Goal: Task Accomplishment & Management: Manage account settings

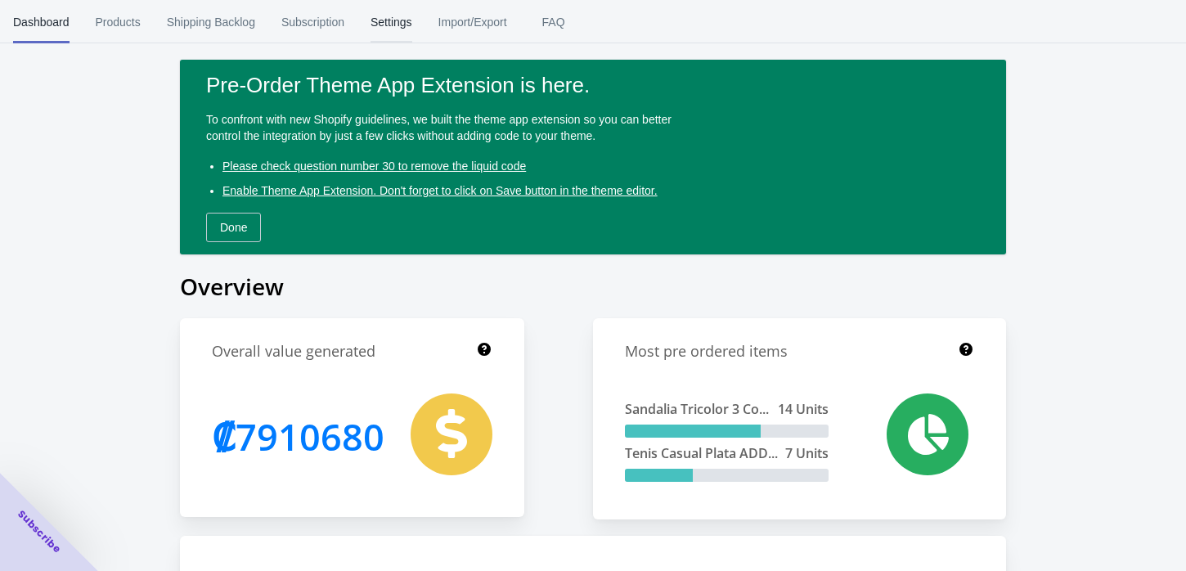
click at [391, 29] on span "Settings" at bounding box center [391, 22] width 42 height 43
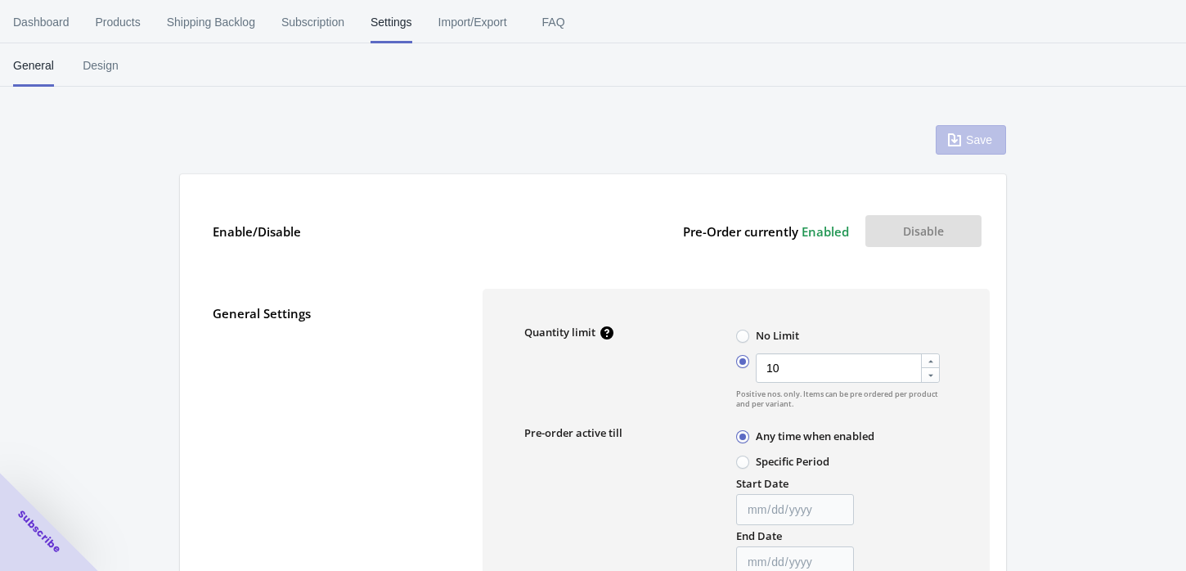
radio input "true"
click at [752, 341] on label "No Limit" at bounding box center [767, 335] width 63 height 21
click at [741, 333] on input "No Limit" at bounding box center [740, 332] width 1 height 1
radio input "true"
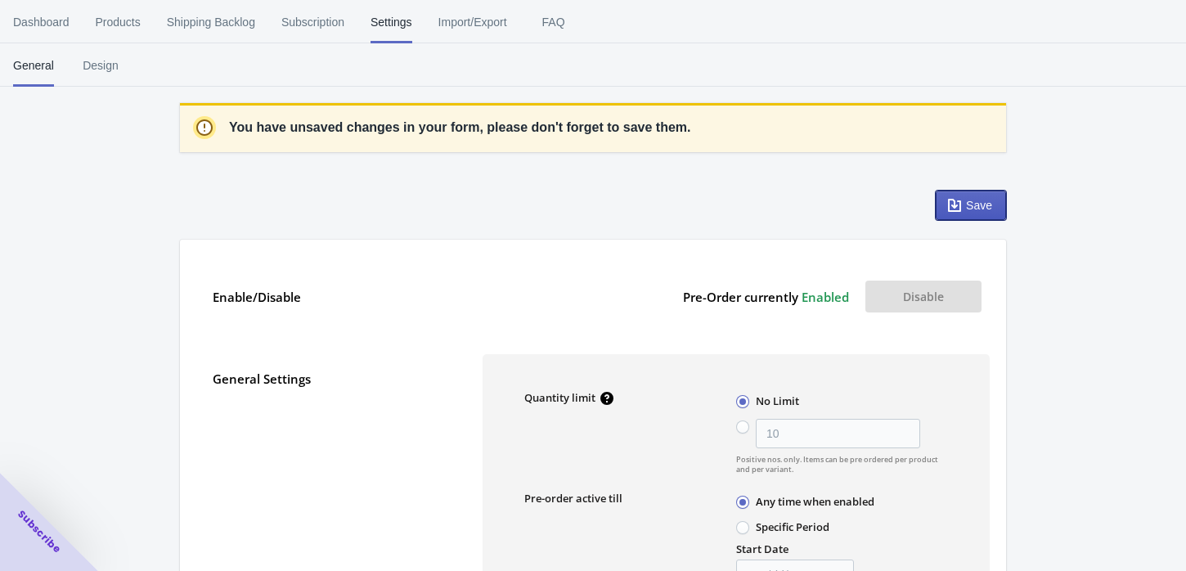
click at [940, 211] on button "Save" at bounding box center [971, 205] width 70 height 29
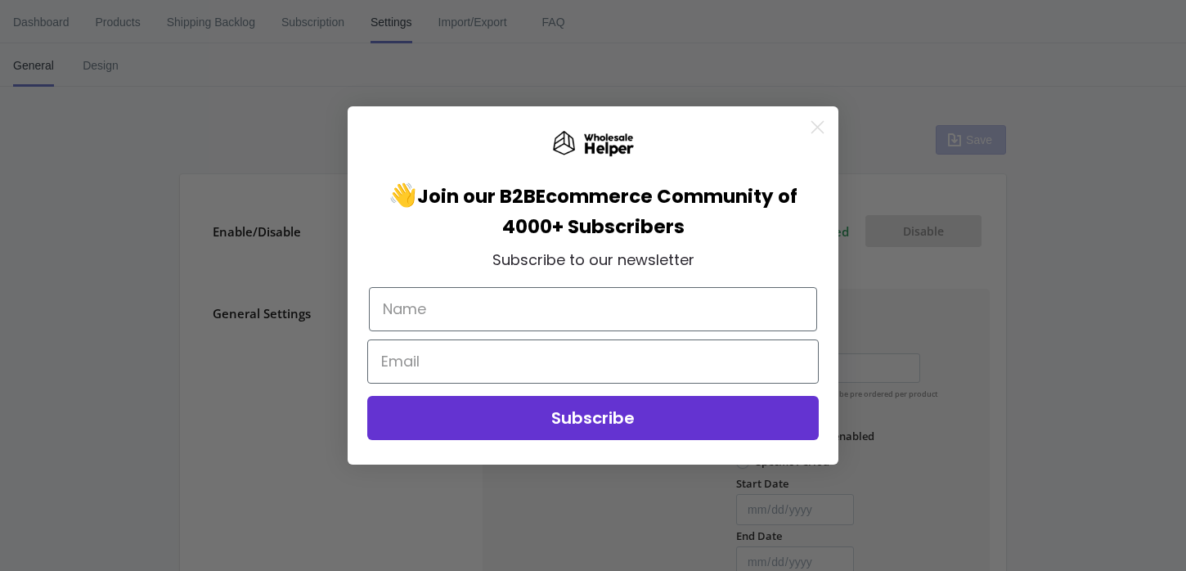
click at [812, 133] on circle "Close dialog" at bounding box center [817, 127] width 27 height 27
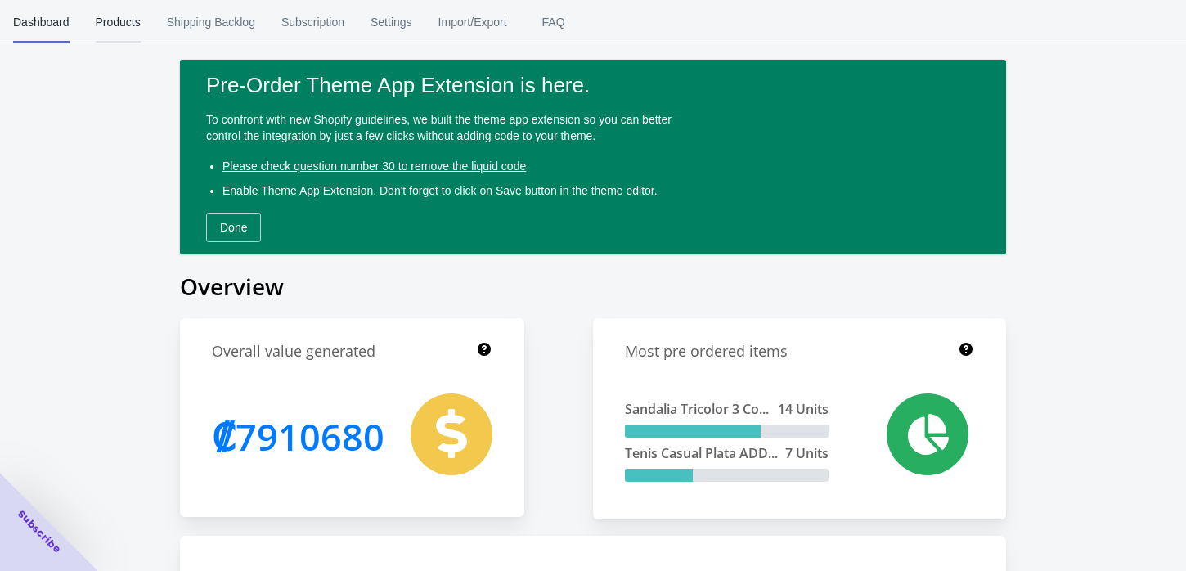
click at [116, 21] on span "Products" at bounding box center [118, 22] width 45 height 43
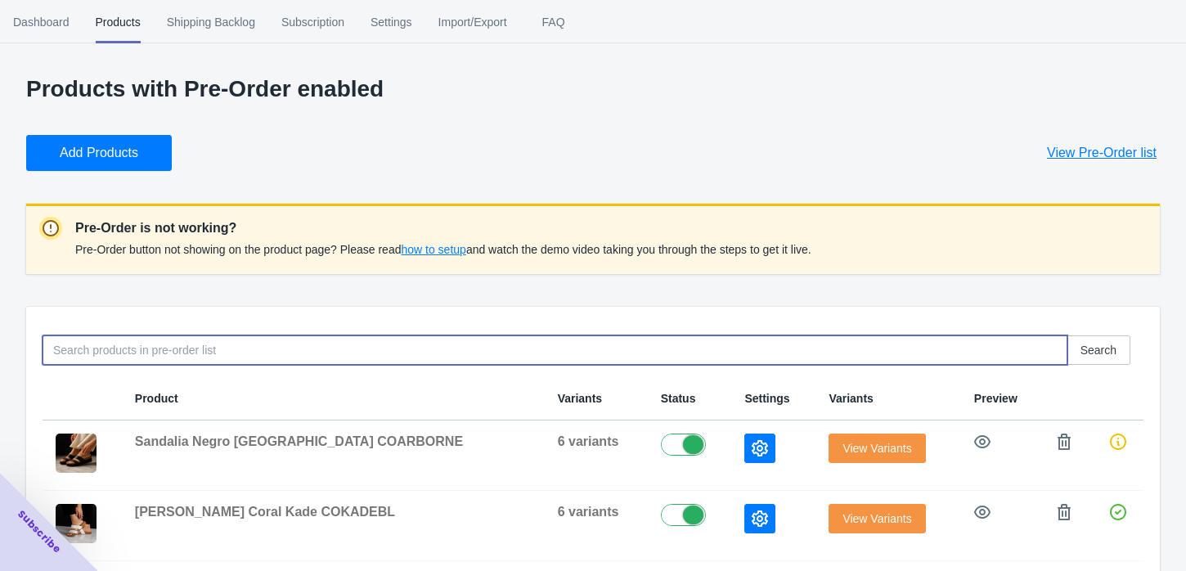
click at [518, 351] on input at bounding box center [555, 349] width 1025 height 29
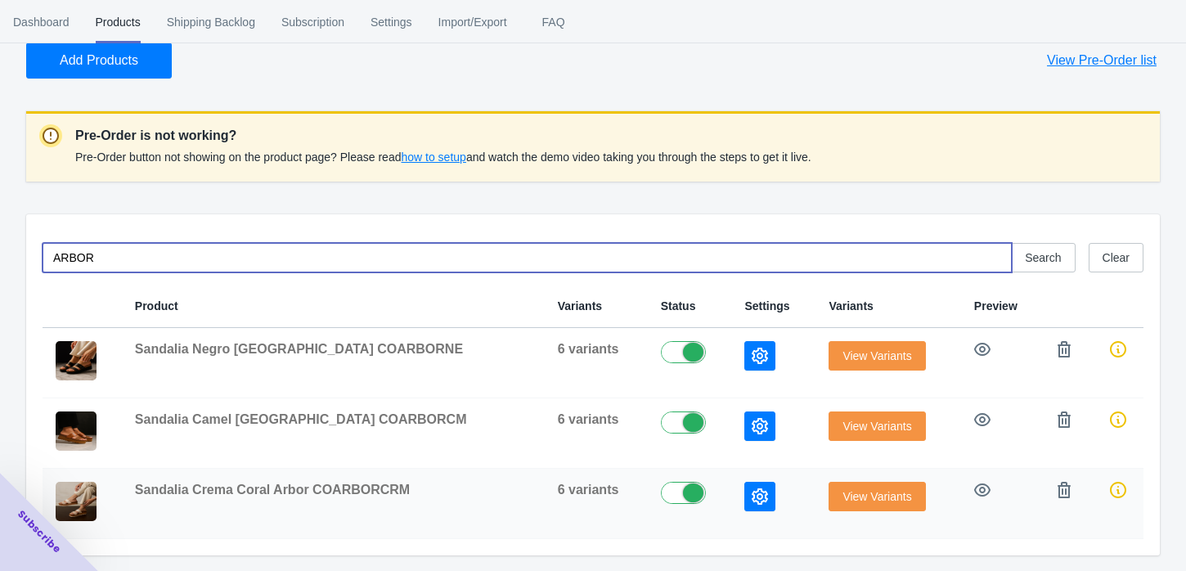
type input "ARBOR"
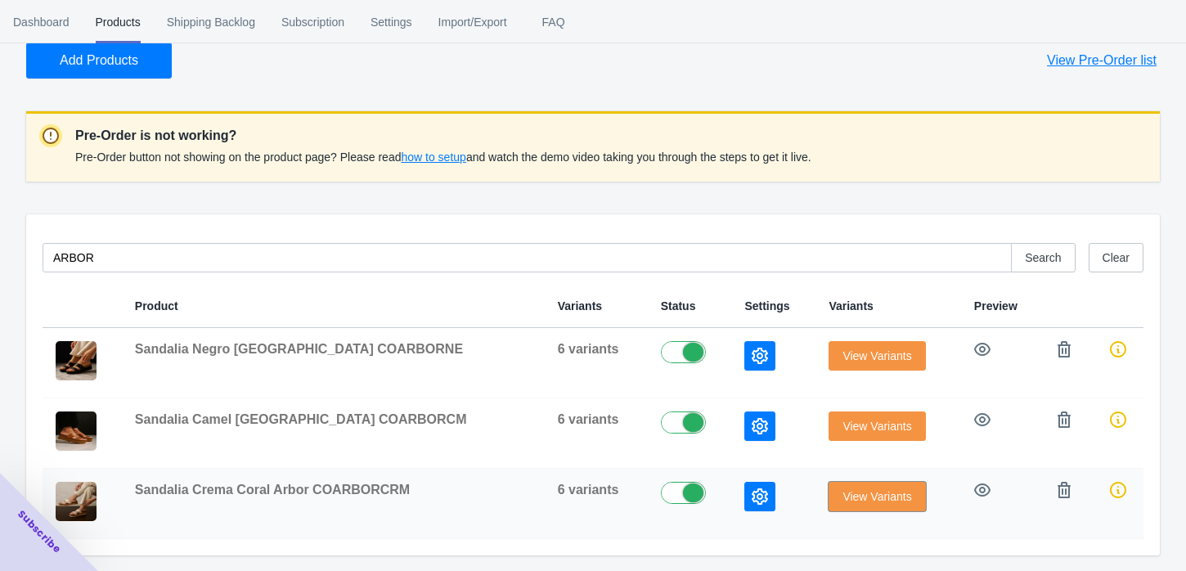
click at [851, 492] on span "View Variants" at bounding box center [876, 496] width 69 height 13
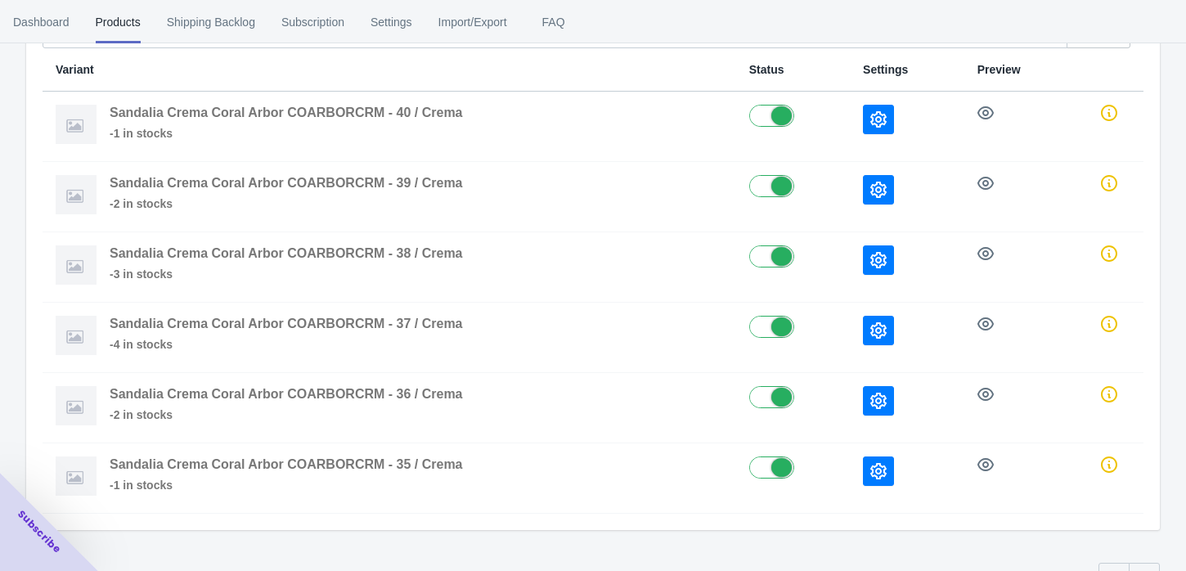
scroll to position [179, 0]
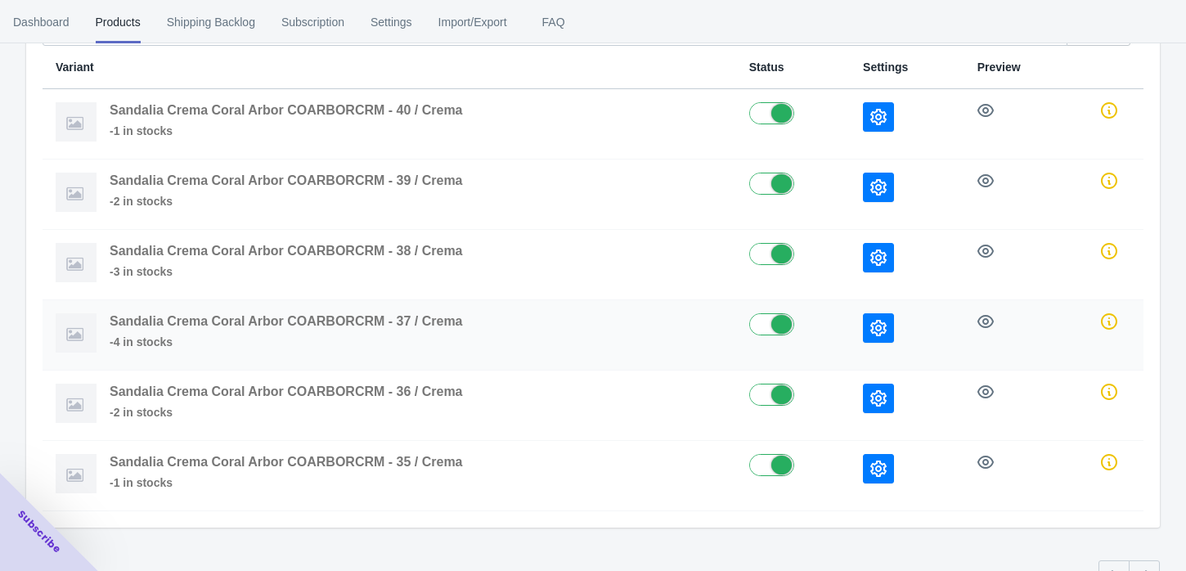
click at [880, 313] on button "button" at bounding box center [878, 327] width 31 height 29
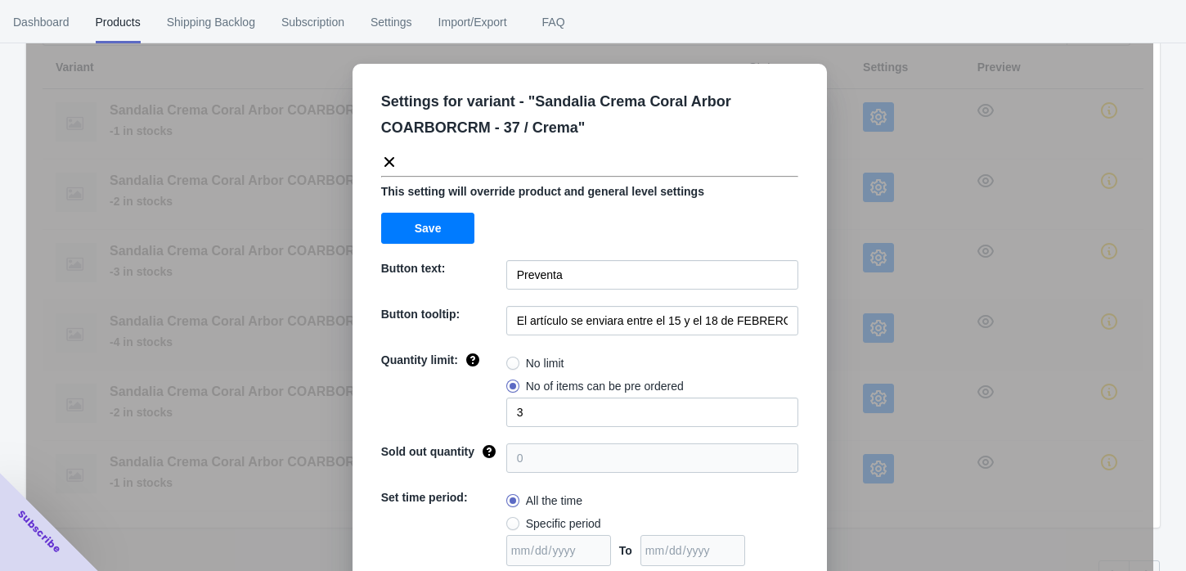
click at [880, 313] on div "Settings for variant - " Sandalia Crema Coral Arbor COARBORCRM - 37 / Crema " T…" at bounding box center [589, 326] width 1127 height 571
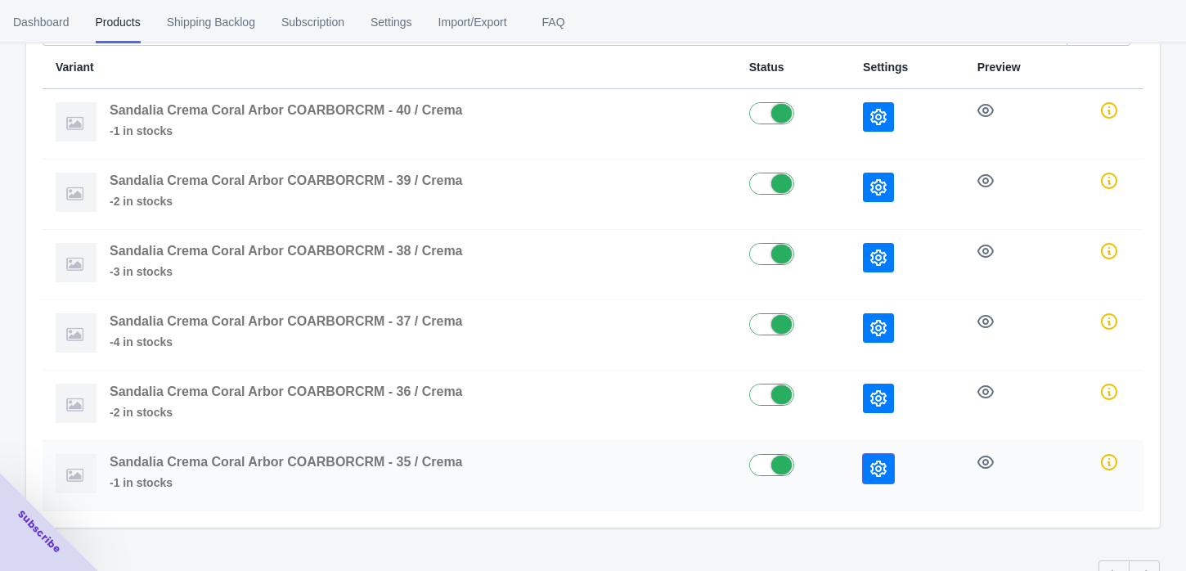
click at [875, 473] on icon "button" at bounding box center [878, 468] width 16 height 16
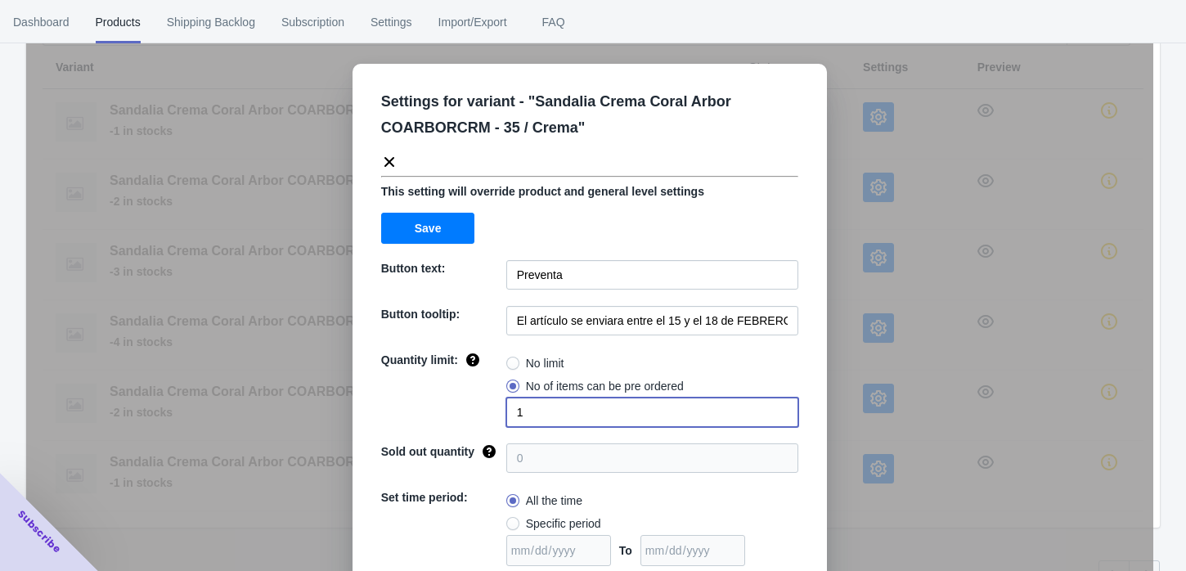
drag, startPoint x: 545, startPoint y: 409, endPoint x: 476, endPoint y: 405, distance: 69.6
click at [476, 405] on div "Quantity limit: No limit No of items can be pre ordered 1" at bounding box center [589, 389] width 417 height 75
type input "2"
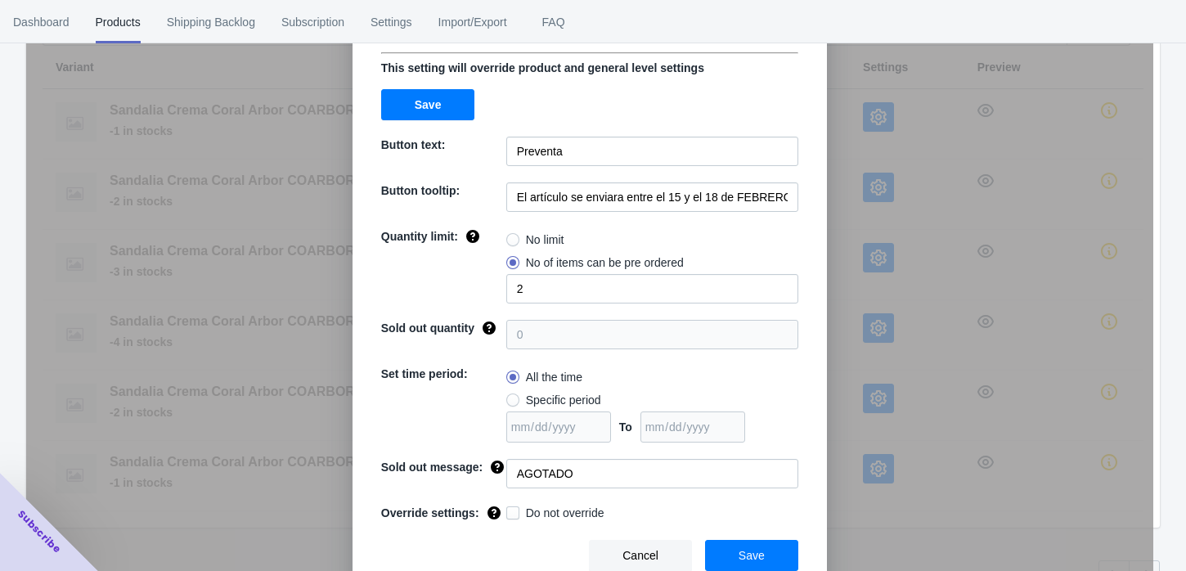
scroll to position [129, 0]
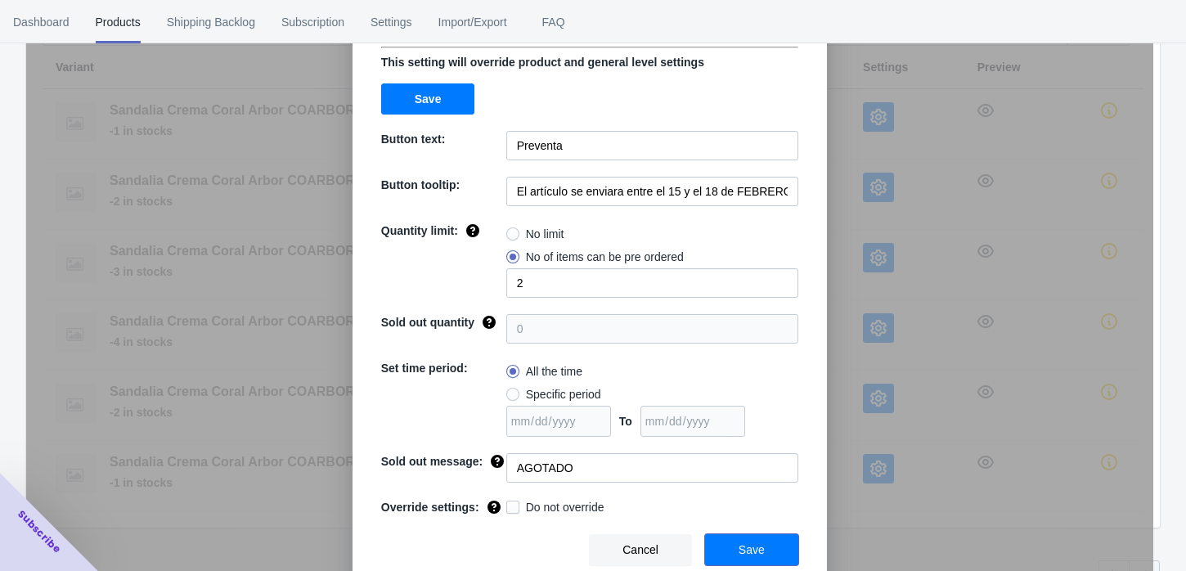
click at [738, 552] on span "Save" at bounding box center [751, 549] width 26 height 13
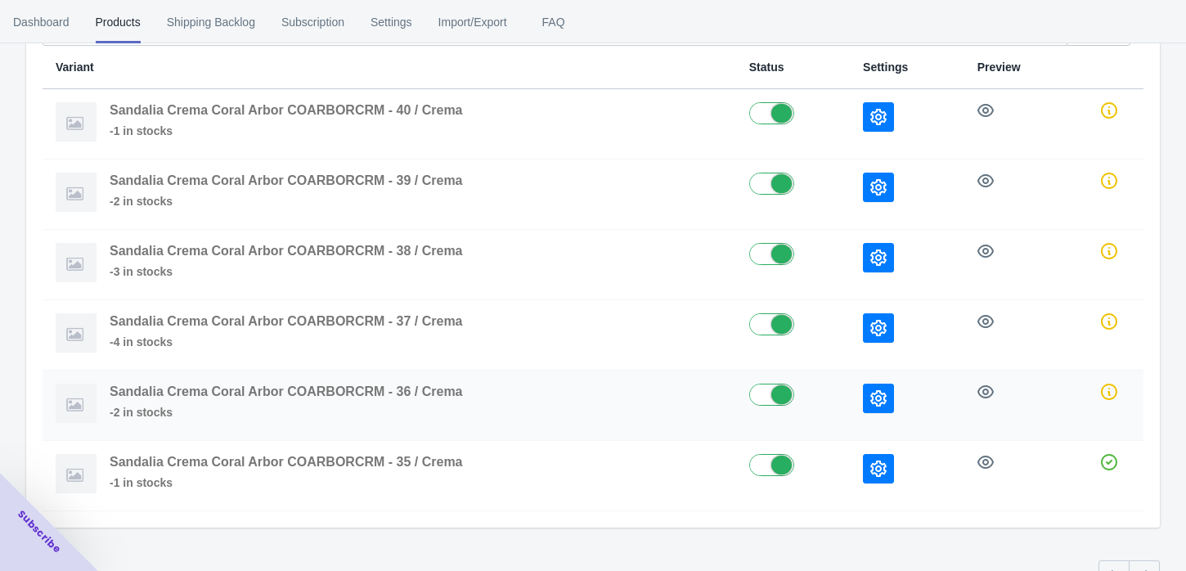
click at [877, 402] on icon "button" at bounding box center [878, 398] width 16 height 16
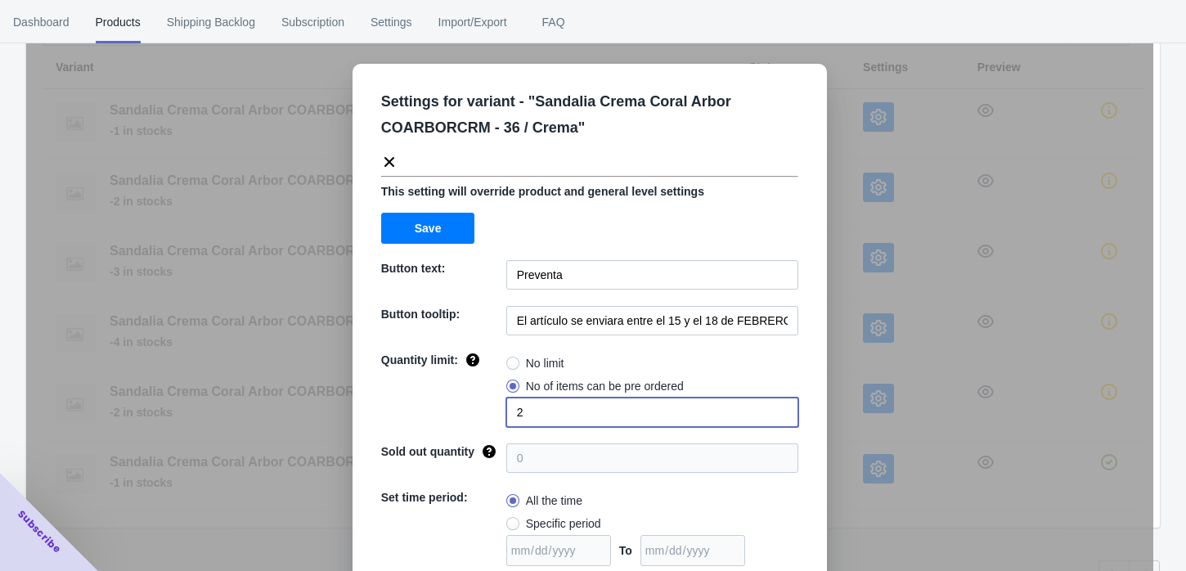
drag, startPoint x: 553, startPoint y: 415, endPoint x: 449, endPoint y: 414, distance: 103.9
click at [449, 414] on div "Quantity limit: No limit No of items can be pre ordered 2" at bounding box center [589, 389] width 417 height 75
type input "4"
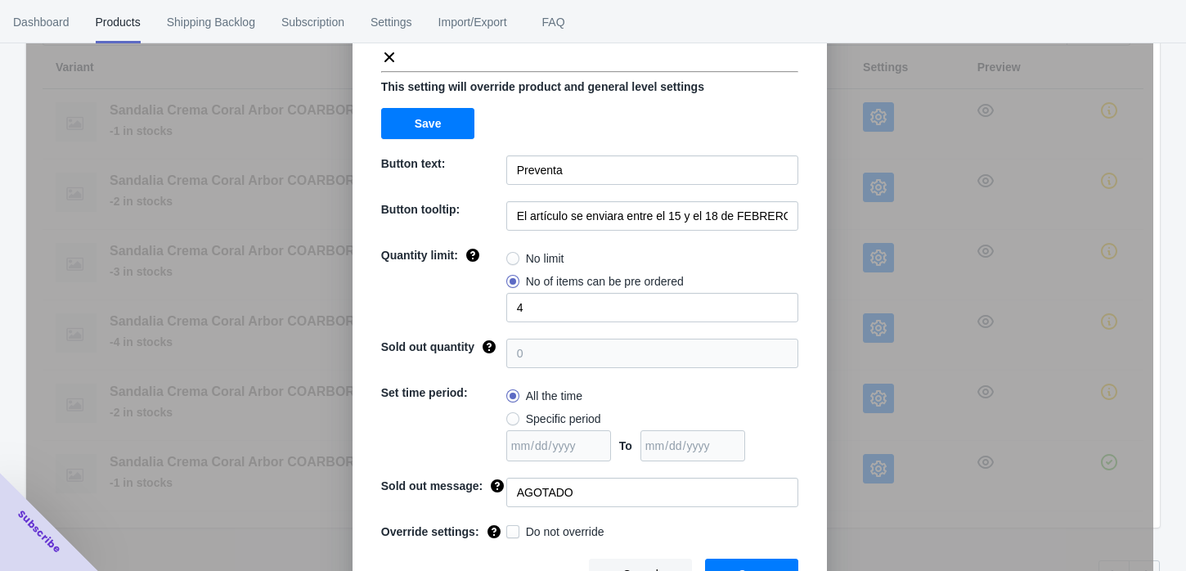
scroll to position [109, 0]
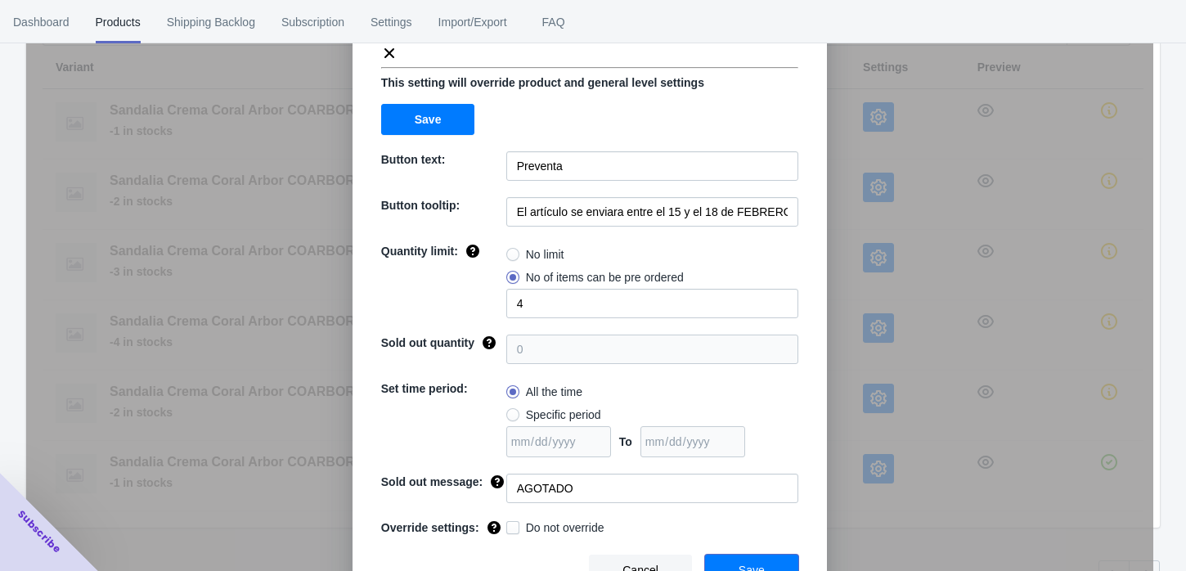
click at [774, 565] on button "Save" at bounding box center [751, 569] width 93 height 31
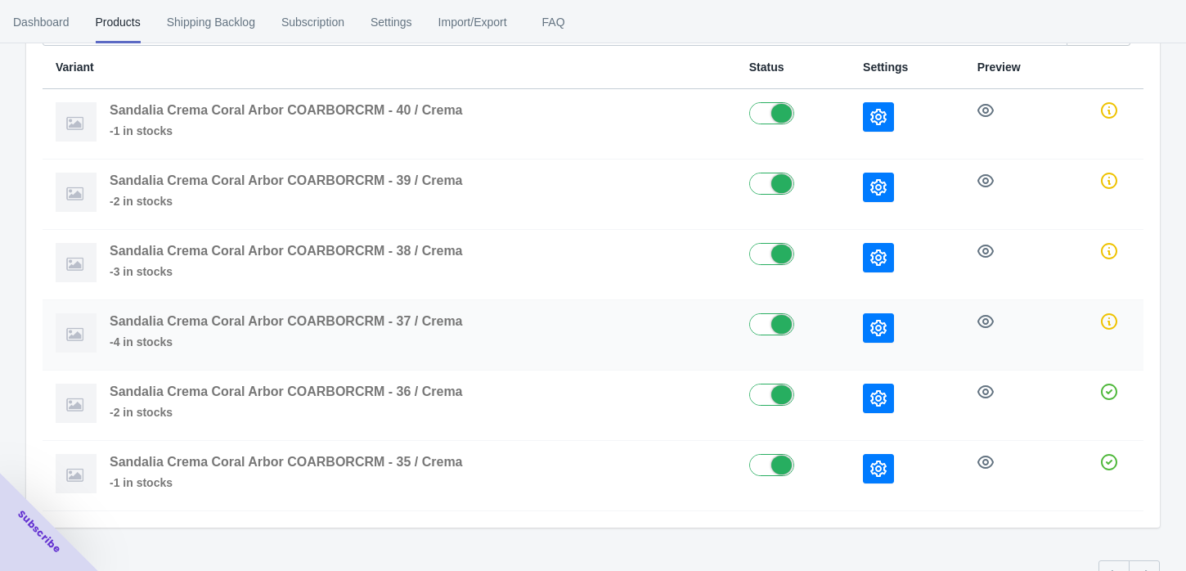
click at [873, 329] on icon "button" at bounding box center [878, 328] width 16 height 16
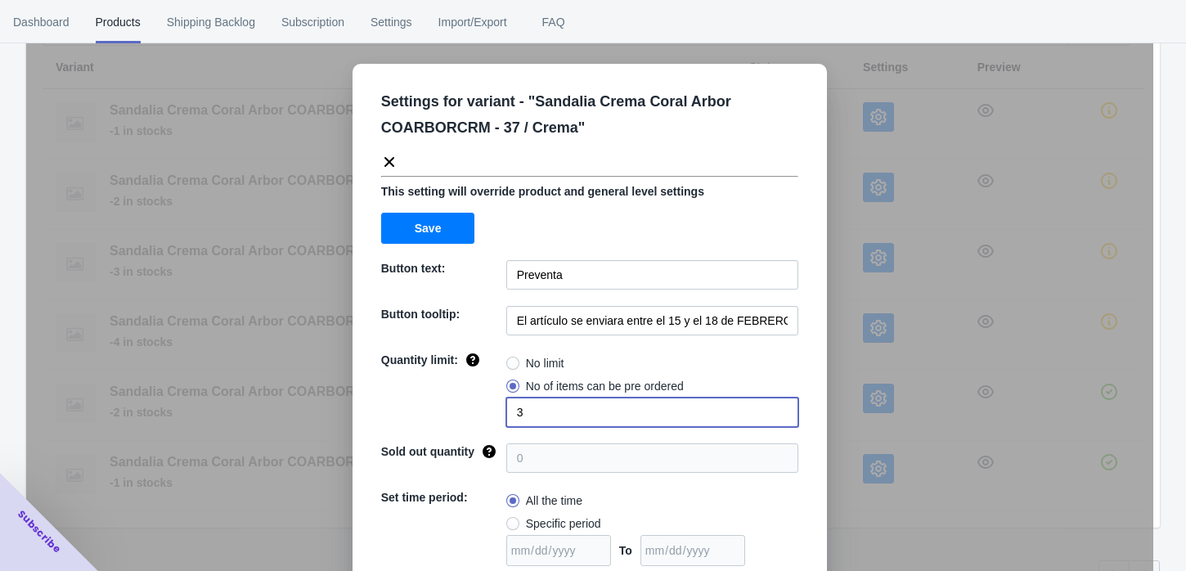
drag, startPoint x: 536, startPoint y: 403, endPoint x: 477, endPoint y: 407, distance: 59.8
click at [477, 407] on div "Quantity limit: No limit No of items can be pre ordered 3" at bounding box center [589, 389] width 417 height 75
type input "6"
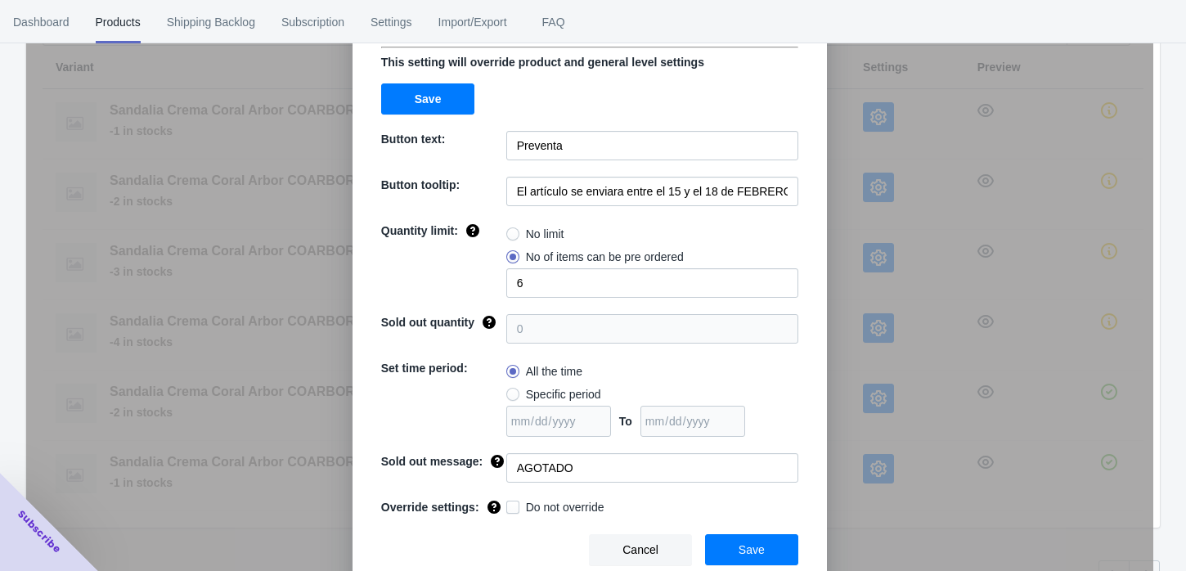
click at [738, 545] on span "Save" at bounding box center [751, 549] width 26 height 13
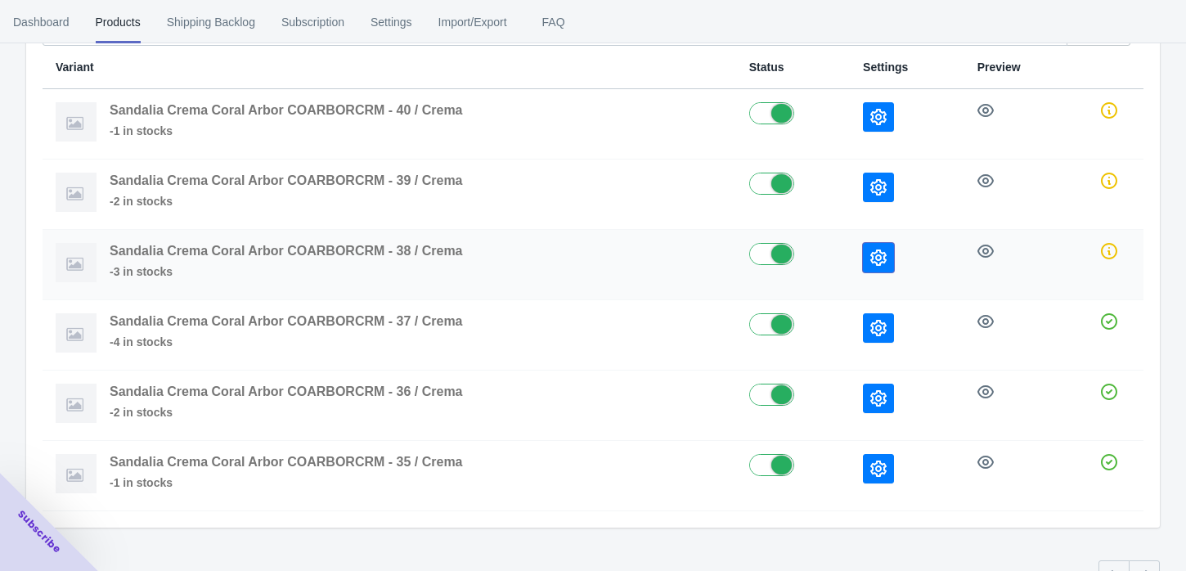
click at [880, 263] on icon "button" at bounding box center [878, 257] width 16 height 16
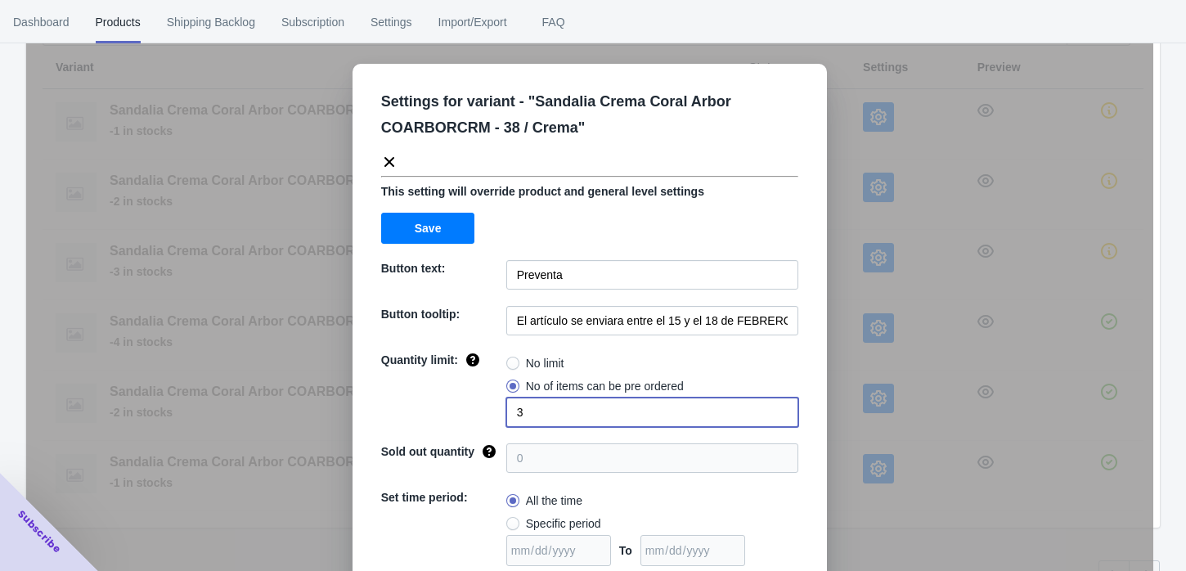
drag, startPoint x: 529, startPoint y: 415, endPoint x: 451, endPoint y: 417, distance: 78.5
click at [451, 417] on div "Quantity limit: No limit No of items can be pre ordered 3" at bounding box center [589, 389] width 417 height 75
type input "6"
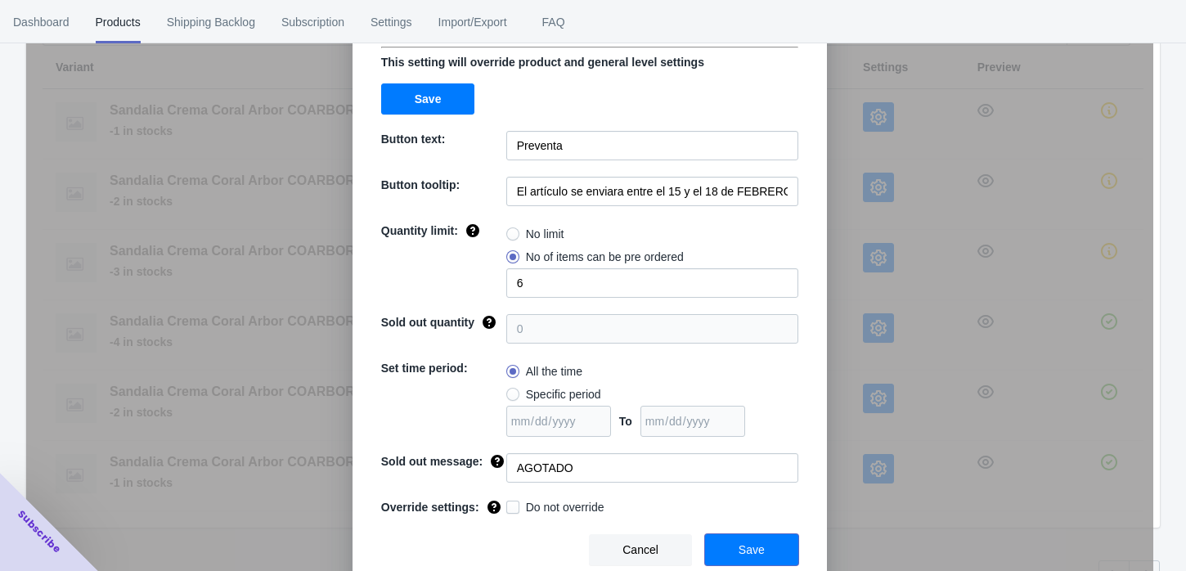
click at [724, 552] on button "Save" at bounding box center [751, 549] width 93 height 31
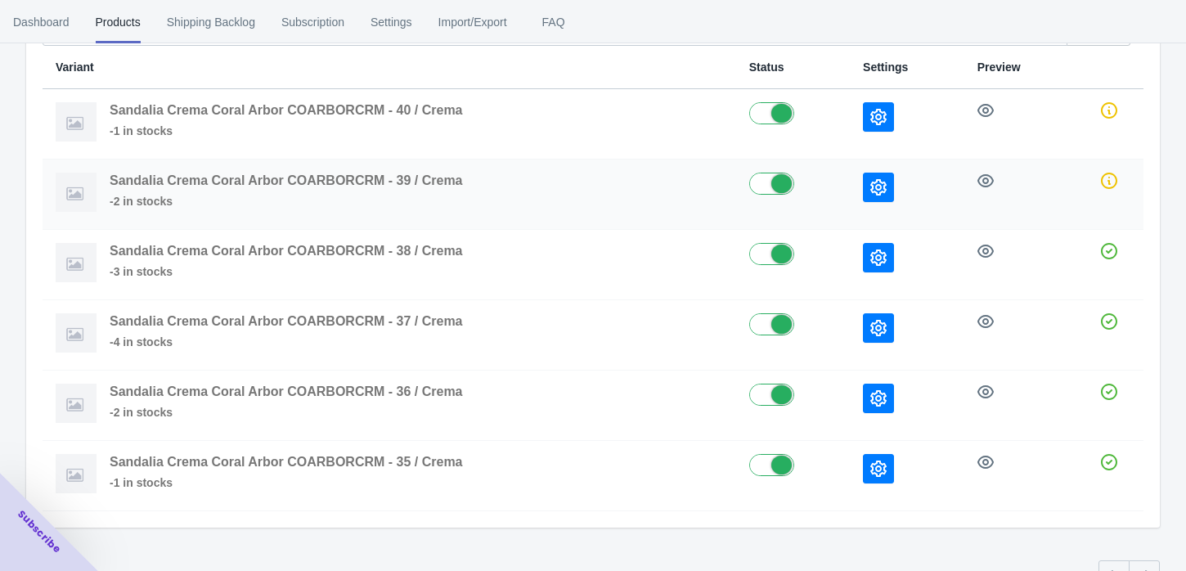
click at [876, 184] on icon "button" at bounding box center [878, 187] width 16 height 16
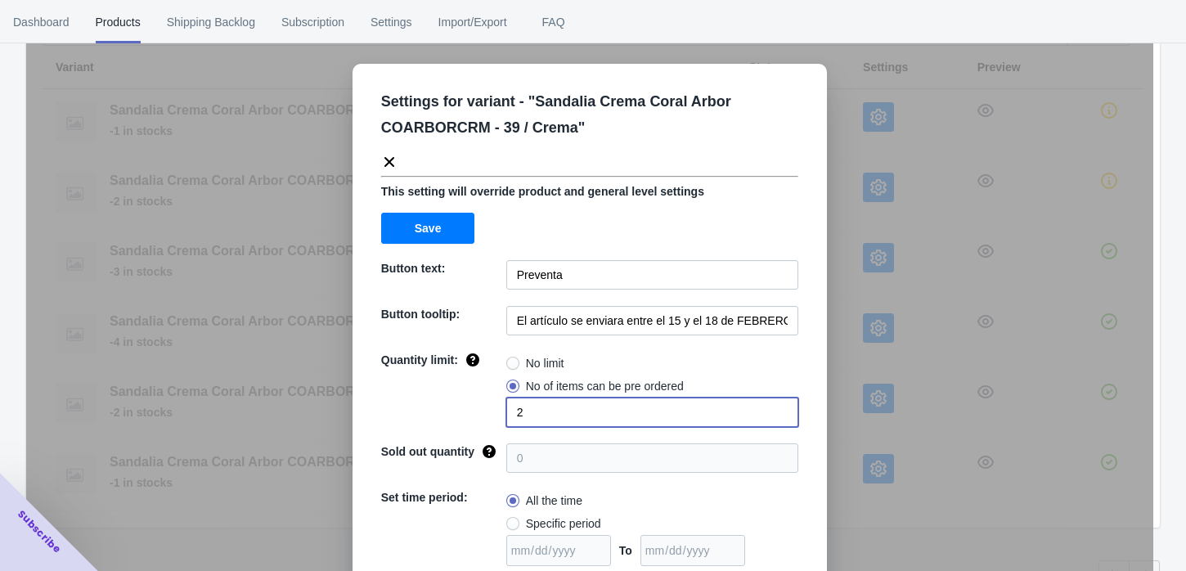
drag, startPoint x: 527, startPoint y: 400, endPoint x: 432, endPoint y: 393, distance: 95.1
click at [432, 393] on div "Quantity limit: No limit No of items can be pre ordered 2" at bounding box center [589, 389] width 417 height 75
type input "4"
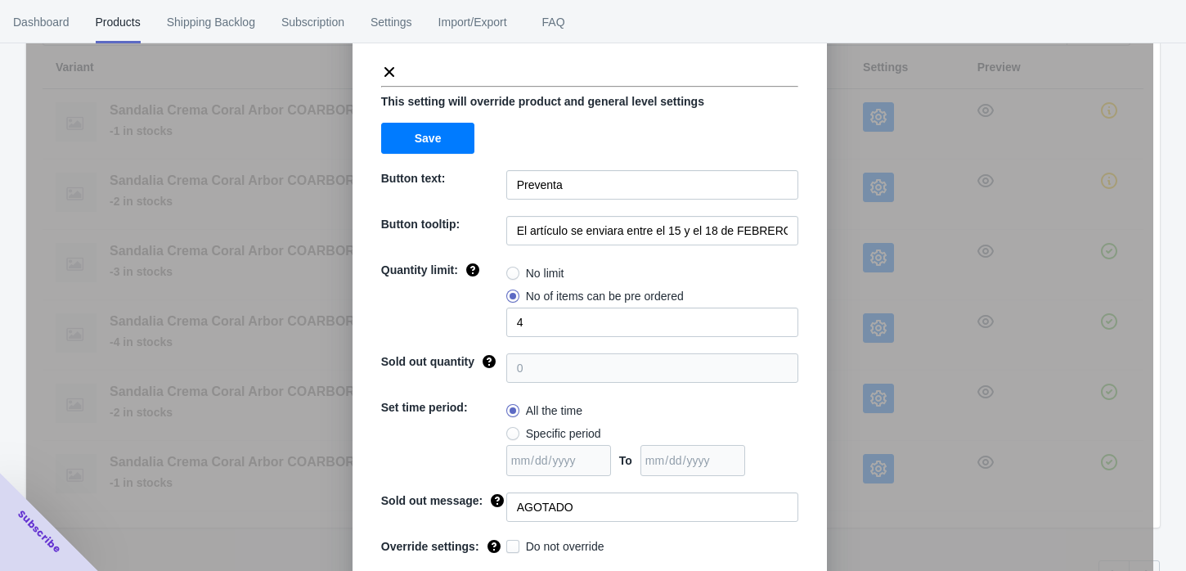
scroll to position [109, 0]
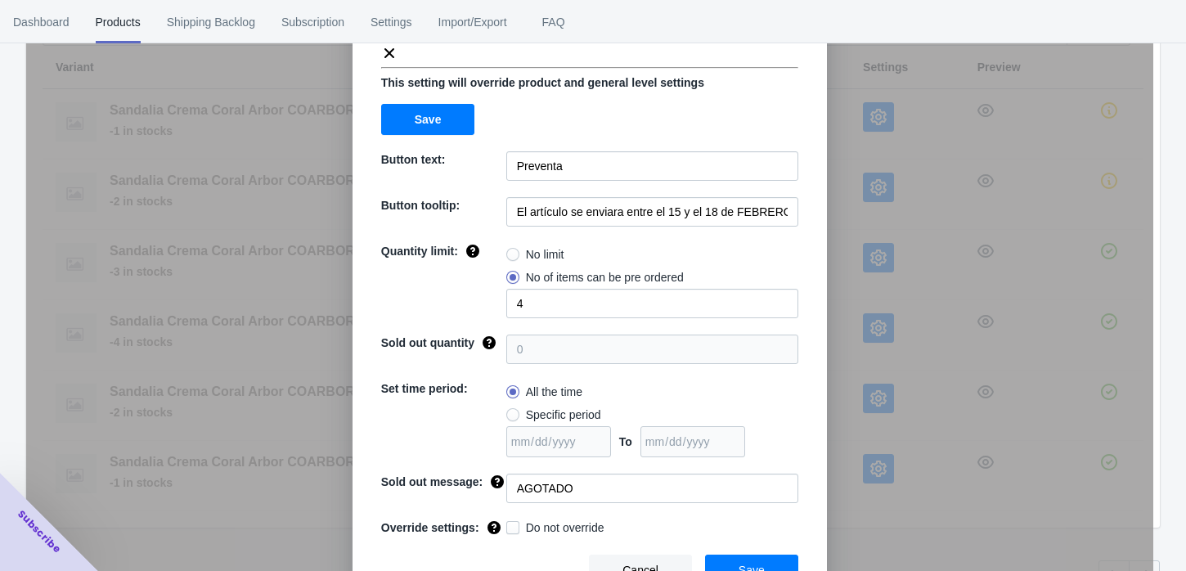
click at [779, 554] on button "Save" at bounding box center [751, 569] width 93 height 31
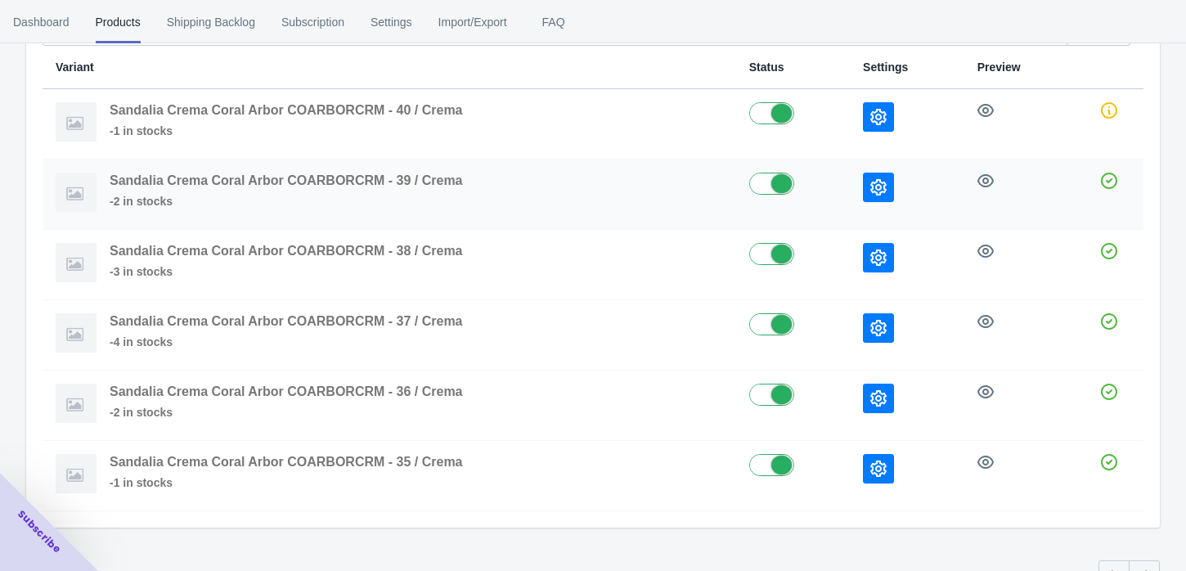
click at [877, 182] on icon "button" at bounding box center [878, 187] width 16 height 16
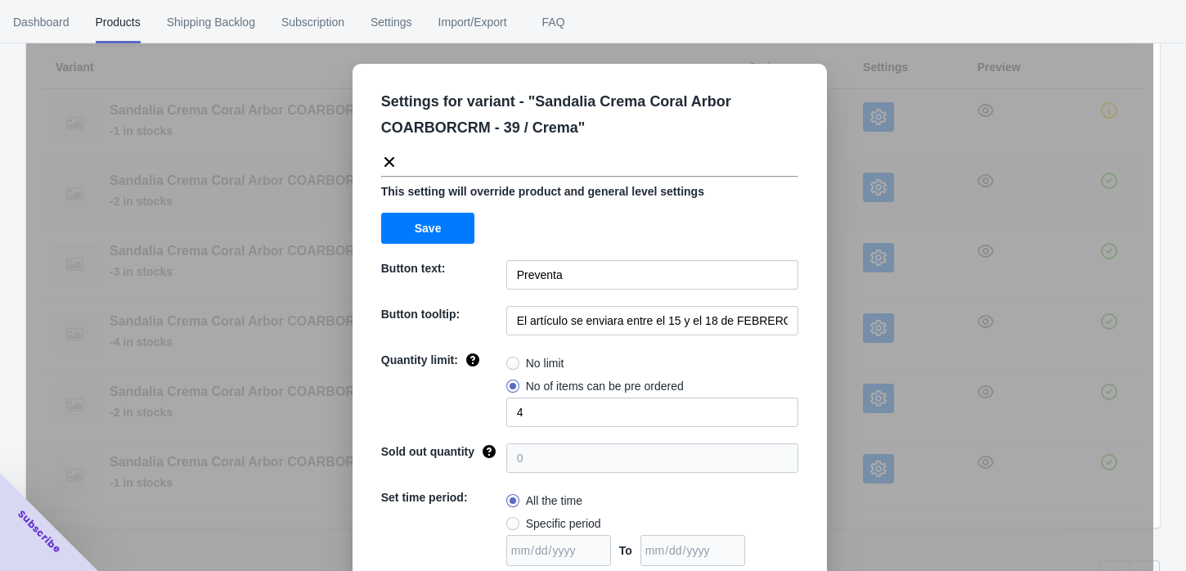
click at [877, 182] on div "Settings for variant - " Sandalia Crema Coral Arbor COARBORCRM - 39 / Crema " T…" at bounding box center [589, 326] width 1127 height 571
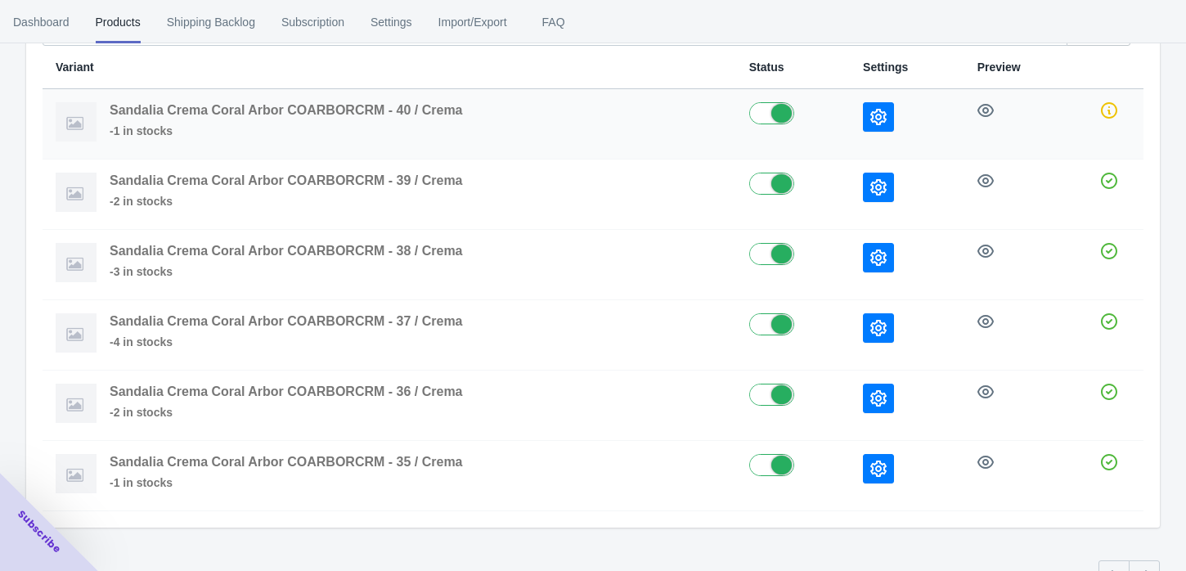
click at [875, 112] on icon "button" at bounding box center [878, 117] width 16 height 16
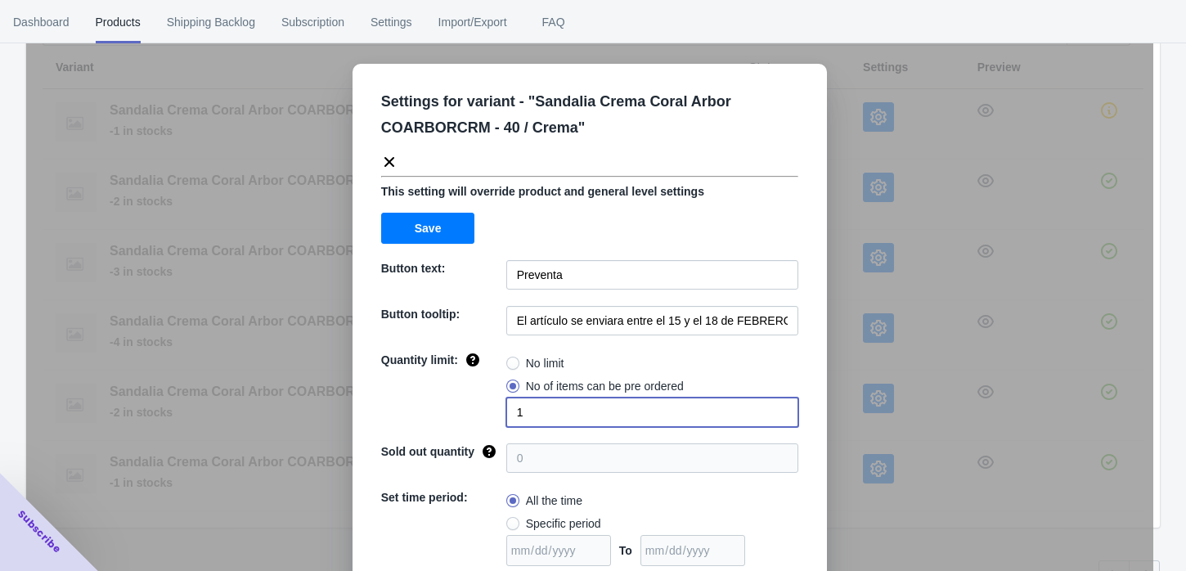
drag, startPoint x: 528, startPoint y: 397, endPoint x: 478, endPoint y: 415, distance: 53.0
click at [478, 415] on div "Quantity limit: No limit No of items can be pre ordered 1" at bounding box center [589, 389] width 417 height 75
type input "2"
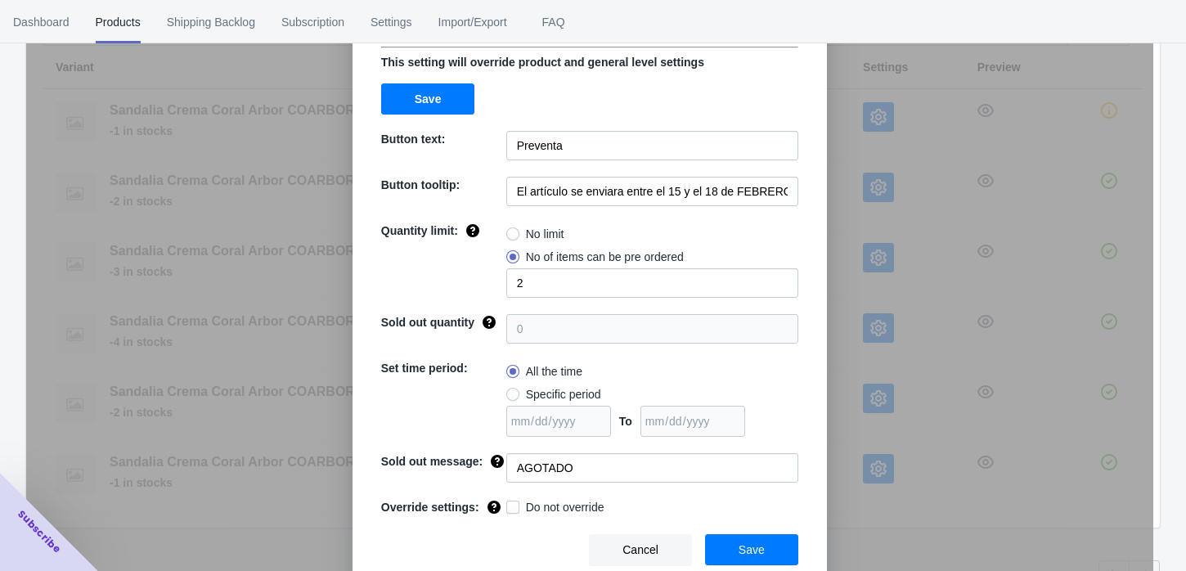
click at [770, 552] on button "Save" at bounding box center [751, 549] width 93 height 31
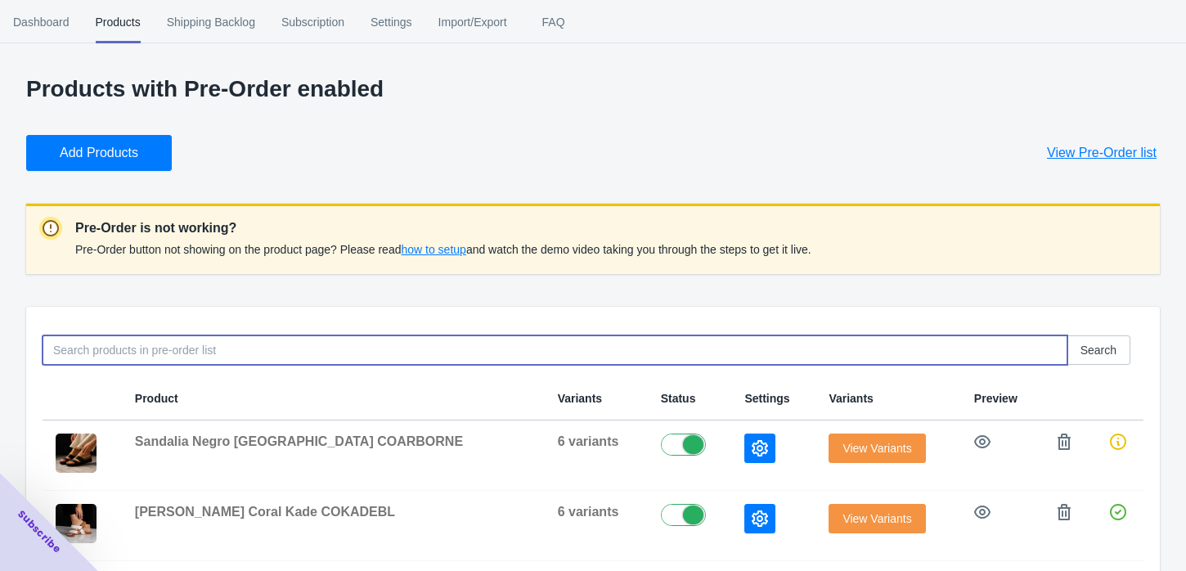
click at [90, 352] on input at bounding box center [555, 349] width 1025 height 29
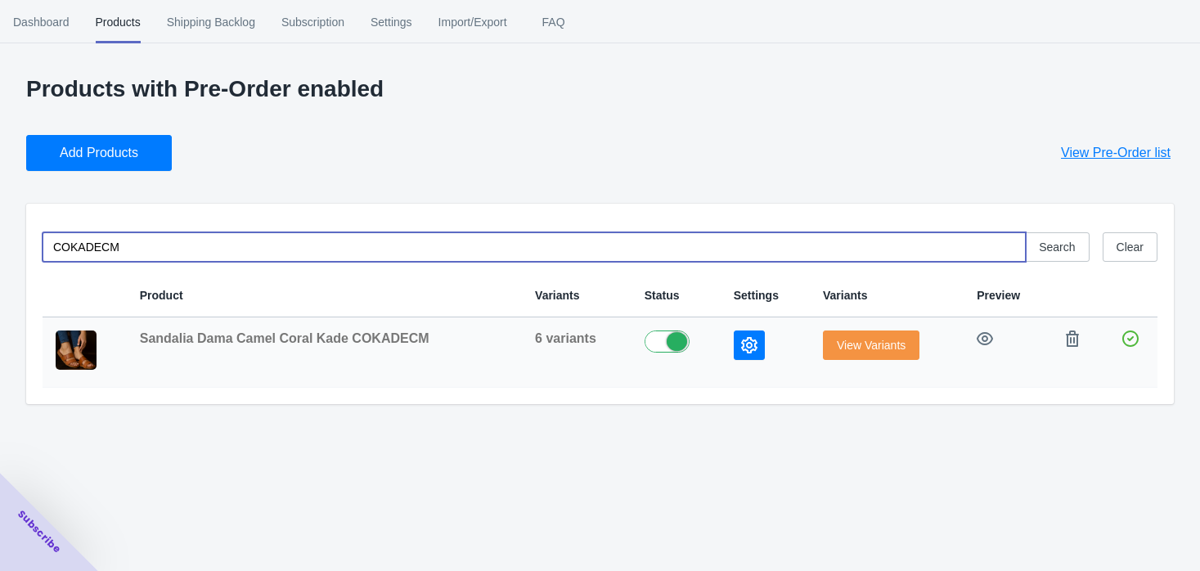
type input "COKADECM"
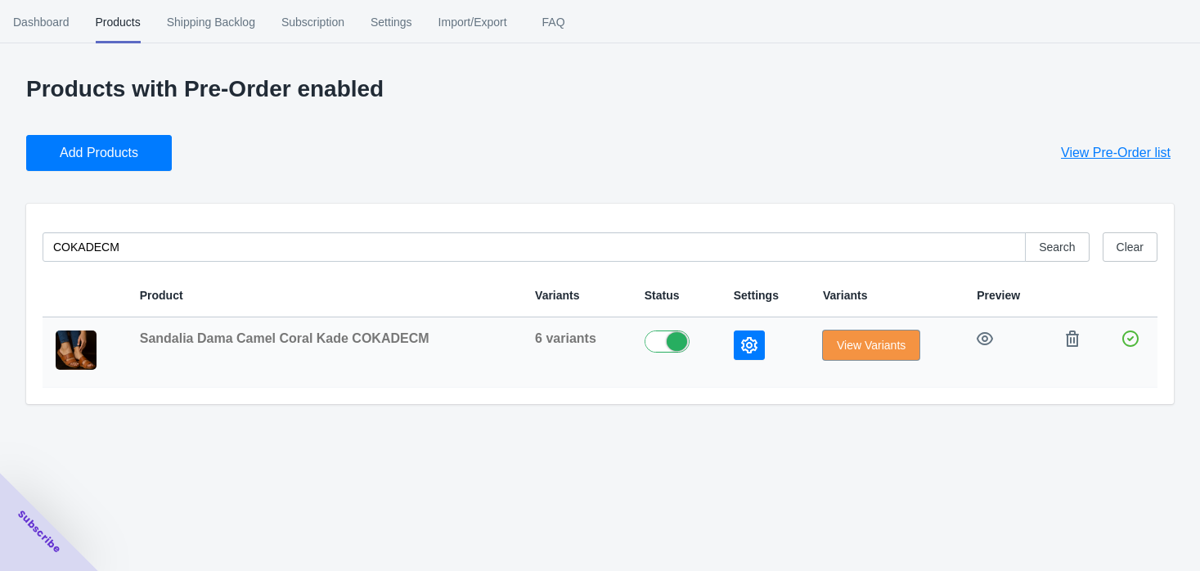
click at [847, 350] on span "View Variants" at bounding box center [871, 345] width 69 height 13
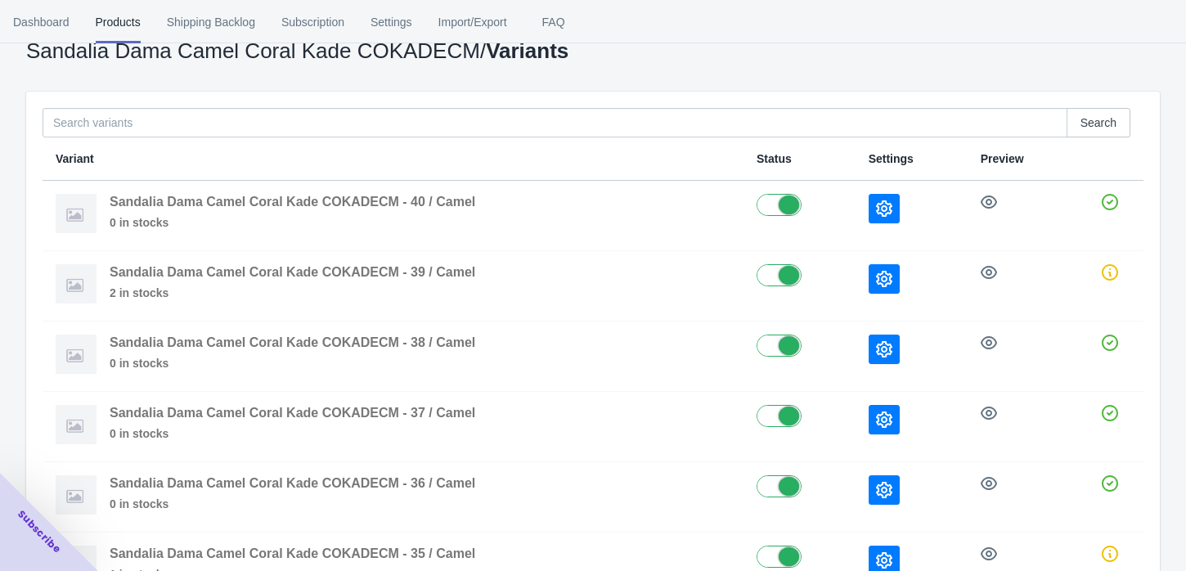
scroll to position [137, 0]
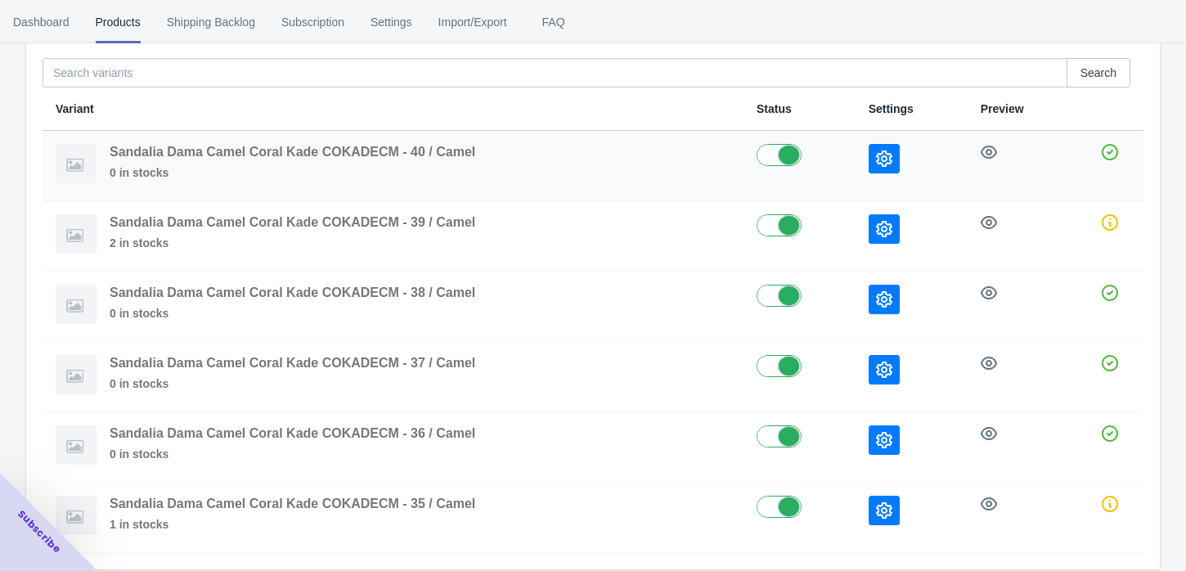
click at [891, 158] on button "button" at bounding box center [883, 158] width 31 height 29
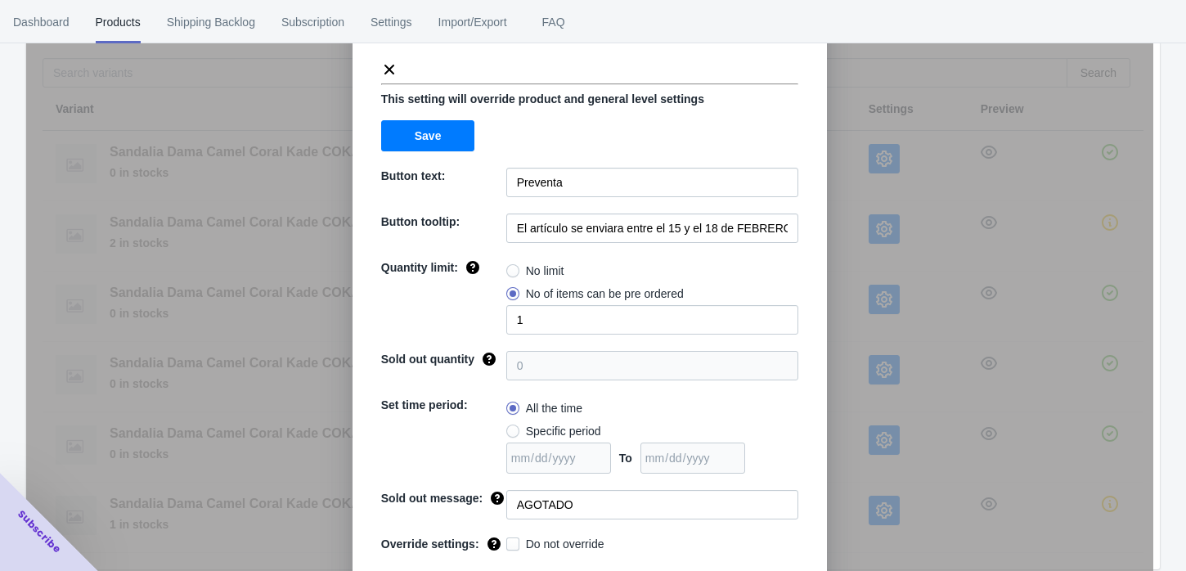
scroll to position [129, 0]
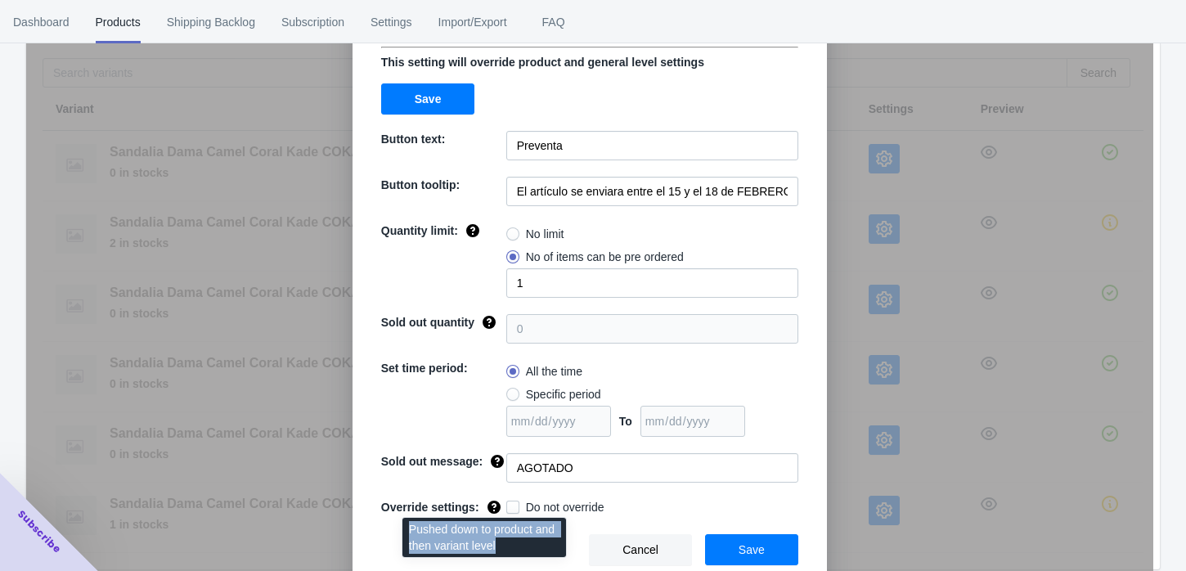
drag, startPoint x: 496, startPoint y: 545, endPoint x: 413, endPoint y: 532, distance: 84.3
click at [413, 532] on div "Pushed down to product and then variant level" at bounding box center [484, 542] width 190 height 56
drag, startPoint x: 406, startPoint y: 529, endPoint x: 503, endPoint y: 541, distance: 97.2
click at [503, 541] on div "Pushed down to product and then variant level" at bounding box center [484, 542] width 190 height 56
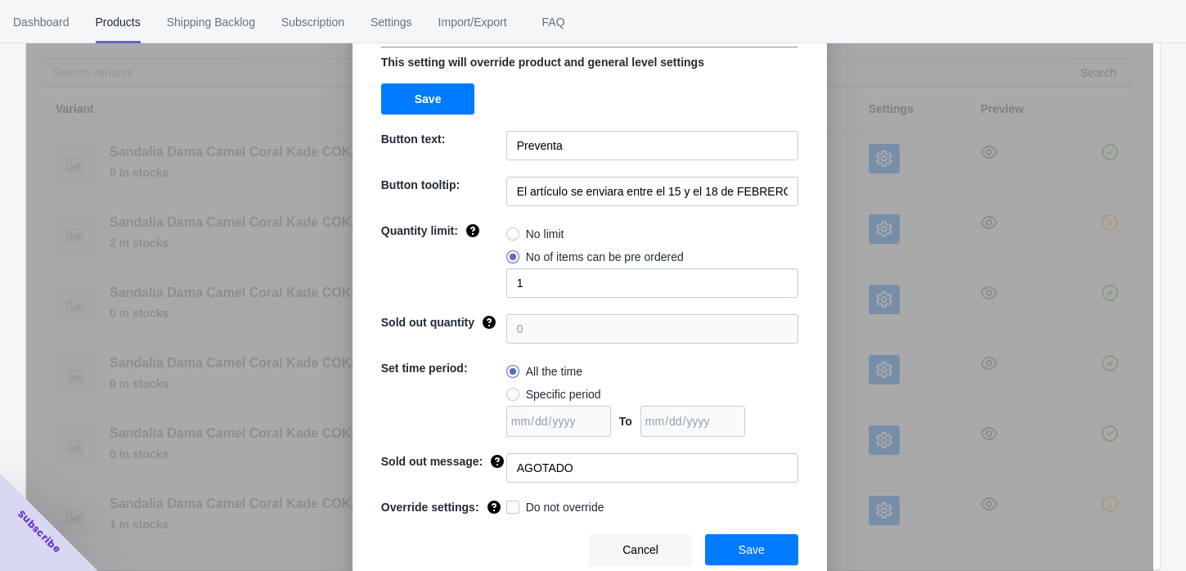
click at [384, 539] on div "Cancel Save" at bounding box center [583, 543] width 430 height 44
drag, startPoint x: 370, startPoint y: 509, endPoint x: 473, endPoint y: 510, distance: 103.1
click at [473, 510] on div "Override settings:" at bounding box center [441, 503] width 132 height 23
drag, startPoint x: 608, startPoint y: 505, endPoint x: 519, endPoint y: 511, distance: 88.6
click at [519, 511] on div "Do not override" at bounding box center [652, 508] width 292 height 19
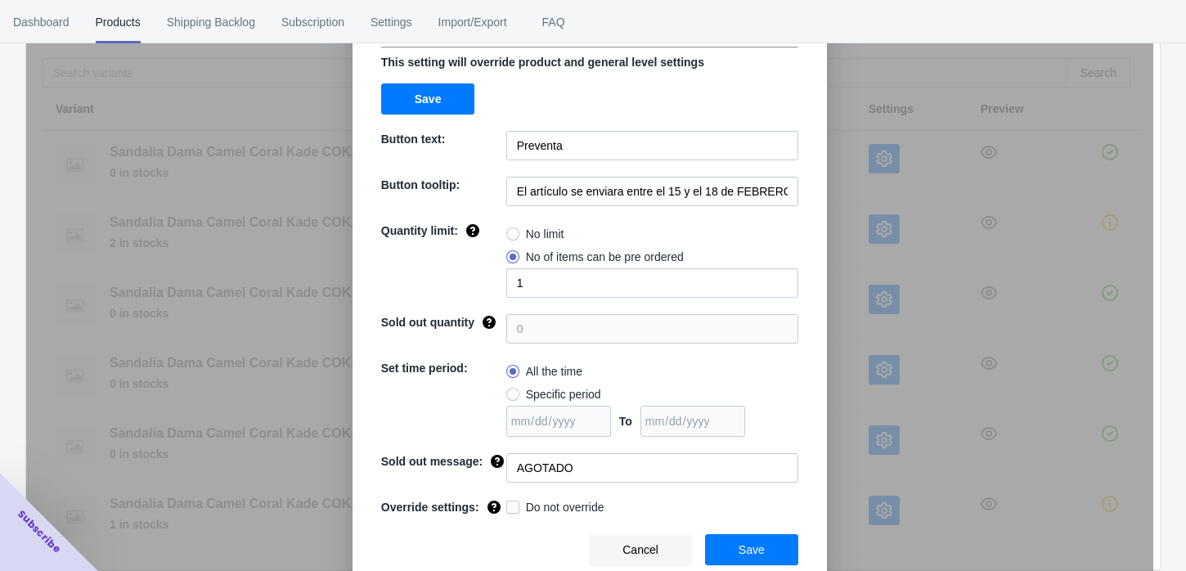
click at [506, 544] on div "Cancel Save" at bounding box center [583, 543] width 430 height 44
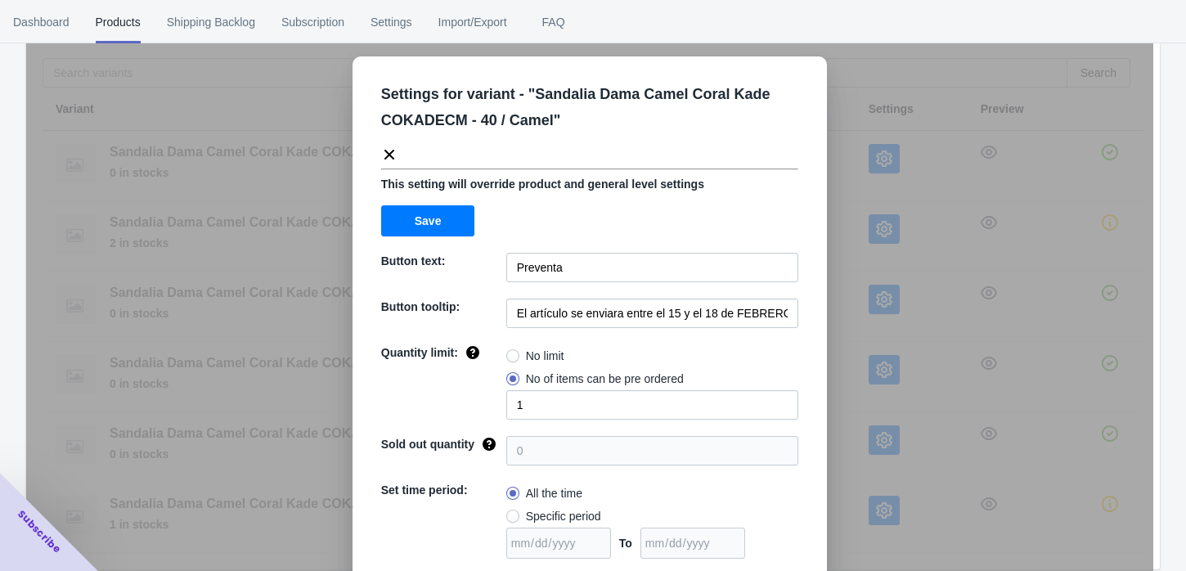
scroll to position [7, 0]
click at [370, 34] on span "Settings" at bounding box center [391, 22] width 42 height 43
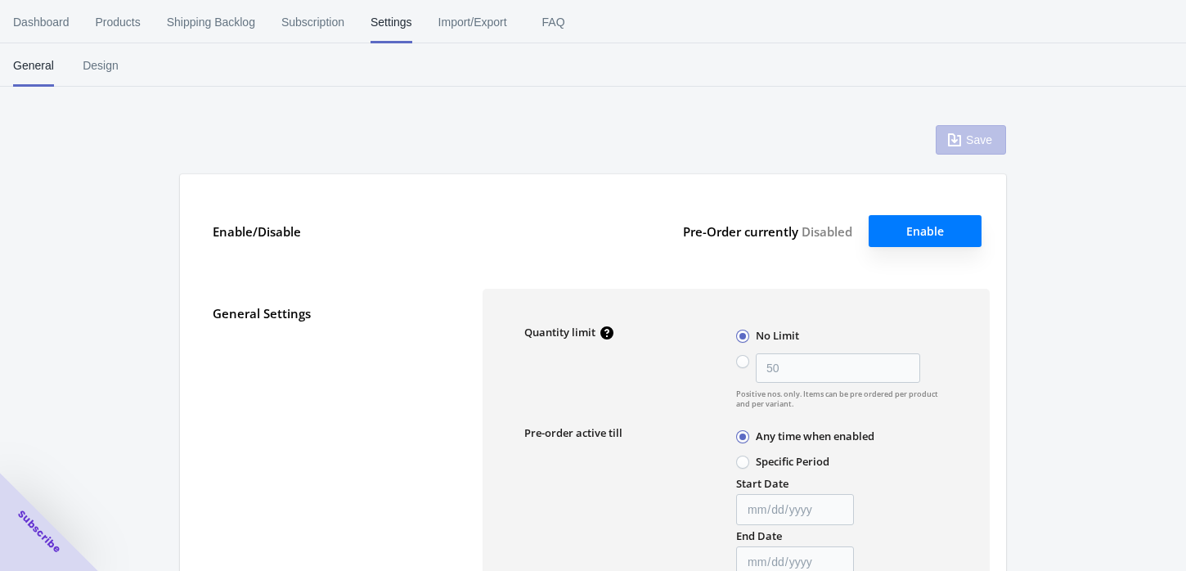
type input "10"
type input "2023-03-02"
type input "2023-03-07"
type input "preventa"
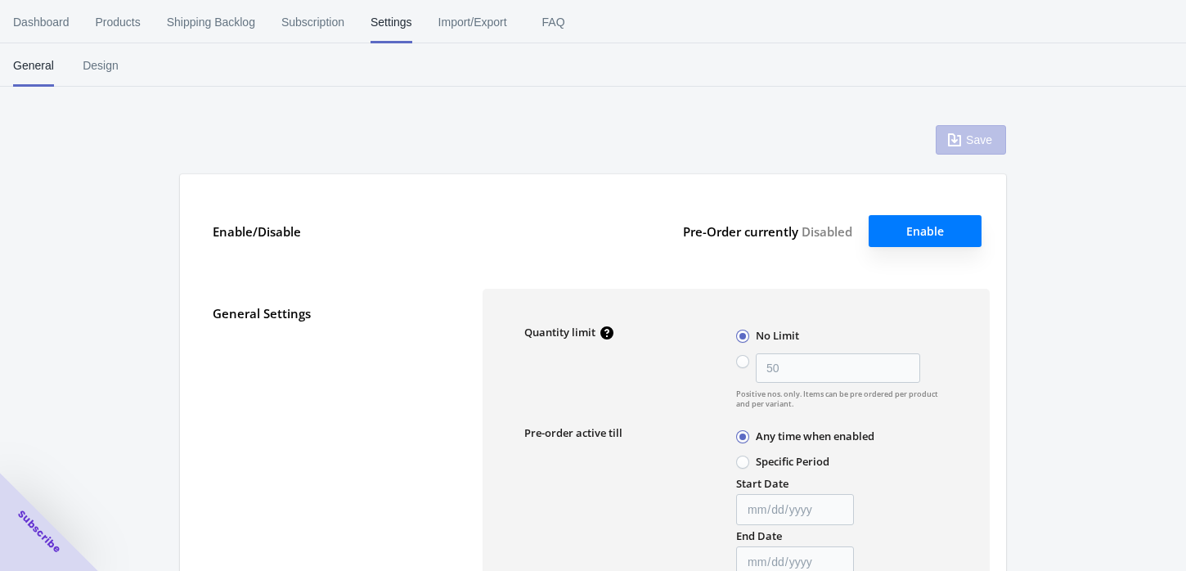
type textarea "¡El artículo en preventa se agregó al carrito!"
type textarea "El nivel de inventario es <qty>. Algunos de los artículos serán pedidos por ade…"
type textarea "Solo quedan <qty> de artículos en stock."
type textarea "Se puede pedir por adelantado un máximo de <qty> de productos."
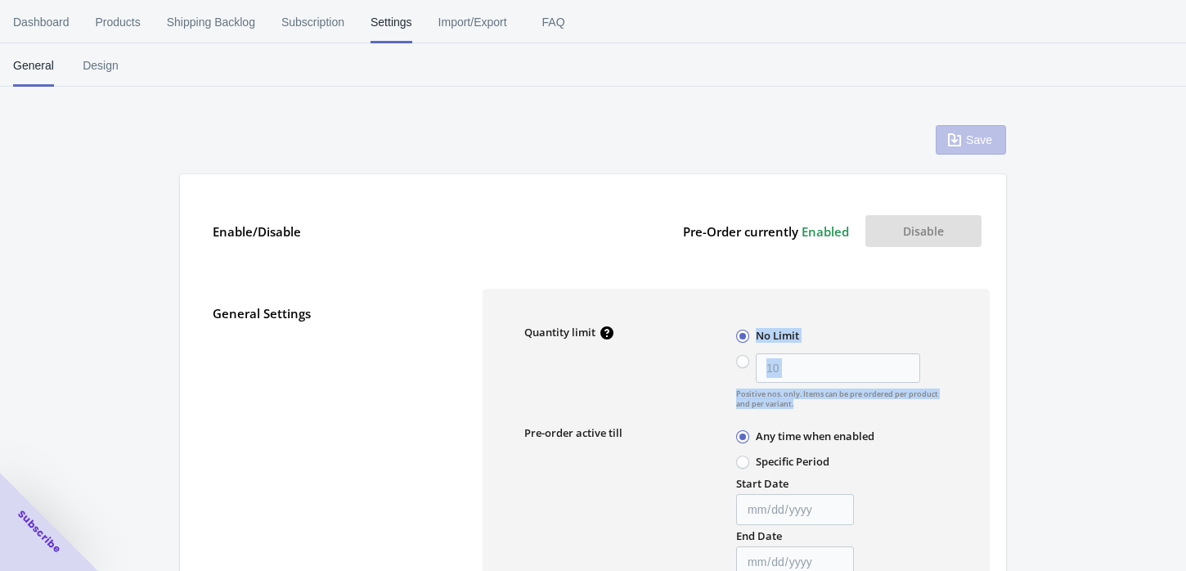
drag, startPoint x: 798, startPoint y: 402, endPoint x: 729, endPoint y: 393, distance: 69.3
click at [729, 393] on div "Quantity limit No Limit 10 Positive nos. only. Items can be pre ordered per pro…" at bounding box center [736, 367] width 424 height 84
drag, startPoint x: 804, startPoint y: 411, endPoint x: 737, endPoint y: 395, distance: 68.8
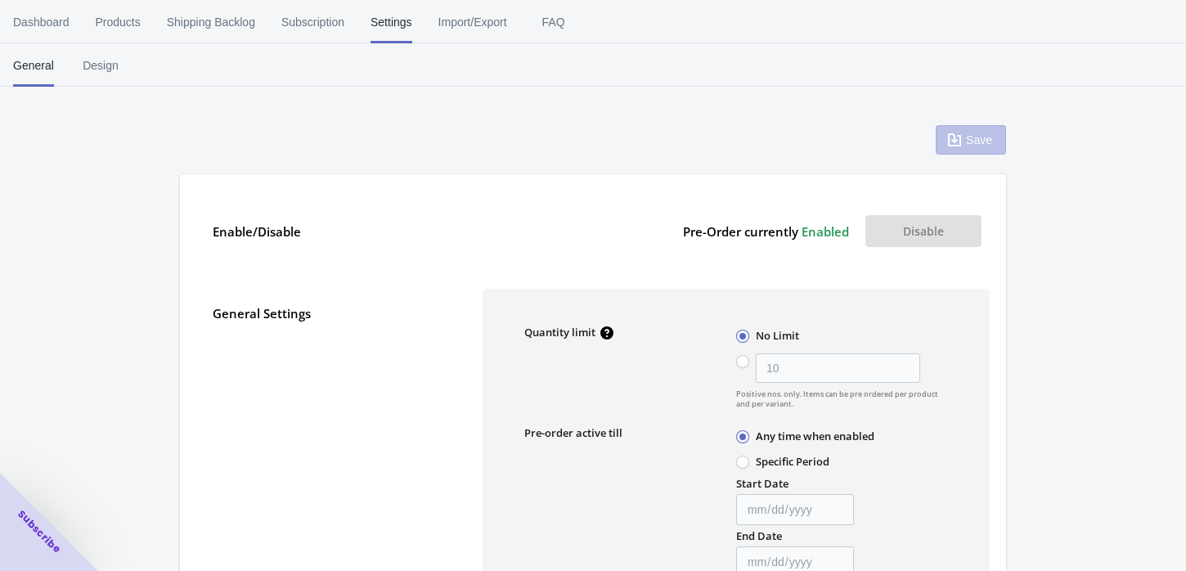
click at [723, 391] on div "Quantity limit" at bounding box center [630, 367] width 212 height 84
drag, startPoint x: 734, startPoint y: 391, endPoint x: 789, endPoint y: 401, distance: 55.7
click at [789, 401] on div "Quantity limit No Limit 10 Positive nos. only. Items can be pre ordered per pro…" at bounding box center [736, 367] width 424 height 84
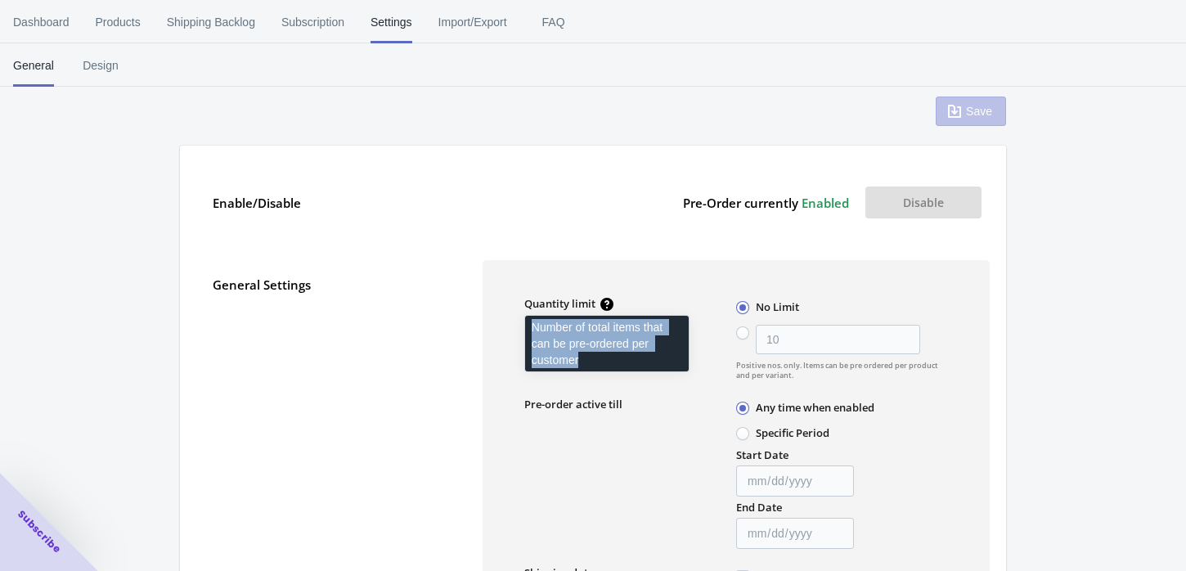
drag, startPoint x: 577, startPoint y: 357, endPoint x: 532, endPoint y: 326, distance: 54.9
click at [532, 326] on div "Number of total items that can be pre-ordered per customer" at bounding box center [607, 348] width 190 height 72
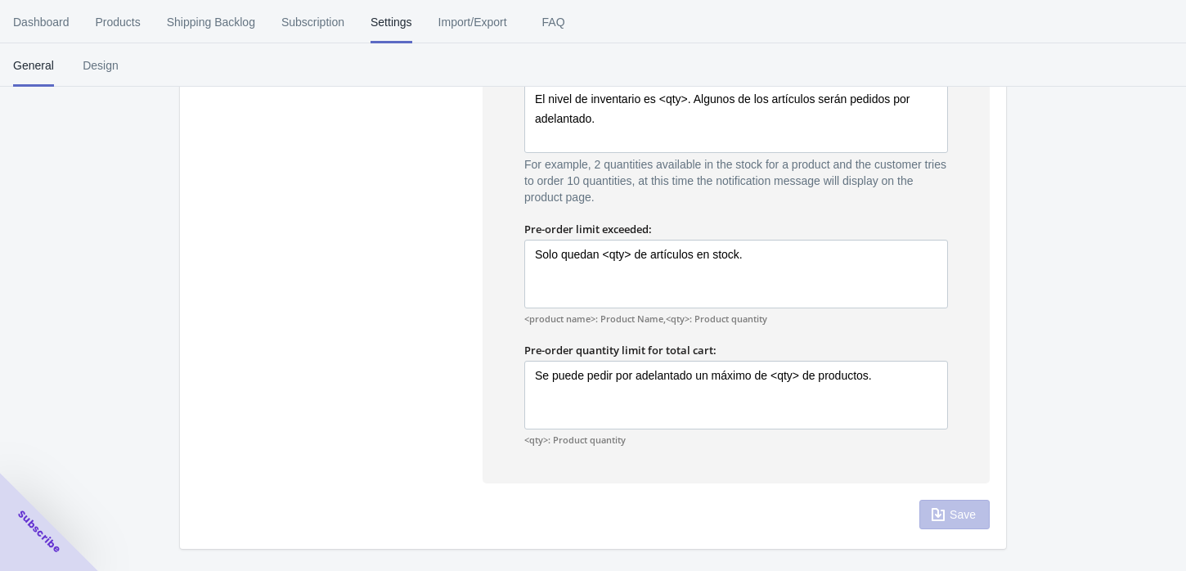
scroll to position [981, 0]
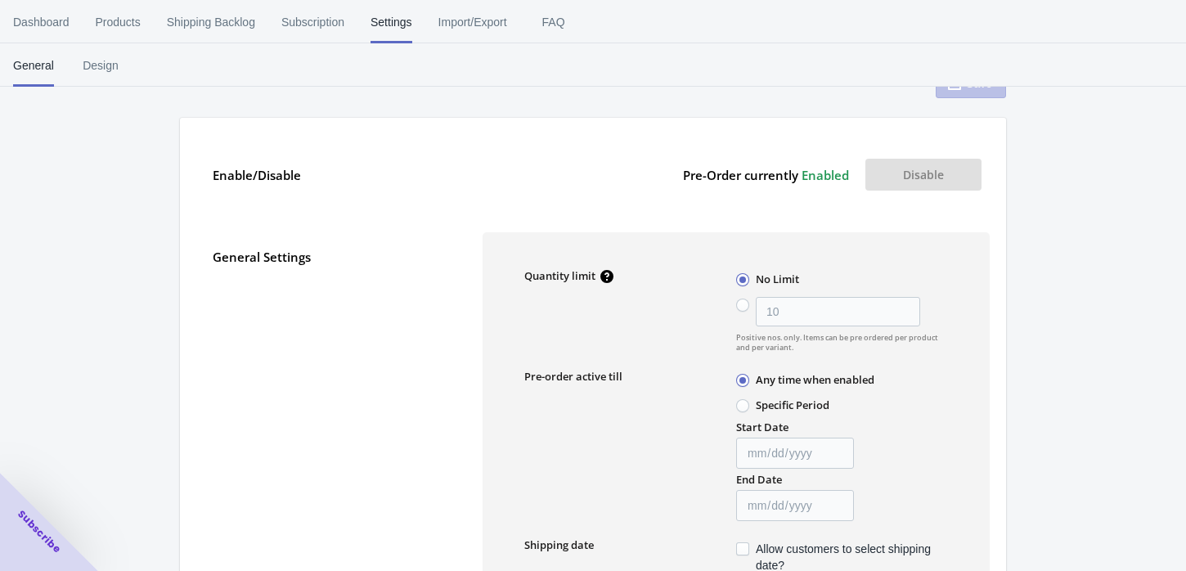
scroll to position [0, 0]
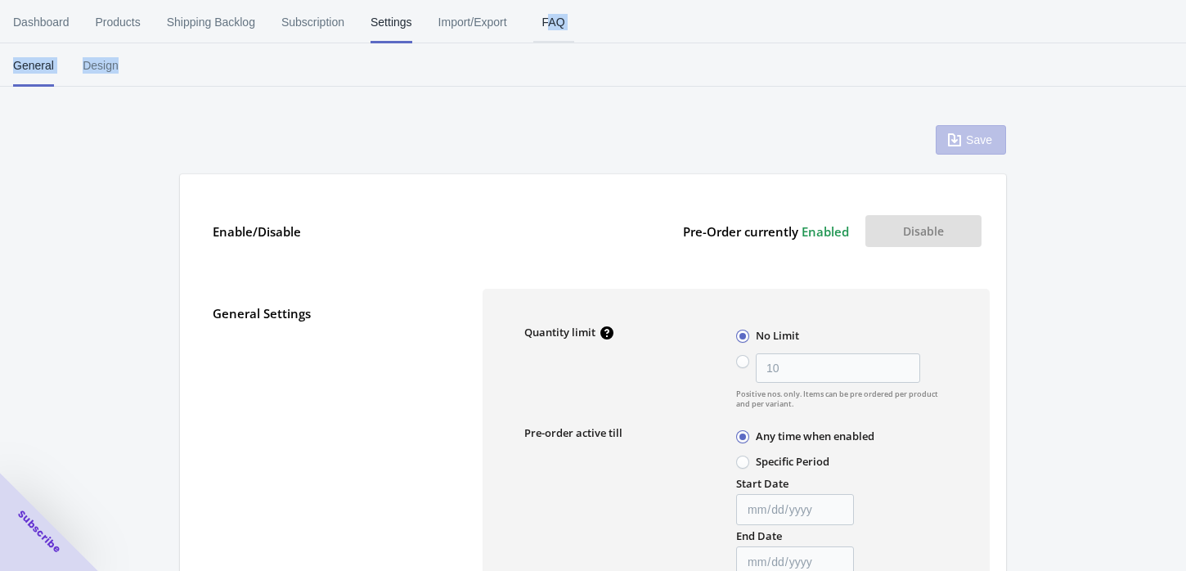
drag, startPoint x: 560, startPoint y: 25, endPoint x: 544, endPoint y: 34, distance: 18.7
click at [605, 33] on ul "Dashboard Products Shipping Backlog Subscription Settings Import/Export FAQ" at bounding box center [593, 21] width 1186 height 43
click at [550, 20] on span "FAQ" at bounding box center [553, 22] width 41 height 43
click at [553, 29] on span "FAQ" at bounding box center [553, 22] width 41 height 43
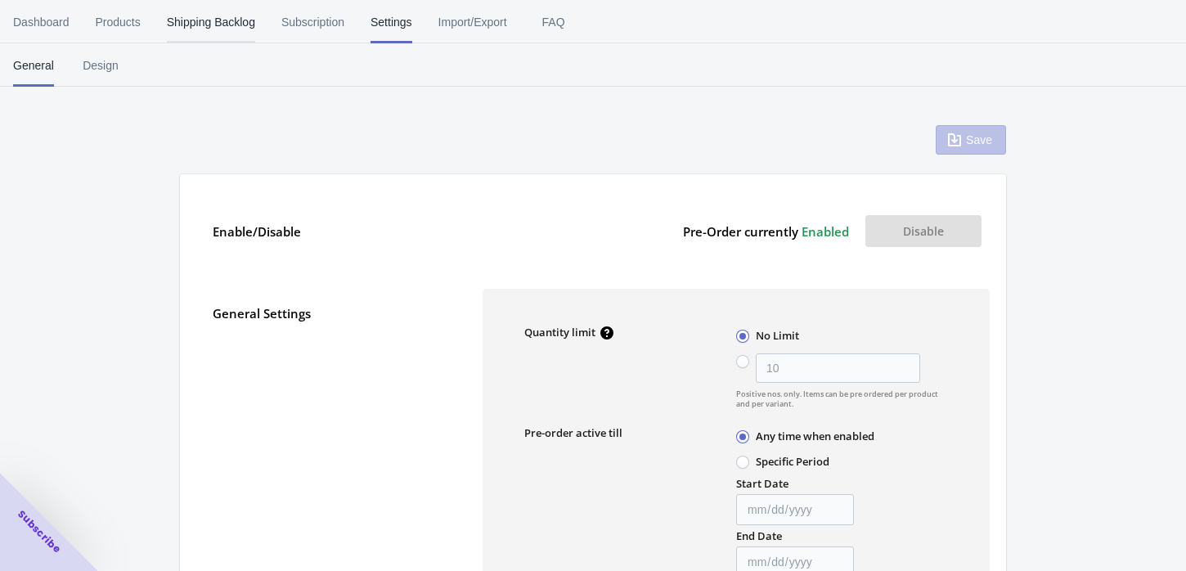
click at [189, 26] on span "Shipping Backlog" at bounding box center [211, 22] width 88 height 43
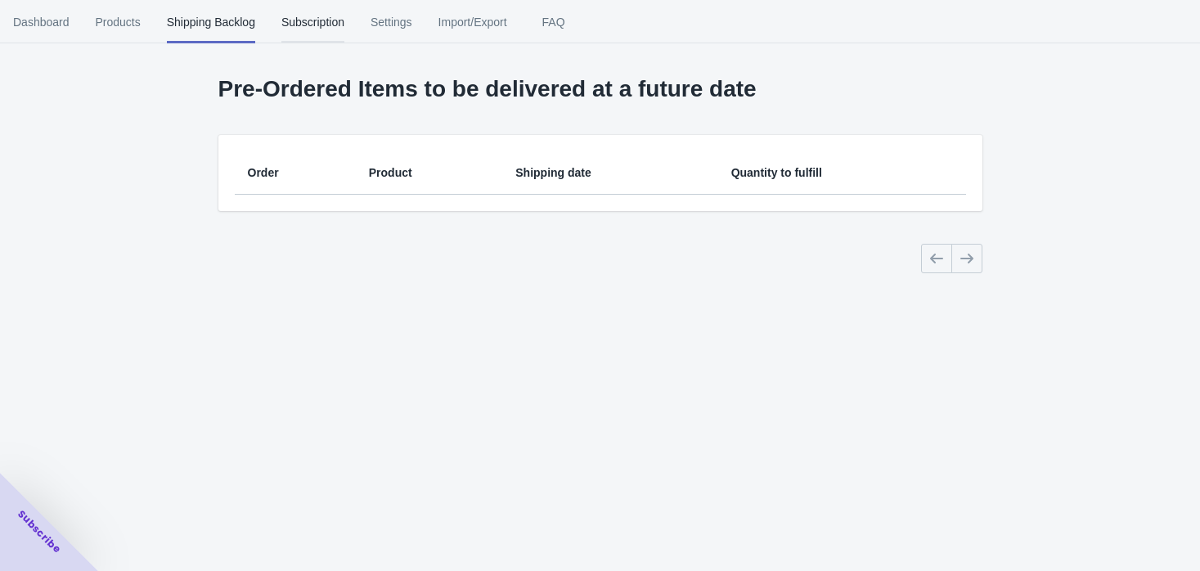
click at [307, 29] on span "Subscription" at bounding box center [312, 22] width 63 height 43
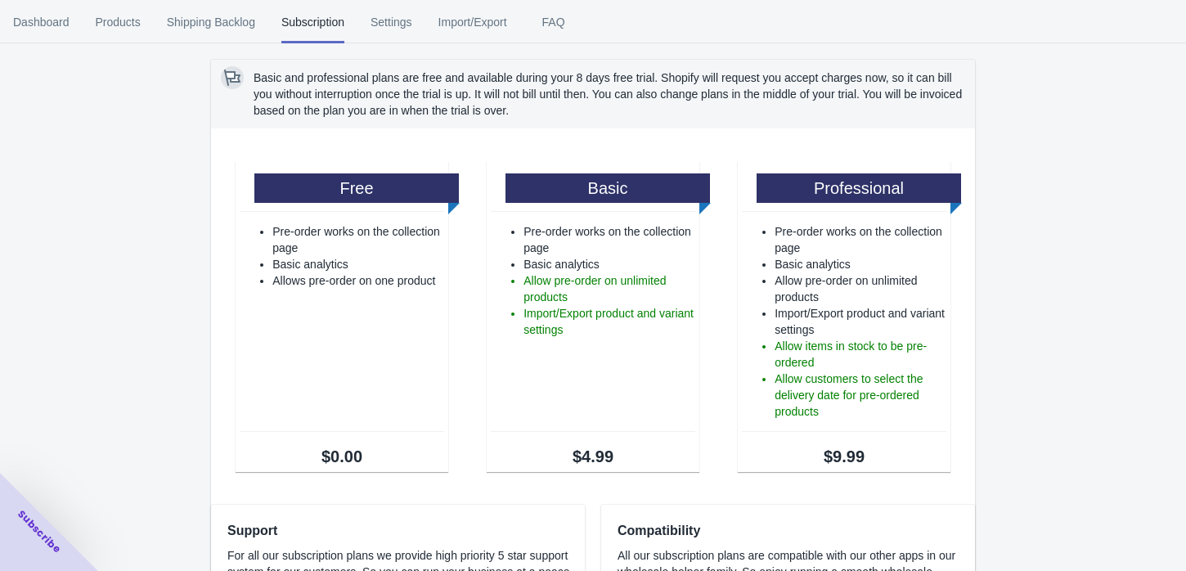
scroll to position [101, 0]
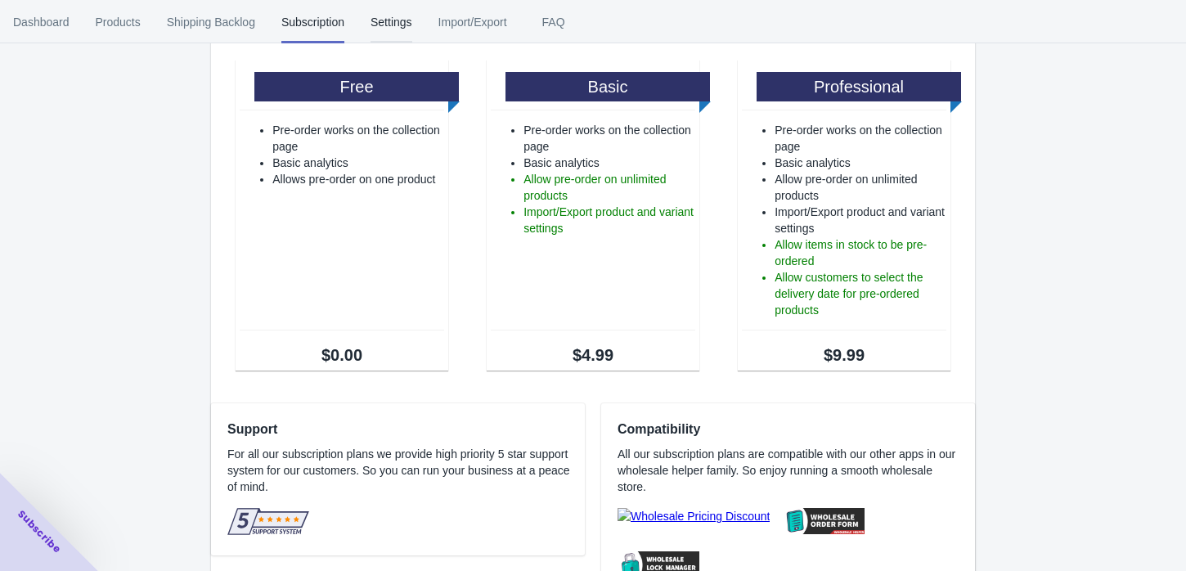
click at [407, 34] on span "Settings" at bounding box center [391, 22] width 42 height 43
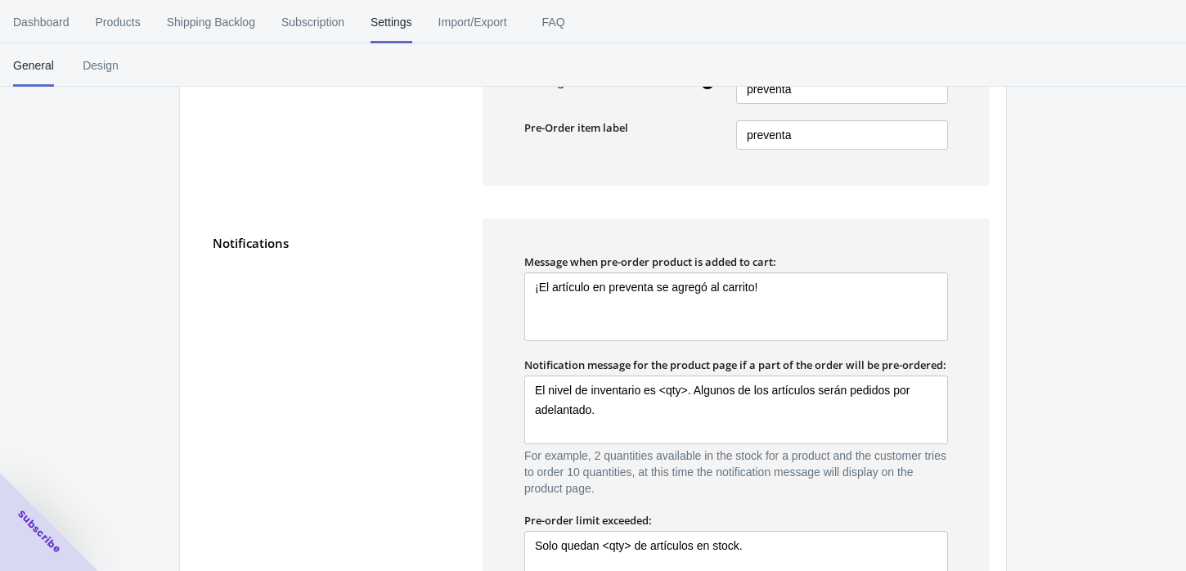
scroll to position [961, 0]
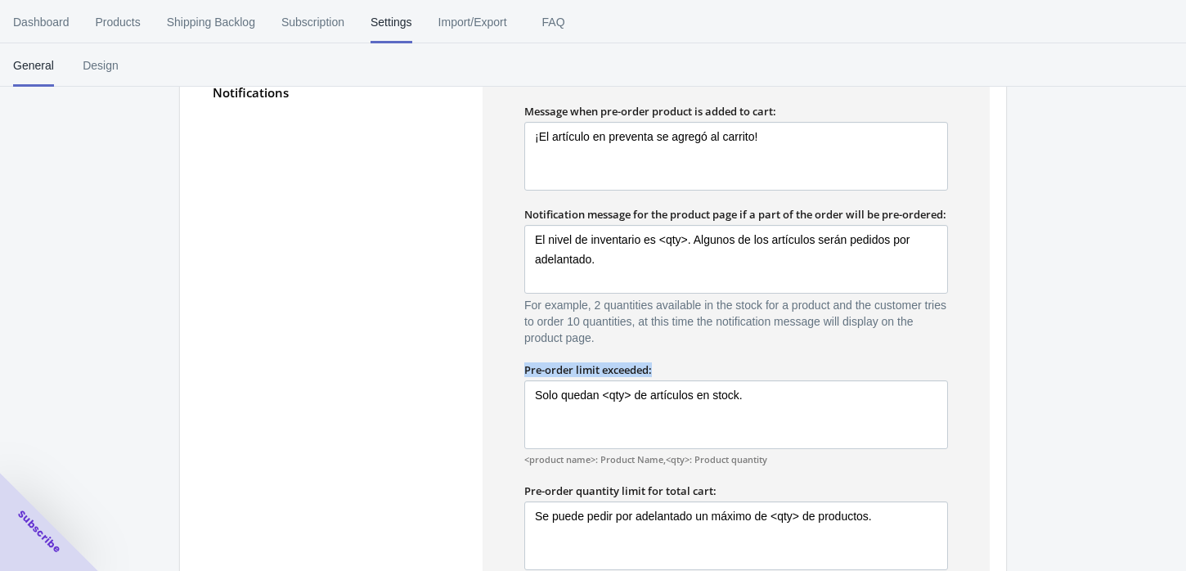
drag, startPoint x: 657, startPoint y: 380, endPoint x: 510, endPoint y: 388, distance: 146.6
click at [510, 388] on div "Message when pre-order product is added to cart: ¡El artículo en preventa se ag…" at bounding box center [735, 346] width 507 height 556
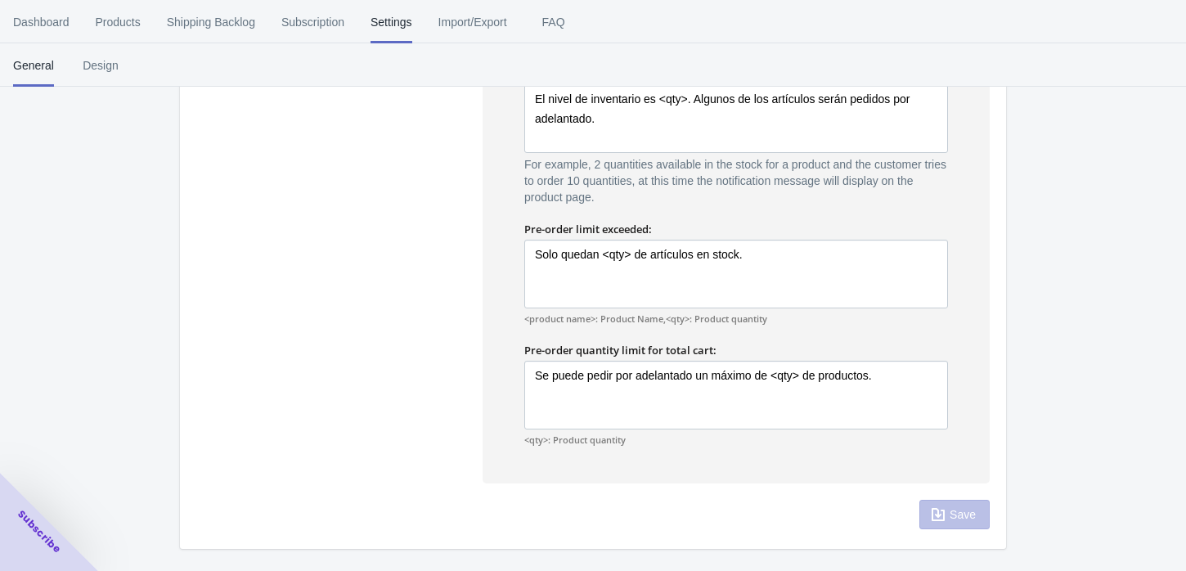
drag, startPoint x: 724, startPoint y: 351, endPoint x: 482, endPoint y: 361, distance: 241.5
click at [482, 361] on div "Message when pre-order product is added to cart: ¡El artículo en preventa se ag…" at bounding box center [735, 205] width 507 height 556
drag, startPoint x: 523, startPoint y: 347, endPoint x: 695, endPoint y: 362, distance: 172.4
click at [695, 362] on div "Message when pre-order product is added to cart: ¡El artículo en preventa se ag…" at bounding box center [735, 205] width 507 height 556
click at [958, 356] on div "Message when pre-order product is added to cart: ¡El artículo en preventa se ag…" at bounding box center [735, 205] width 507 height 556
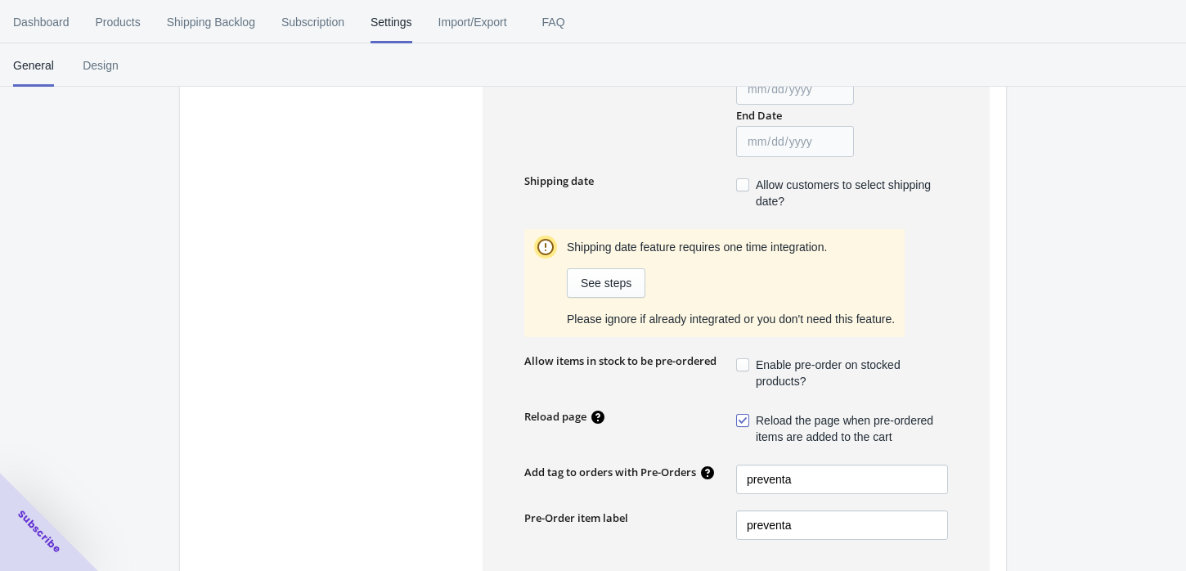
scroll to position [0, 0]
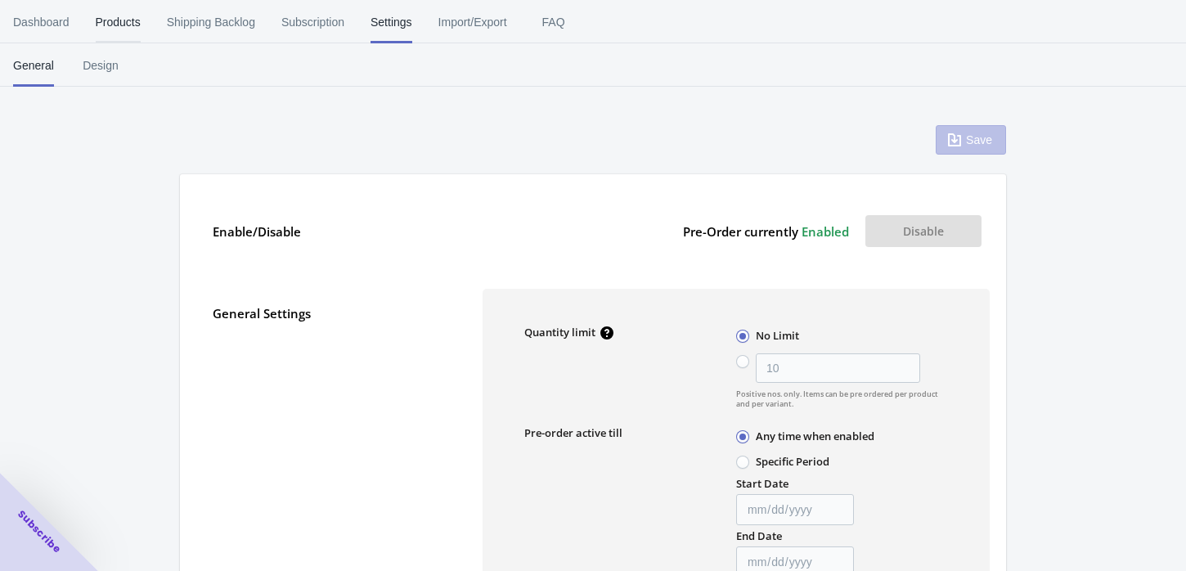
click at [131, 21] on span "Products" at bounding box center [118, 22] width 45 height 43
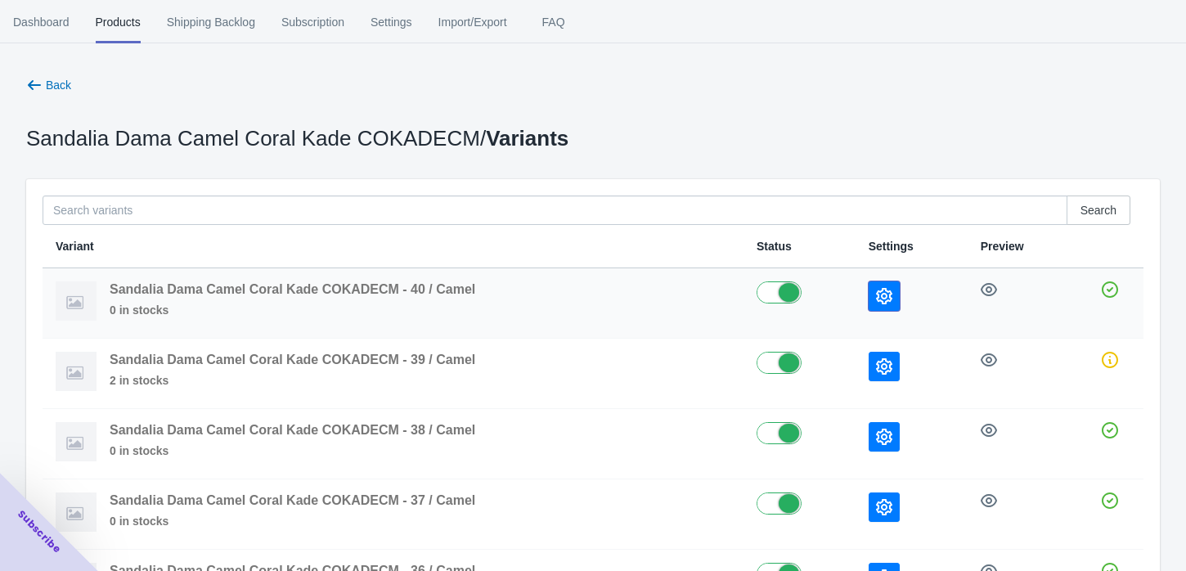
click at [891, 296] on icon "button" at bounding box center [884, 296] width 16 height 16
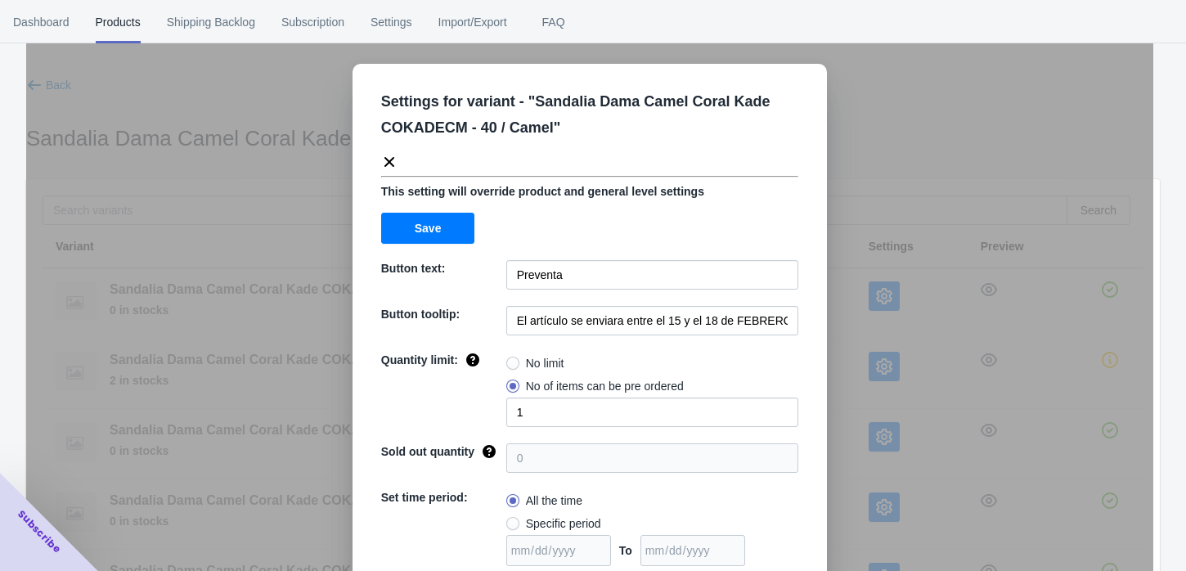
click at [873, 208] on div "Settings for variant - " Sandalia Dama Camel Coral Kade COKADECM - 40 / Camel "…" at bounding box center [589, 326] width 1127 height 571
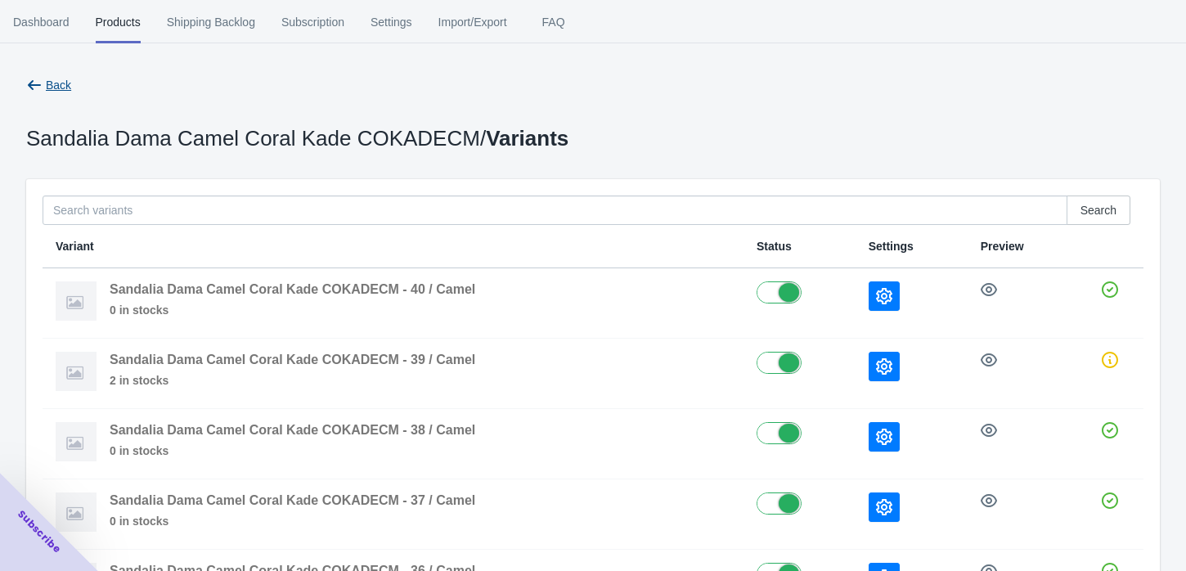
click at [46, 79] on span "Back" at bounding box center [58, 85] width 25 height 13
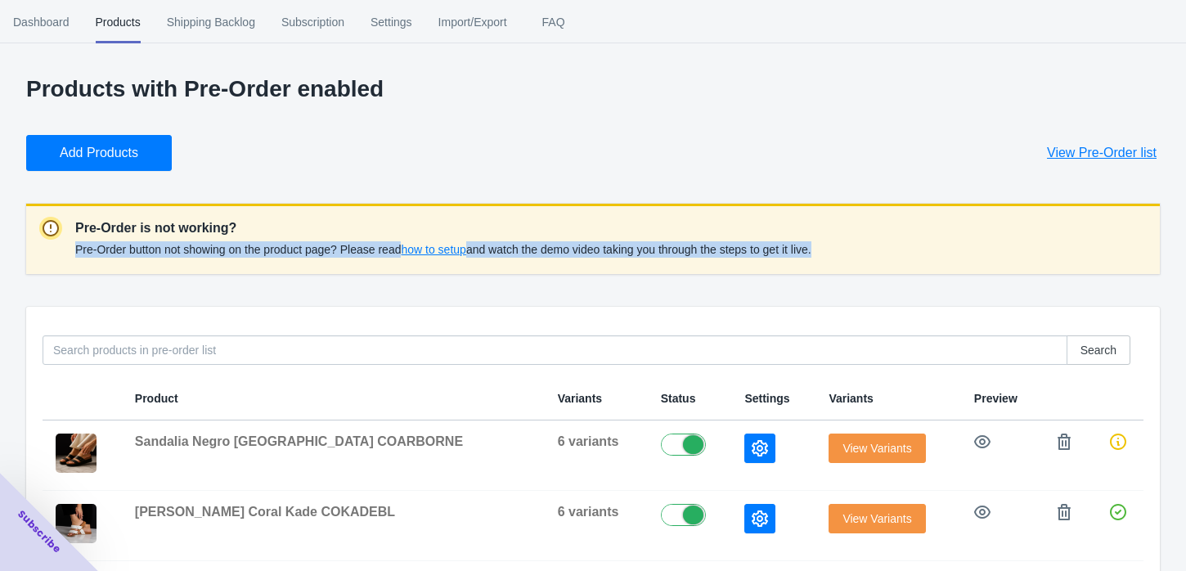
drag, startPoint x: 74, startPoint y: 224, endPoint x: 800, endPoint y: 289, distance: 729.1
click at [425, 252] on span "how to setup" at bounding box center [433, 249] width 65 height 13
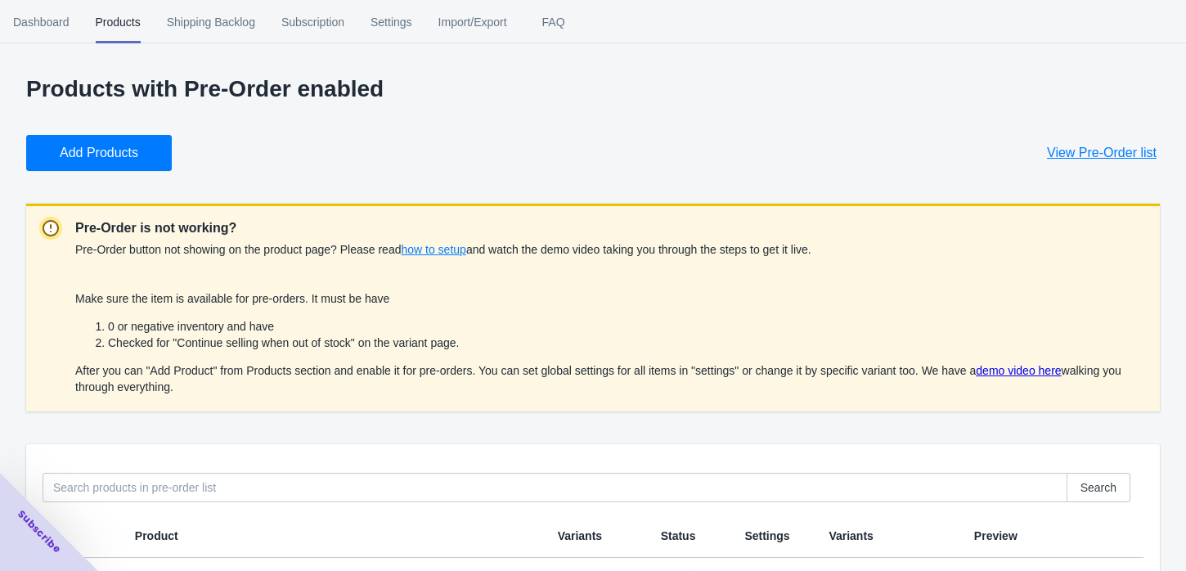
click at [62, 294] on div at bounding box center [57, 308] width 36 height 182
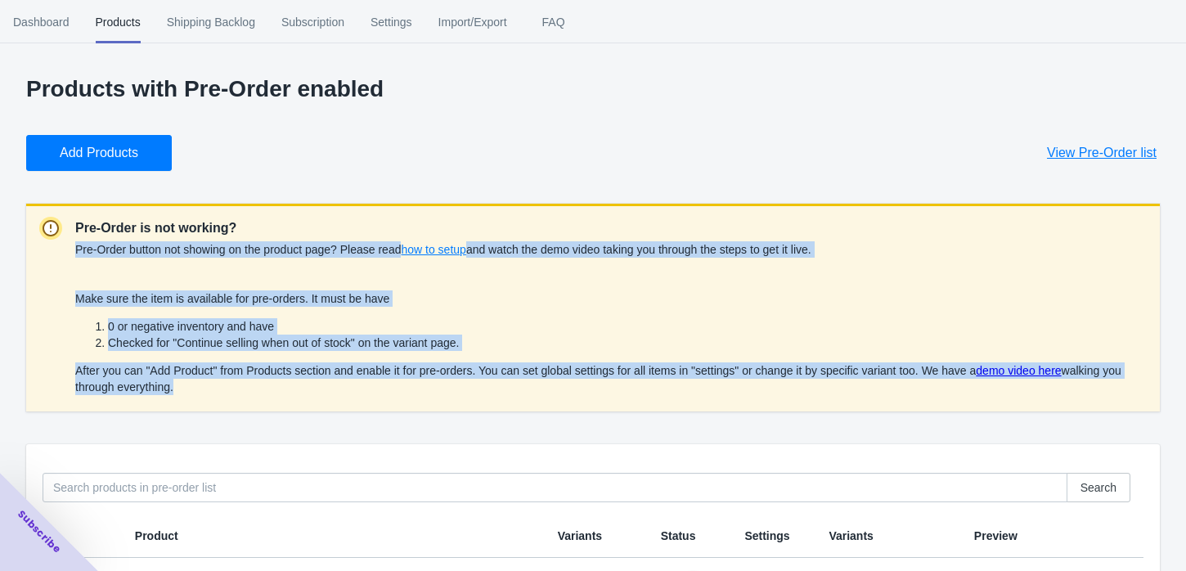
drag, startPoint x: 62, startPoint y: 294, endPoint x: 260, endPoint y: 388, distance: 218.8
click at [260, 388] on div "Pre-Order is not working? Pre-Order button not showing on the product page? Ple…" at bounding box center [592, 308] width 1133 height 208
click at [202, 309] on div "Make sure the item is available for pre-orders. It must be have 0 or negative i…" at bounding box center [610, 342] width 1071 height 105
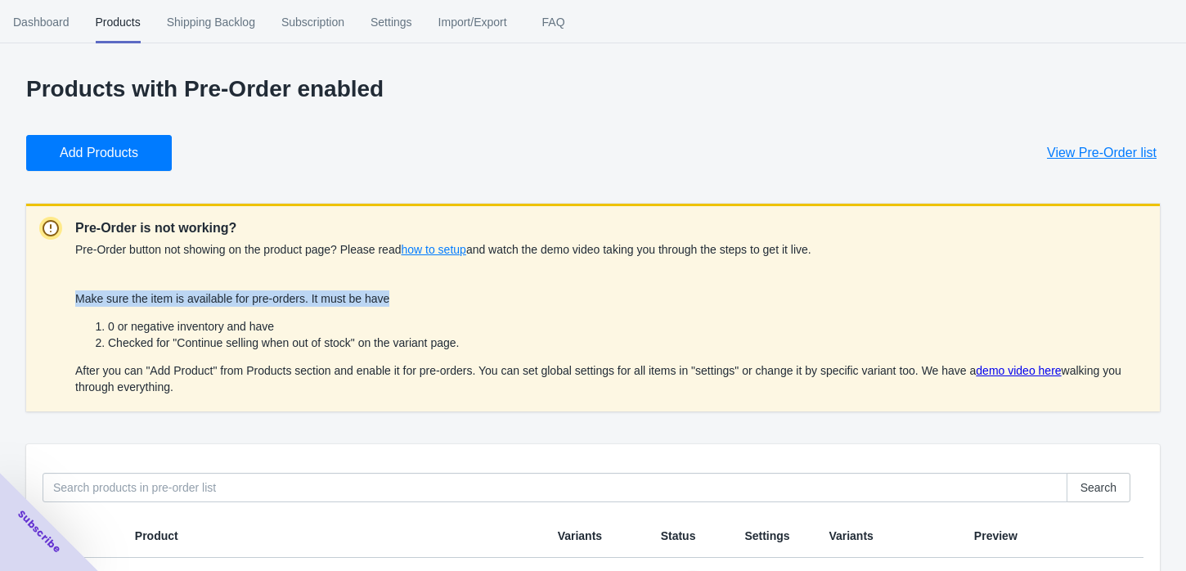
drag, startPoint x: 79, startPoint y: 299, endPoint x: 403, endPoint y: 298, distance: 324.7
click at [403, 298] on div "Make sure the item is available for pre-orders. It must be have 0 or negative i…" at bounding box center [610, 342] width 1071 height 105
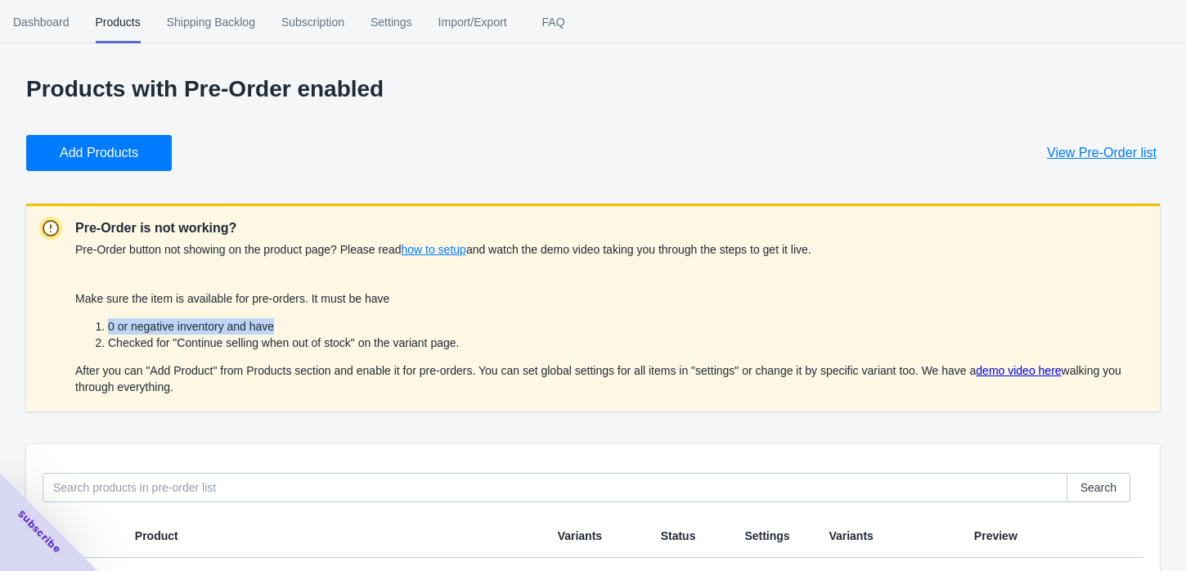
drag, startPoint x: 96, startPoint y: 325, endPoint x: 299, endPoint y: 329, distance: 202.9
click at [299, 329] on li "0 or negative inventory and have" at bounding box center [627, 326] width 1039 height 16
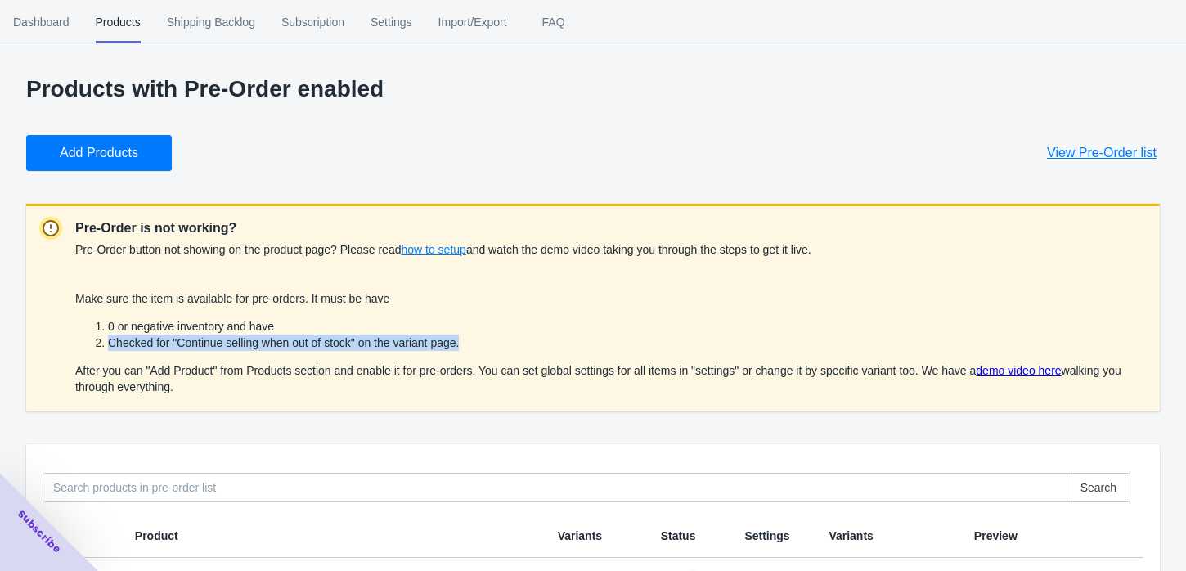
drag, startPoint x: 467, startPoint y: 341, endPoint x: 110, endPoint y: 344, distance: 357.4
click at [110, 344] on li "Checked for "Continue selling when out of stock" on the variant page." at bounding box center [627, 342] width 1039 height 16
drag, startPoint x: 180, startPoint y: 383, endPoint x: 78, endPoint y: 370, distance: 103.1
click at [78, 370] on div "Make sure the item is available for pre-orders. It must be have 0 or negative i…" at bounding box center [610, 342] width 1071 height 105
click at [1125, 145] on span "View Pre-Order list" at bounding box center [1102, 153] width 110 height 16
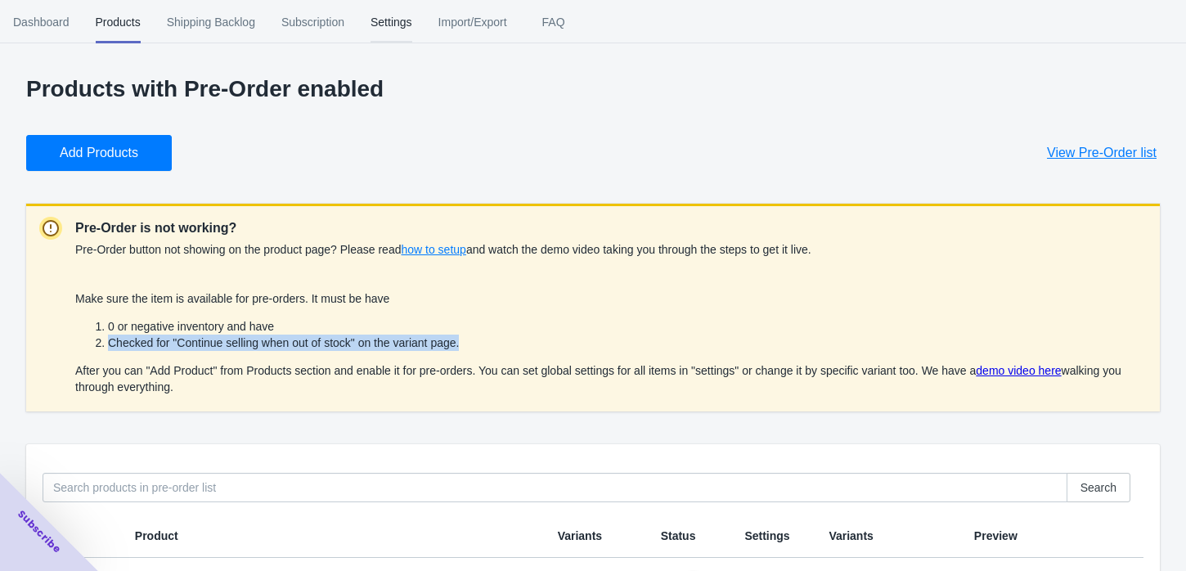
click at [392, 20] on span "Settings" at bounding box center [391, 22] width 42 height 43
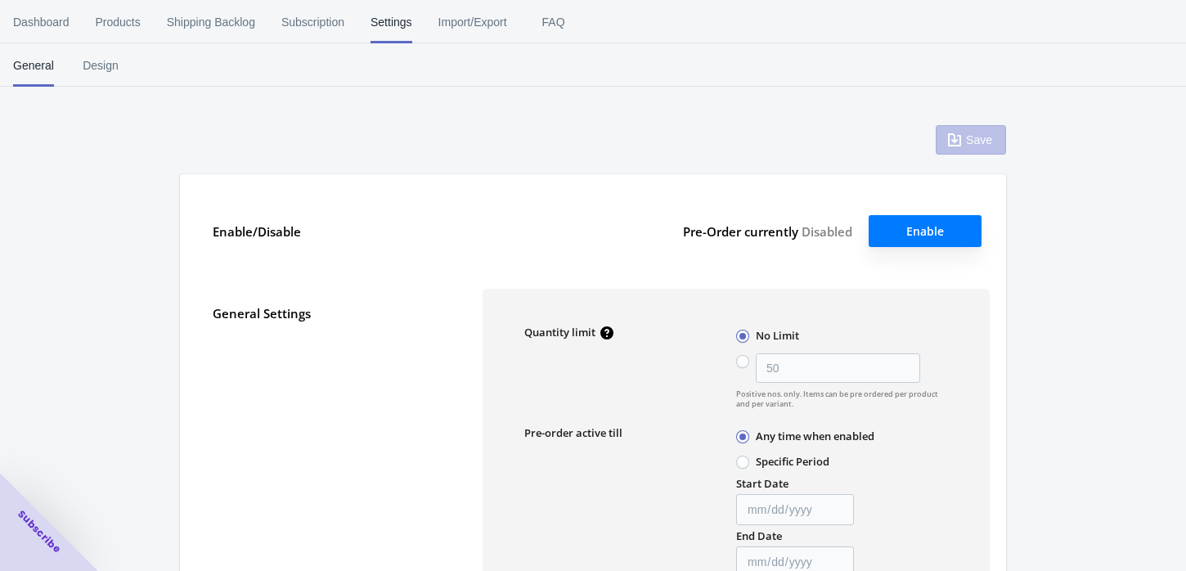
type input "10"
type input "2023-03-02"
type input "2023-03-07"
type input "preventa"
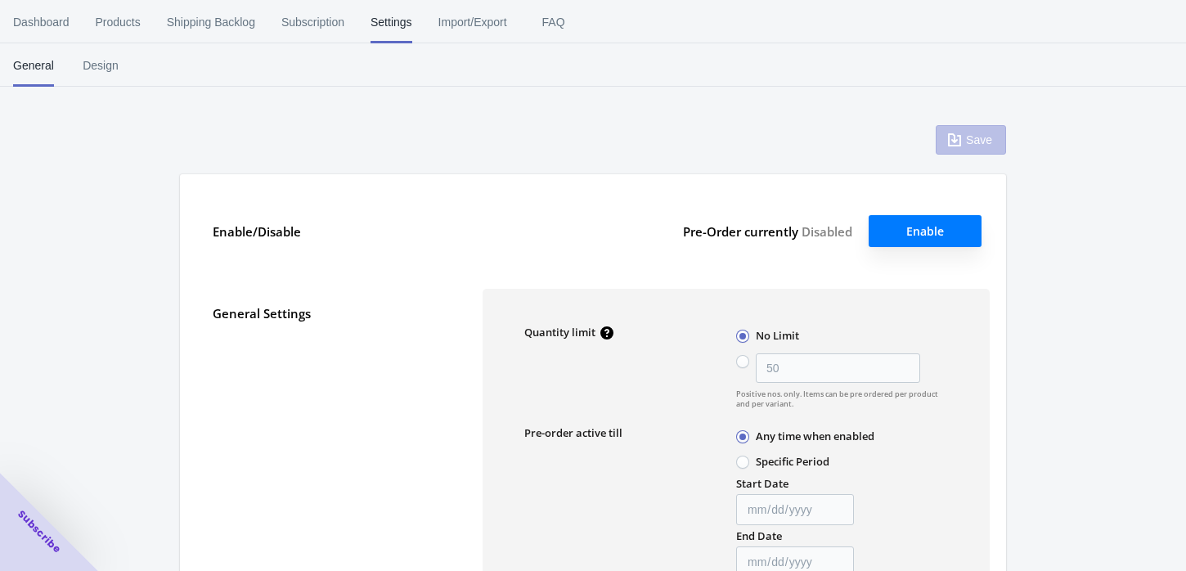
type textarea "¡El artículo en preventa se agregó al carrito!"
type textarea "El nivel de inventario es <qty>. Algunos de los artículos serán pedidos por ade…"
type textarea "Solo quedan <qty> de artículos en stock."
type textarea "Se puede pedir por adelantado un máximo de <qty> de productos."
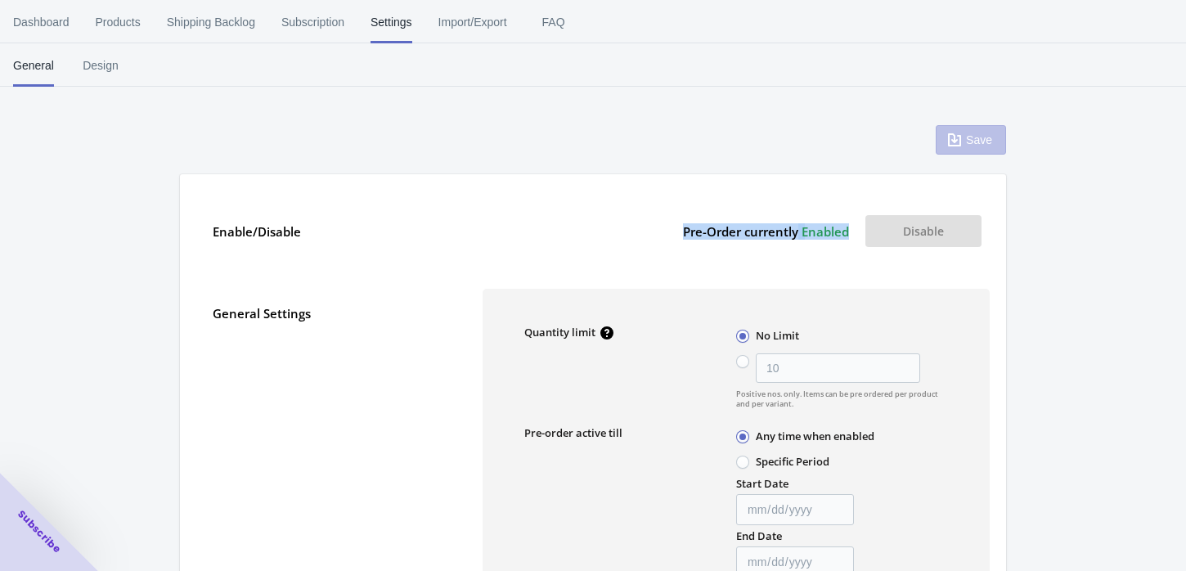
drag, startPoint x: 675, startPoint y: 234, endPoint x: 853, endPoint y: 239, distance: 177.5
click at [853, 239] on div "Pre-Order currently Enabled Disable" at bounding box center [735, 231] width 507 height 48
click at [897, 225] on button "Disable" at bounding box center [923, 231] width 116 height 32
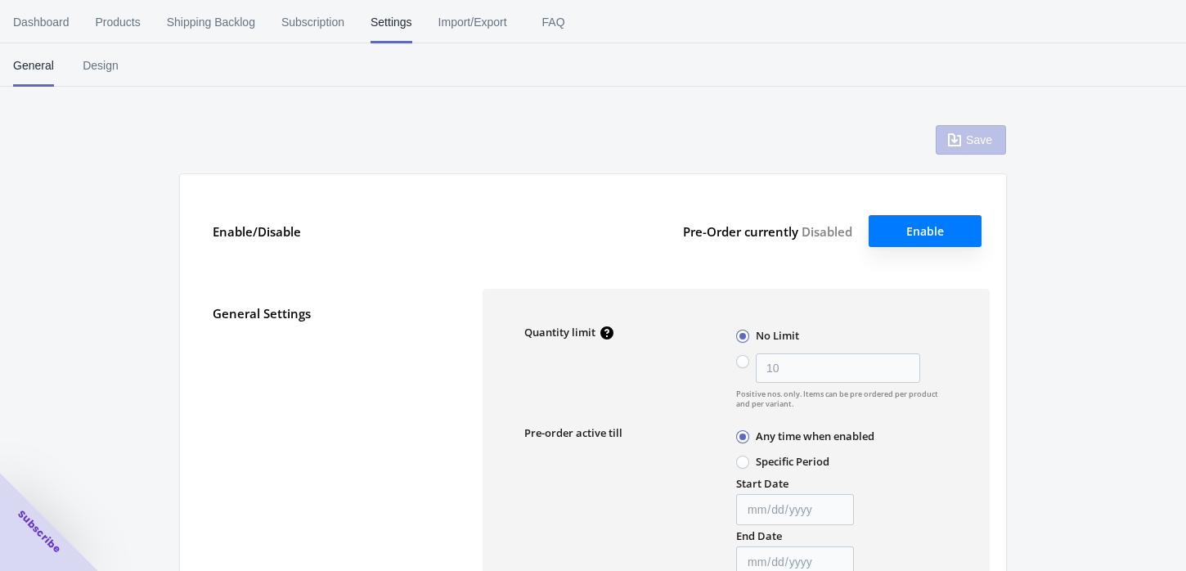
click at [923, 228] on button "Enable" at bounding box center [924, 231] width 113 height 32
drag, startPoint x: 849, startPoint y: 232, endPoint x: 803, endPoint y: 233, distance: 45.8
click at [803, 233] on div "Pre-Order currently Enabled Disable" at bounding box center [735, 231] width 507 height 48
click at [752, 194] on div "Enable/Disable Pre-Order currently Enabled Disable" at bounding box center [592, 223] width 793 height 65
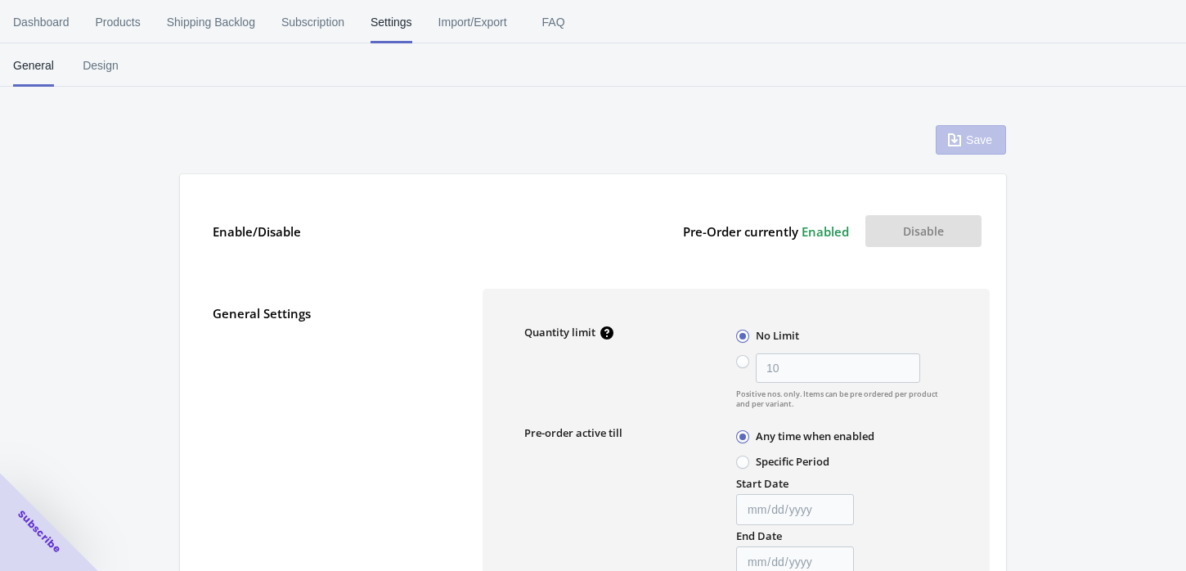
click at [881, 231] on button "Disable" at bounding box center [923, 231] width 116 height 32
click at [916, 243] on button "Enable" at bounding box center [924, 231] width 113 height 32
drag, startPoint x: 674, startPoint y: 232, endPoint x: 868, endPoint y: 248, distance: 194.4
click at [868, 248] on div "Pre-Order currently Enabled Disable" at bounding box center [735, 231] width 507 height 48
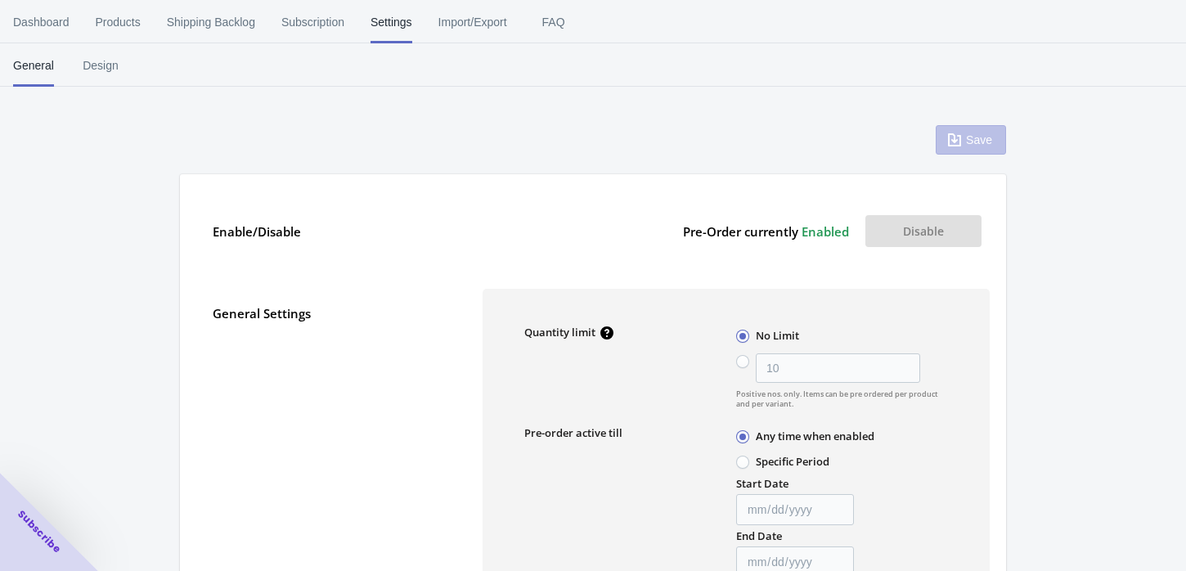
click at [815, 224] on span "Enabled" at bounding box center [824, 231] width 47 height 16
drag, startPoint x: 818, startPoint y: 235, endPoint x: 904, endPoint y: 236, distance: 85.9
click at [904, 236] on div "Pre-Order currently Enabled Disable" at bounding box center [735, 231] width 507 height 48
click at [904, 236] on button "Disable" at bounding box center [923, 231] width 116 height 32
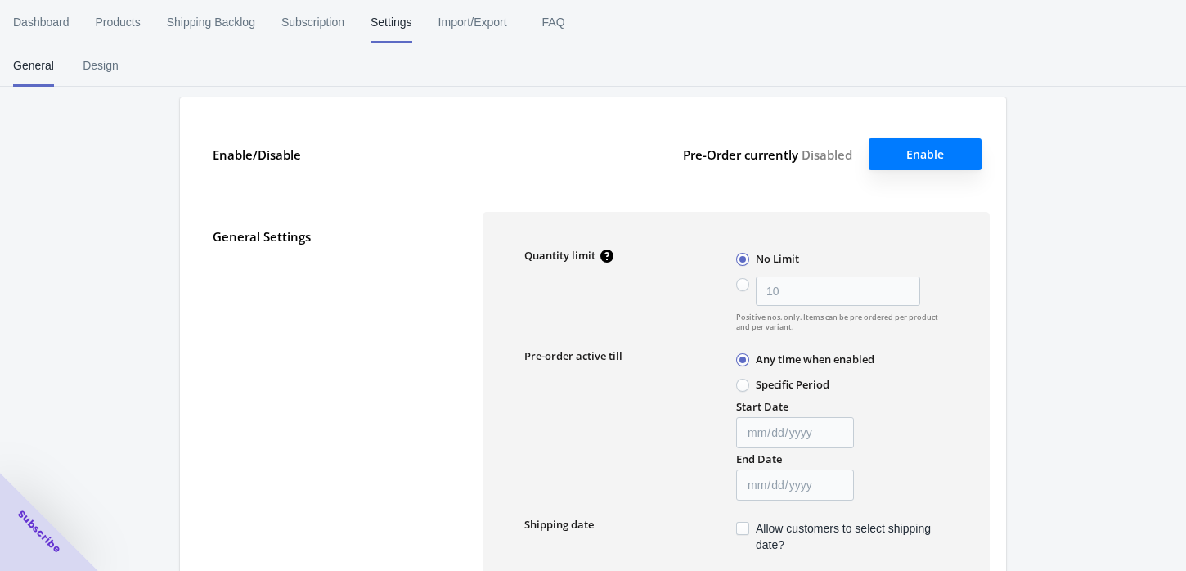
scroll to position [81, 0]
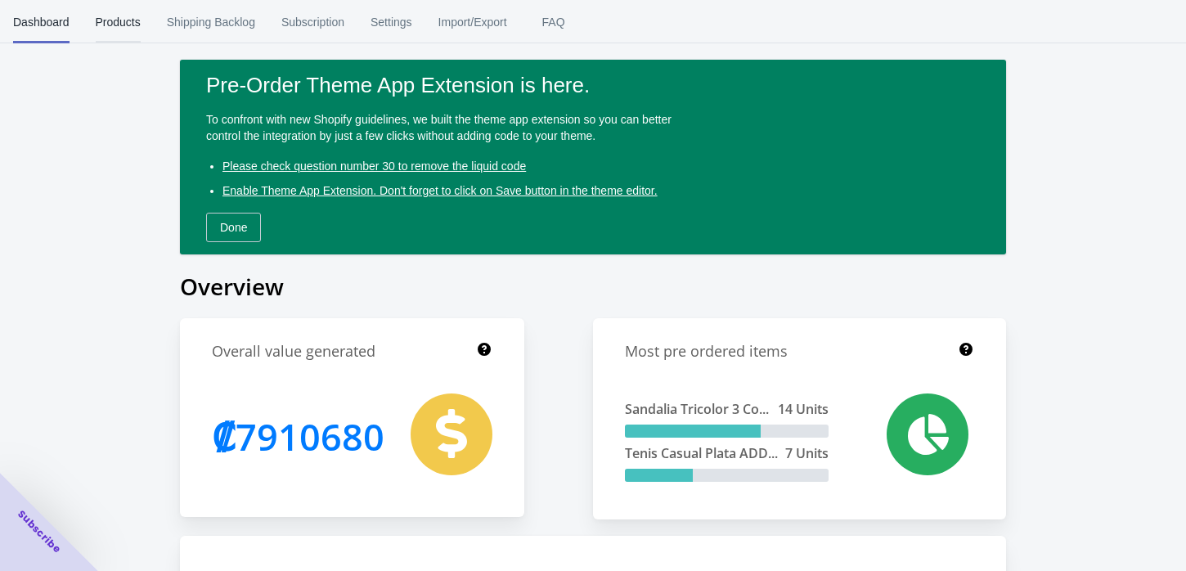
click at [113, 21] on span "Products" at bounding box center [118, 22] width 45 height 43
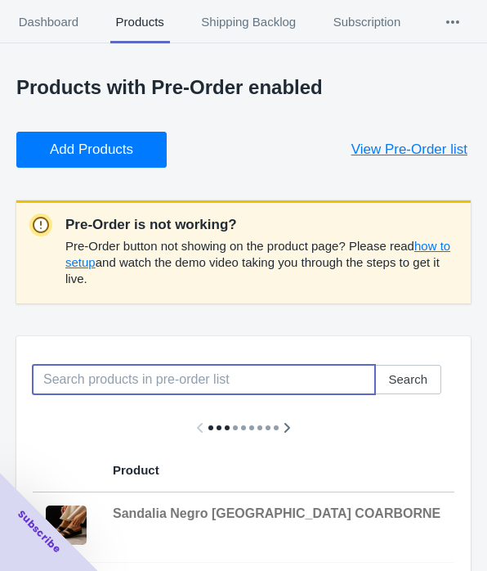
click at [154, 378] on input at bounding box center [204, 379] width 343 height 29
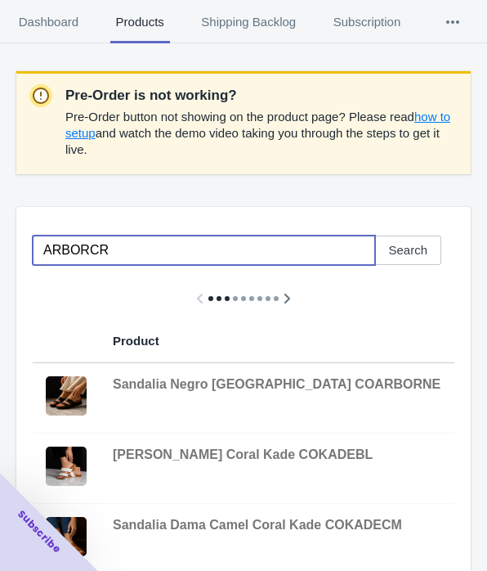
scroll to position [163, 0]
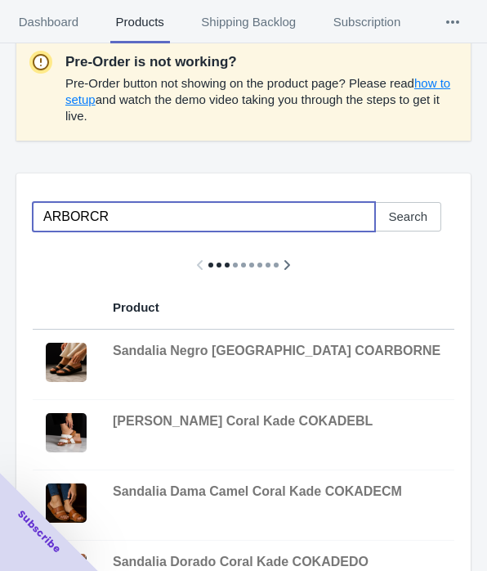
click at [41, 222] on input "ARBORCR" at bounding box center [204, 216] width 343 height 29
click at [173, 217] on input "ARBORCR" at bounding box center [204, 216] width 343 height 29
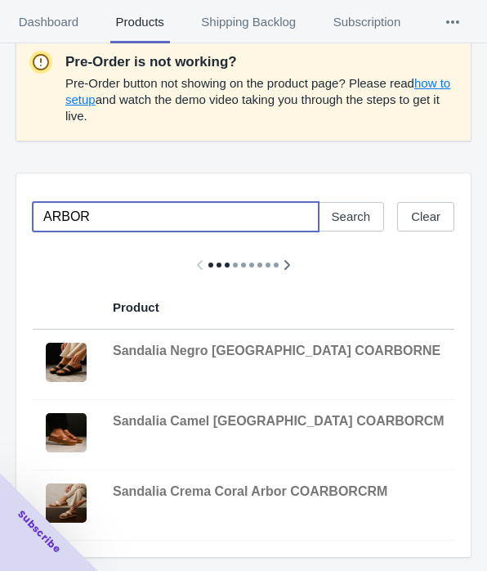
type input "ARBOR"
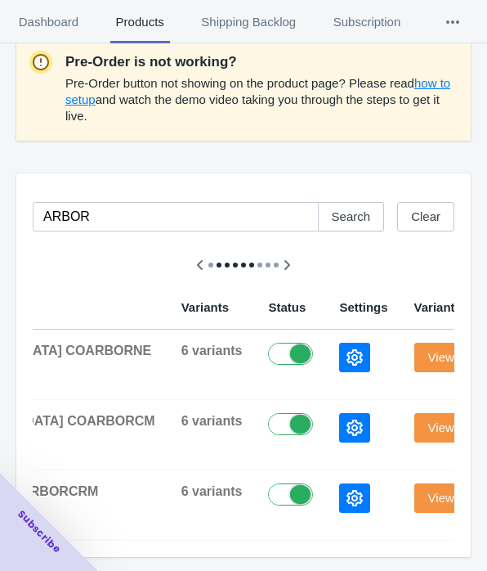
scroll to position [0, 290]
click at [414, 487] on button "View Variants" at bounding box center [464, 497] width 101 height 29
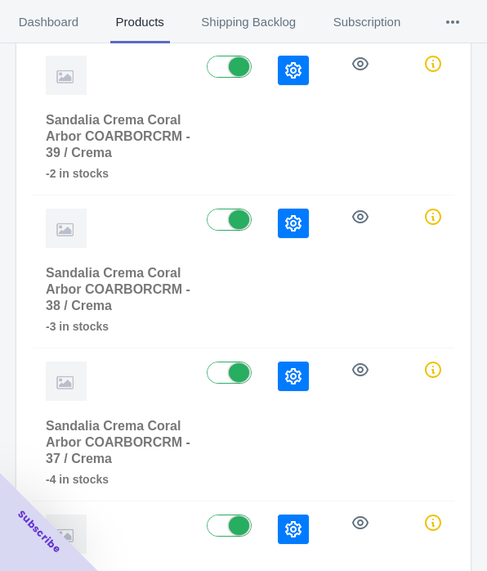
scroll to position [451, 0]
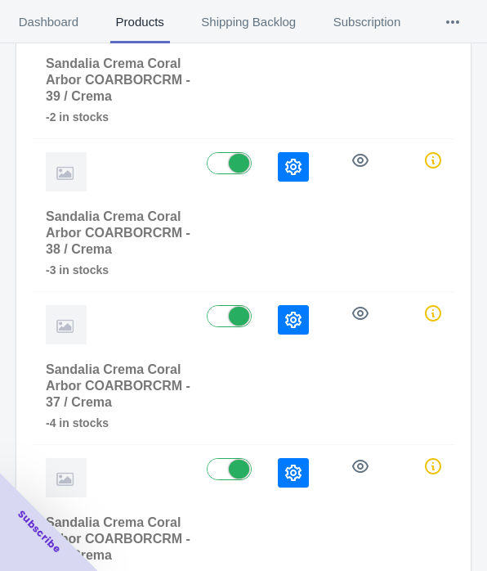
click at [300, 312] on icon "button" at bounding box center [293, 320] width 16 height 16
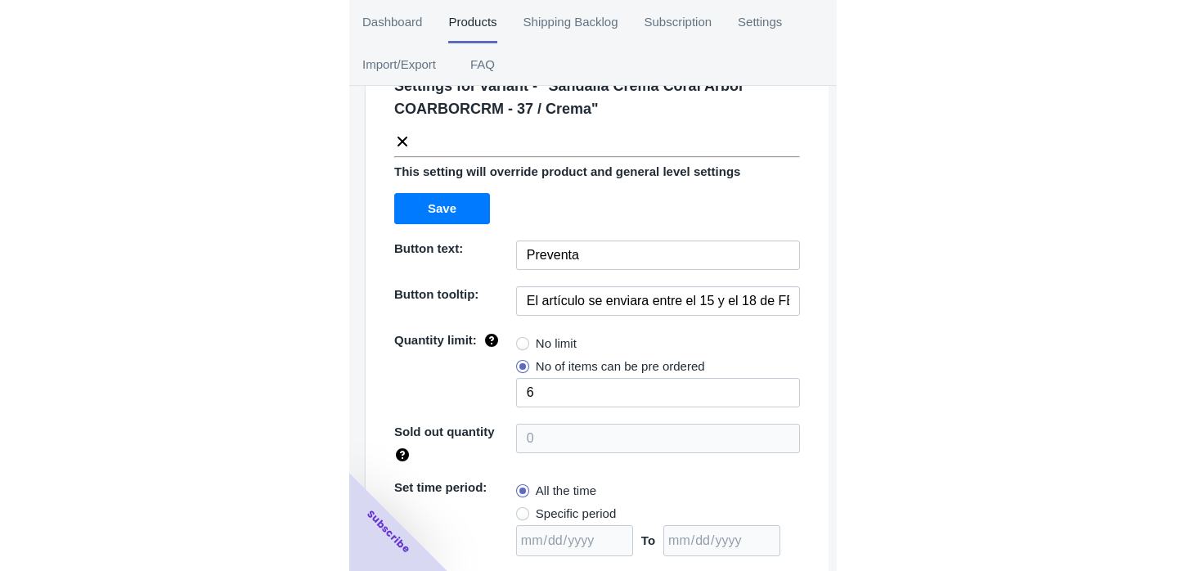
scroll to position [217, 0]
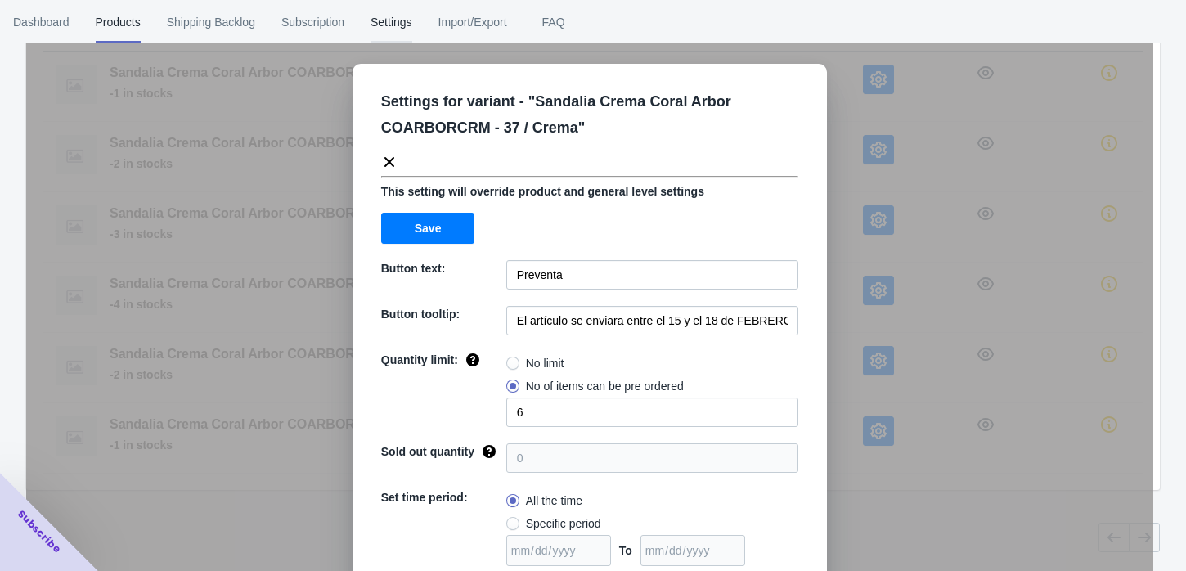
click at [398, 24] on span "Settings" at bounding box center [391, 22] width 42 height 43
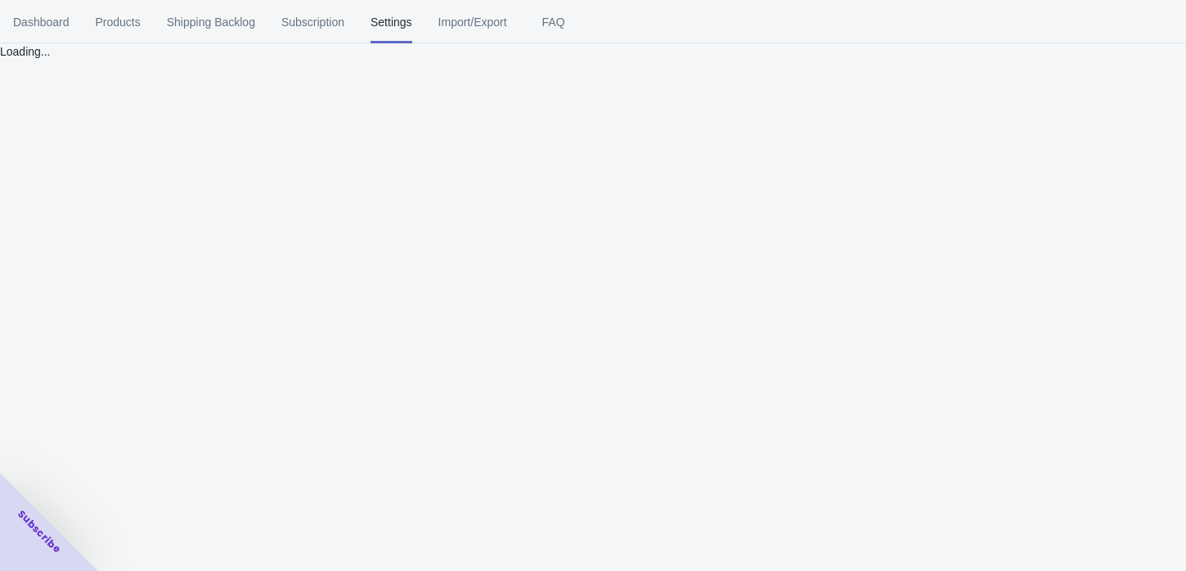
scroll to position [0, 0]
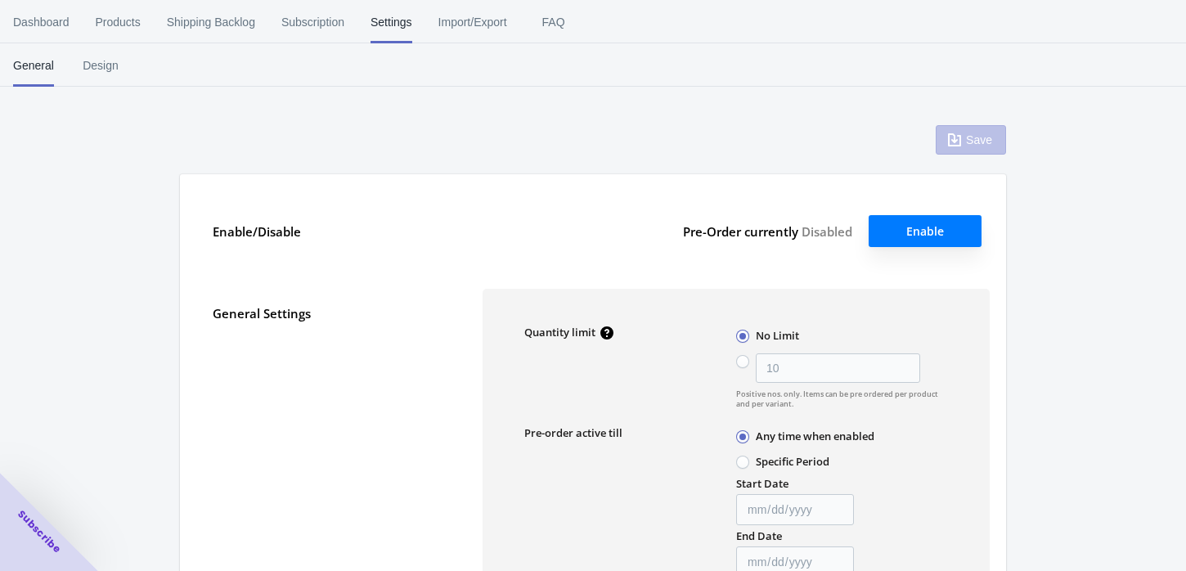
click at [909, 233] on button "Enable" at bounding box center [924, 231] width 113 height 32
click at [126, 24] on span "Products" at bounding box center [118, 22] width 45 height 43
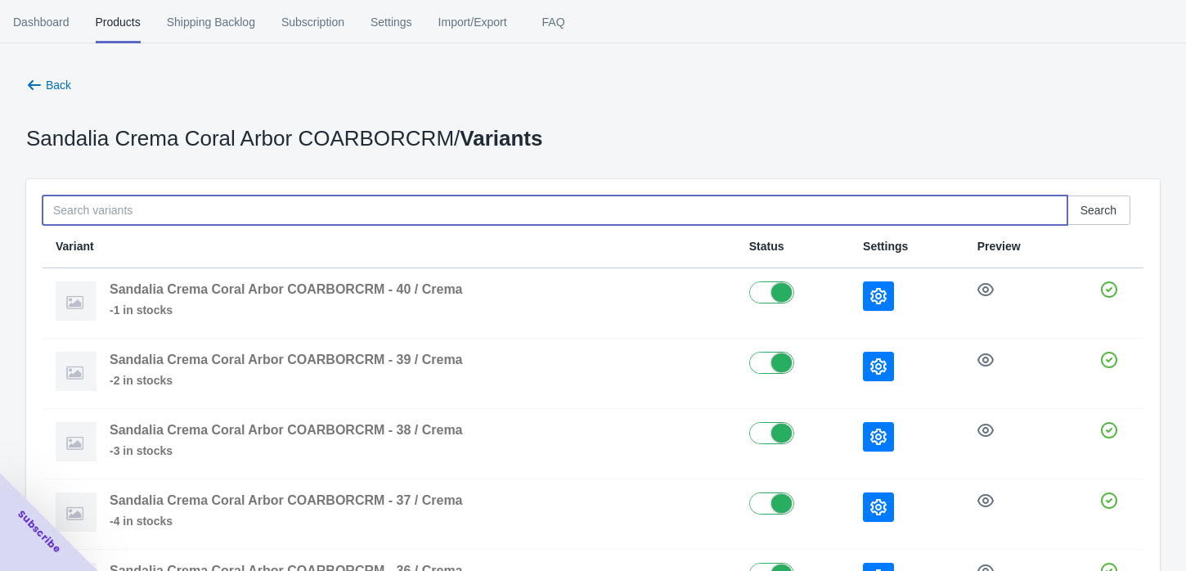
click at [197, 220] on input at bounding box center [555, 209] width 1025 height 29
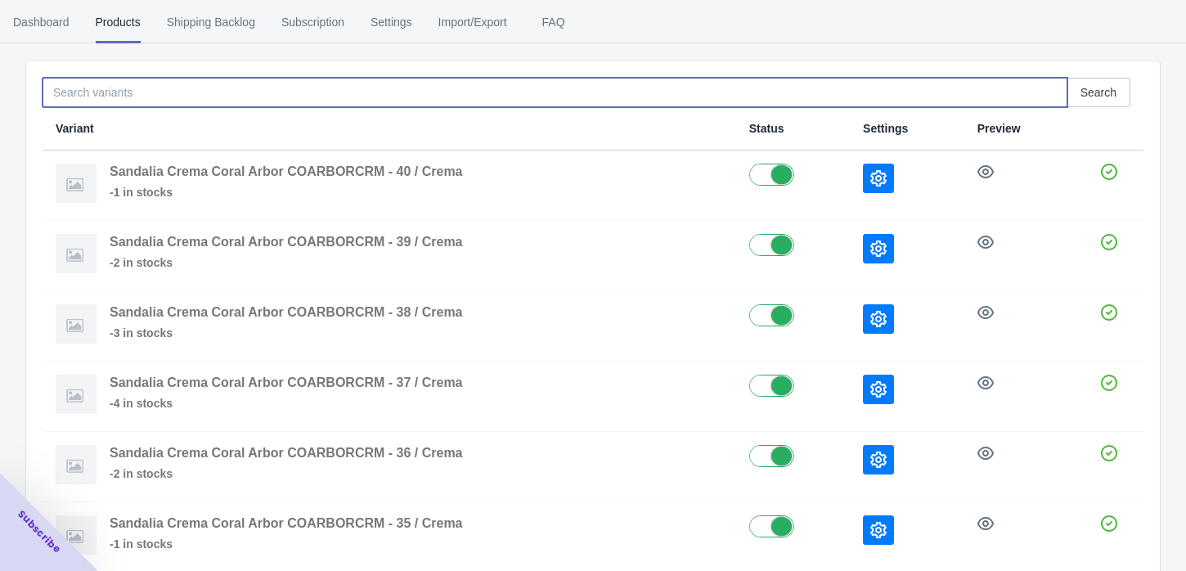
scroll to position [125, 0]
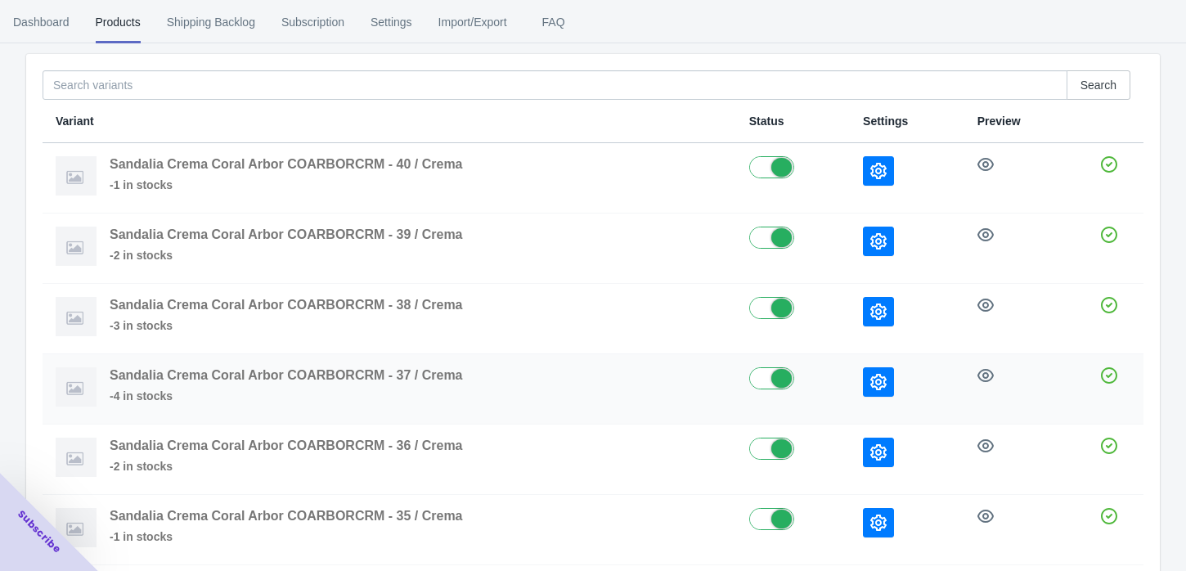
click at [895, 370] on div at bounding box center [907, 381] width 88 height 29
click at [875, 386] on icon "button" at bounding box center [878, 382] width 16 height 16
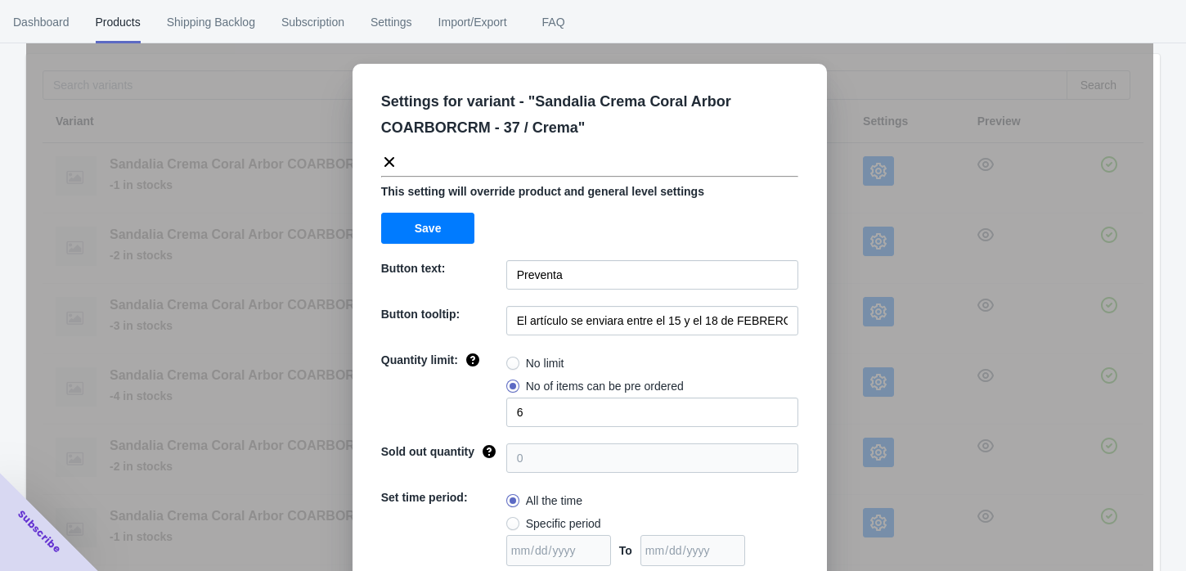
click at [1021, 47] on div "Settings for variant - " Sandalia Crema Coral Arbor COARBORCRM - 37 / Crema " T…" at bounding box center [589, 326] width 1127 height 571
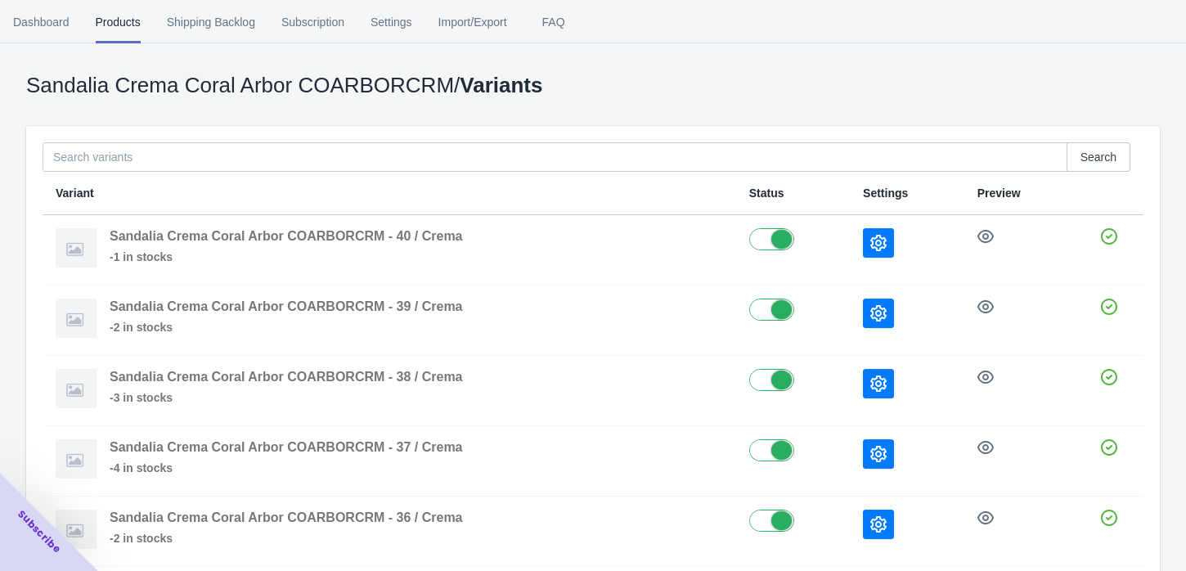
scroll to position [0, 0]
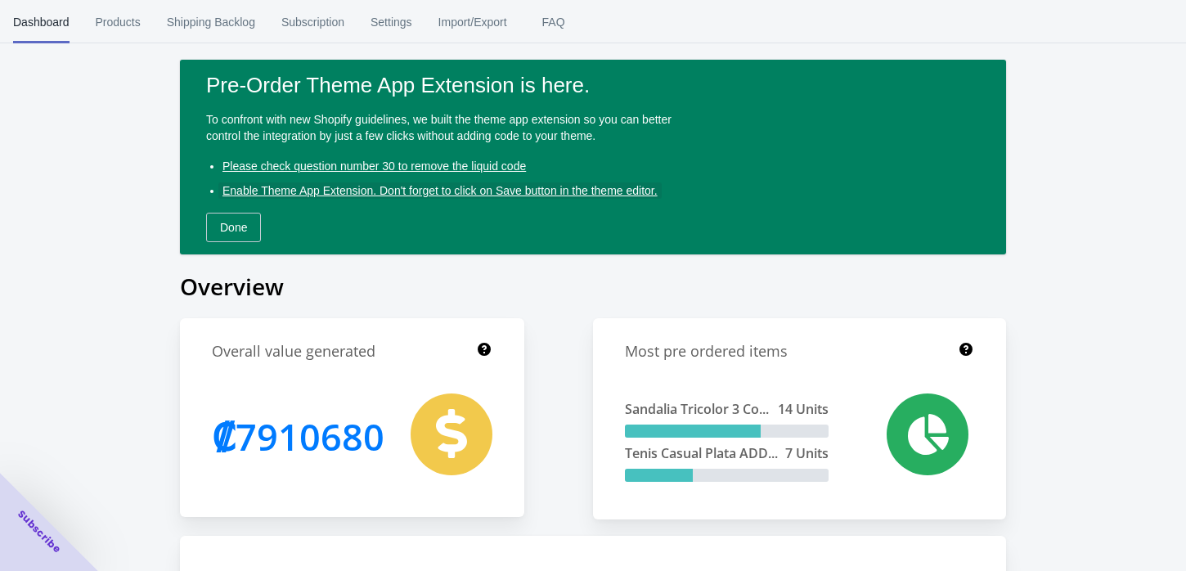
drag, startPoint x: 663, startPoint y: 191, endPoint x: 590, endPoint y: 247, distance: 92.2
click at [590, 247] on div "Pre-Order Theme App Extension is here. To confront with new Shopify guidelines,…" at bounding box center [593, 157] width 826 height 195
drag, startPoint x: 663, startPoint y: 189, endPoint x: 409, endPoint y: 204, distance: 254.8
click at [409, 204] on button "Enable Theme App Extension. Don't forget to click on Save button in the theme e…" at bounding box center [440, 190] width 448 height 29
click at [123, 22] on span "Products" at bounding box center [118, 22] width 45 height 43
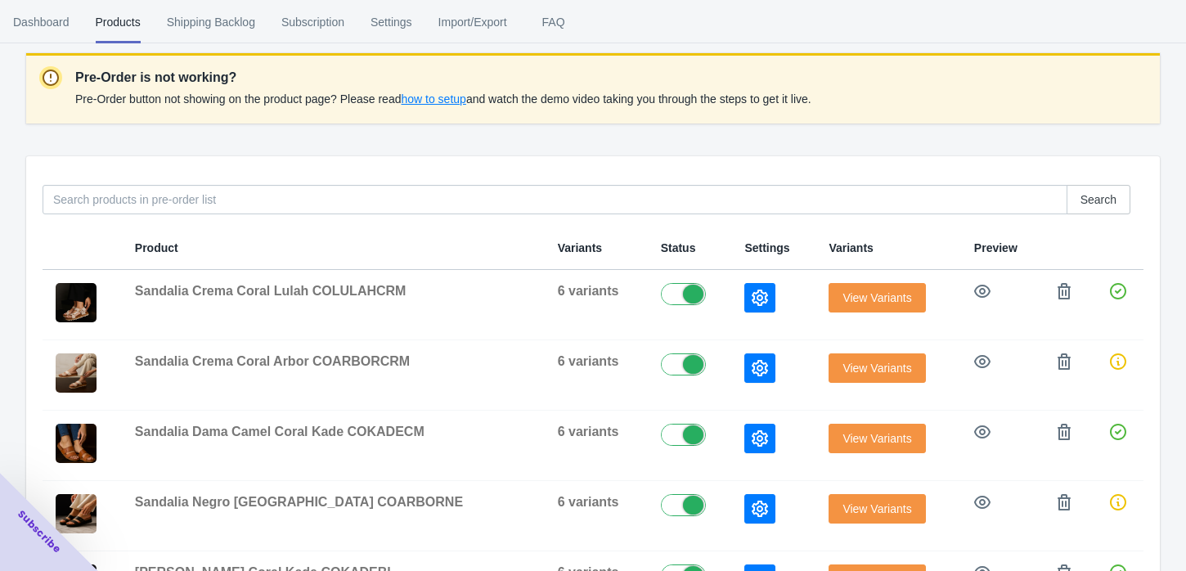
scroll to position [217, 0]
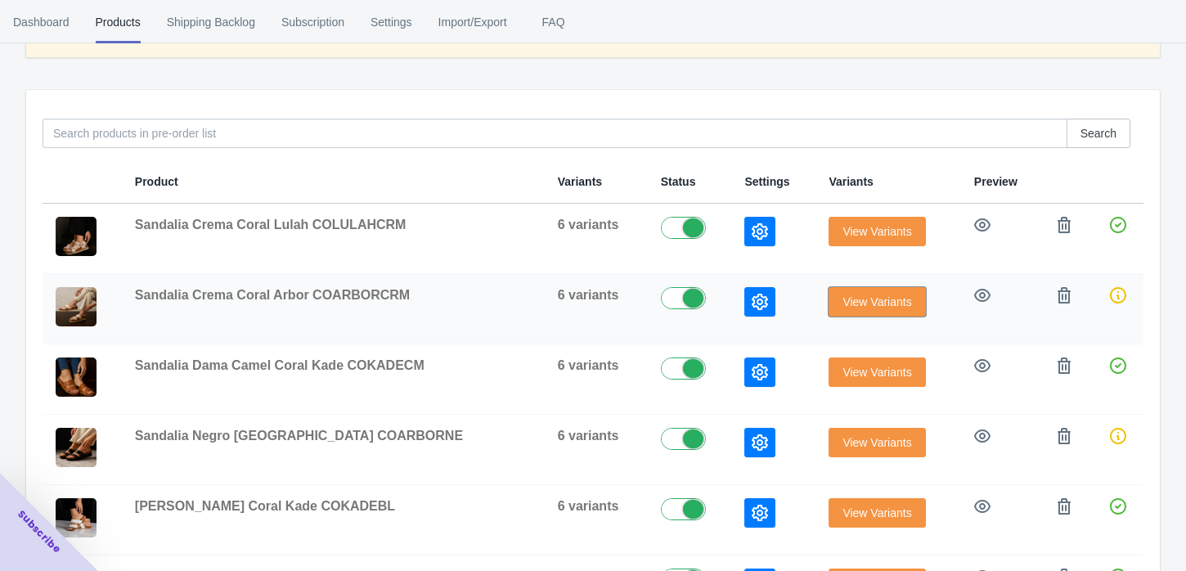
click at [850, 295] on span "View Variants" at bounding box center [876, 301] width 69 height 13
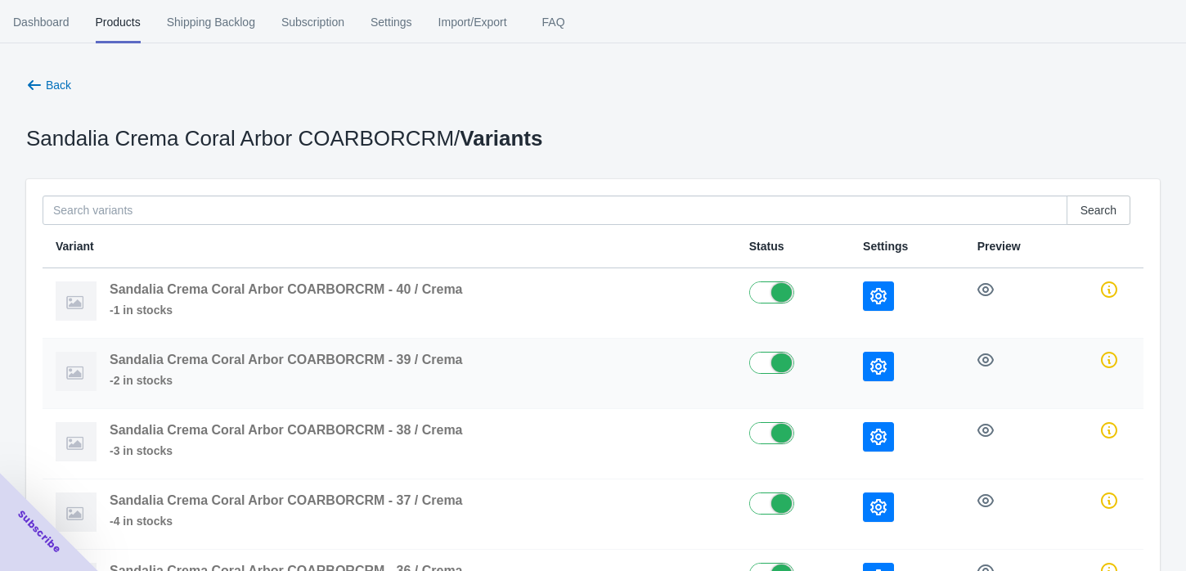
click at [885, 366] on icon "button" at bounding box center [878, 366] width 16 height 16
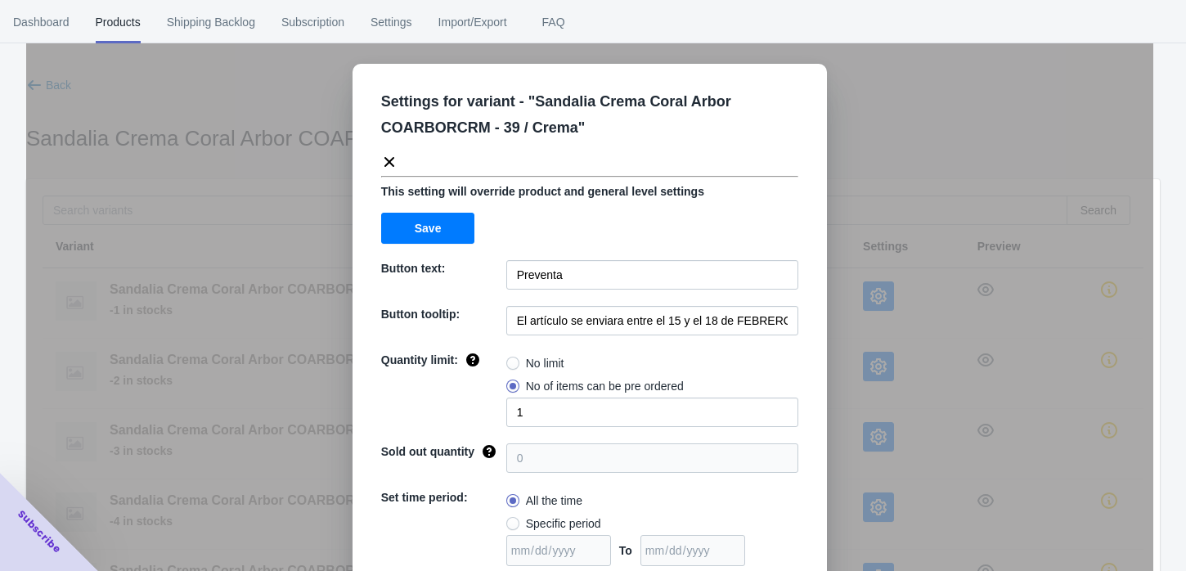
click at [881, 435] on div "Settings for variant - " Sandalia Crema Coral Arbor COARBORCRM - 39 / Crema " T…" at bounding box center [589, 326] width 1127 height 571
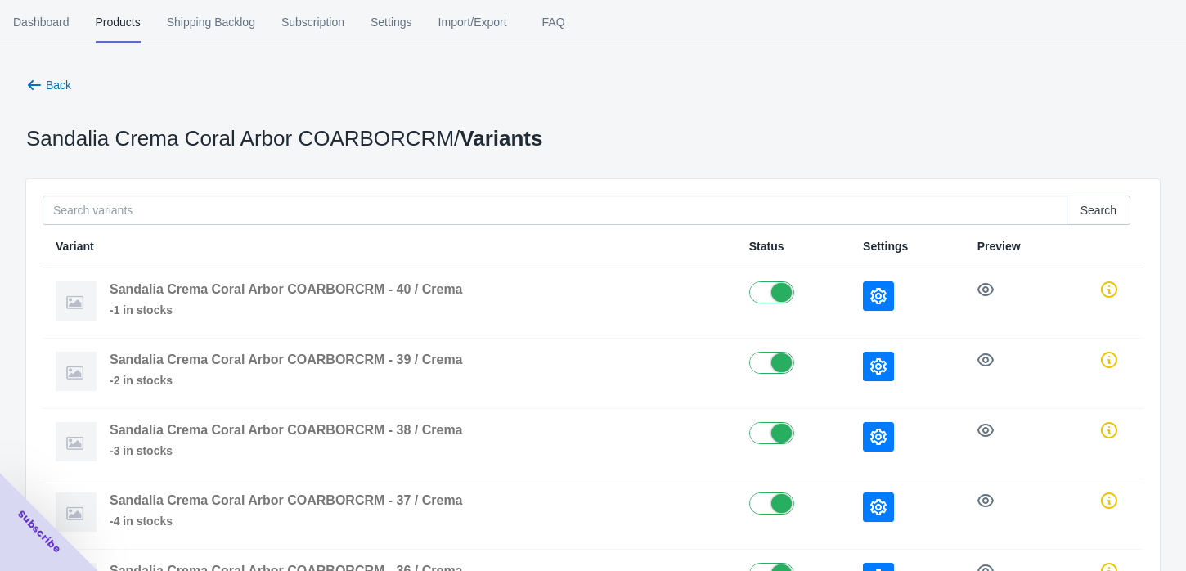
click at [881, 435] on icon "button" at bounding box center [878, 437] width 16 height 16
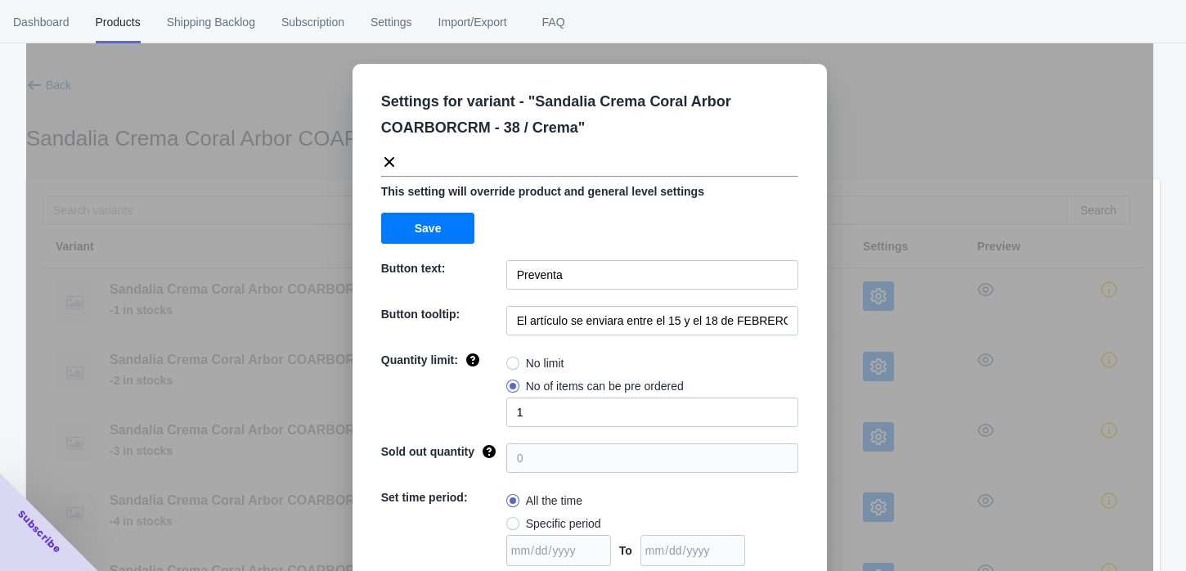
click at [922, 409] on div "Settings for variant - " Sandalia Crema Coral Arbor COARBORCRM - 38 / Crema " T…" at bounding box center [589, 326] width 1127 height 571
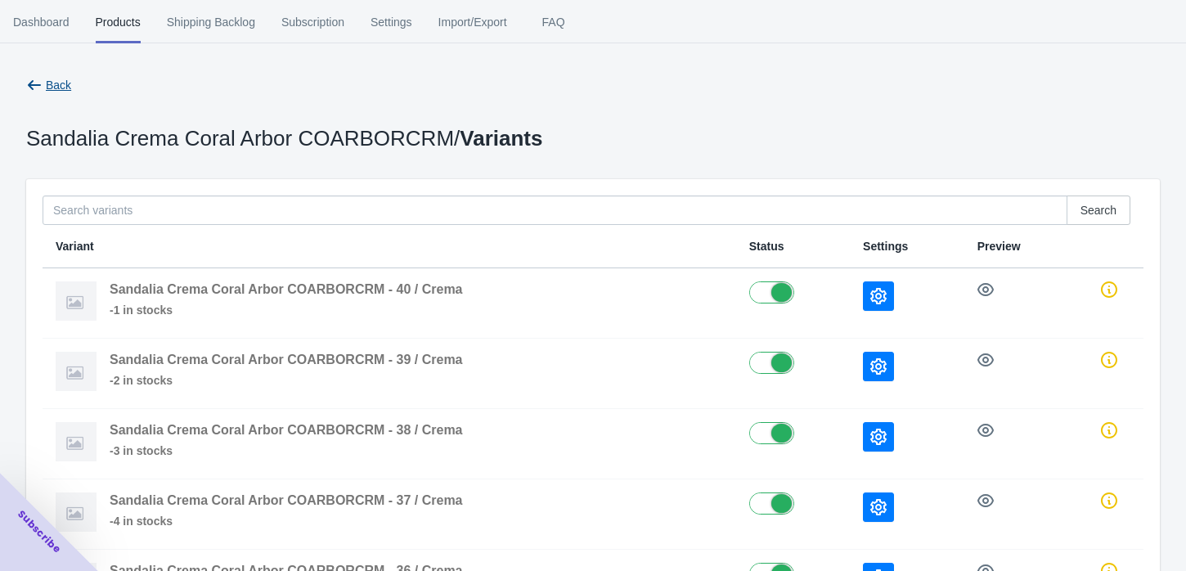
click at [52, 93] on button "Back" at bounding box center [49, 84] width 58 height 29
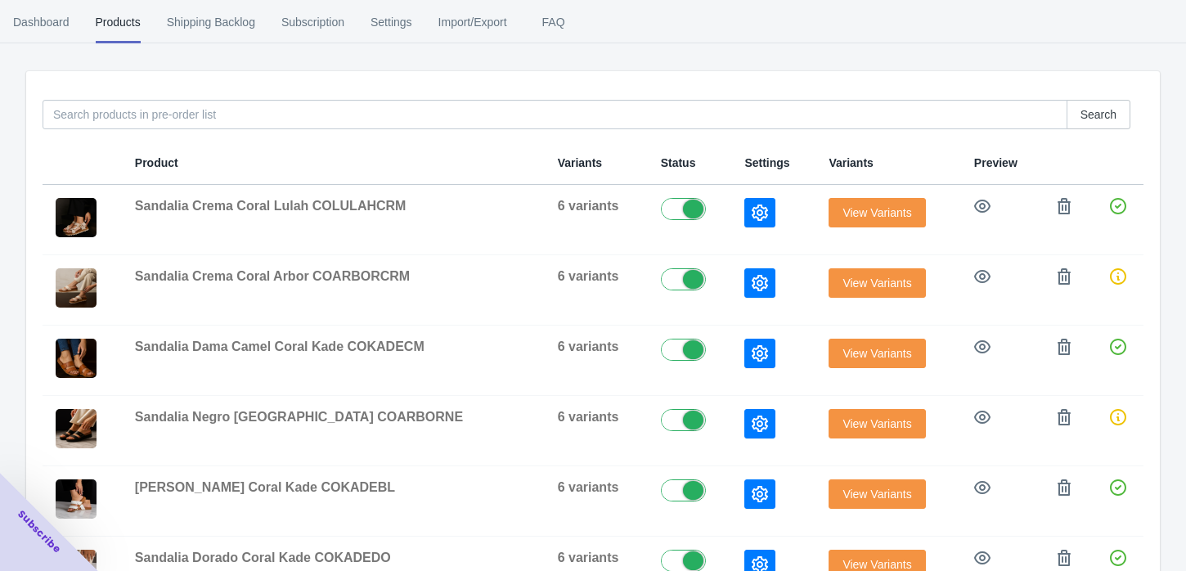
scroll to position [225, 0]
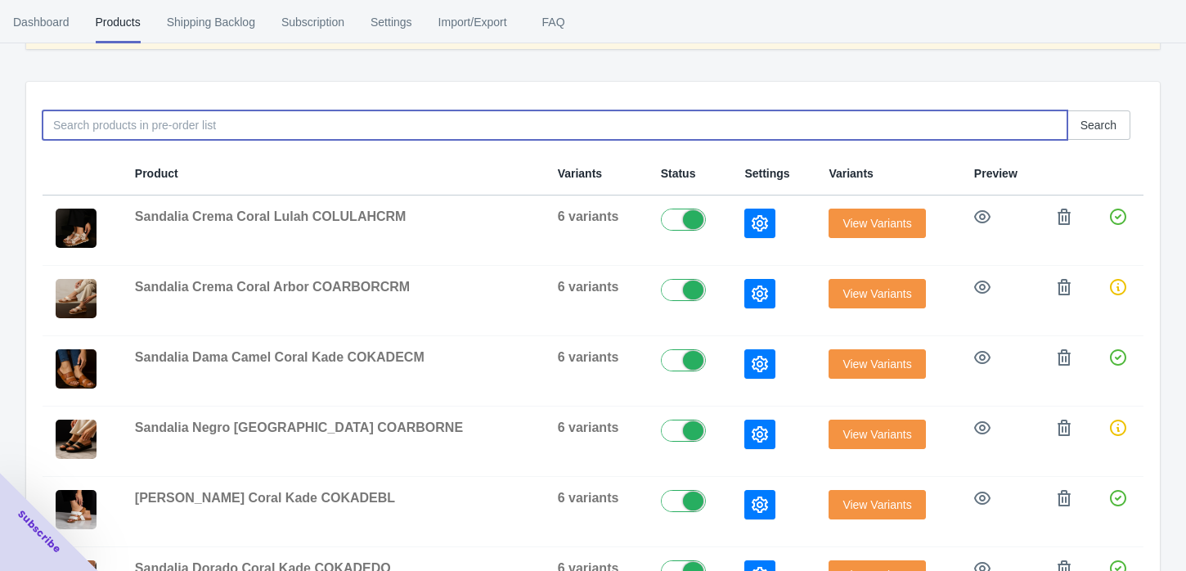
click at [79, 123] on input at bounding box center [555, 124] width 1025 height 29
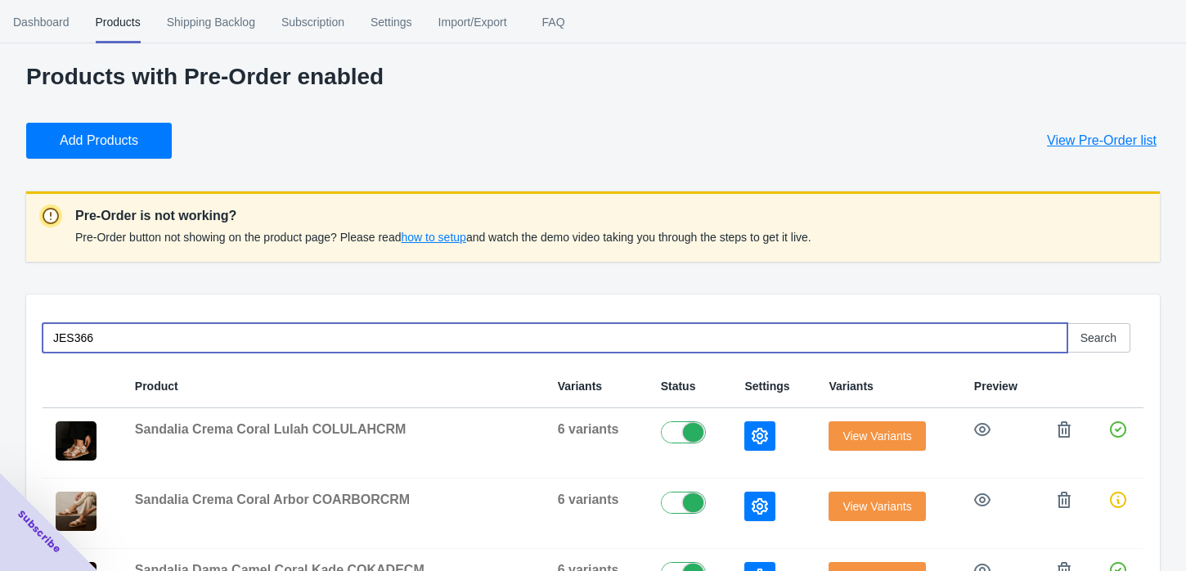
scroll to position [0, 0]
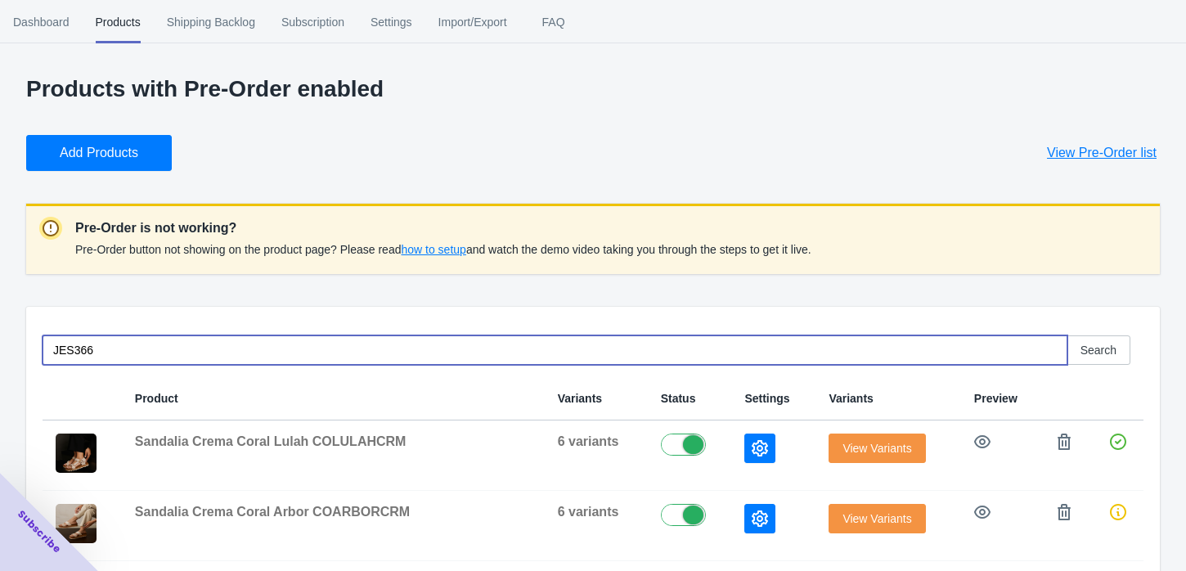
type input "JES366"
click at [69, 145] on span "Add Products" at bounding box center [99, 153] width 79 height 16
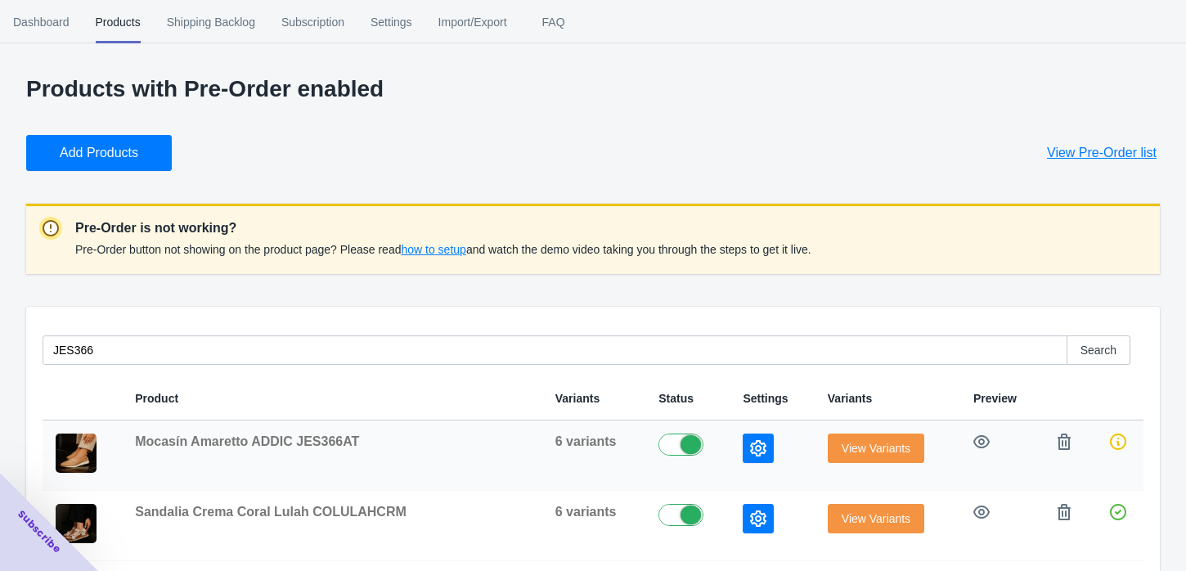
click at [743, 442] on button "button" at bounding box center [758, 447] width 31 height 29
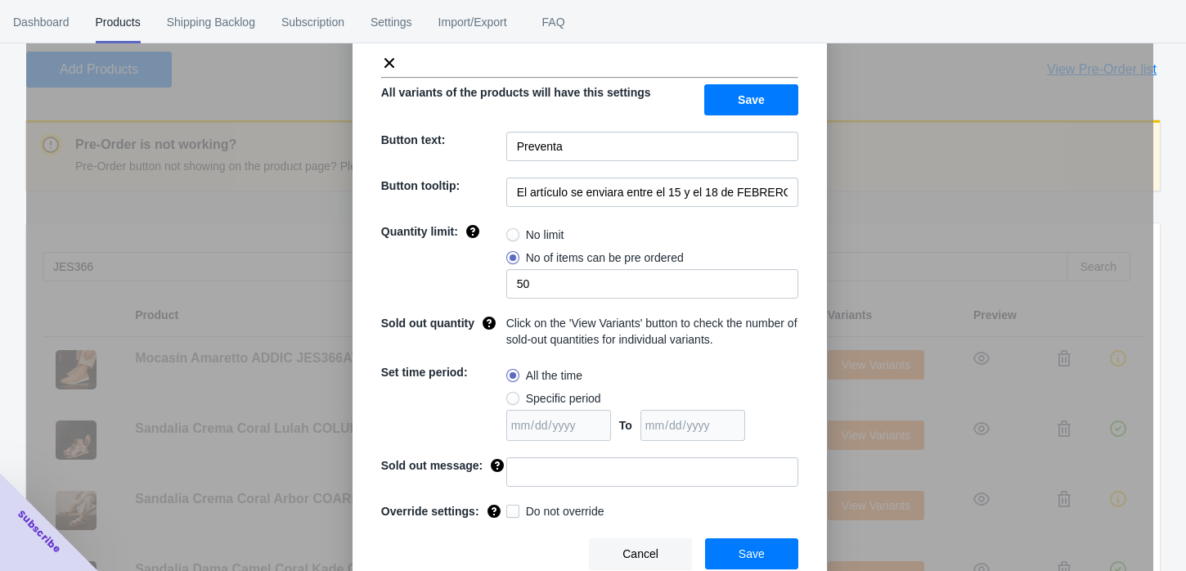
scroll to position [77, 0]
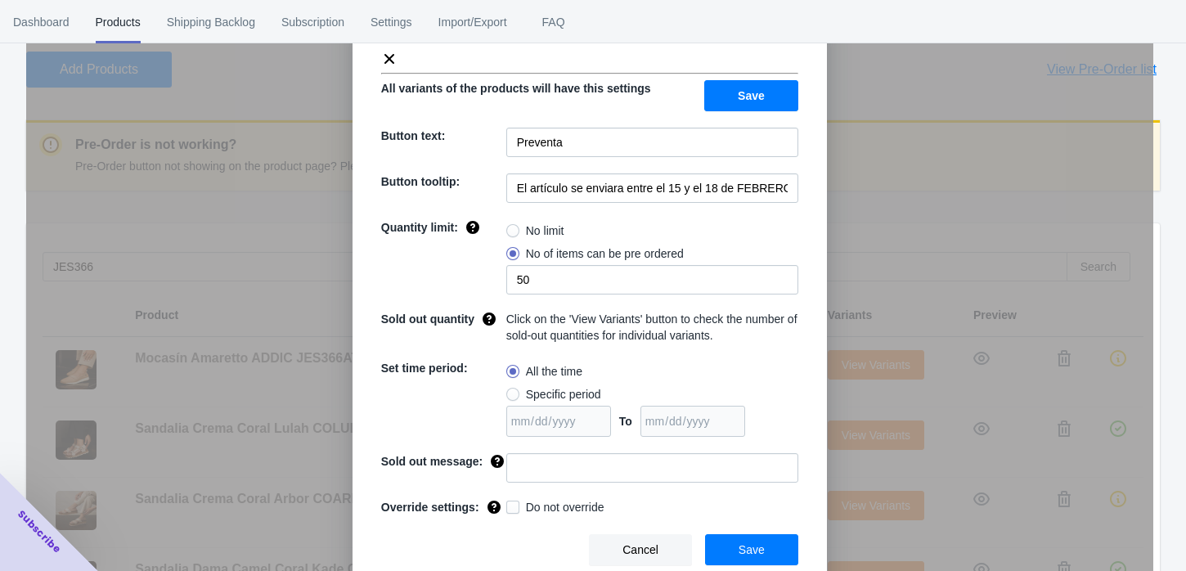
click at [657, 541] on button "Cancel" at bounding box center [640, 549] width 103 height 31
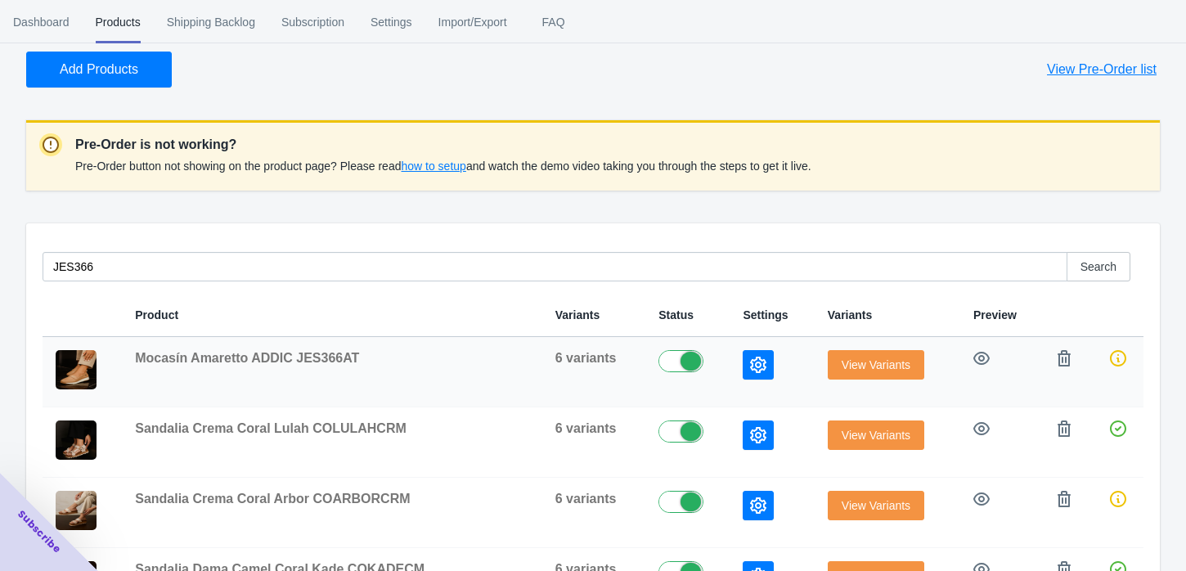
click at [832, 379] on button "View Variants" at bounding box center [876, 364] width 96 height 29
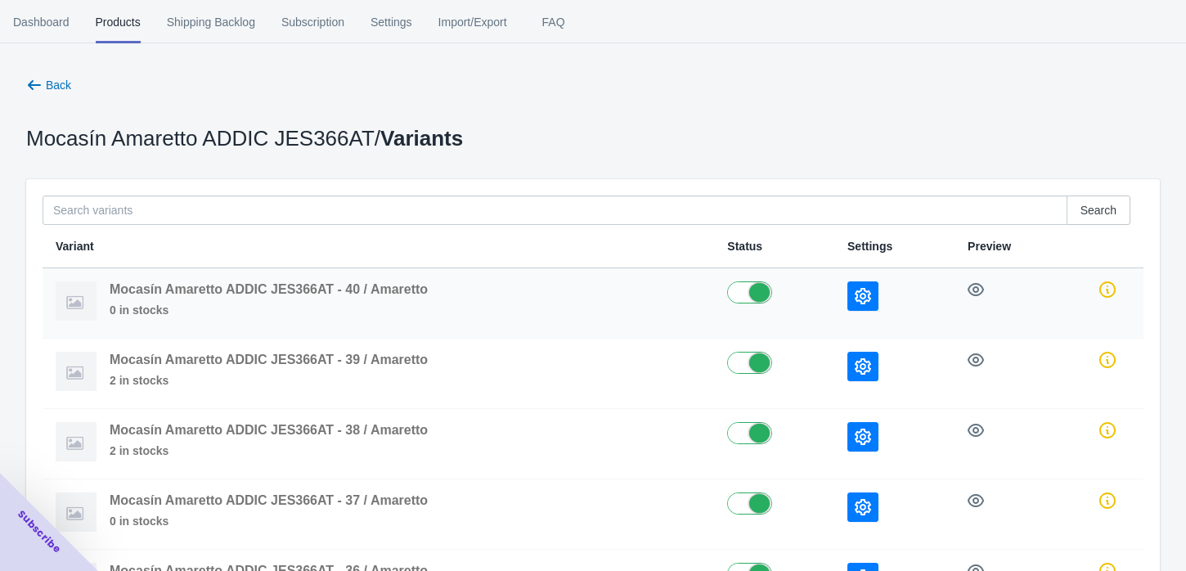
click at [859, 299] on icon "button" at bounding box center [863, 296] width 16 height 16
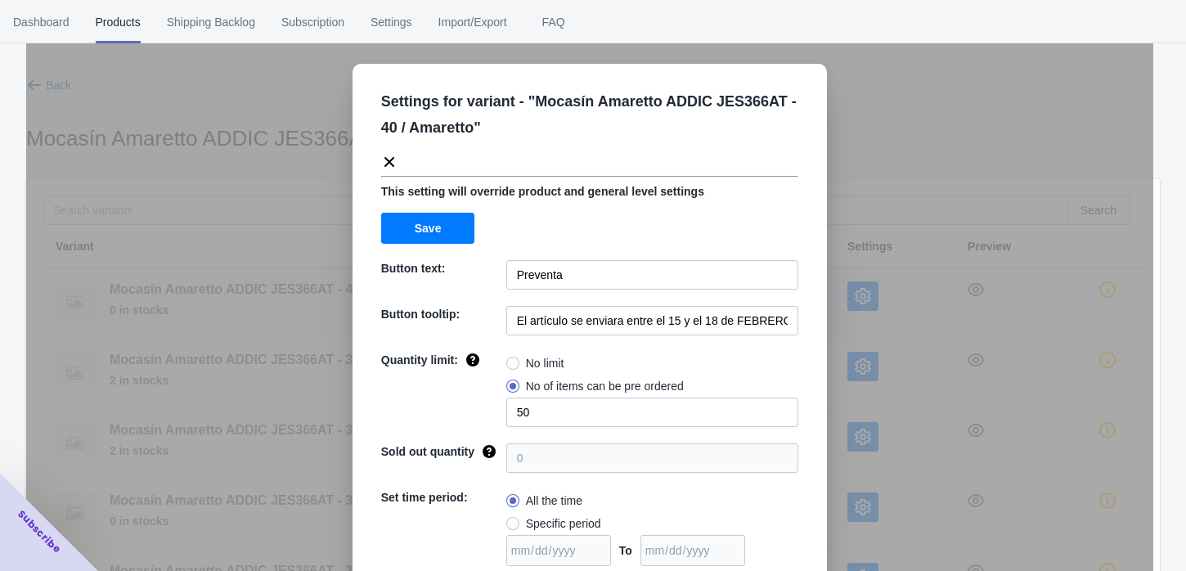
click at [859, 299] on div "Settings for variant - " Mocasín Amaretto ADDIC JES366AT - 40 / Amaretto " This…" at bounding box center [589, 326] width 1127 height 571
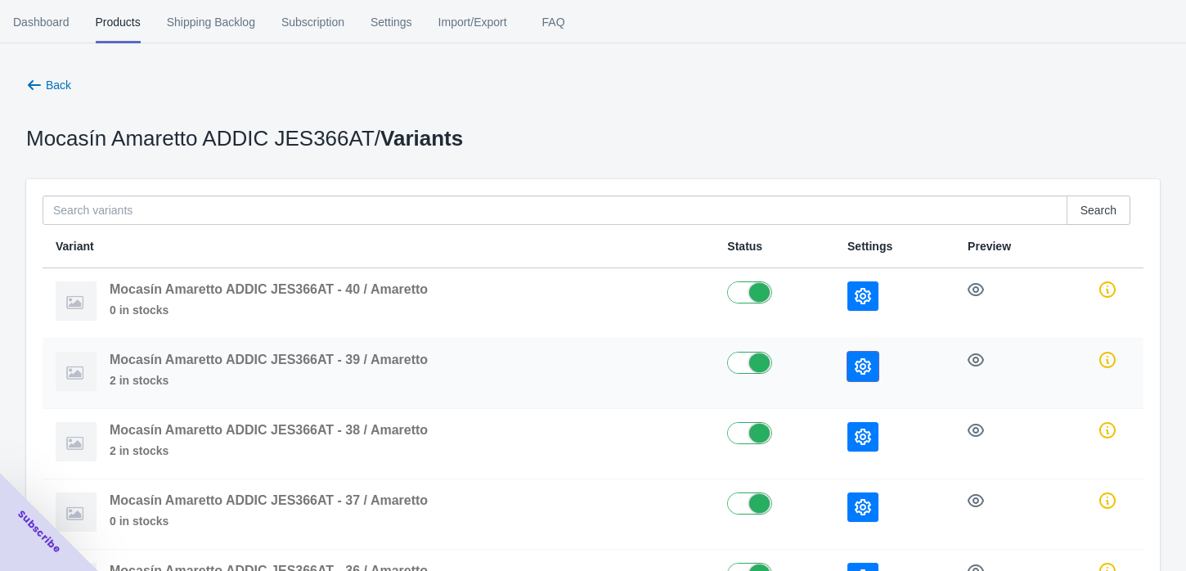
click at [860, 357] on button "button" at bounding box center [862, 366] width 31 height 29
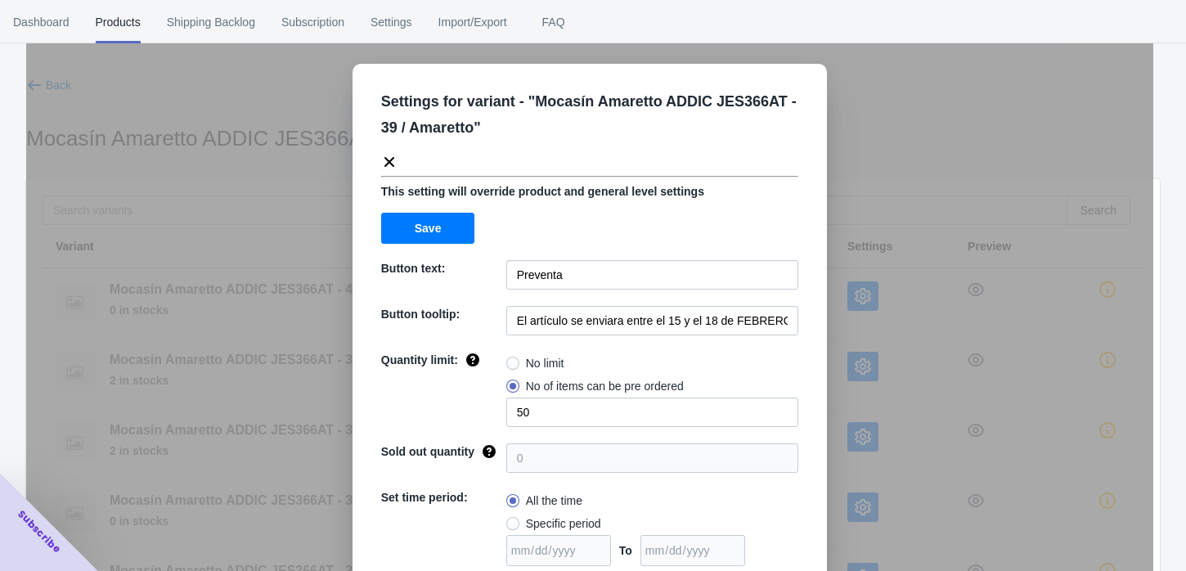
click at [855, 432] on div "Settings for variant - " Mocasín Amaretto ADDIC JES366AT - 39 / Amaretto " This…" at bounding box center [589, 326] width 1127 height 571
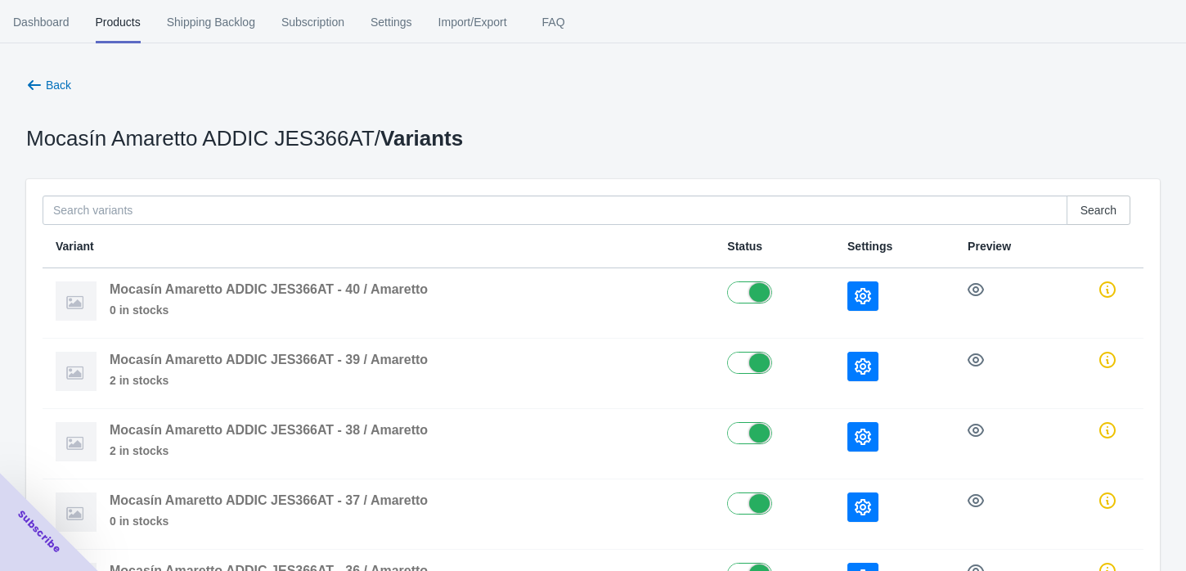
click at [855, 432] on button "button" at bounding box center [862, 436] width 31 height 29
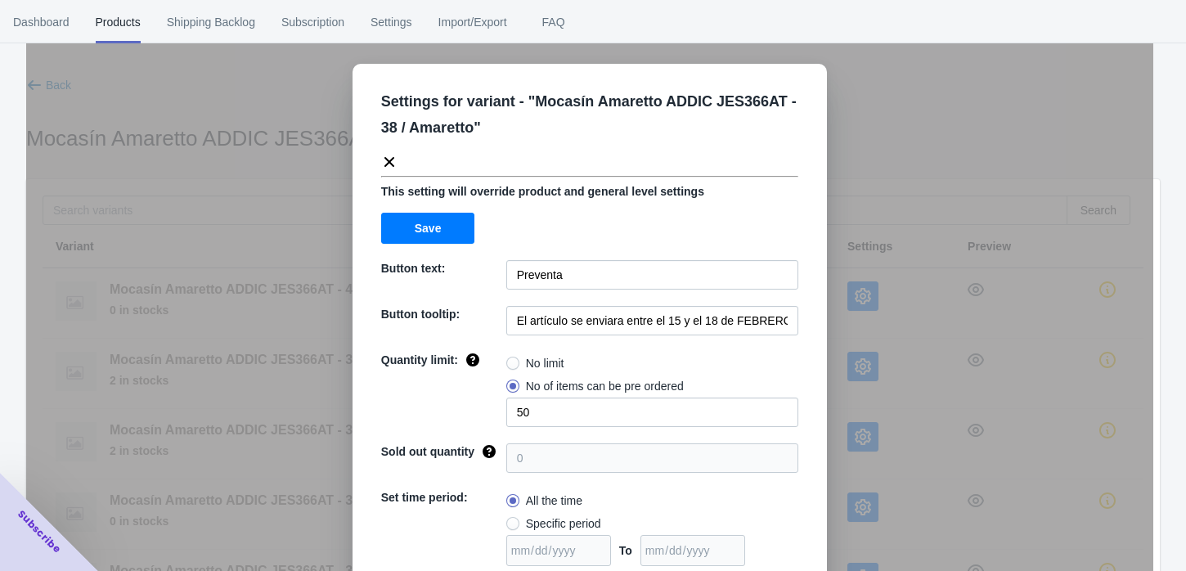
click at [852, 203] on div "Settings for variant - " Mocasín Amaretto ADDIC JES366AT - 38 / Amaretto " This…" at bounding box center [589, 326] width 1127 height 571
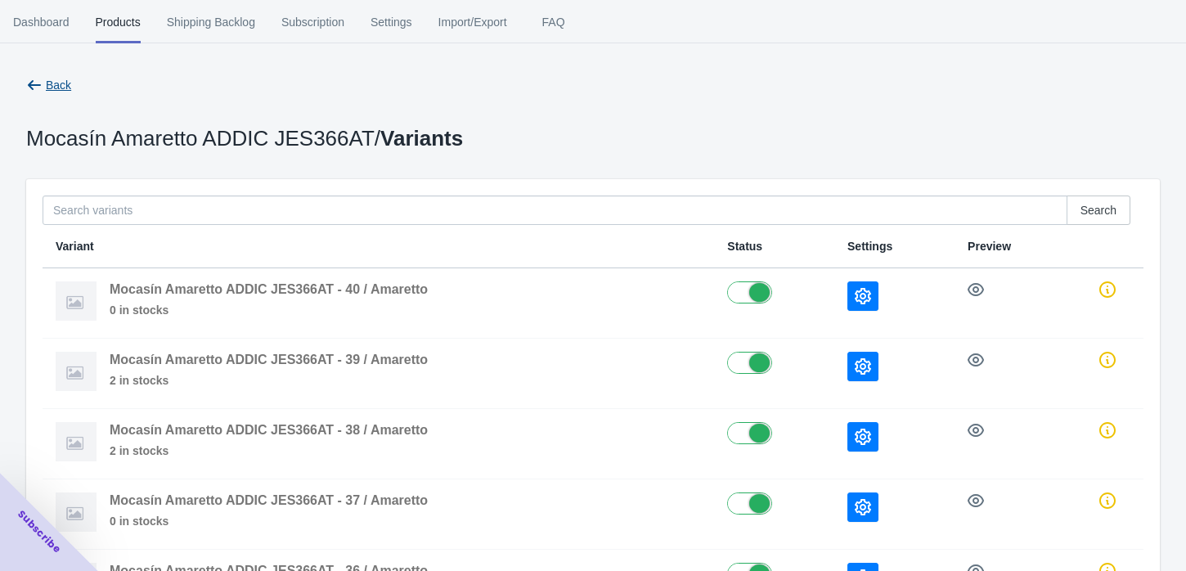
click at [52, 83] on span "Back" at bounding box center [58, 85] width 25 height 13
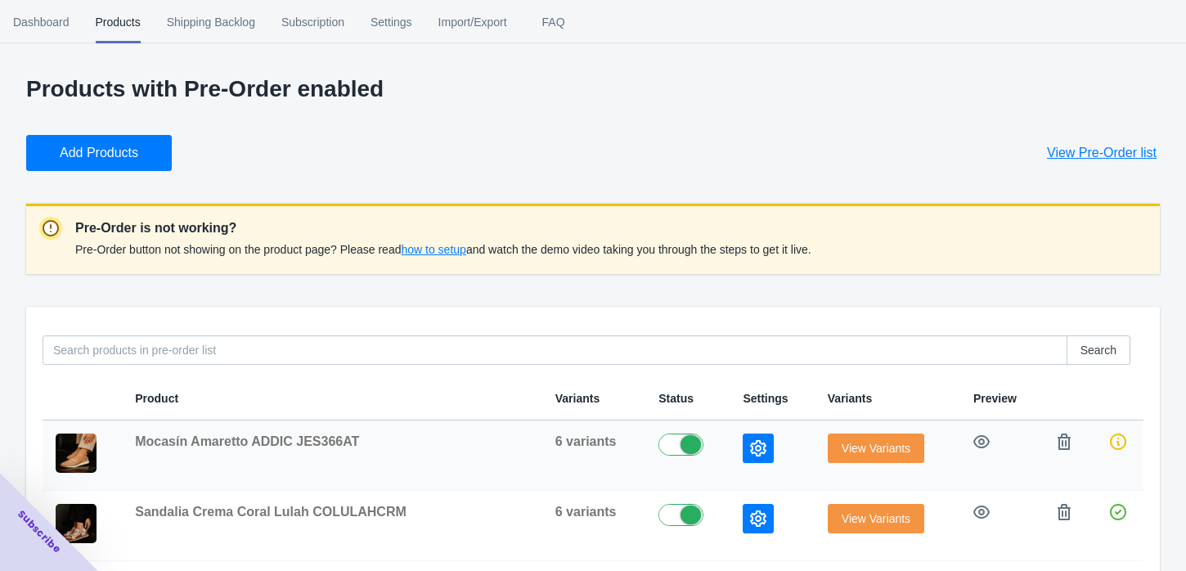
click at [750, 443] on icon "button" at bounding box center [758, 448] width 16 height 16
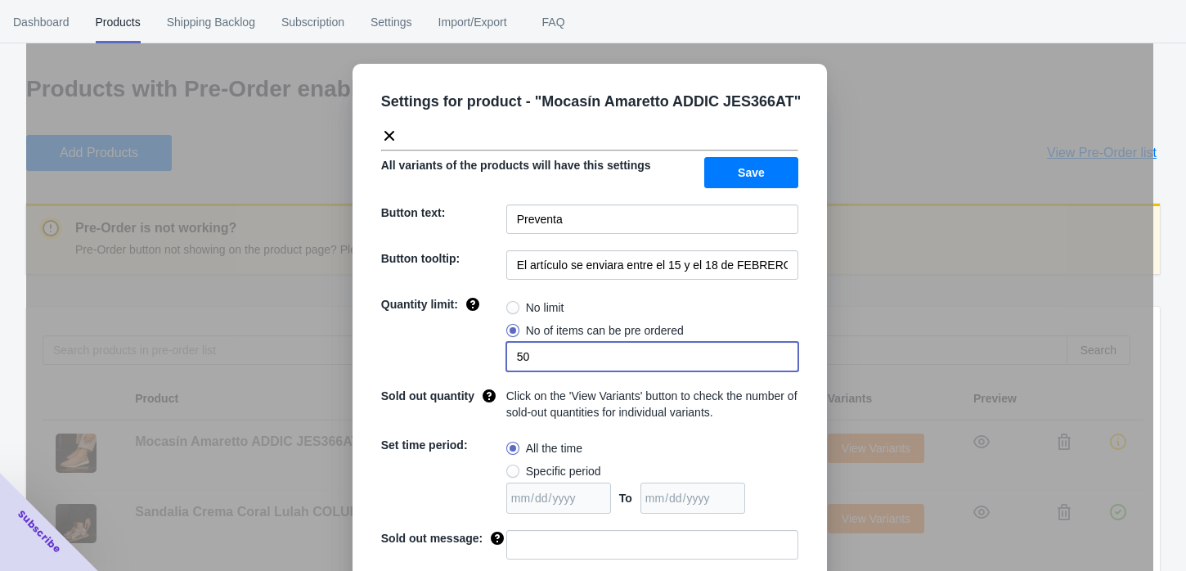
drag, startPoint x: 542, startPoint y: 353, endPoint x: 438, endPoint y: 349, distance: 103.9
click at [438, 349] on div "Quantity limit: No limit No of items can be pre ordered 50" at bounding box center [589, 333] width 417 height 75
type input "49"
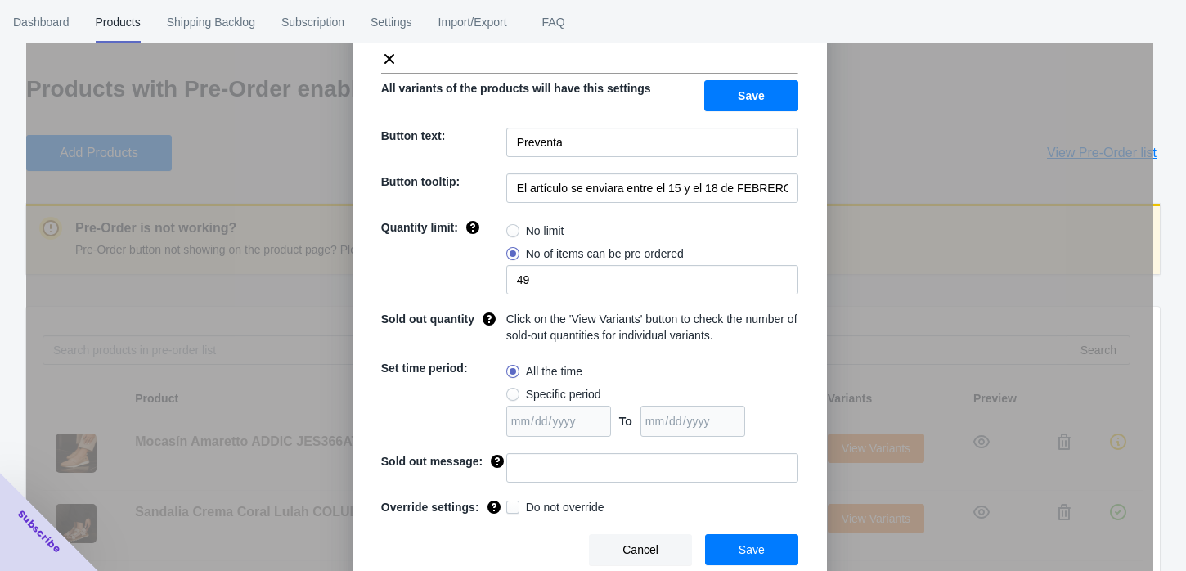
click at [742, 549] on span "Save" at bounding box center [751, 549] width 26 height 13
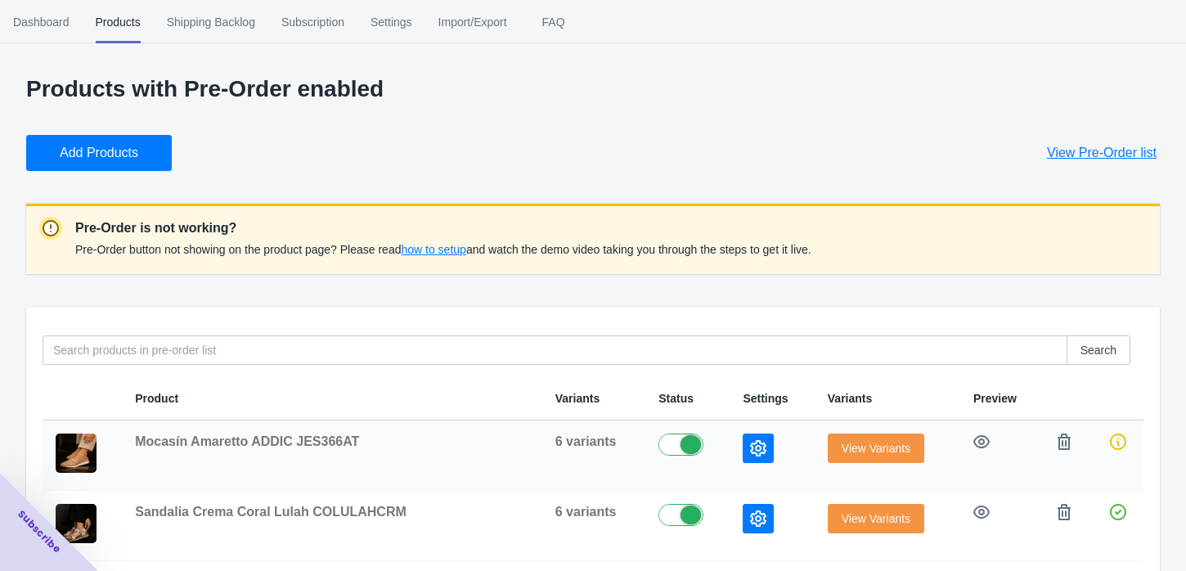
click at [841, 443] on span "View Variants" at bounding box center [875, 448] width 69 height 13
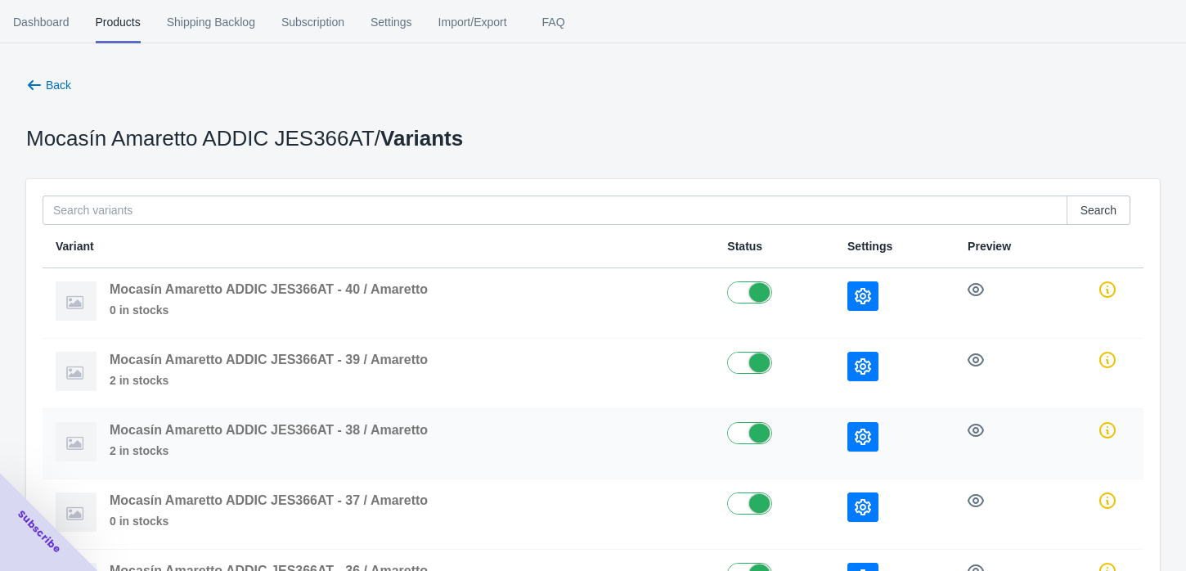
click at [867, 447] on button "button" at bounding box center [862, 436] width 31 height 29
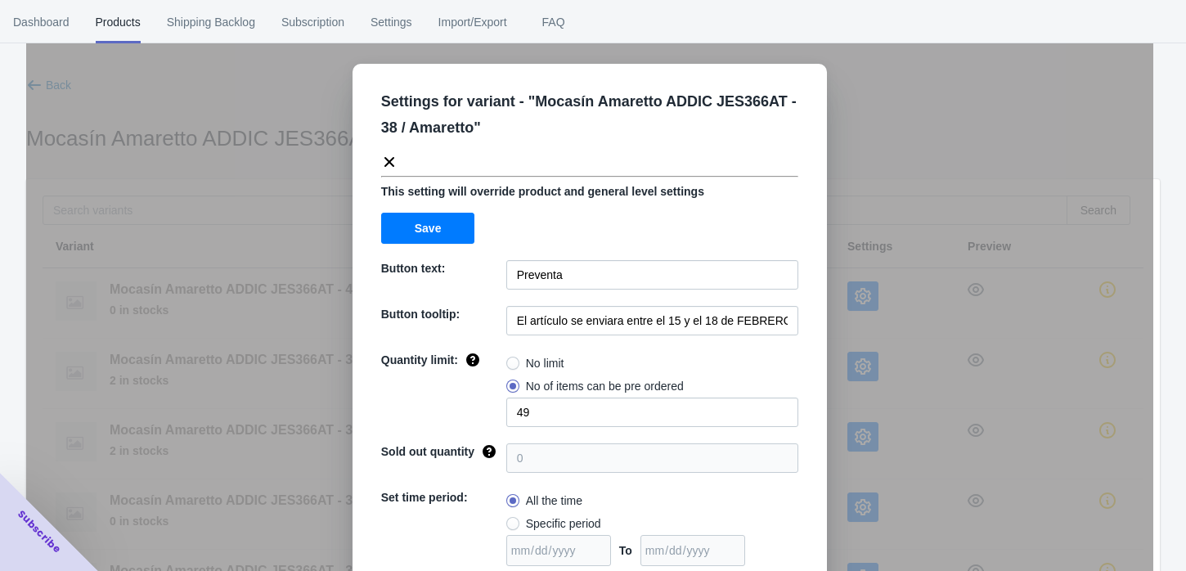
click at [861, 384] on div "Settings for variant - " Mocasín Amaretto ADDIC JES366AT - 38 / Amaretto " This…" at bounding box center [589, 326] width 1127 height 571
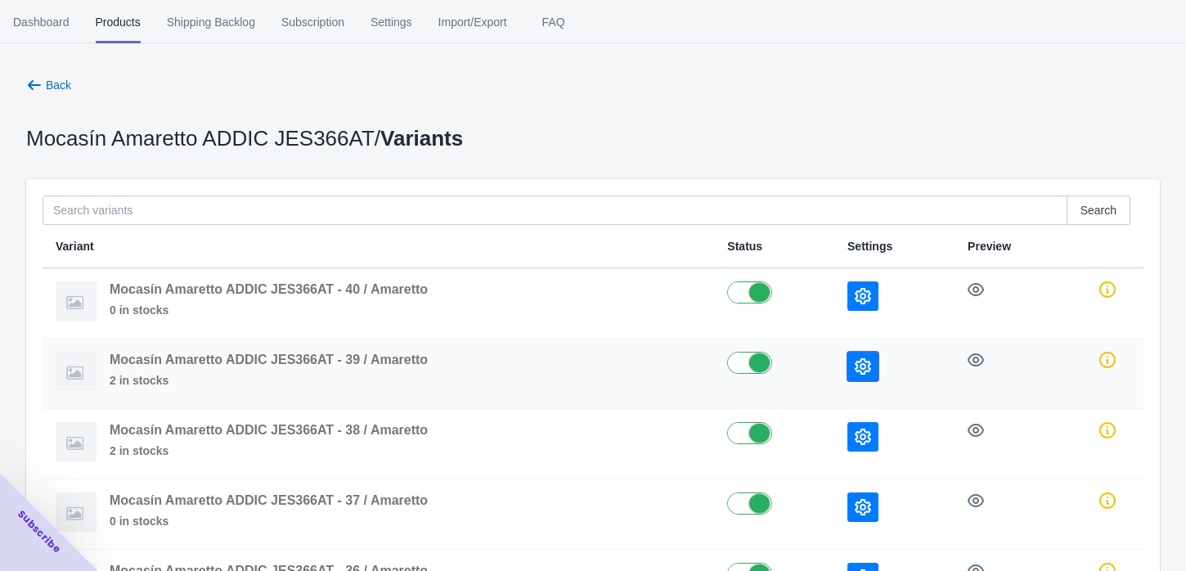
click at [861, 375] on button "button" at bounding box center [862, 366] width 31 height 29
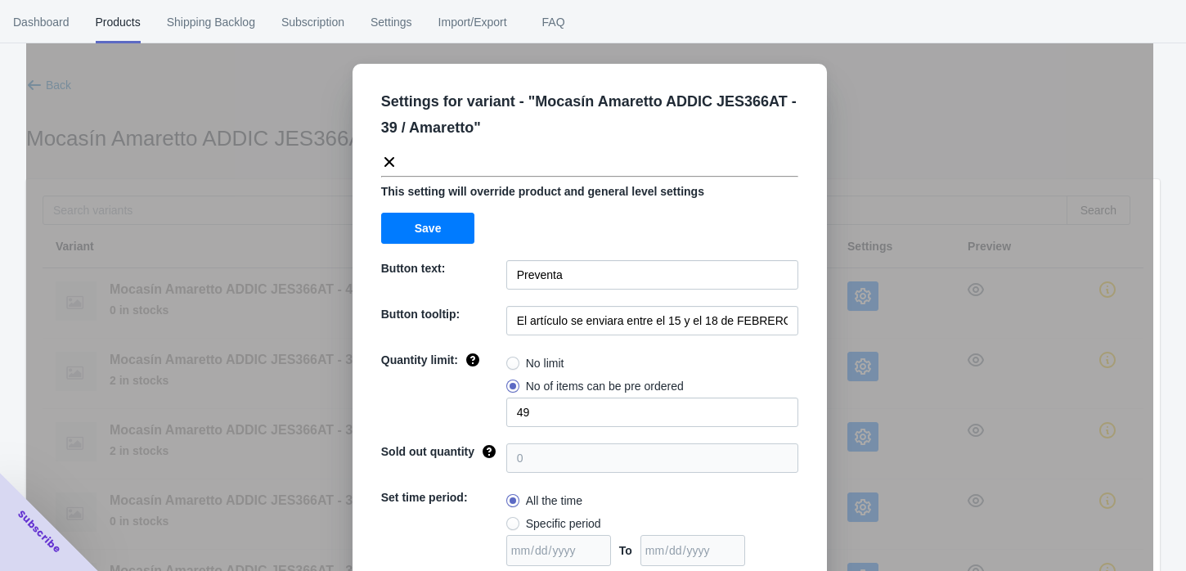
click at [874, 173] on div "Settings for variant - " Mocasín Amaretto ADDIC JES366AT - 39 / Amaretto " This…" at bounding box center [589, 326] width 1127 height 571
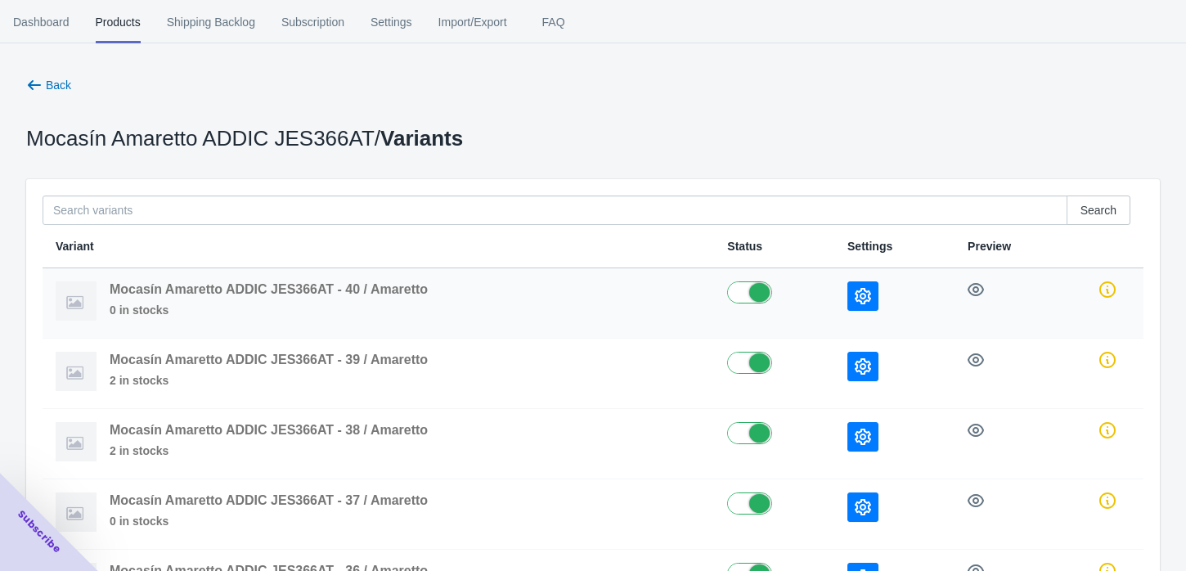
click at [859, 292] on icon "button" at bounding box center [863, 296] width 16 height 16
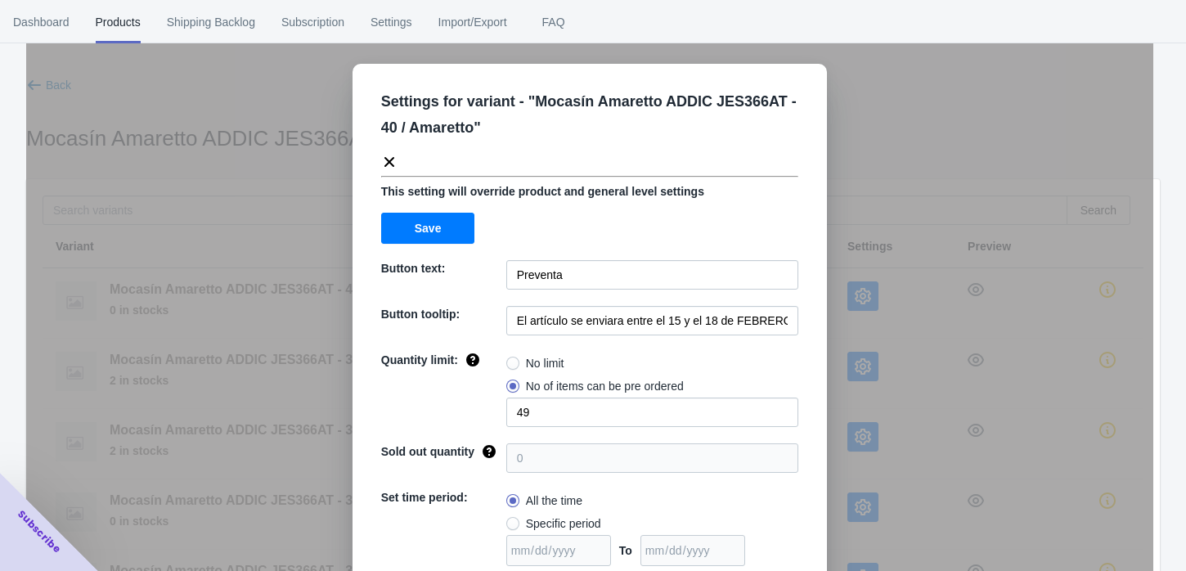
scroll to position [129, 0]
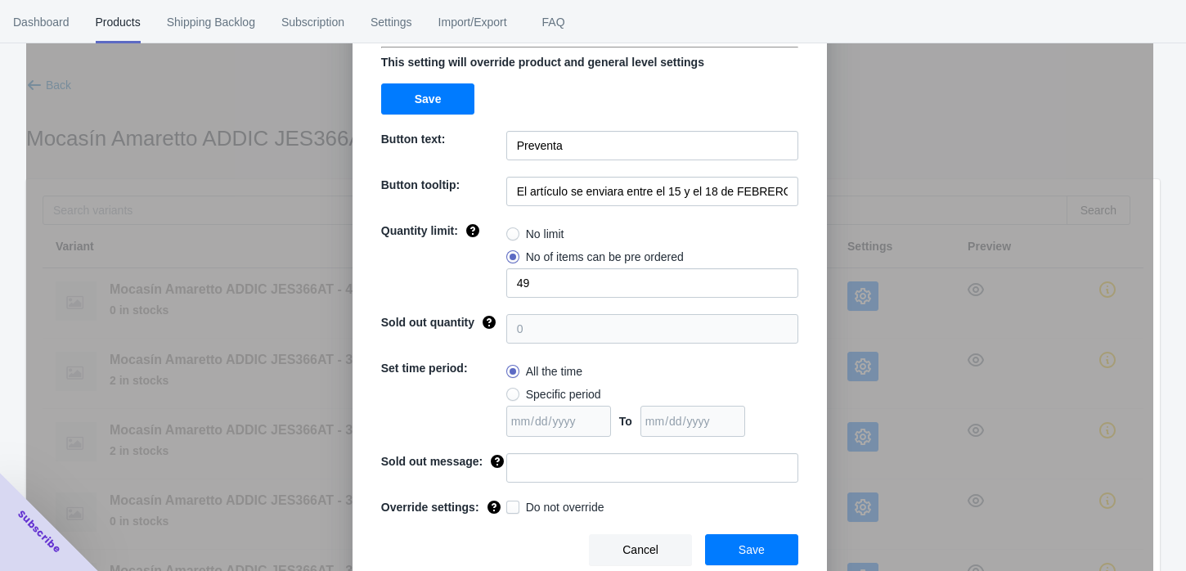
click at [506, 500] on span at bounding box center [512, 506] width 13 height 13
click at [509, 503] on input "Do not override" at bounding box center [509, 503] width 1 height 1
checkbox input "true"
click at [745, 543] on span "Save" at bounding box center [751, 549] width 26 height 13
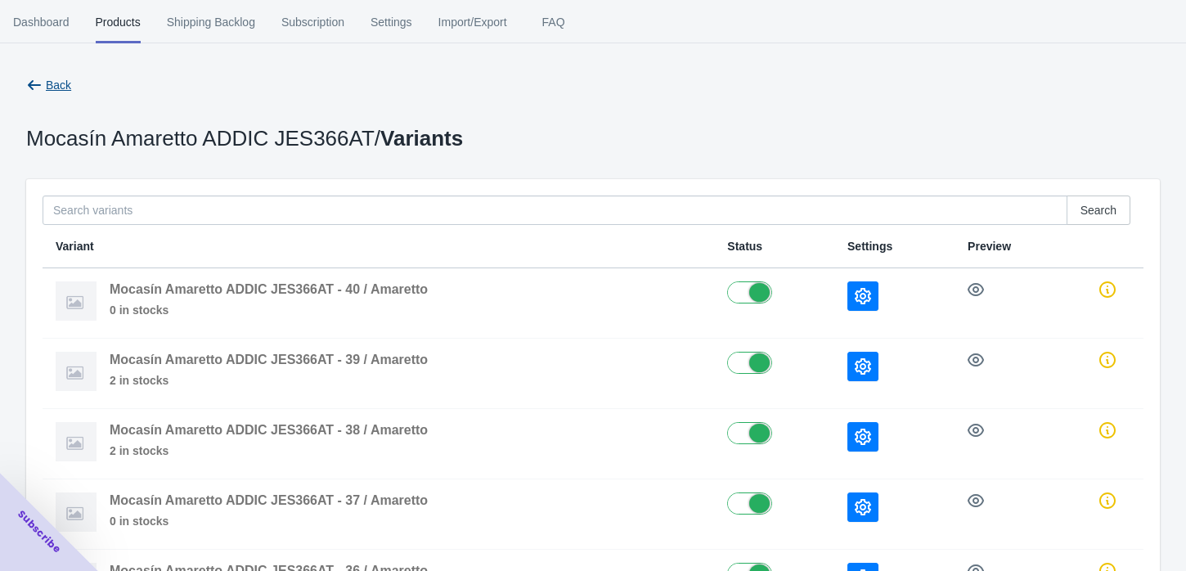
click at [54, 85] on span "Back" at bounding box center [58, 85] width 25 height 13
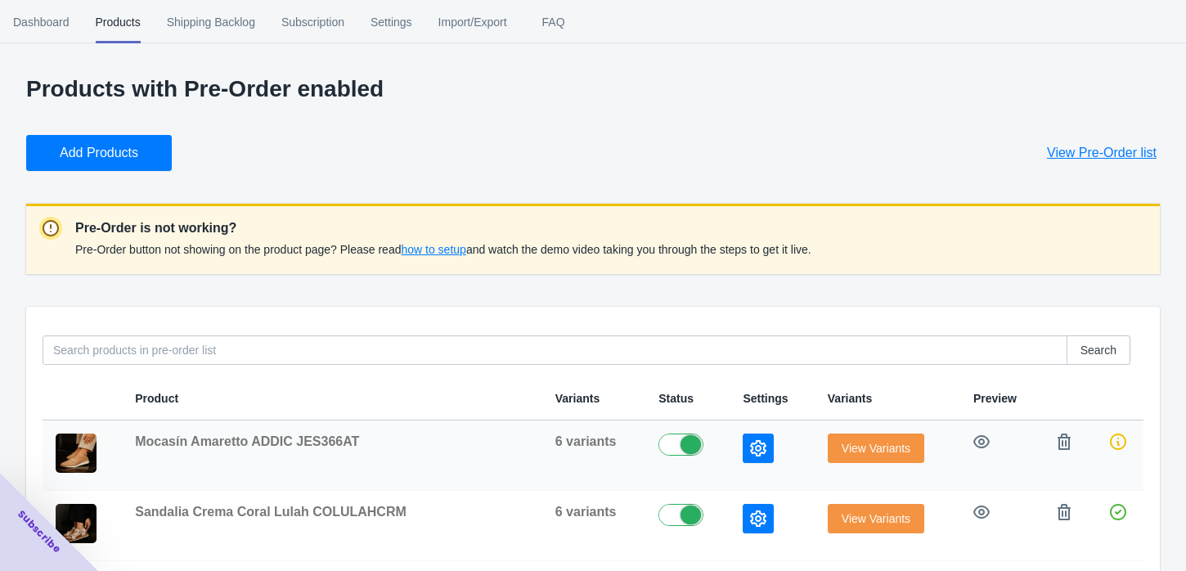
click at [750, 451] on icon "button" at bounding box center [758, 448] width 16 height 16
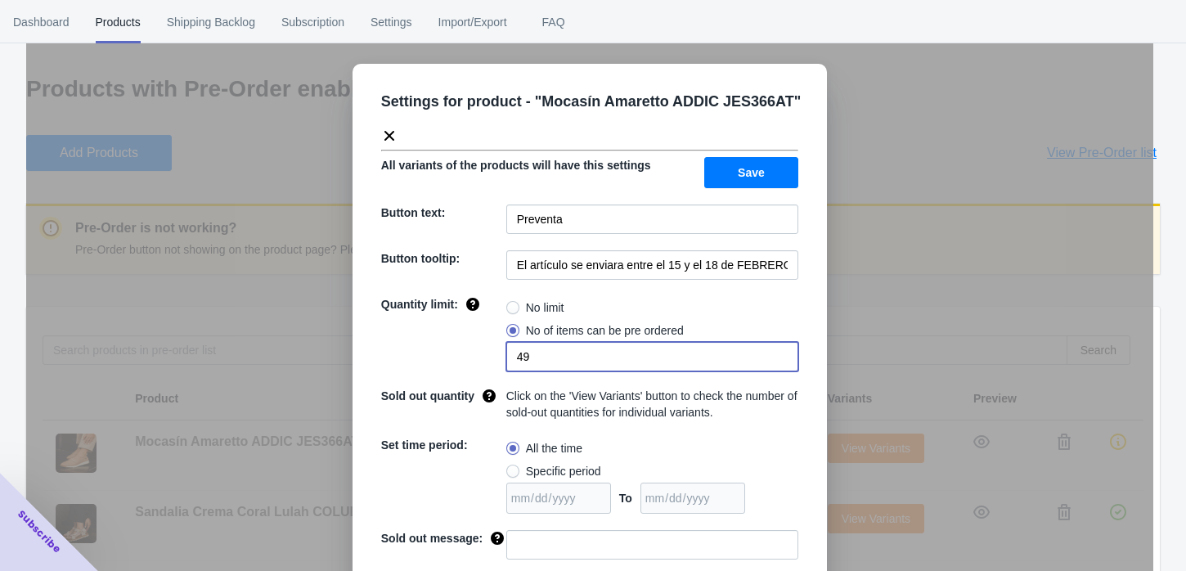
drag, startPoint x: 541, startPoint y: 355, endPoint x: 456, endPoint y: 351, distance: 84.3
click at [456, 351] on div "Quantity limit: No limit No of items can be pre ordered 49" at bounding box center [589, 333] width 417 height 75
type input "48"
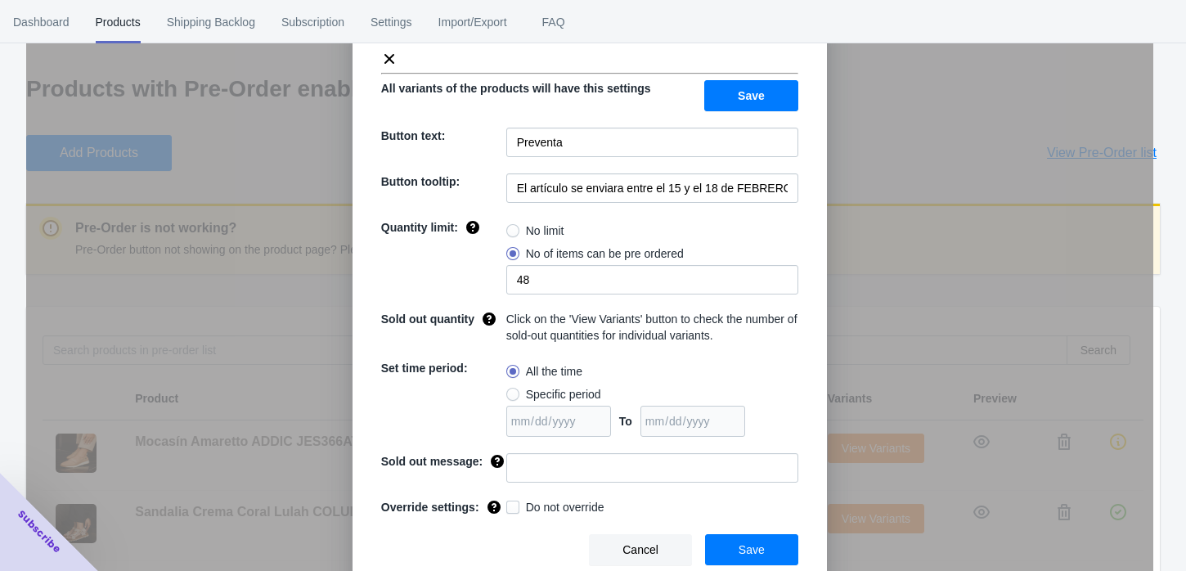
click at [777, 544] on button "Save" at bounding box center [751, 549] width 93 height 31
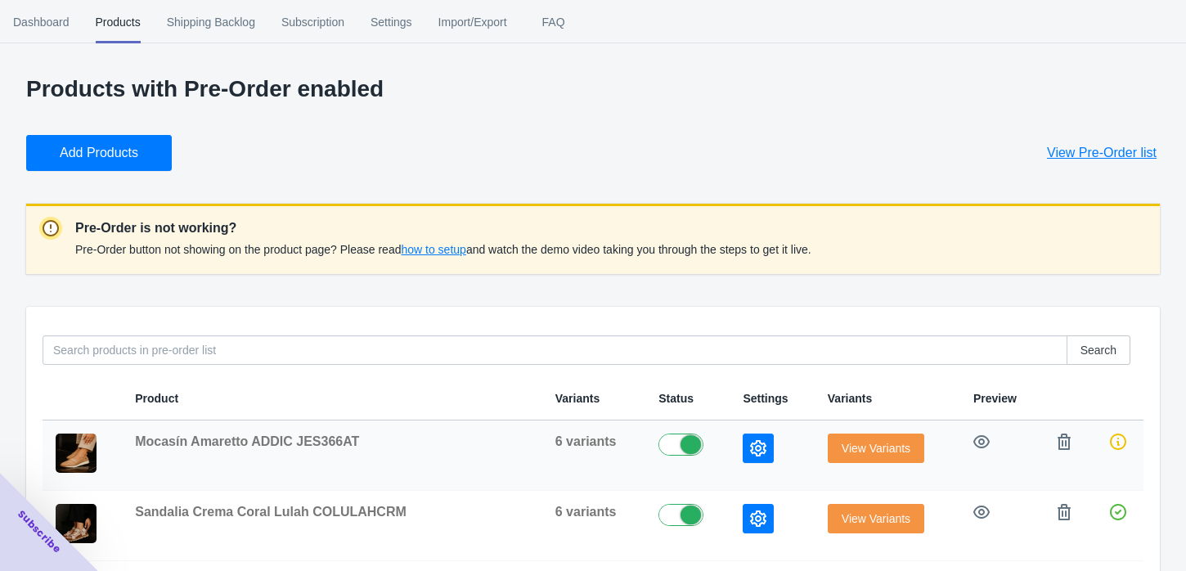
click at [848, 439] on button "View Variants" at bounding box center [876, 447] width 96 height 29
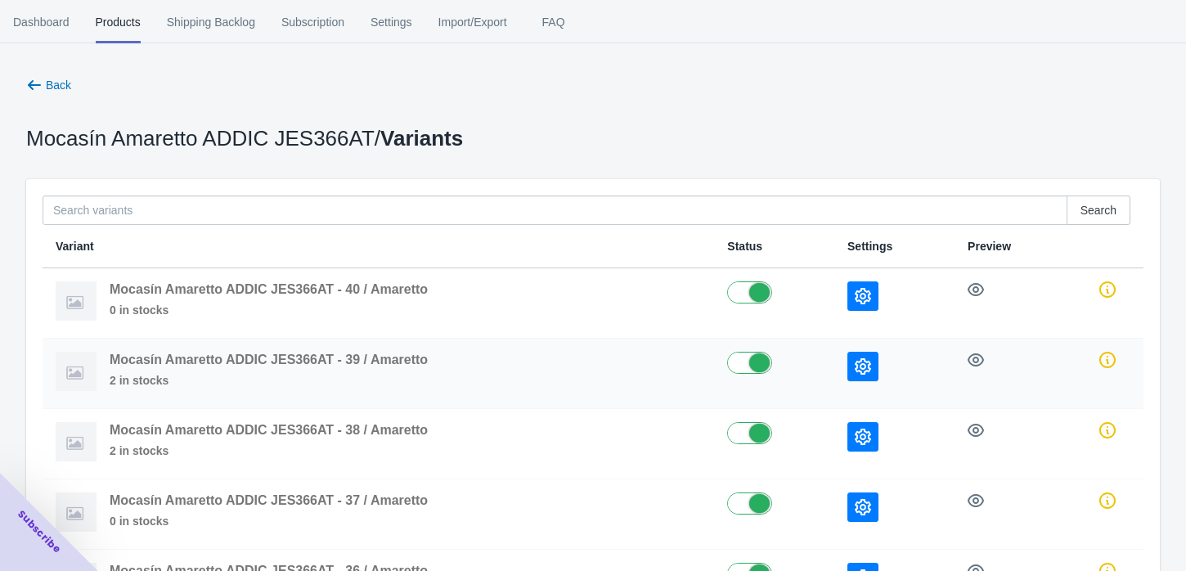
click at [864, 373] on icon "button" at bounding box center [863, 366] width 16 height 16
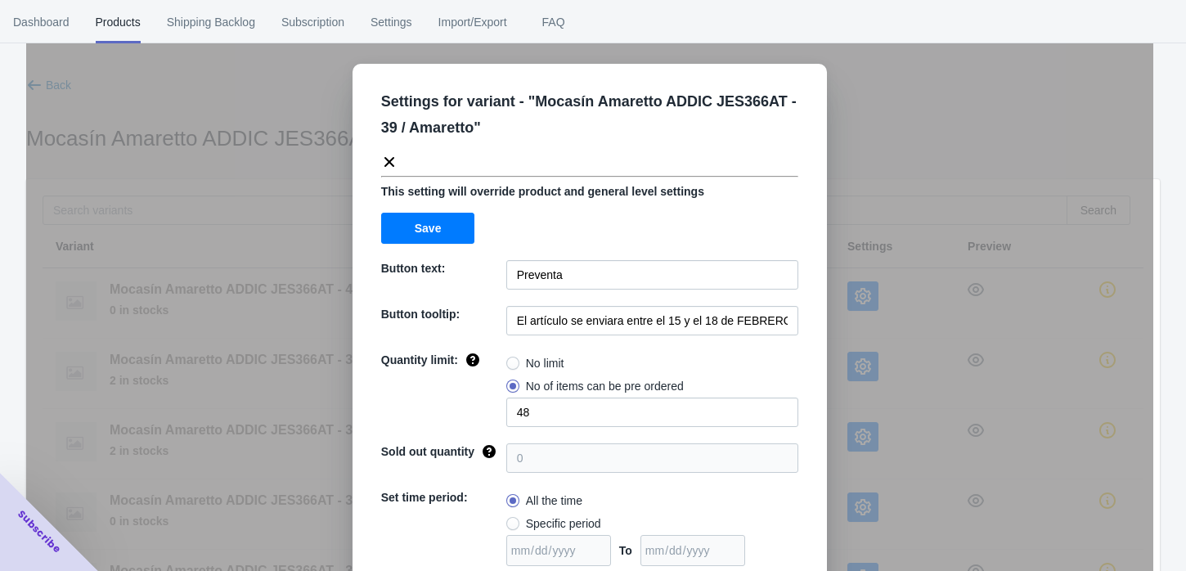
click at [864, 285] on div "Settings for variant - " Mocasín Amaretto ADDIC JES366AT - 39 / Amaretto " This…" at bounding box center [589, 326] width 1127 height 571
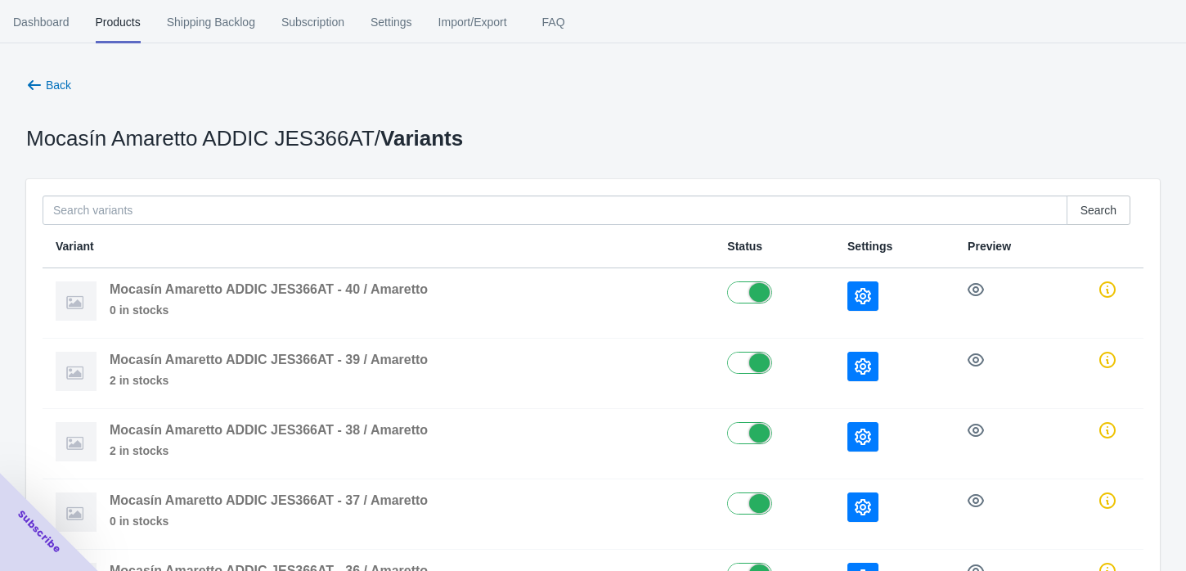
click at [864, 285] on button "button" at bounding box center [862, 295] width 31 height 29
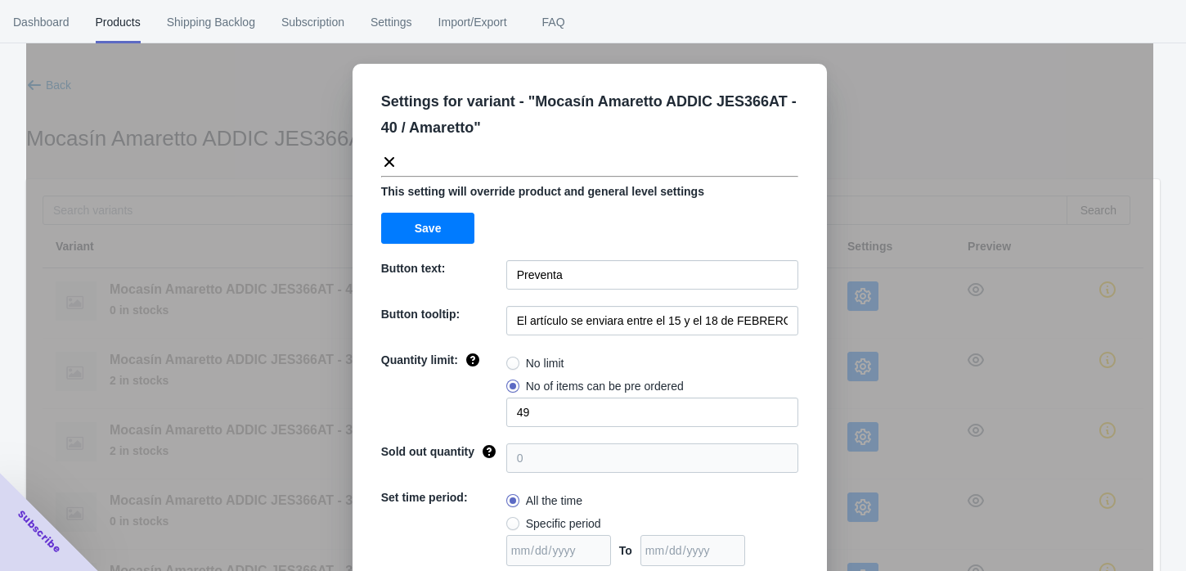
click at [864, 285] on div "Settings for variant - " Mocasín Amaretto ADDIC JES366AT - 40 / Amaretto " This…" at bounding box center [589, 326] width 1127 height 571
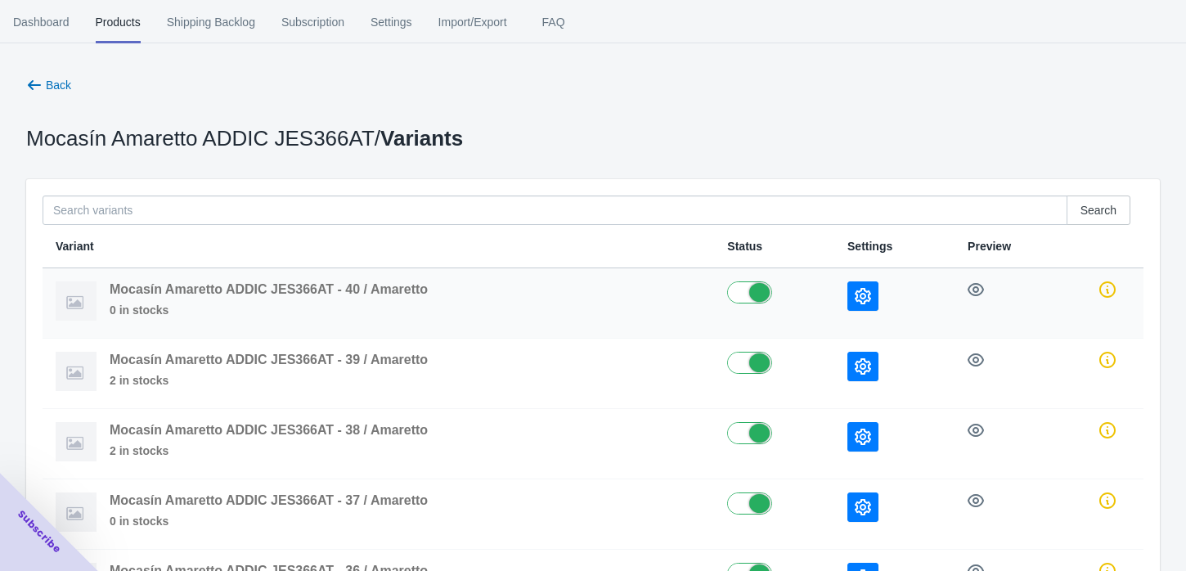
click at [869, 303] on button "button" at bounding box center [862, 295] width 31 height 29
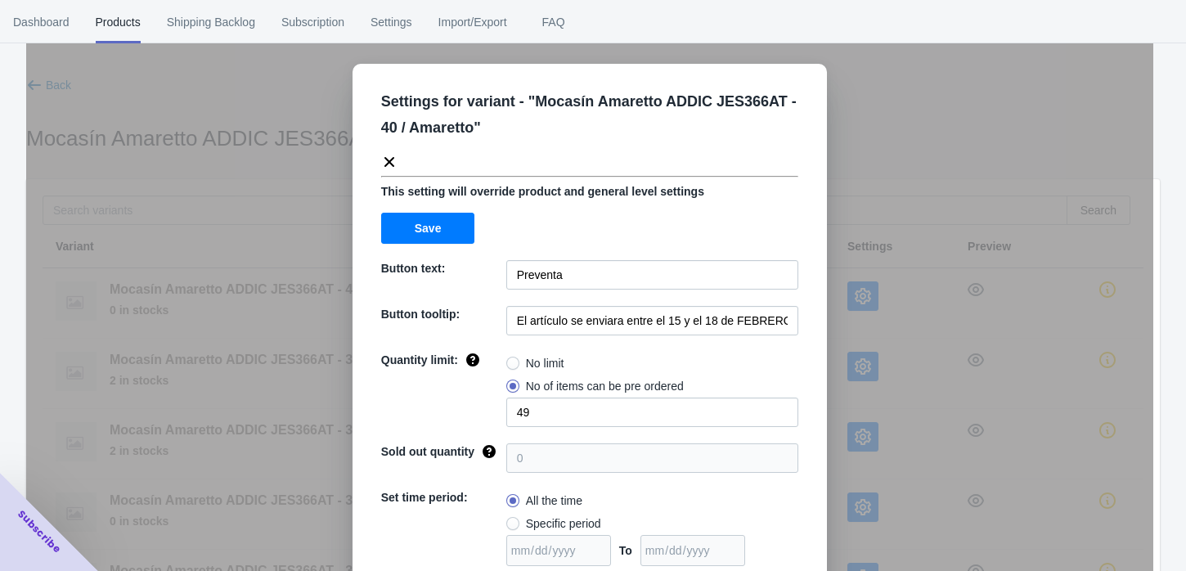
scroll to position [129, 0]
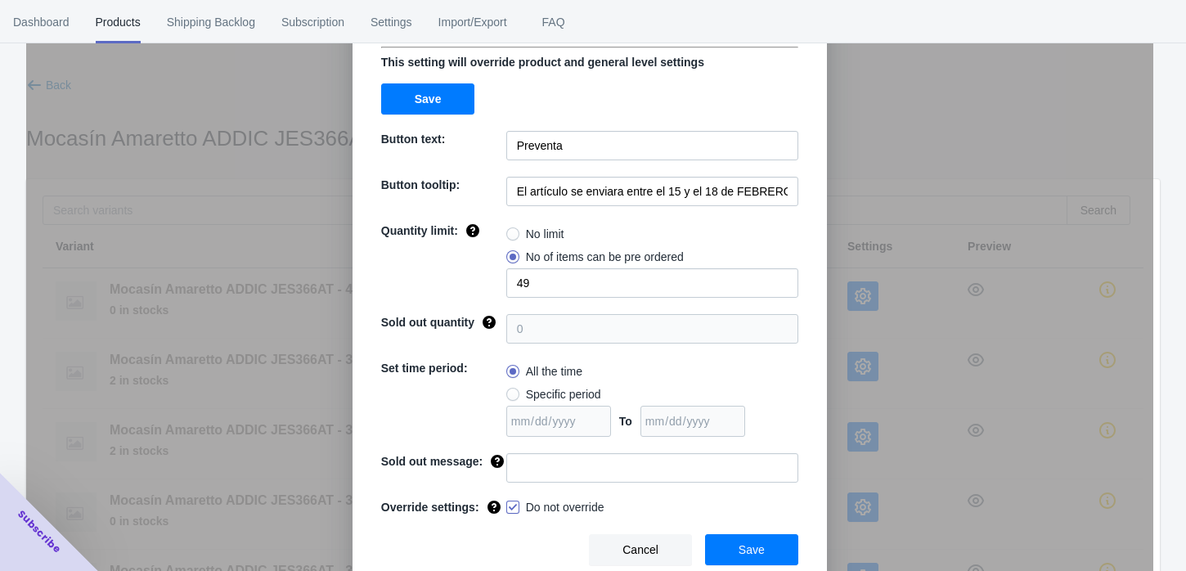
click at [506, 509] on span at bounding box center [512, 506] width 13 height 13
click at [509, 504] on input "Do not override" at bounding box center [509, 503] width 1 height 1
checkbox input "false"
click at [728, 538] on button "Save" at bounding box center [751, 549] width 93 height 31
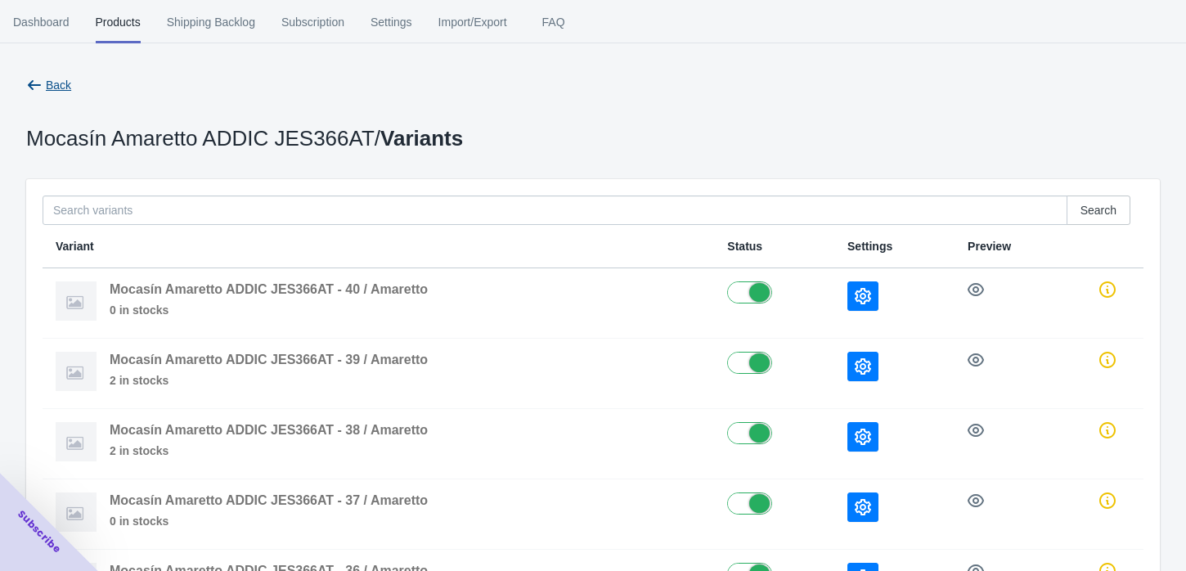
click at [44, 87] on span "Back" at bounding box center [48, 85] width 45 height 16
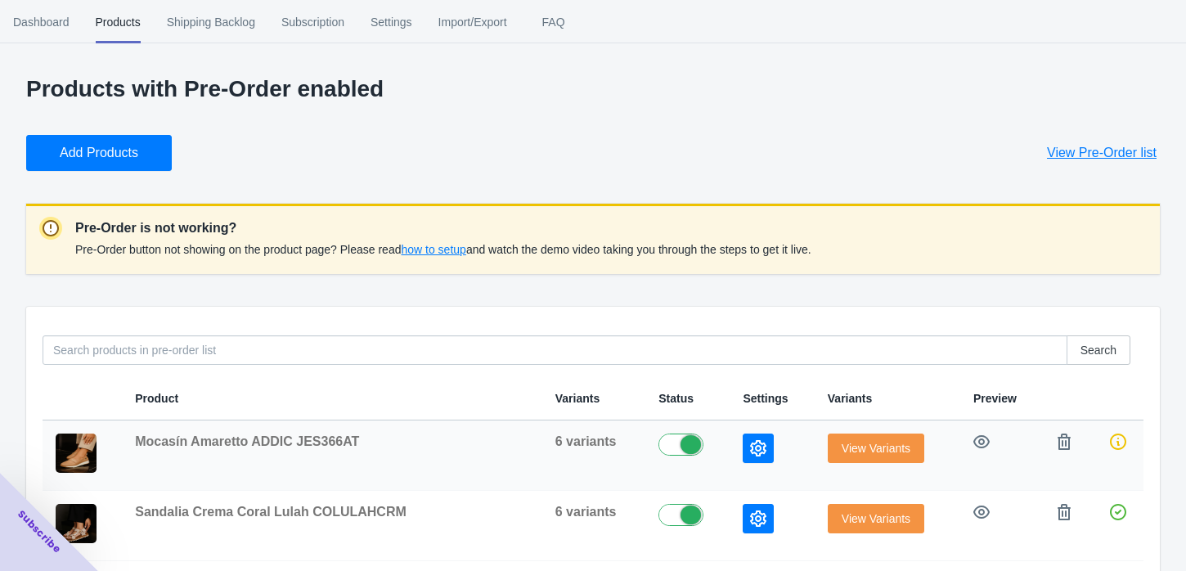
click at [160, 439] on span "Mocasín Amaretto ADDIC JES366AT" at bounding box center [247, 441] width 224 height 14
click at [750, 456] on icon "button" at bounding box center [758, 448] width 16 height 16
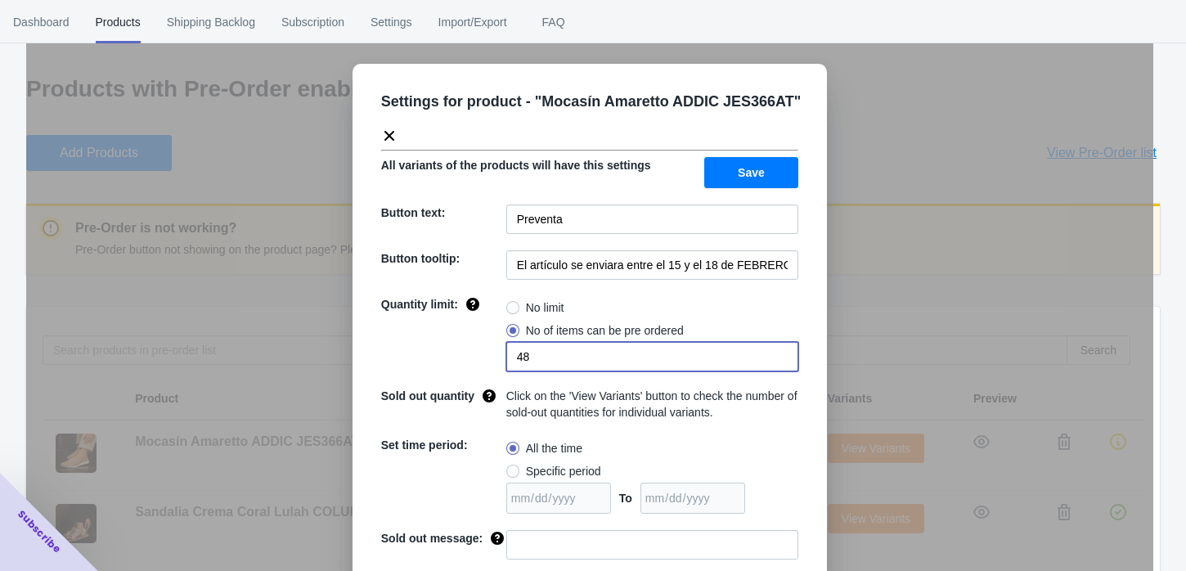
click at [661, 363] on input "48" at bounding box center [652, 356] width 292 height 29
type input "47"
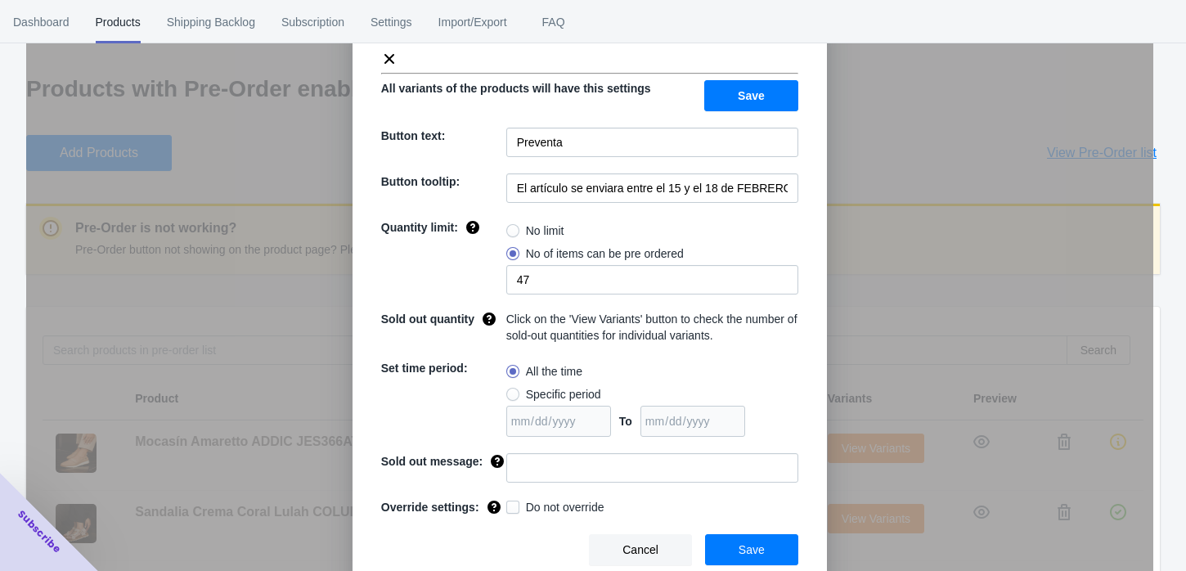
click at [565, 514] on div "Do not override" at bounding box center [652, 508] width 292 height 19
click at [549, 502] on span "Do not override" at bounding box center [565, 507] width 79 height 16
click at [510, 503] on input "Do not override" at bounding box center [509, 503] width 1 height 1
checkbox input "true"
click at [726, 541] on button "Save" at bounding box center [751, 549] width 93 height 31
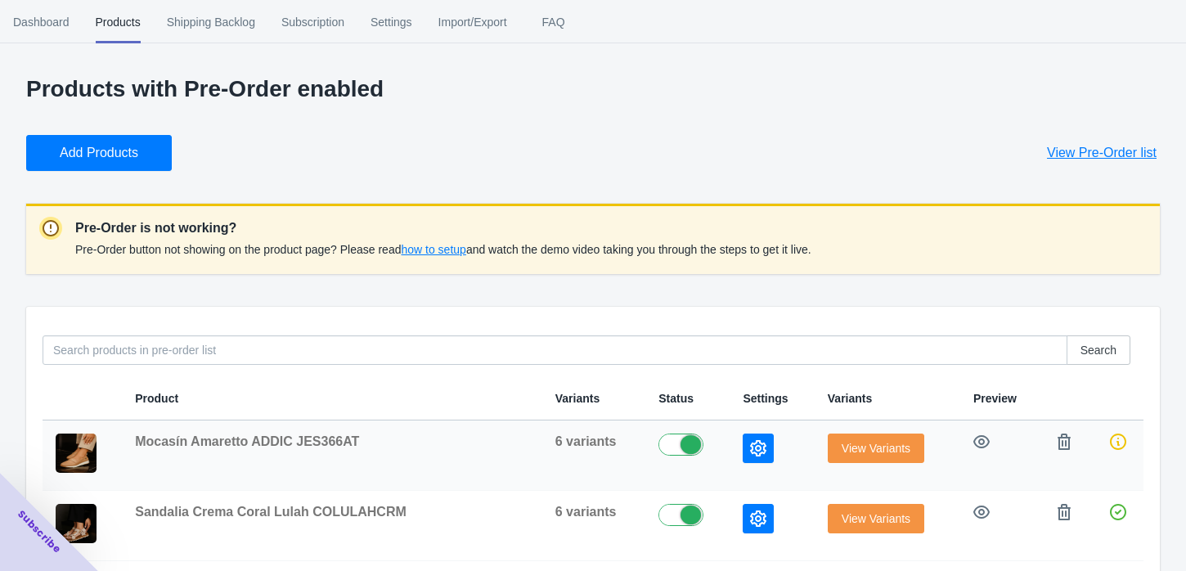
click at [837, 456] on button "View Variants" at bounding box center [876, 447] width 96 height 29
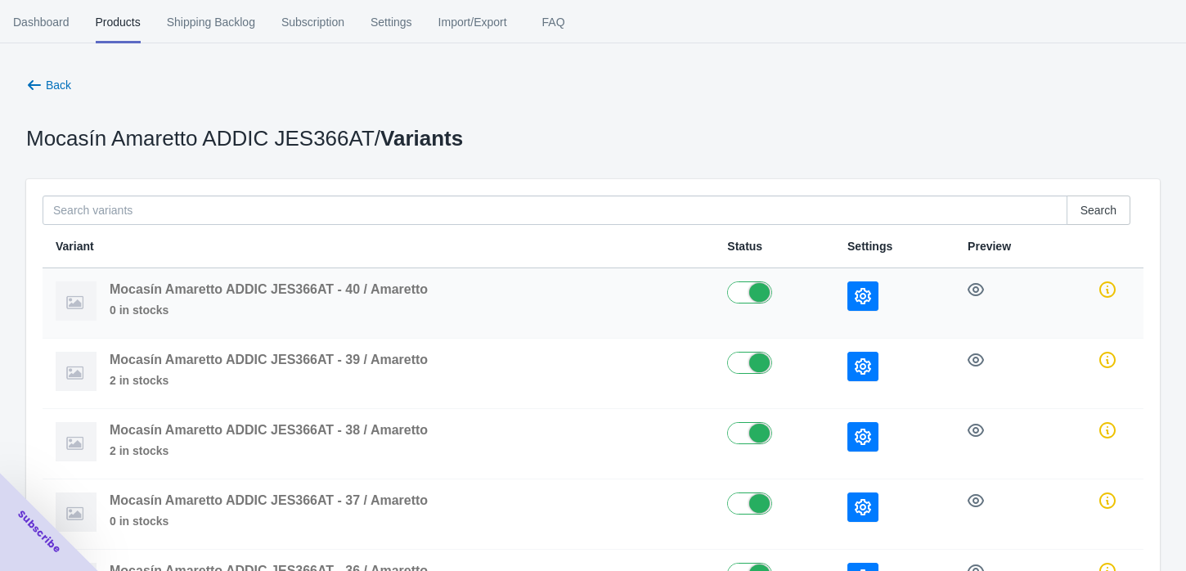
click at [858, 296] on icon "button" at bounding box center [863, 296] width 16 height 16
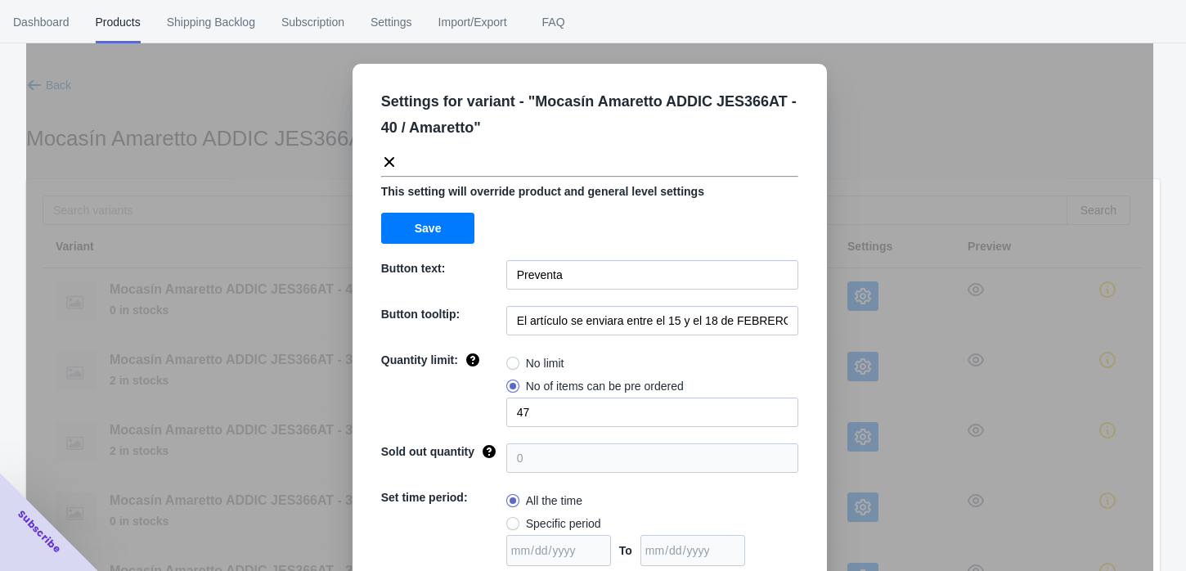
scroll to position [129, 0]
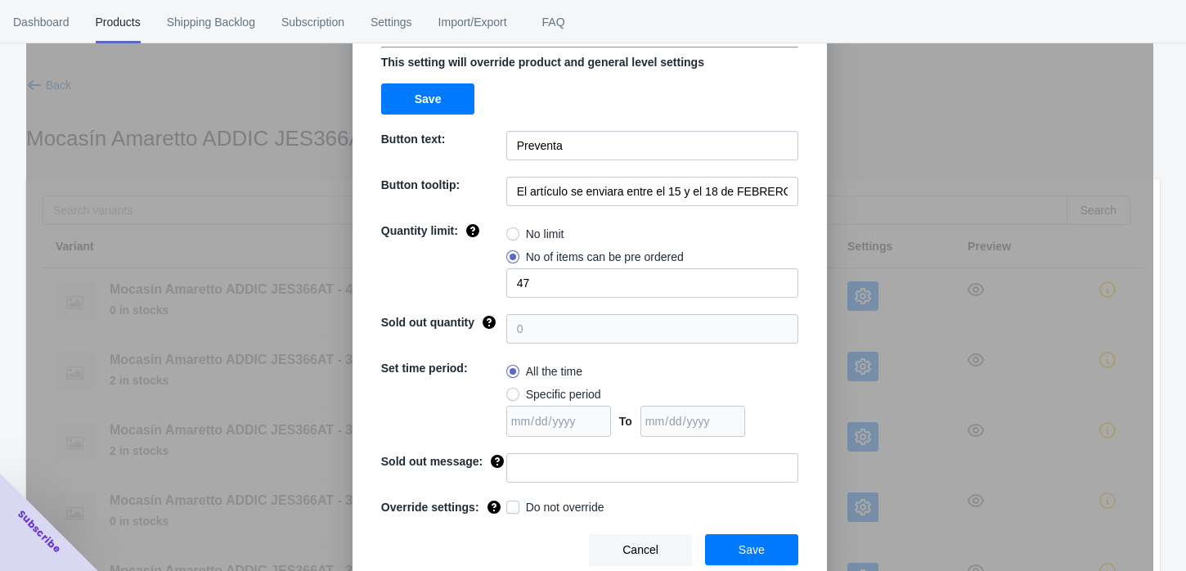
click at [649, 545] on span "Cancel" at bounding box center [640, 549] width 36 height 13
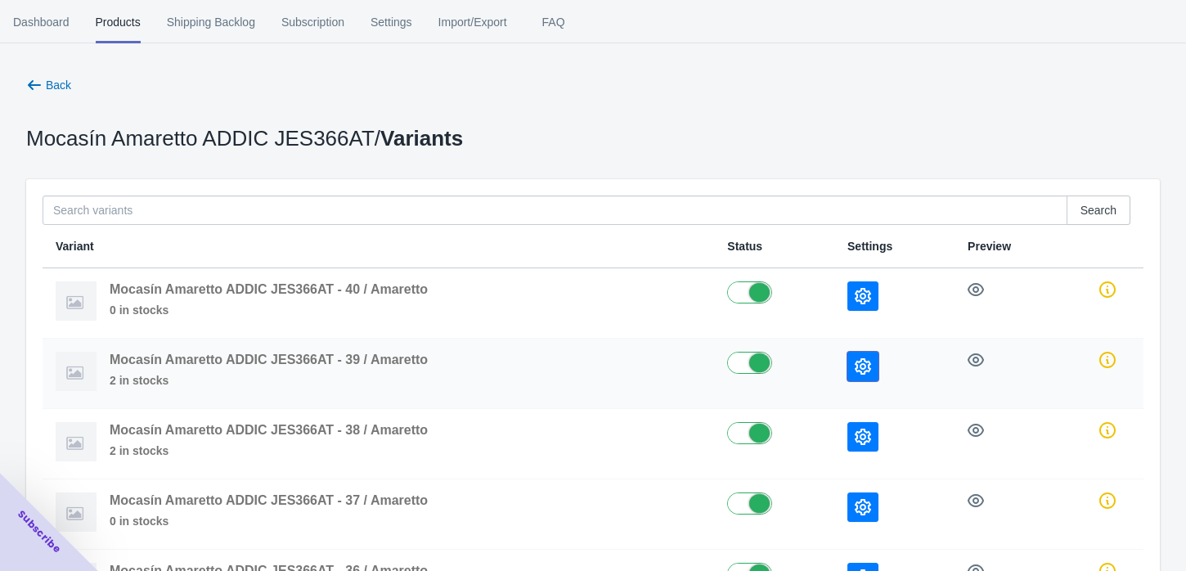
click at [853, 370] on button "button" at bounding box center [862, 366] width 31 height 29
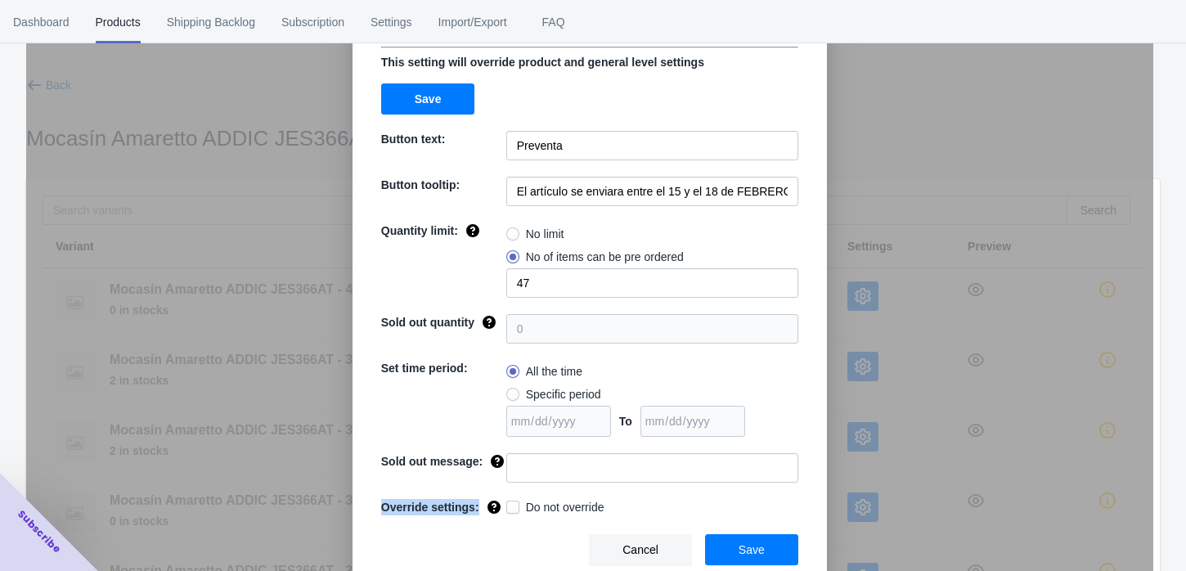
drag, startPoint x: 375, startPoint y: 502, endPoint x: 474, endPoint y: 505, distance: 99.8
click at [474, 505] on div "Override settings:" at bounding box center [441, 503] width 132 height 23
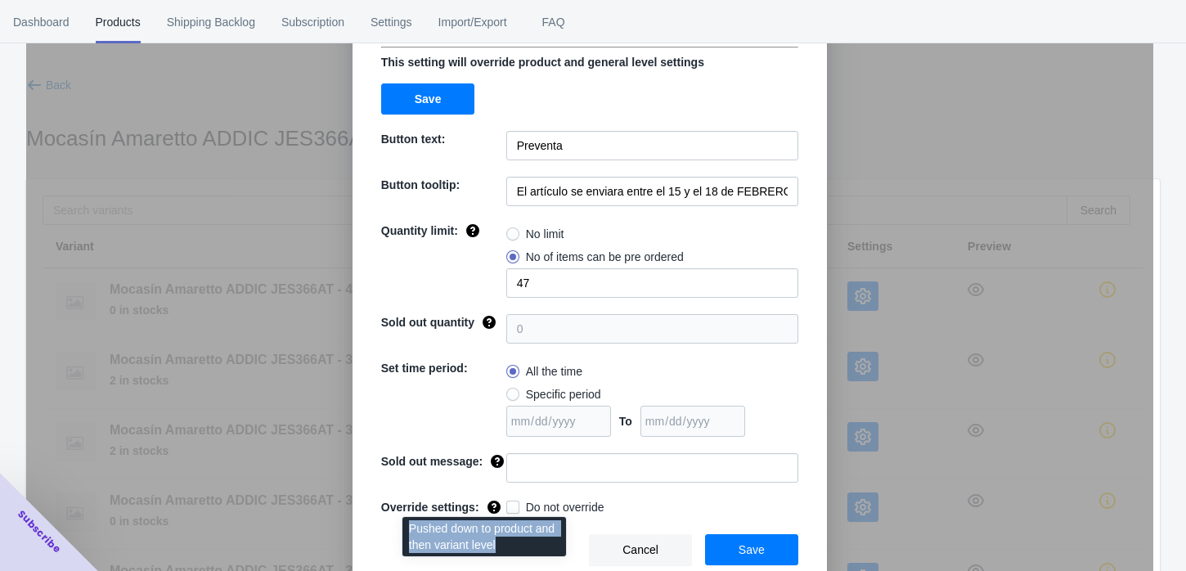
drag, startPoint x: 496, startPoint y: 541, endPoint x: 410, endPoint y: 527, distance: 87.0
click at [410, 527] on div "Pushed down to product and then variant level" at bounding box center [484, 542] width 190 height 56
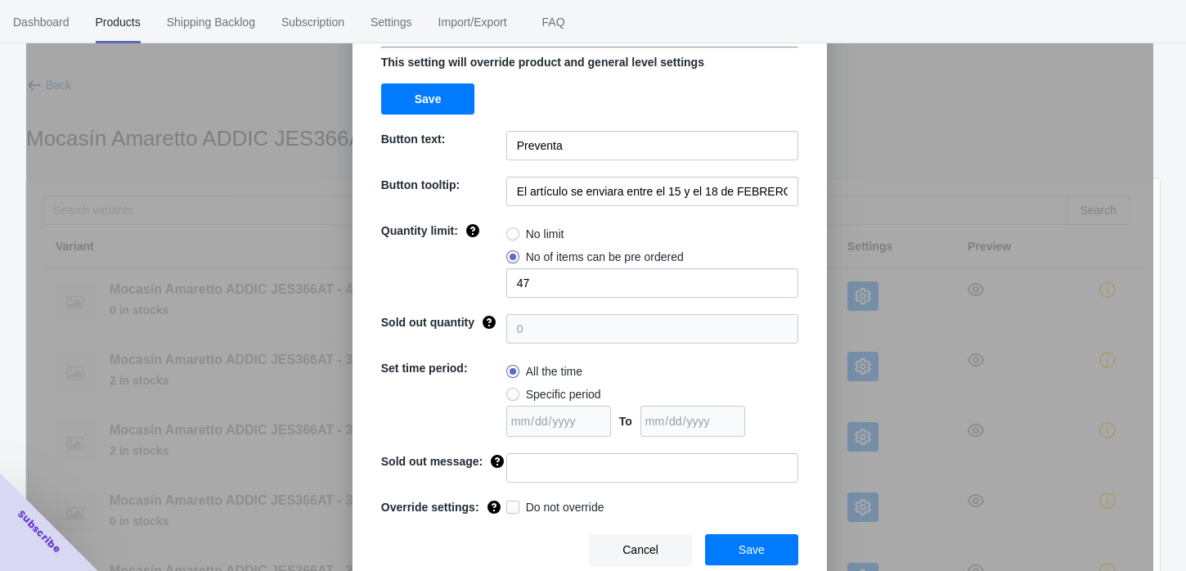
click at [844, 206] on div "Settings for variant - " Mocasín Amaretto ADDIC JES366AT - 39 / Amaretto " This…" at bounding box center [589, 326] width 1127 height 571
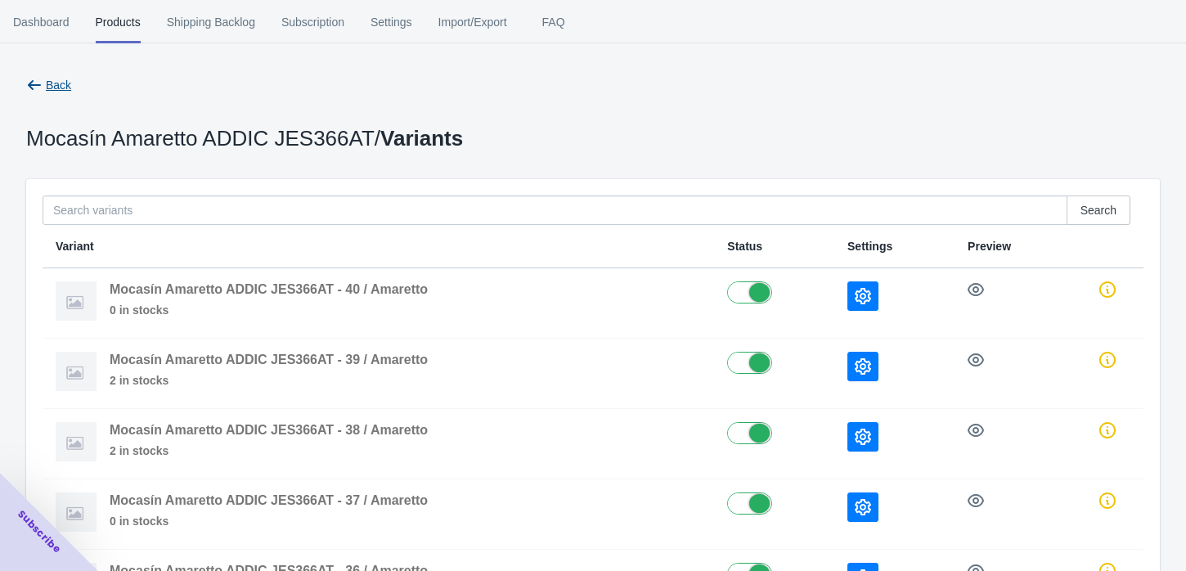
click at [52, 83] on span "Back" at bounding box center [58, 85] width 25 height 13
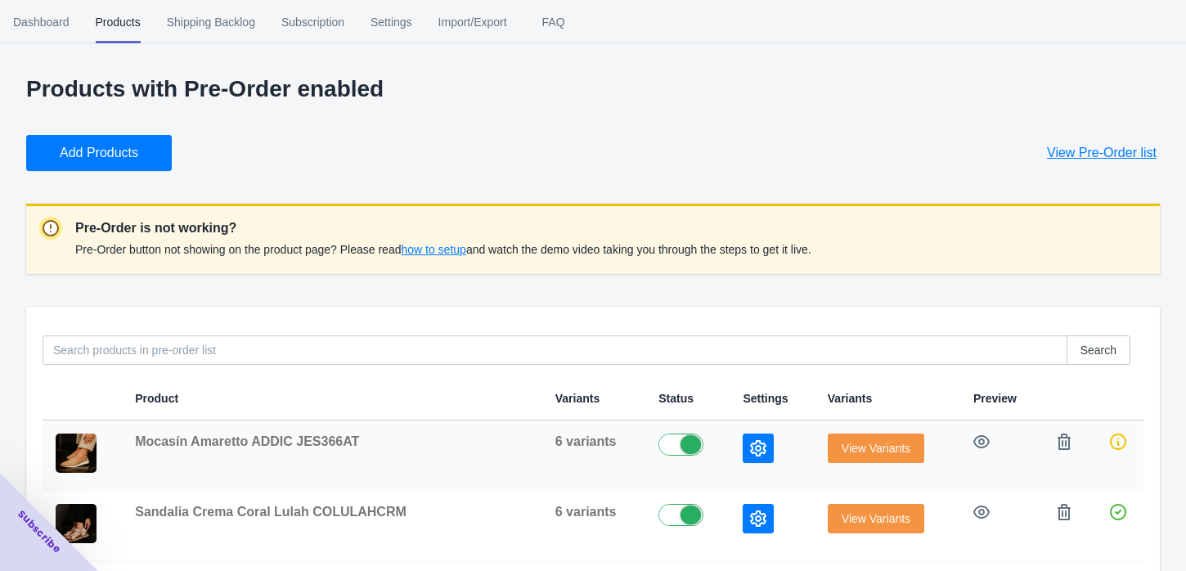
click at [750, 454] on icon "button" at bounding box center [758, 448] width 16 height 16
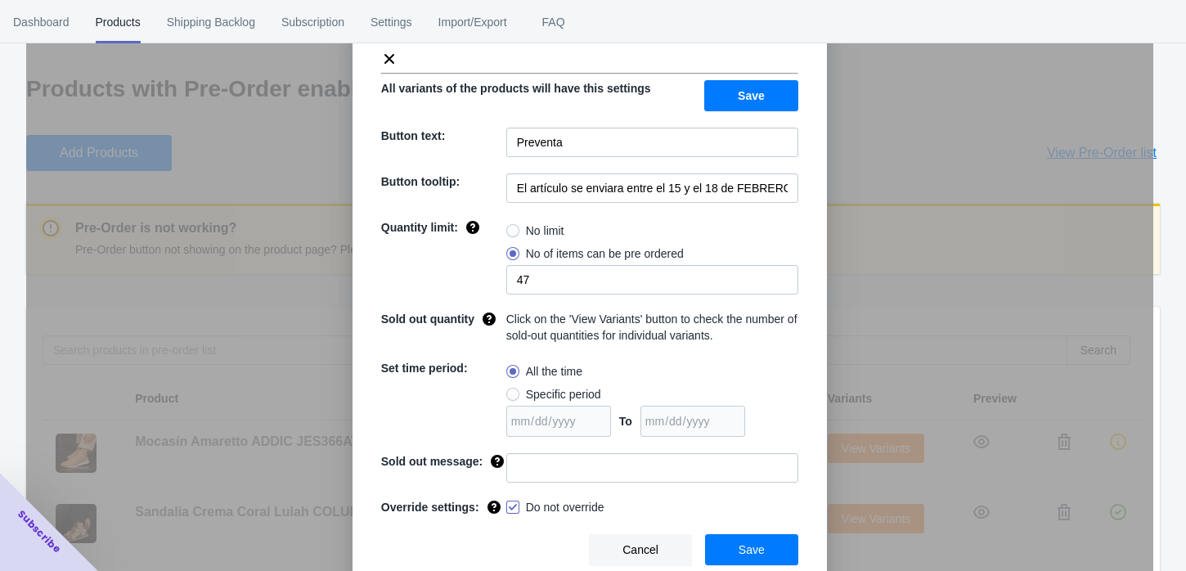
scroll to position [44, 0]
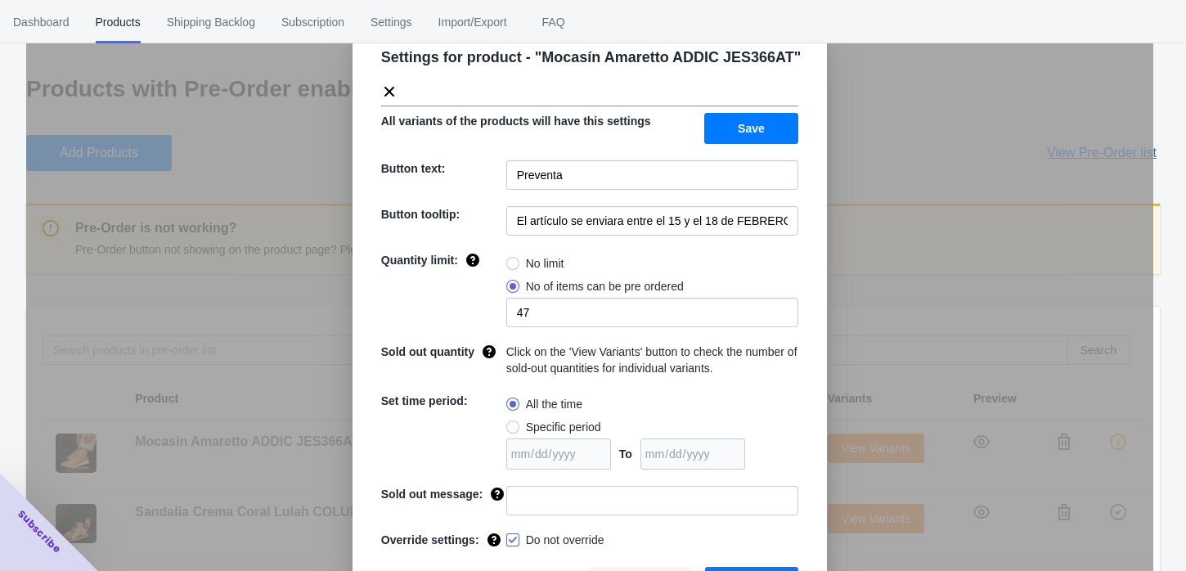
click at [954, 312] on div "Settings for product - " Mocasín Amaretto ADDIC JES366AT " All variants of the …" at bounding box center [589, 326] width 1127 height 571
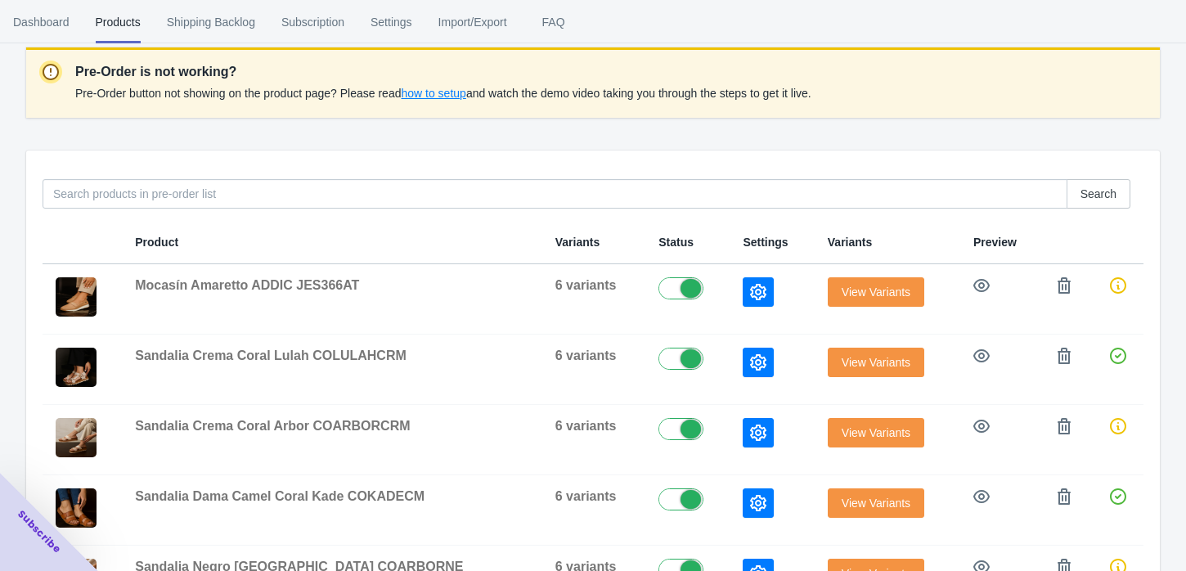
scroll to position [204, 0]
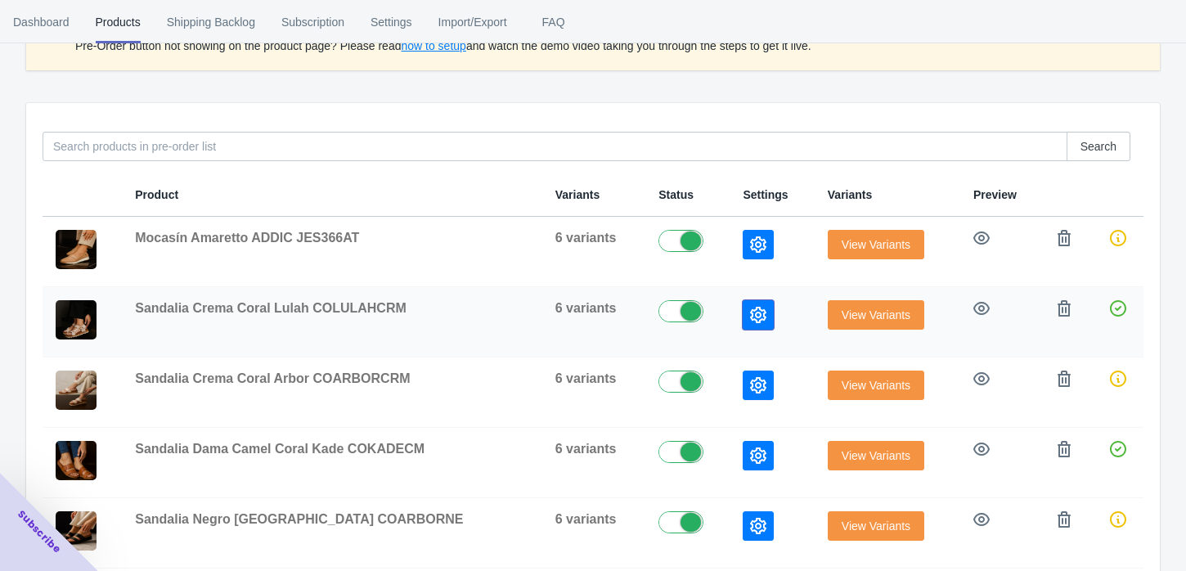
click at [750, 309] on icon "button" at bounding box center [758, 315] width 16 height 16
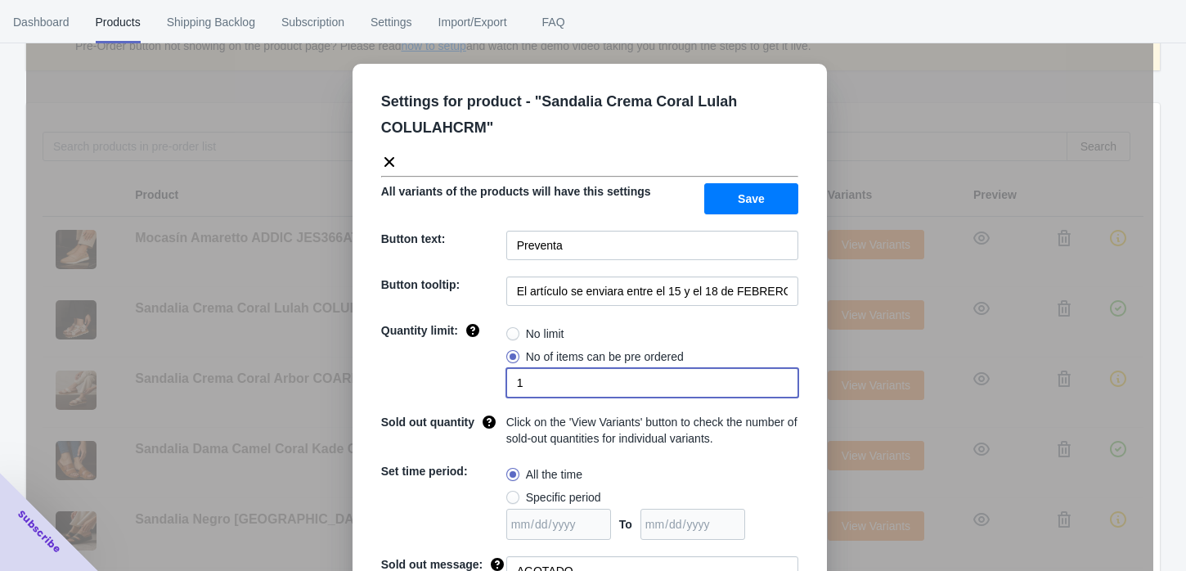
click at [542, 379] on input "1" at bounding box center [652, 382] width 292 height 29
click at [506, 335] on span at bounding box center [512, 333] width 13 height 13
click at [510, 330] on input "No limit" at bounding box center [510, 330] width 1 height 1
radio input "true"
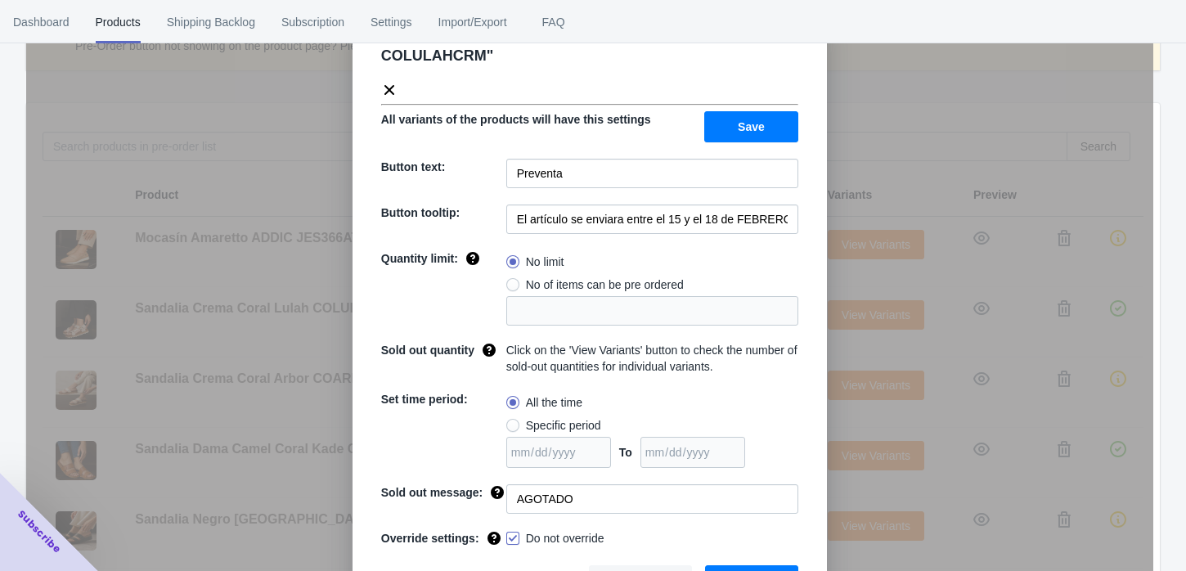
scroll to position [103, 0]
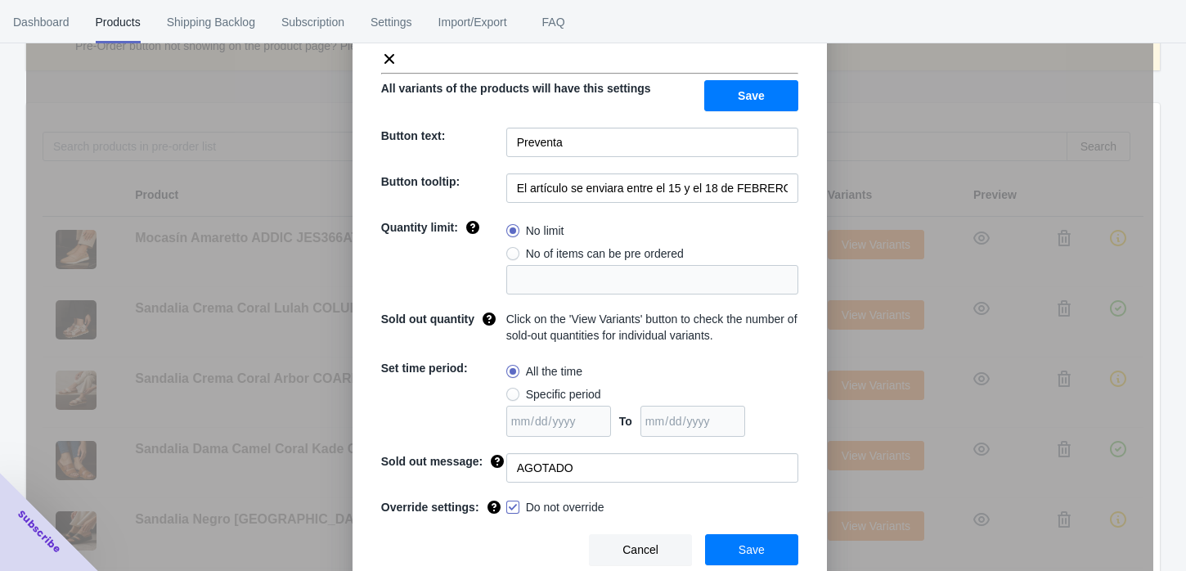
click at [513, 505] on label "Do not override" at bounding box center [555, 507] width 98 height 16
click at [510, 504] on input "Do not override" at bounding box center [509, 503] width 1 height 1
checkbox input "false"
click at [742, 553] on span "Save" at bounding box center [751, 549] width 26 height 13
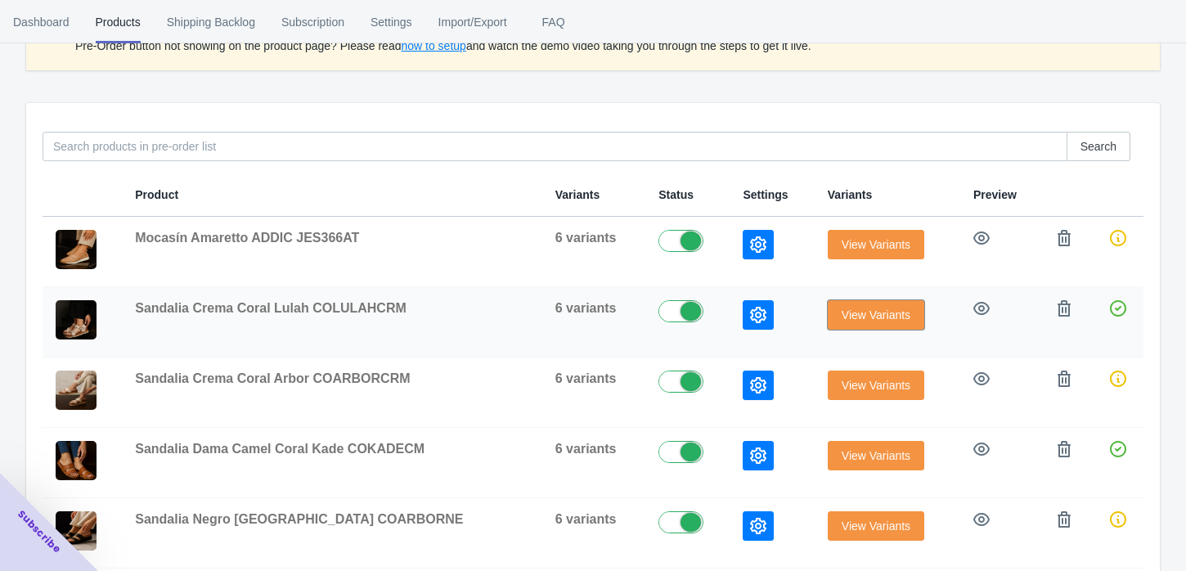
click at [869, 308] on span "View Variants" at bounding box center [875, 314] width 69 height 13
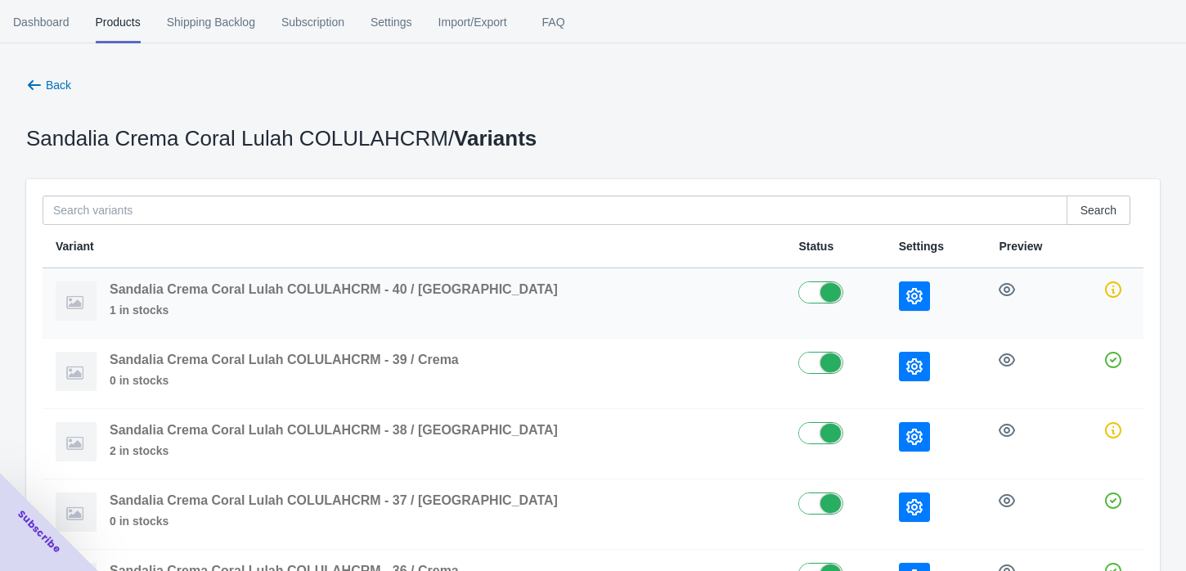
click at [906, 297] on icon "button" at bounding box center [914, 296] width 16 height 16
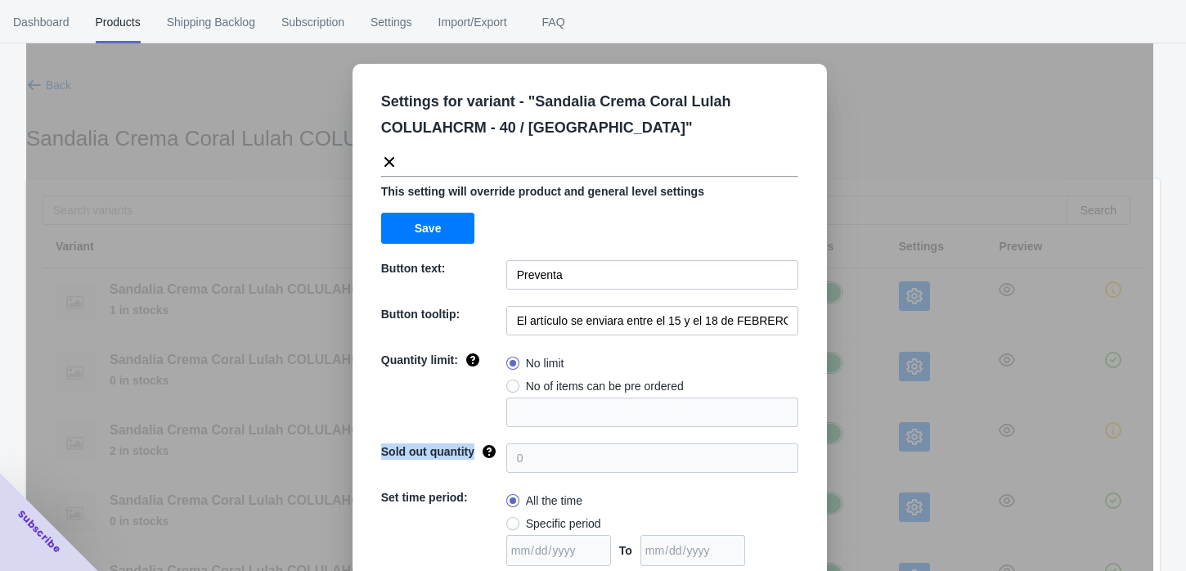
drag, startPoint x: 370, startPoint y: 449, endPoint x: 472, endPoint y: 460, distance: 102.0
click at [472, 460] on div "Sold out quantity" at bounding box center [443, 457] width 125 height 29
click at [884, 334] on div "Settings for variant - " Sandalia Crema Coral Lulah COLULAHCRM - 40 / Crema " T…" at bounding box center [589, 326] width 1127 height 571
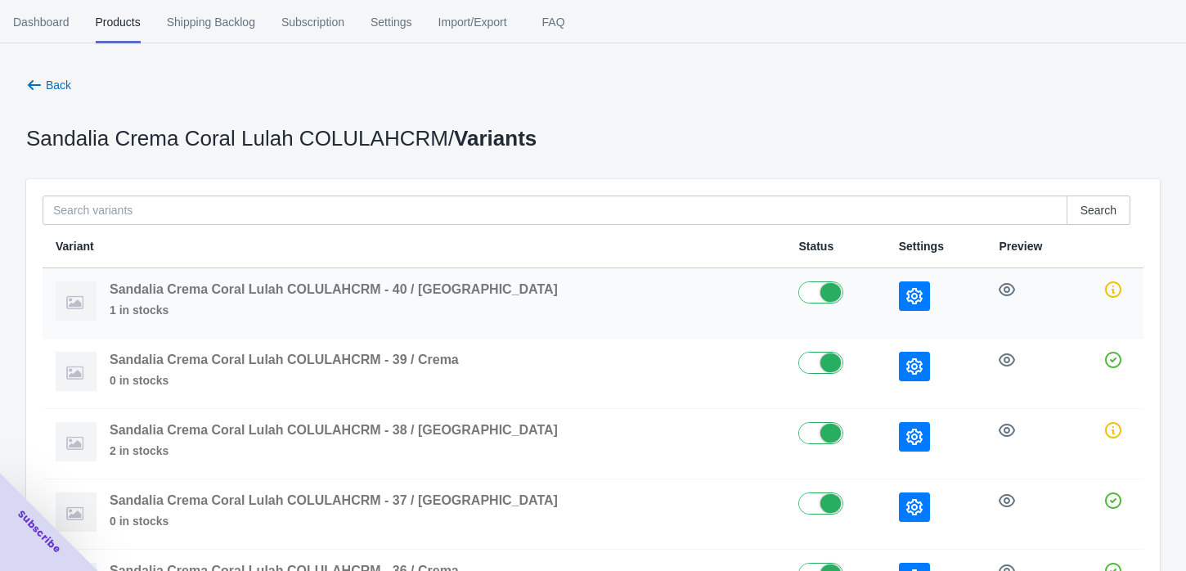
click at [906, 293] on icon "button" at bounding box center [914, 296] width 16 height 16
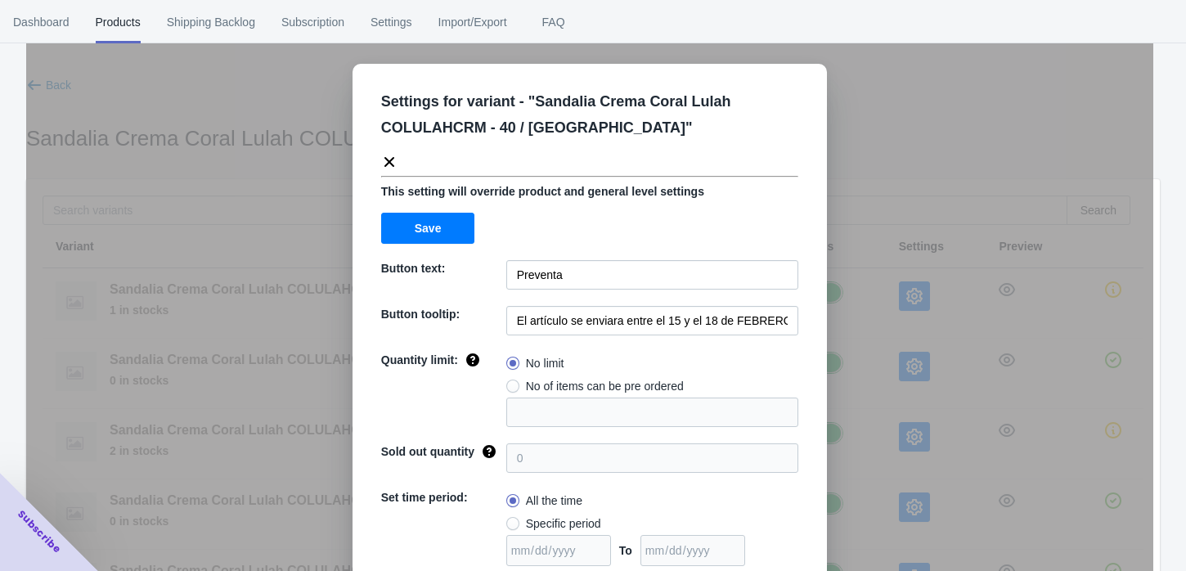
click at [506, 385] on span at bounding box center [512, 385] width 13 height 13
click at [510, 383] on input "No of items can be pre ordered" at bounding box center [510, 382] width 1 height 1
radio input "true"
type input "1"
drag, startPoint x: 526, startPoint y: 415, endPoint x: 465, endPoint y: 401, distance: 62.9
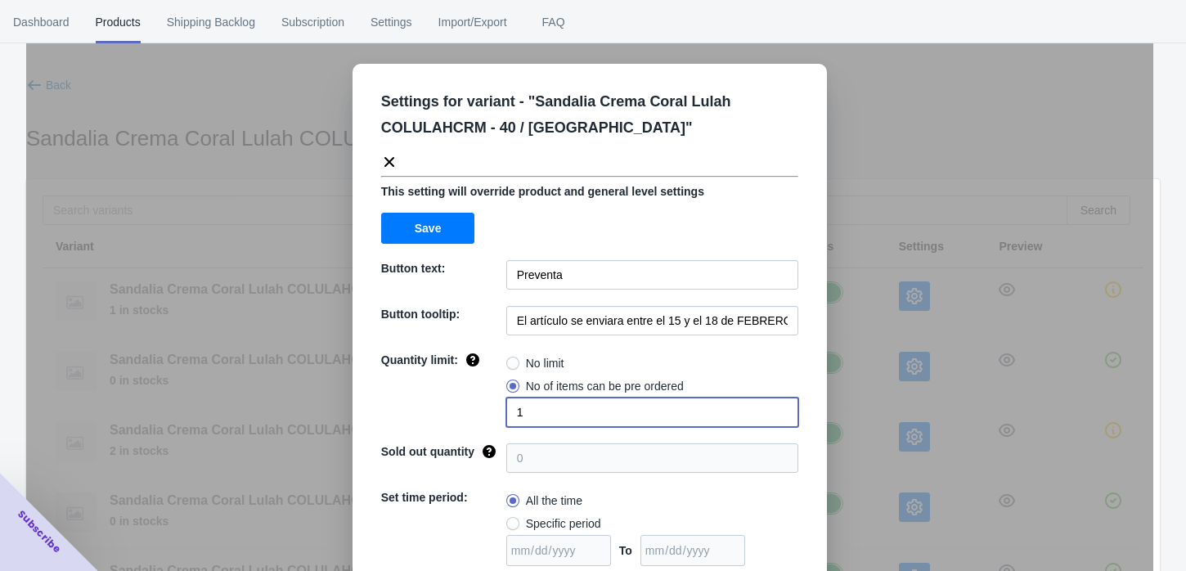
click at [465, 401] on div "Quantity limit: No limit No of items can be pre ordered 1" at bounding box center [589, 389] width 417 height 75
click at [557, 409] on input "1" at bounding box center [652, 411] width 292 height 29
click at [842, 276] on div "Settings for variant - " Sandalia Crema Coral Lulah COLULAHCRM - 40 / Crema " T…" at bounding box center [589, 326] width 1127 height 571
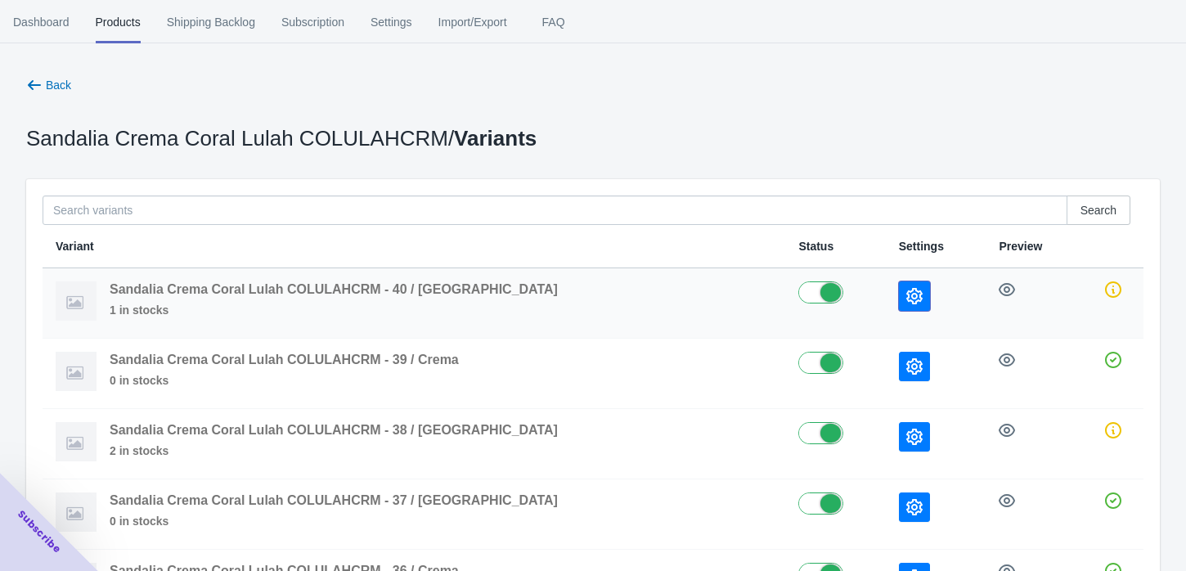
click at [906, 294] on icon "button" at bounding box center [914, 296] width 16 height 16
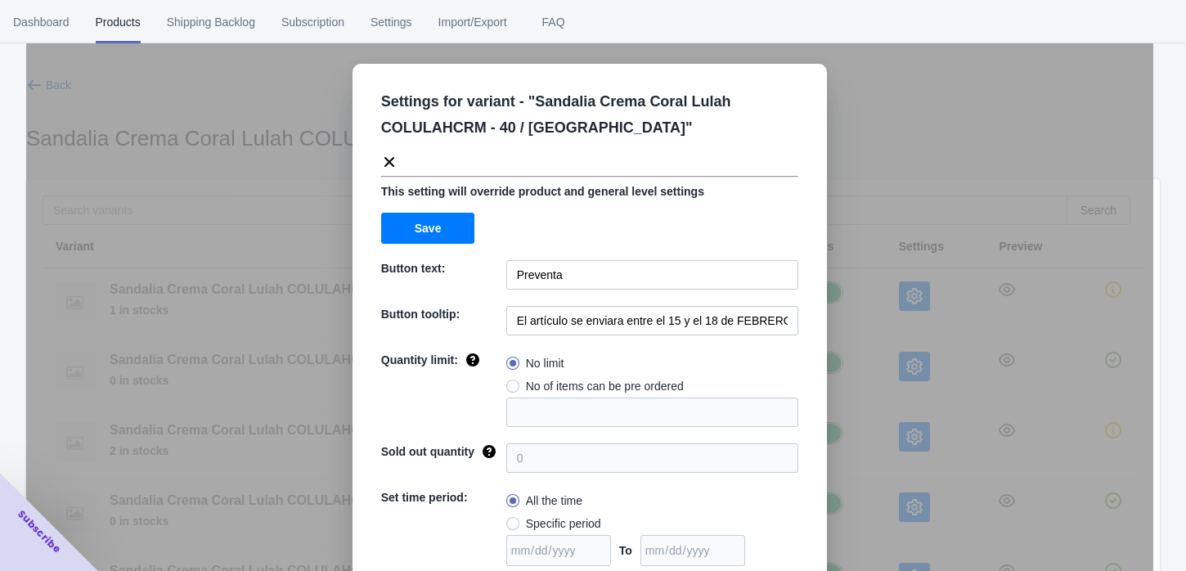
click at [840, 316] on div "Settings for variant - " Sandalia Crema Coral Lulah COLULAHCRM - 40 / Crema " T…" at bounding box center [589, 326] width 1127 height 571
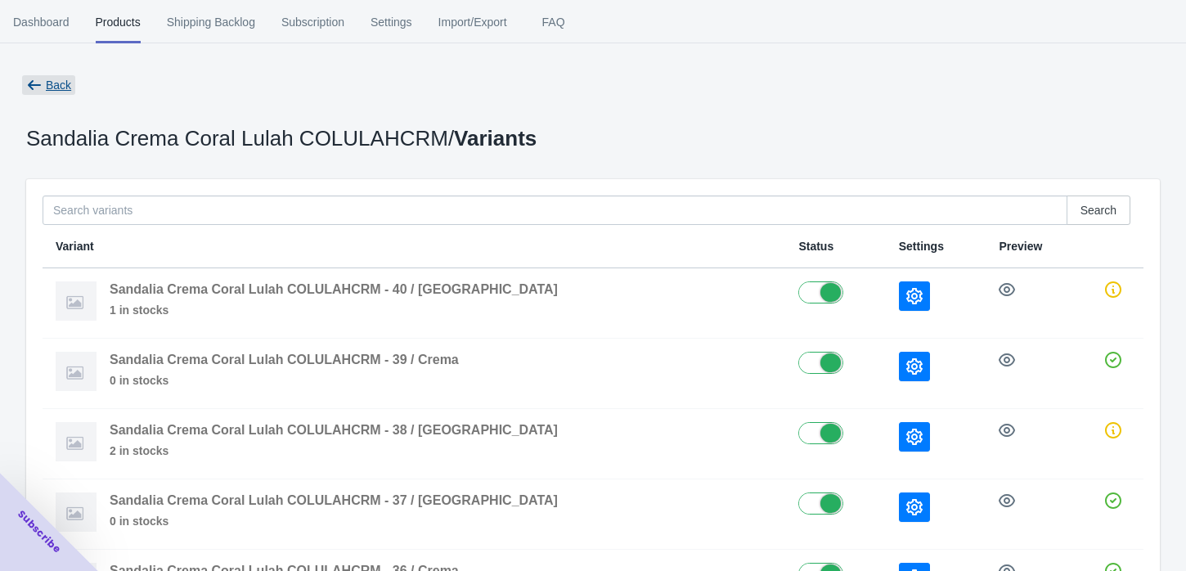
click at [47, 79] on span "Back" at bounding box center [58, 85] width 25 height 13
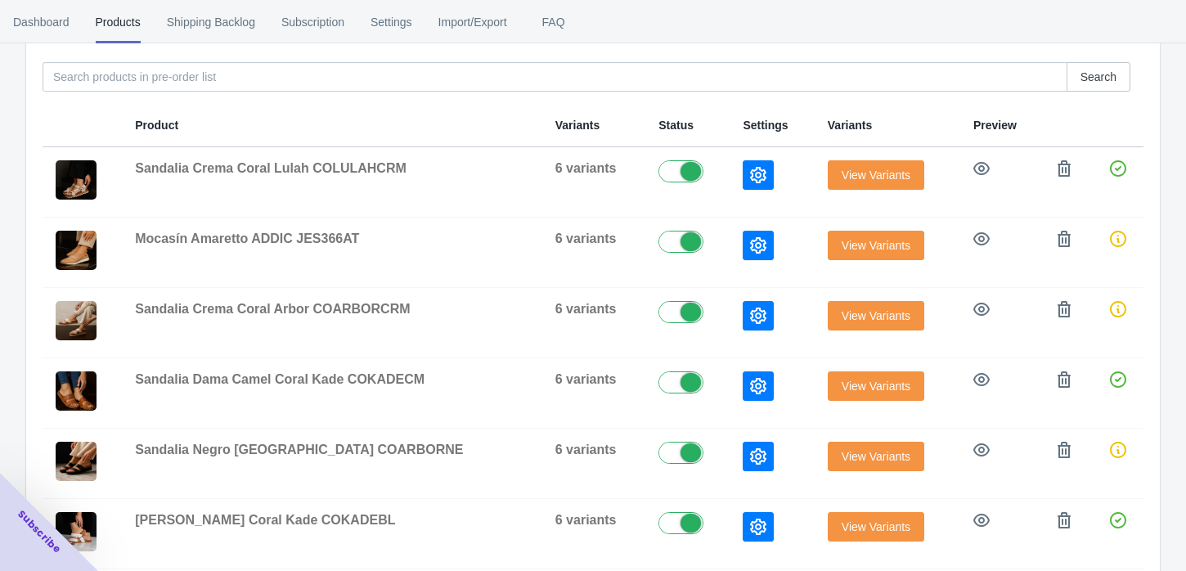
scroll to position [276, 0]
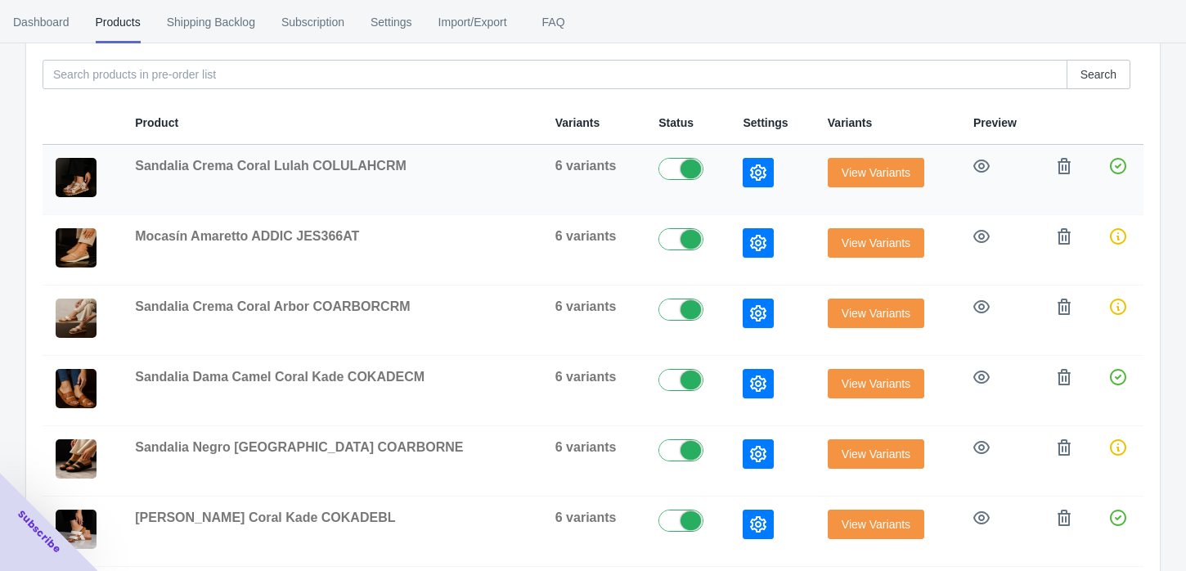
click at [750, 172] on icon "button" at bounding box center [758, 172] width 16 height 16
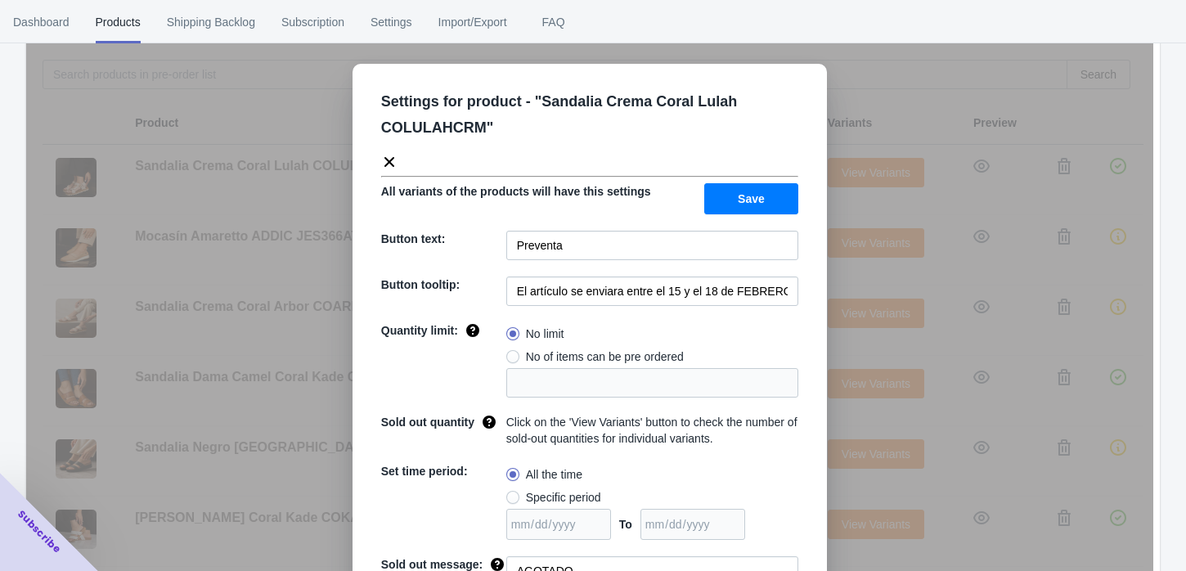
click at [839, 281] on div "Settings for product - " Sandalia Crema Coral Lulah COLULAHCRM " All variants o…" at bounding box center [589, 326] width 1127 height 571
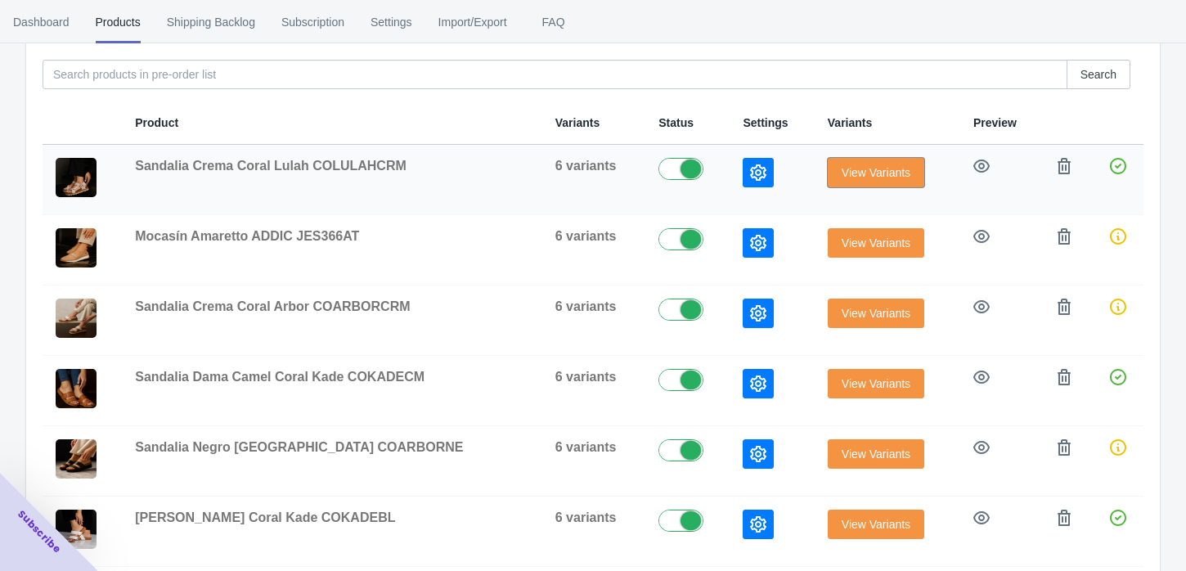
click at [841, 171] on span "View Variants" at bounding box center [875, 172] width 69 height 13
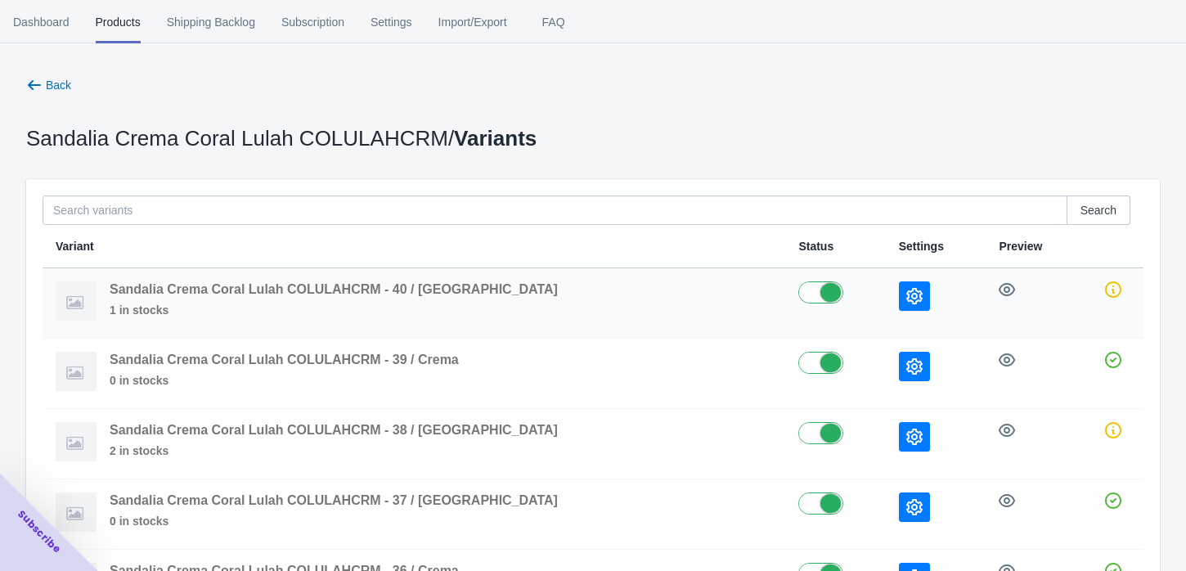
click at [906, 301] on icon "button" at bounding box center [914, 296] width 16 height 16
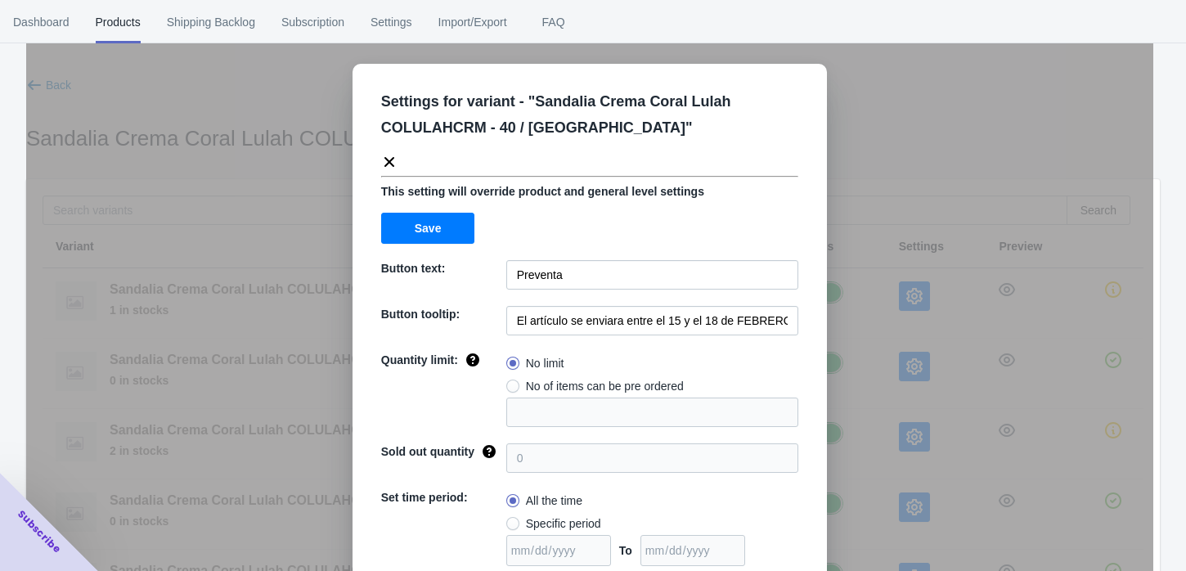
click at [506, 390] on span at bounding box center [512, 385] width 13 height 13
click at [510, 383] on input "No of items can be pre ordered" at bounding box center [510, 382] width 1 height 1
radio input "true"
drag, startPoint x: 526, startPoint y: 411, endPoint x: 482, endPoint y: 406, distance: 44.3
click at [482, 406] on div "Quantity limit: No limit No of items can be pre ordered 1" at bounding box center [589, 389] width 417 height 75
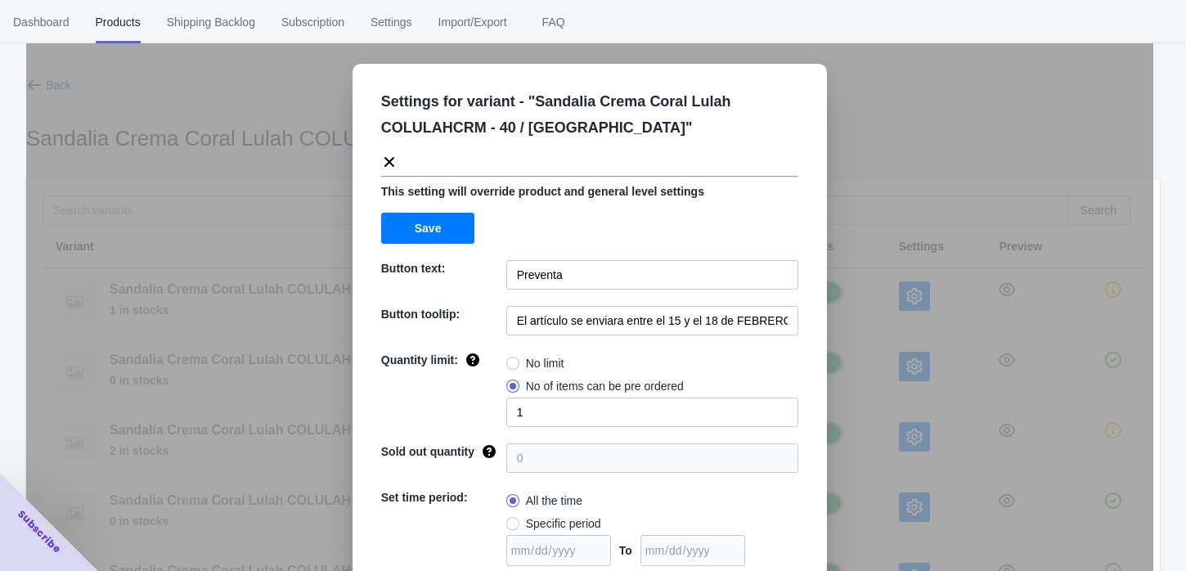
scroll to position [77, 0]
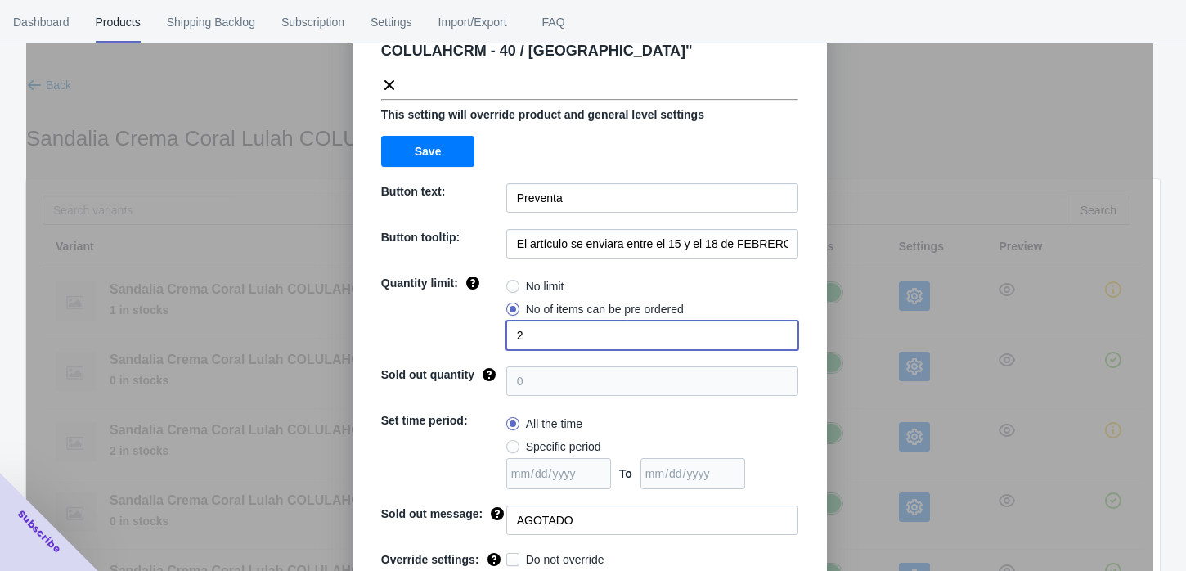
type input "2"
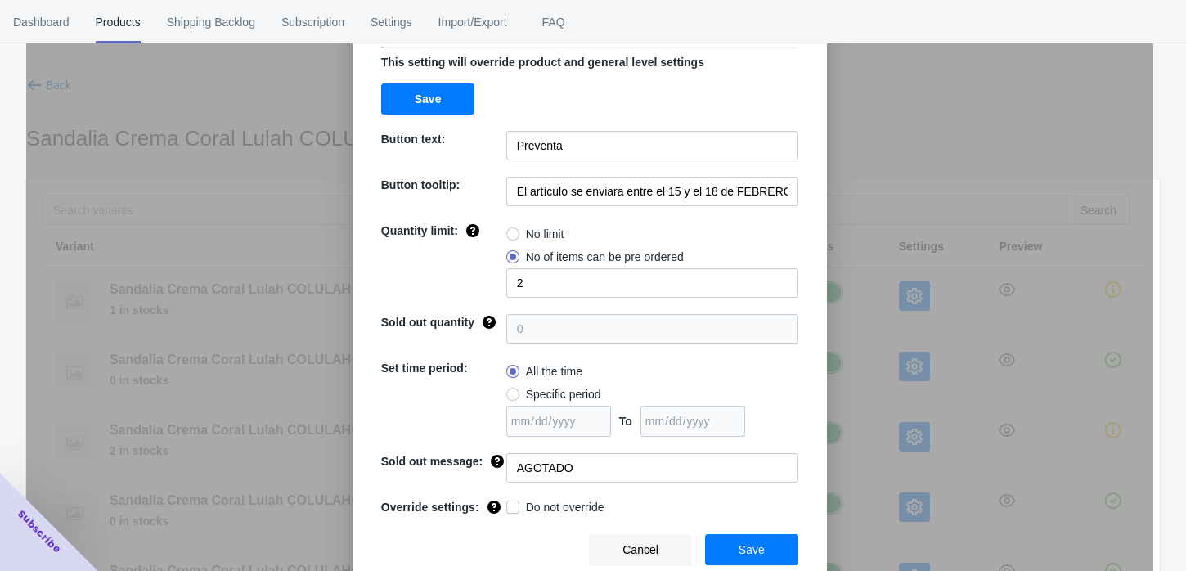
drag, startPoint x: 557, startPoint y: 503, endPoint x: 514, endPoint y: 505, distance: 42.6
click at [514, 505] on label "Do not override" at bounding box center [555, 507] width 98 height 16
click at [510, 504] on input "Do not override" at bounding box center [509, 503] width 1 height 1
checkbox input "true"
click at [726, 541] on button "Save" at bounding box center [751, 549] width 93 height 31
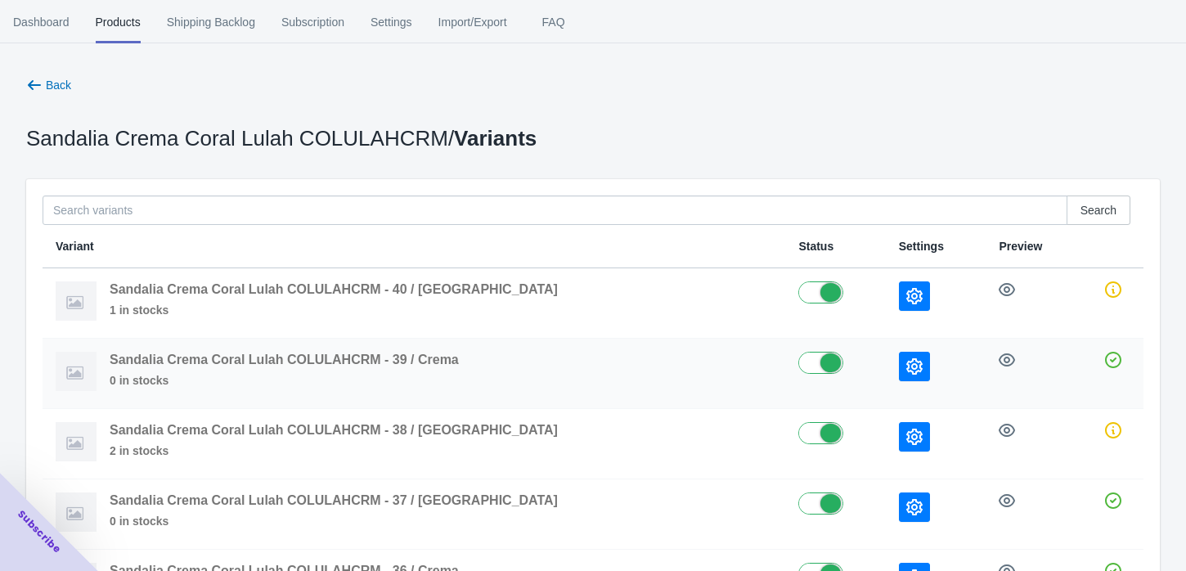
click at [906, 361] on icon "button" at bounding box center [914, 366] width 16 height 16
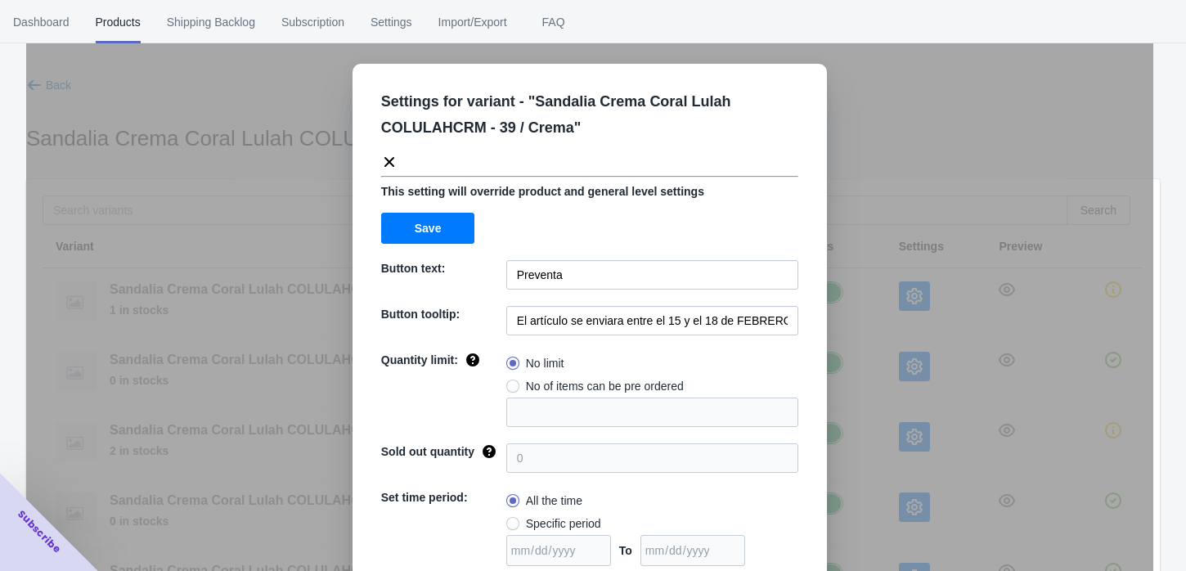
click at [506, 384] on span at bounding box center [512, 385] width 13 height 13
click at [510, 383] on input "No of items can be pre ordered" at bounding box center [510, 382] width 1 height 1
radio input "true"
drag, startPoint x: 521, startPoint y: 410, endPoint x: 465, endPoint y: 411, distance: 56.4
click at [465, 411] on div "Quantity limit: No limit No of items can be pre ordered 1" at bounding box center [589, 389] width 417 height 75
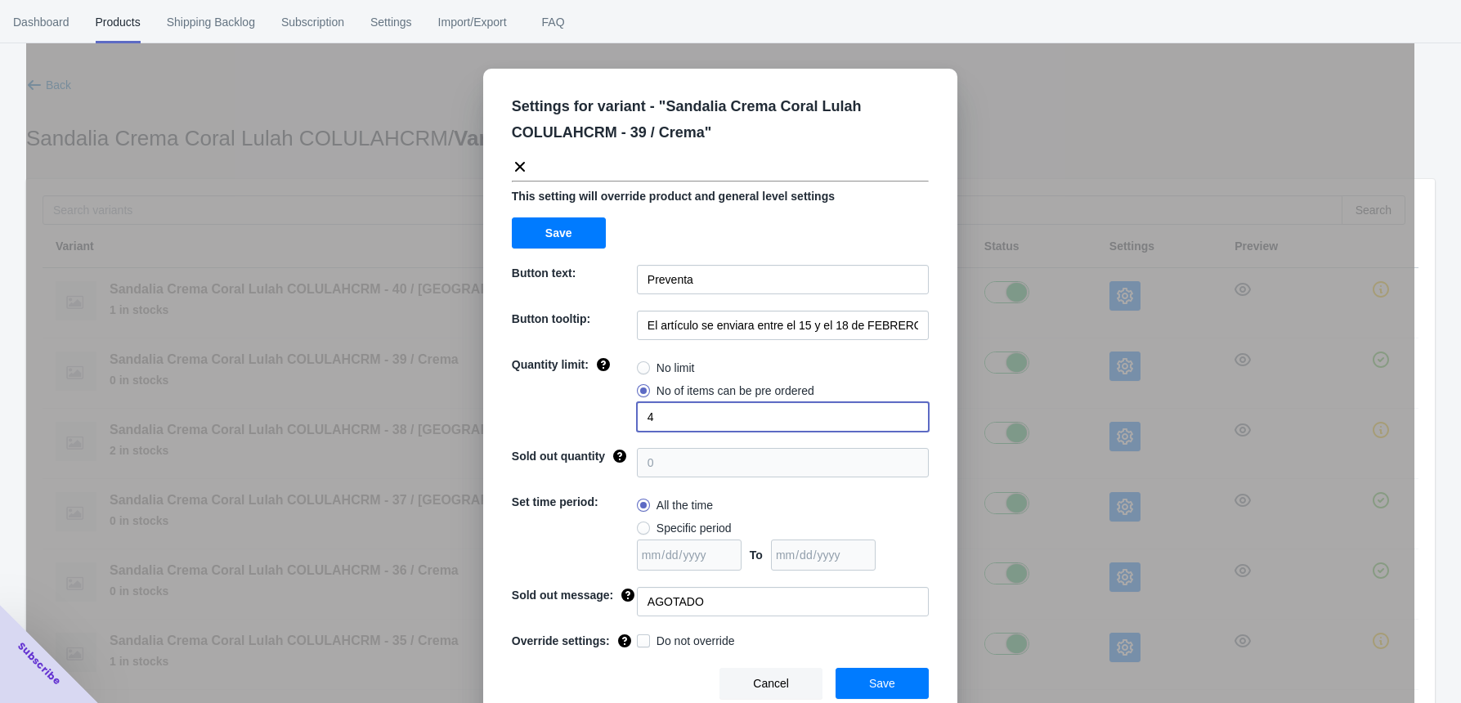
type input "4"
drag, startPoint x: 1097, startPoint y: 3, endPoint x: 1022, endPoint y: 247, distance: 254.8
click at [1022, 247] on div "Settings for variant - " Sandalia Crema Coral Lulah COLULAHCRM - 39 / Crema " T…" at bounding box center [720, 392] width 1389 height 703
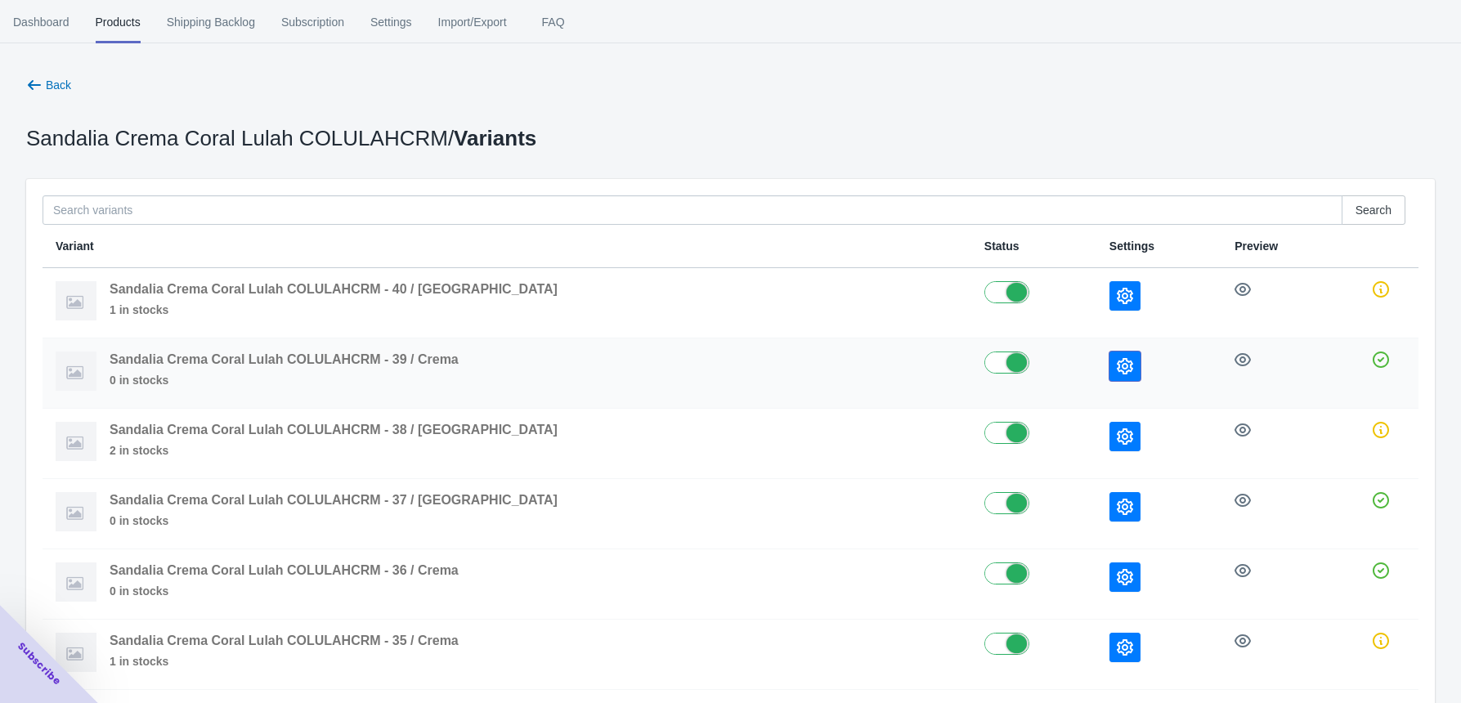
click at [1117, 369] on icon "button" at bounding box center [1125, 366] width 16 height 16
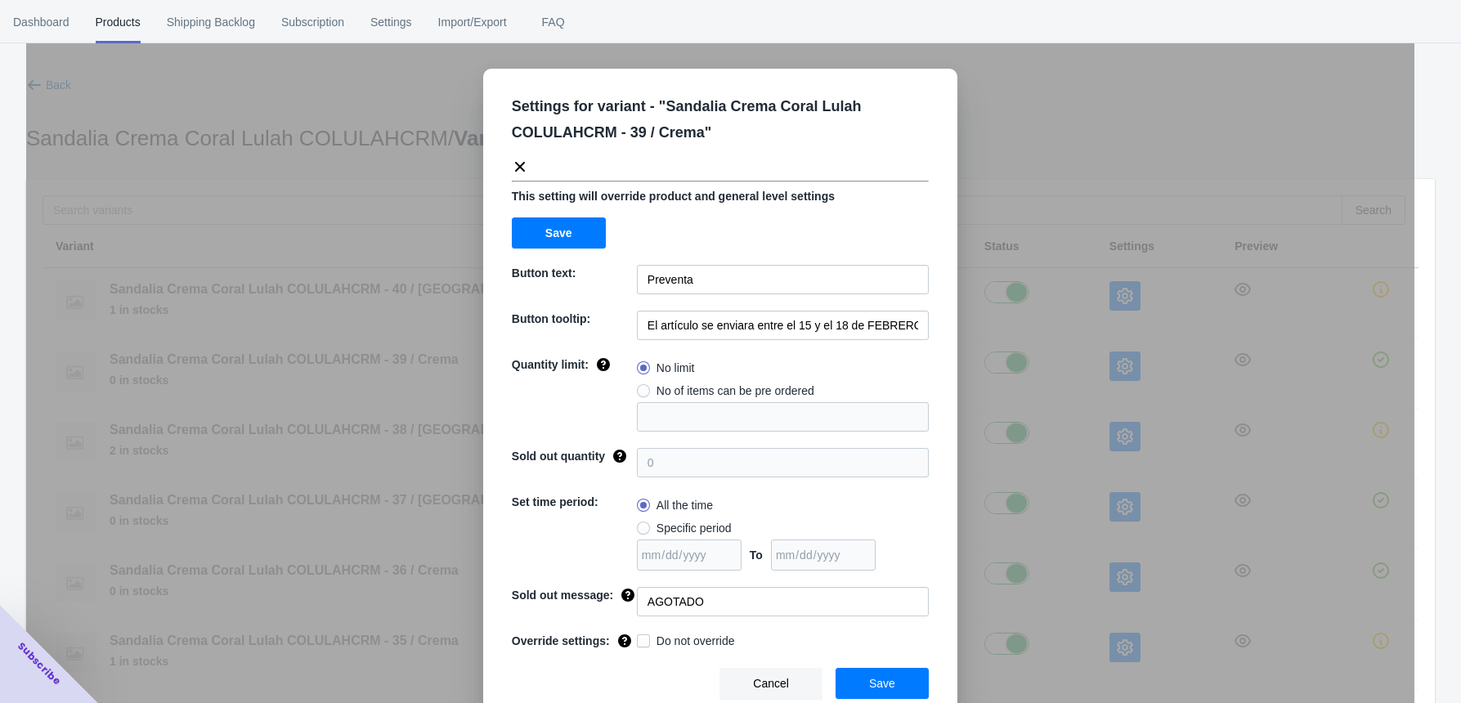
click at [690, 440] on div "Settings for variant - " Sandalia Crema Coral Lulah COLULAHCRM - 39 / Crema " T…" at bounding box center [720, 396] width 474 height 655
click at [664, 570] on span "Do not override" at bounding box center [696, 641] width 79 height 16
click at [641, 570] on input "Do not override" at bounding box center [640, 637] width 1 height 1
checkbox input "true"
click at [637, 384] on span at bounding box center [643, 390] width 13 height 13
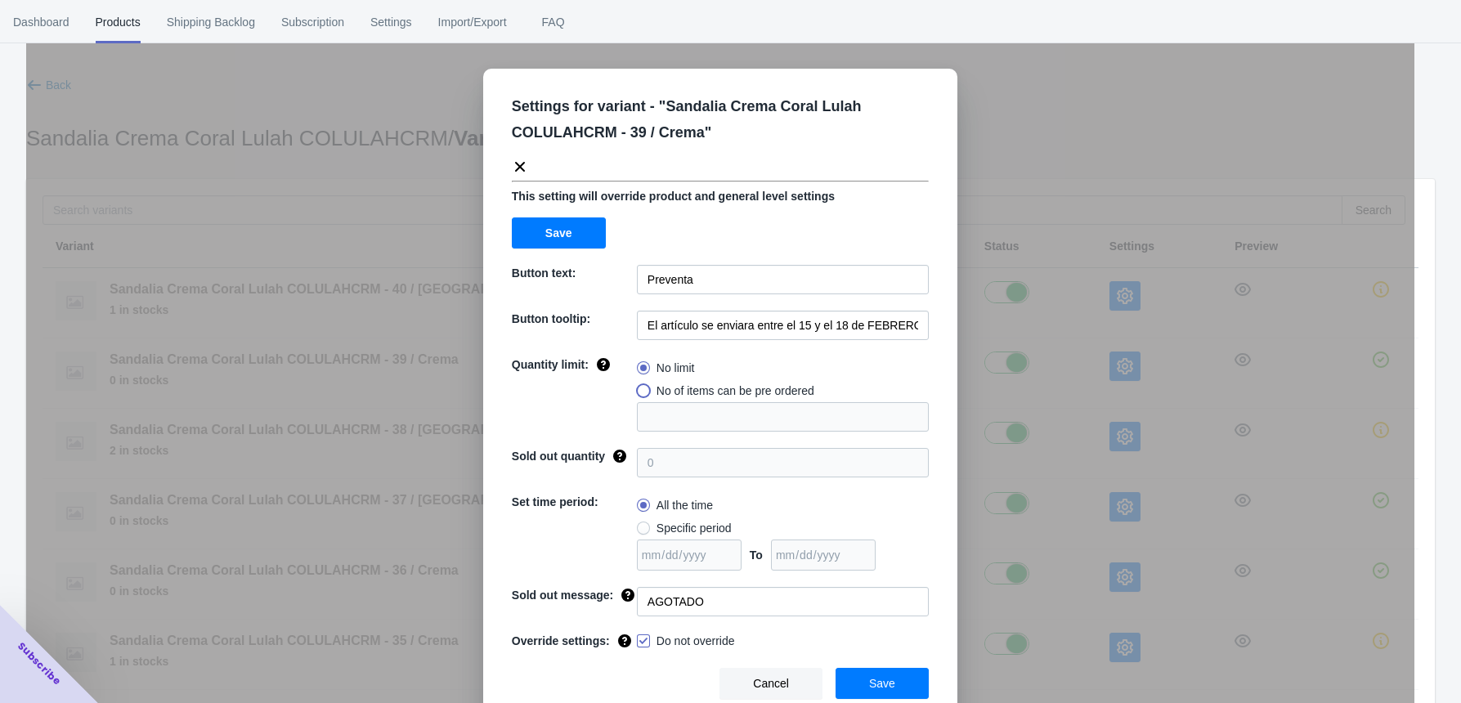
click at [641, 387] on input "No of items can be pre ordered" at bounding box center [641, 387] width 1 height 1
radio input "true"
drag, startPoint x: 657, startPoint y: 422, endPoint x: 598, endPoint y: 417, distance: 59.9
click at [598, 417] on div "Quantity limit: No limit No of items can be pre ordered 1" at bounding box center [720, 394] width 417 height 75
type input "4"
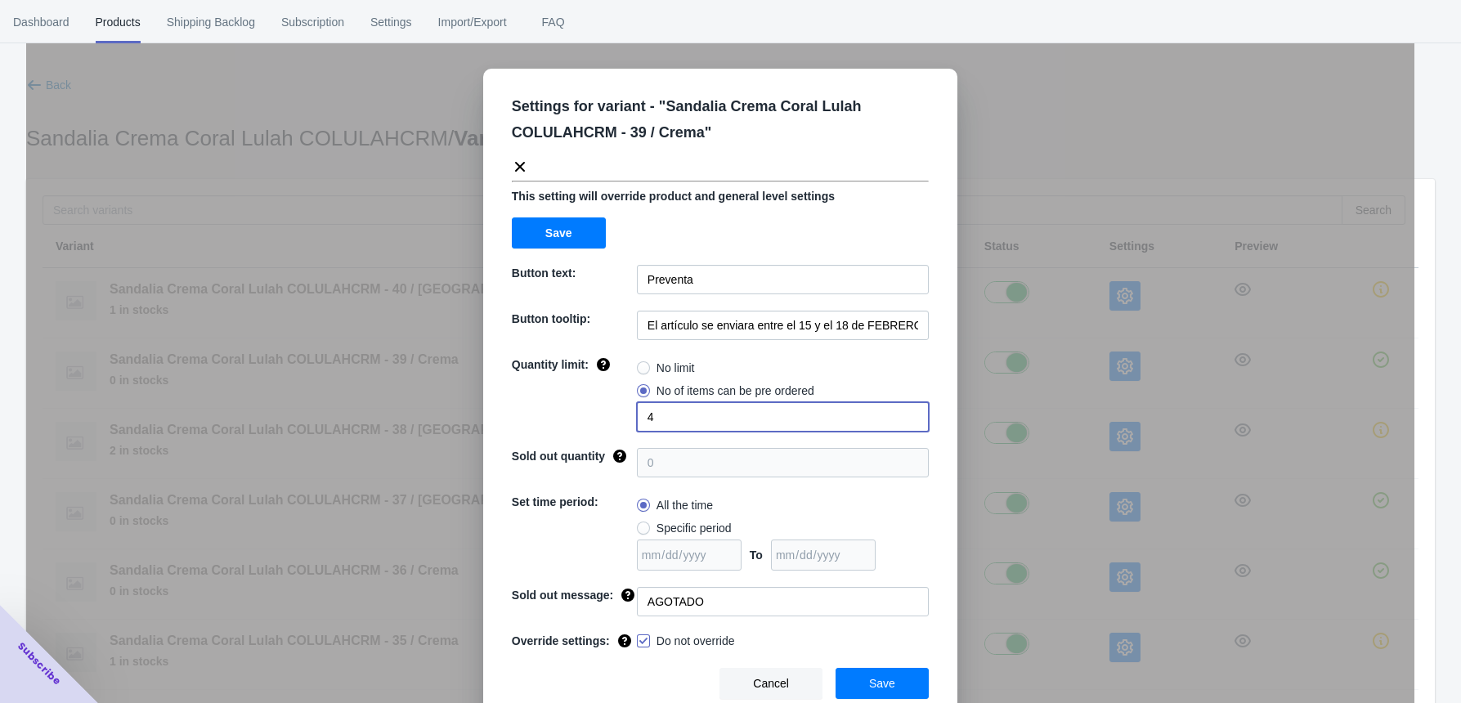
click at [882, 570] on button "Save" at bounding box center [882, 683] width 93 height 31
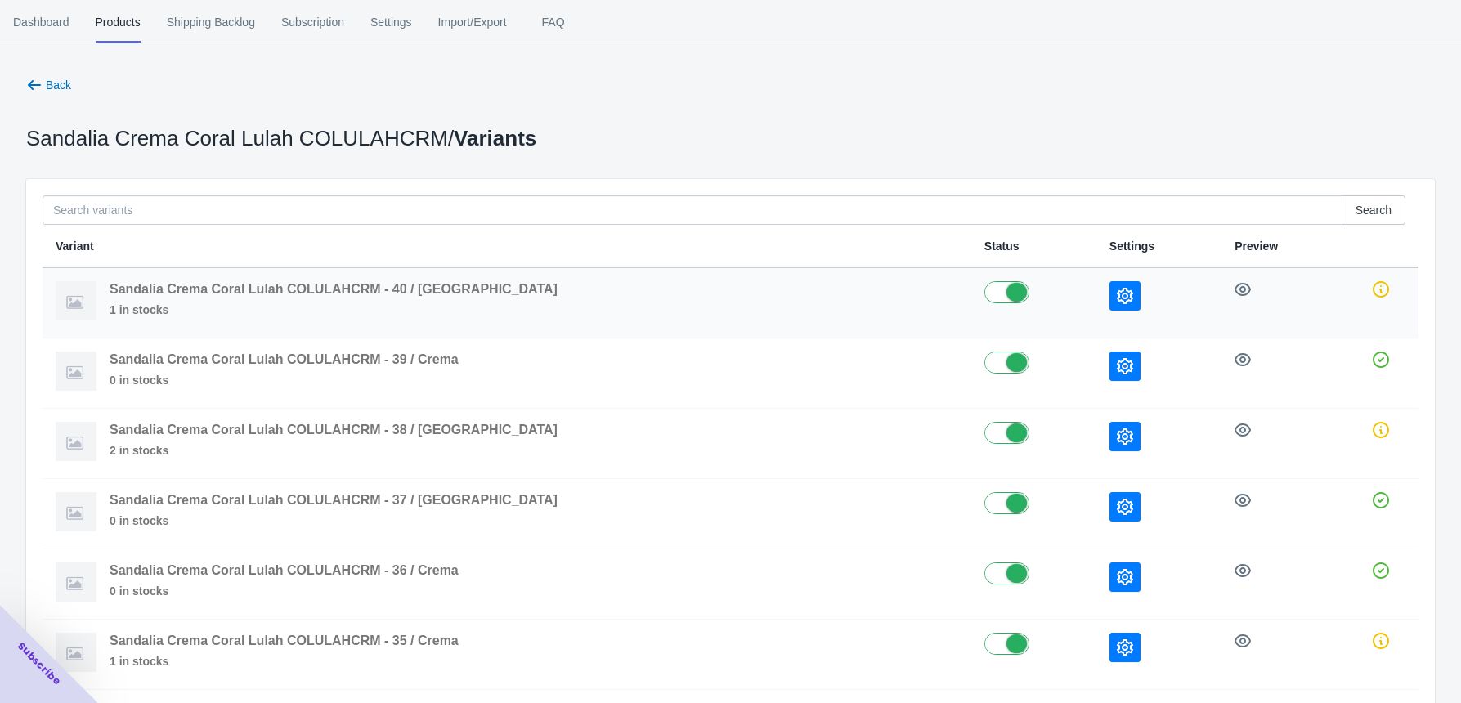
click at [1117, 303] on icon "button" at bounding box center [1125, 296] width 16 height 16
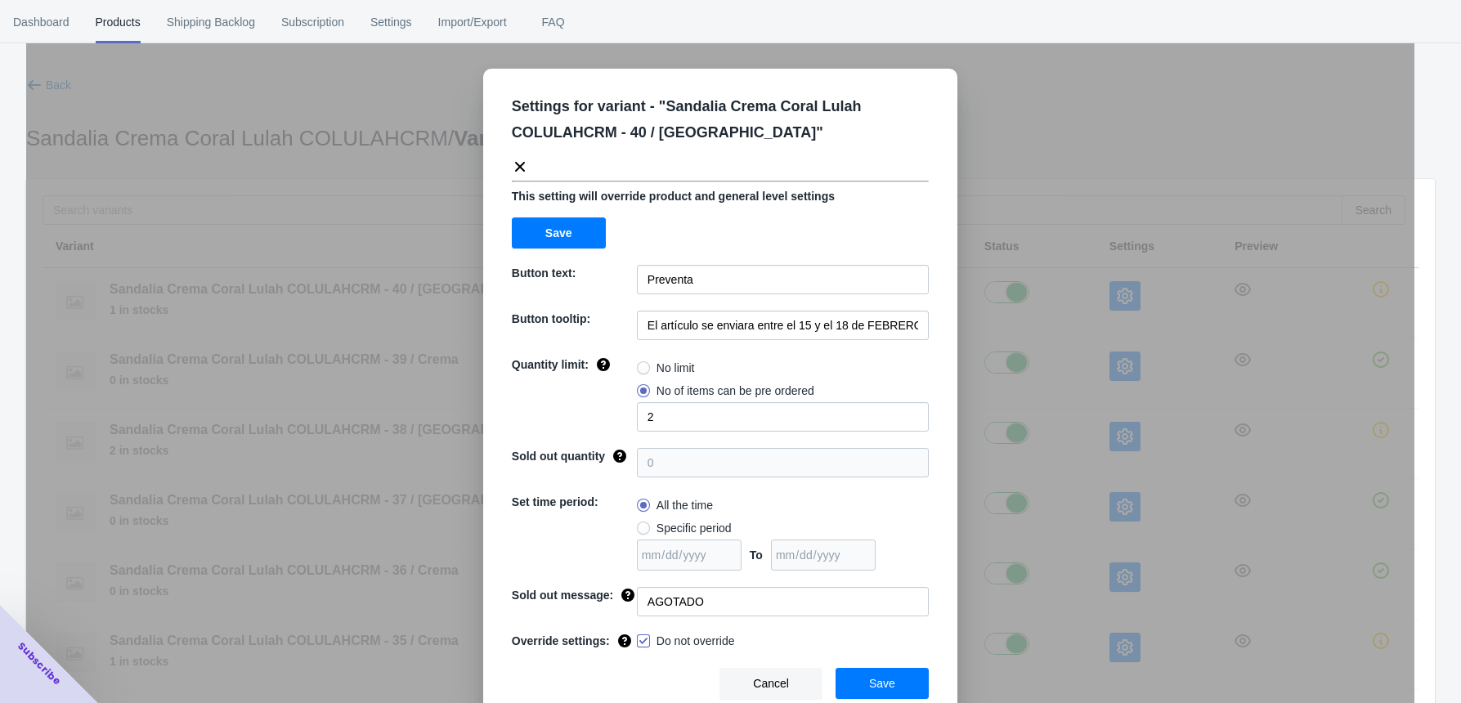
click at [1008, 339] on div "Settings for variant - " Sandalia Crema Coral Lulah COLULAHCRM - 40 / Crema " T…" at bounding box center [720, 392] width 1389 height 703
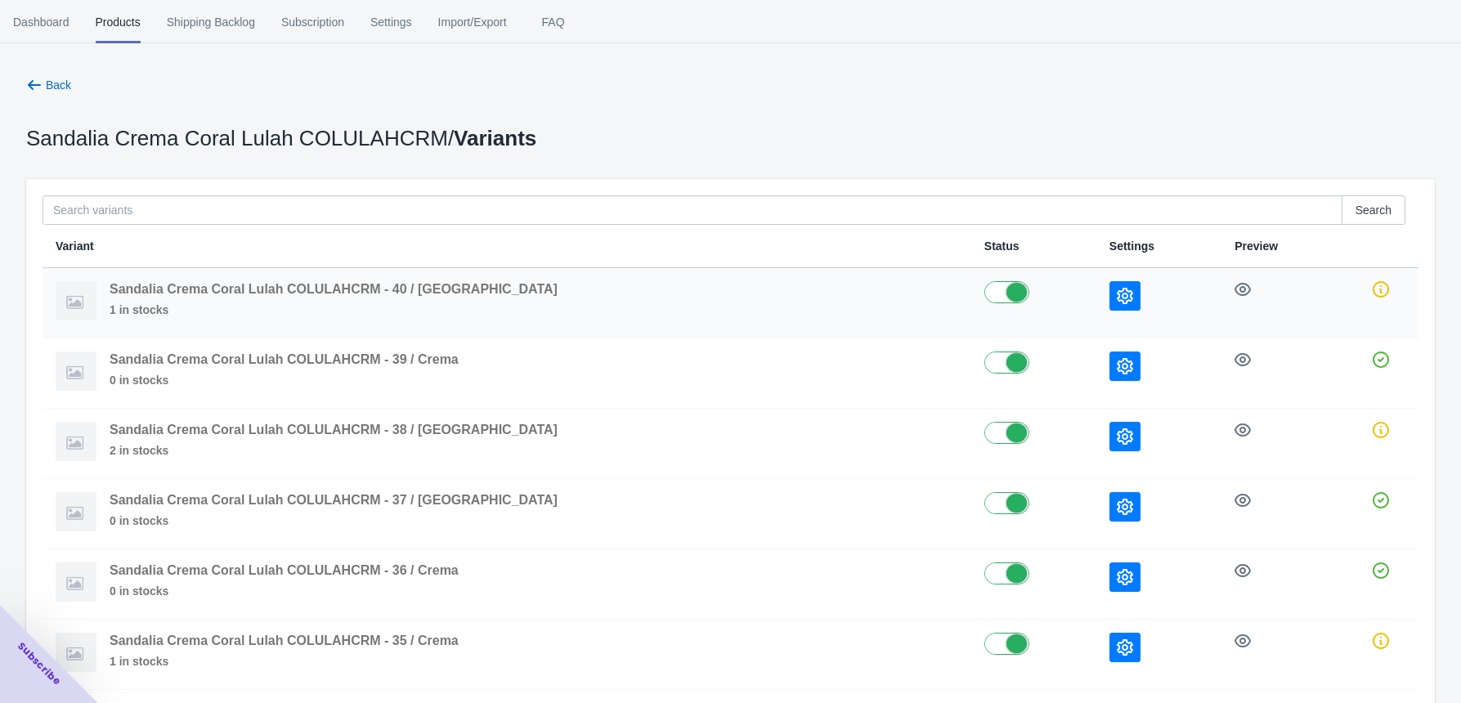
click at [1117, 289] on icon "button" at bounding box center [1125, 296] width 16 height 16
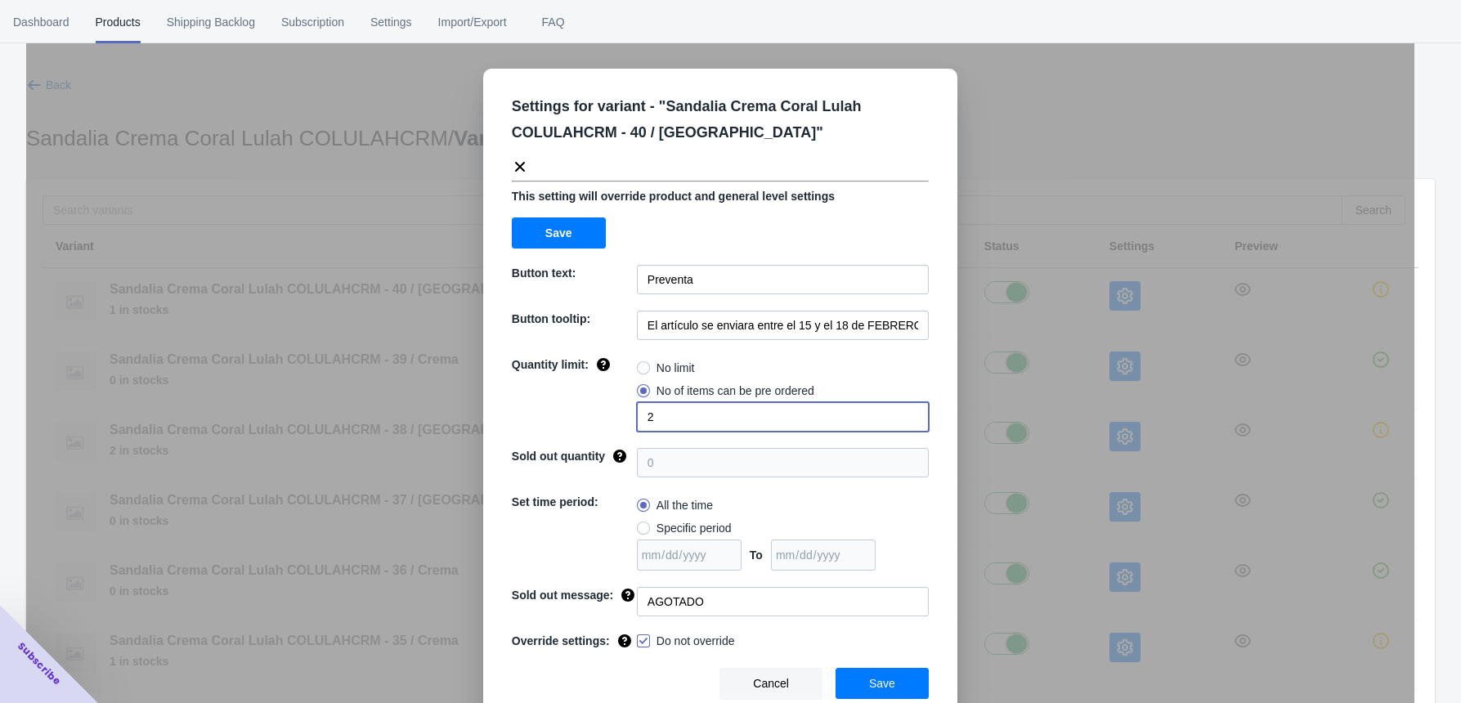
drag, startPoint x: 663, startPoint y: 412, endPoint x: 559, endPoint y: 415, distance: 103.9
click at [559, 415] on div "Quantity limit: No limit No of items can be pre ordered 2" at bounding box center [720, 394] width 417 height 75
type input "1"
click at [862, 570] on button "Save" at bounding box center [882, 683] width 93 height 31
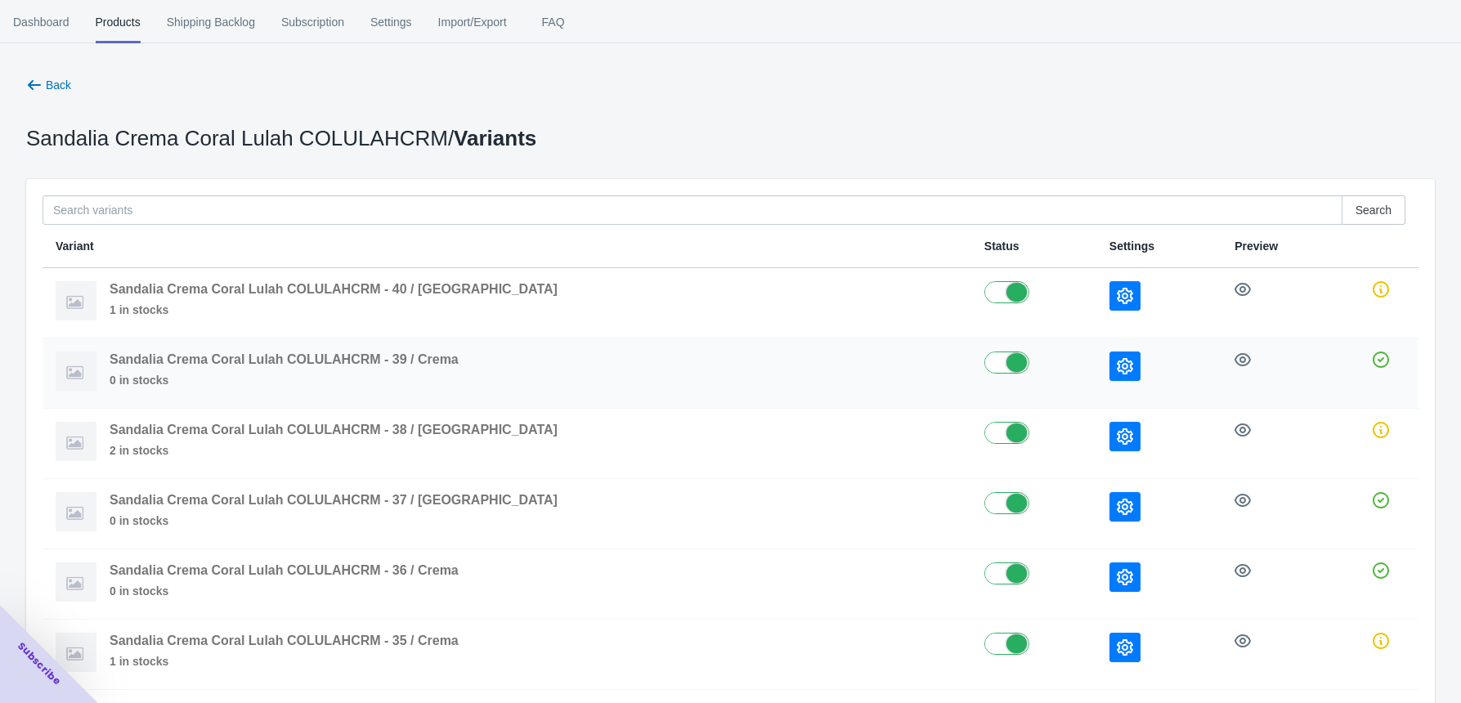
click at [1117, 364] on icon "button" at bounding box center [1125, 366] width 16 height 16
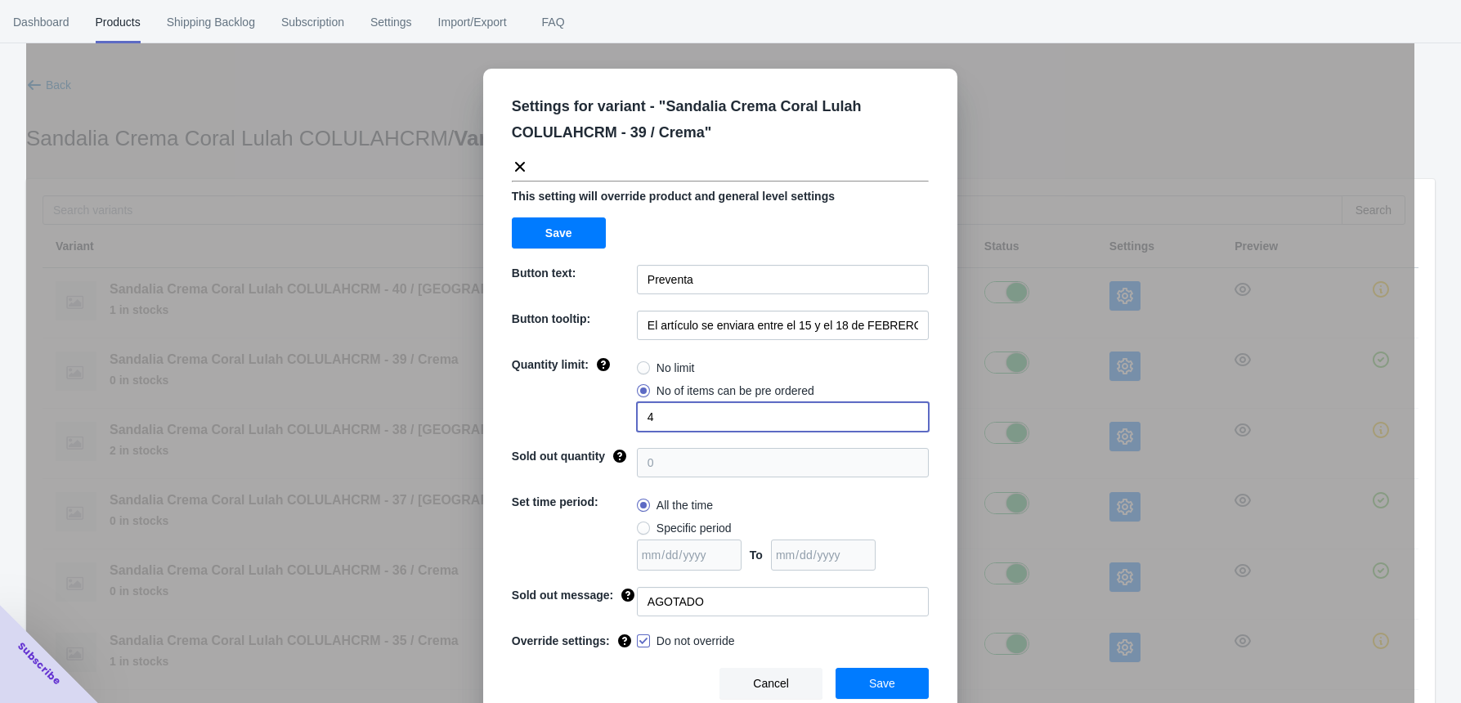
drag, startPoint x: 663, startPoint y: 421, endPoint x: 582, endPoint y: 423, distance: 81.0
click at [582, 423] on div "Quantity limit: No limit No of items can be pre ordered 4" at bounding box center [720, 394] width 417 height 75
type input "2"
click at [848, 570] on button "Save" at bounding box center [882, 683] width 93 height 31
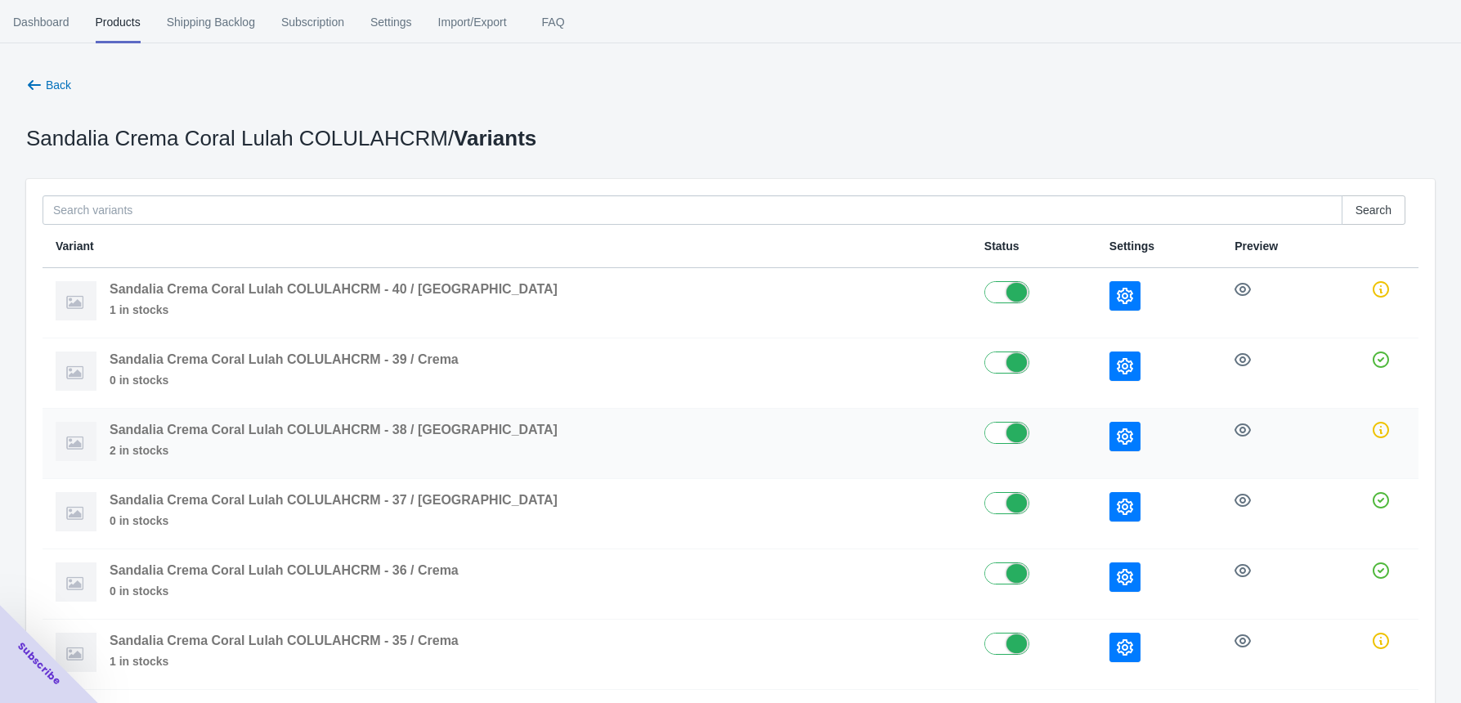
click at [1117, 438] on icon "button" at bounding box center [1125, 437] width 16 height 16
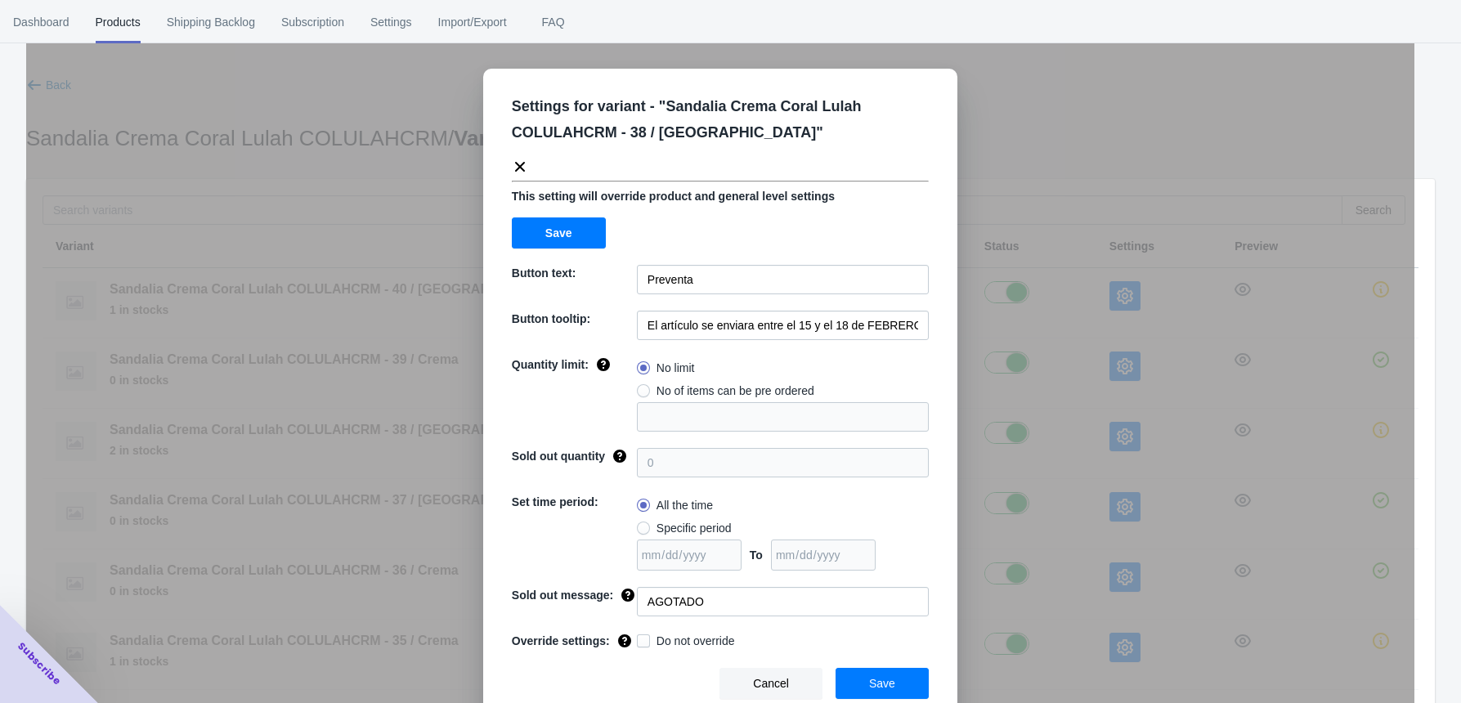
click at [637, 384] on span at bounding box center [643, 390] width 13 height 13
click at [641, 387] on input "No of items can be pre ordered" at bounding box center [641, 387] width 1 height 1
radio input "true"
drag, startPoint x: 655, startPoint y: 413, endPoint x: 567, endPoint y: 411, distance: 88.4
click at [567, 411] on div "Quantity limit: No limit No of items can be pre ordered 1" at bounding box center [720, 394] width 417 height 75
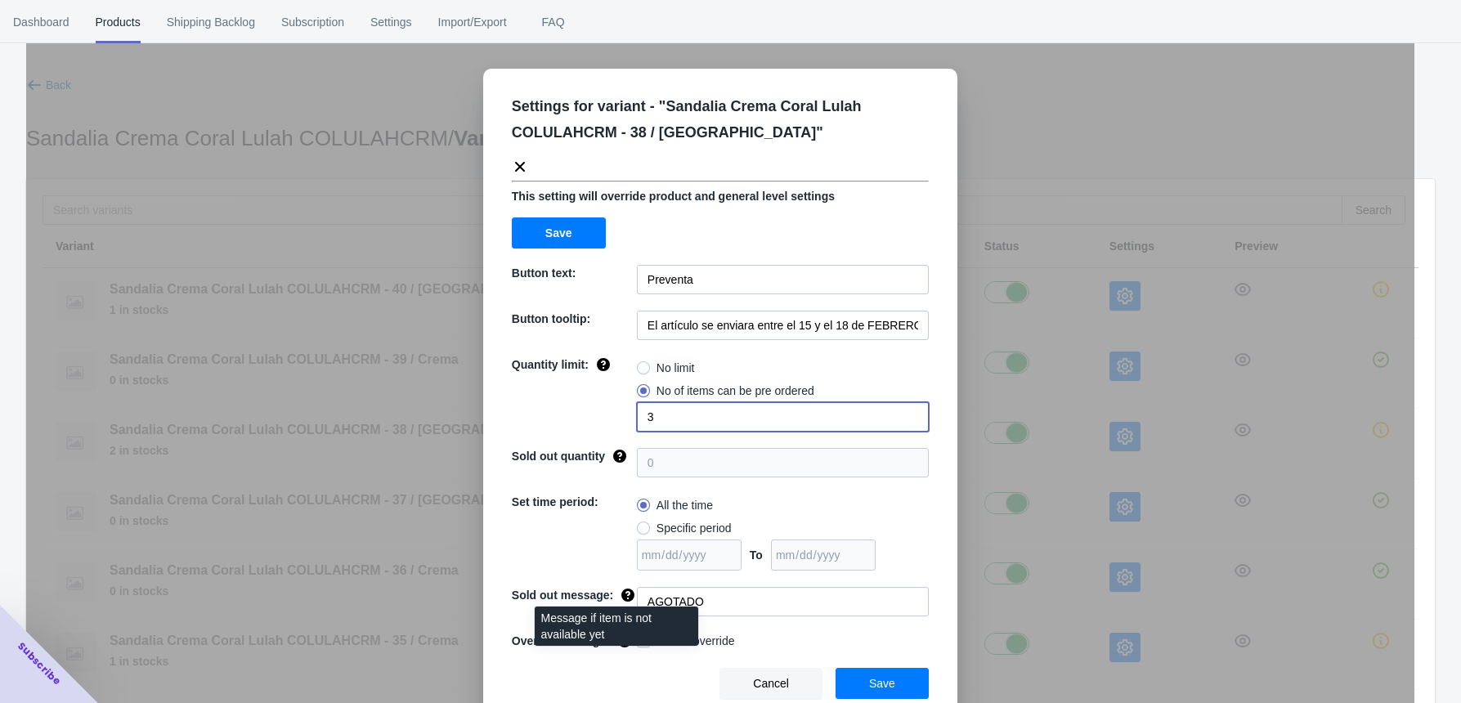
type input "3"
click at [637, 570] on div "Message if item is not available yet" at bounding box center [617, 632] width 190 height 56
click at [690, 570] on div "Message if item is not available yet" at bounding box center [617, 632] width 190 height 56
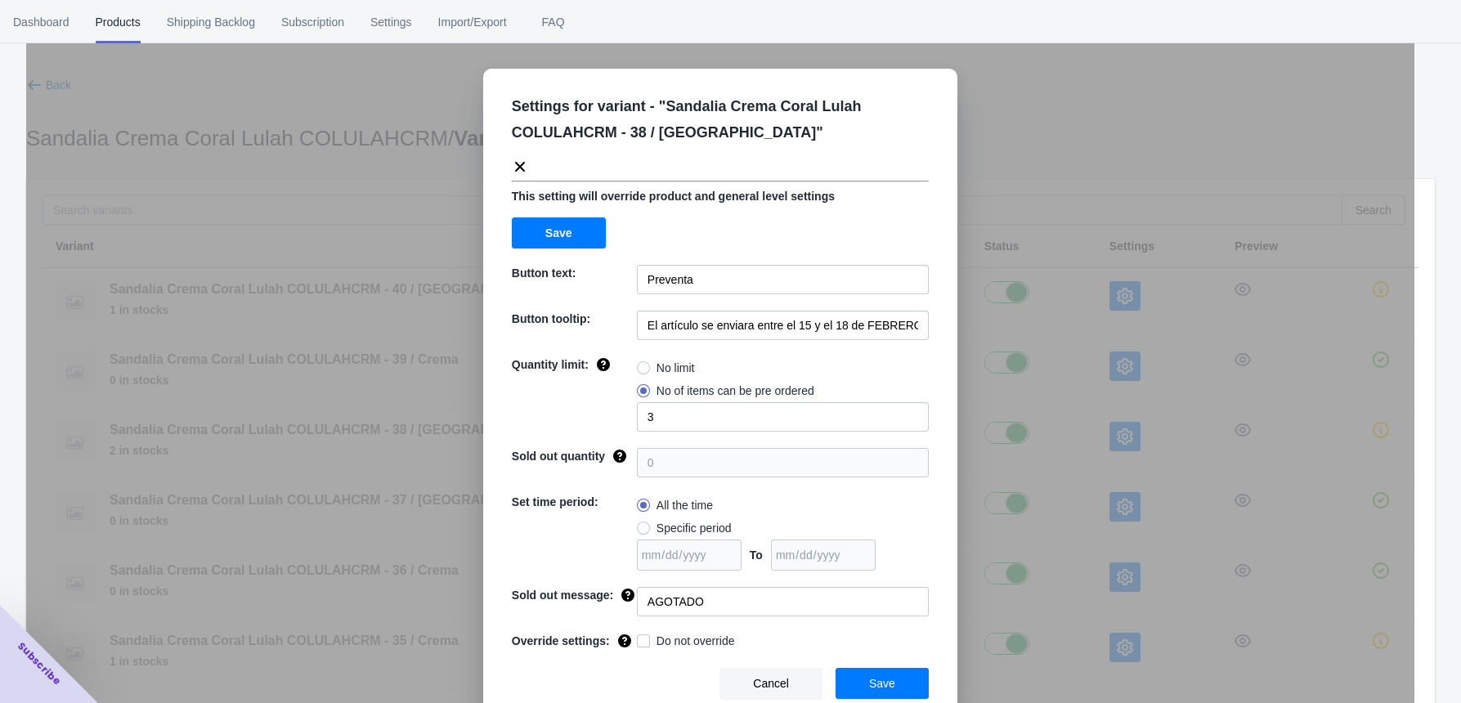
click at [716, 570] on span "Do not override" at bounding box center [696, 641] width 79 height 16
click at [641, 570] on input "Do not override" at bounding box center [640, 637] width 1 height 1
checkbox input "true"
click at [873, 570] on button "Save" at bounding box center [882, 683] width 93 height 31
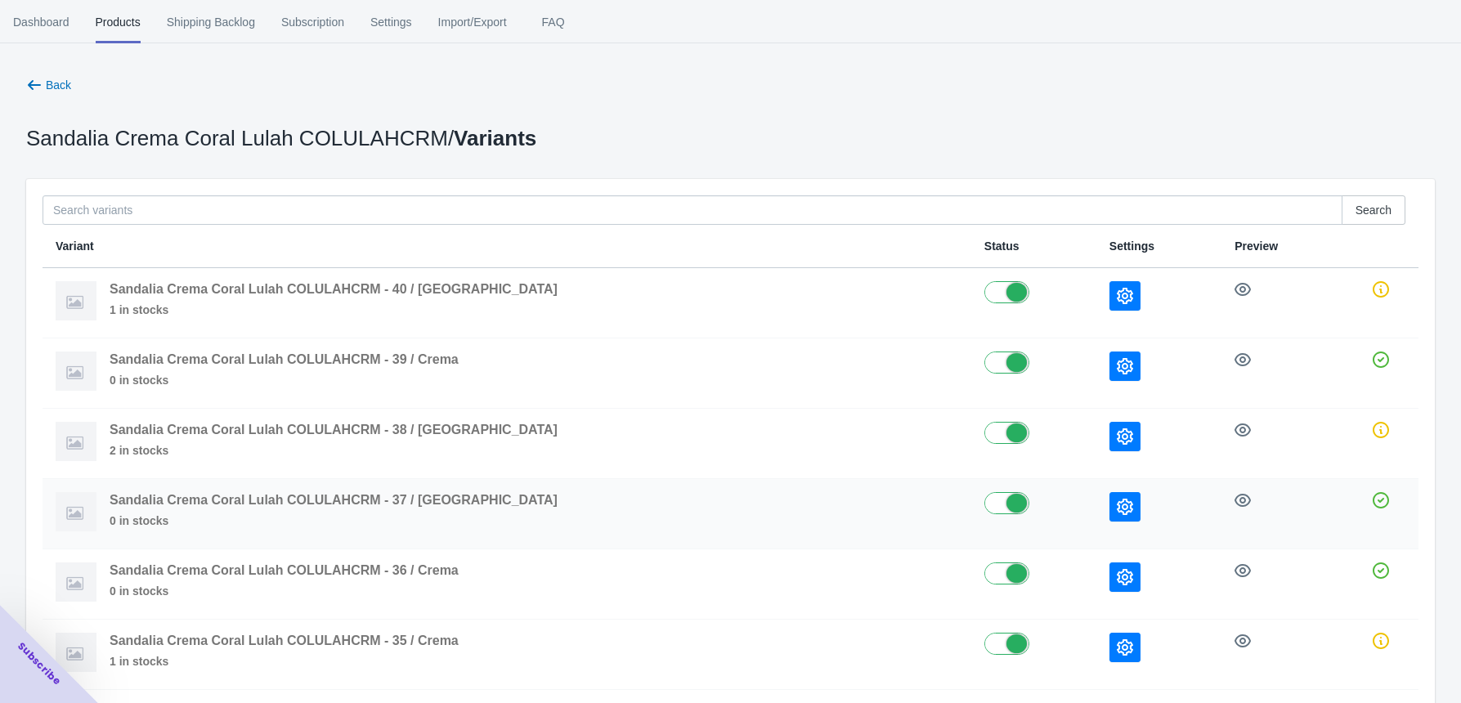
click at [1117, 511] on icon "button" at bounding box center [1125, 507] width 16 height 16
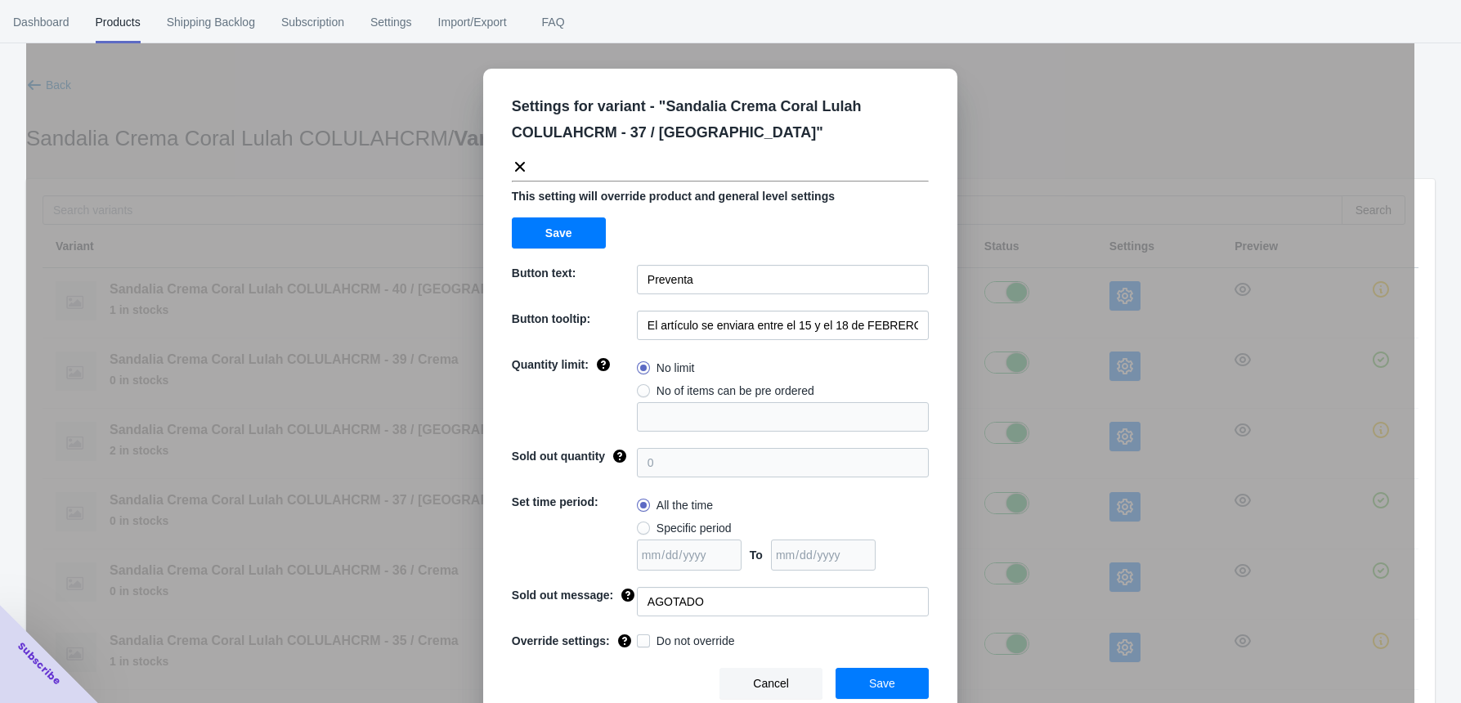
click at [639, 390] on span at bounding box center [643, 390] width 13 height 13
click at [641, 388] on input "No of items can be pre ordered" at bounding box center [641, 387] width 1 height 1
radio input "true"
drag, startPoint x: 648, startPoint y: 419, endPoint x: 613, endPoint y: 416, distance: 35.3
click at [613, 416] on div "Quantity limit: No limit No of items can be pre ordered 1" at bounding box center [720, 394] width 417 height 75
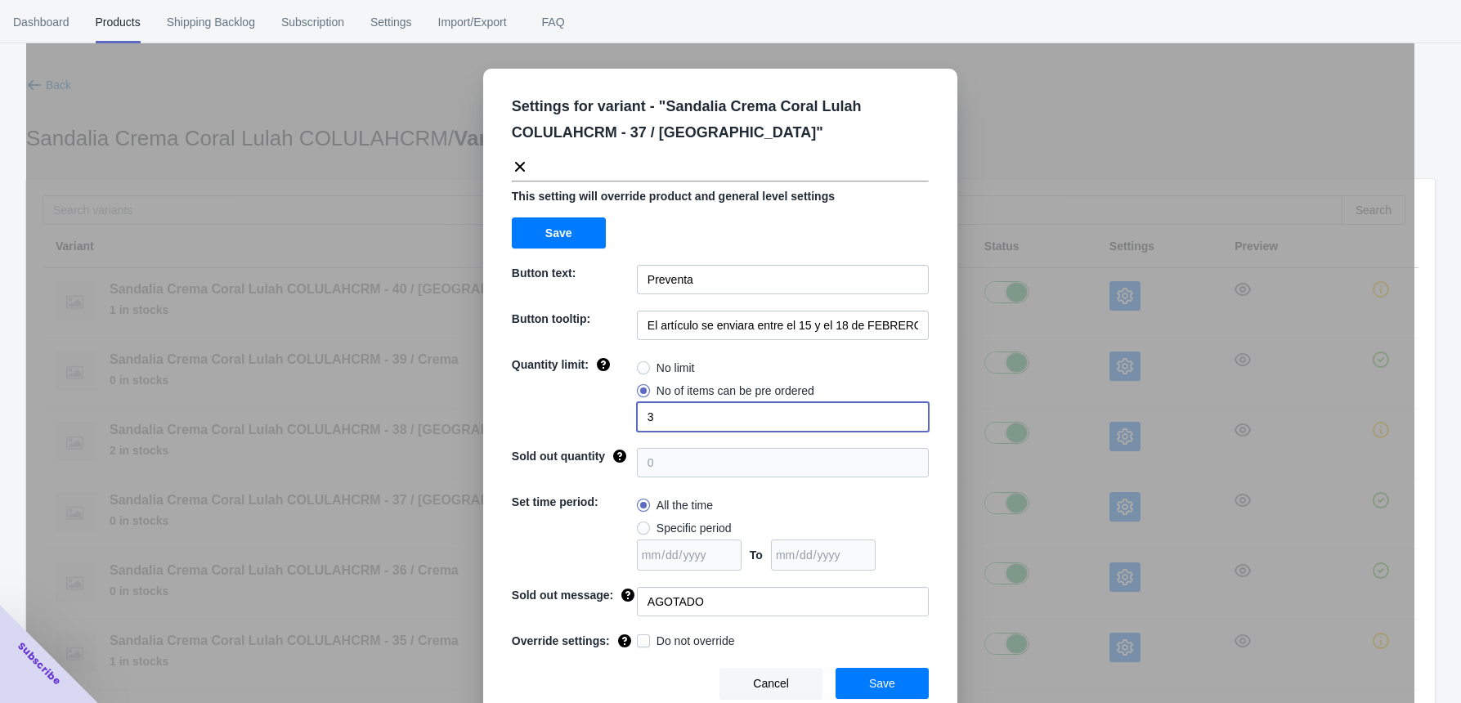
type input "3"
click at [721, 570] on span "Do not override" at bounding box center [696, 641] width 79 height 16
click at [641, 570] on input "Do not override" at bounding box center [640, 637] width 1 height 1
checkbox input "true"
click at [862, 570] on button "Save" at bounding box center [882, 683] width 93 height 31
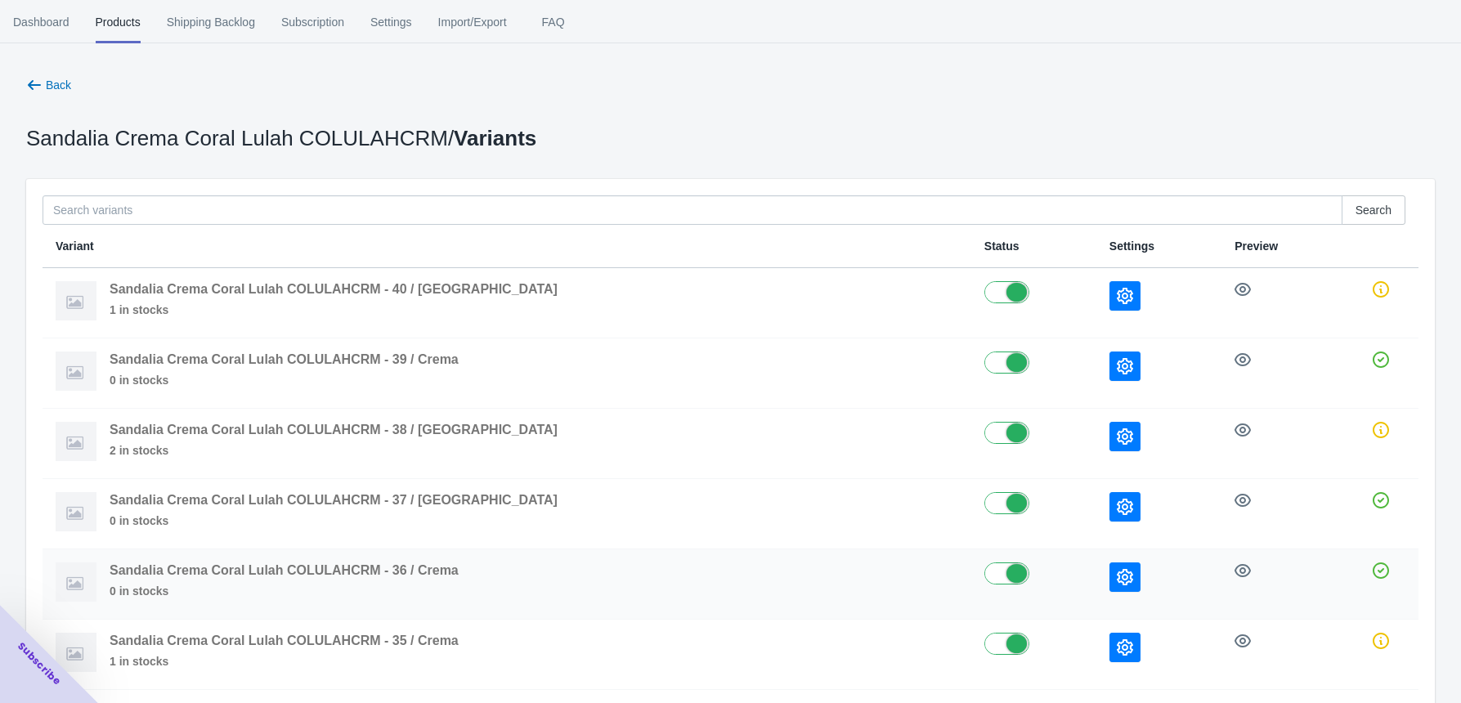
click at [1117, 570] on icon "button" at bounding box center [1125, 577] width 16 height 16
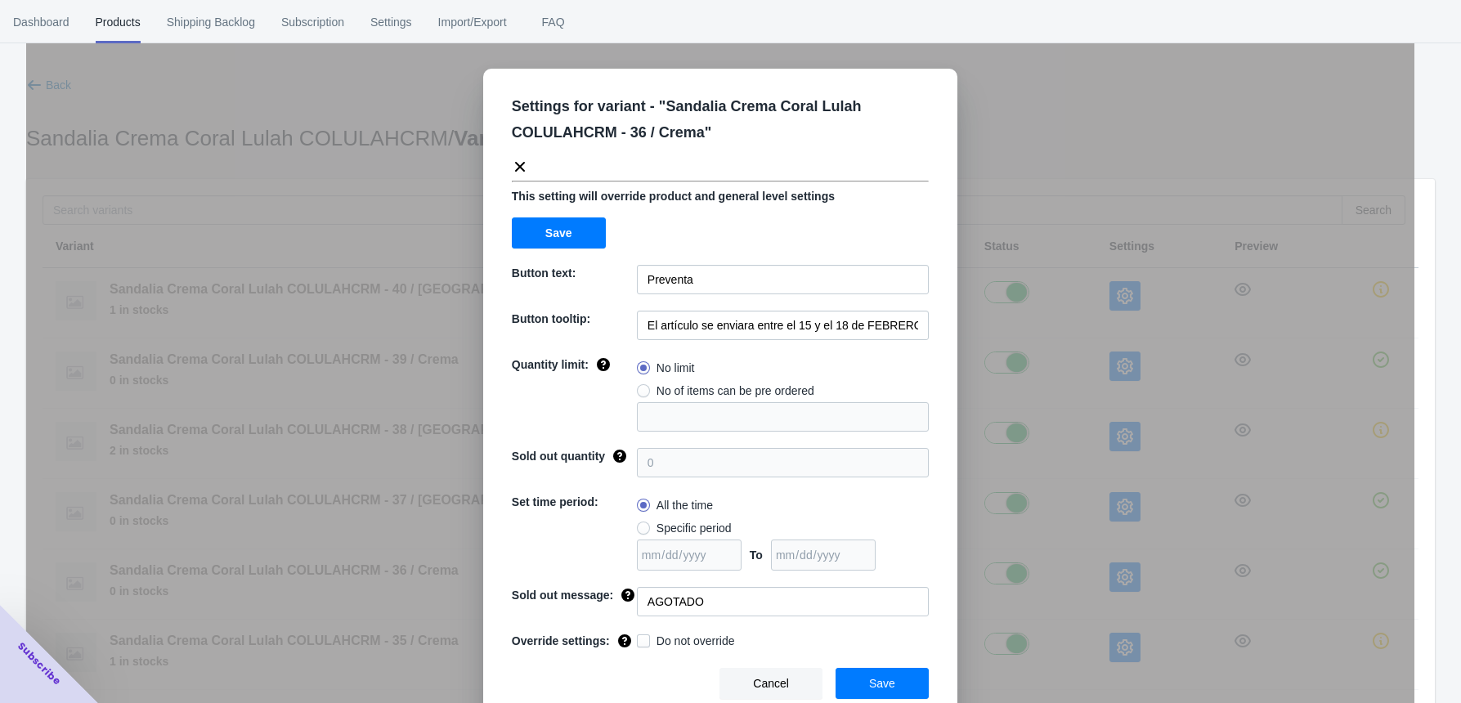
click at [639, 392] on span at bounding box center [643, 390] width 13 height 13
click at [641, 388] on input "No of items can be pre ordered" at bounding box center [641, 387] width 1 height 1
radio input "true"
drag, startPoint x: 657, startPoint y: 417, endPoint x: 604, endPoint y: 426, distance: 53.1
click at [604, 426] on div "Quantity limit: No limit No of items can be pre ordered 1" at bounding box center [720, 394] width 417 height 75
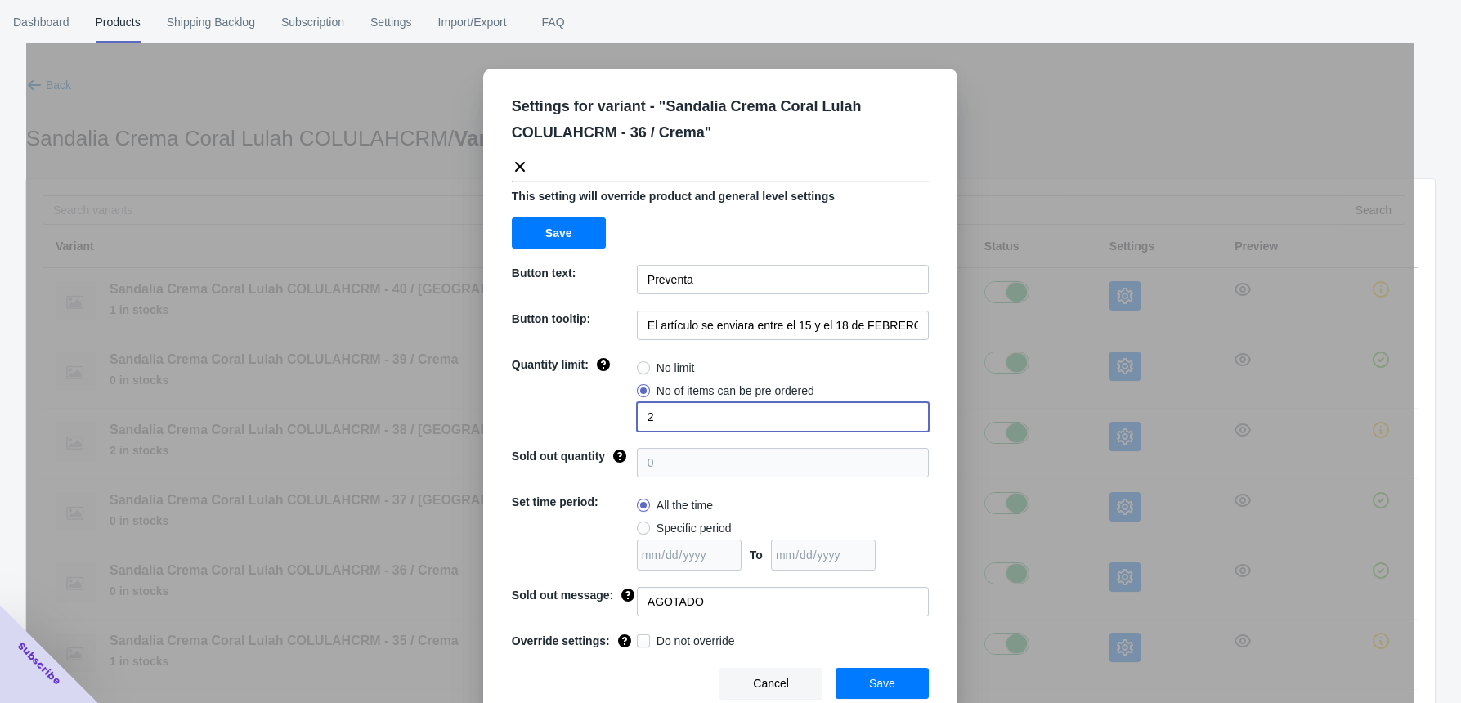
type input "2"
click at [670, 570] on span "Do not override" at bounding box center [696, 641] width 79 height 16
click at [641, 570] on input "Do not override" at bounding box center [640, 637] width 1 height 1
checkbox input "true"
click at [861, 570] on button "Save" at bounding box center [882, 683] width 93 height 31
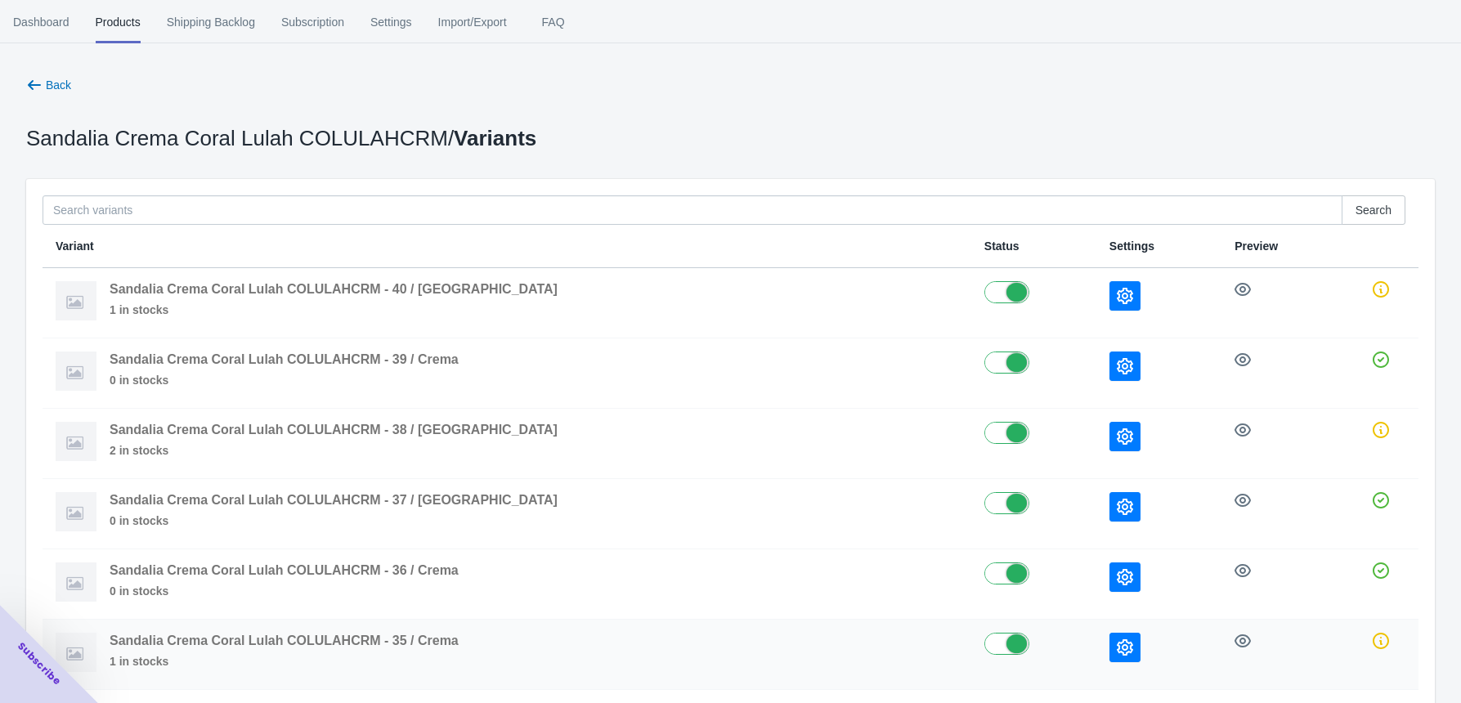
click at [1117, 570] on icon "button" at bounding box center [1125, 648] width 16 height 16
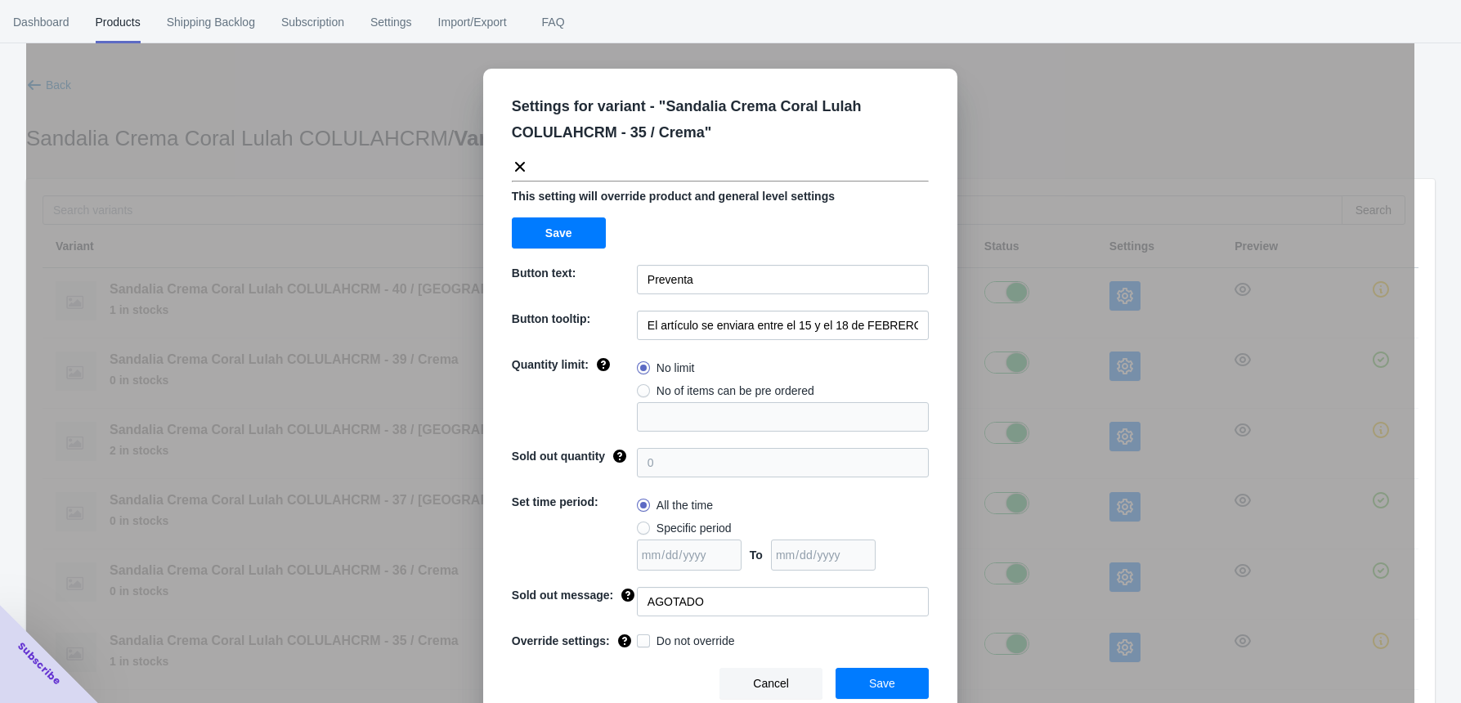
click at [643, 396] on label "No of items can be pre ordered" at bounding box center [725, 390] width 177 height 23
click at [642, 388] on input "No of items can be pre ordered" at bounding box center [641, 387] width 1 height 1
radio input "true"
type input "1"
click at [641, 570] on span at bounding box center [643, 641] width 13 height 13
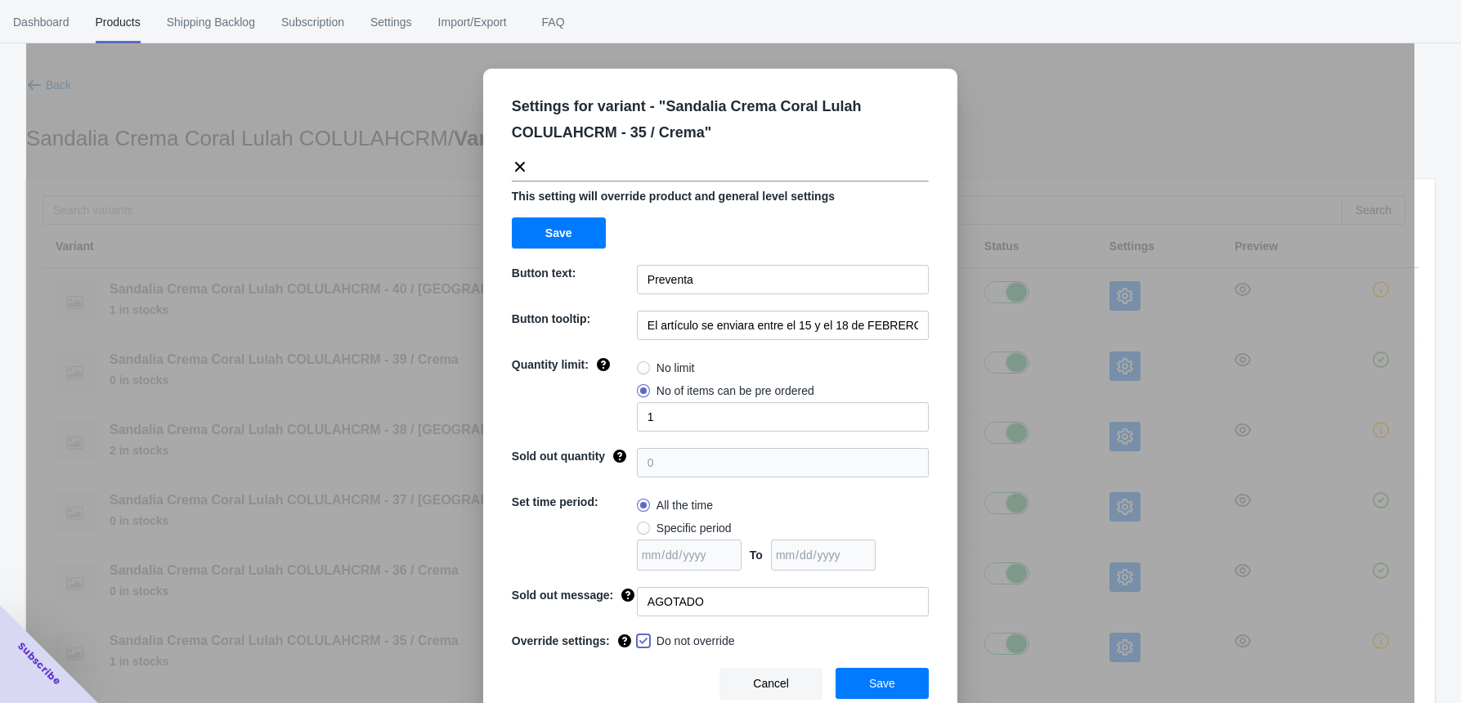
click at [641, 570] on input "Do not override" at bounding box center [640, 637] width 1 height 1
checkbox input "true"
click at [867, 570] on button "Save" at bounding box center [882, 683] width 93 height 31
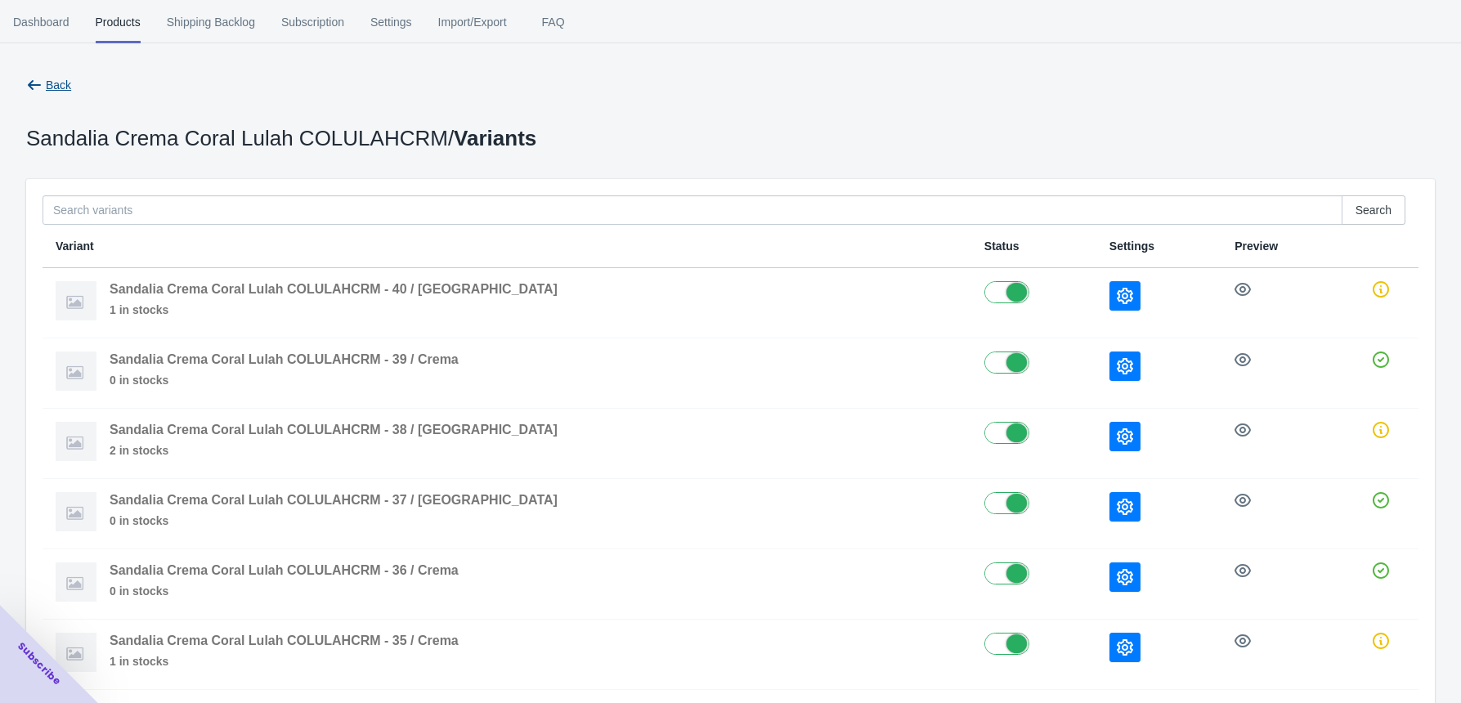
click at [49, 82] on span "Back" at bounding box center [58, 85] width 25 height 13
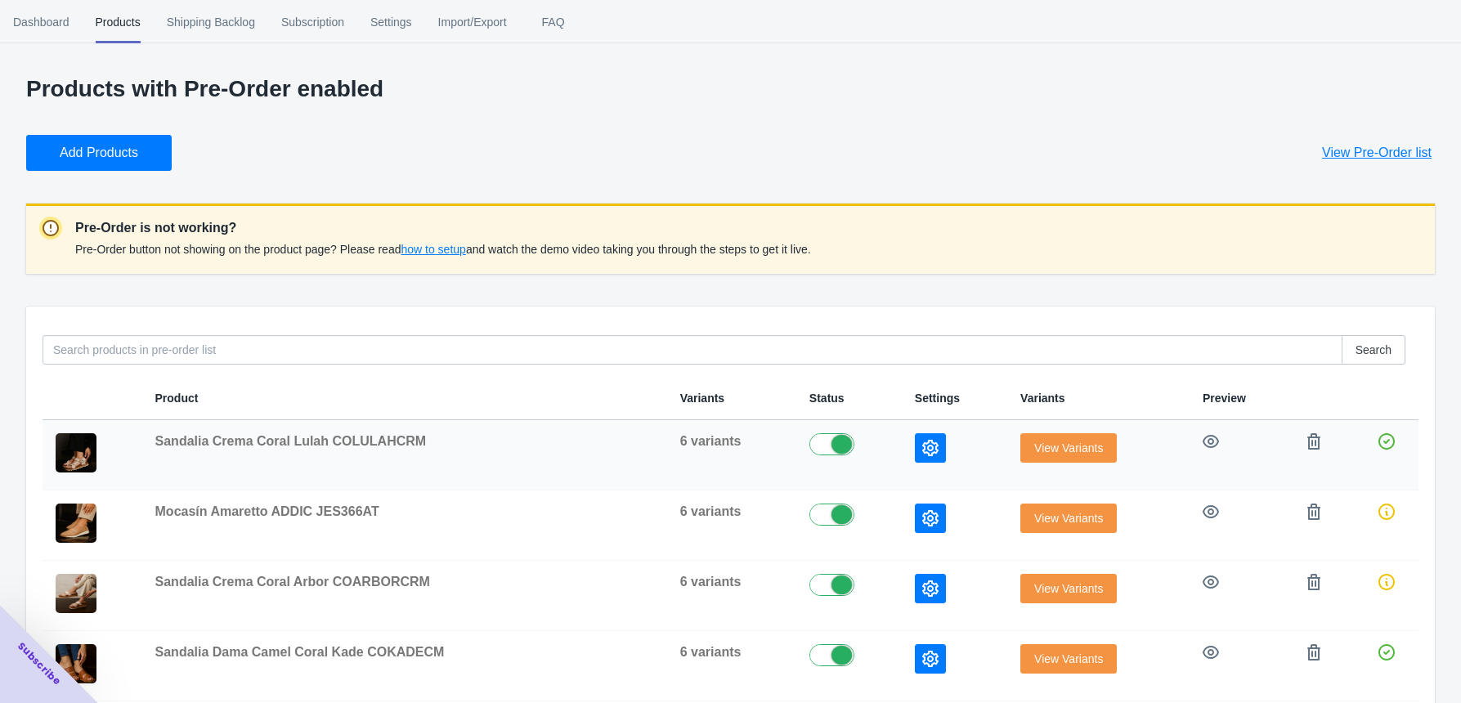
click at [922, 446] on icon "button" at bounding box center [930, 448] width 16 height 16
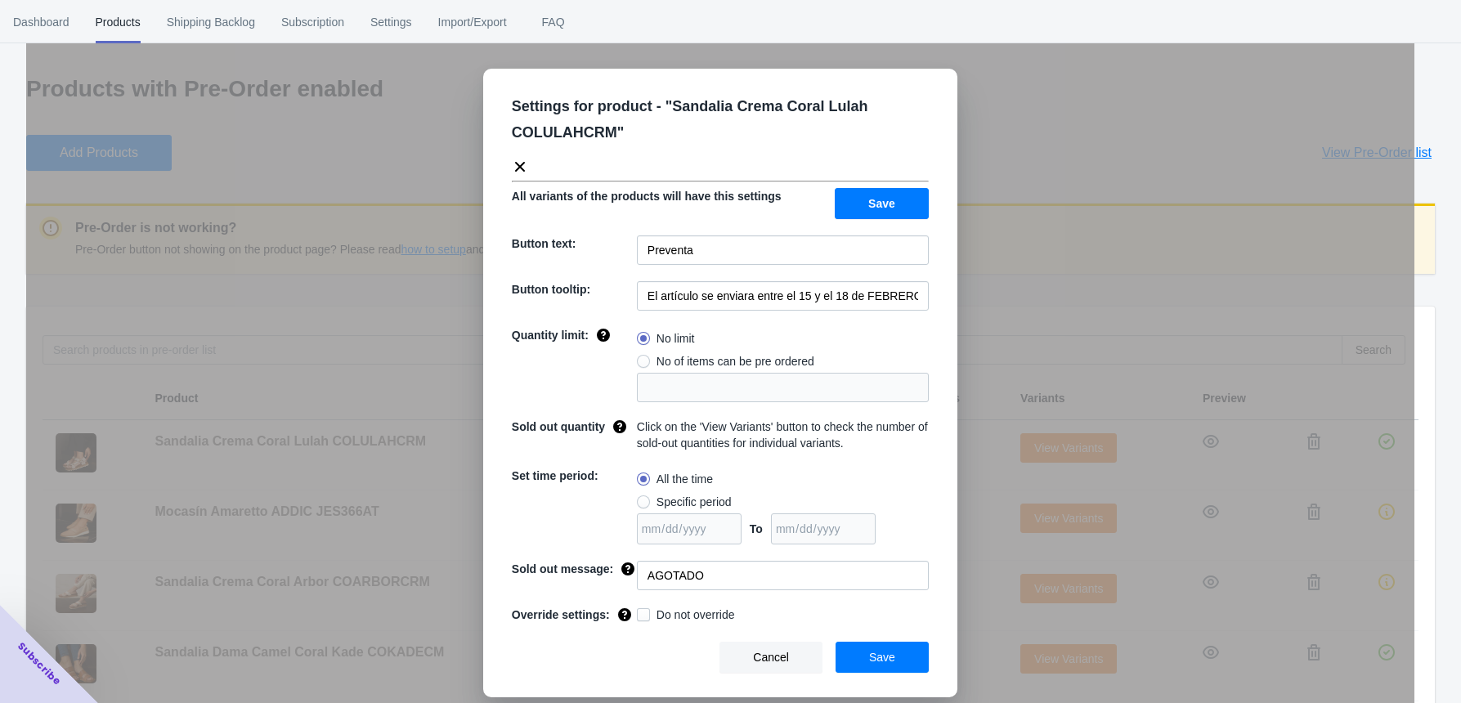
click at [674, 366] on span "No of items can be pre ordered" at bounding box center [736, 361] width 158 height 16
click at [642, 358] on input "No of items can be pre ordered" at bounding box center [641, 357] width 1 height 1
radio input "true"
drag, startPoint x: 668, startPoint y: 393, endPoint x: 570, endPoint y: 389, distance: 98.2
click at [570, 389] on div "Quantity limit: No limit No of items can be pre ordered 1" at bounding box center [720, 364] width 417 height 75
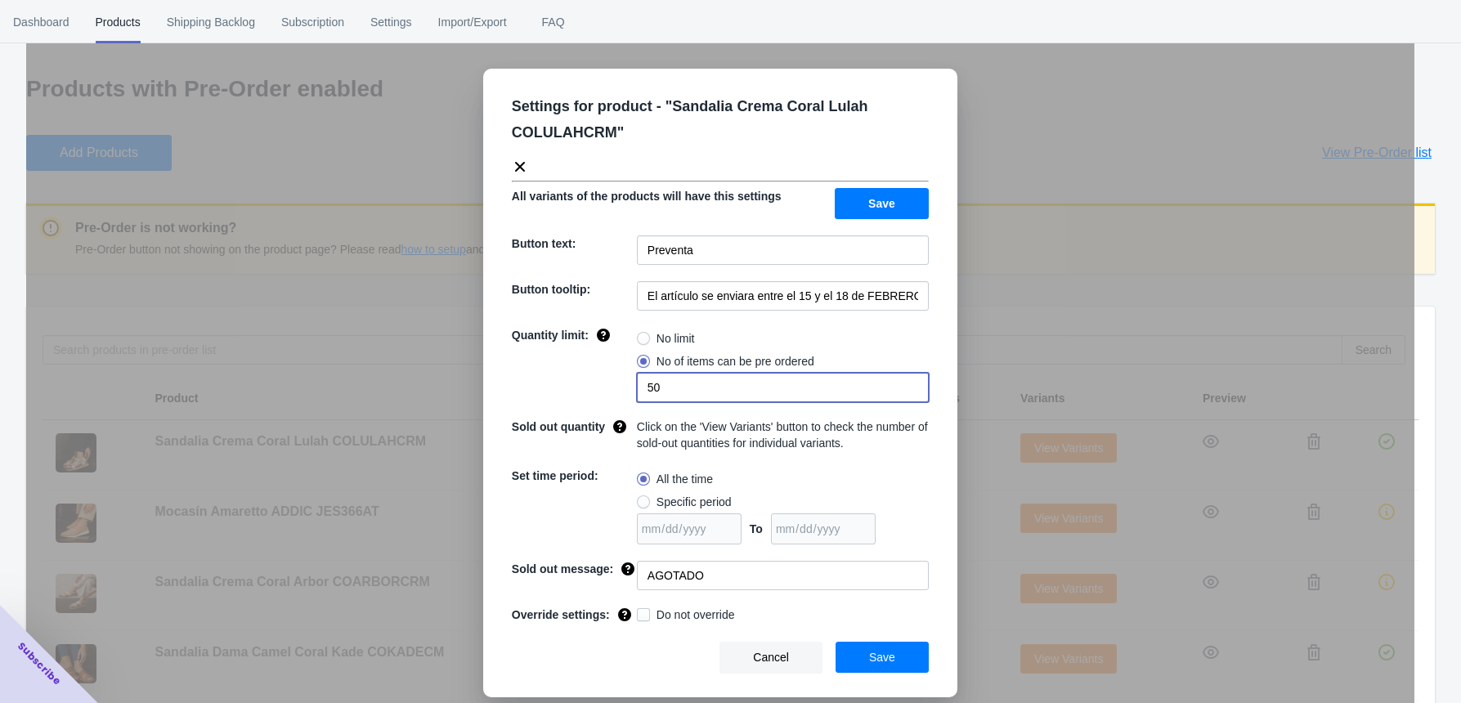
type input "50"
click at [858, 570] on button "Save" at bounding box center [882, 657] width 93 height 31
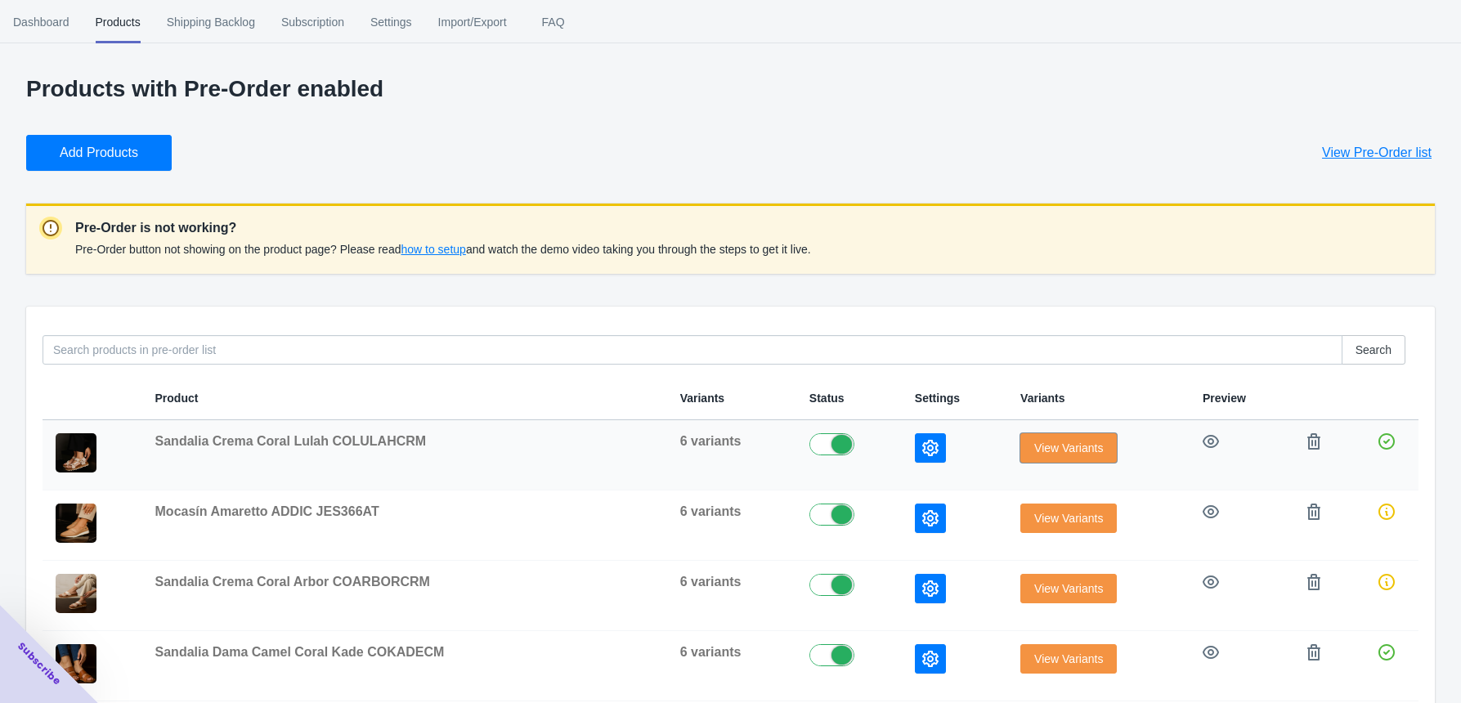
click at [1042, 446] on span "View Variants" at bounding box center [1068, 448] width 69 height 13
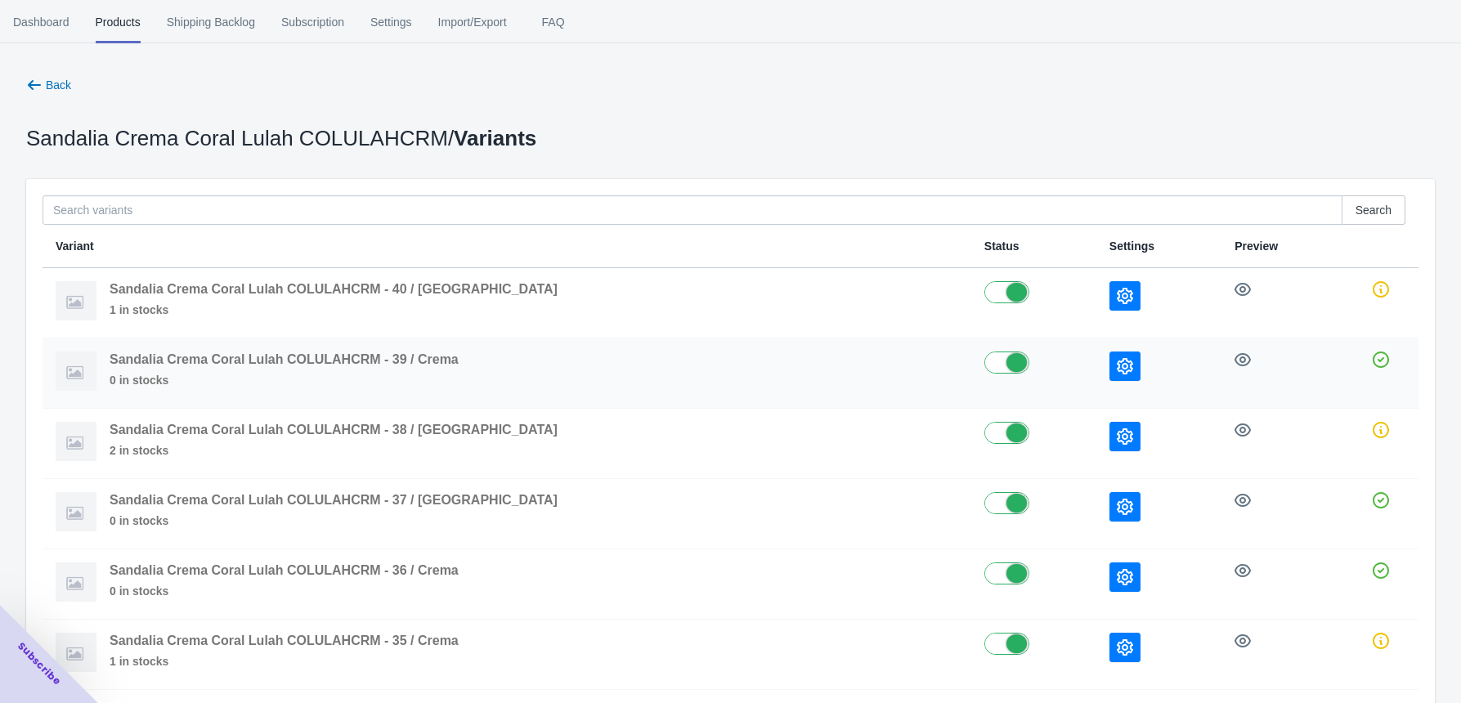
click at [1117, 364] on icon "button" at bounding box center [1125, 366] width 16 height 16
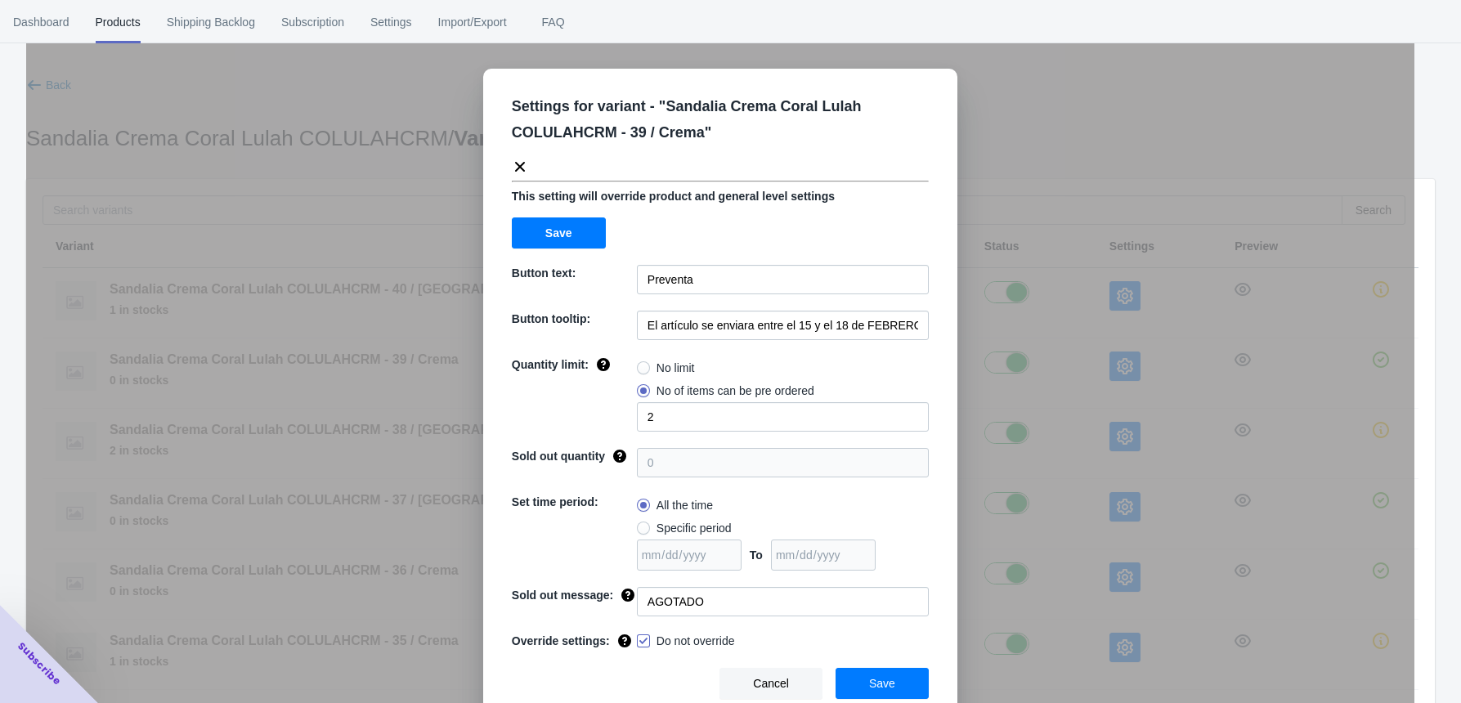
click at [761, 570] on span "Cancel" at bounding box center [771, 683] width 36 height 13
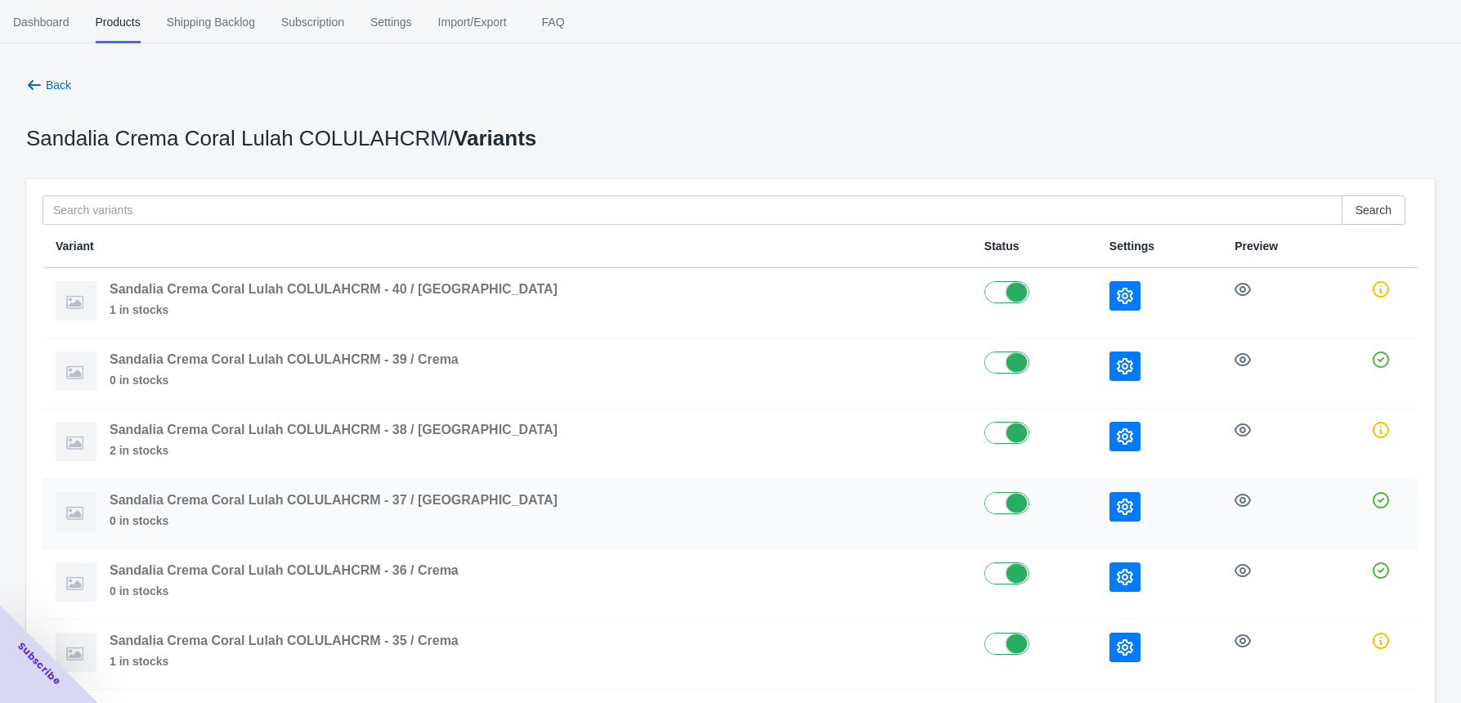
click at [1117, 504] on icon "button" at bounding box center [1125, 507] width 16 height 16
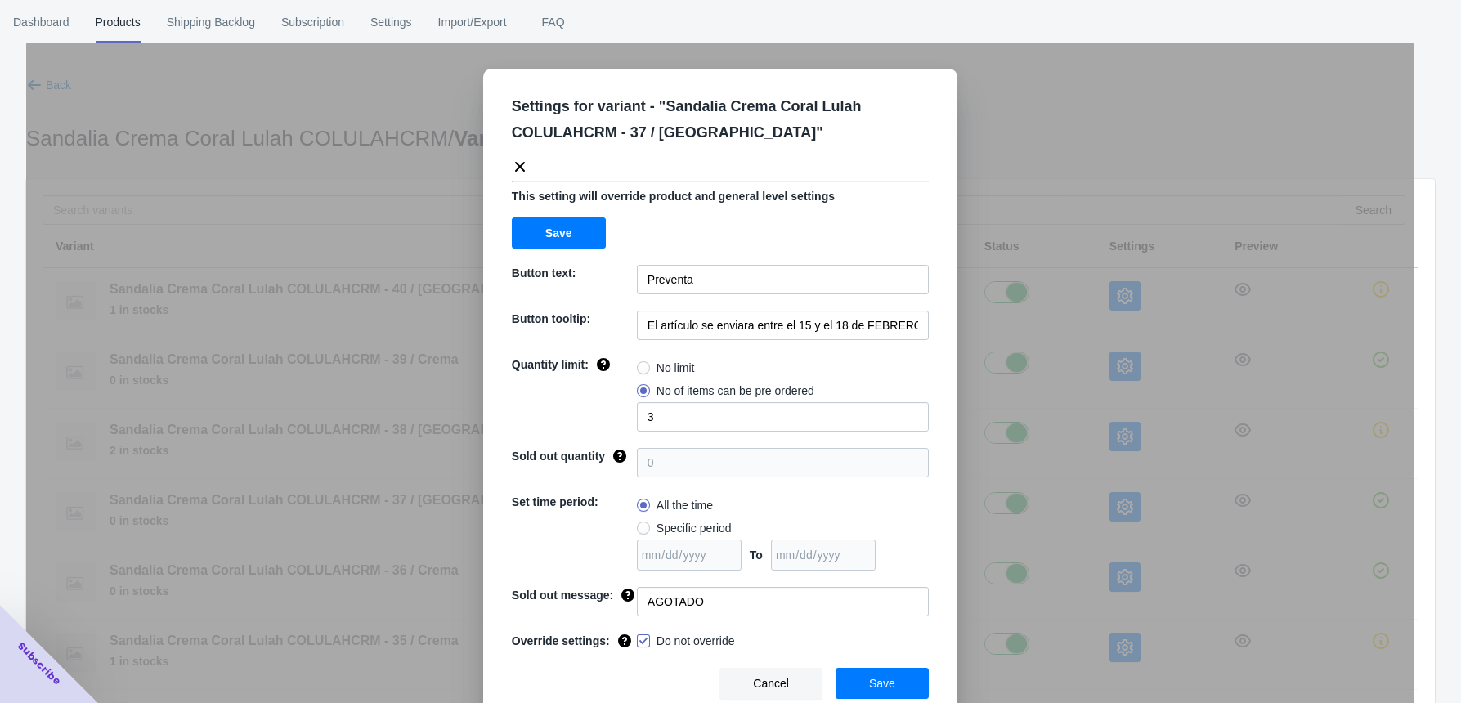
click at [1004, 537] on div "Settings for variant - " Sandalia Crema Coral Lulah COLULAHCRM - 37 / Crema " T…" at bounding box center [720, 392] width 1389 height 703
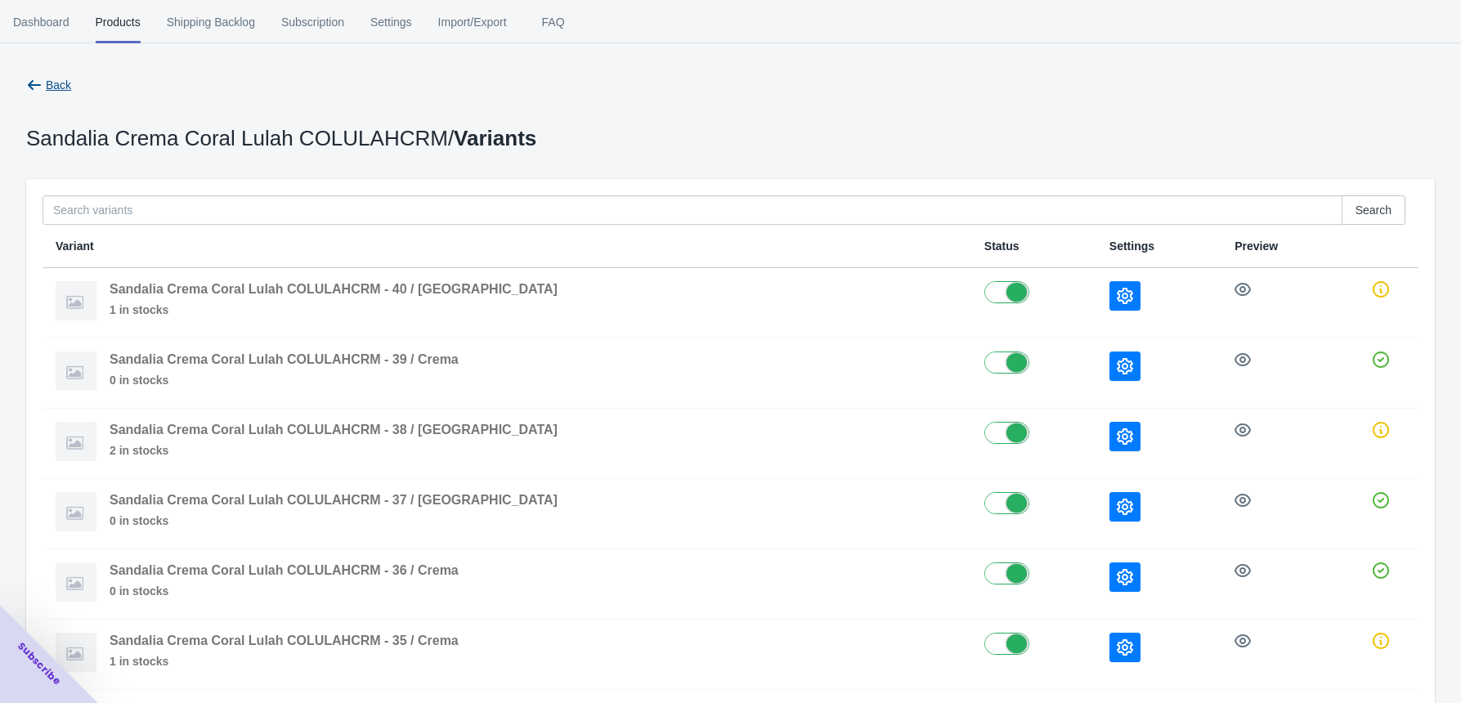
click at [59, 75] on button "Back" at bounding box center [49, 84] width 58 height 29
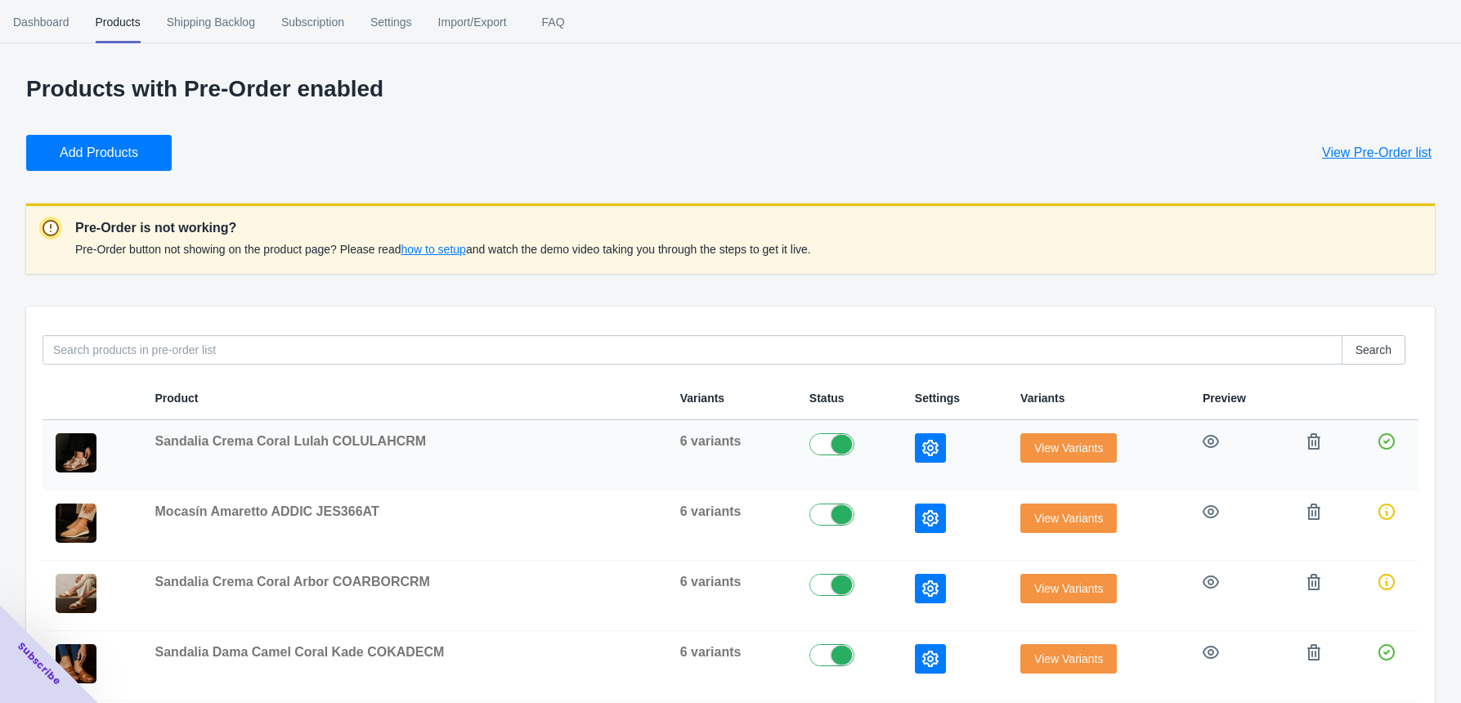
click at [922, 448] on icon "button" at bounding box center [930, 448] width 16 height 16
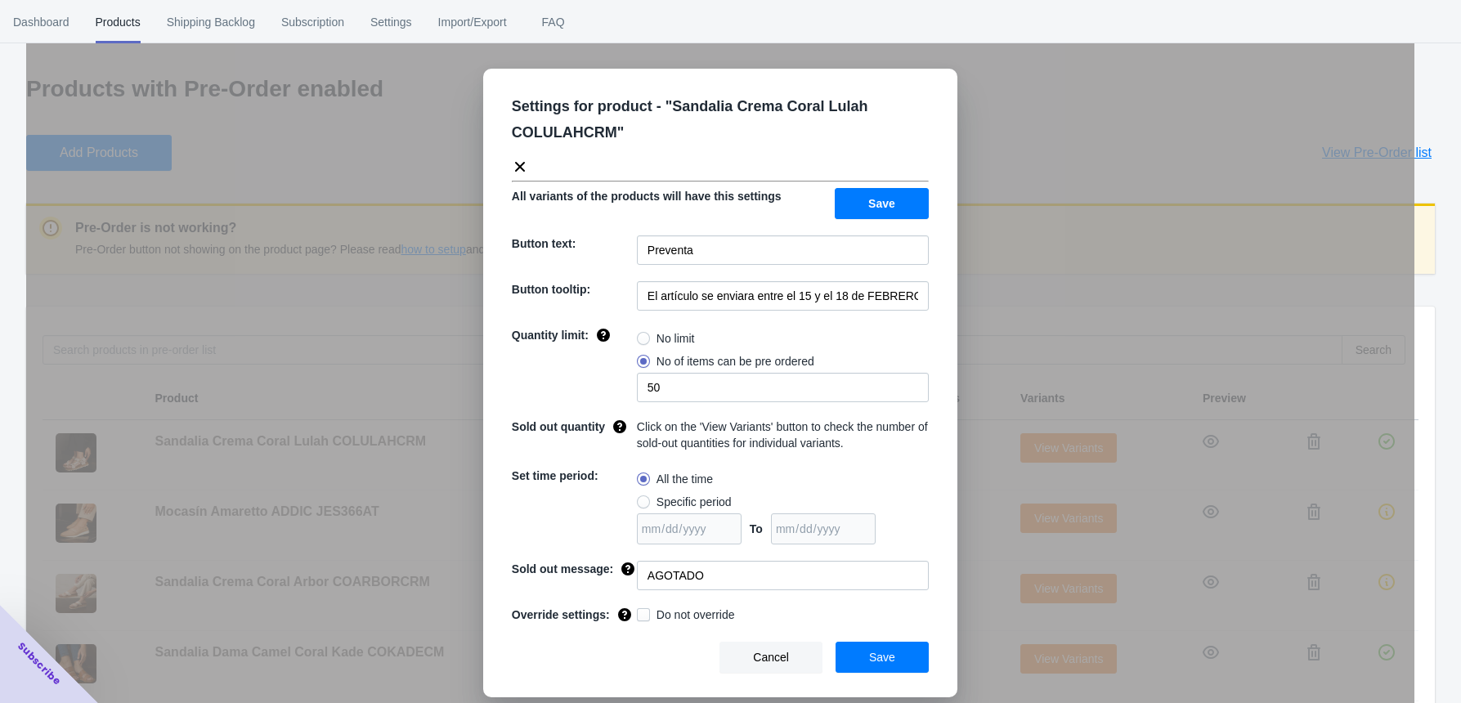
click at [649, 338] on span at bounding box center [643, 338] width 13 height 13
click at [642, 335] on input "No limit" at bounding box center [641, 334] width 1 height 1
radio input "true"
click at [859, 570] on button "Save" at bounding box center [882, 657] width 93 height 31
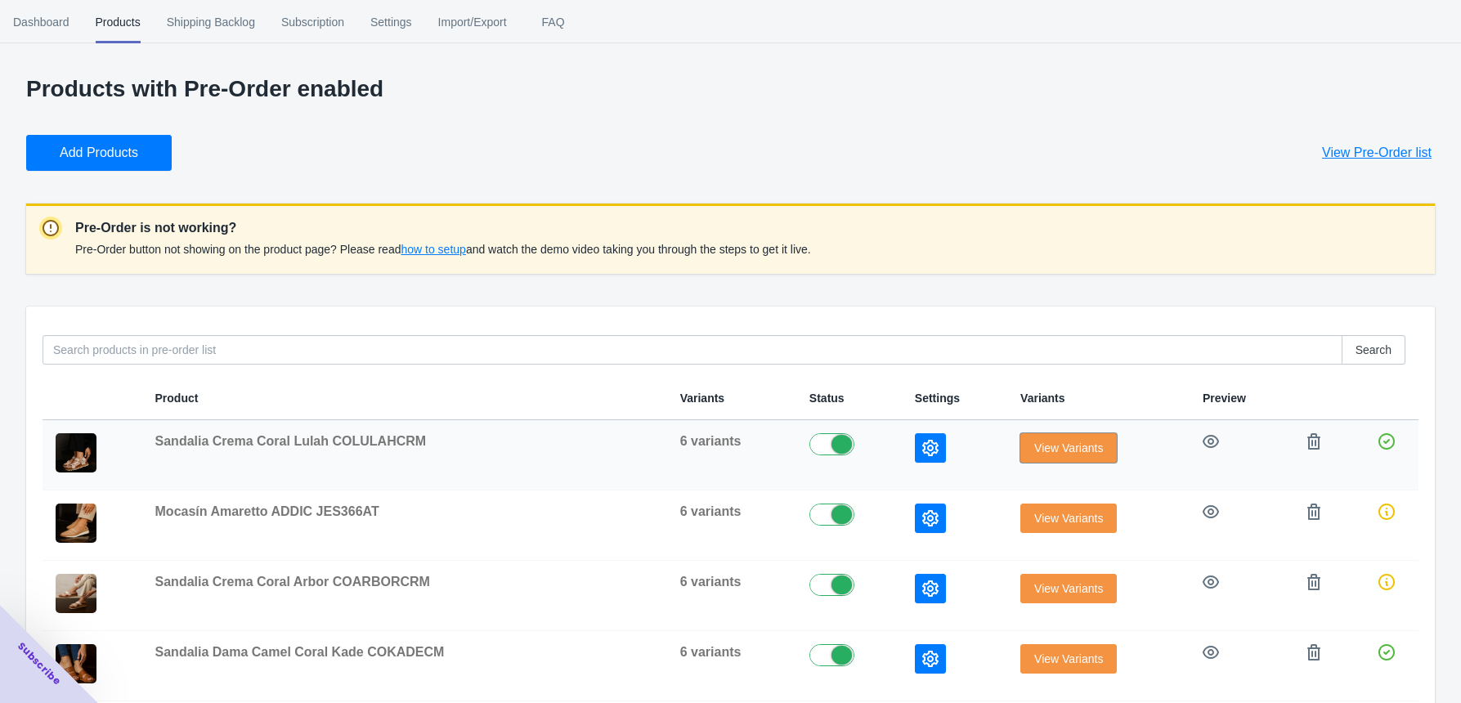
click at [1043, 457] on button "View Variants" at bounding box center [1069, 447] width 96 height 29
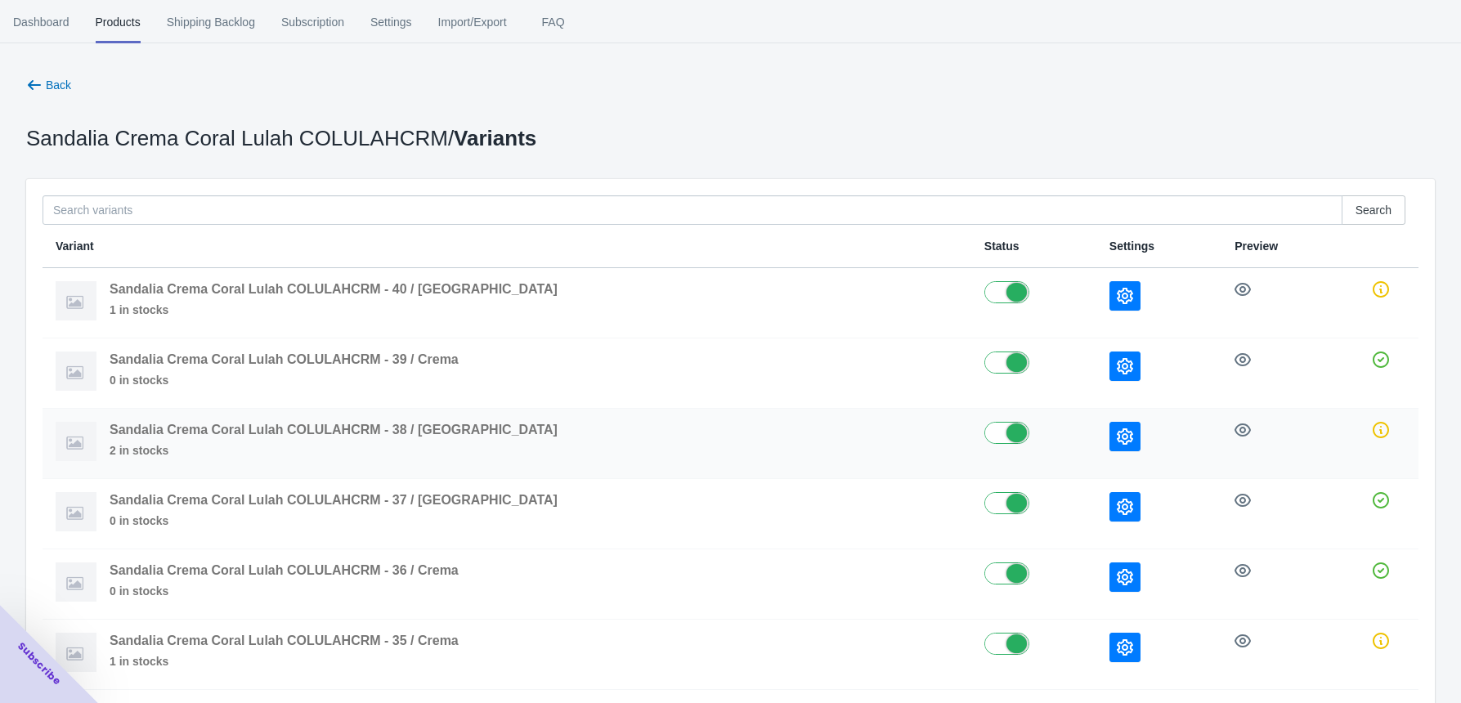
click at [1110, 431] on button "button" at bounding box center [1125, 436] width 31 height 29
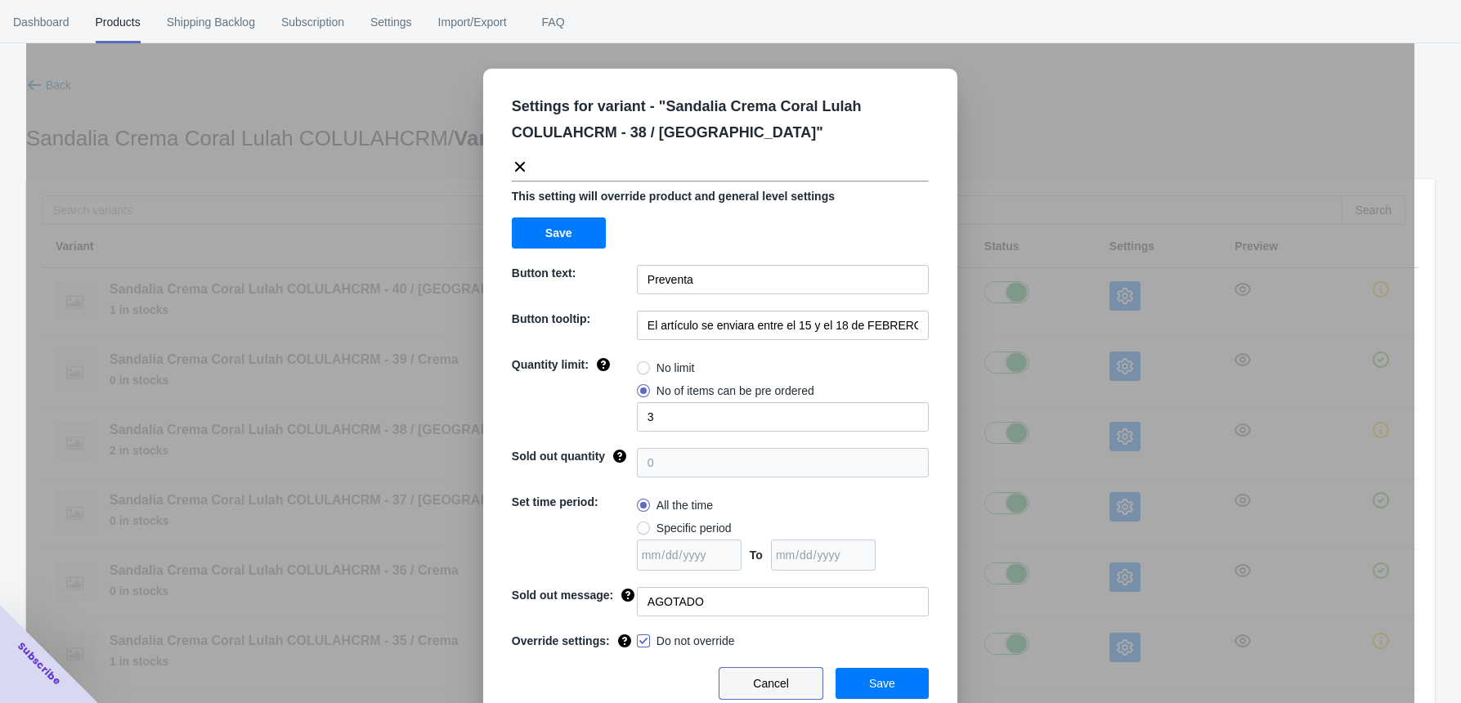
click at [776, 570] on span "Cancel" at bounding box center [771, 683] width 36 height 13
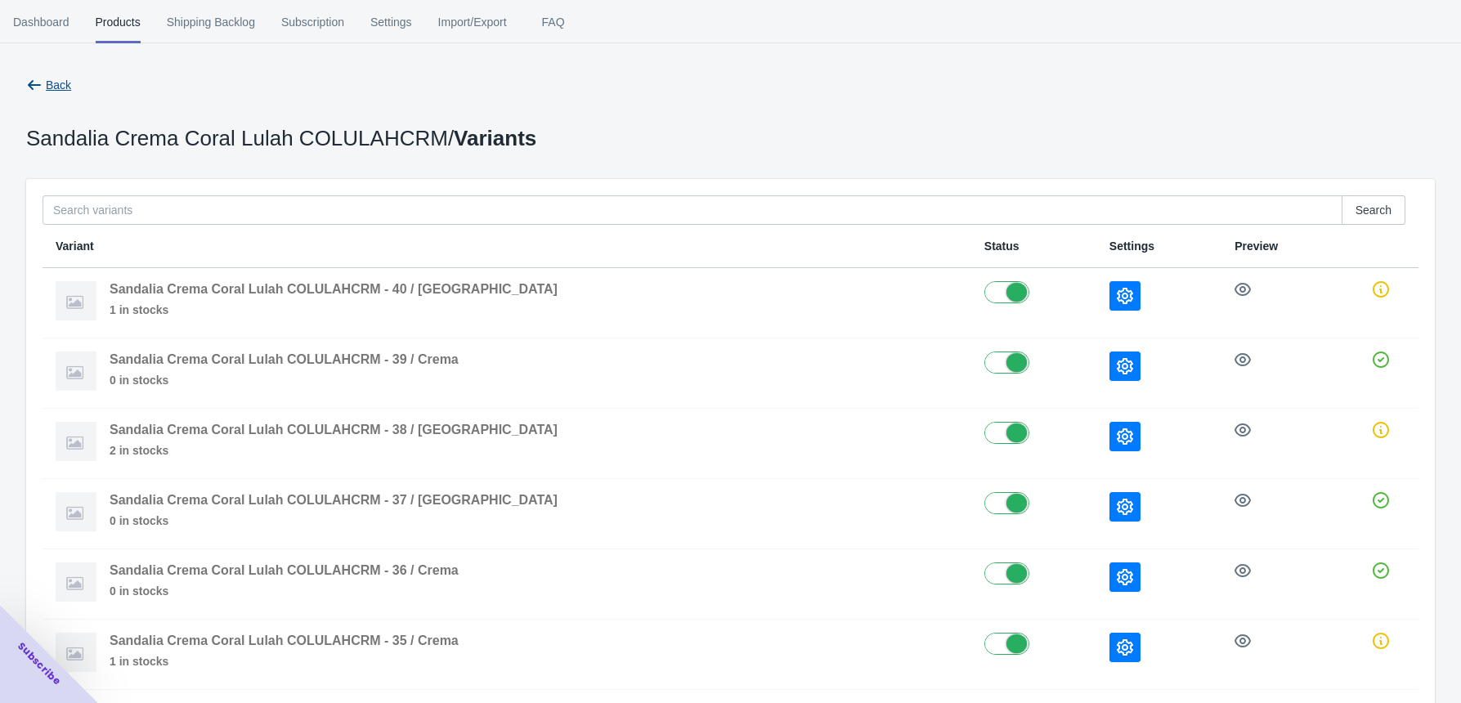
click at [32, 77] on icon "button" at bounding box center [34, 85] width 16 height 16
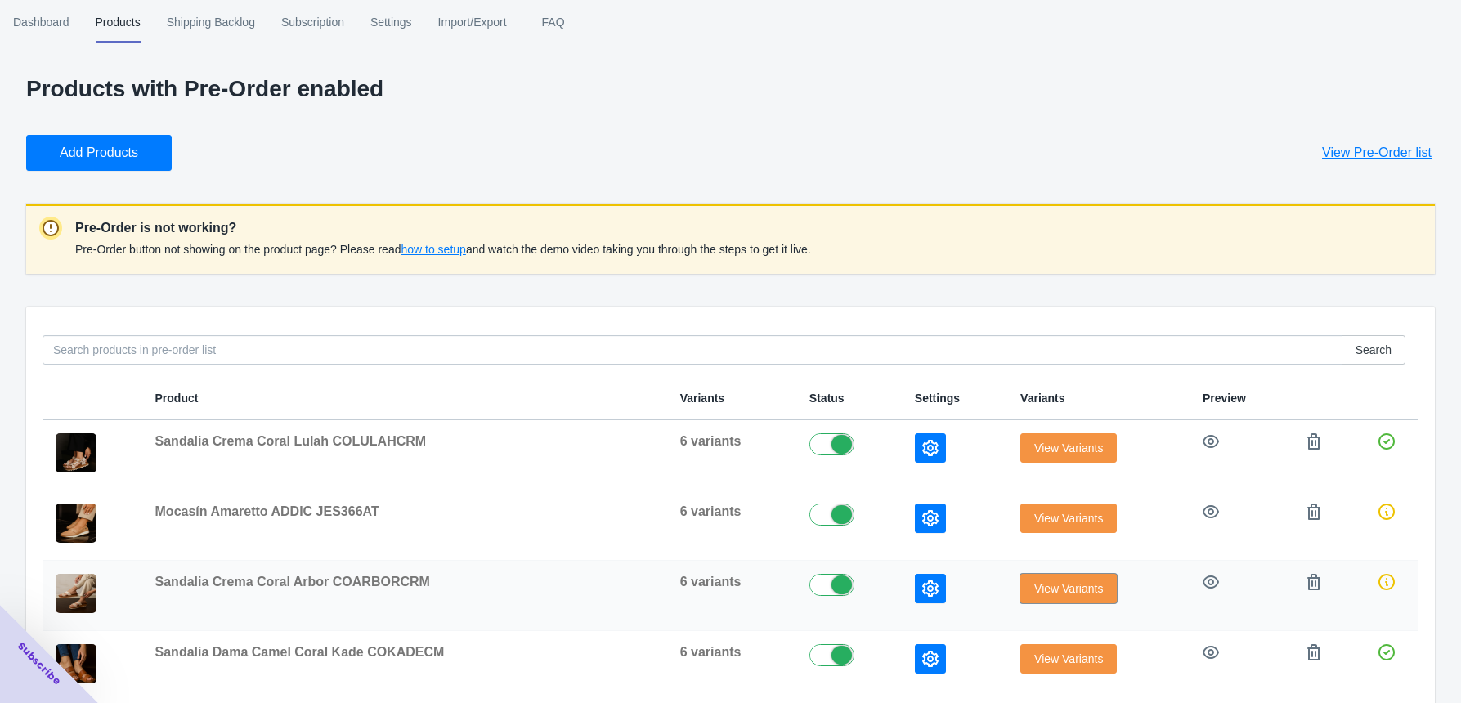
click at [1034, 570] on span "View Variants" at bounding box center [1068, 588] width 69 height 13
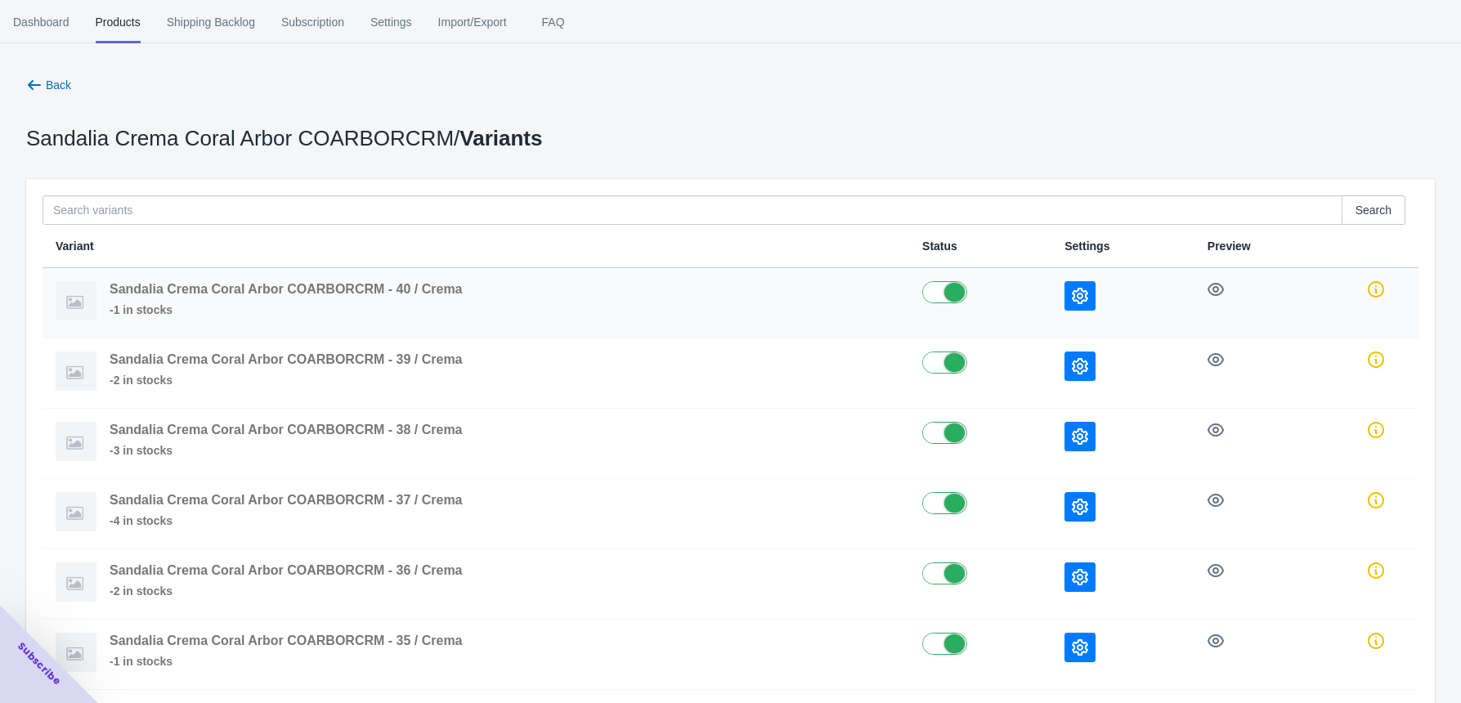
click at [1077, 295] on icon "button" at bounding box center [1080, 296] width 16 height 16
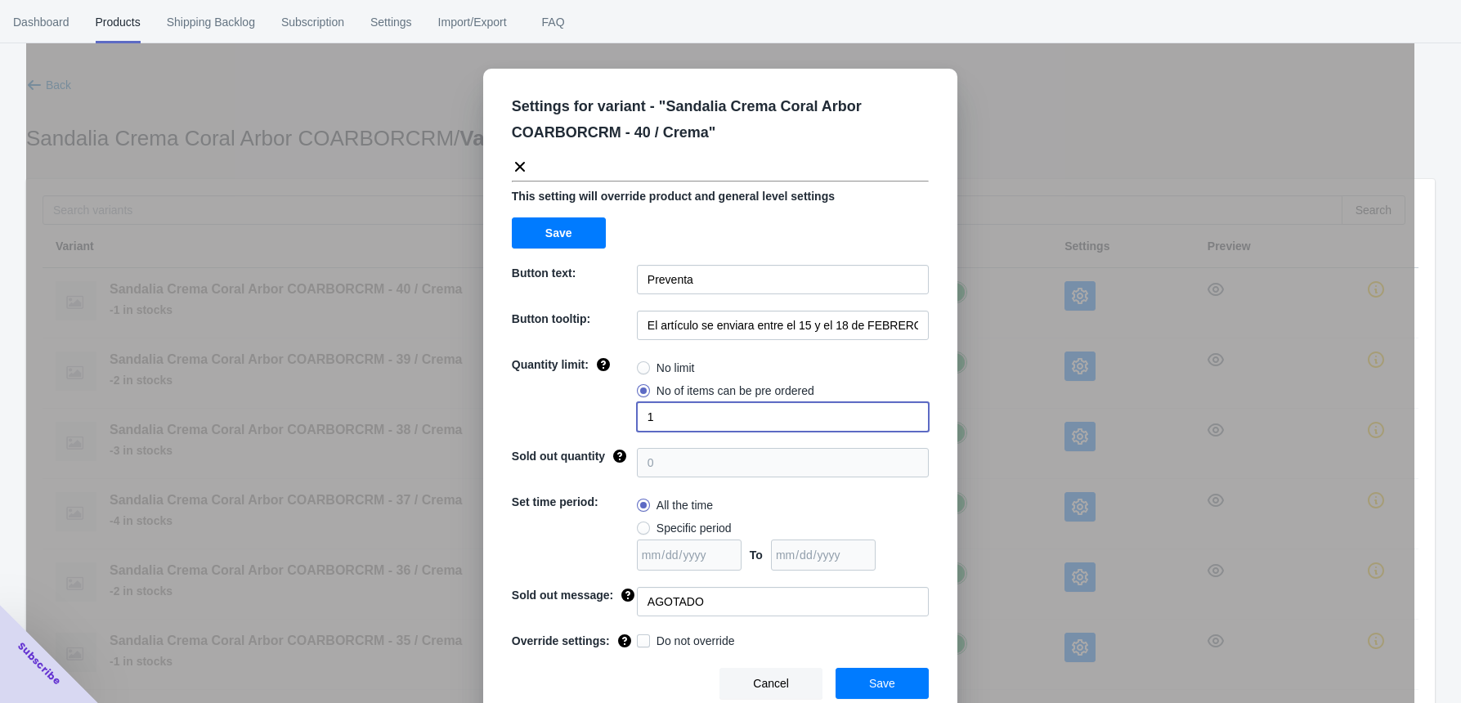
drag, startPoint x: 662, startPoint y: 420, endPoint x: 556, endPoint y: 400, distance: 107.5
click at [556, 400] on div "Quantity limit: No limit No of items can be pre ordered 1" at bounding box center [720, 394] width 417 height 75
type input "2"
click at [657, 570] on span "Do not override" at bounding box center [696, 641] width 79 height 16
click at [641, 570] on input "Do not override" at bounding box center [640, 637] width 1 height 1
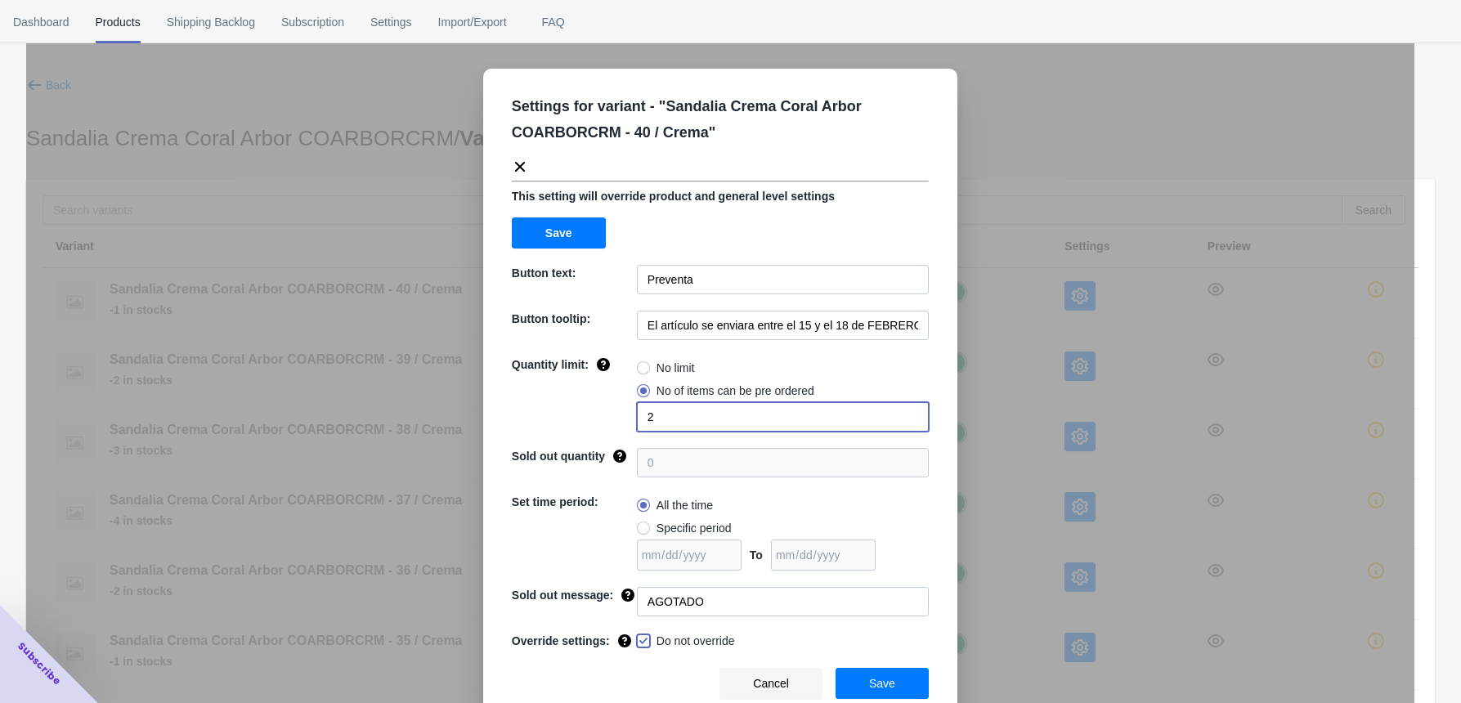
checkbox input "true"
click at [888, 570] on button "Save" at bounding box center [882, 683] width 93 height 31
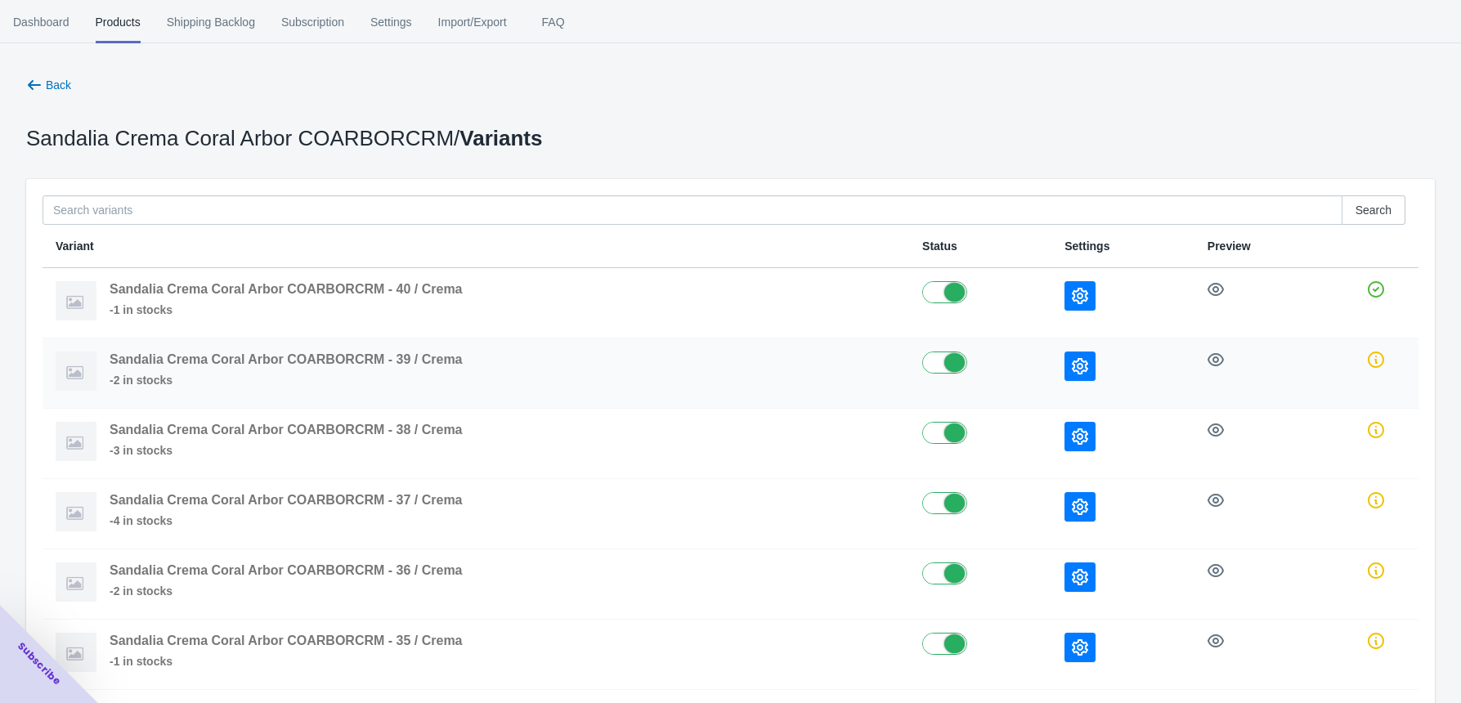
click at [1067, 378] on button "button" at bounding box center [1080, 366] width 31 height 29
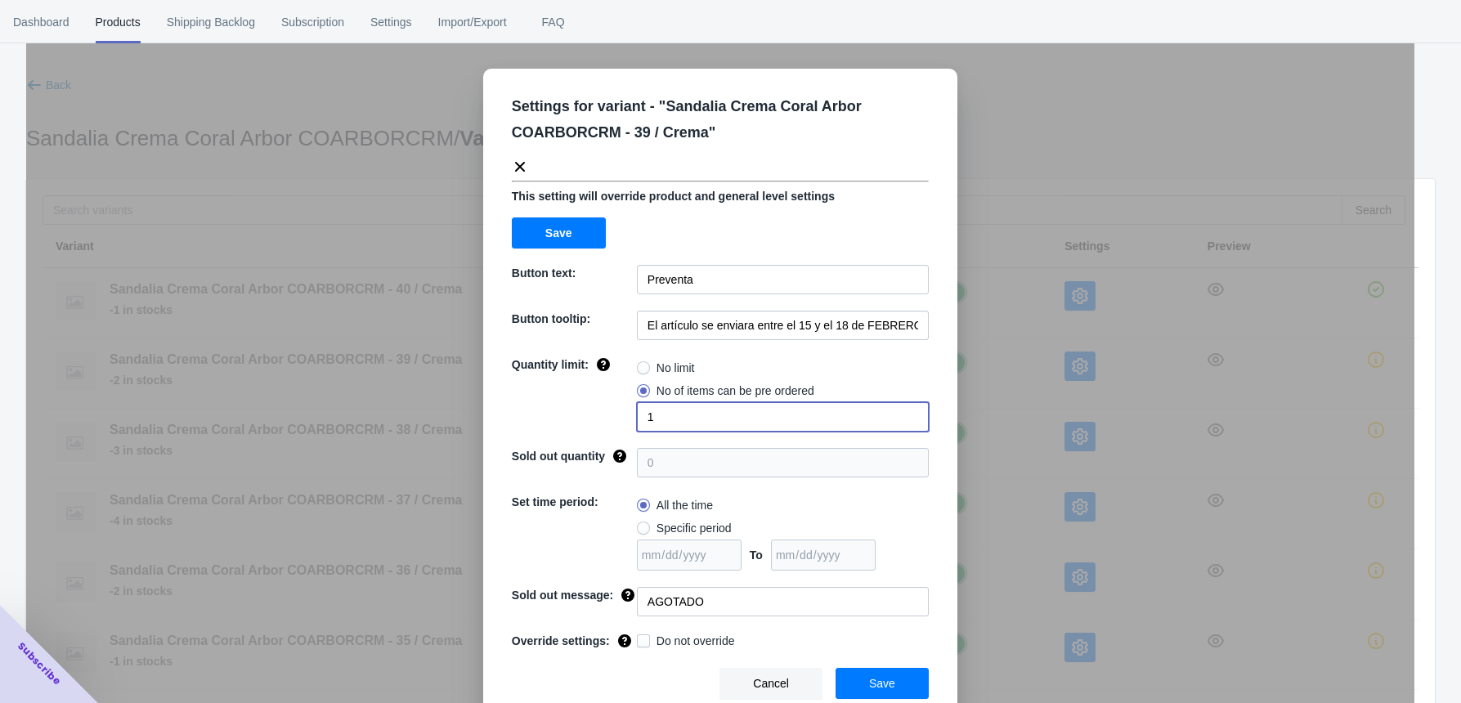
drag, startPoint x: 658, startPoint y: 424, endPoint x: 603, endPoint y: 425, distance: 55.6
click at [603, 425] on div "Quantity limit: No limit No of items can be pre ordered 1" at bounding box center [720, 394] width 417 height 75
type input "4"
click at [703, 570] on div "Message if item is not available yet" at bounding box center [617, 632] width 190 height 56
click at [759, 570] on div "Do not override" at bounding box center [783, 642] width 292 height 19
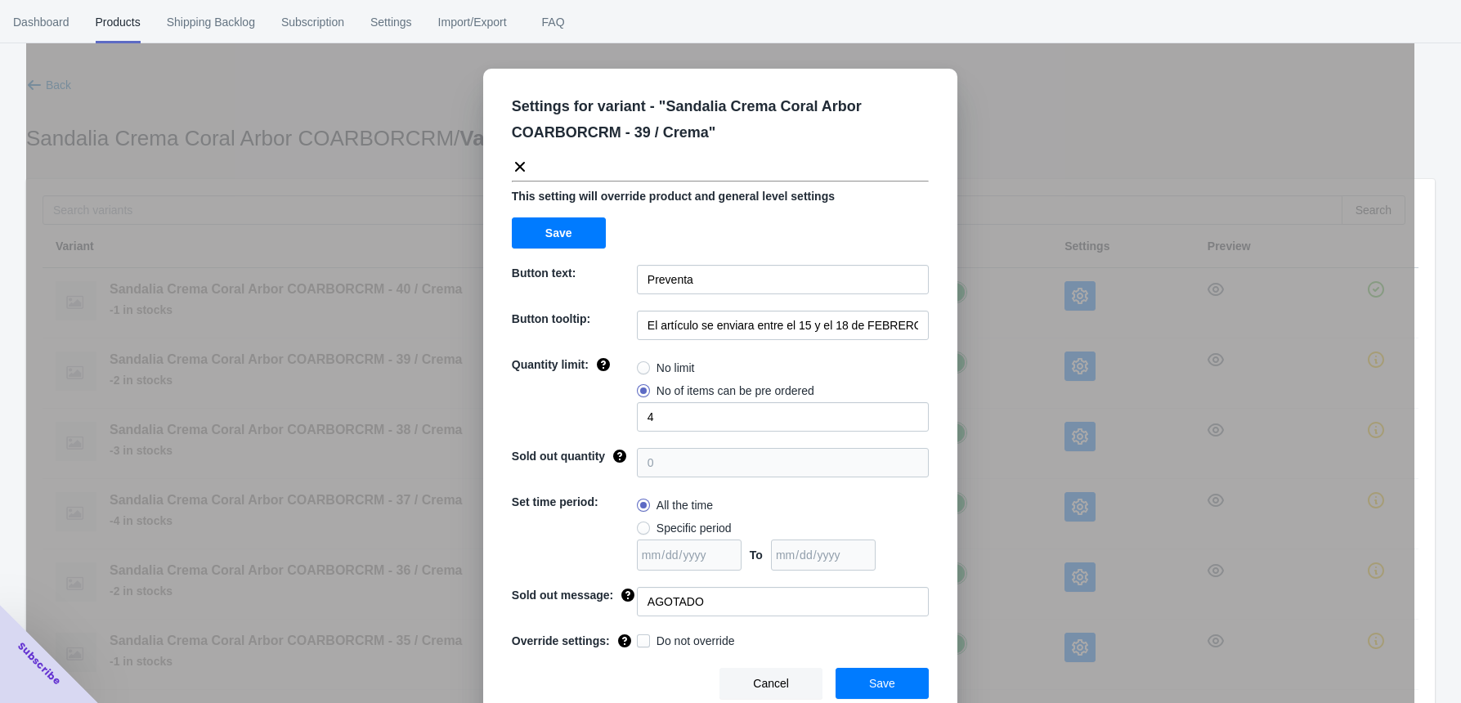
click at [644, 570] on label "Do not override" at bounding box center [686, 641] width 98 height 16
click at [641, 570] on input "Do not override" at bounding box center [640, 637] width 1 height 1
checkbox input "true"
click at [906, 570] on button "Save" at bounding box center [882, 683] width 93 height 31
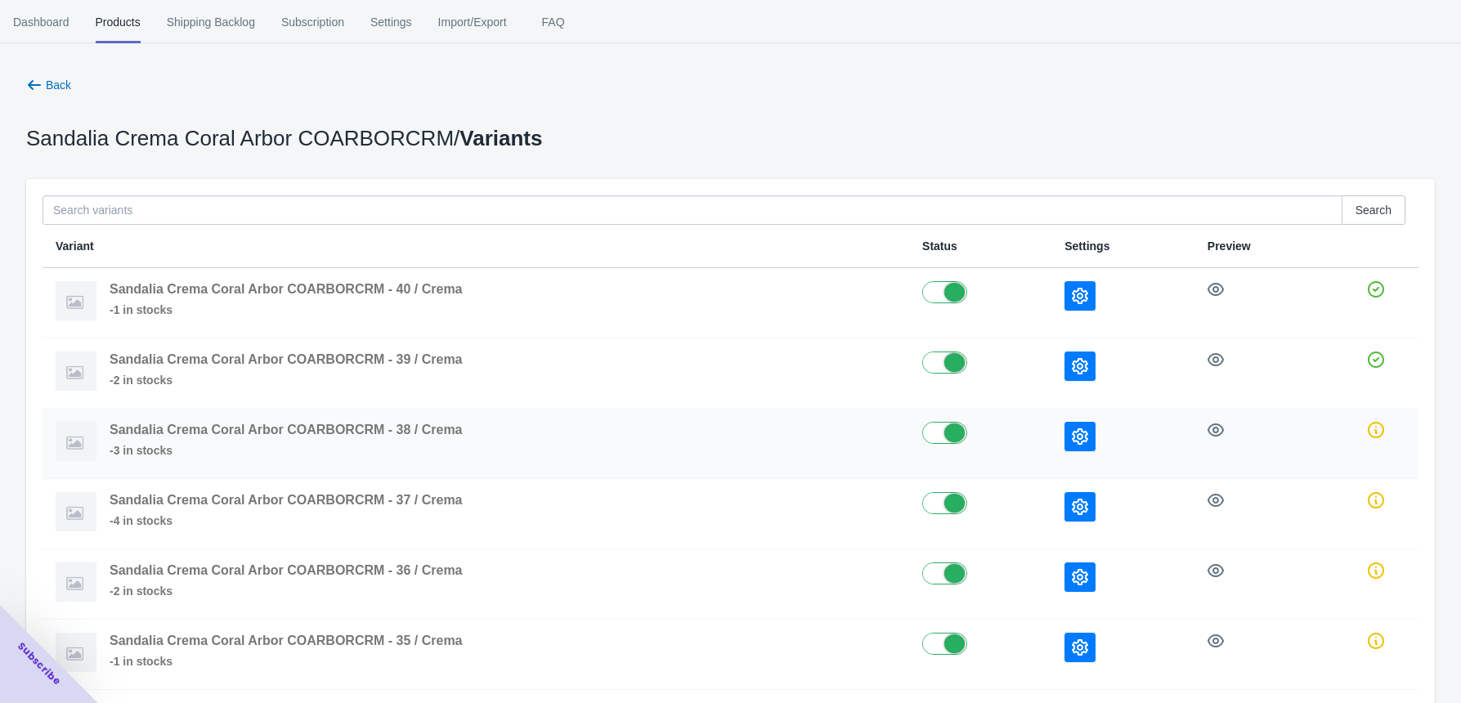
click at [1075, 436] on icon "button" at bounding box center [1080, 437] width 16 height 16
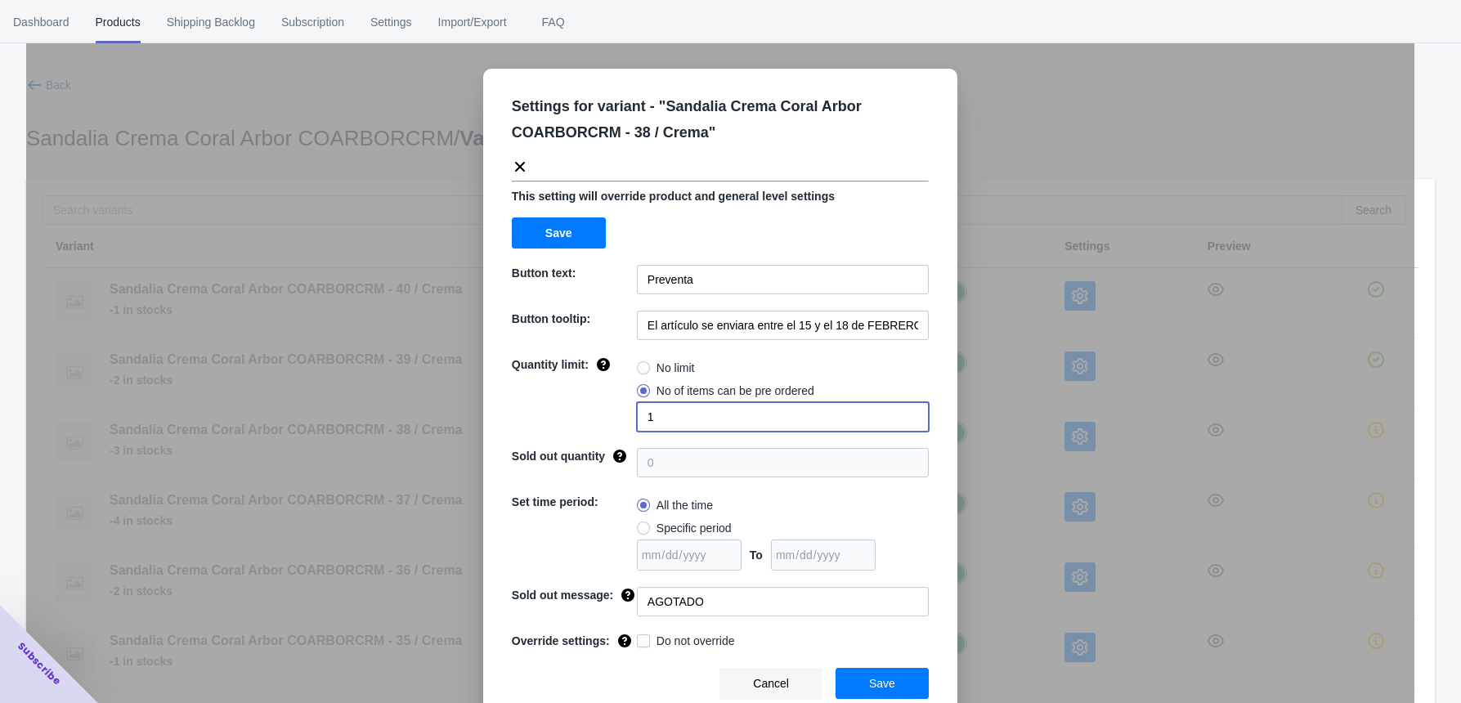
drag, startPoint x: 657, startPoint y: 422, endPoint x: 595, endPoint y: 424, distance: 63.0
click at [595, 424] on div "Quantity limit: No limit No of items can be pre ordered 1" at bounding box center [720, 394] width 417 height 75
type input "6"
click at [637, 570] on span at bounding box center [643, 641] width 13 height 13
click at [640, 570] on input "Do not override" at bounding box center [640, 637] width 1 height 1
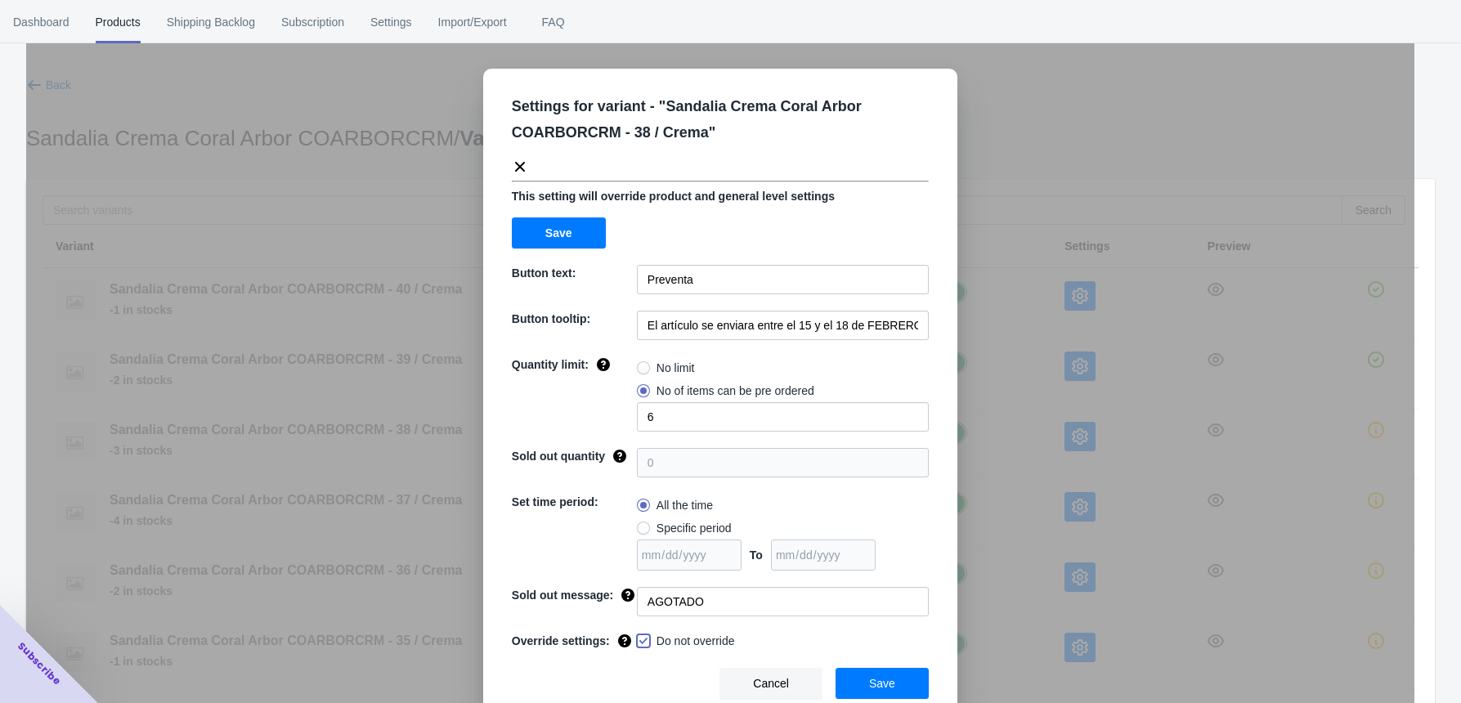
checkbox input "true"
click at [916, 570] on button "Save" at bounding box center [882, 683] width 93 height 31
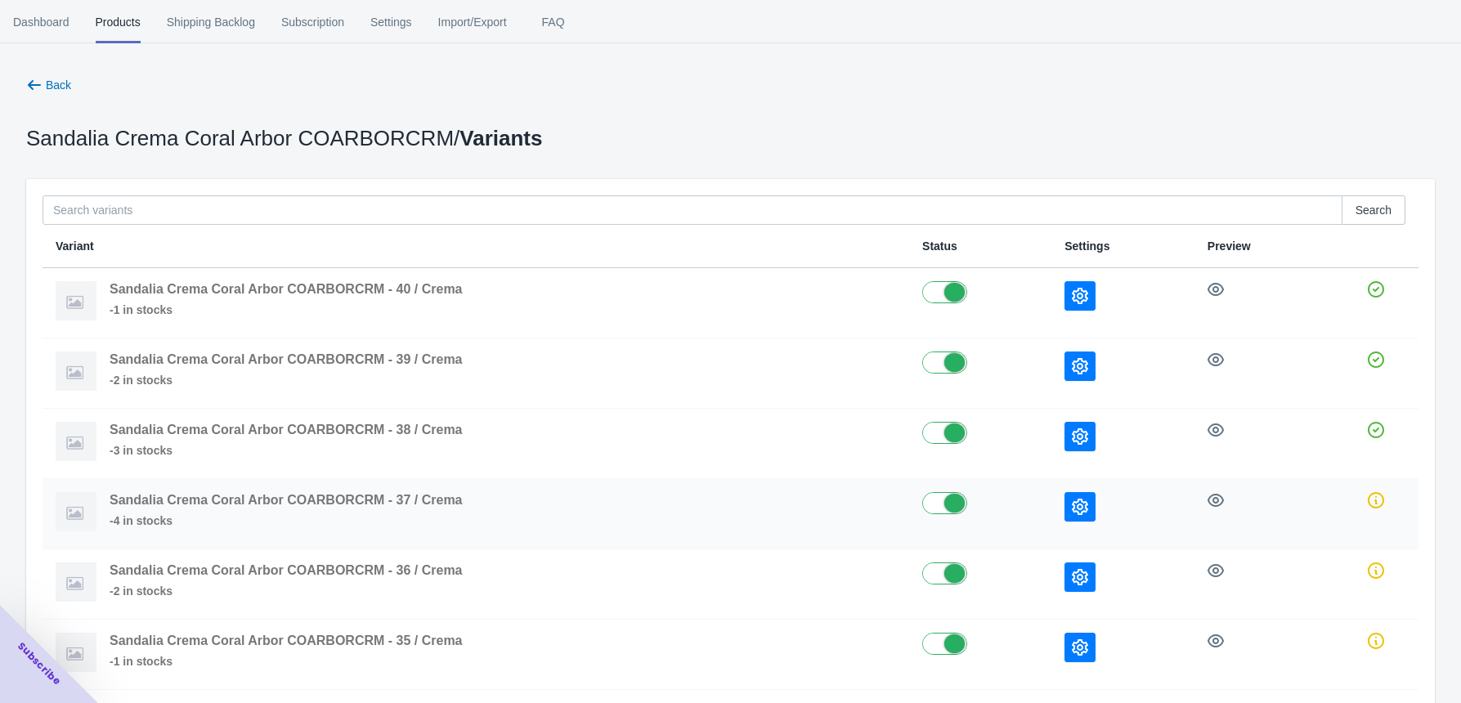
click at [1084, 517] on button "button" at bounding box center [1080, 506] width 31 height 29
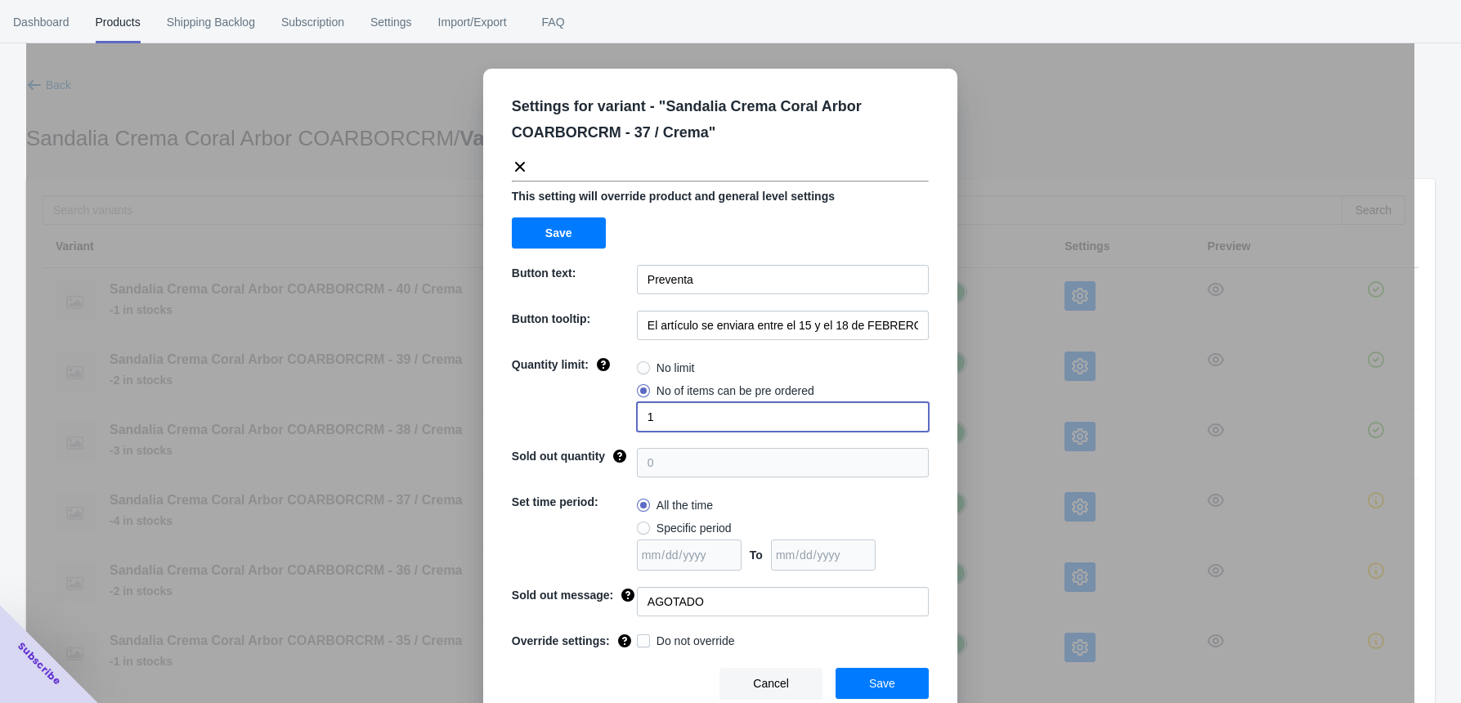
drag, startPoint x: 653, startPoint y: 414, endPoint x: 626, endPoint y: 414, distance: 27.0
click at [626, 414] on div "Quantity limit: No limit No of items can be pre ordered 1" at bounding box center [720, 394] width 417 height 75
type input "6"
click at [660, 570] on span "Do not override" at bounding box center [696, 641] width 79 height 16
click at [641, 570] on input "Do not override" at bounding box center [640, 637] width 1 height 1
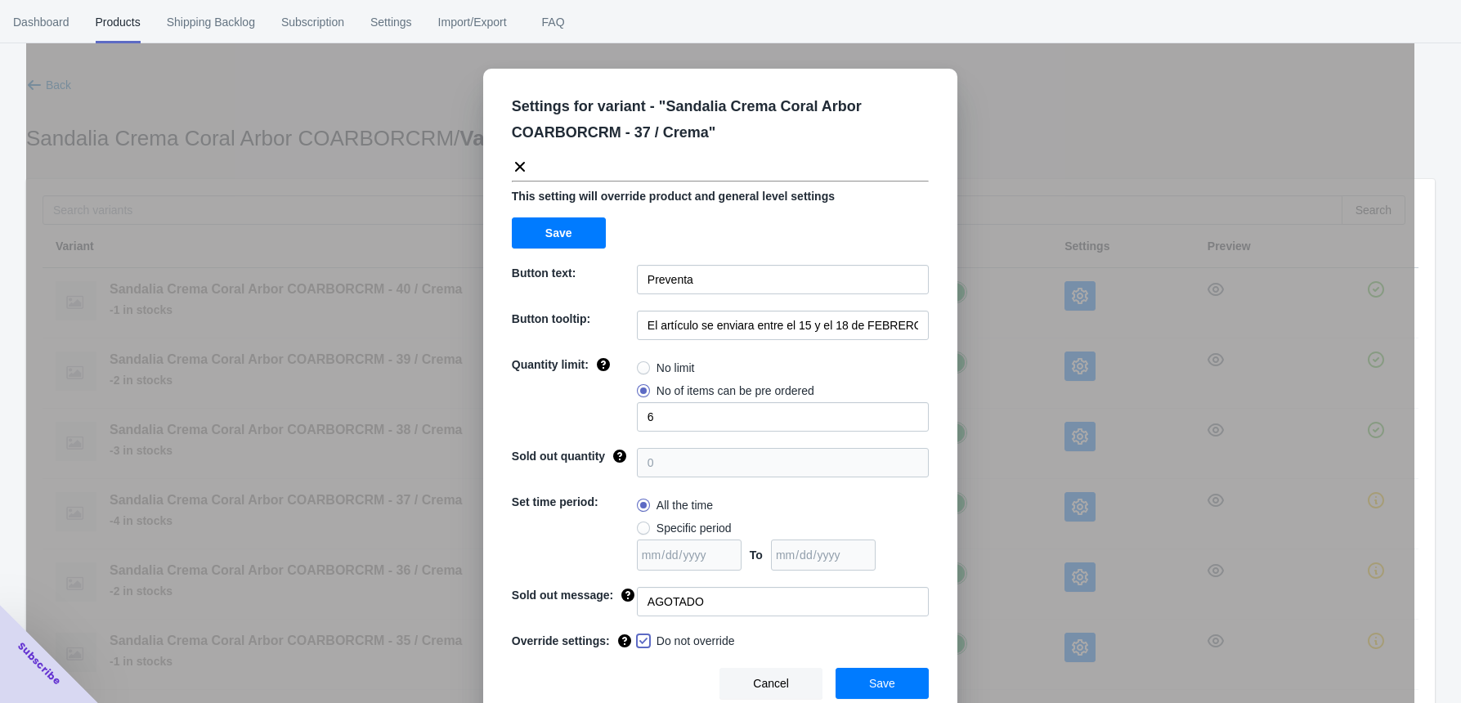
checkbox input "true"
click at [868, 570] on button "Save" at bounding box center [882, 683] width 93 height 31
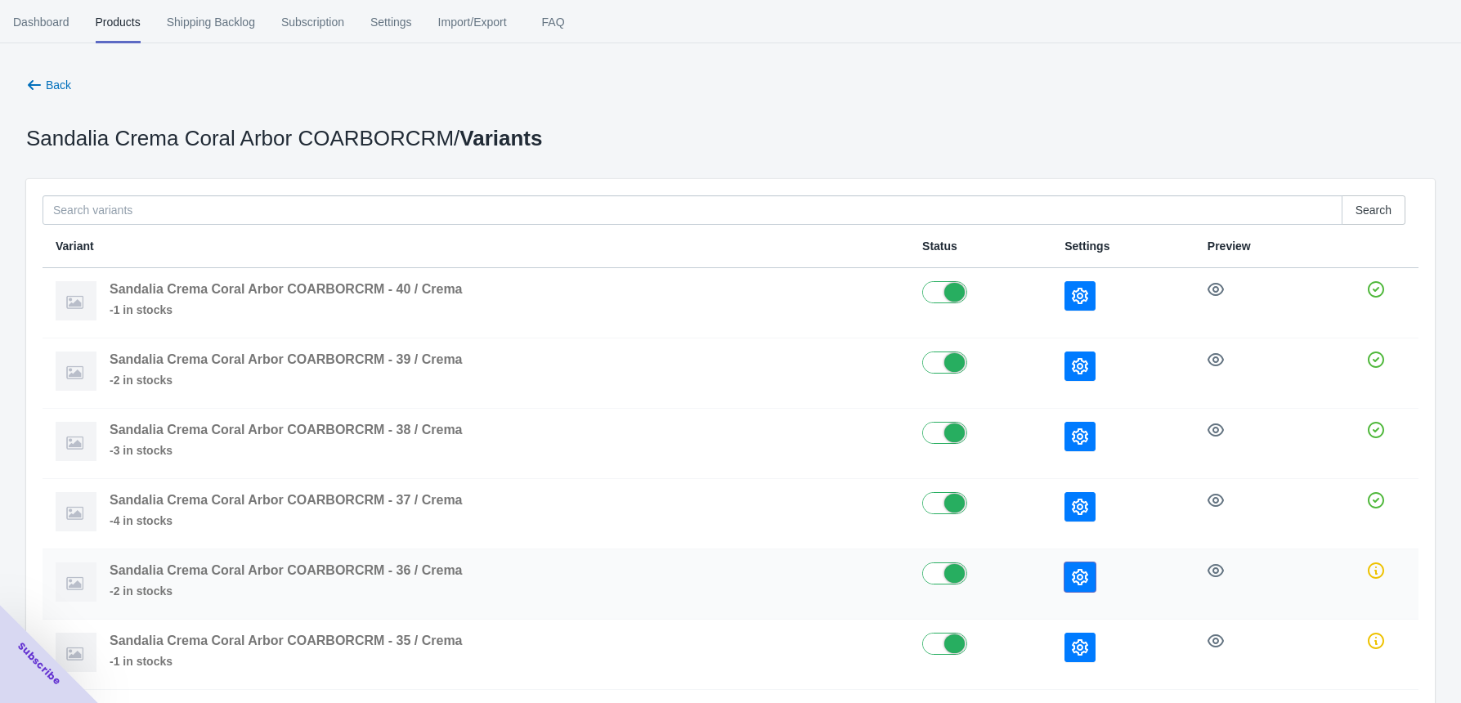
click at [1076, 570] on icon "button" at bounding box center [1080, 577] width 16 height 16
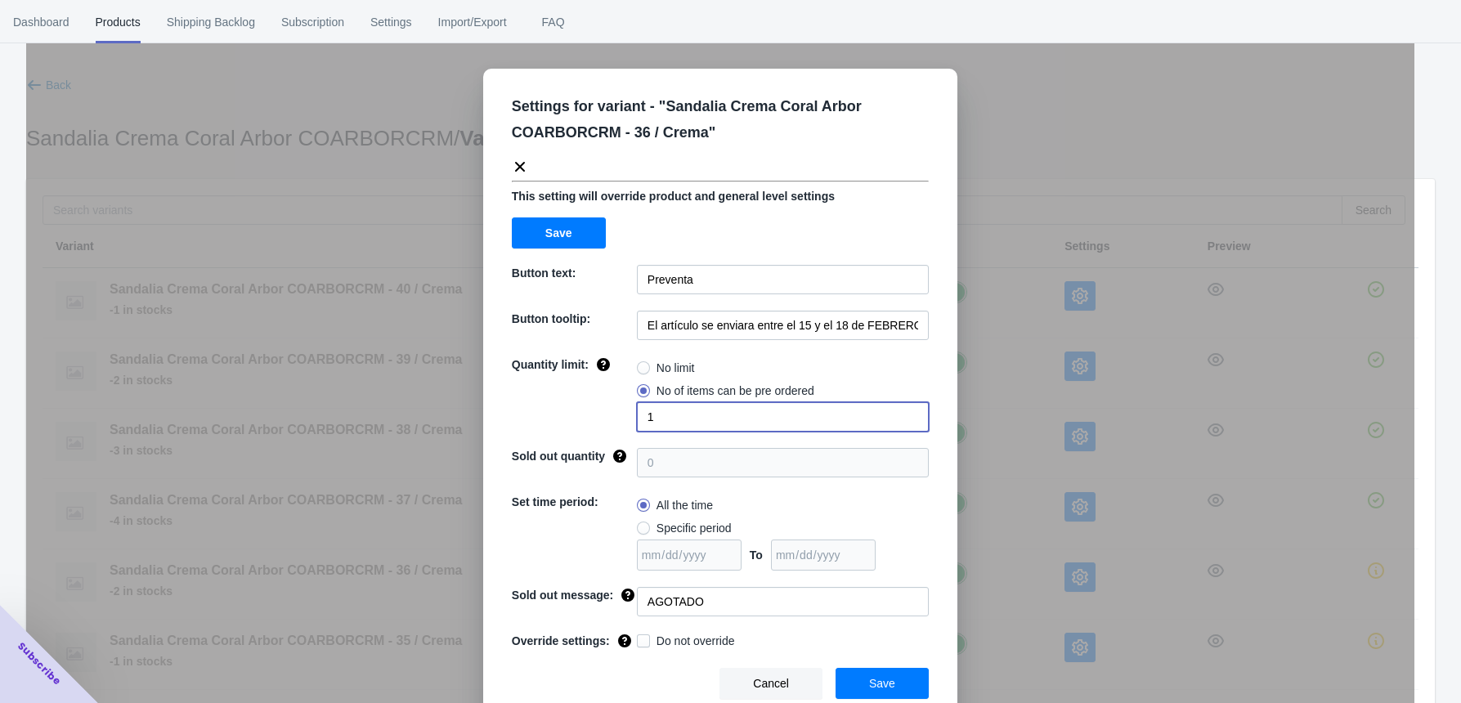
drag, startPoint x: 672, startPoint y: 421, endPoint x: 559, endPoint y: 403, distance: 115.1
click at [559, 403] on div "Quantity limit: No limit No of items can be pre ordered 1" at bounding box center [720, 394] width 417 height 75
type input "4"
click at [643, 570] on label "Do not override" at bounding box center [686, 641] width 98 height 16
click at [641, 570] on input "Do not override" at bounding box center [640, 637] width 1 height 1
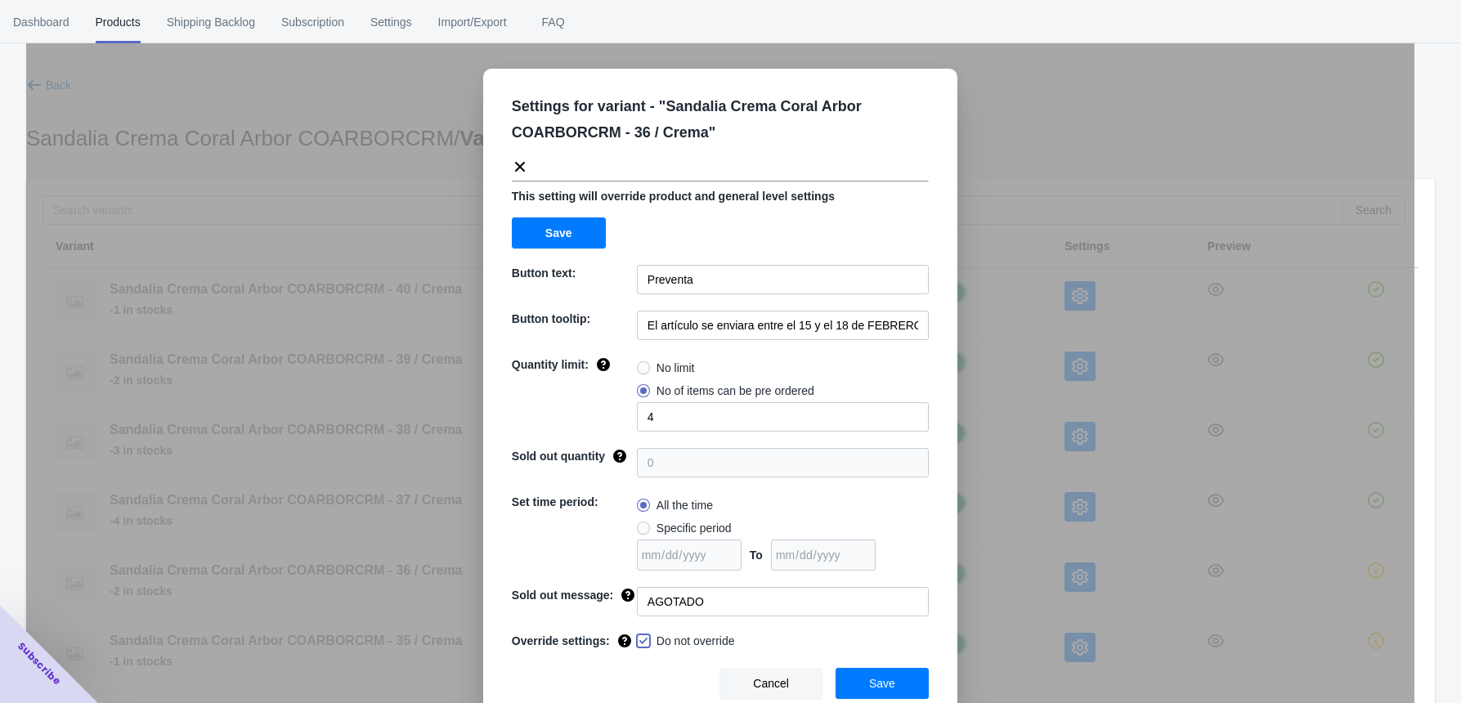
checkbox input "true"
click at [849, 570] on button "Save" at bounding box center [882, 683] width 93 height 31
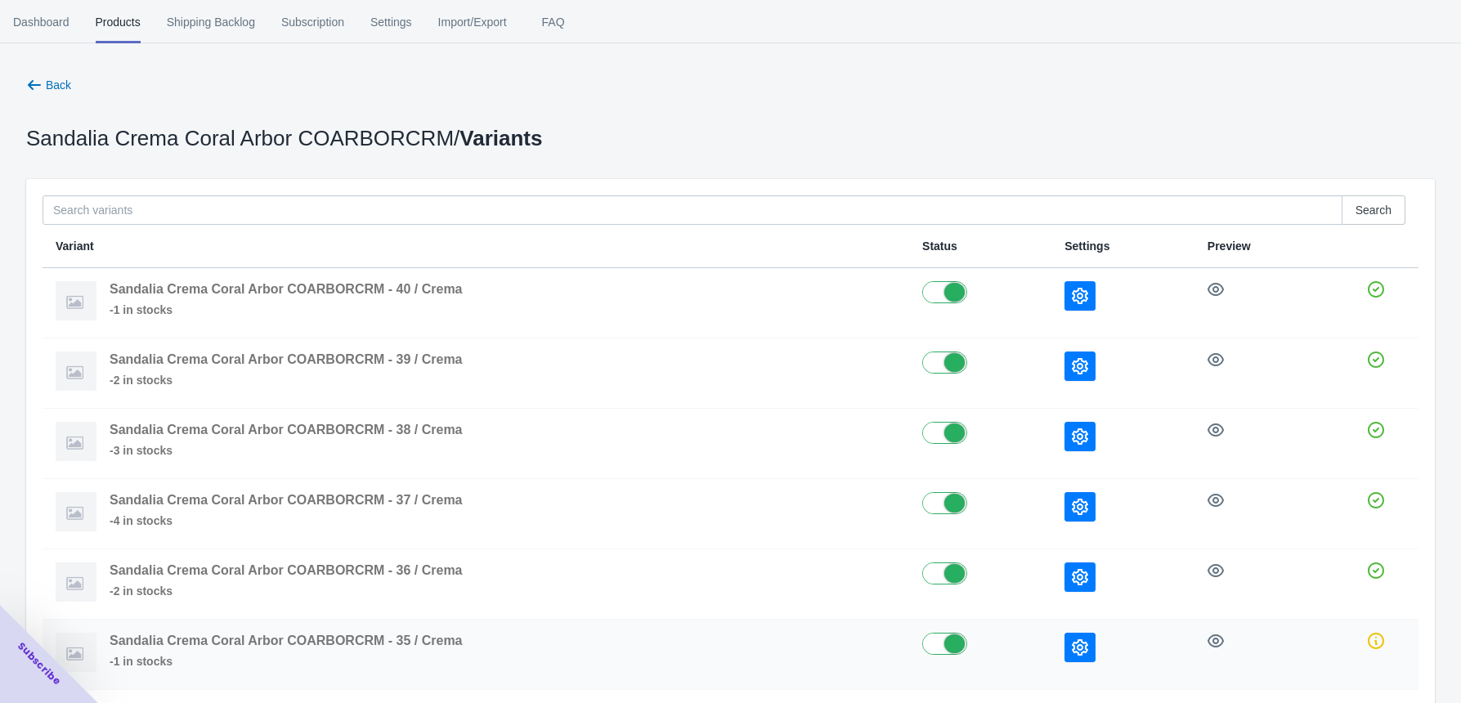
click at [1080, 570] on icon "button" at bounding box center [1080, 648] width 16 height 16
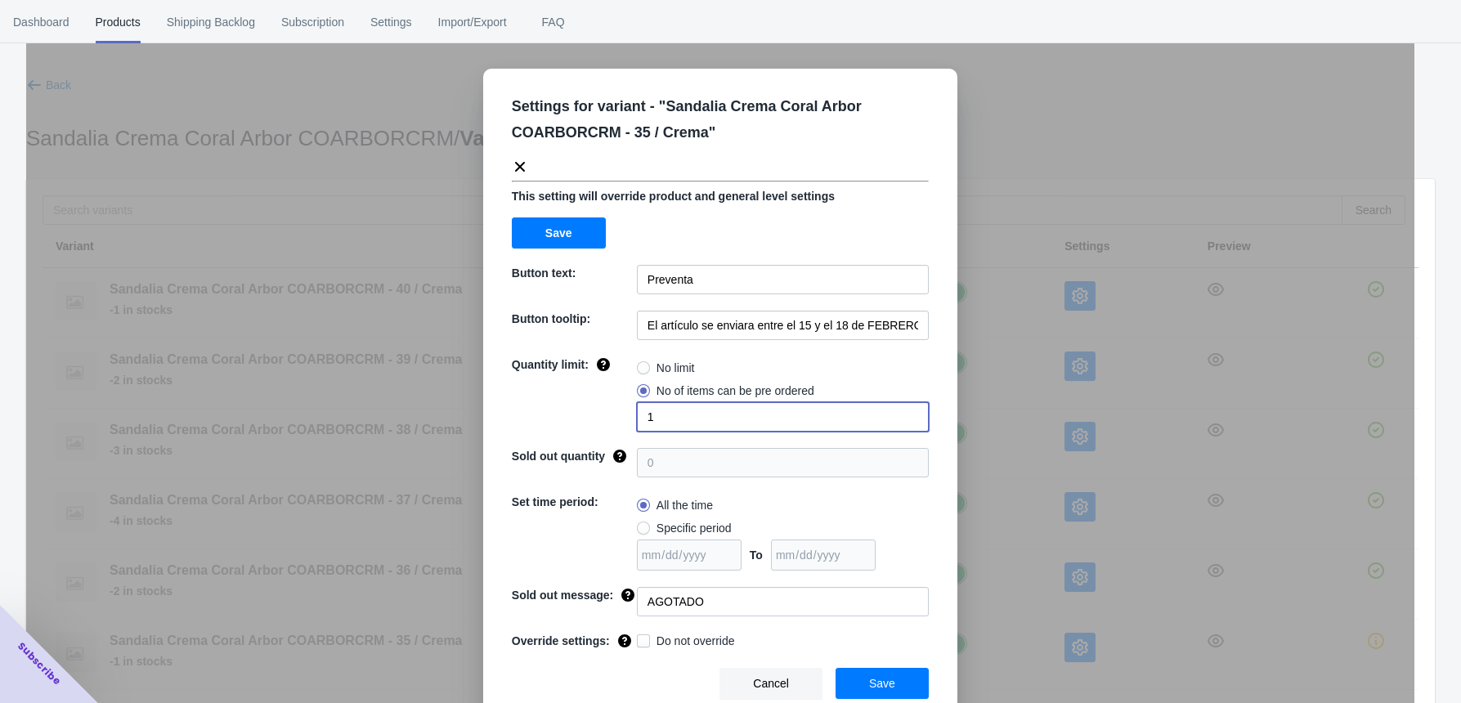
drag, startPoint x: 651, startPoint y: 419, endPoint x: 605, endPoint y: 421, distance: 45.9
click at [605, 421] on div "Quantity limit: No limit No of items can be pre ordered 1" at bounding box center [720, 394] width 417 height 75
type input "2"
click at [697, 570] on span "Do not override" at bounding box center [696, 641] width 79 height 16
click at [641, 570] on input "Do not override" at bounding box center [640, 637] width 1 height 1
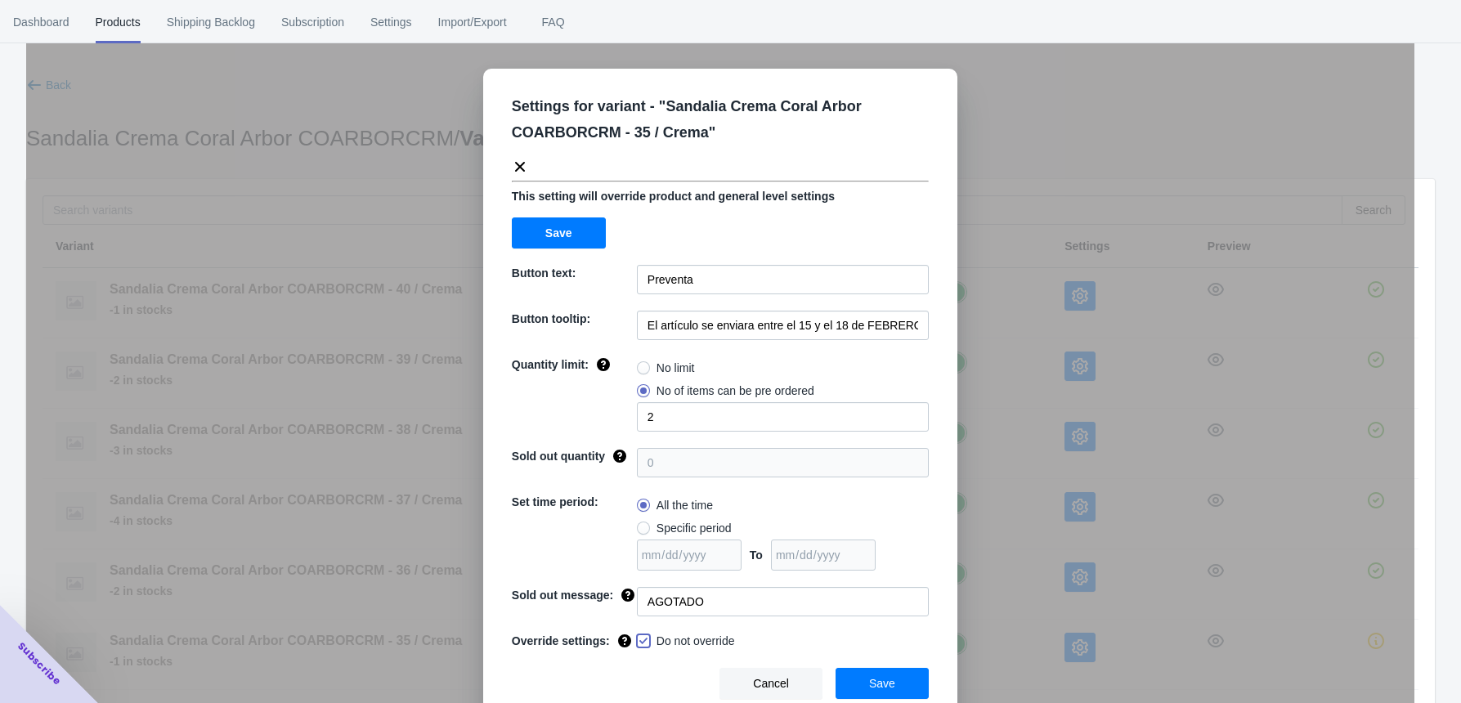
checkbox input "true"
click at [855, 570] on button "Save" at bounding box center [882, 683] width 93 height 31
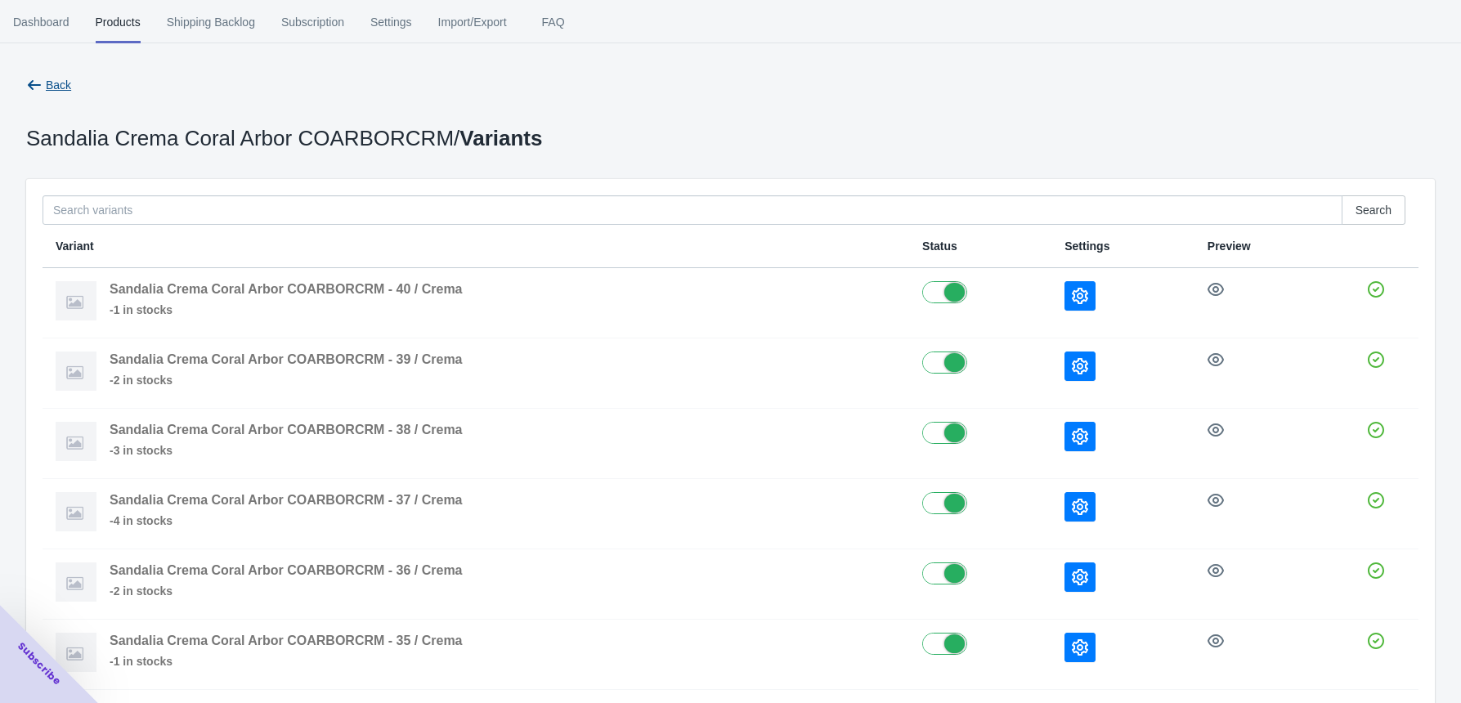
click at [46, 85] on span "Back" at bounding box center [58, 85] width 25 height 13
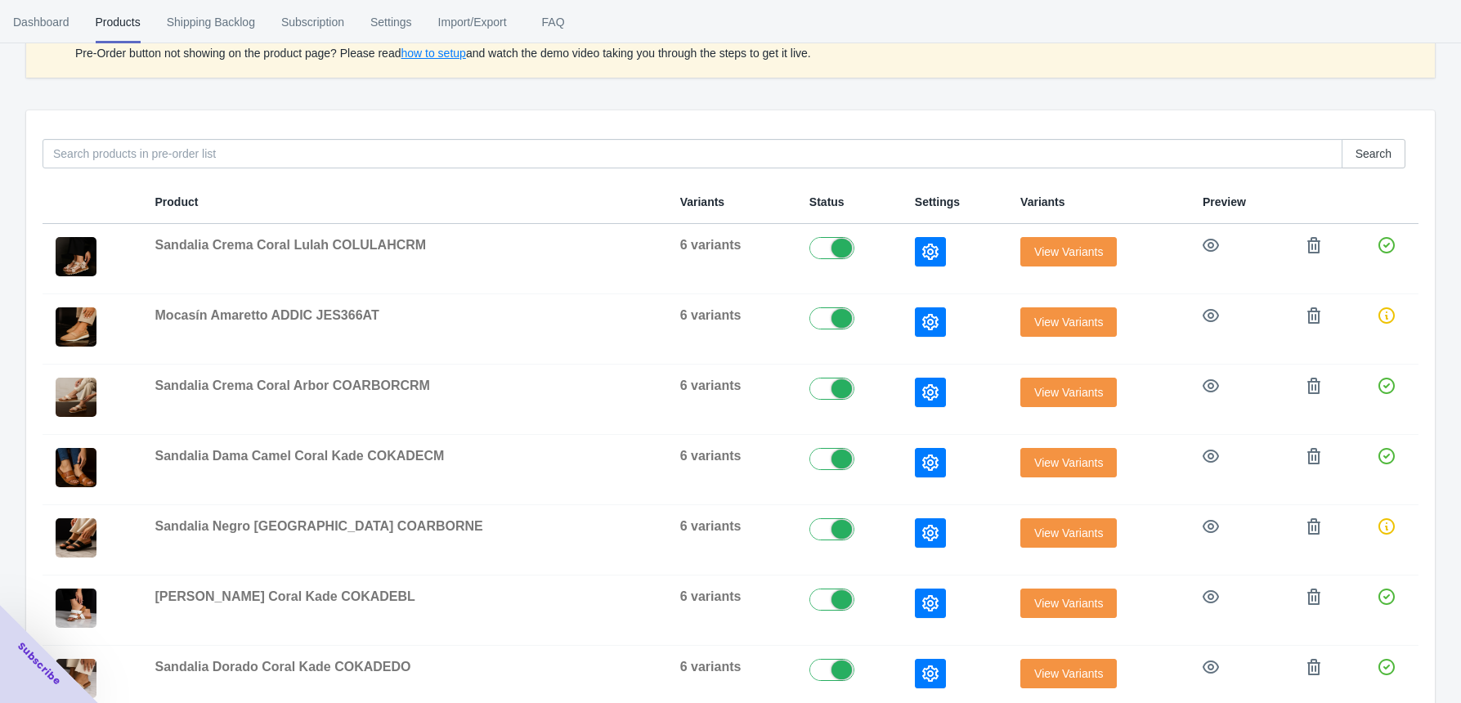
scroll to position [227, 0]
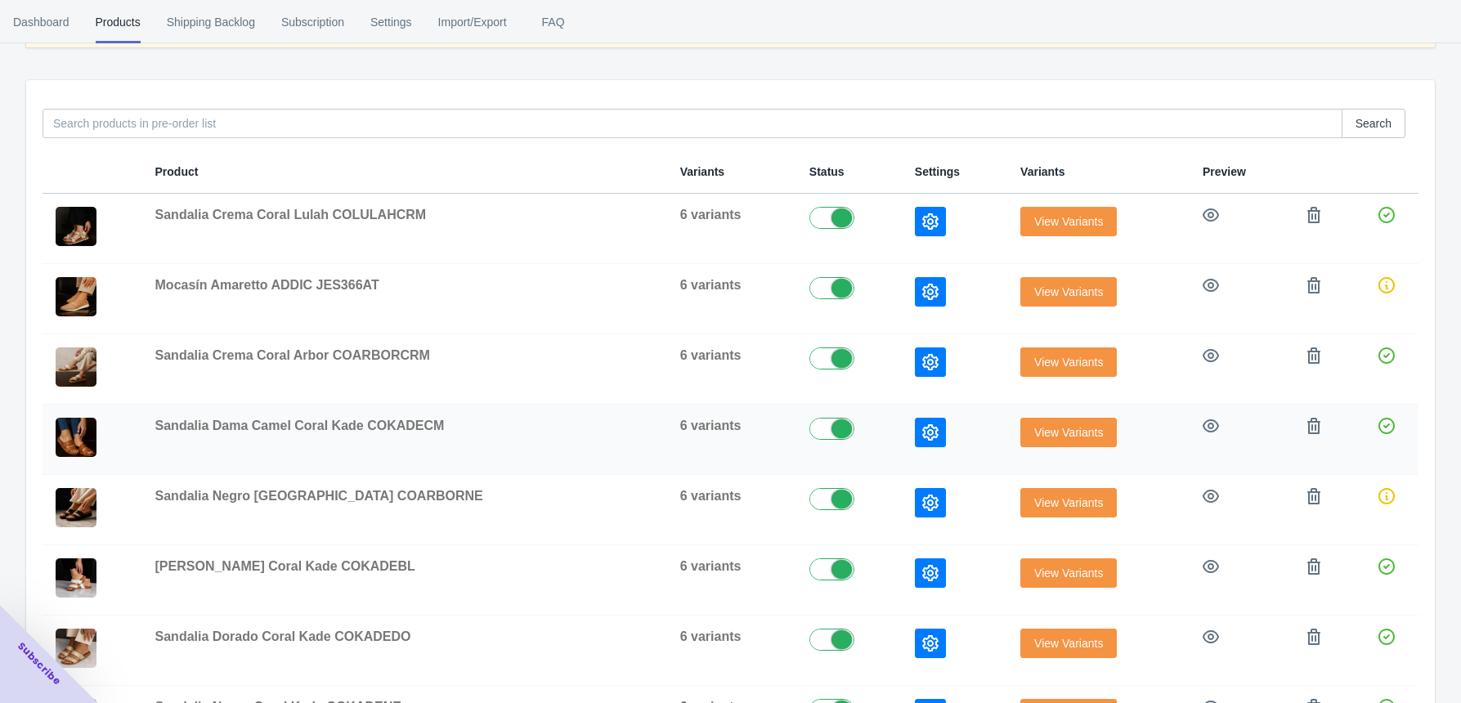
click at [1056, 438] on span "View Variants" at bounding box center [1068, 432] width 69 height 13
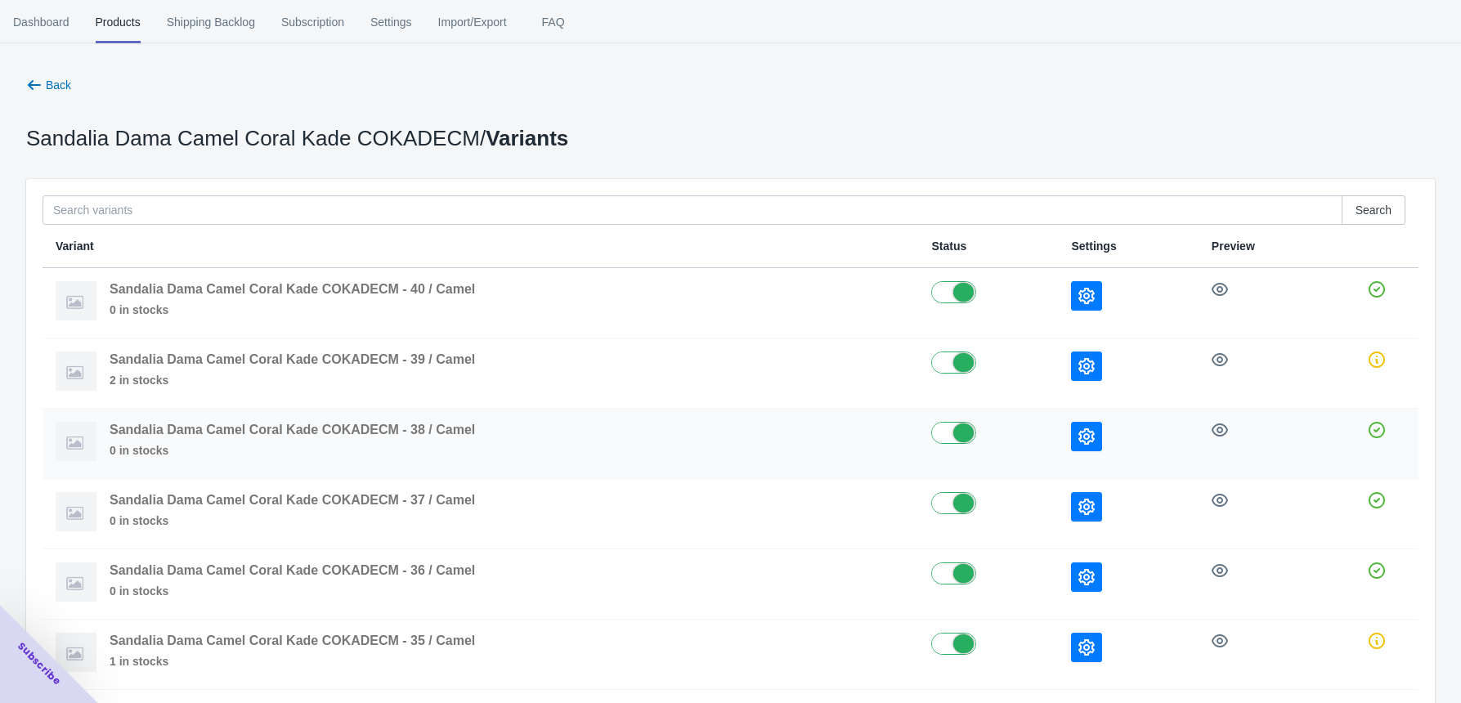
click at [1099, 434] on button "button" at bounding box center [1086, 436] width 31 height 29
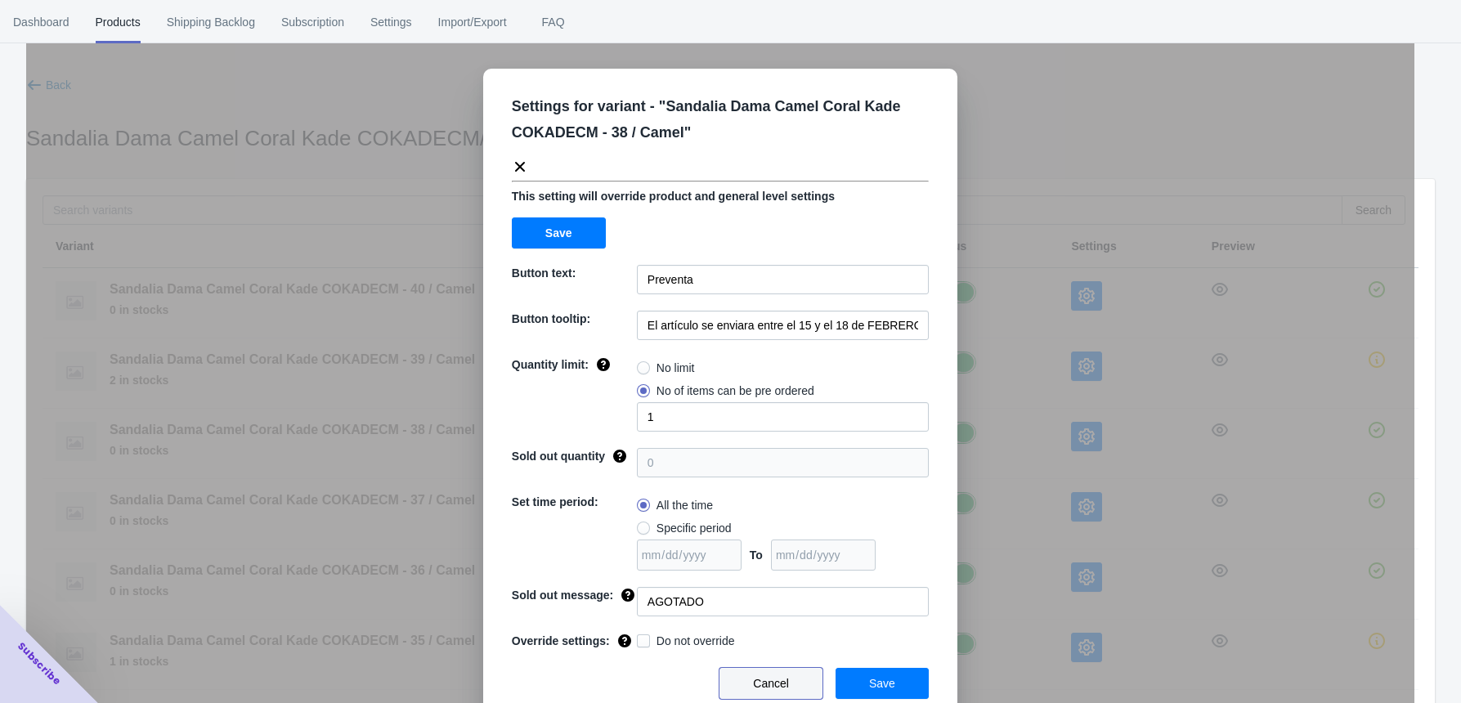
click at [783, 570] on span "Cancel" at bounding box center [771, 683] width 36 height 13
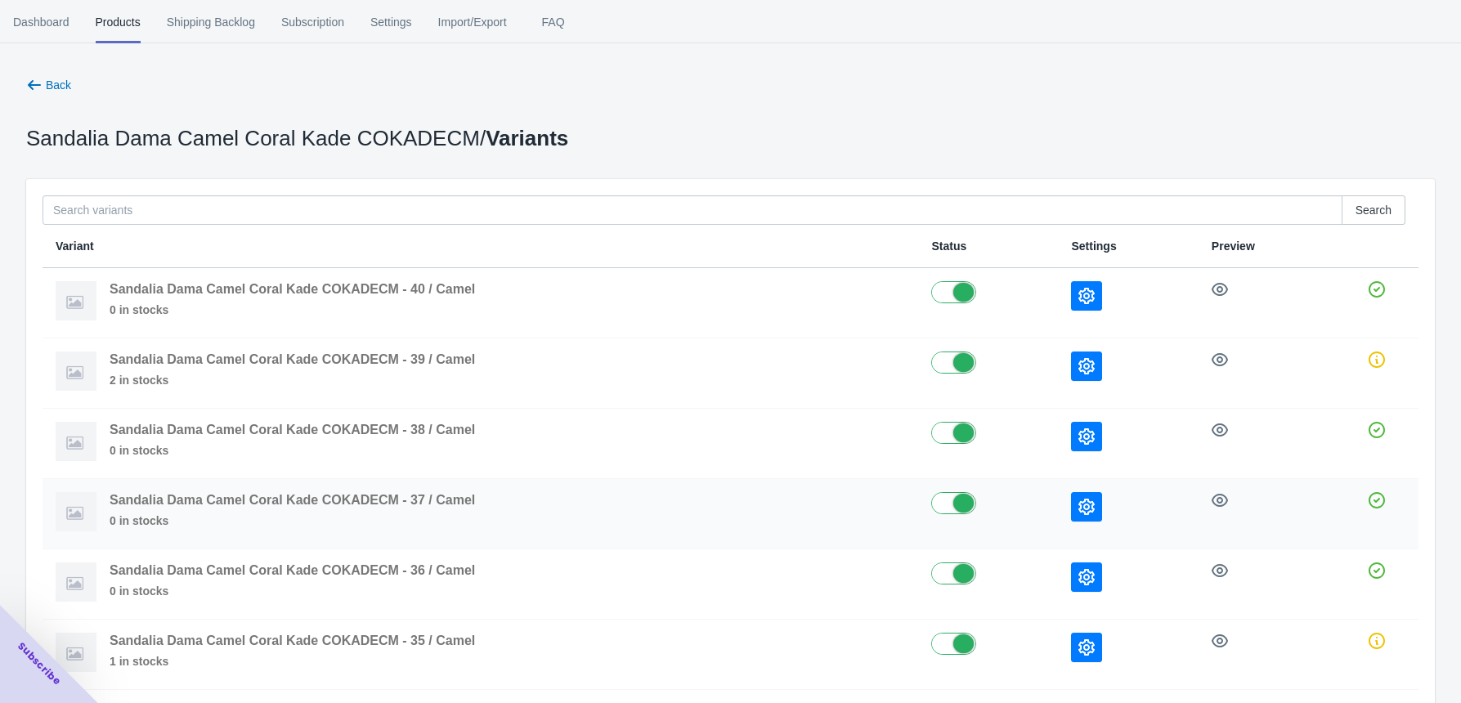
click at [1075, 518] on button "button" at bounding box center [1086, 506] width 31 height 29
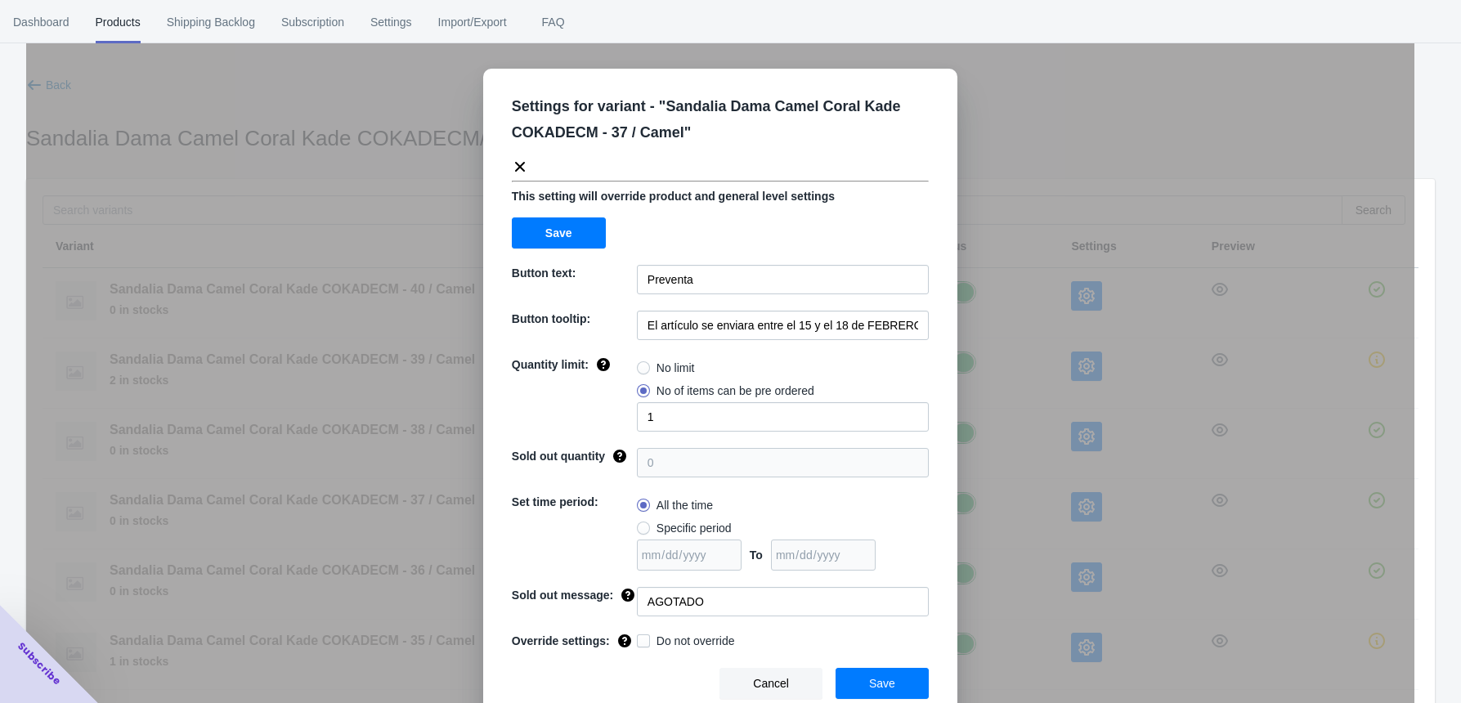
click at [786, 570] on button "Cancel" at bounding box center [771, 683] width 103 height 31
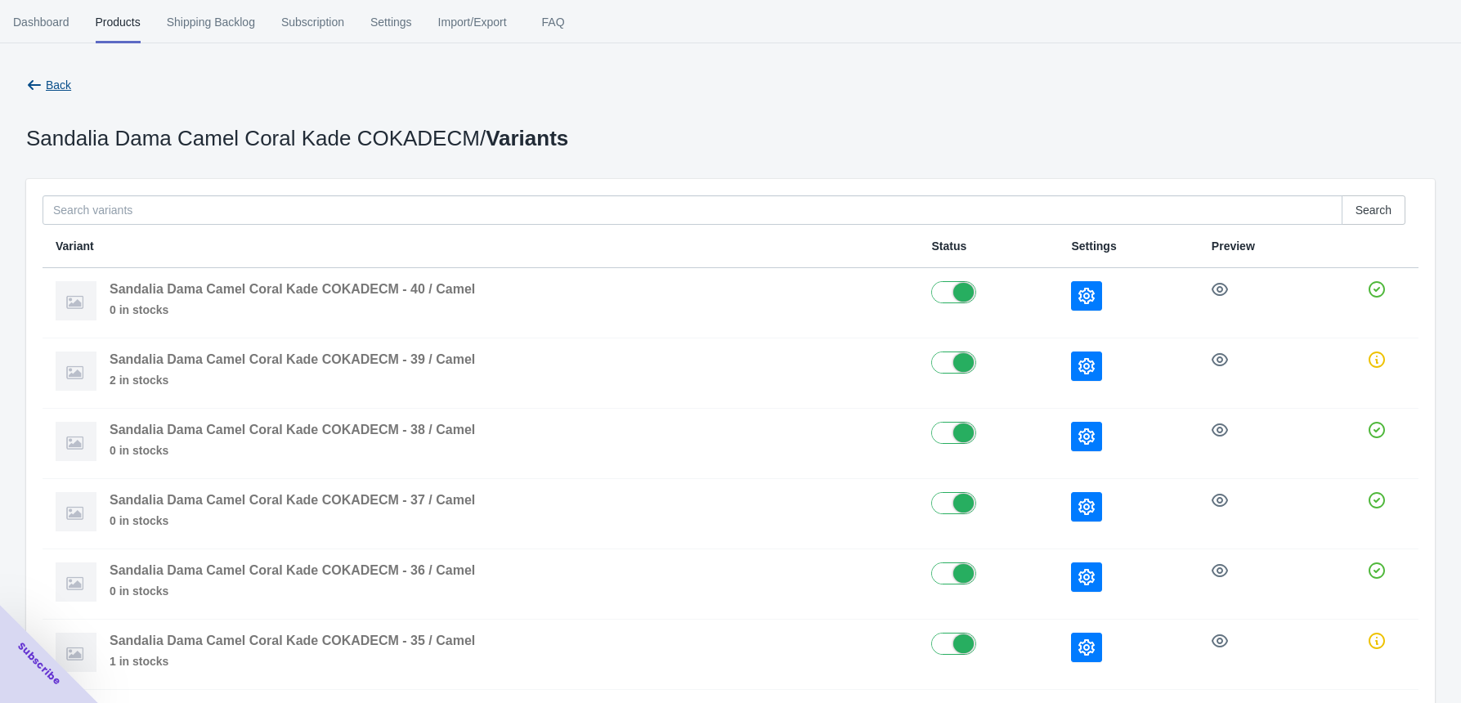
click at [39, 77] on icon "button" at bounding box center [34, 85] width 16 height 16
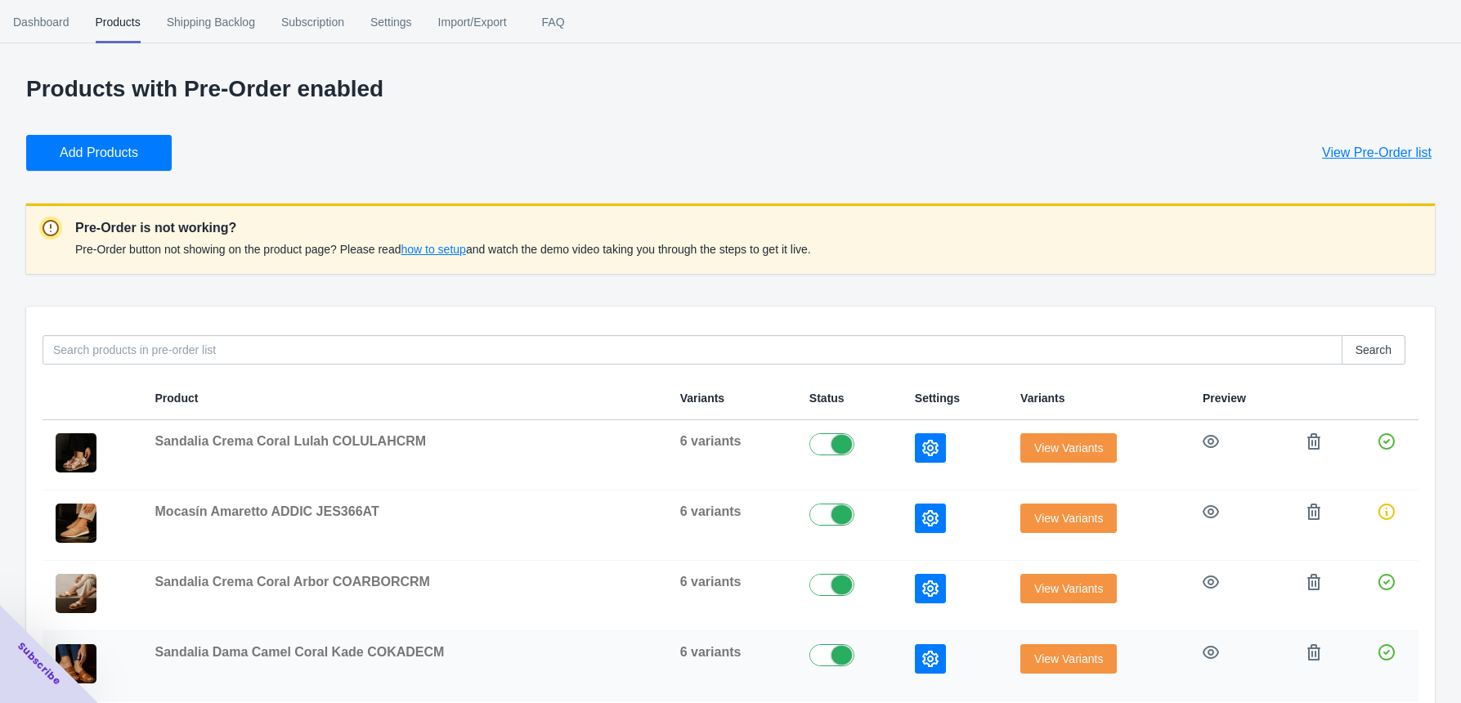
click at [915, 570] on button "button" at bounding box center [930, 658] width 31 height 29
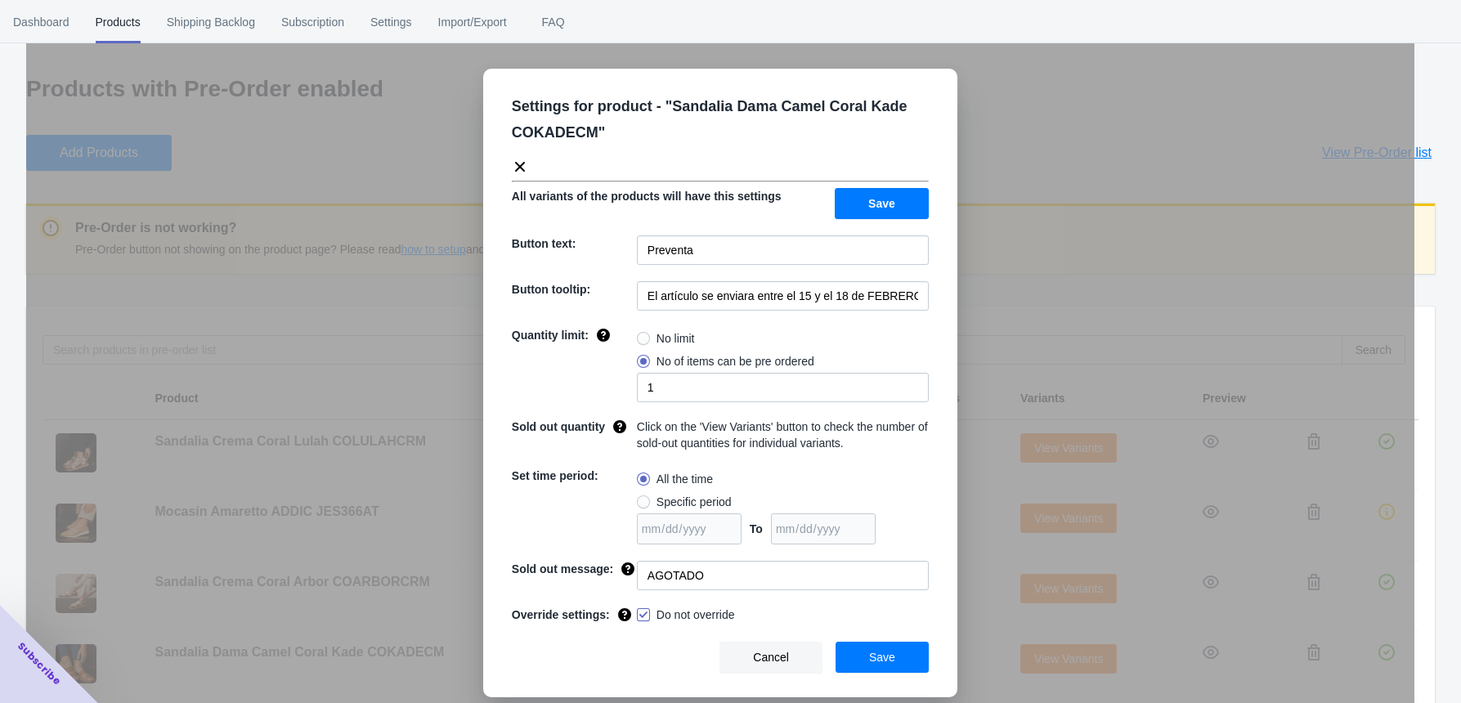
click at [778, 570] on button "Cancel" at bounding box center [771, 657] width 103 height 31
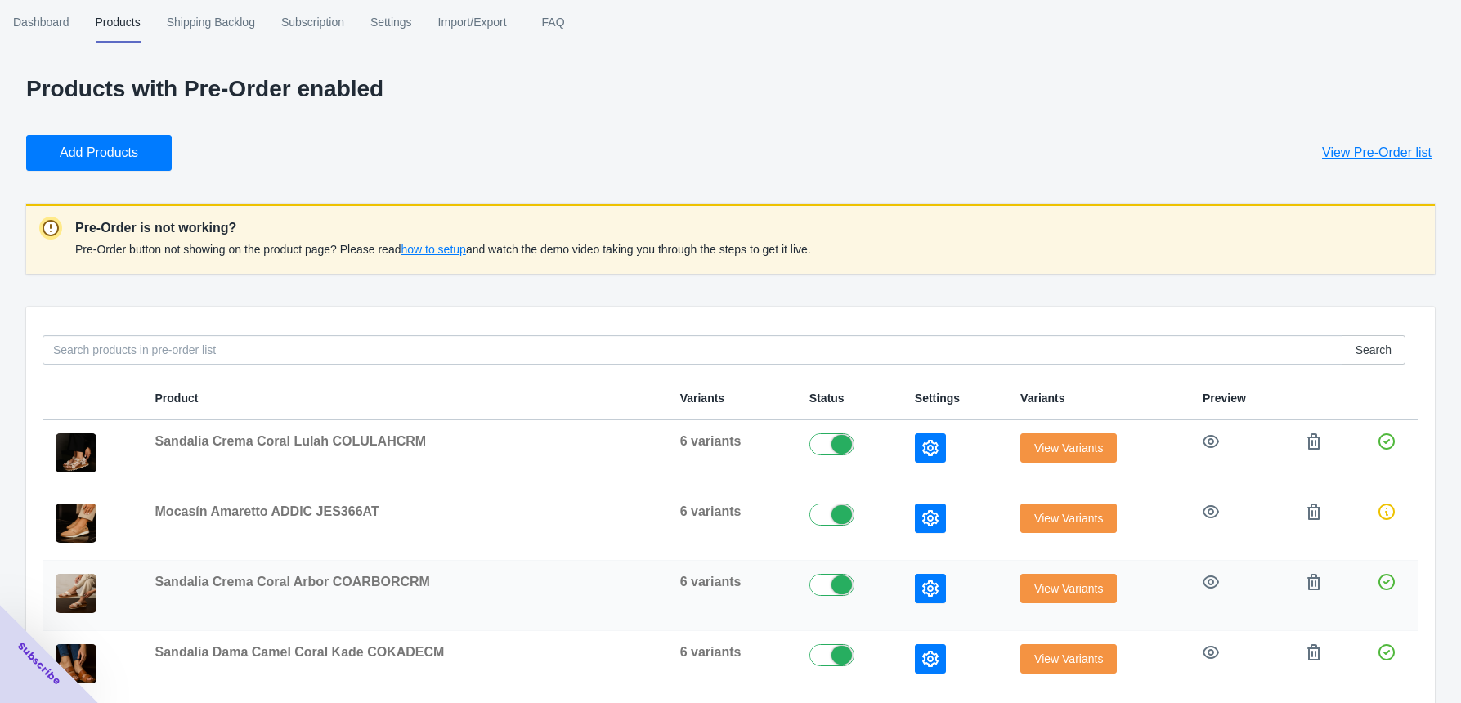
click at [1021, 570] on button "View Variants" at bounding box center [1069, 588] width 96 height 29
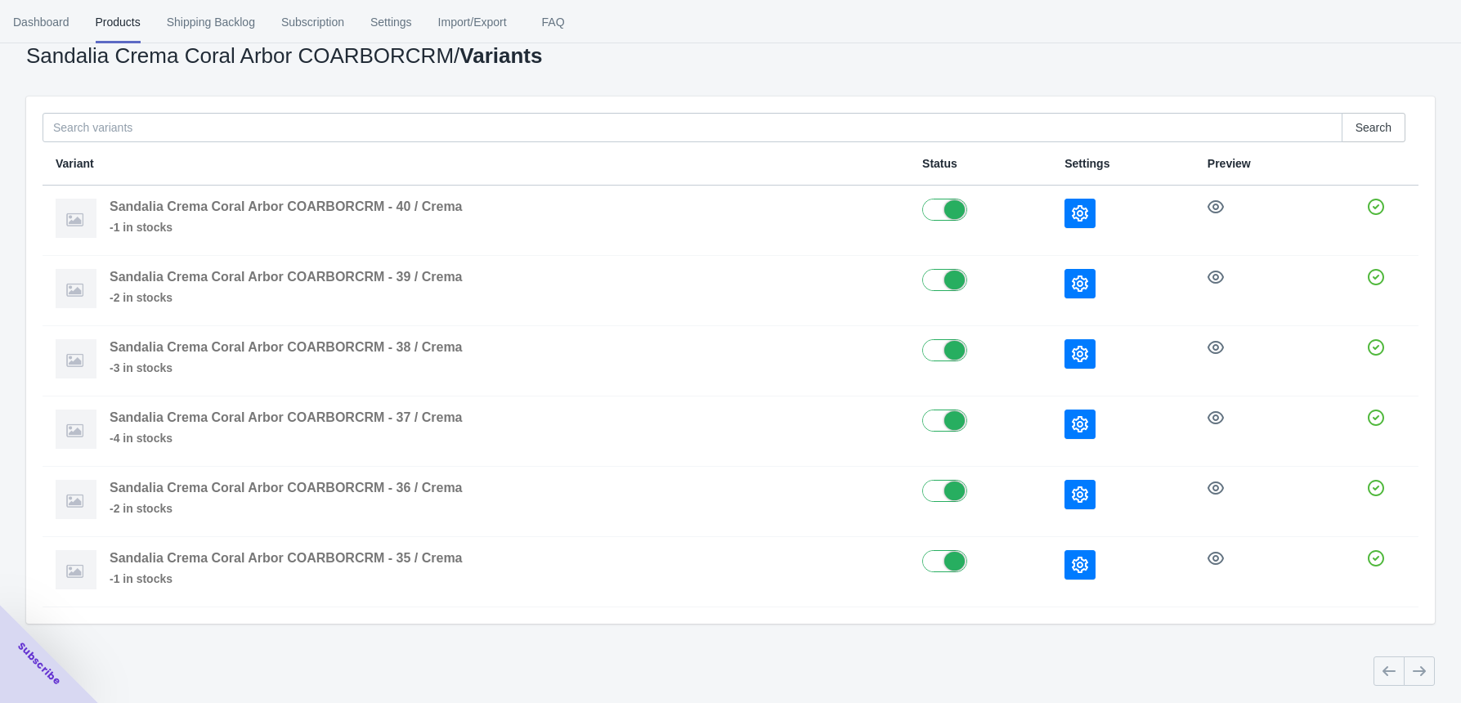
scroll to position [86, 0]
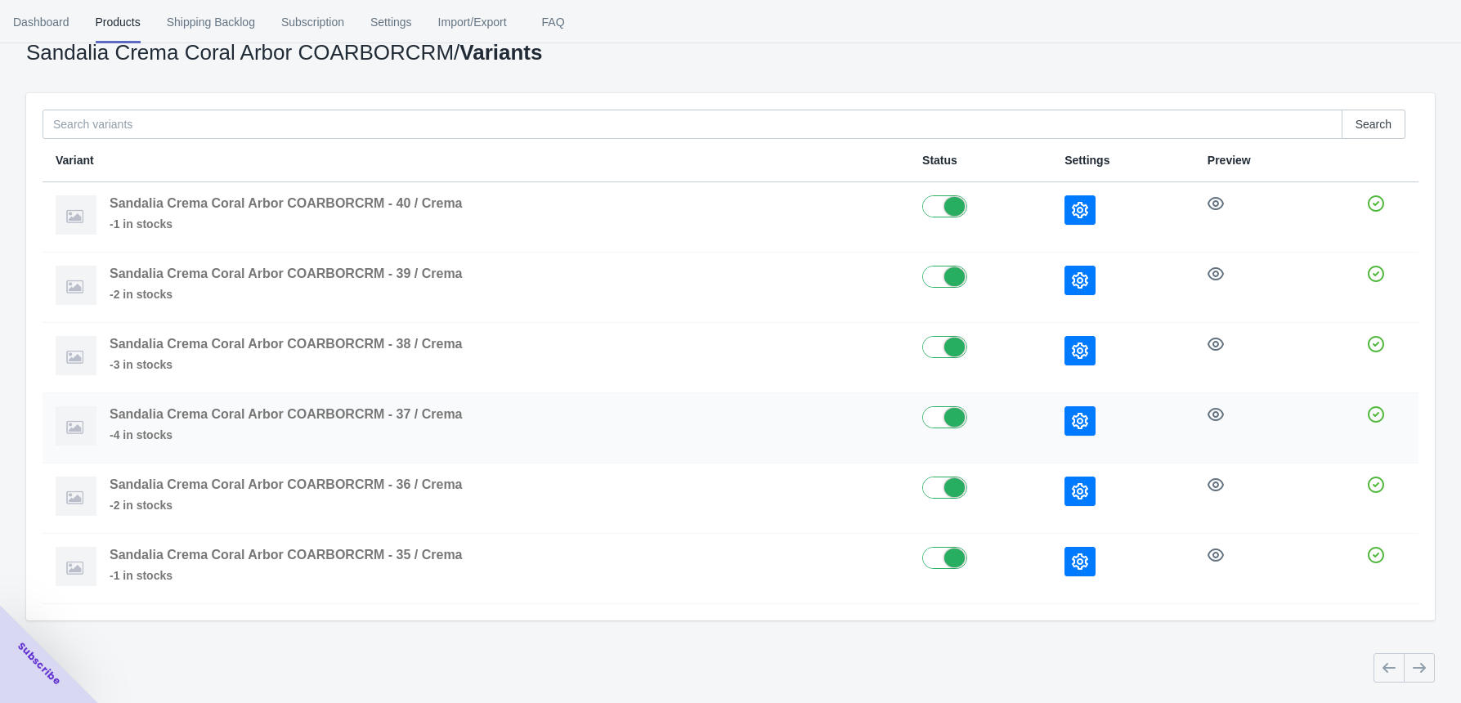
click at [1081, 424] on icon "button" at bounding box center [1080, 421] width 16 height 16
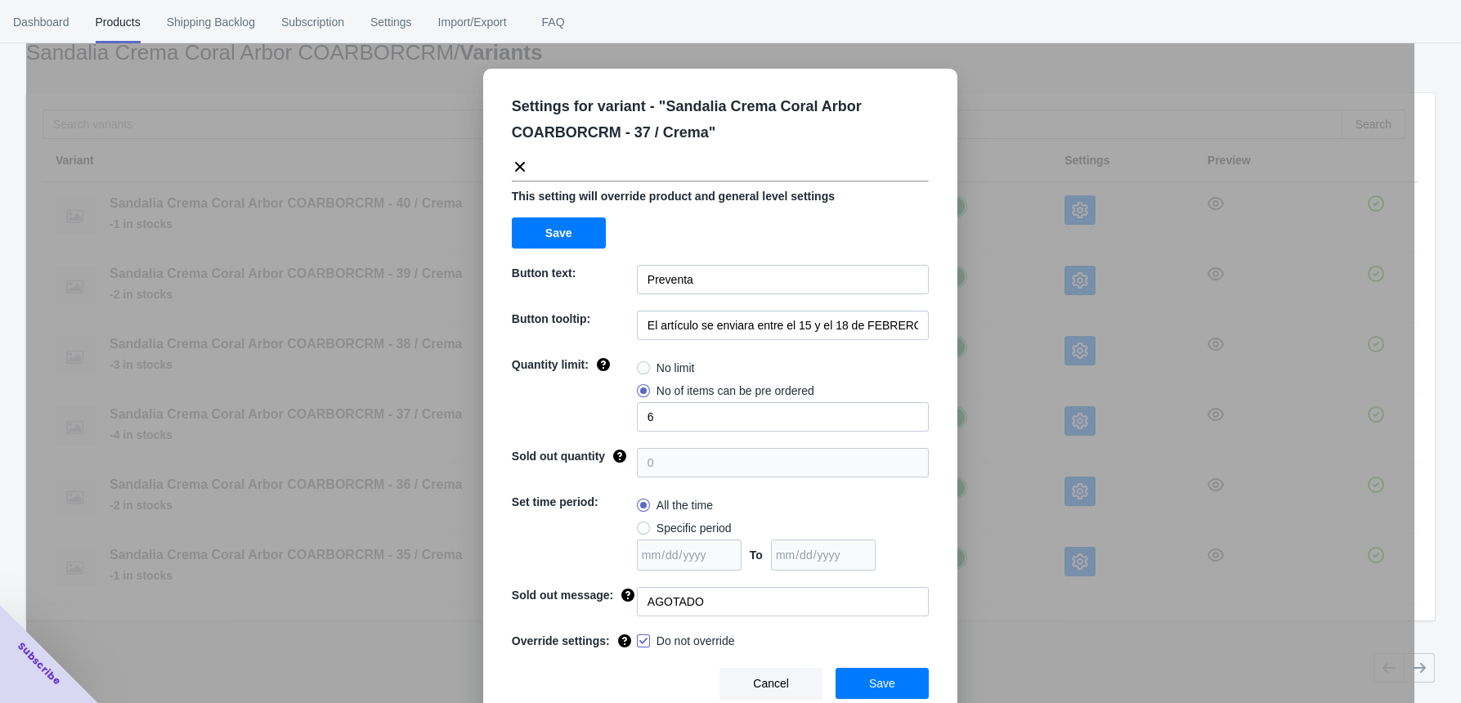
click at [766, 570] on span "Cancel" at bounding box center [771, 683] width 36 height 13
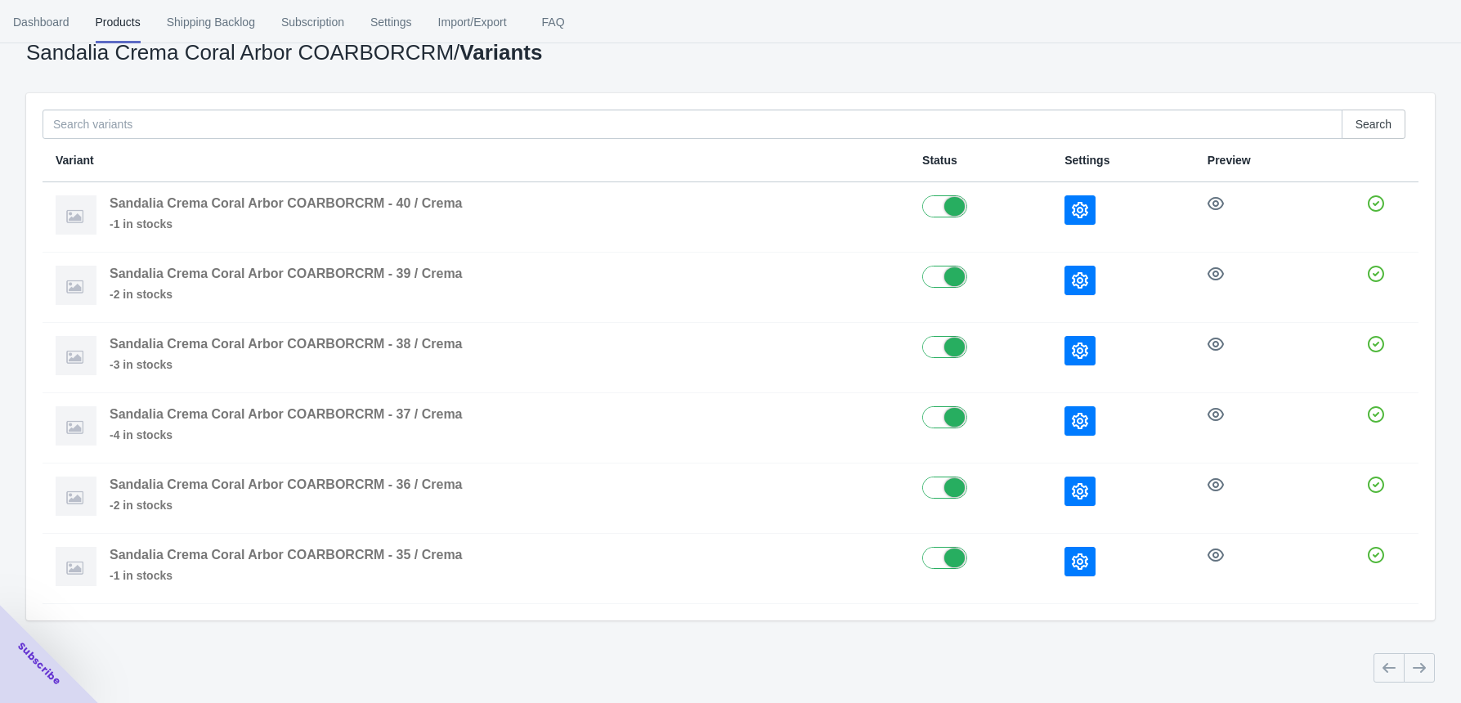
scroll to position [0, 0]
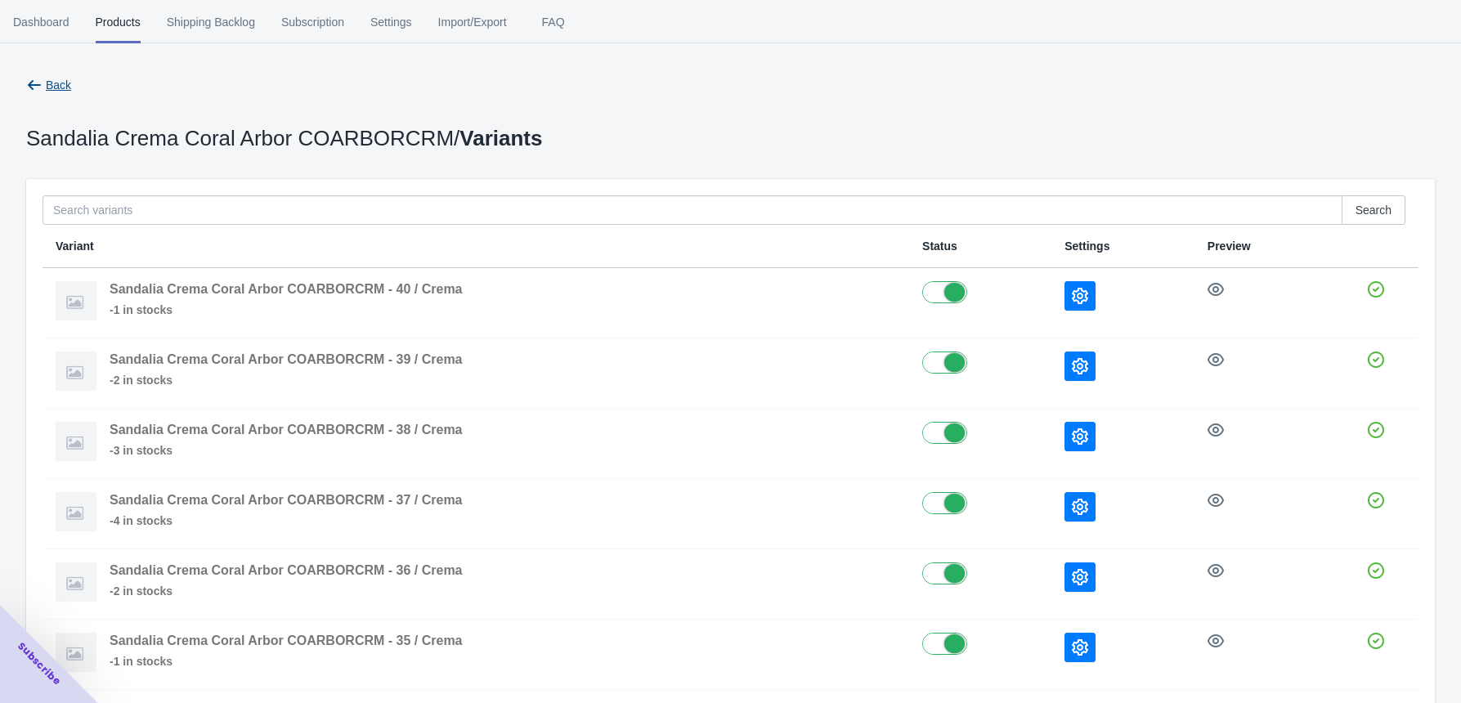
click at [38, 80] on icon "button" at bounding box center [34, 85] width 16 height 16
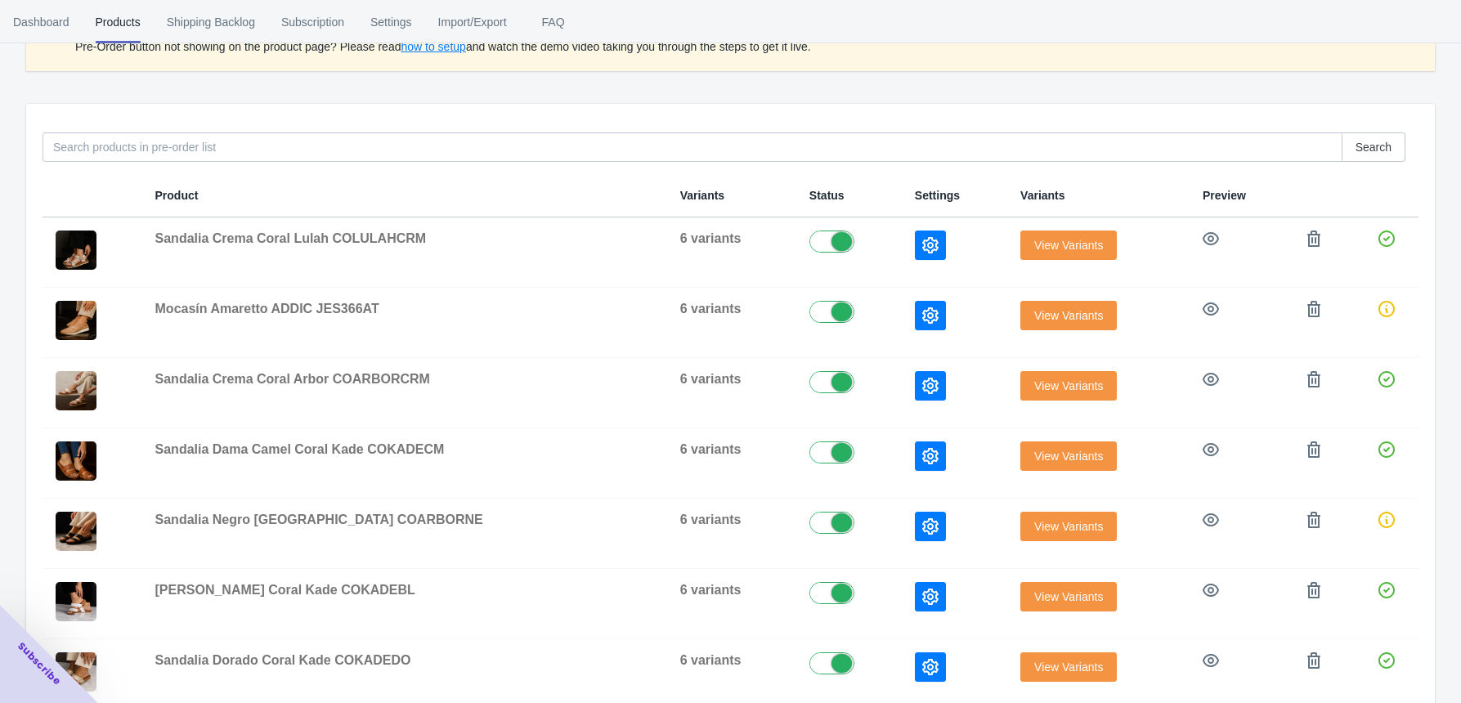
scroll to position [218, 0]
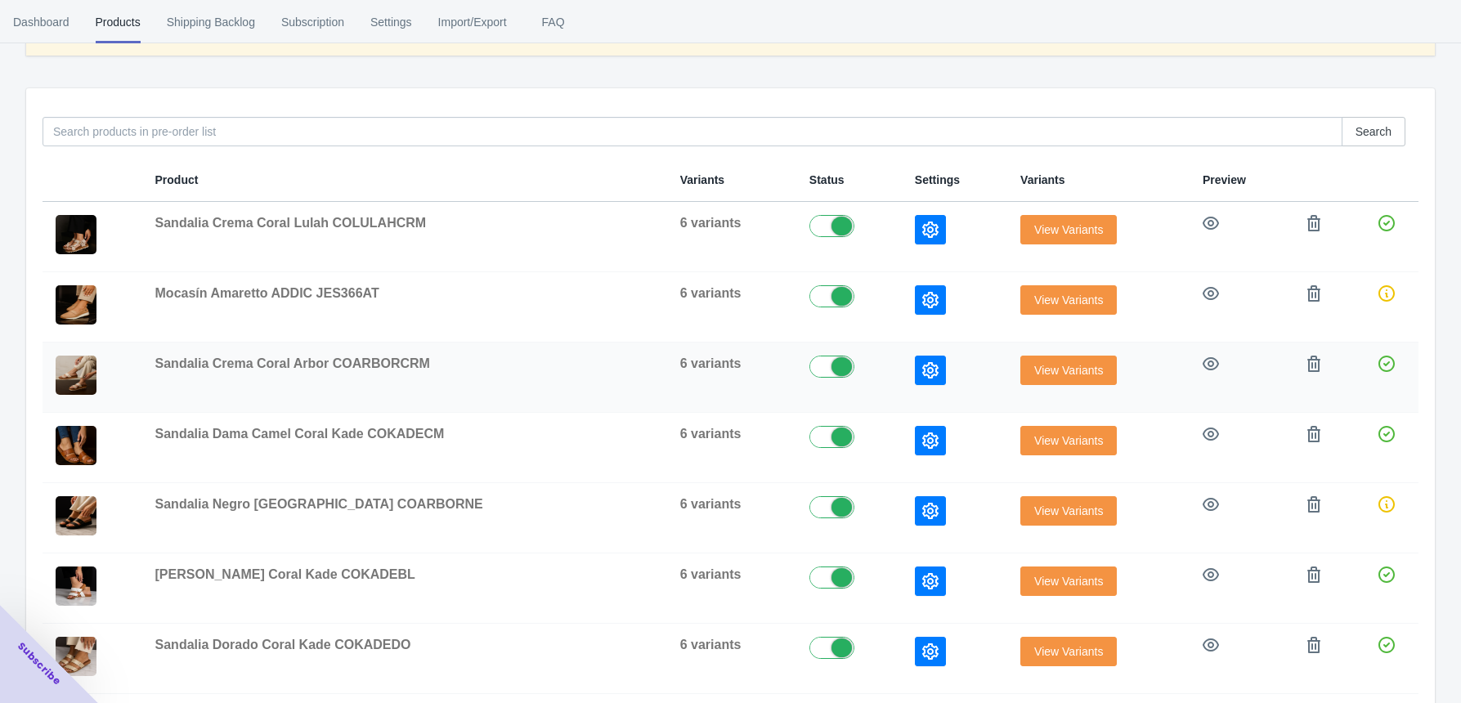
click at [915, 374] on button "button" at bounding box center [930, 370] width 31 height 29
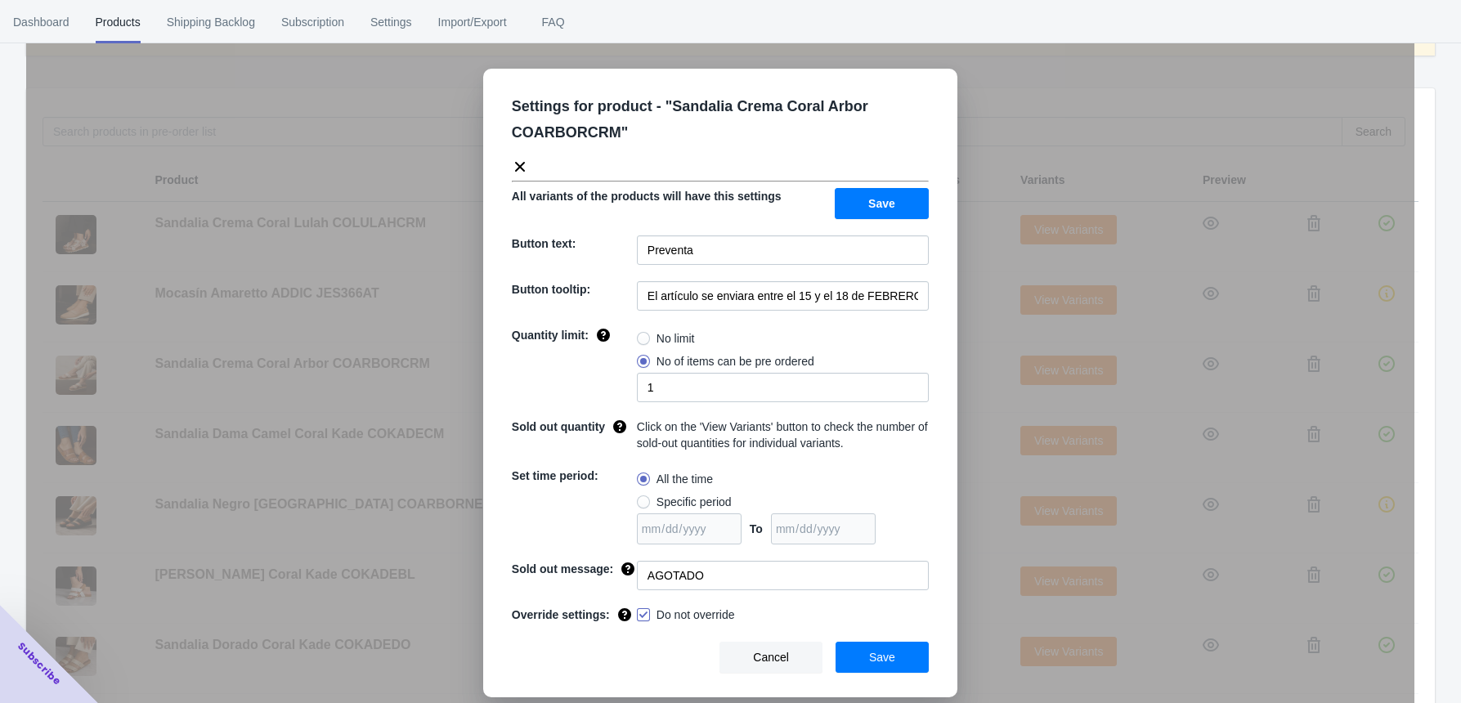
click at [886, 348] on div "No limit" at bounding box center [783, 338] width 292 height 23
click at [788, 570] on span "Cancel" at bounding box center [771, 657] width 36 height 13
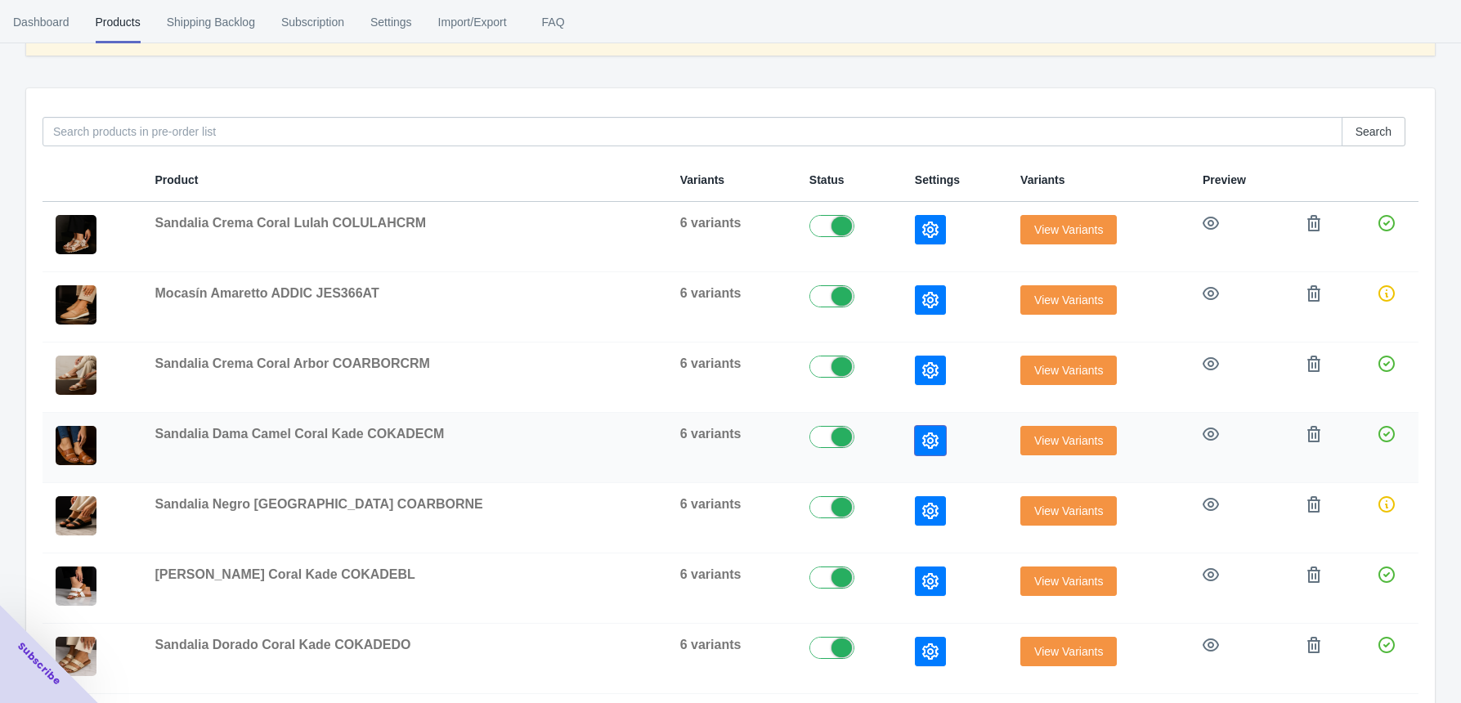
click at [922, 435] on icon "button" at bounding box center [930, 441] width 16 height 16
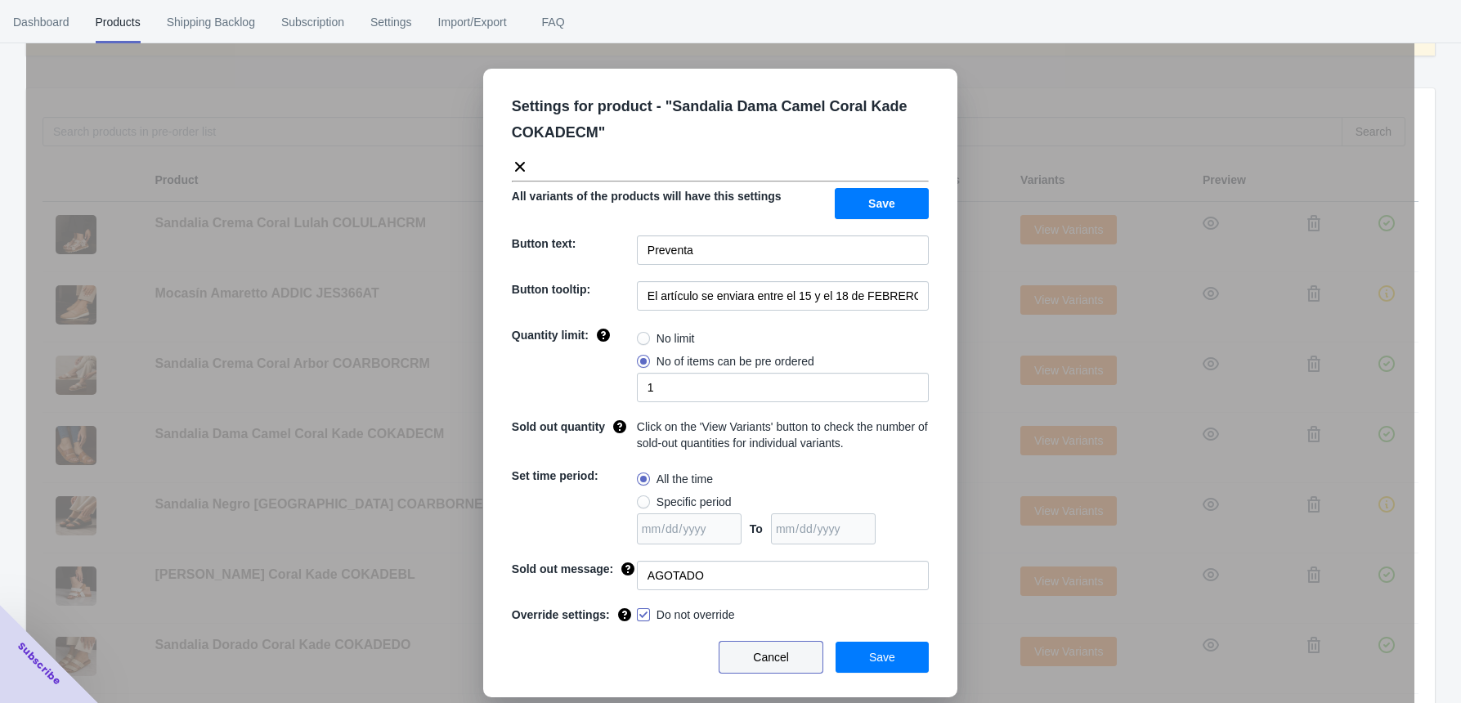
click at [778, 570] on span "Cancel" at bounding box center [771, 657] width 36 height 13
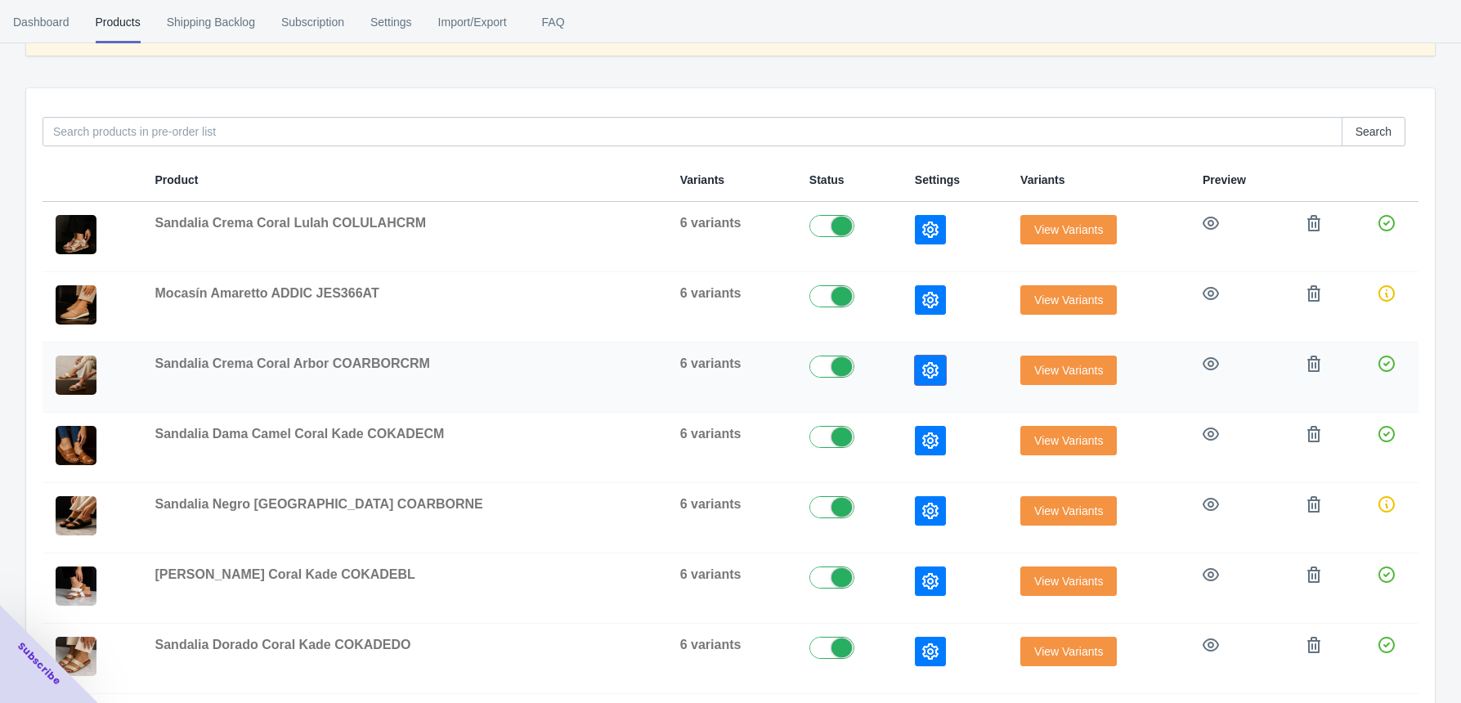
click at [922, 366] on icon "button" at bounding box center [930, 370] width 16 height 16
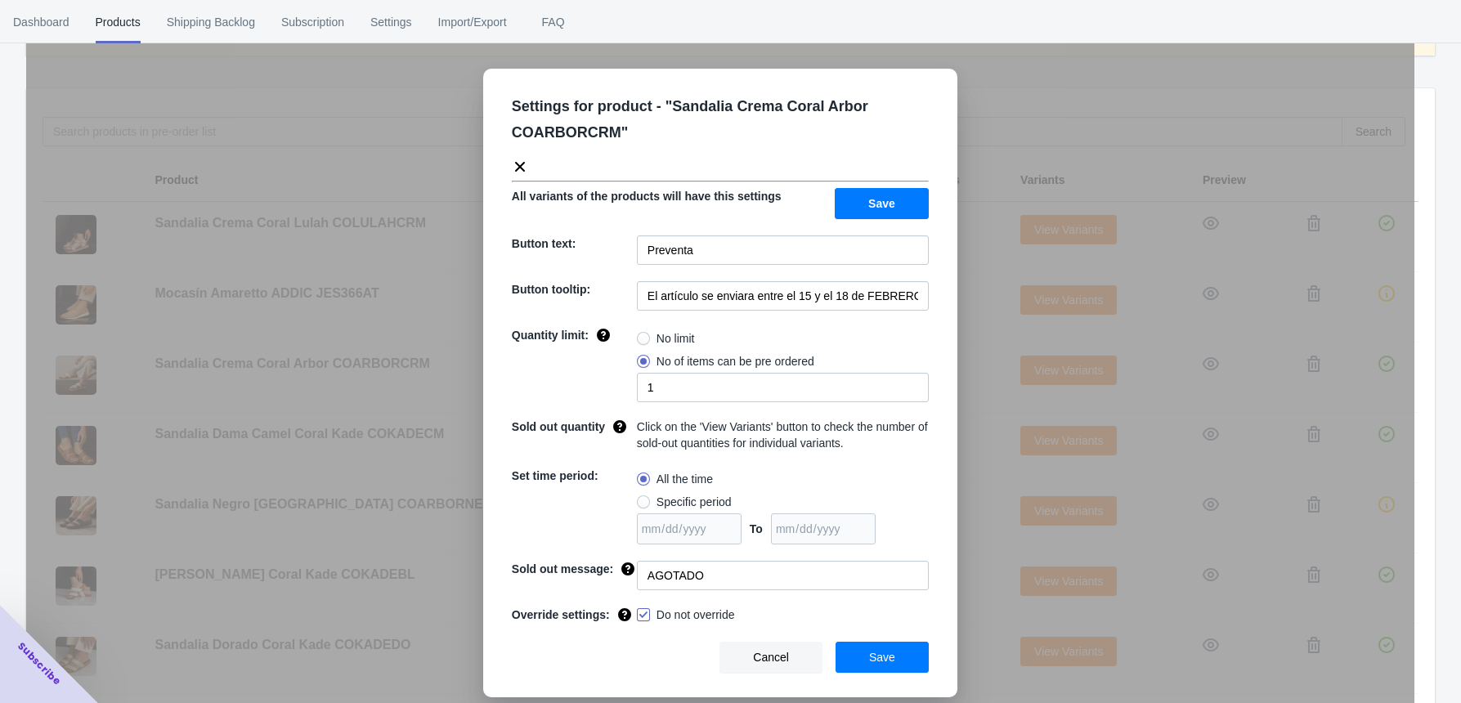
click at [643, 342] on span at bounding box center [643, 338] width 13 height 13
click at [642, 335] on input "No limit" at bounding box center [641, 334] width 1 height 1
radio input "true"
click at [904, 570] on button "Save" at bounding box center [882, 657] width 93 height 31
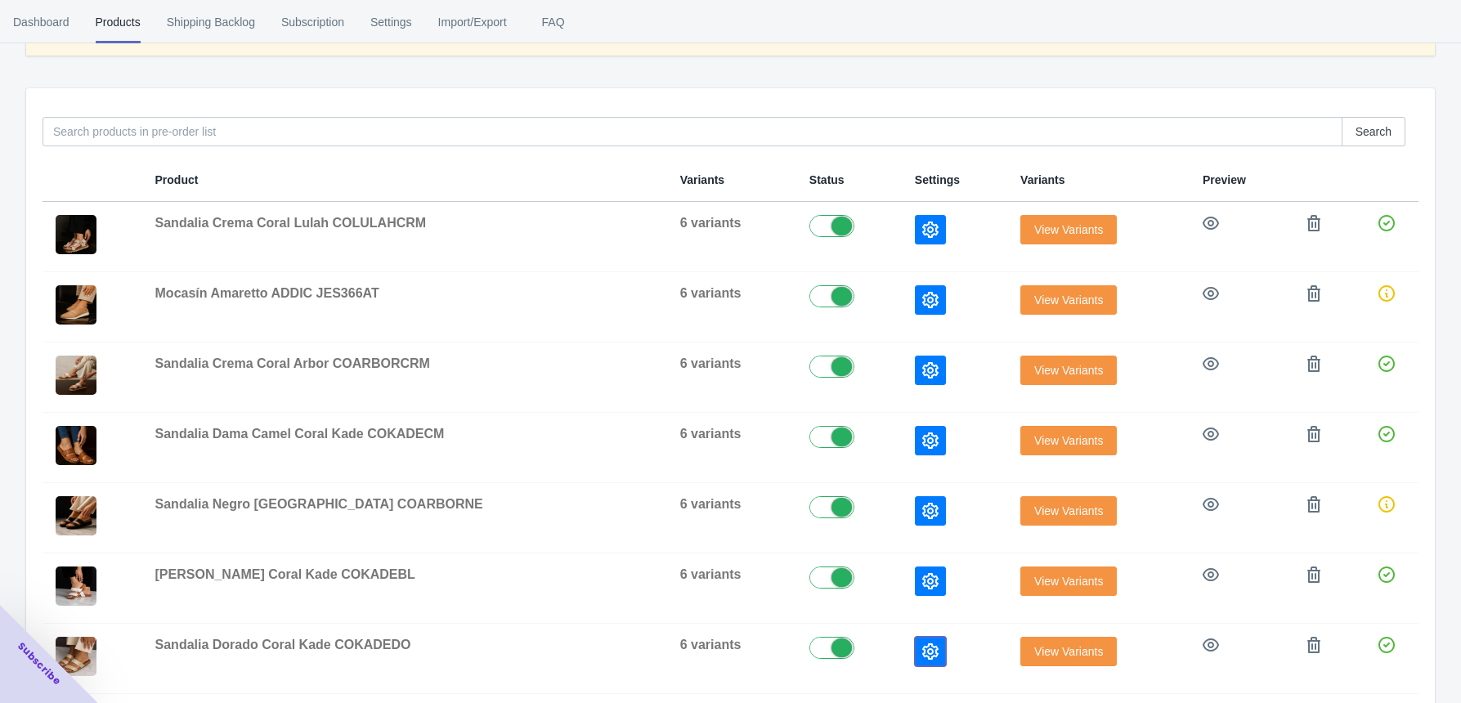
click at [922, 570] on icon "button" at bounding box center [930, 652] width 16 height 16
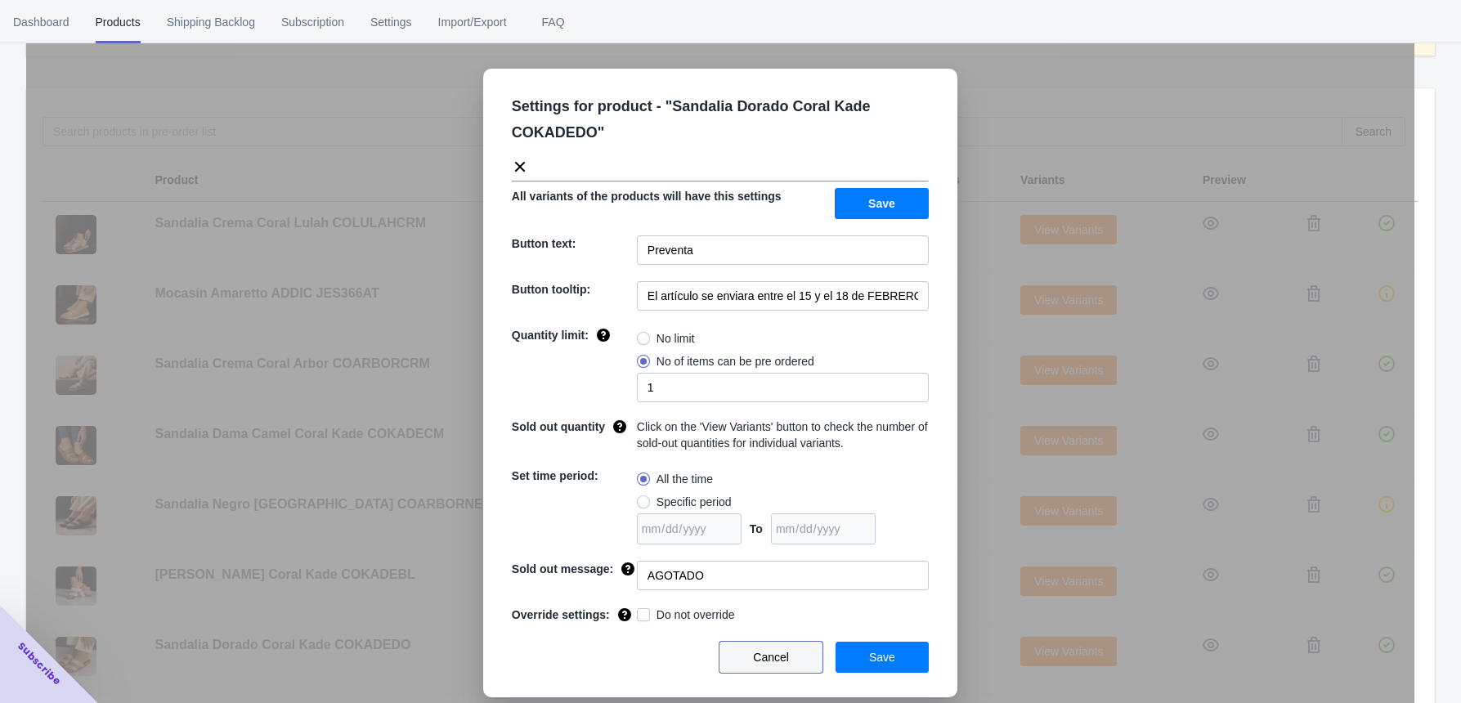
click at [789, 570] on span "Cancel" at bounding box center [771, 657] width 36 height 13
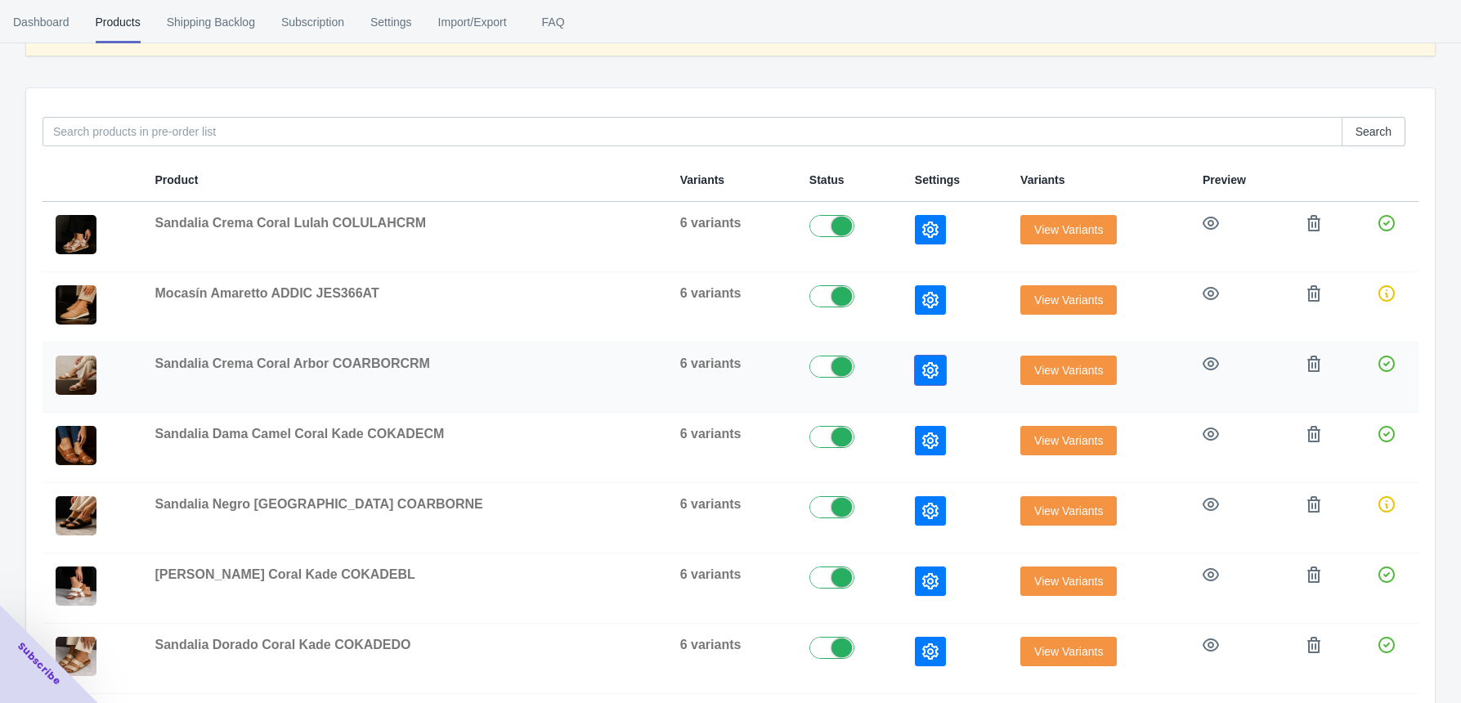
click at [922, 376] on icon "button" at bounding box center [930, 370] width 16 height 16
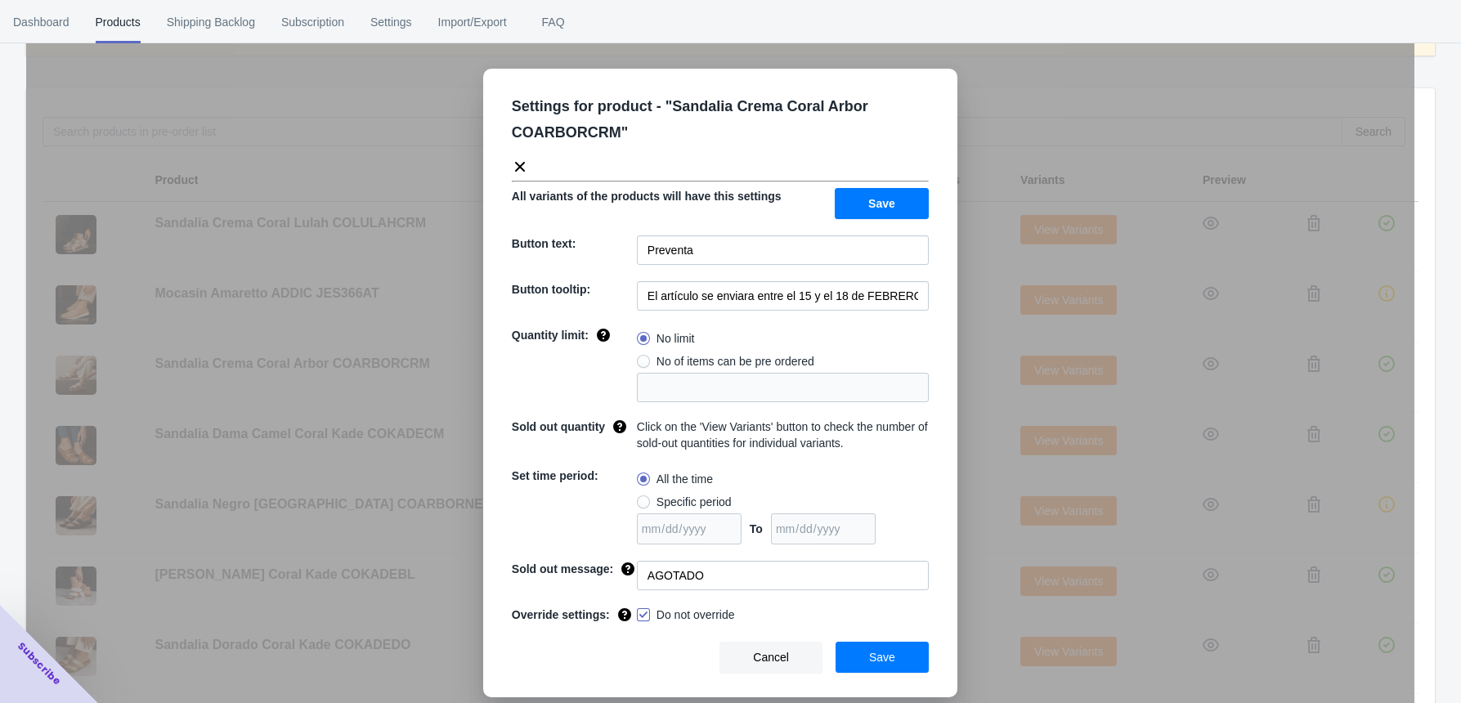
click at [804, 570] on button "Cancel" at bounding box center [771, 657] width 103 height 31
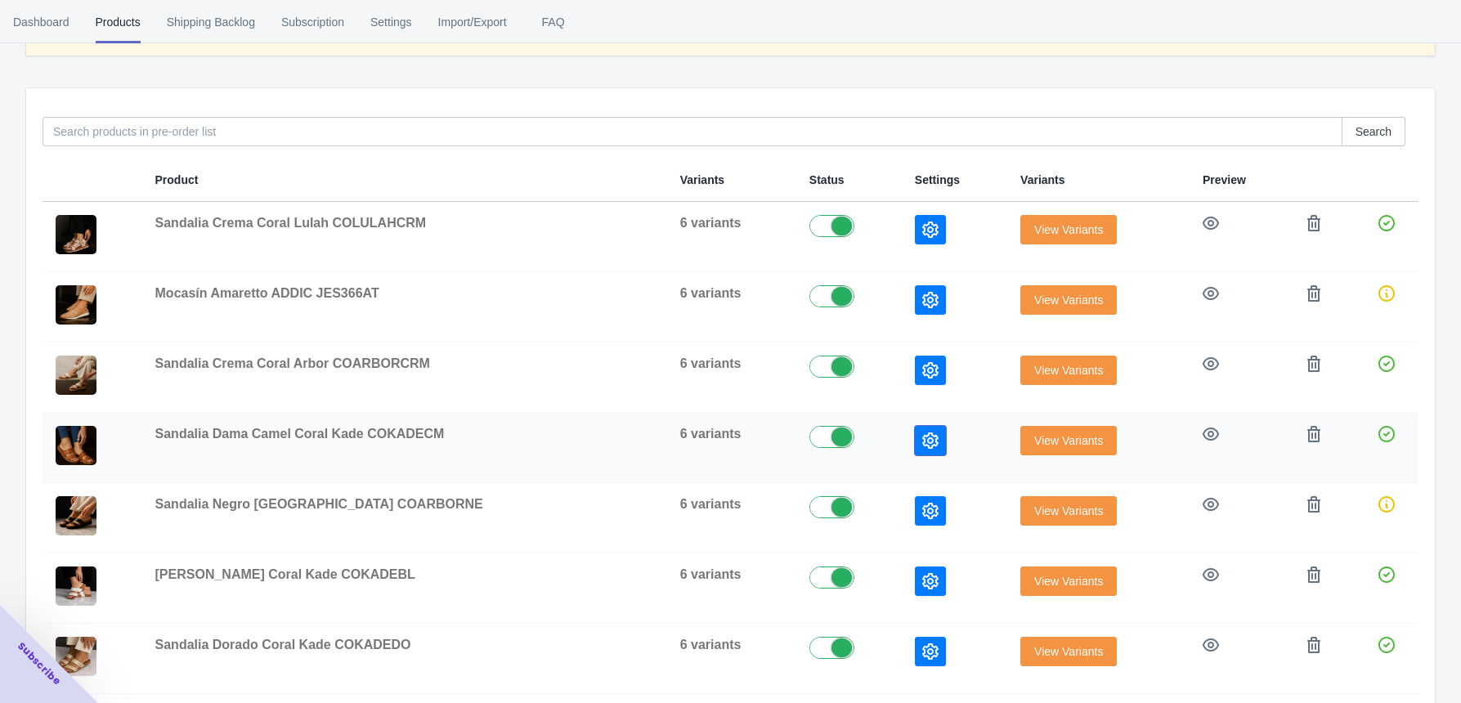
click at [922, 436] on icon "button" at bounding box center [930, 441] width 16 height 16
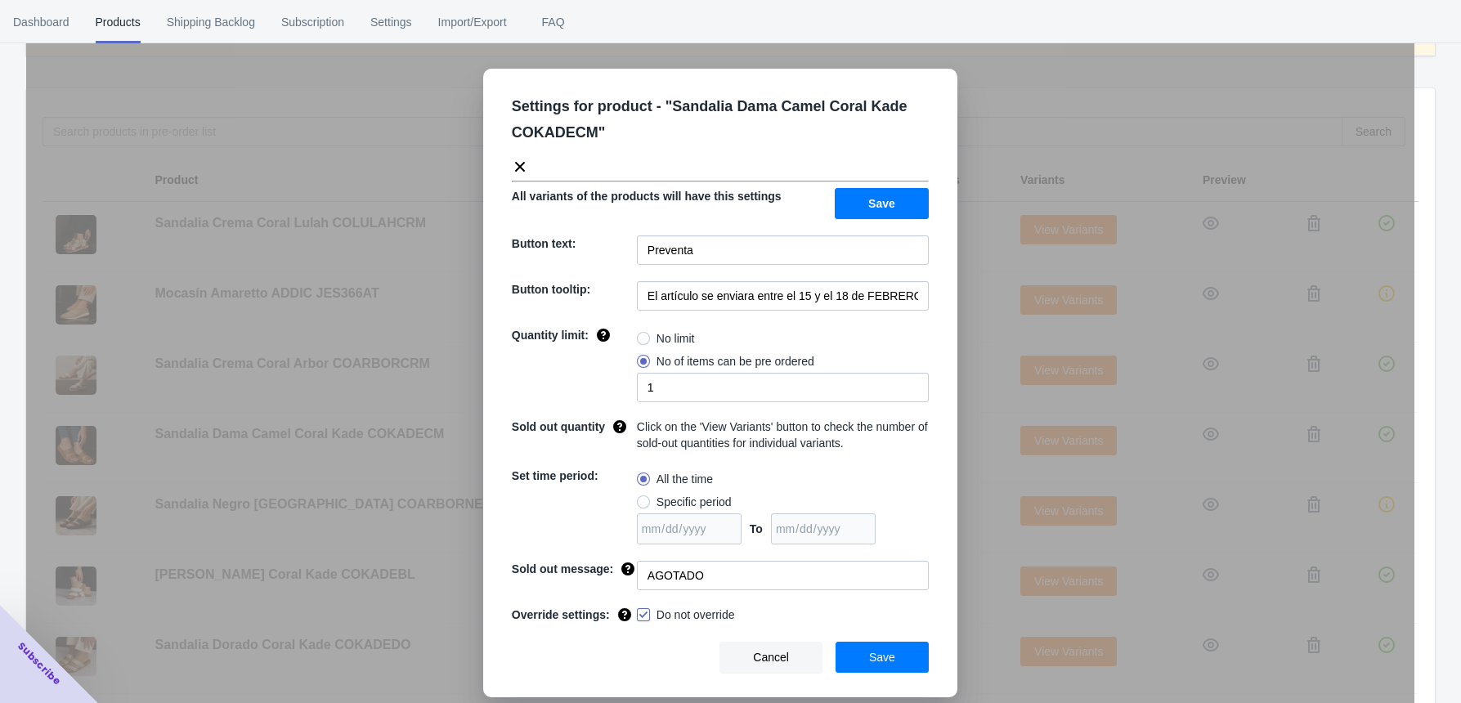
click at [971, 411] on div "Settings for product - " Sandalia Dama Camel Coral Kade COKADECM " All variants…" at bounding box center [720, 392] width 1389 height 703
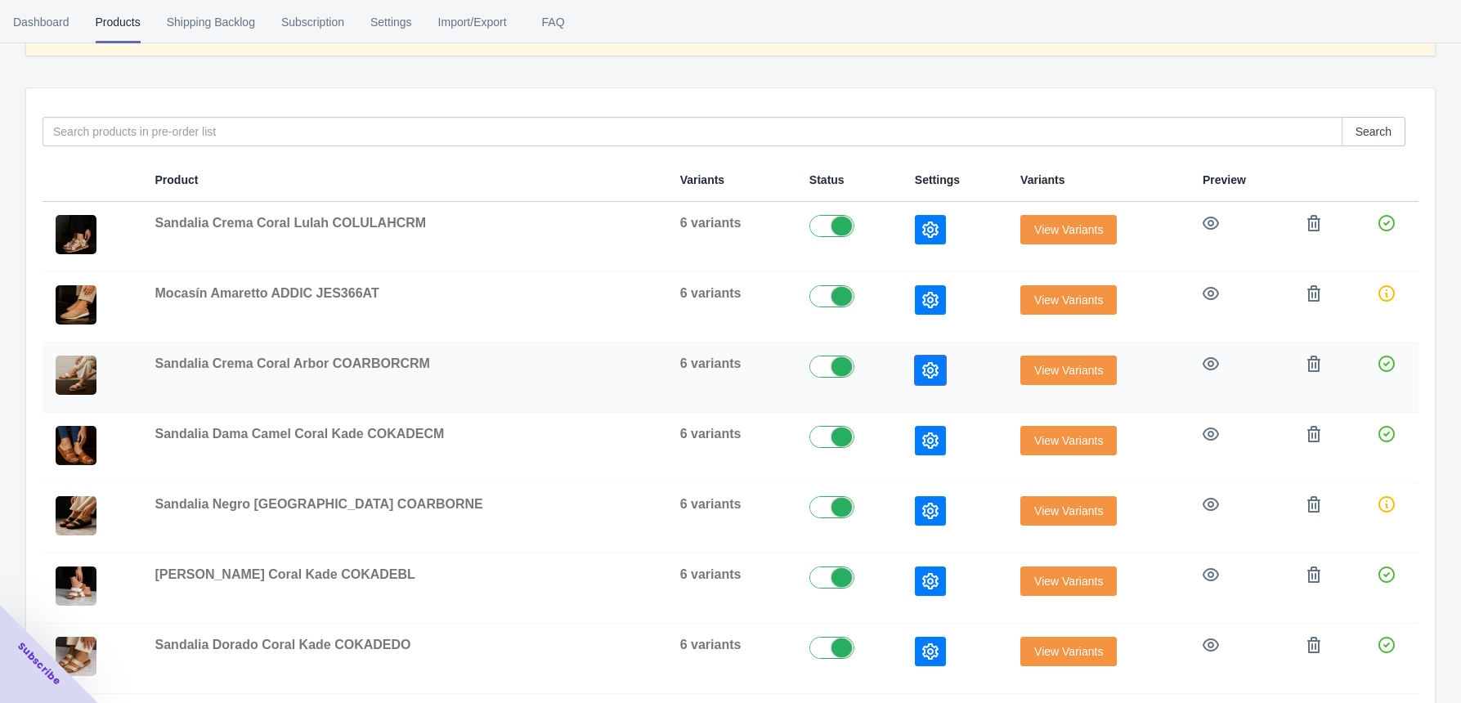
click at [922, 364] on icon "button" at bounding box center [930, 370] width 16 height 16
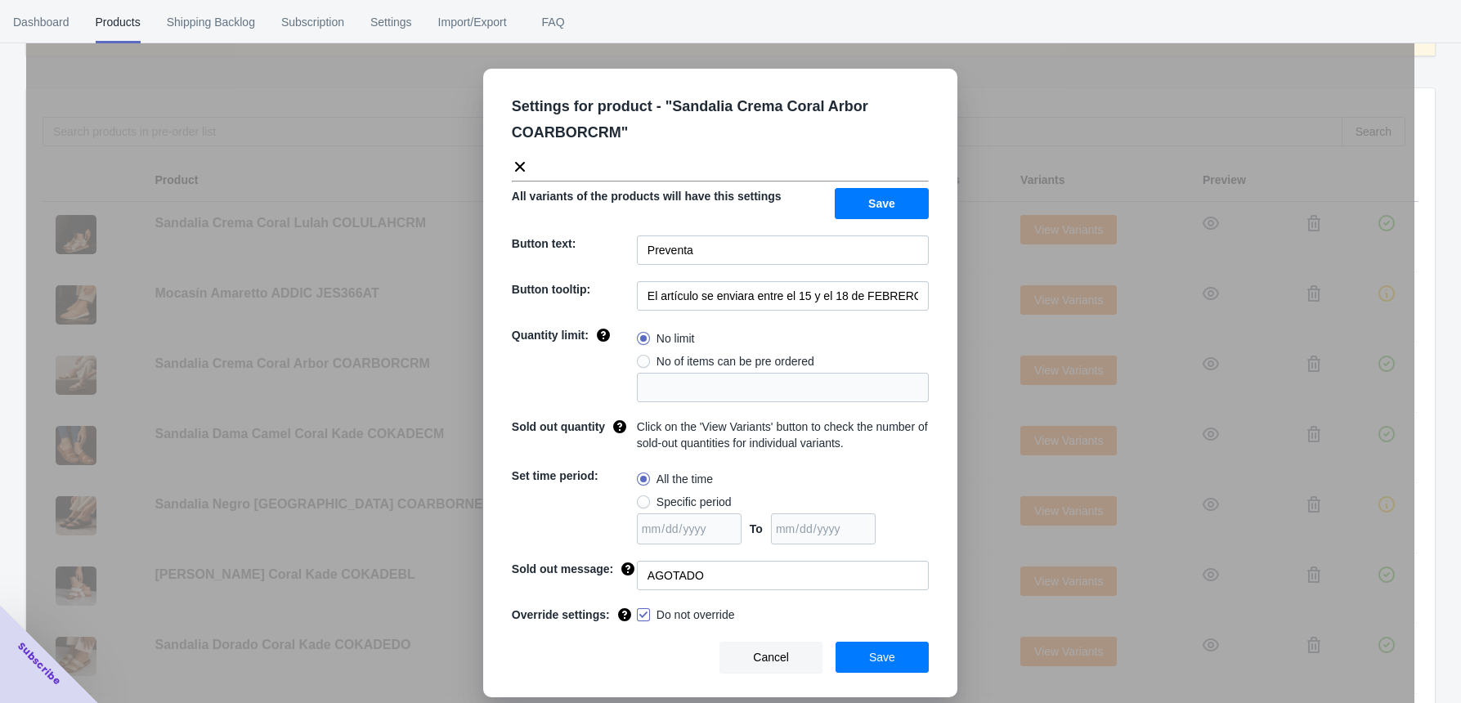
click at [965, 384] on div "Settings for product - " Sandalia Crema Coral Arbor COARBORCRM " All variants o…" at bounding box center [720, 392] width 1389 height 703
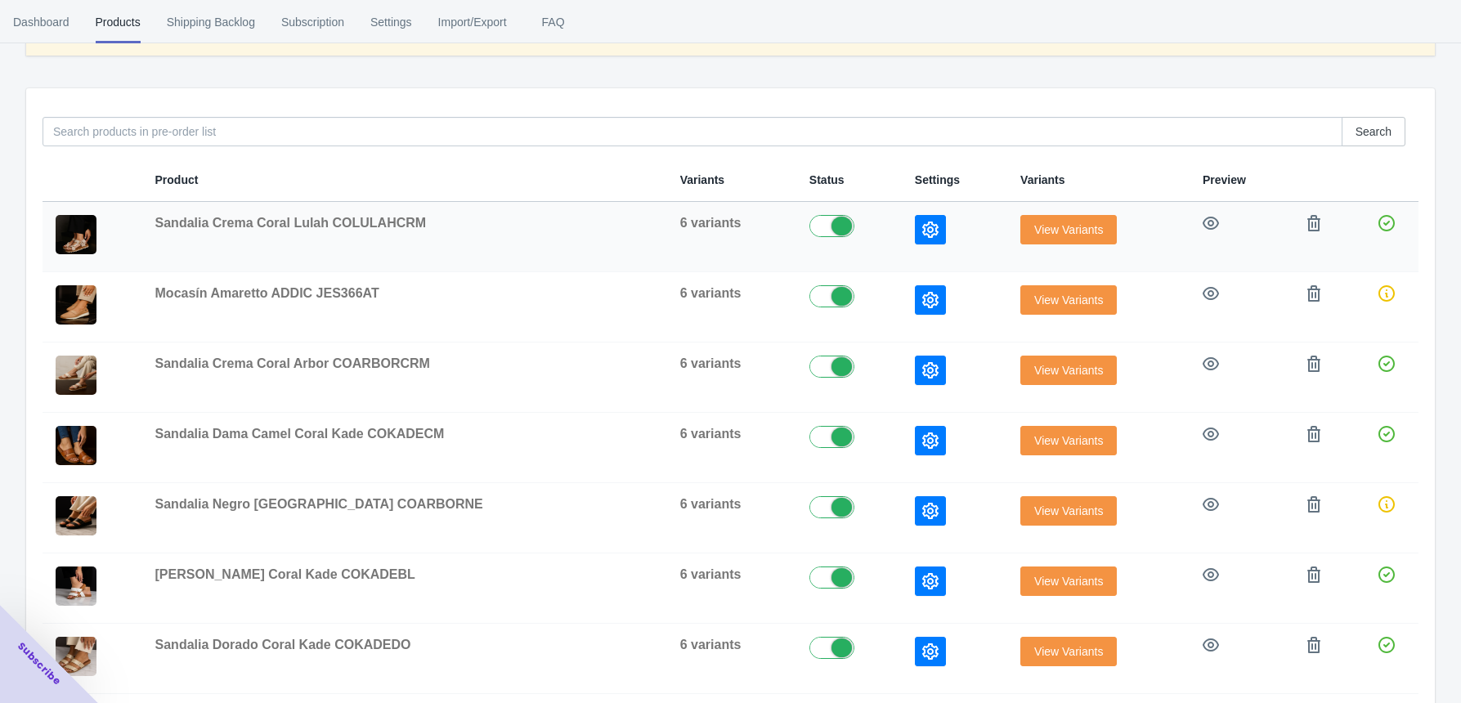
click at [915, 215] on button "button" at bounding box center [930, 229] width 31 height 29
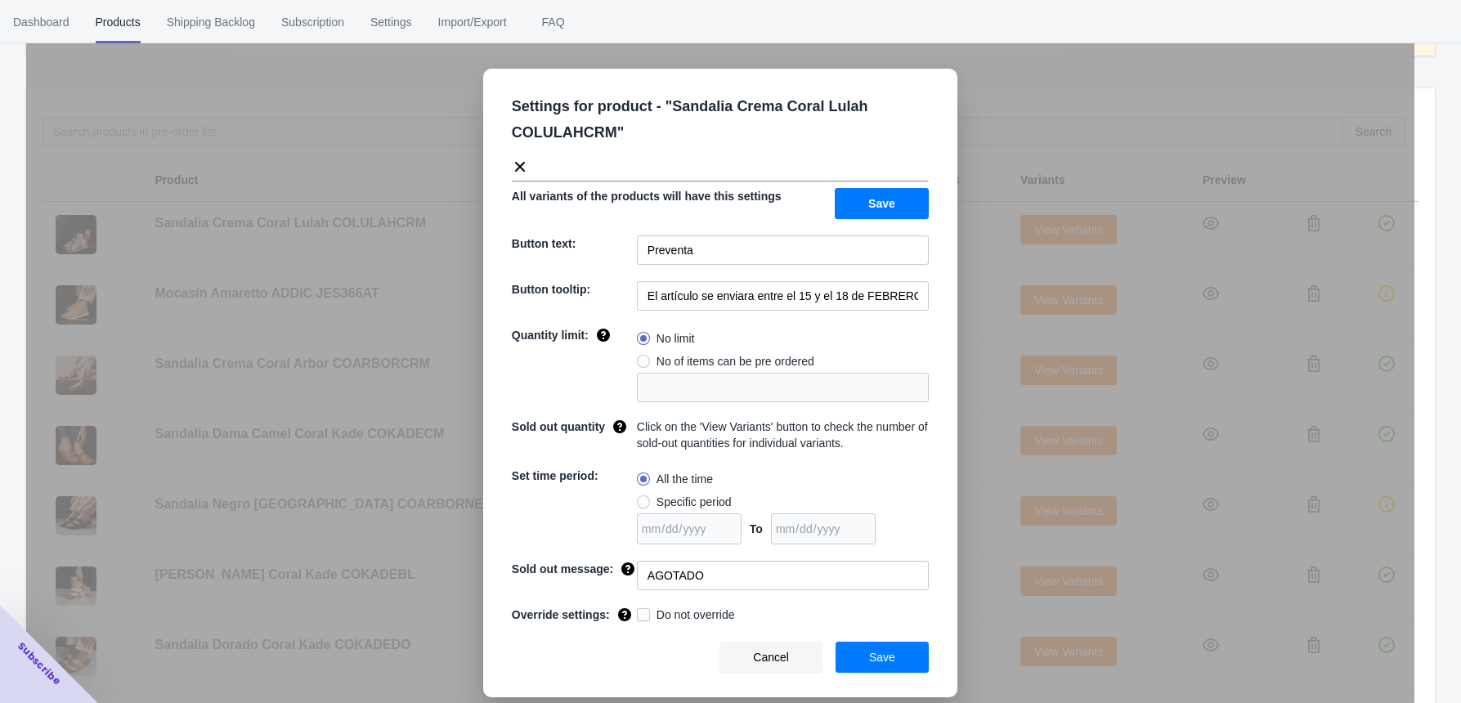
click at [972, 285] on div "Settings for product - " Sandalia Crema Coral Lulah COLULAHCRM " All variants o…" at bounding box center [720, 392] width 1389 height 703
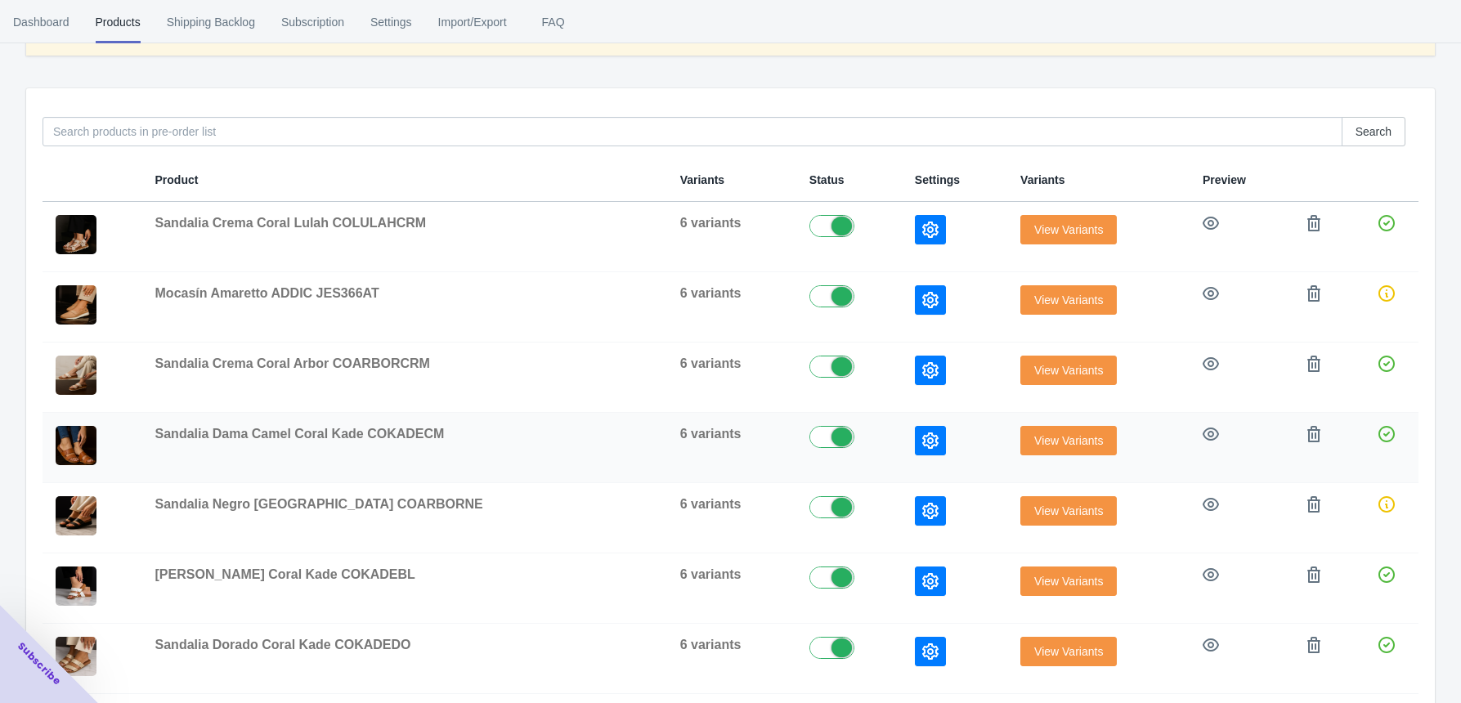
click at [922, 444] on icon "button" at bounding box center [930, 441] width 16 height 16
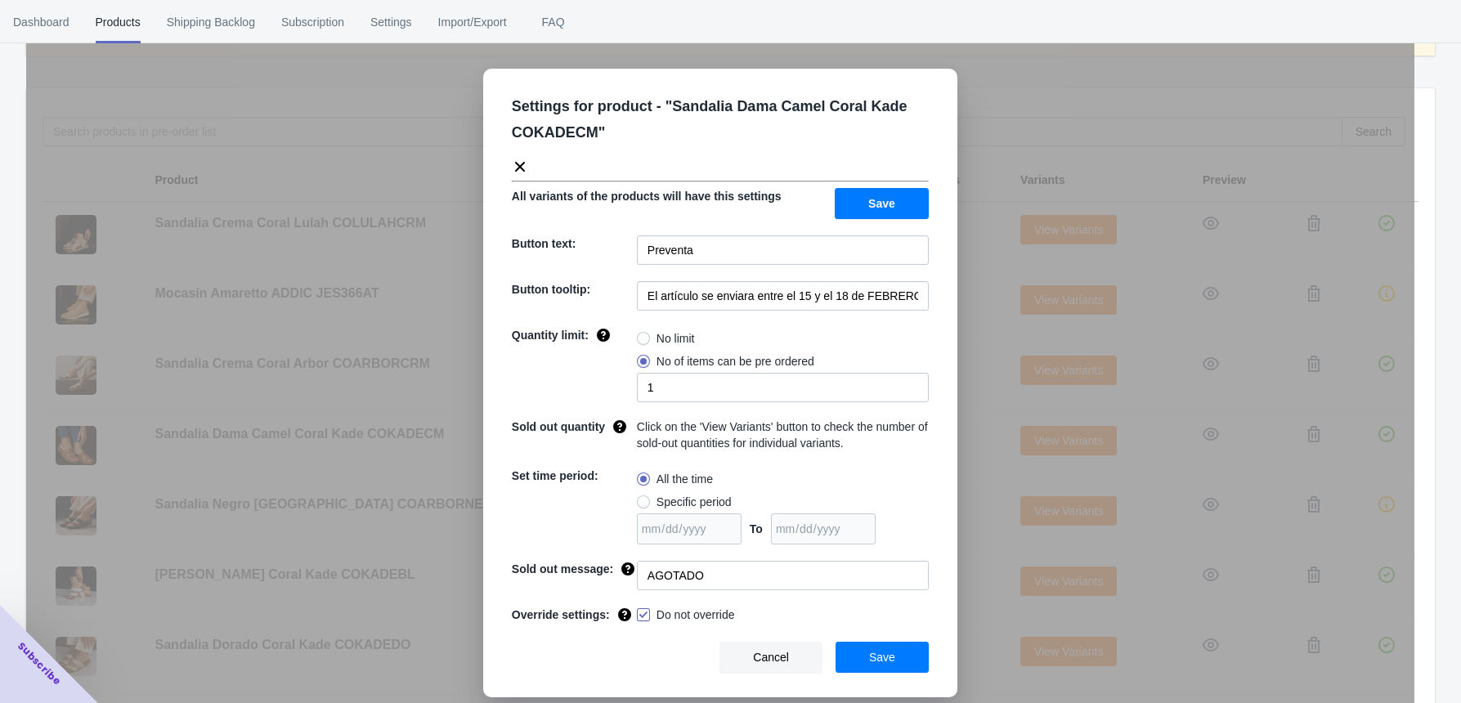
click at [969, 390] on div "Settings for product - " Sandalia Dama Camel Coral Kade COKADECM " All variants…" at bounding box center [720, 392] width 1389 height 703
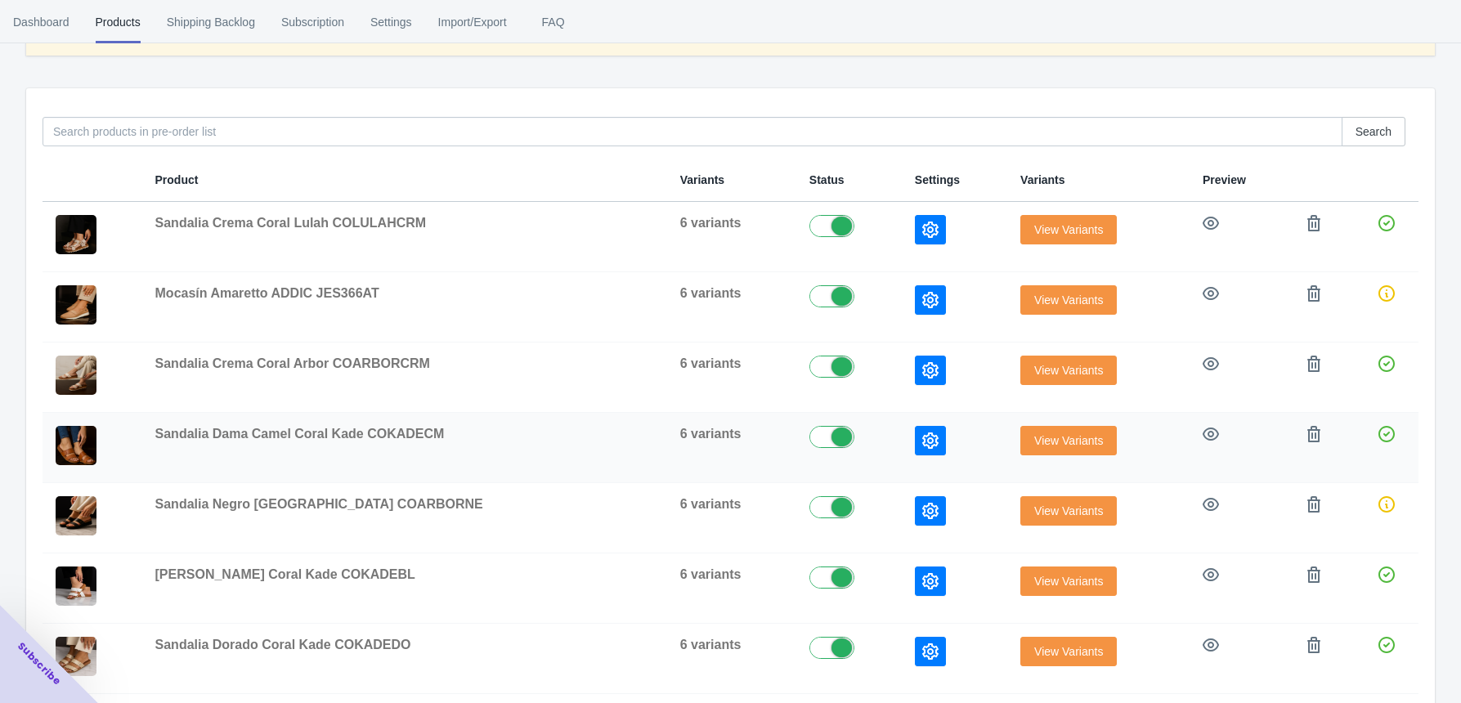
click at [1034, 438] on span "View Variants" at bounding box center [1068, 440] width 69 height 13
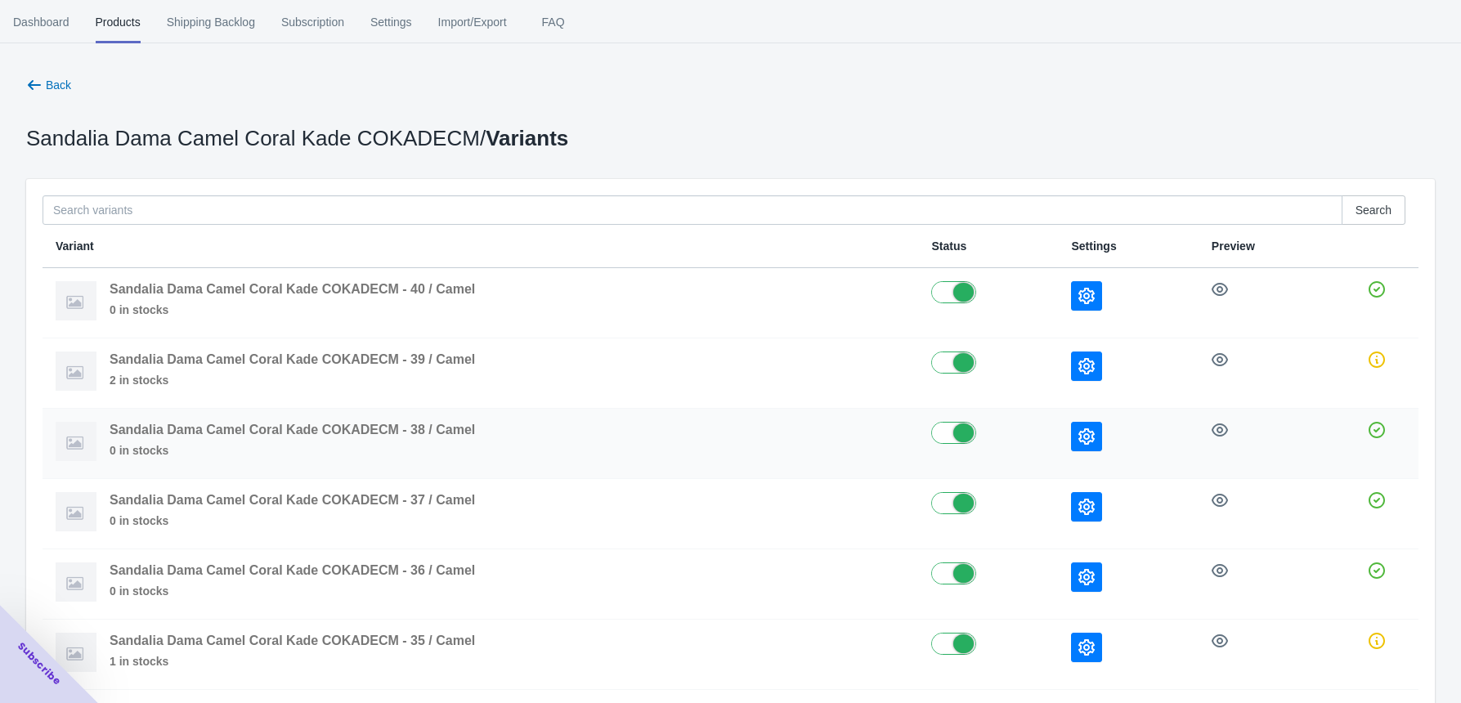
click at [1087, 426] on button "button" at bounding box center [1086, 436] width 31 height 29
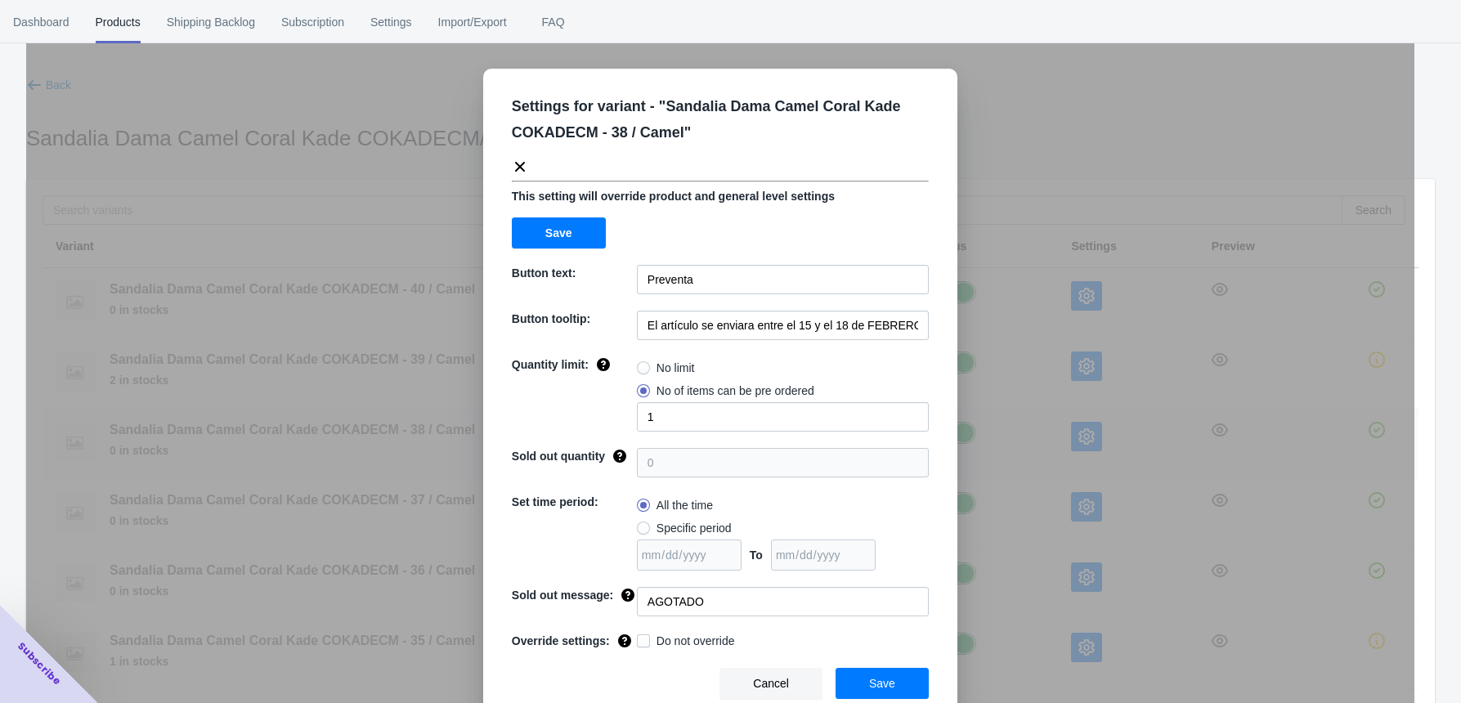
click at [1087, 426] on div "Settings for variant - " Sandalia Dama Camel Coral Kade COKADECM - 38 / Camel "…" at bounding box center [720, 392] width 1389 height 703
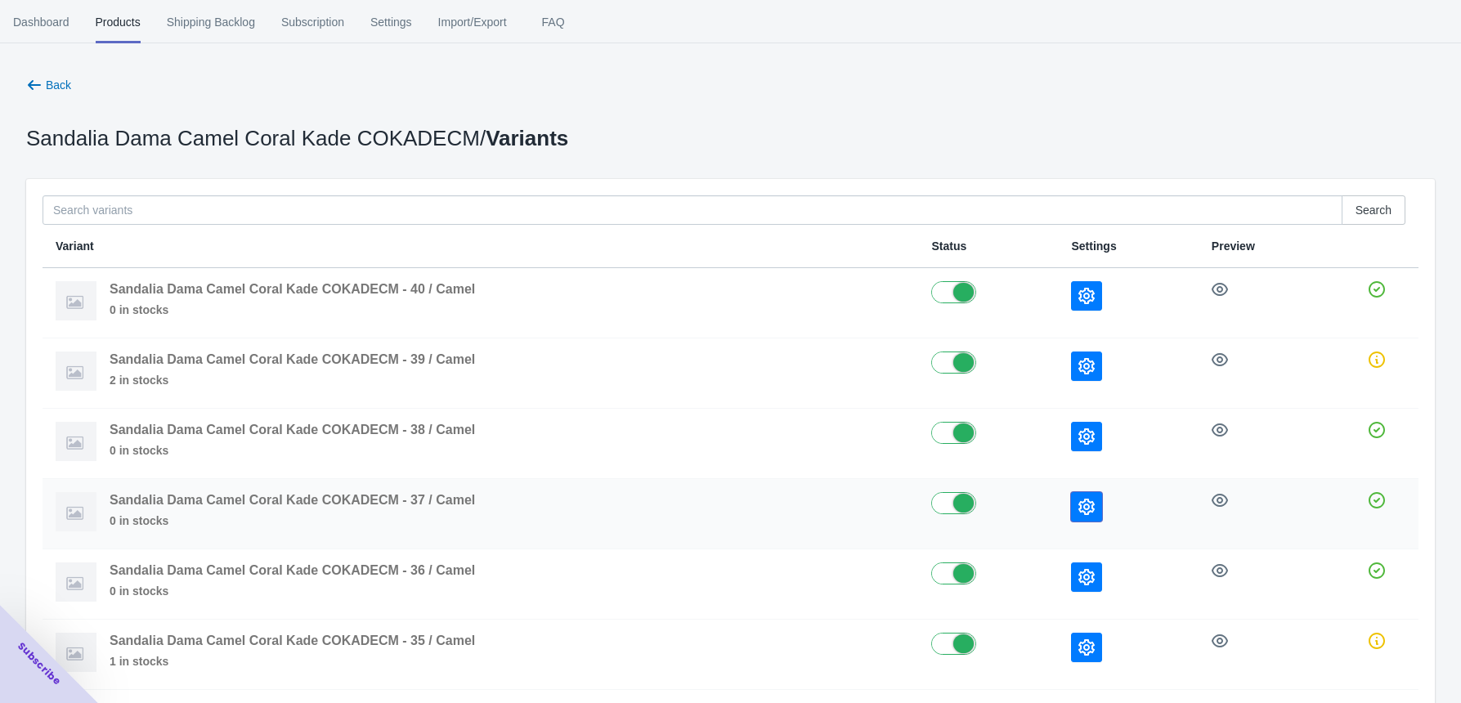
click at [1096, 507] on button "button" at bounding box center [1086, 506] width 31 height 29
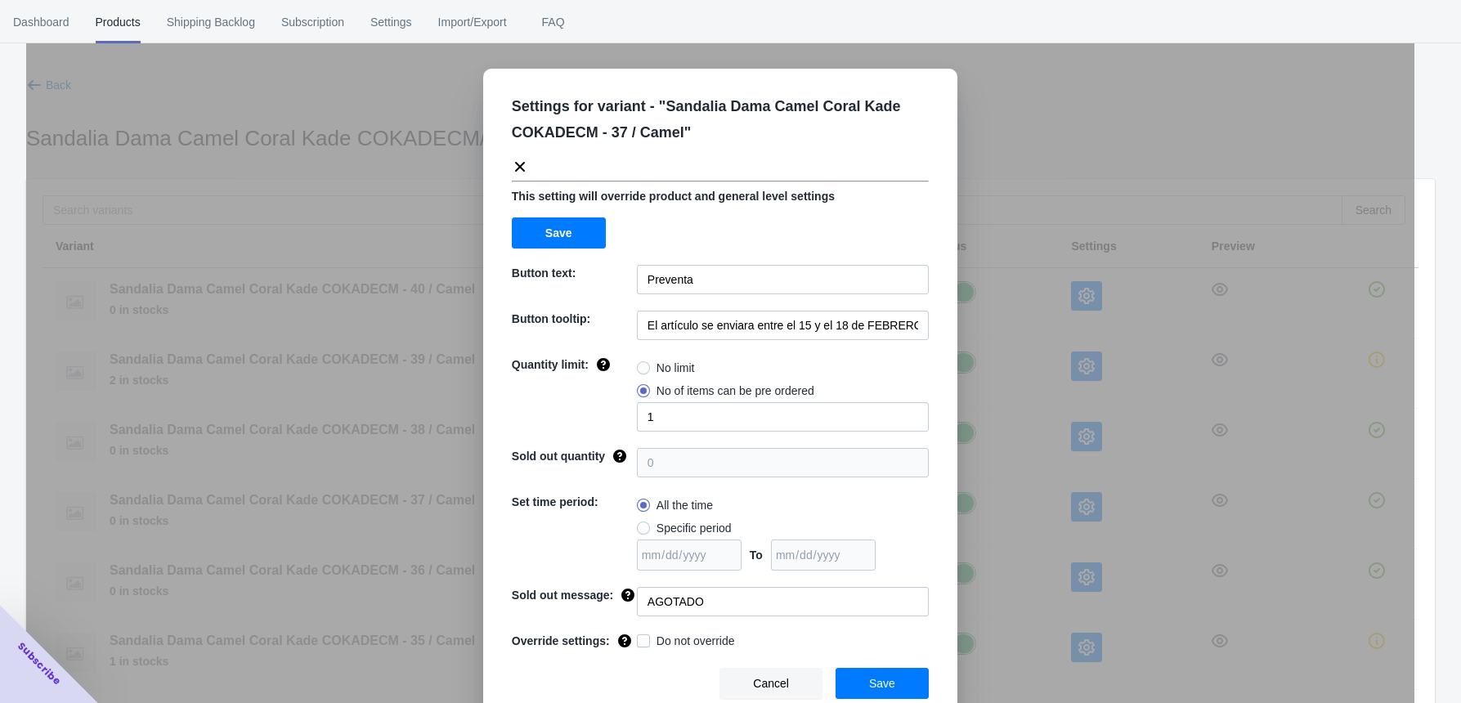
click at [1093, 486] on div "Settings for variant - " Sandalia Dama Camel Coral Kade COKADECM - 37 / Camel "…" at bounding box center [720, 392] width 1389 height 703
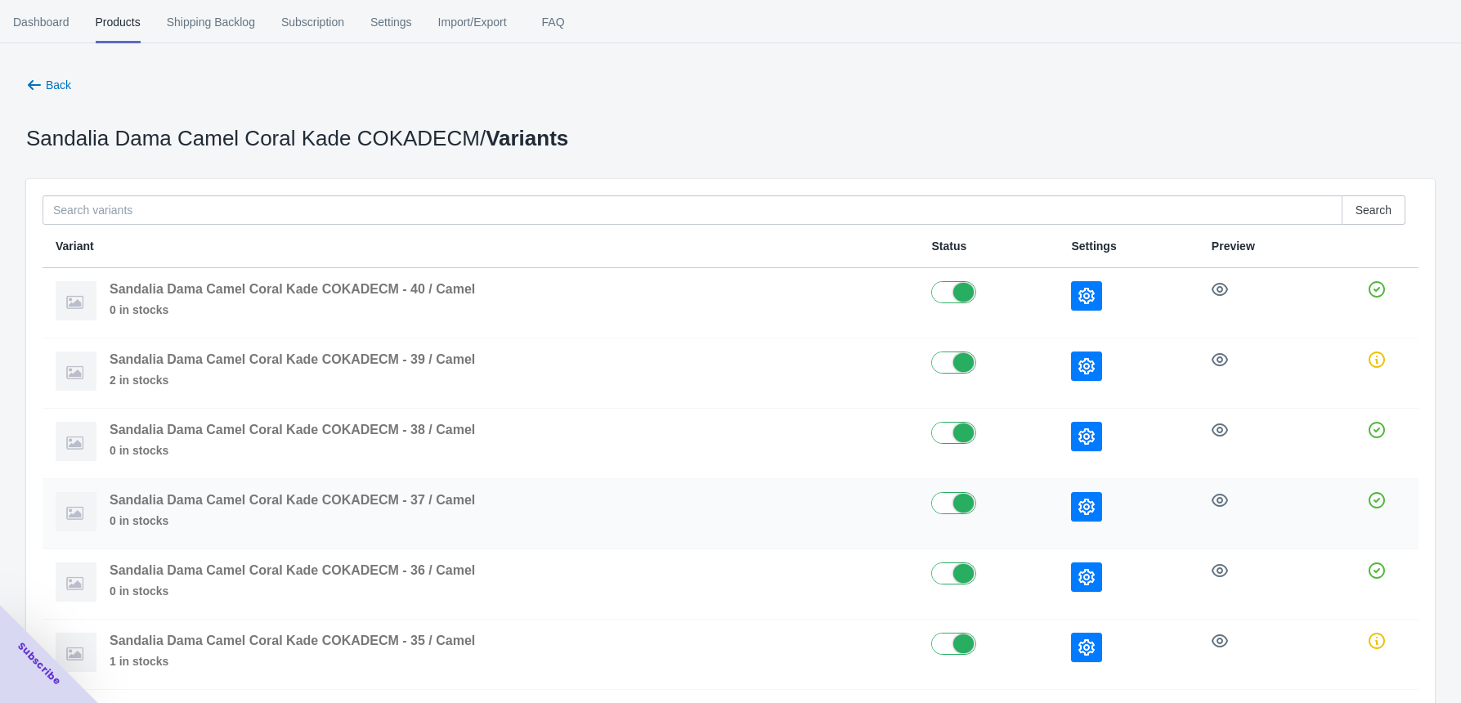
click at [1088, 500] on icon "button" at bounding box center [1087, 507] width 16 height 16
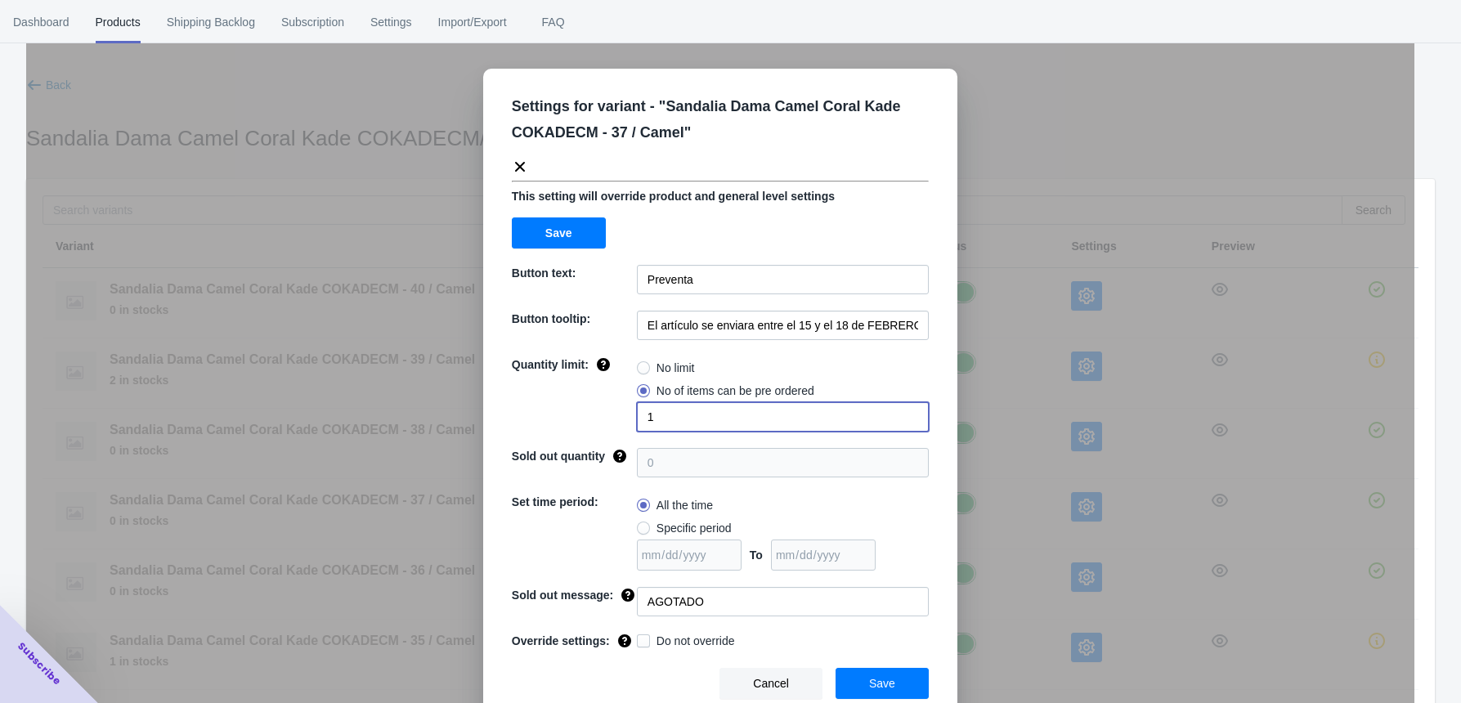
click at [756, 411] on input "1" at bounding box center [783, 416] width 292 height 29
radio input "true"
click at [725, 388] on span "No of items can be pre ordered" at bounding box center [736, 391] width 158 height 16
click at [642, 388] on input "No of items can be pre ordered" at bounding box center [641, 387] width 1 height 1
radio input "true"
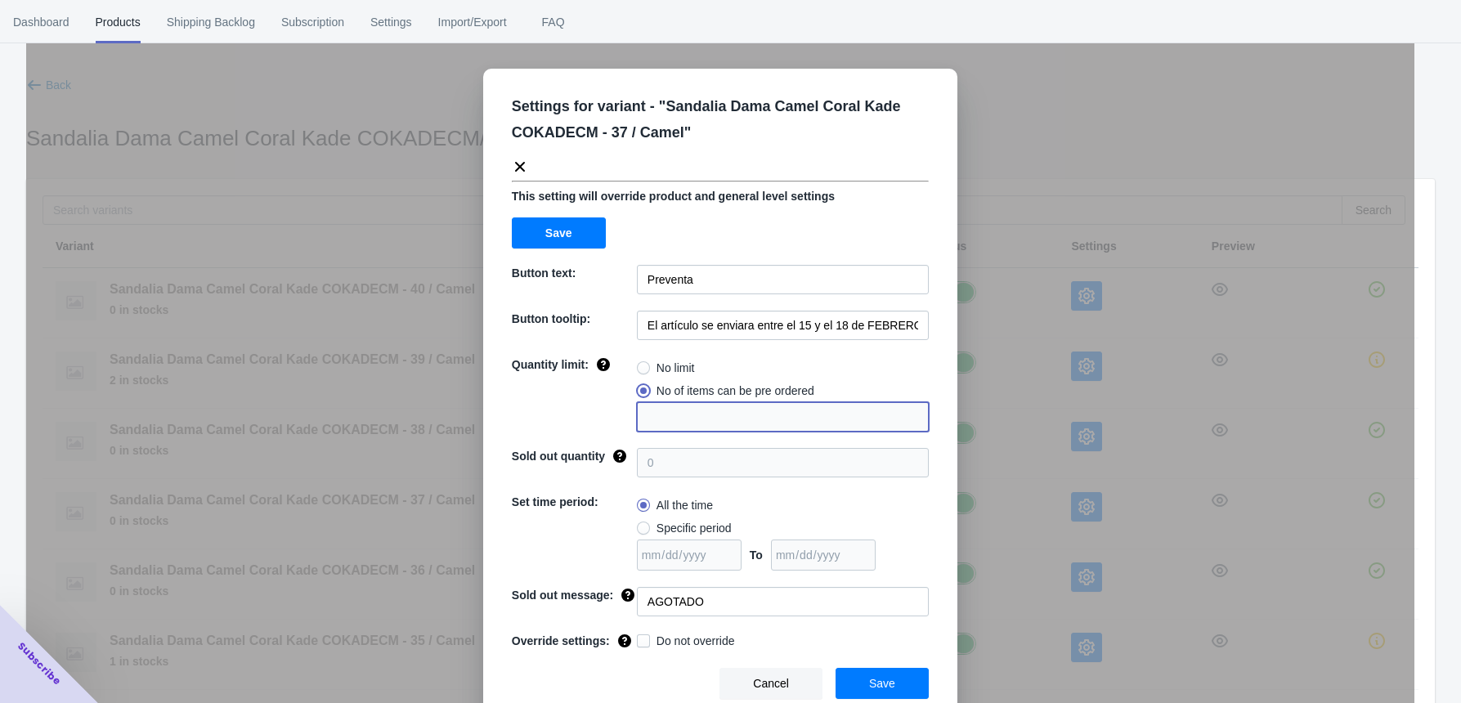
type input "1"
click at [716, 411] on input "1" at bounding box center [783, 416] width 292 height 29
radio input "true"
click at [644, 415] on div "No limit No of items can be pre ordered" at bounding box center [783, 394] width 292 height 75
click at [637, 386] on span at bounding box center [643, 390] width 13 height 13
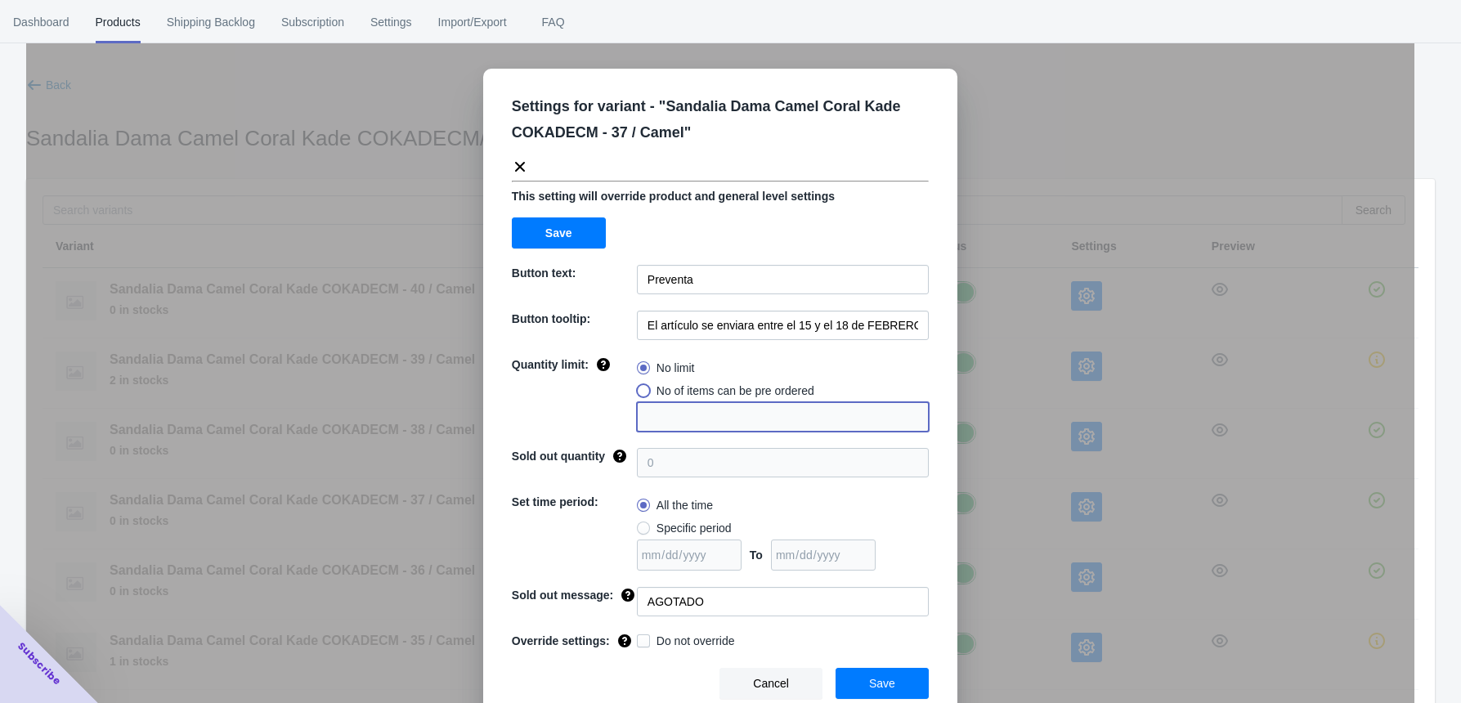
click at [641, 387] on input "No of items can be pre ordered" at bounding box center [641, 387] width 1 height 1
radio input "true"
drag, startPoint x: 644, startPoint y: 423, endPoint x: 635, endPoint y: 424, distance: 9.8
click at [637, 424] on input "1" at bounding box center [783, 416] width 292 height 29
type input "2"
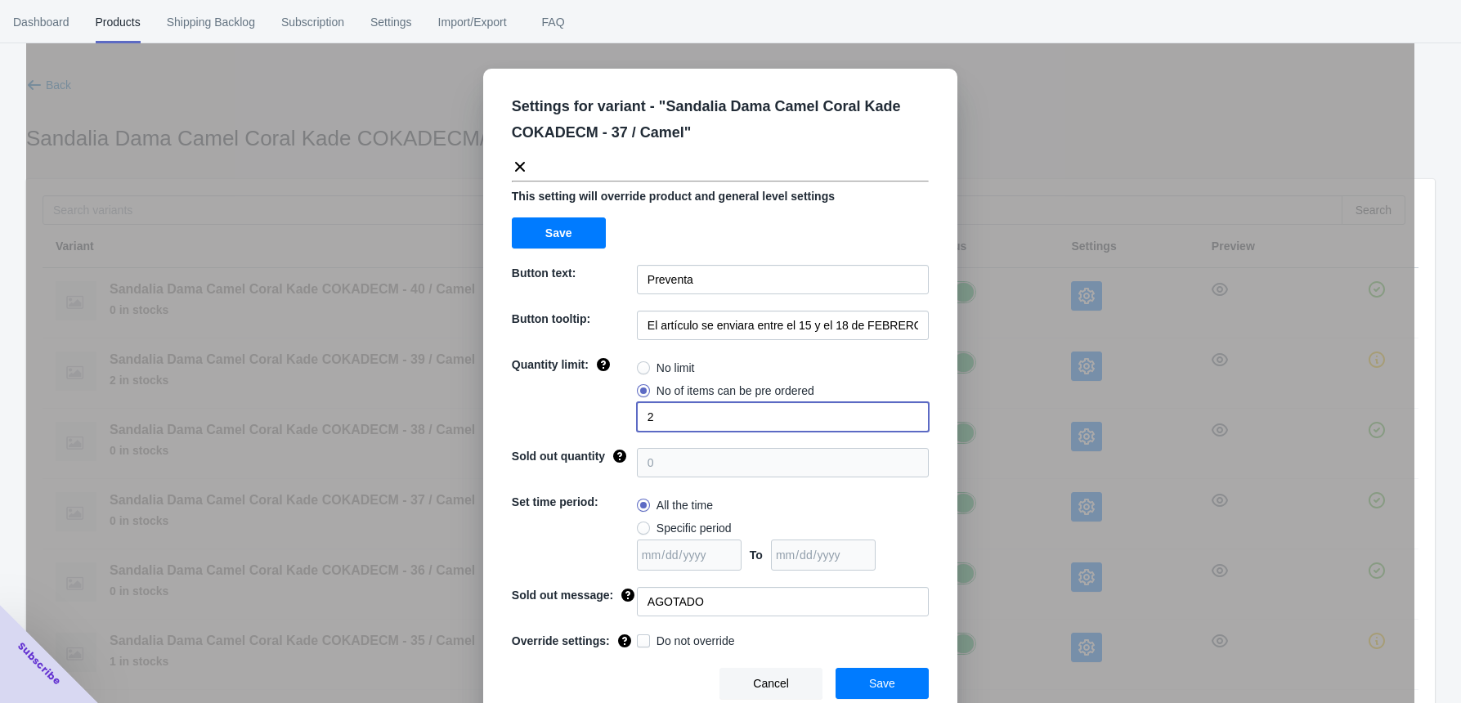
click at [877, 570] on span "Save" at bounding box center [882, 683] width 26 height 13
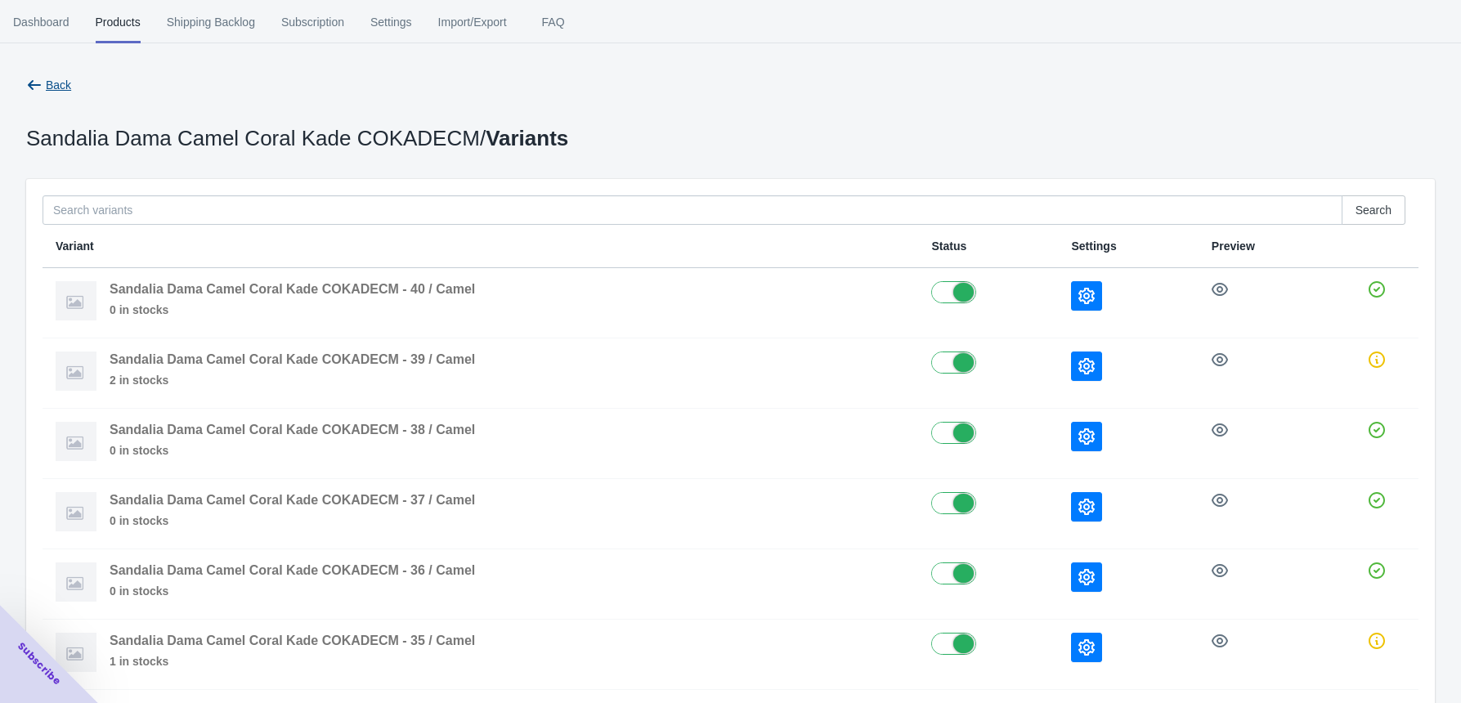
click at [58, 90] on span "Back" at bounding box center [58, 85] width 25 height 13
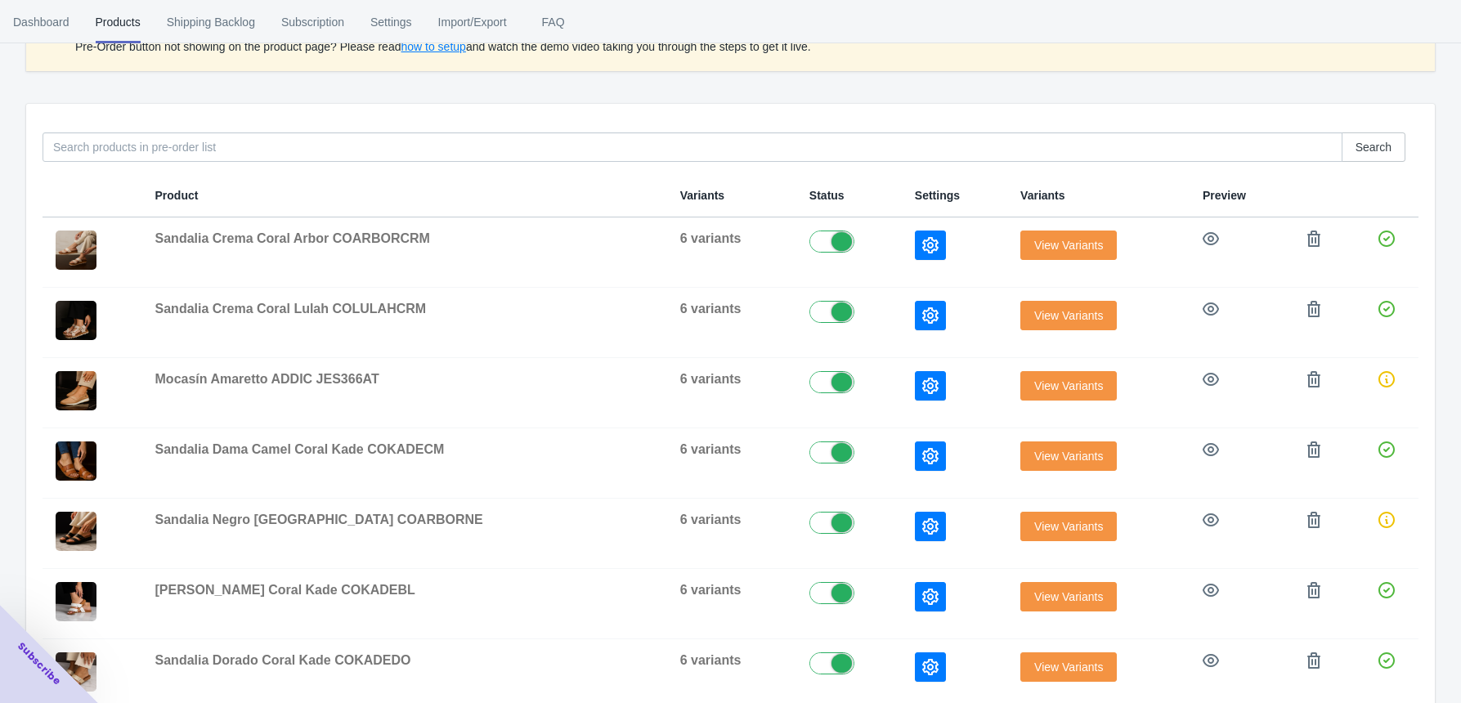
scroll to position [223, 0]
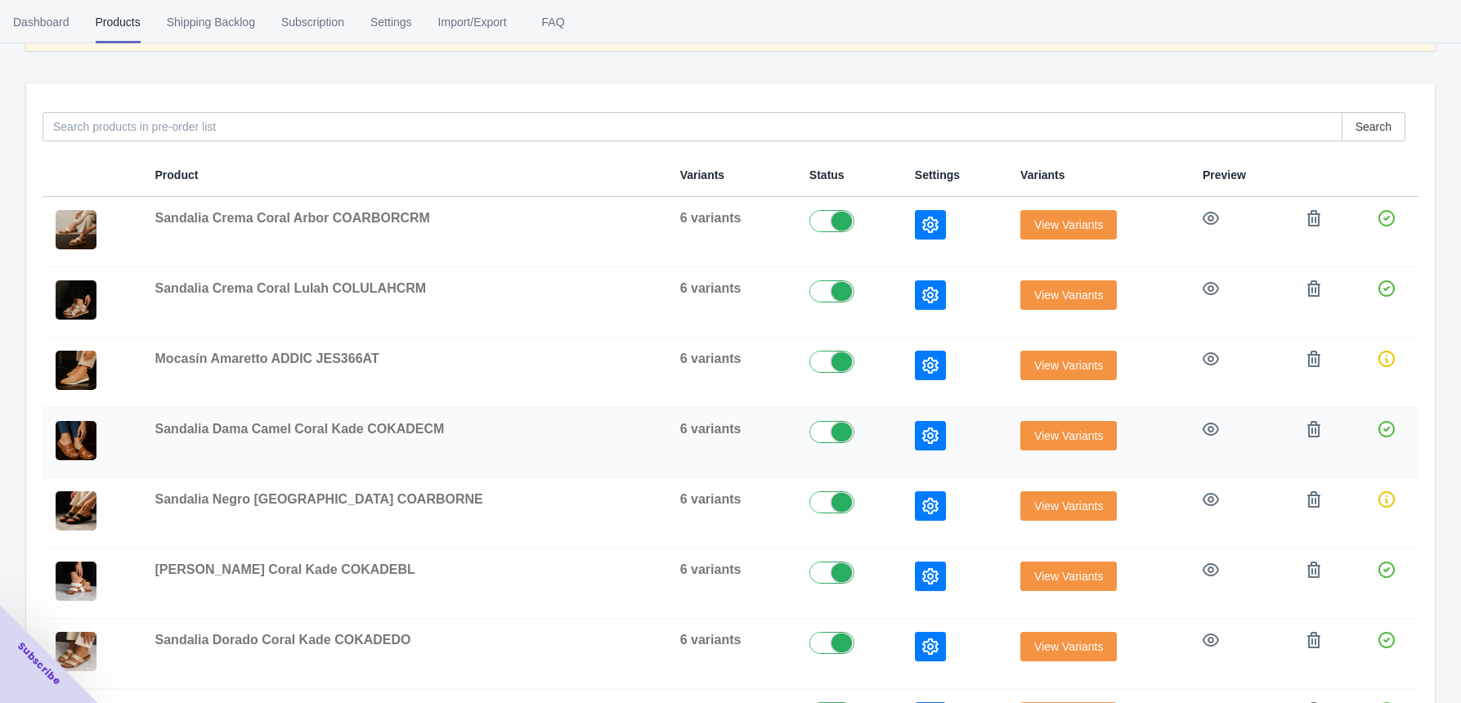
click at [922, 433] on icon "button" at bounding box center [930, 436] width 16 height 16
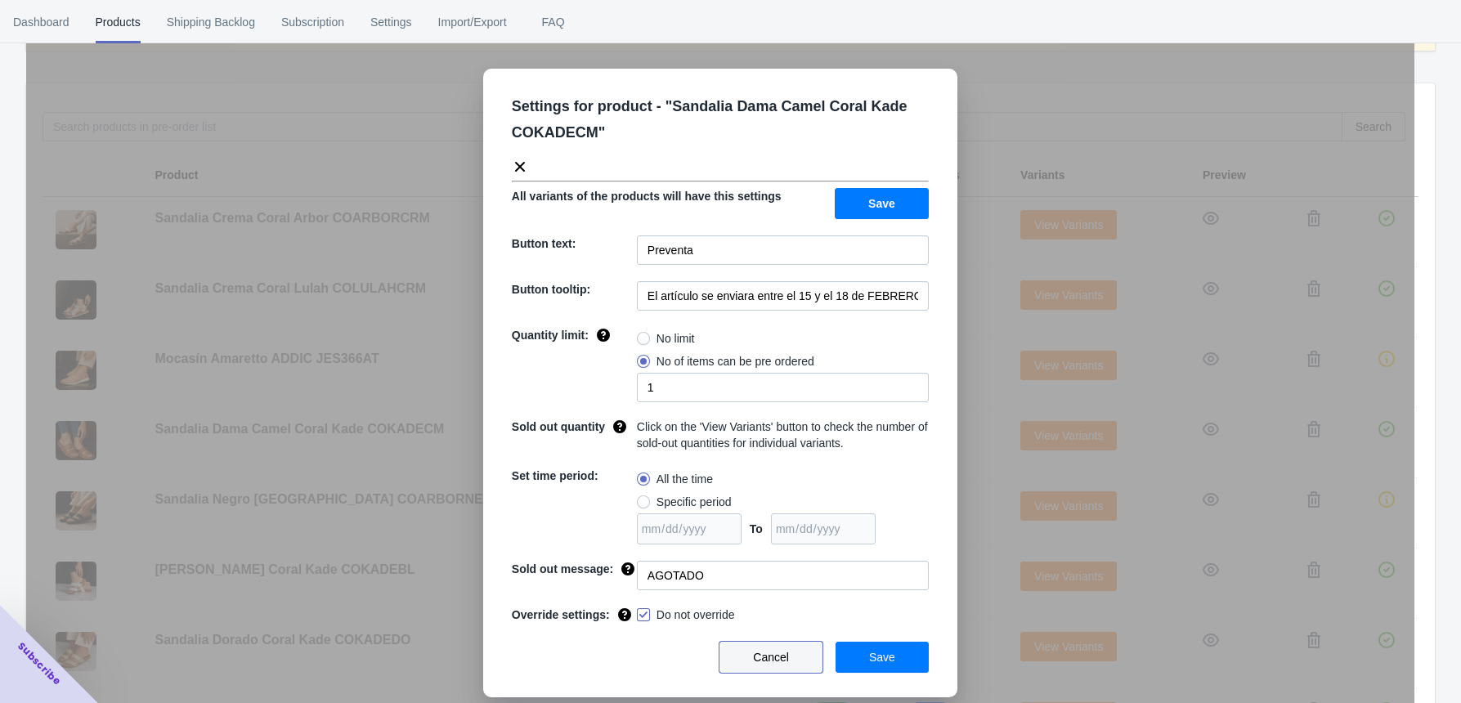
click at [783, 570] on span "Cancel" at bounding box center [771, 657] width 36 height 13
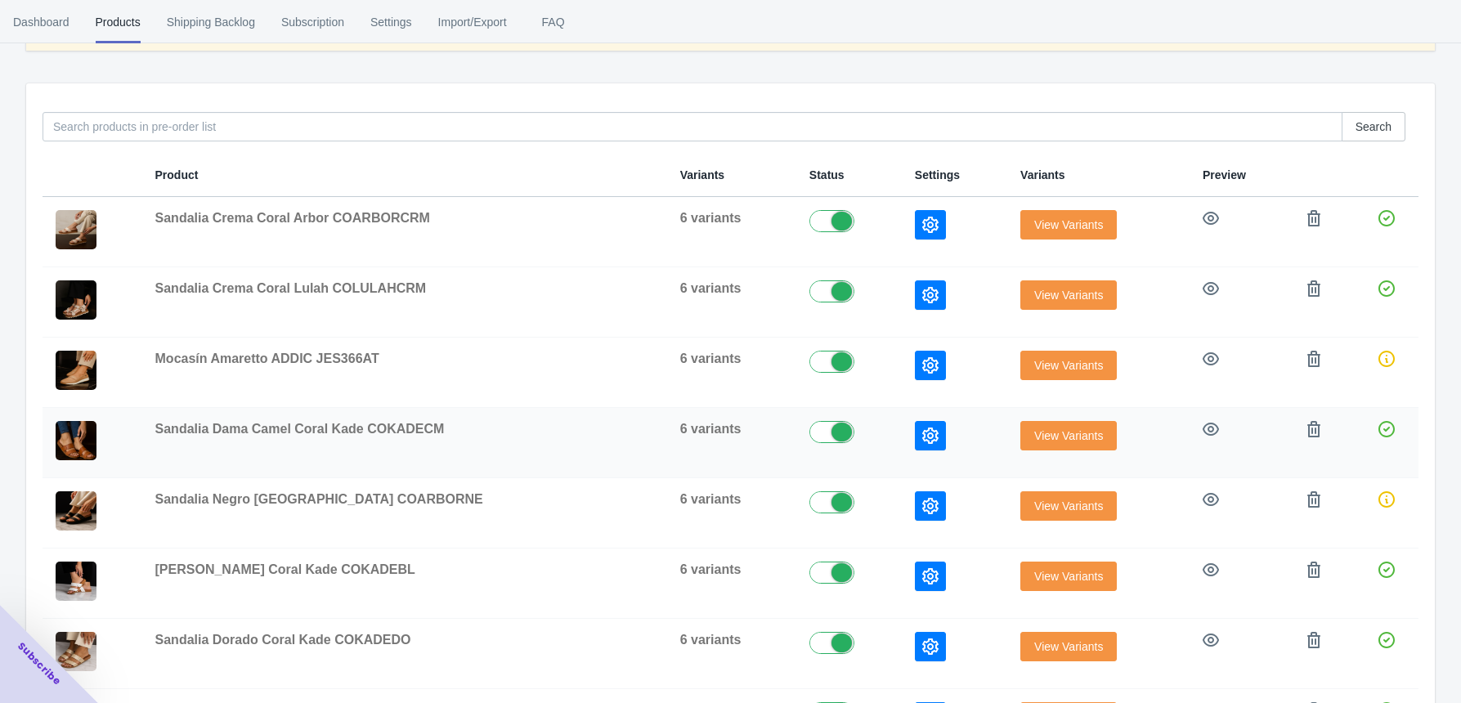
click at [1060, 432] on span "View Variants" at bounding box center [1068, 435] width 69 height 13
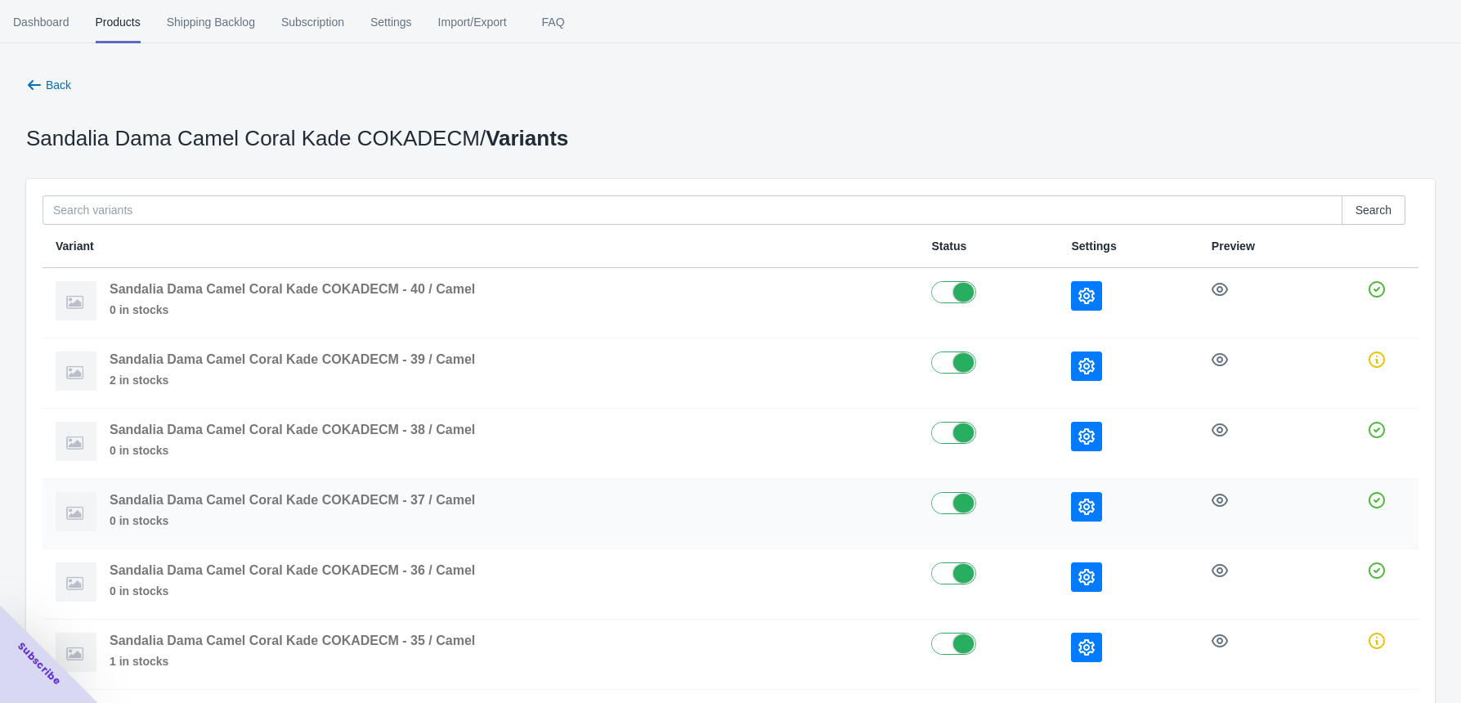
click at [1083, 509] on icon "button" at bounding box center [1087, 507] width 16 height 16
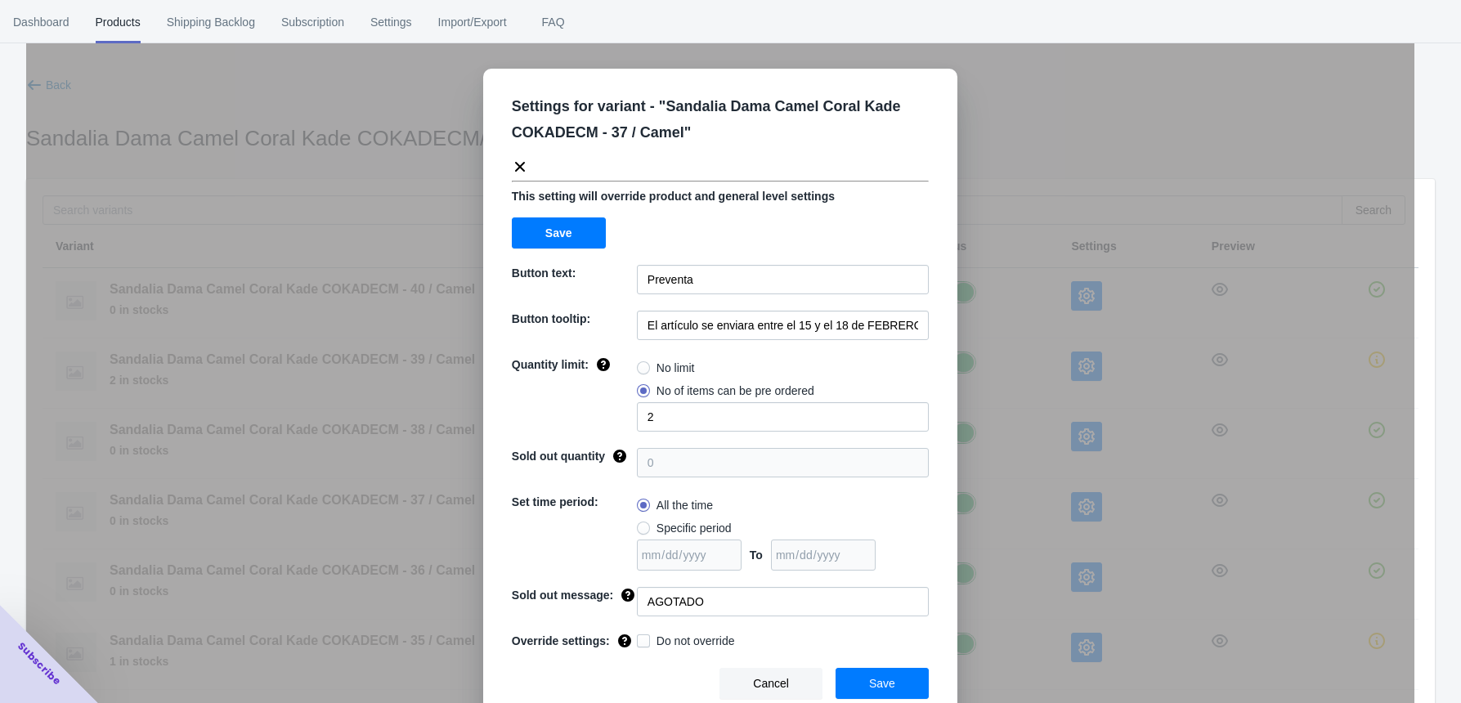
click at [766, 570] on button "Cancel" at bounding box center [771, 683] width 103 height 31
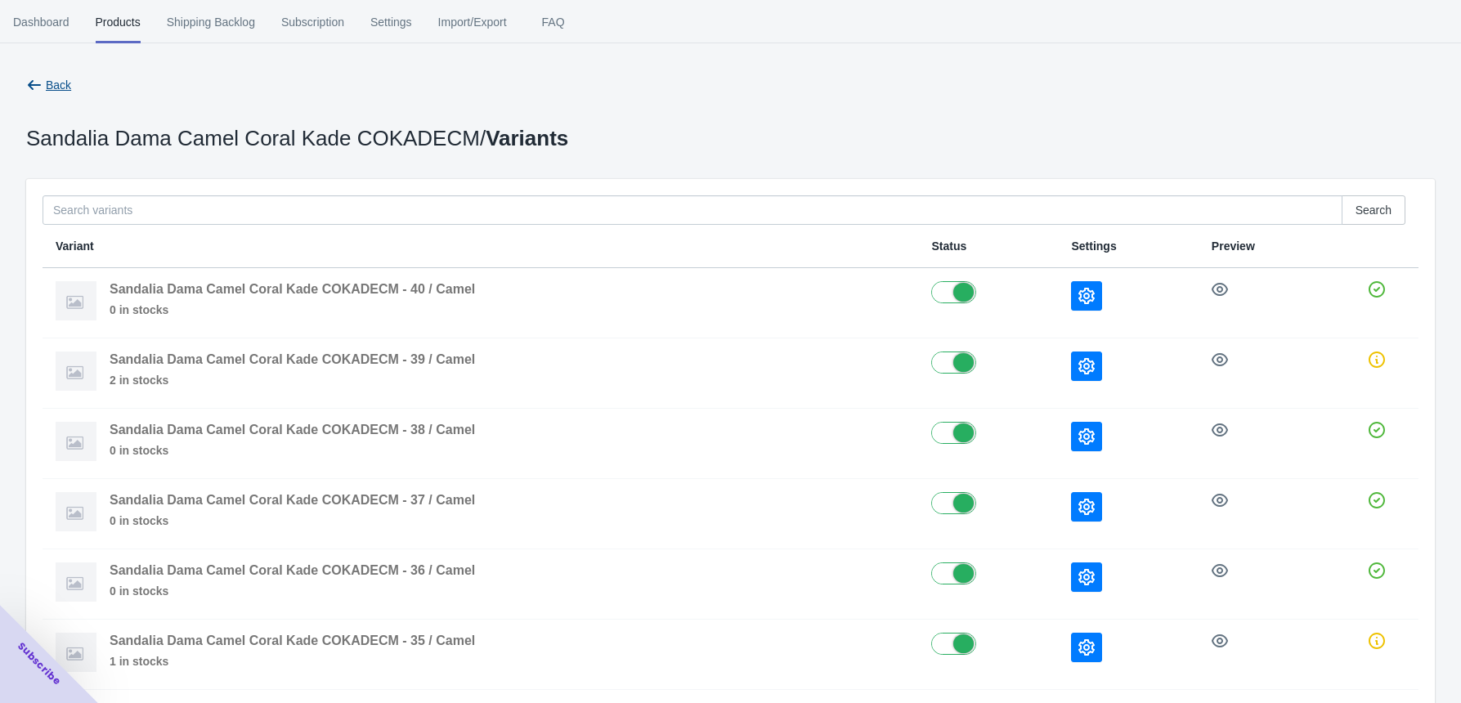
click at [50, 92] on span "Back" at bounding box center [58, 85] width 25 height 13
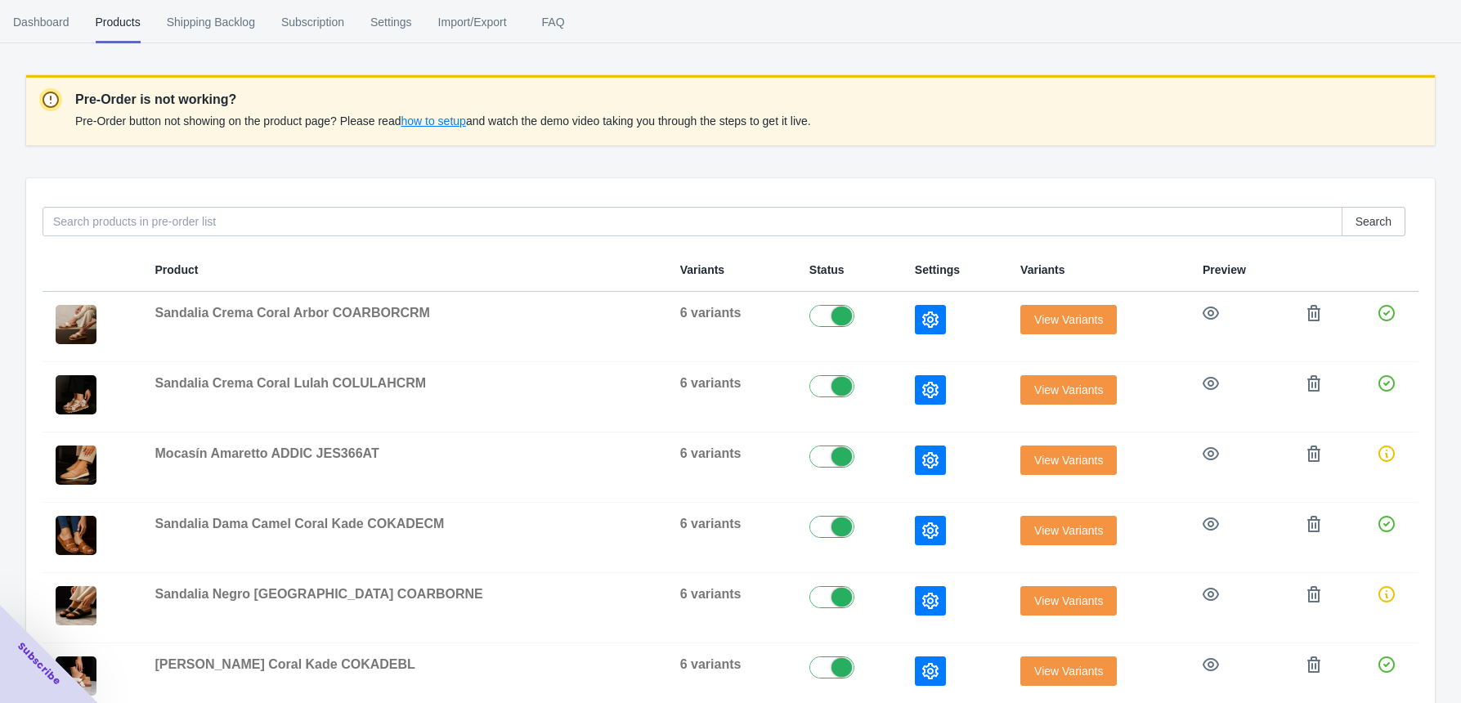
scroll to position [150, 0]
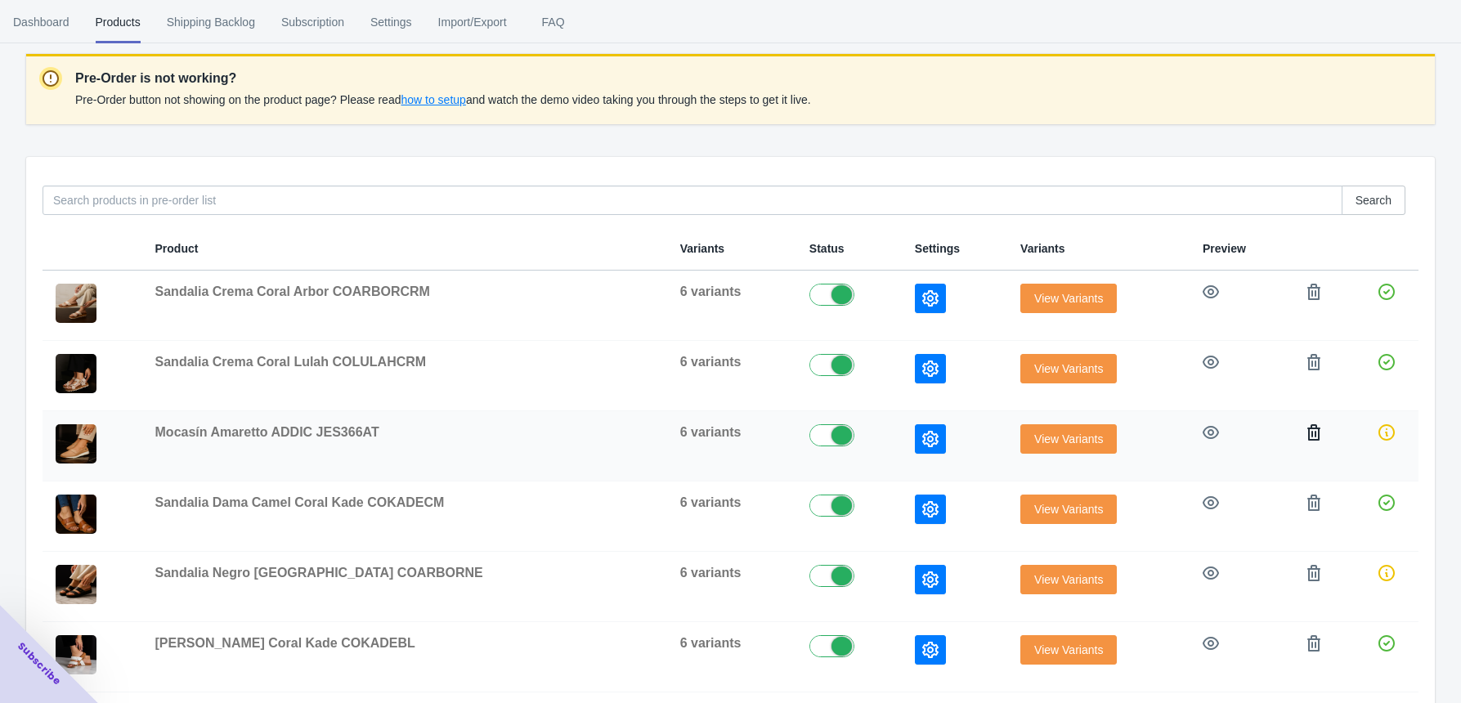
click at [1199, 432] on icon "button" at bounding box center [1314, 432] width 16 height 16
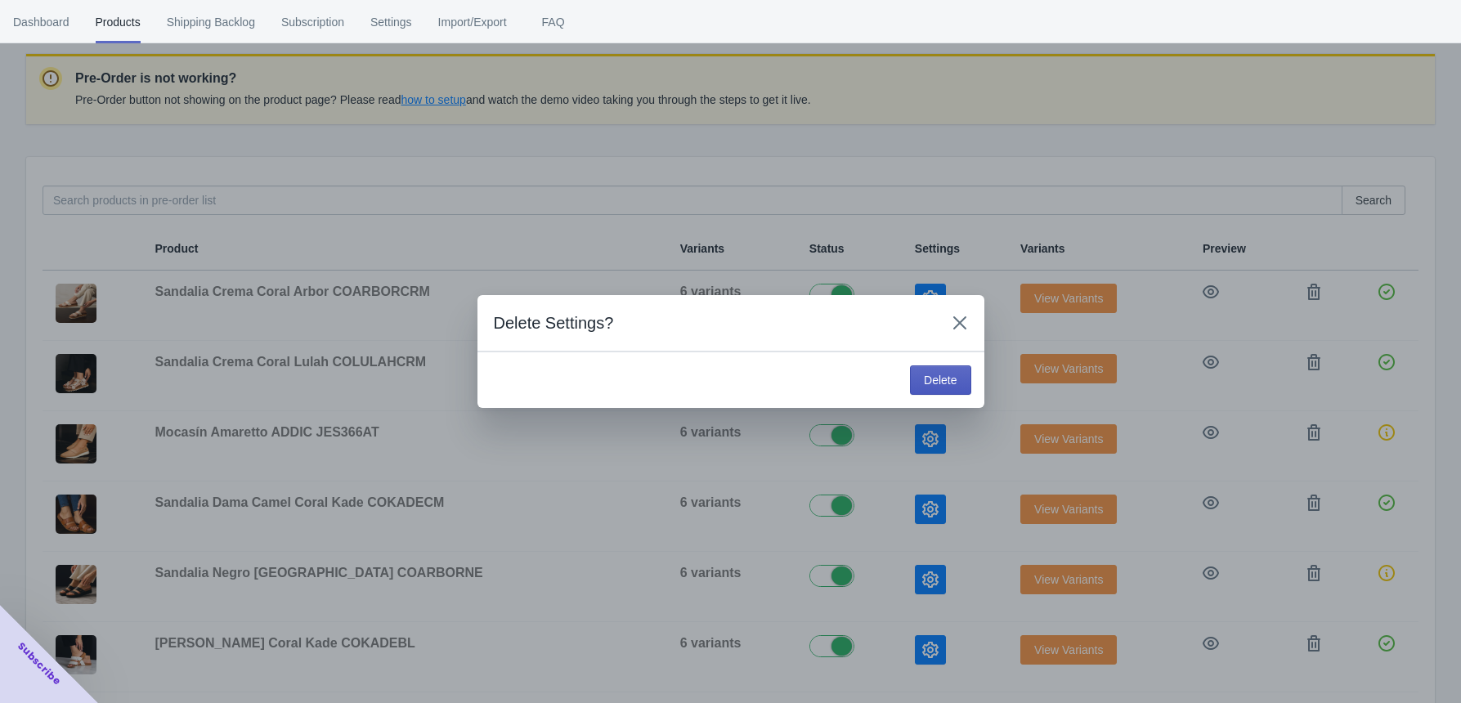
click at [943, 393] on button "Delete" at bounding box center [940, 380] width 61 height 29
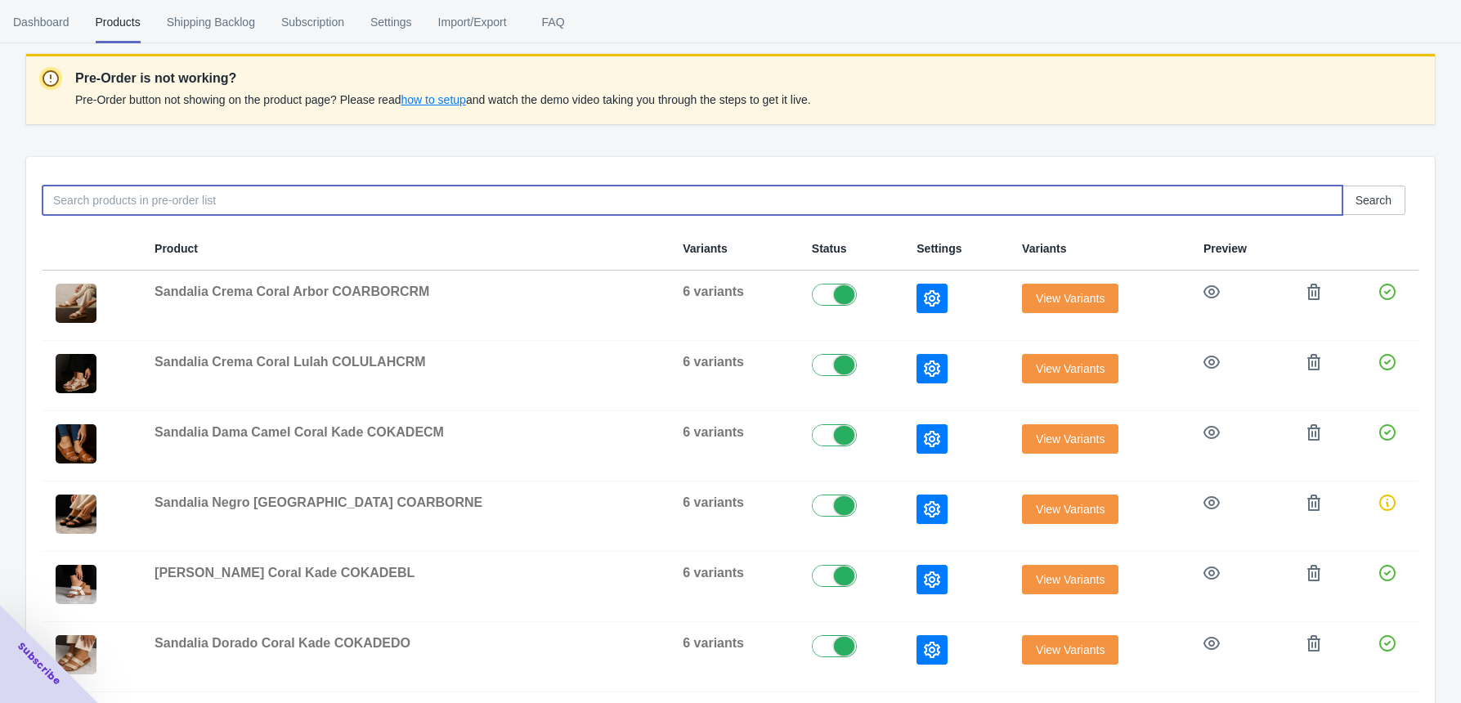
click at [269, 196] on input at bounding box center [693, 200] width 1300 height 29
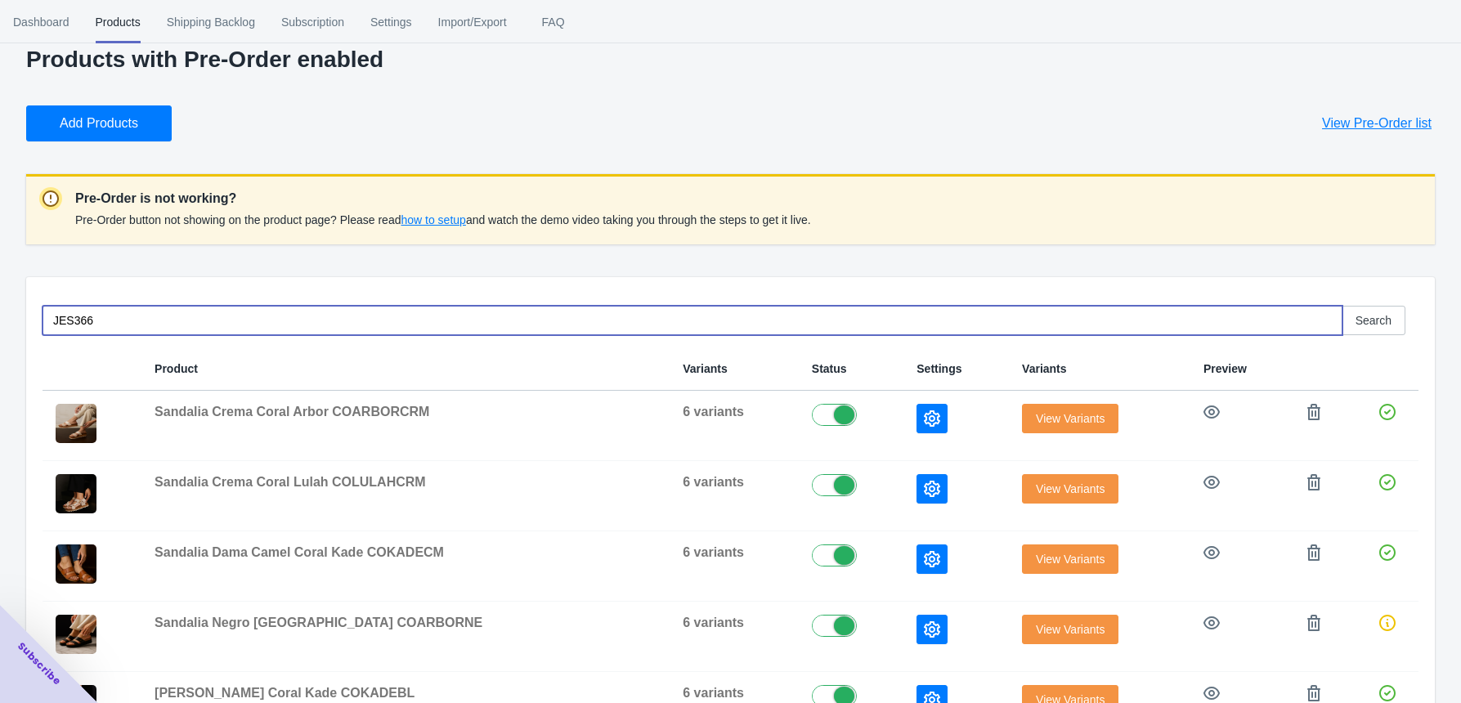
scroll to position [18, 0]
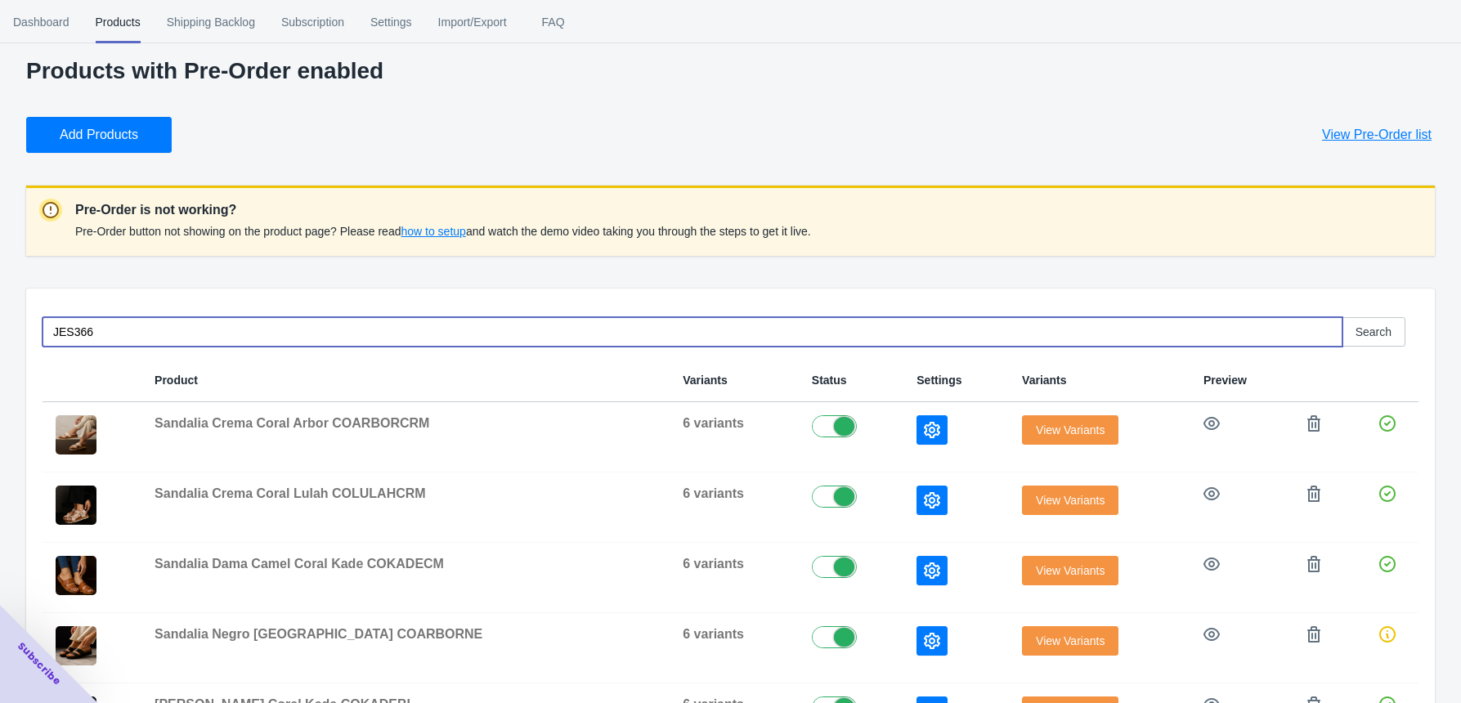
type input "JES366"
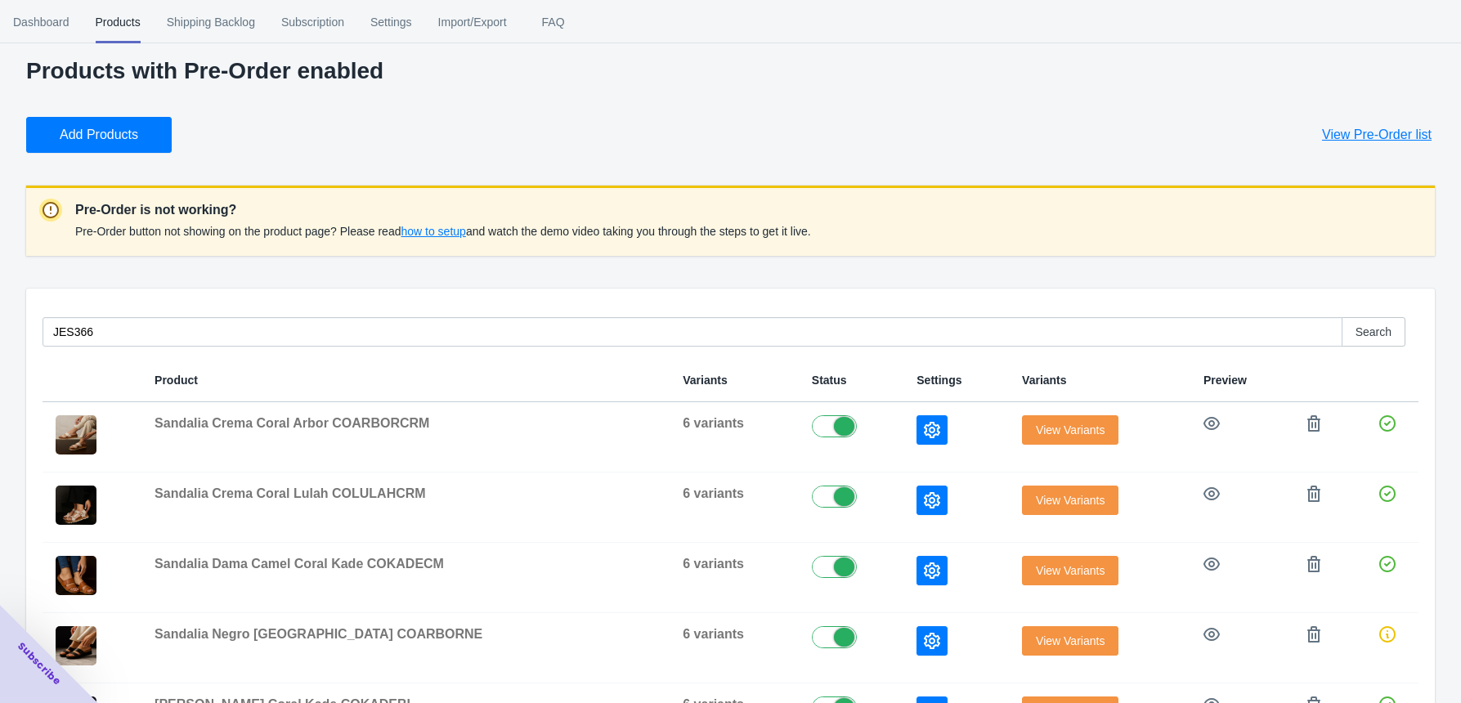
click at [123, 129] on span "Add Products" at bounding box center [99, 135] width 79 height 16
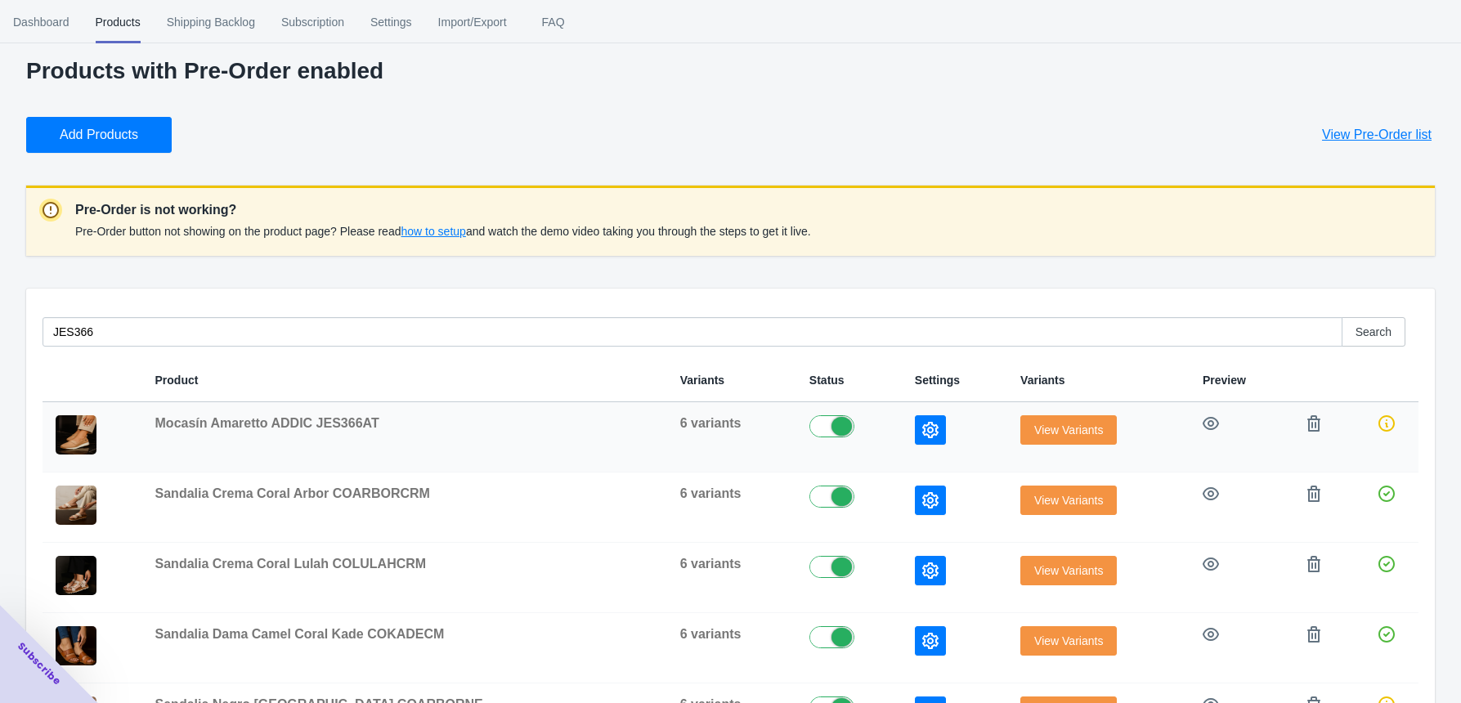
click at [915, 425] on button "button" at bounding box center [930, 429] width 31 height 29
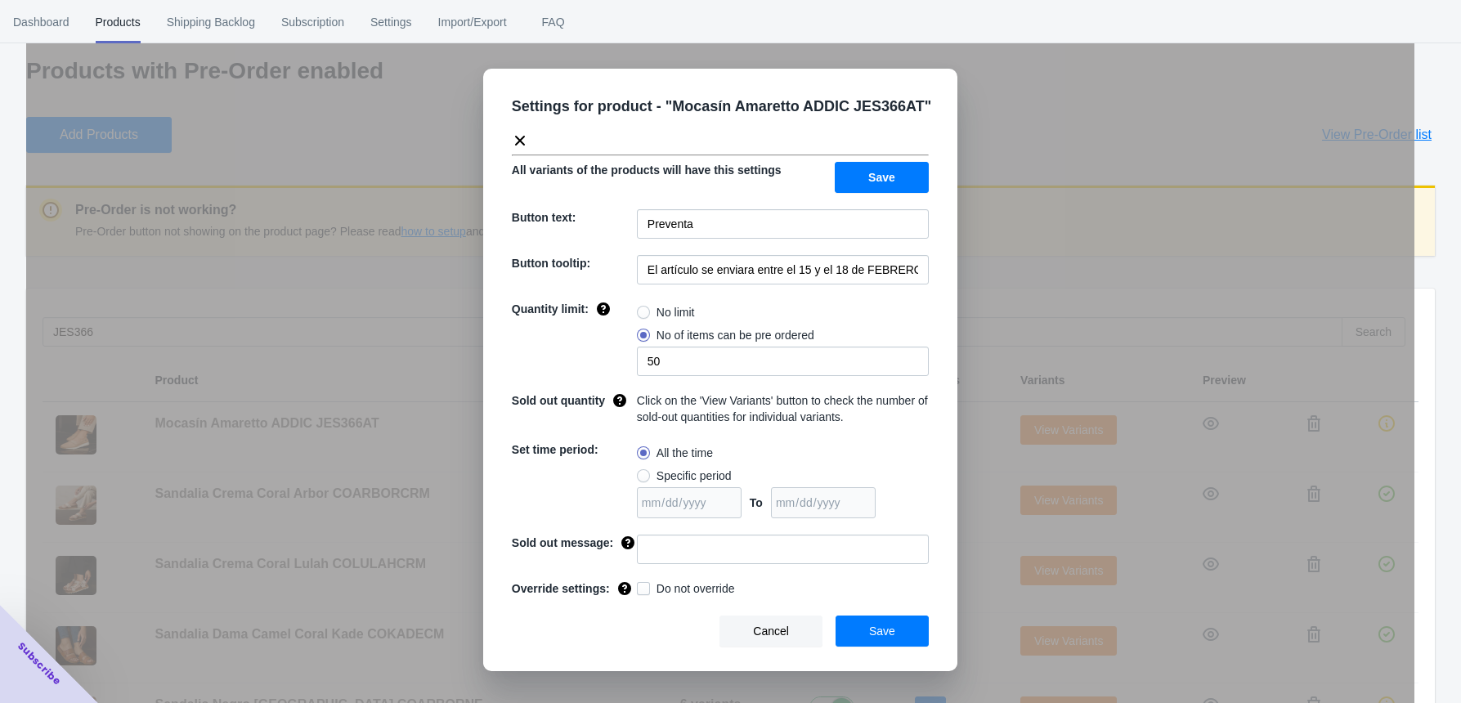
click at [791, 570] on button "Cancel" at bounding box center [771, 631] width 103 height 31
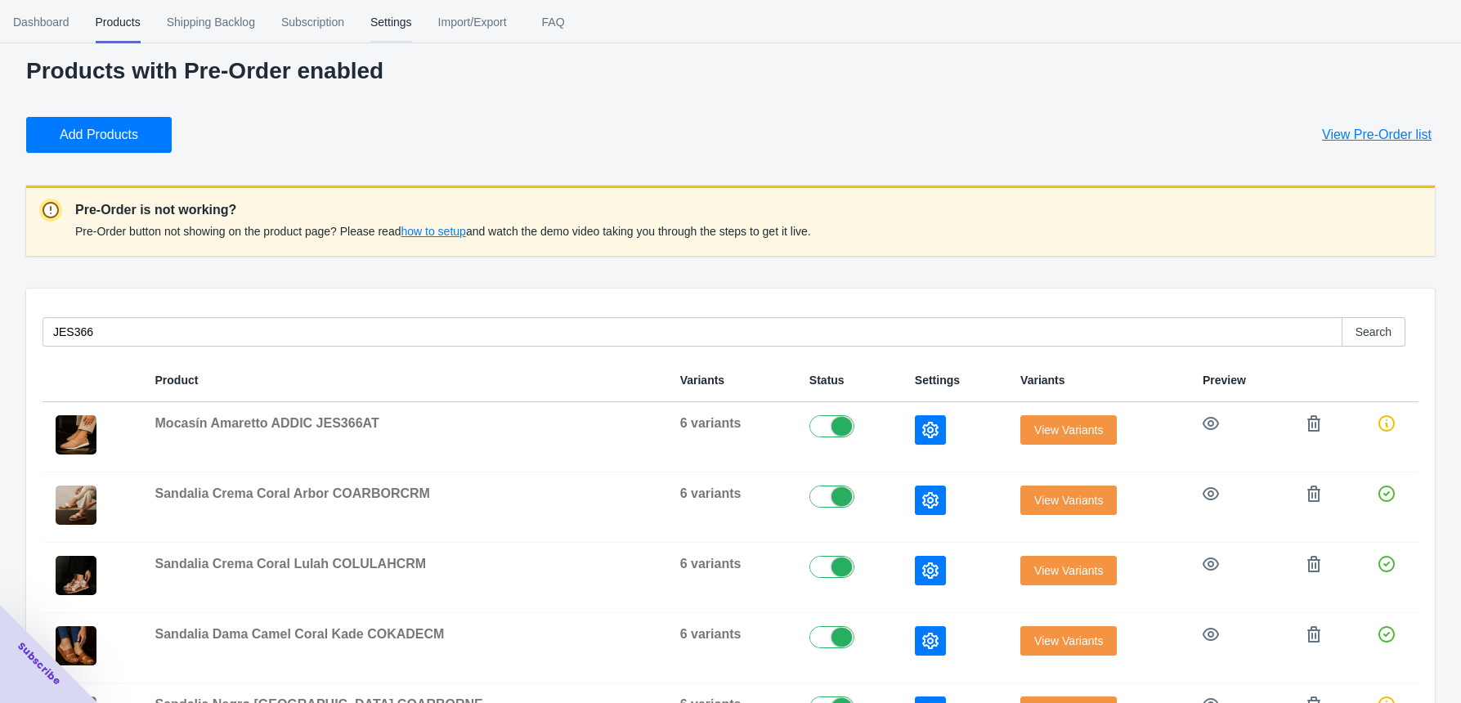
click at [384, 27] on span "Settings" at bounding box center [391, 22] width 42 height 43
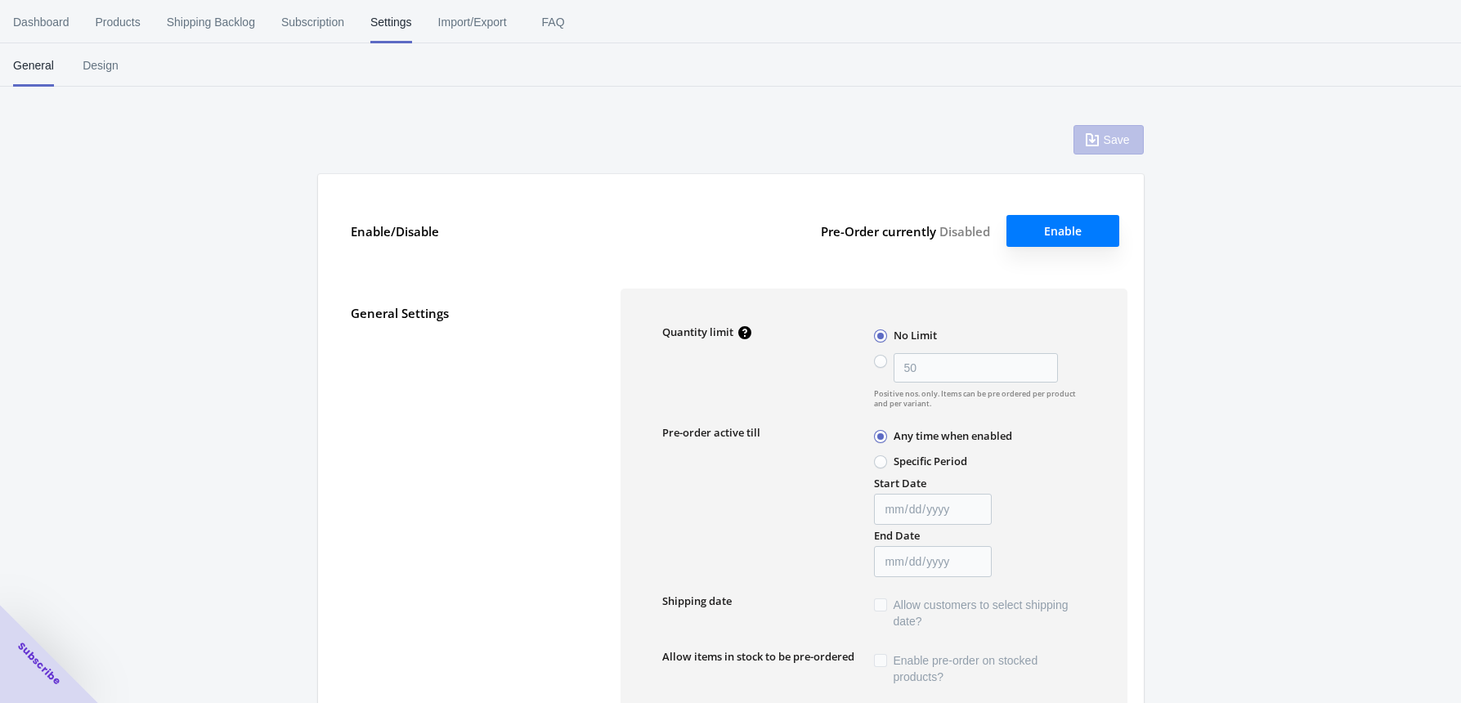
type input "10"
type input "2023-03-02"
type input "2023-03-07"
type input "preventa"
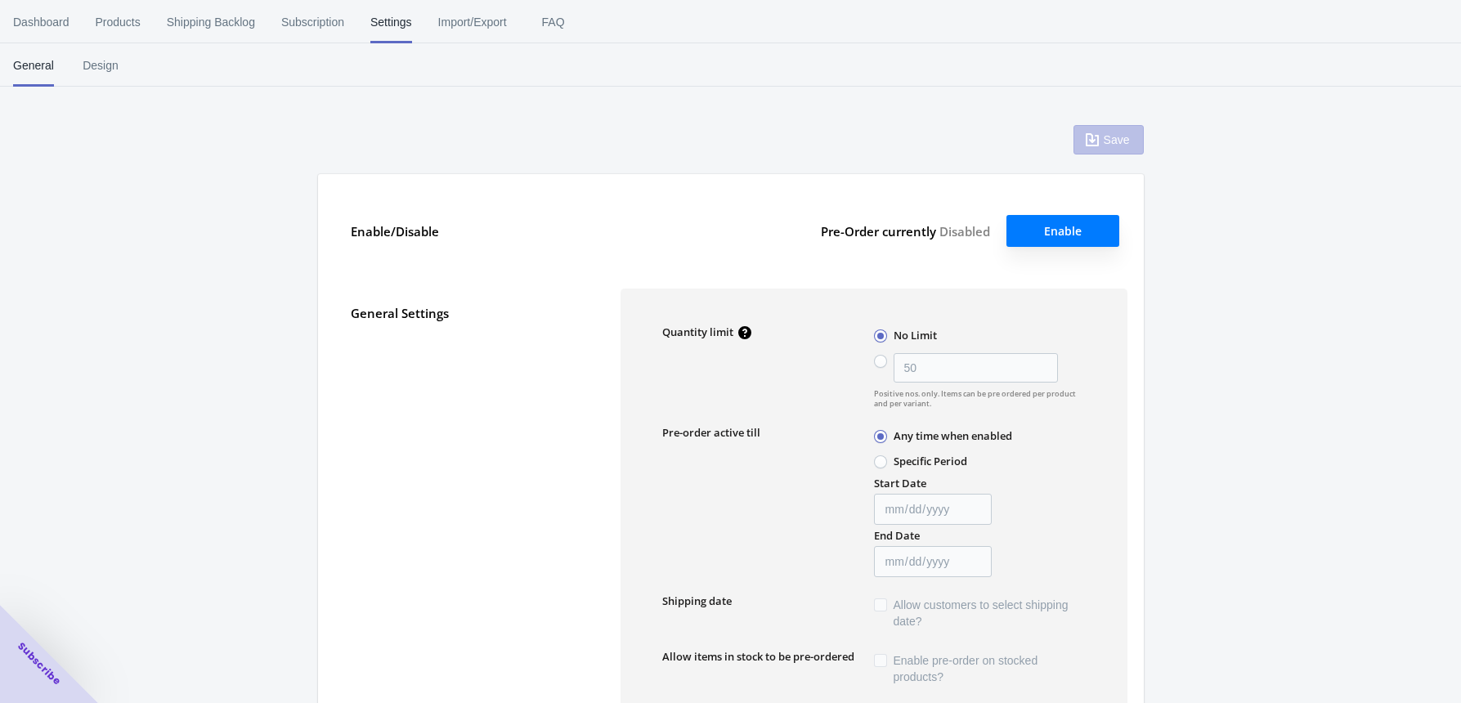
type textarea "¡El artículo en preventa se agregó al carrito!"
type textarea "El nivel de inventario es <qty>. Algunos de los artículos serán pedidos por ade…"
type textarea "Solo quedan <qty> de artículos en stock."
type textarea "Se puede pedir por adelantado un máximo de <qty> de productos."
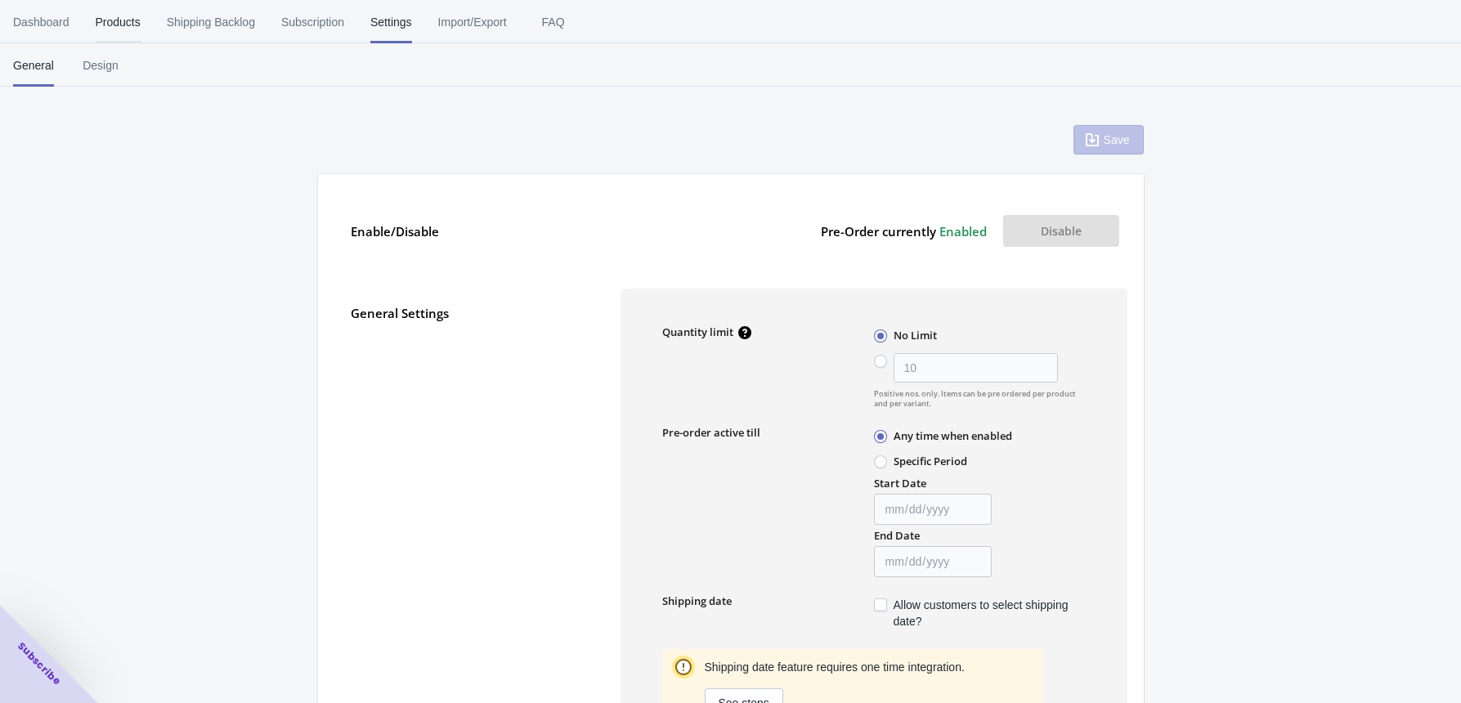
click at [110, 23] on span "Products" at bounding box center [118, 22] width 45 height 43
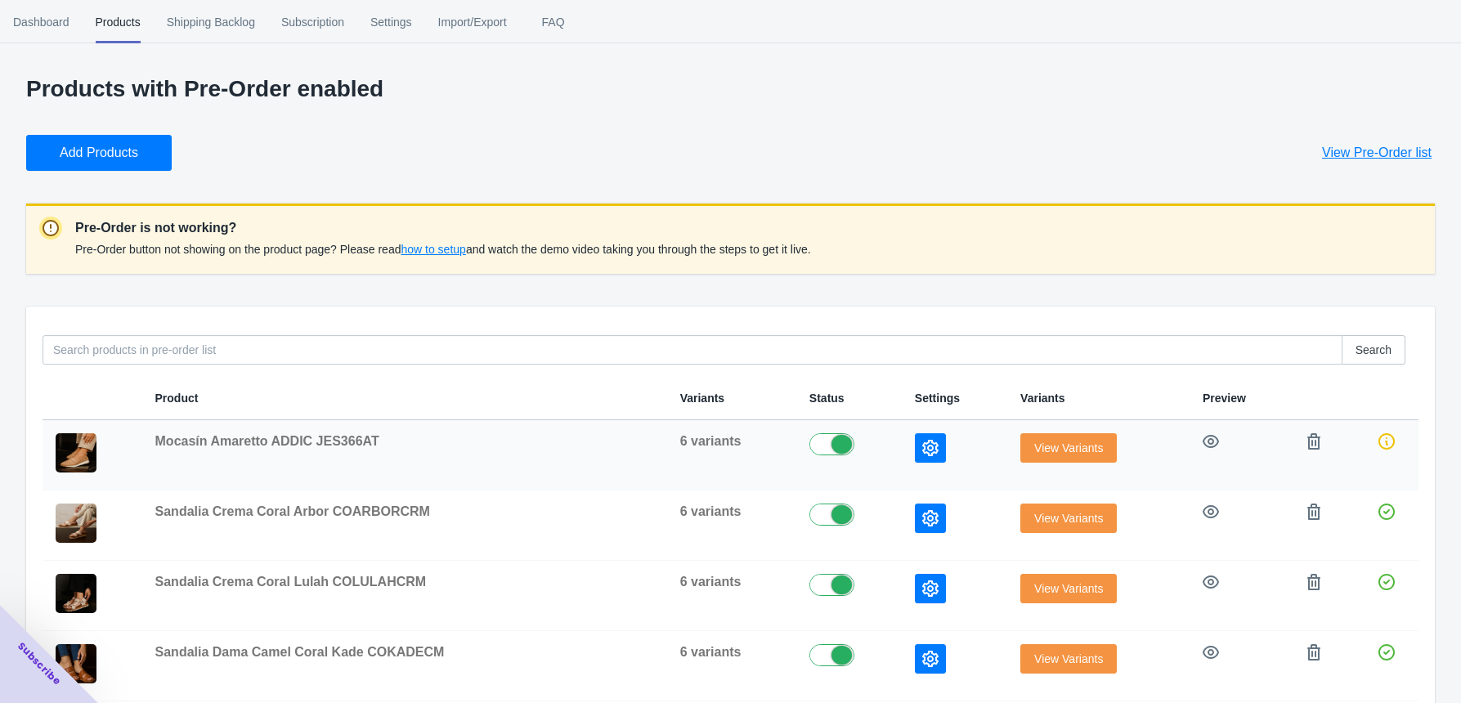
click at [922, 440] on icon "button" at bounding box center [930, 448] width 16 height 16
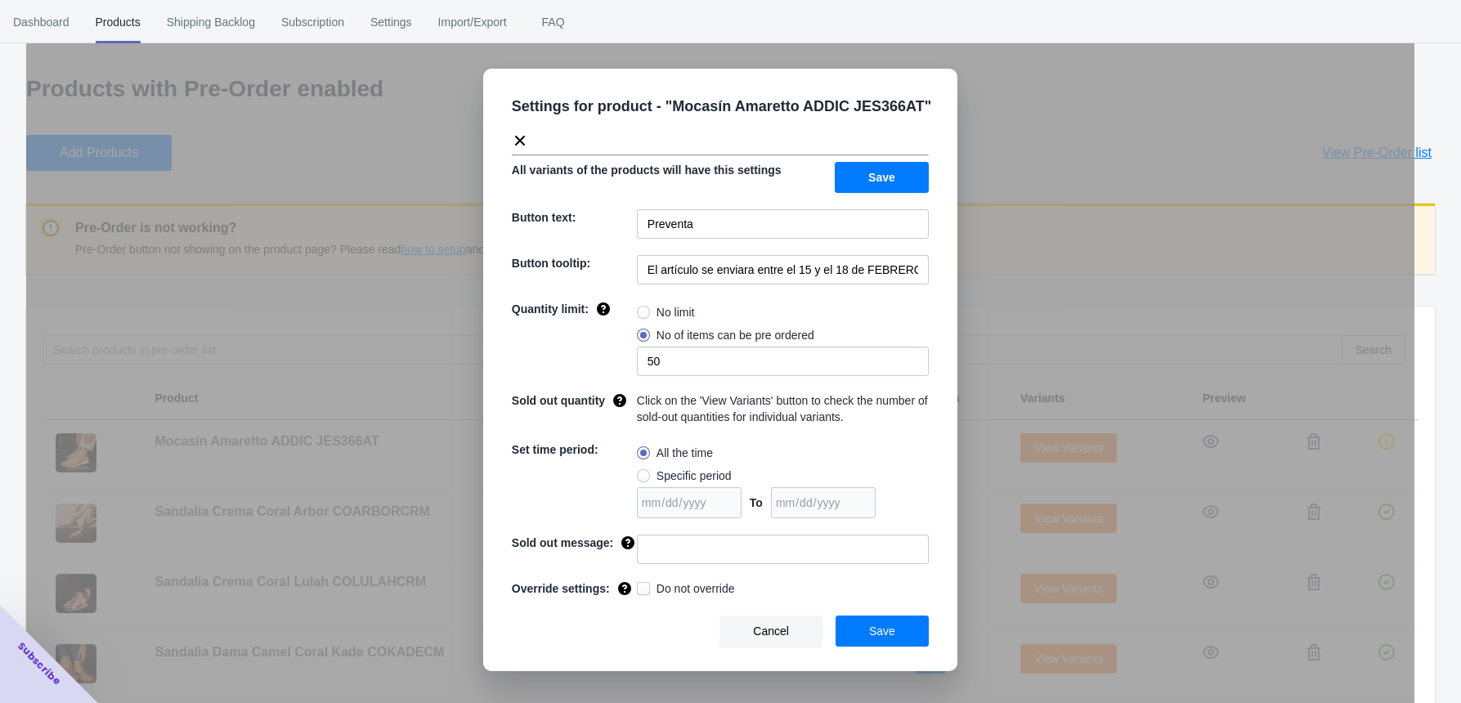
click at [522, 136] on icon at bounding box center [520, 140] width 16 height 16
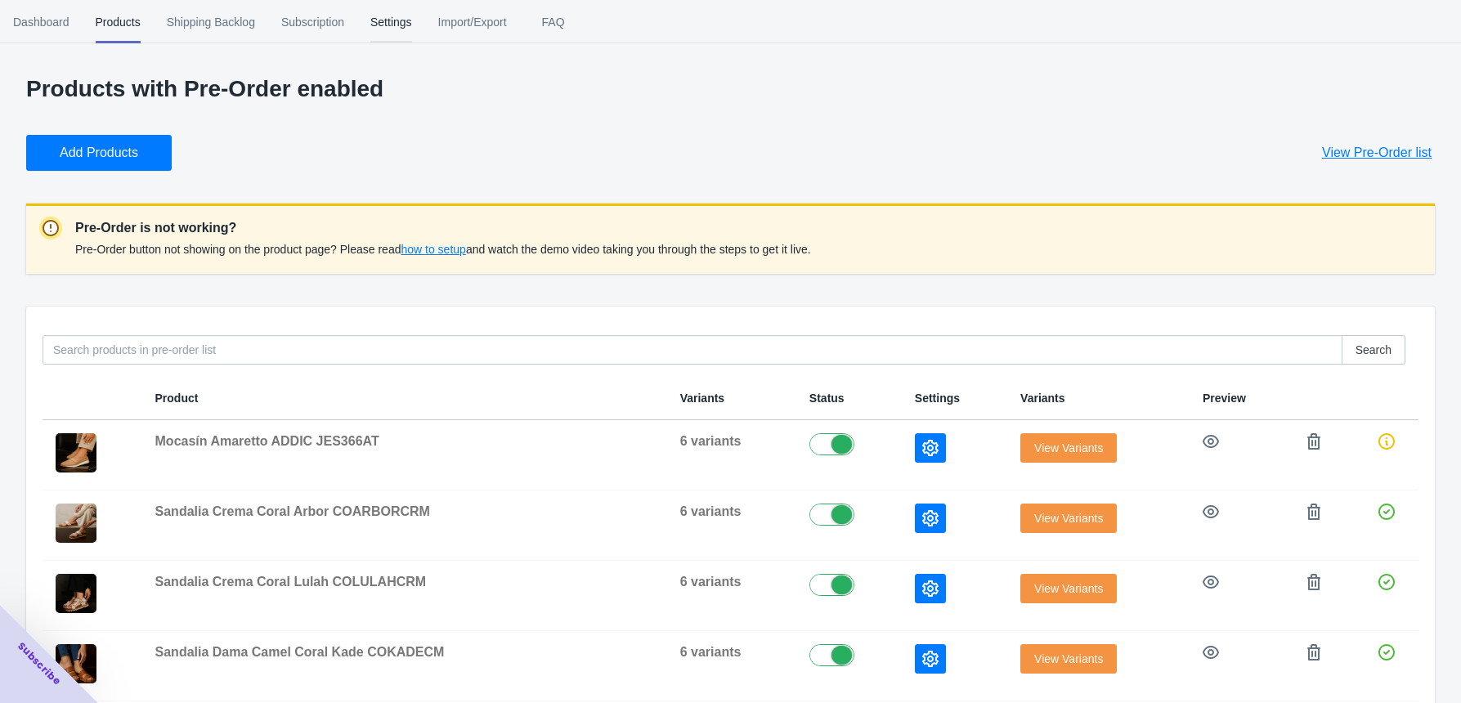
click at [383, 15] on span "Settings" at bounding box center [391, 22] width 42 height 43
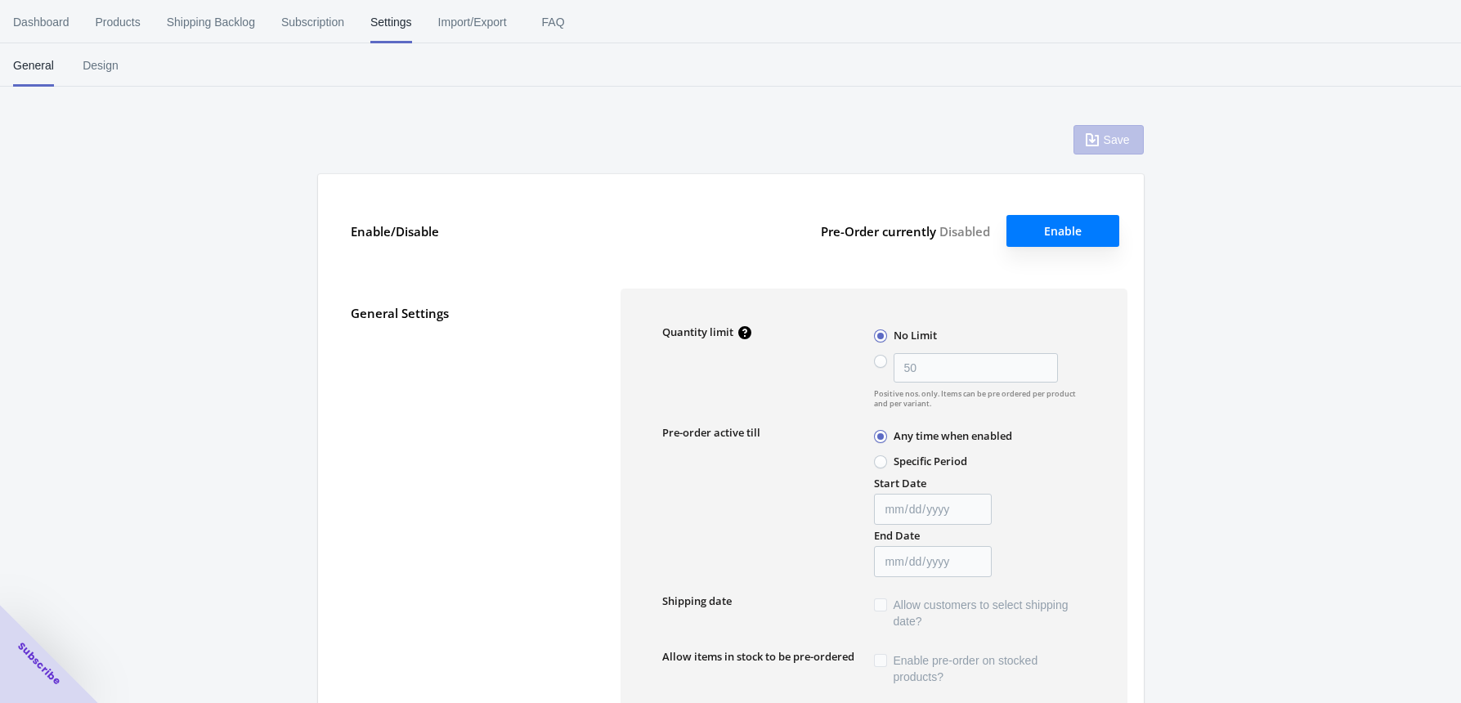
type input "10"
type input "2023-03-02"
type input "2023-03-07"
type input "preventa"
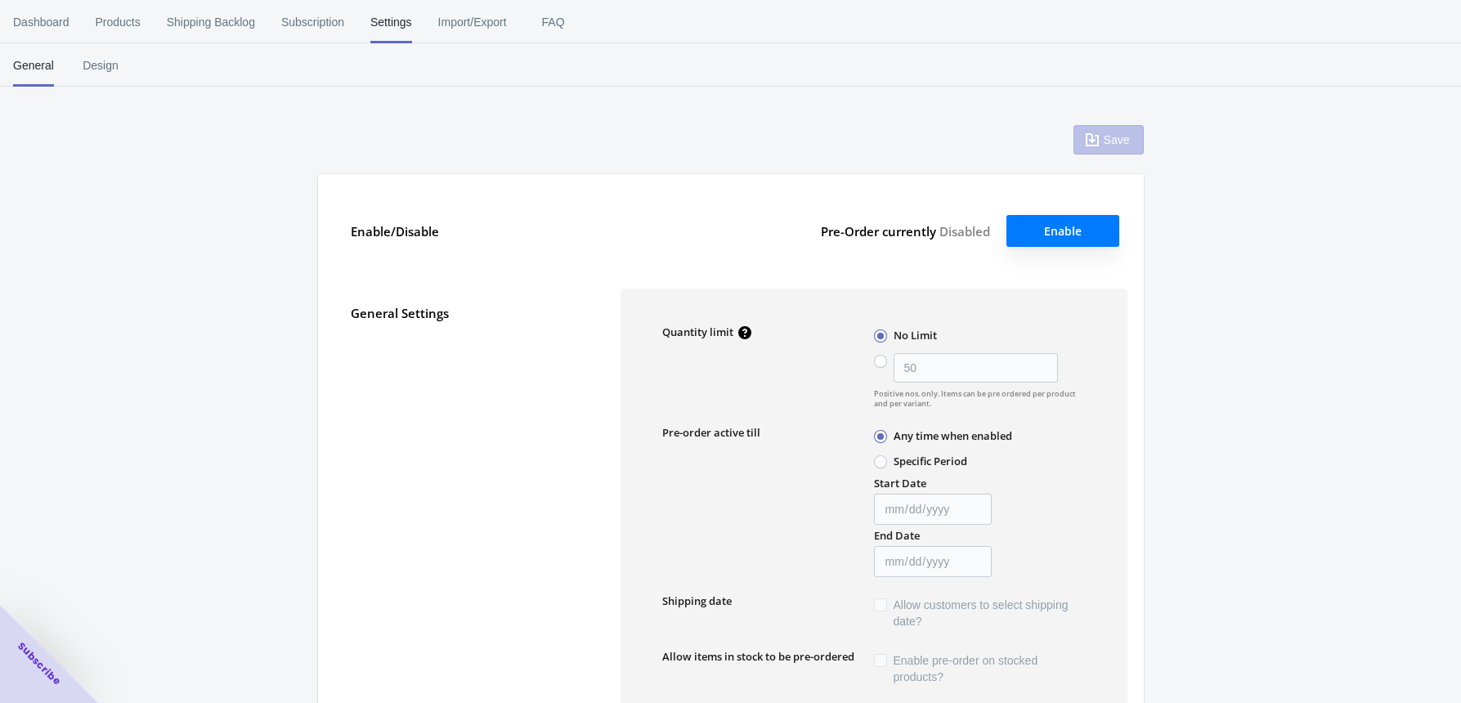
type textarea "¡El artículo en preventa se agregó al carrito!"
type textarea "El nivel de inventario es <qty>. Algunos de los artículos serán pedidos por ade…"
type textarea "Solo quedan <qty> de artículos en stock."
type textarea "Se puede pedir por adelantado un máximo de <qty> de productos."
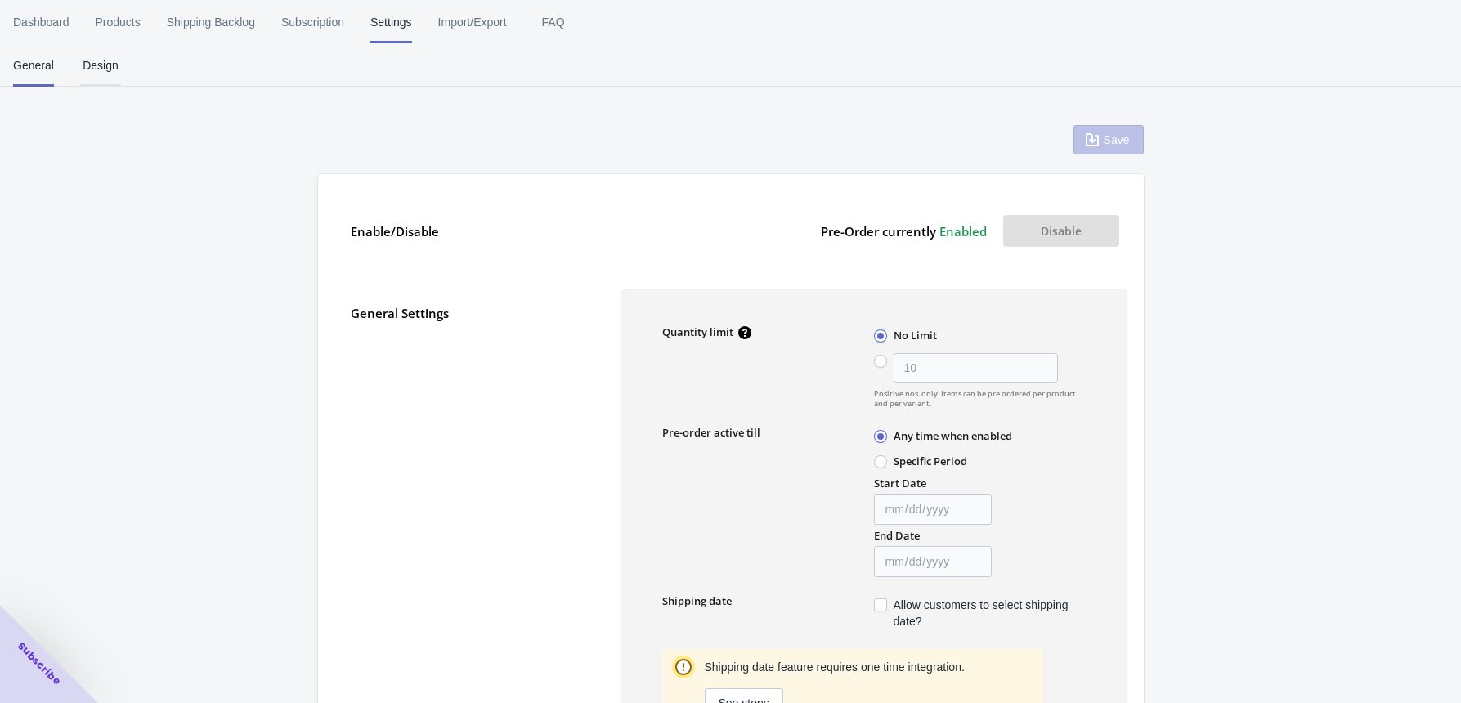
click at [125, 70] on button "Design" at bounding box center [100, 65] width 67 height 43
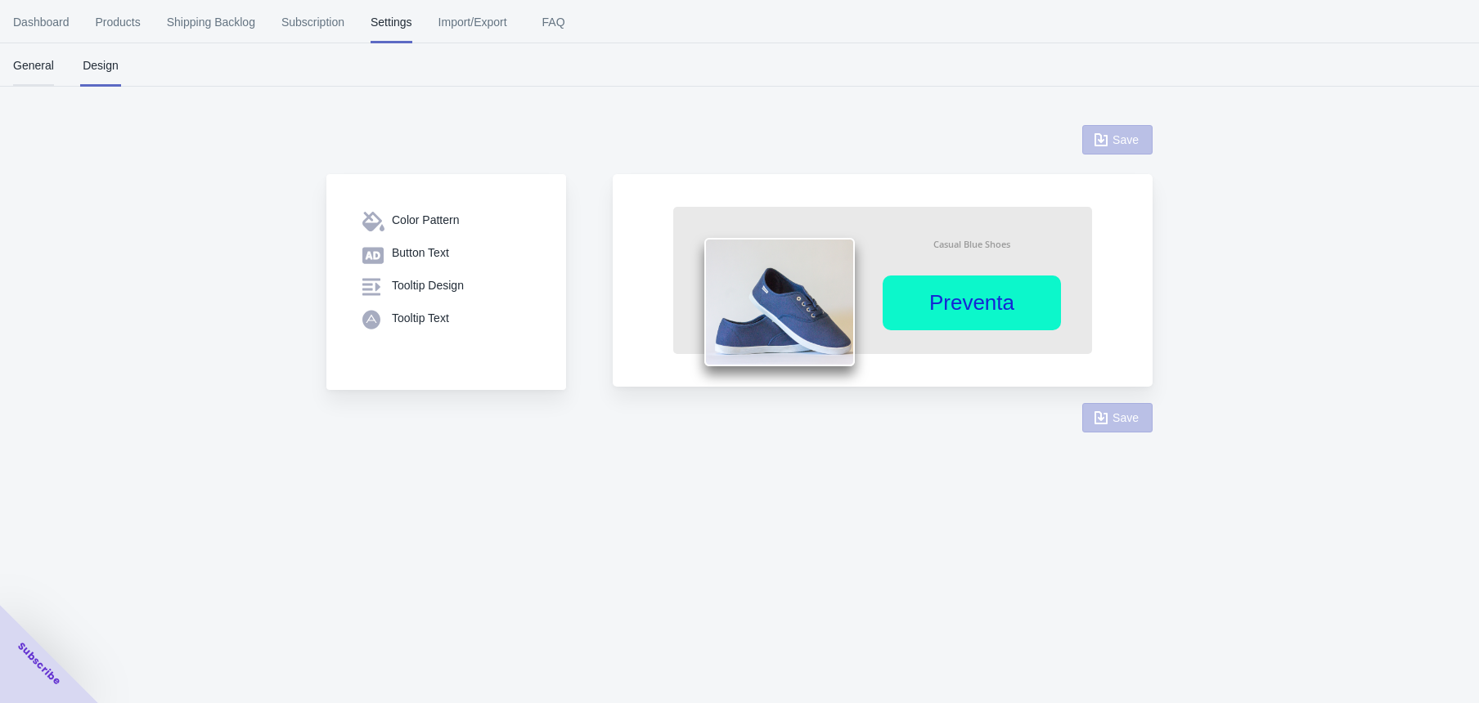
click at [37, 78] on span "General" at bounding box center [33, 65] width 41 height 43
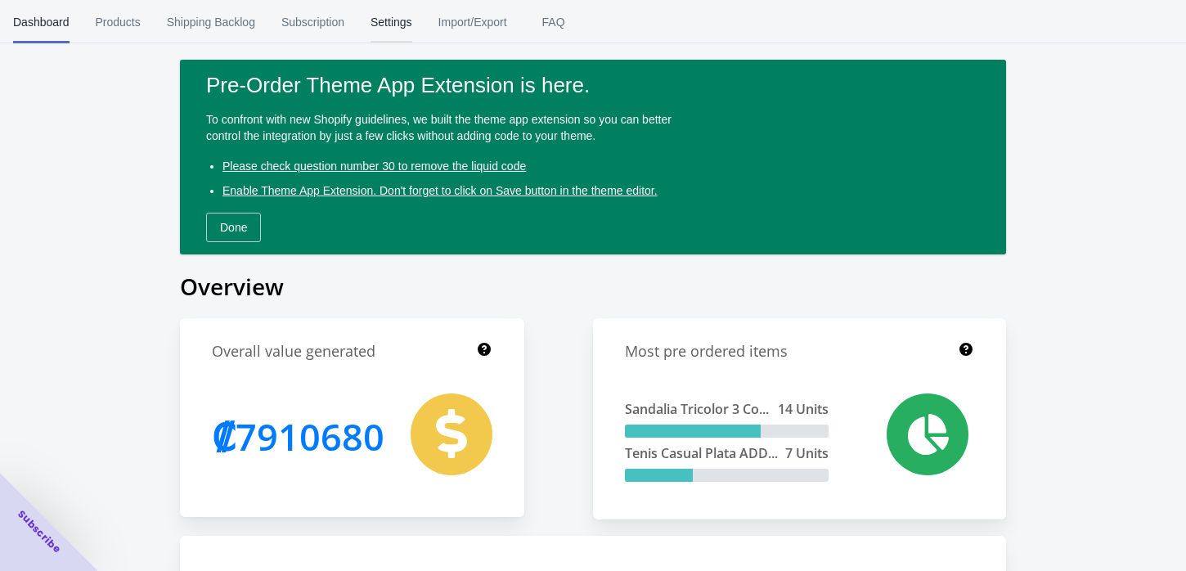
click at [396, 10] on span "Settings" at bounding box center [391, 22] width 42 height 43
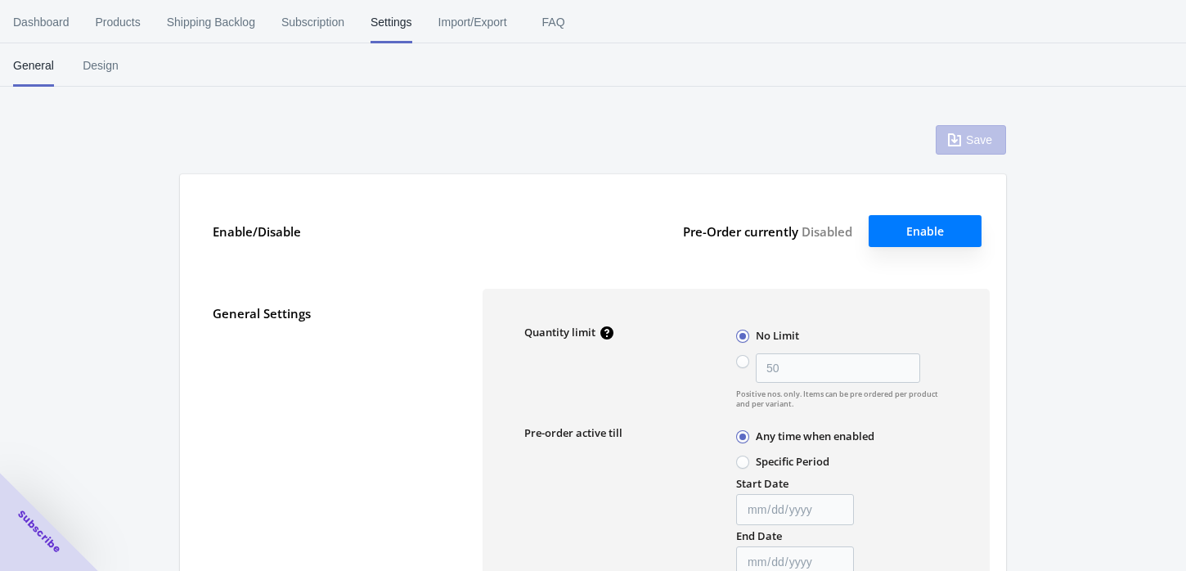
type input "10"
type input "[DATE]"
type input "preventa"
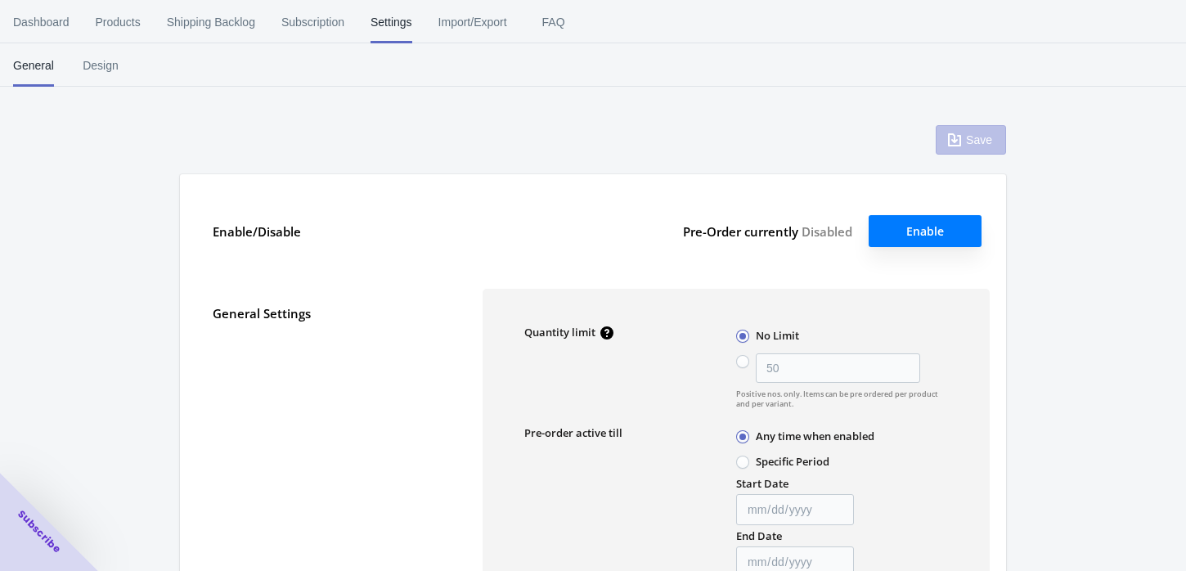
type textarea "¡El artículo en preventa se agregó al carrito!"
type textarea "El nivel de inventario es <qty>. Algunos de los artículos serán pedidos por ade…"
type textarea "Solo quedan <qty> de artículos en stock."
type textarea "Se puede pedir por adelantado un máximo de <qty> de productos."
click at [119, 15] on span "Products" at bounding box center [118, 22] width 45 height 43
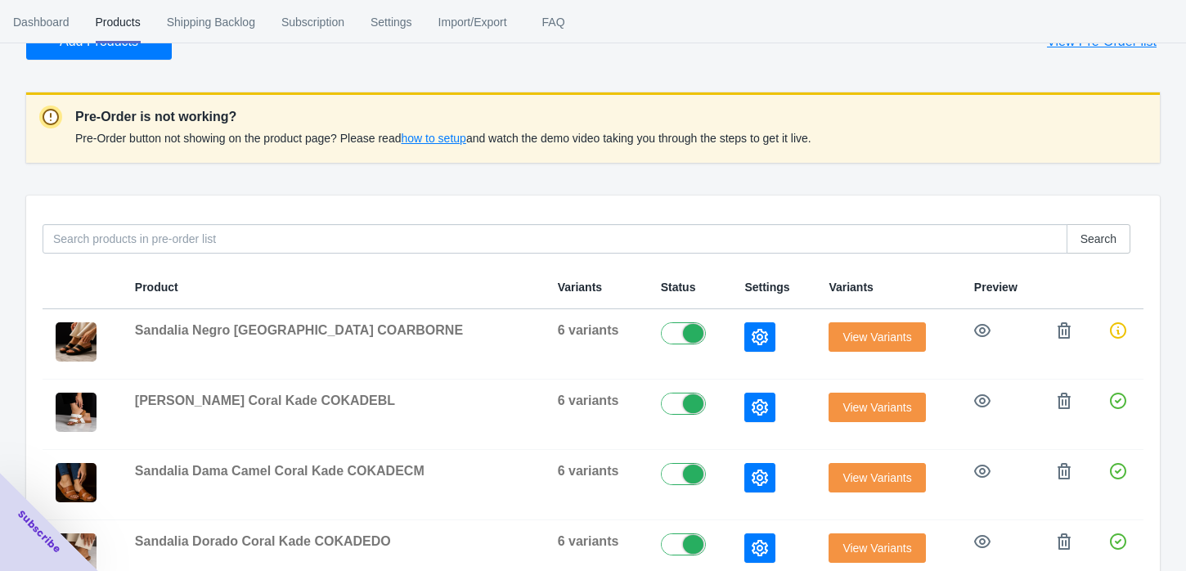
scroll to position [119, 0]
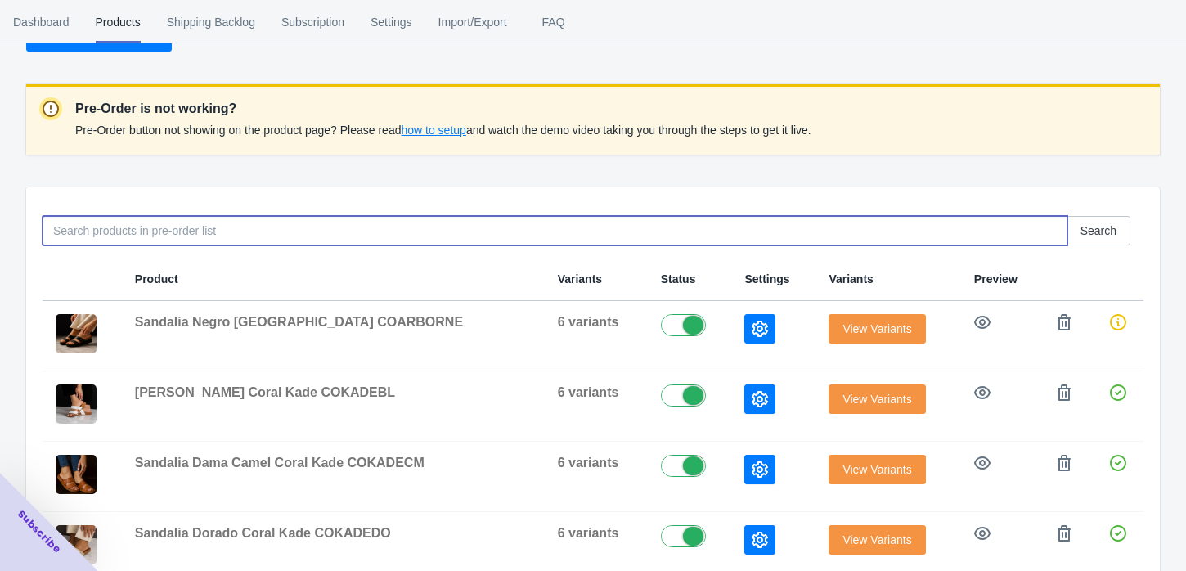
click at [494, 222] on input at bounding box center [555, 230] width 1025 height 29
click at [877, 468] on span "View Variants" at bounding box center [876, 469] width 69 height 13
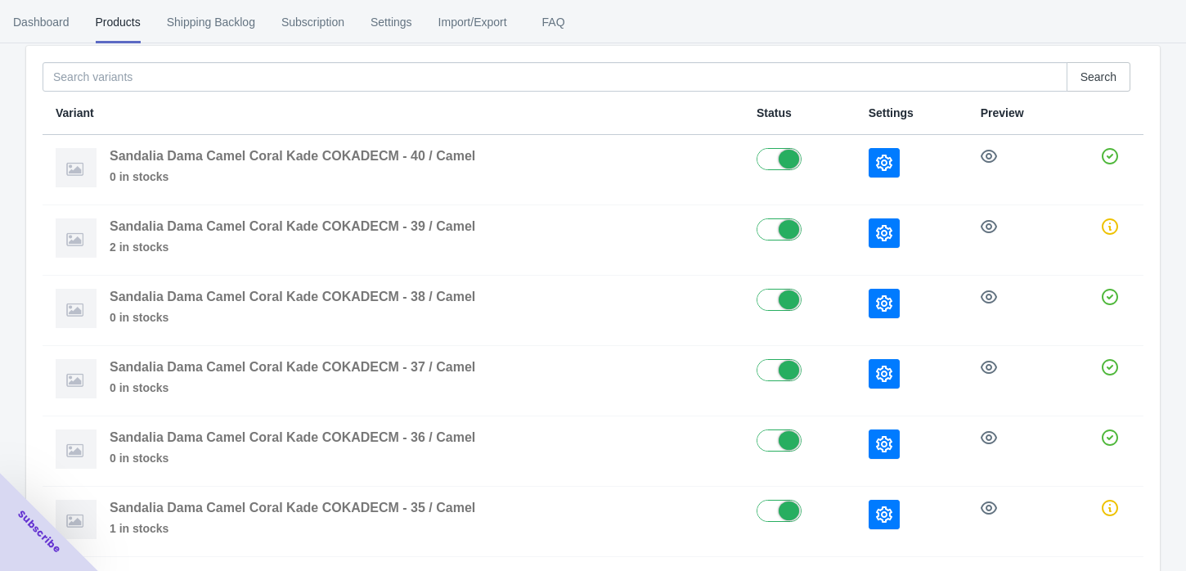
scroll to position [157, 0]
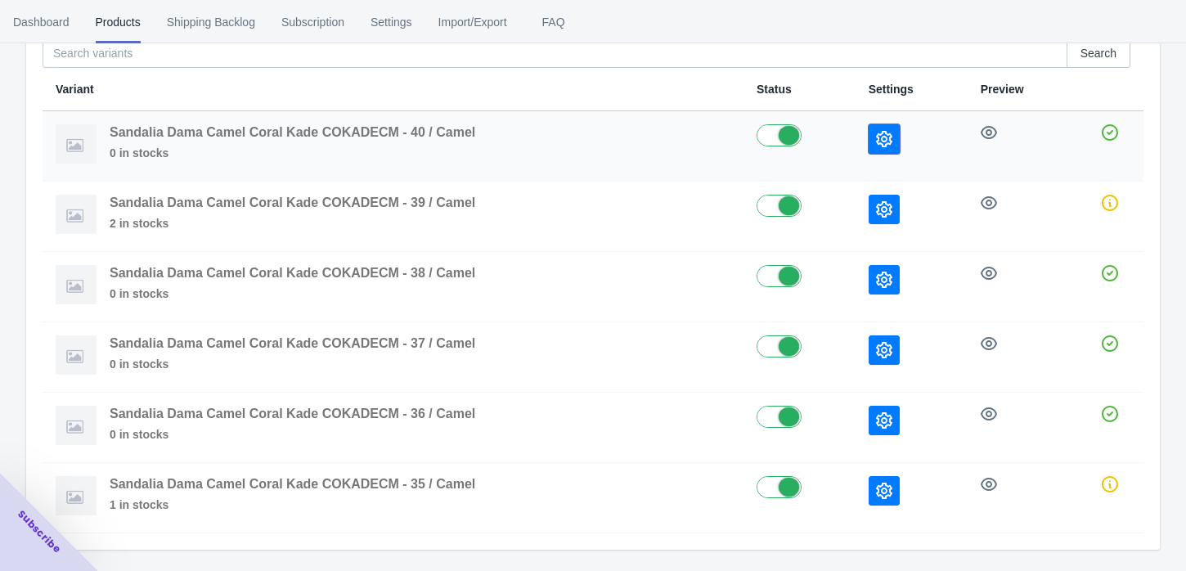
click at [890, 141] on icon "button" at bounding box center [884, 139] width 16 height 16
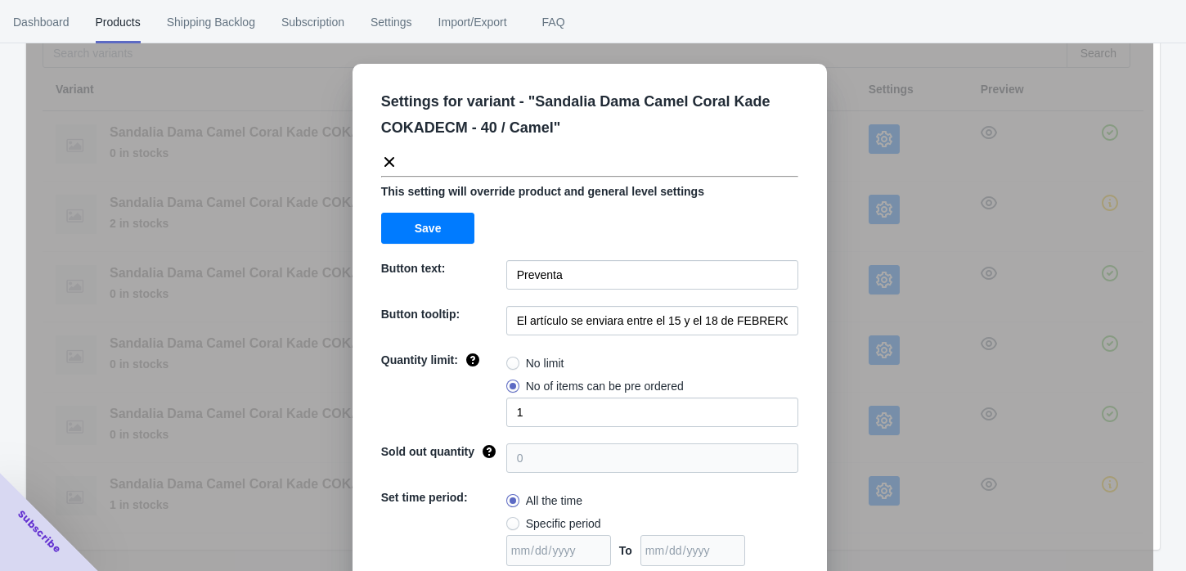
scroll to position [0, 0]
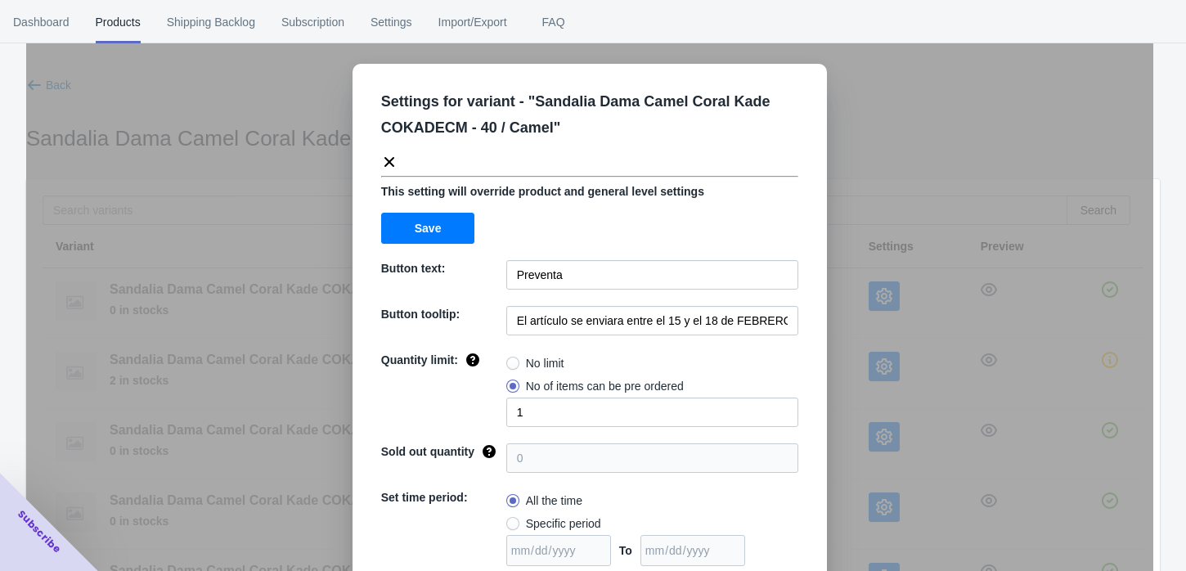
click at [1180, 113] on div "Back Sandalia Dama Camel Coral Kade COKADECM / Variants Search Variant Status S…" at bounding box center [593, 432] width 1186 height 713
click at [384, 159] on icon at bounding box center [389, 162] width 10 height 10
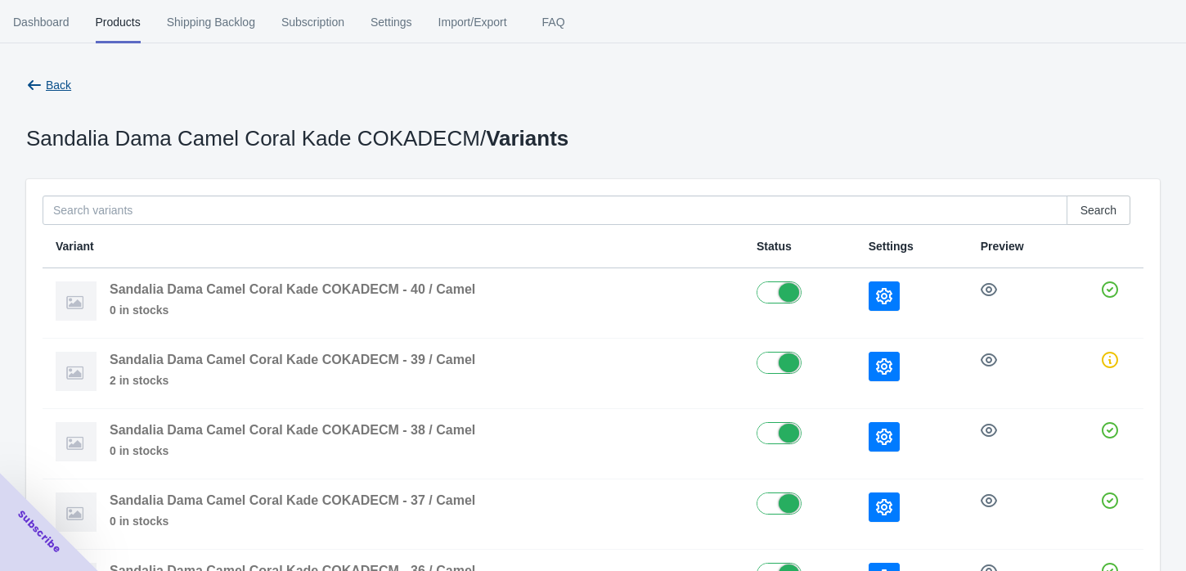
click at [34, 80] on icon "button" at bounding box center [34, 85] width 16 height 16
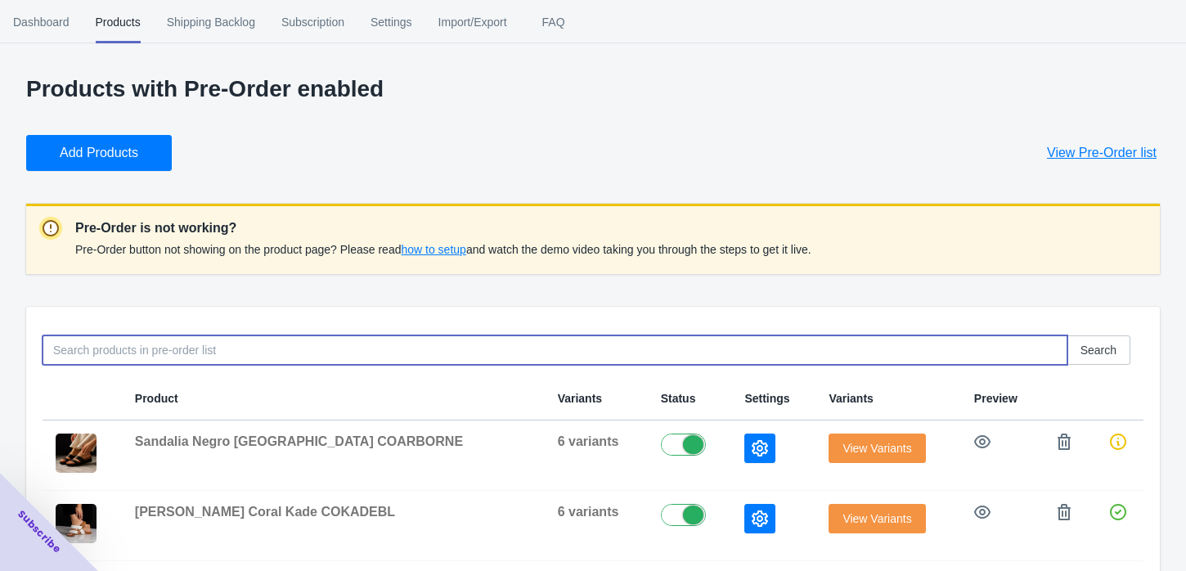
click at [80, 346] on input at bounding box center [555, 349] width 1025 height 29
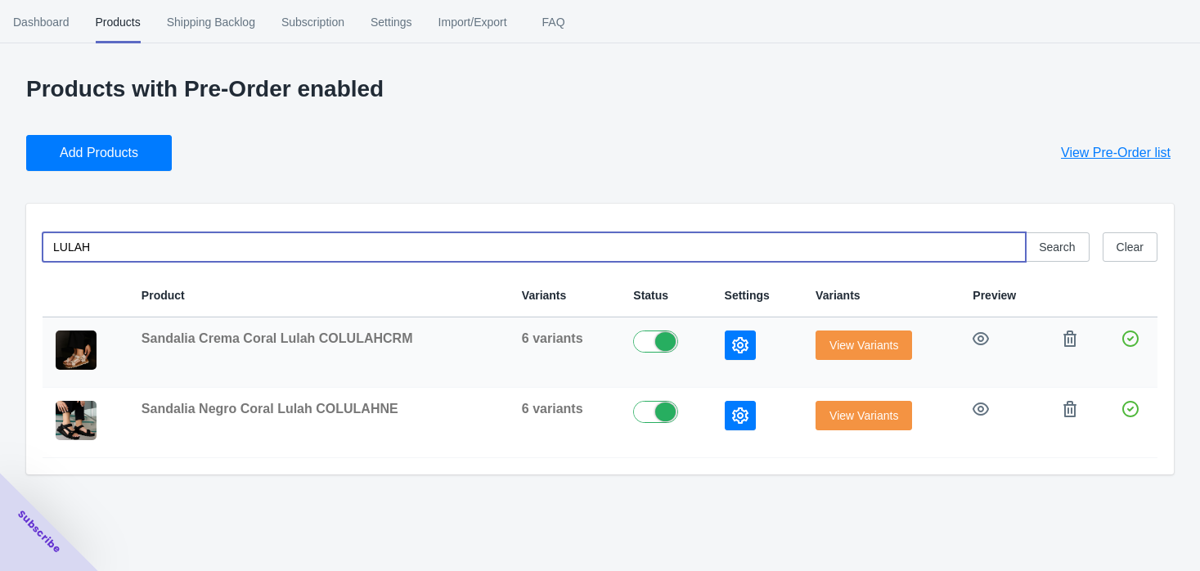
type input "LULAH"
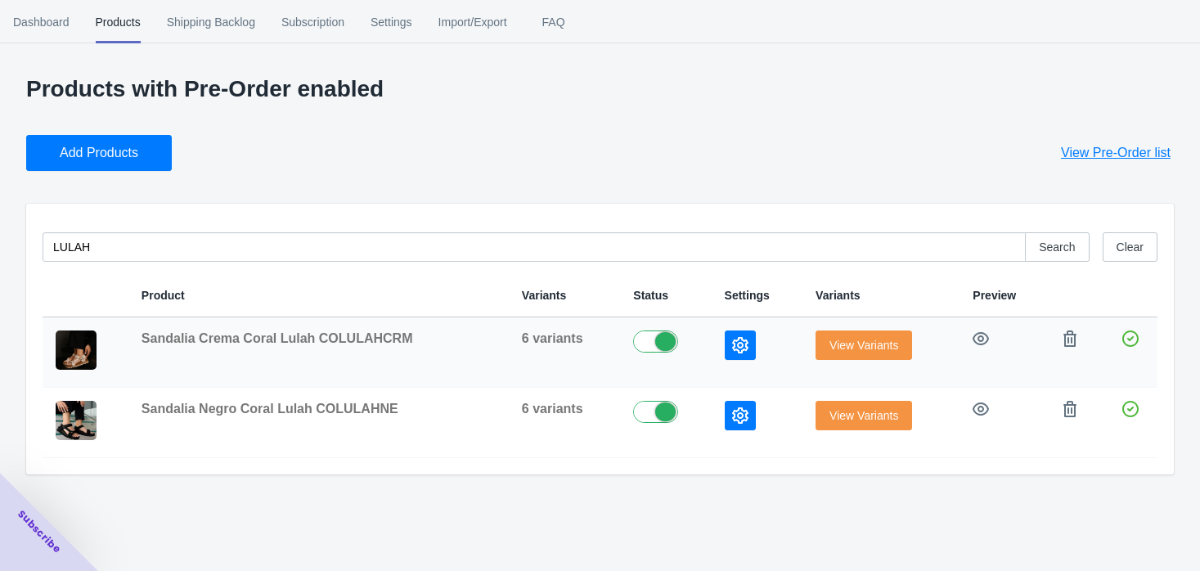
click at [861, 339] on span "View Variants" at bounding box center [863, 345] width 69 height 13
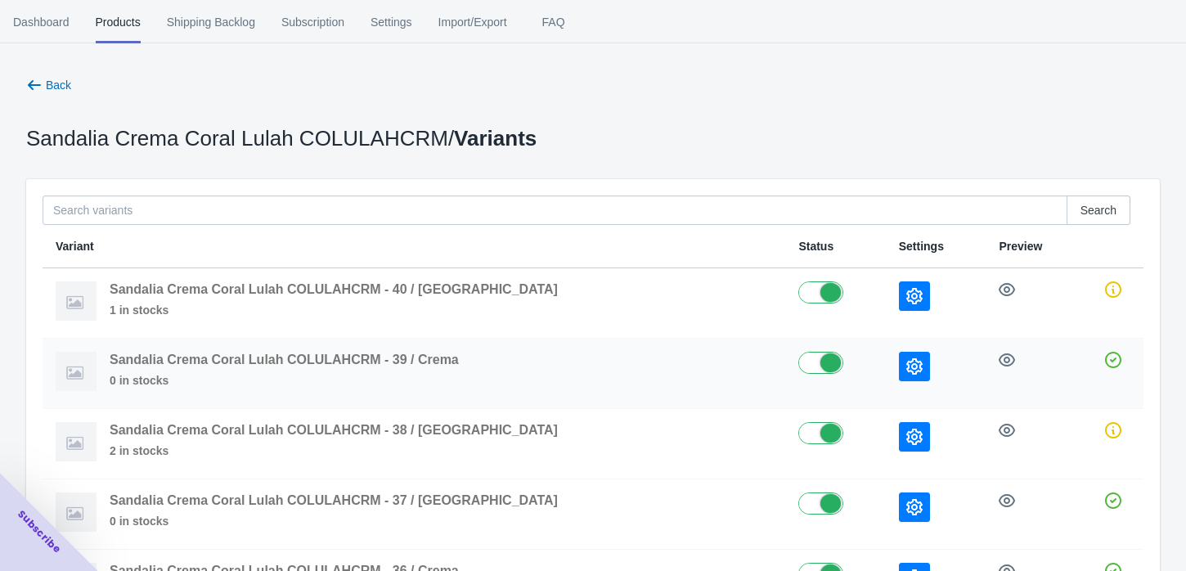
click at [906, 361] on icon "button" at bounding box center [914, 366] width 16 height 16
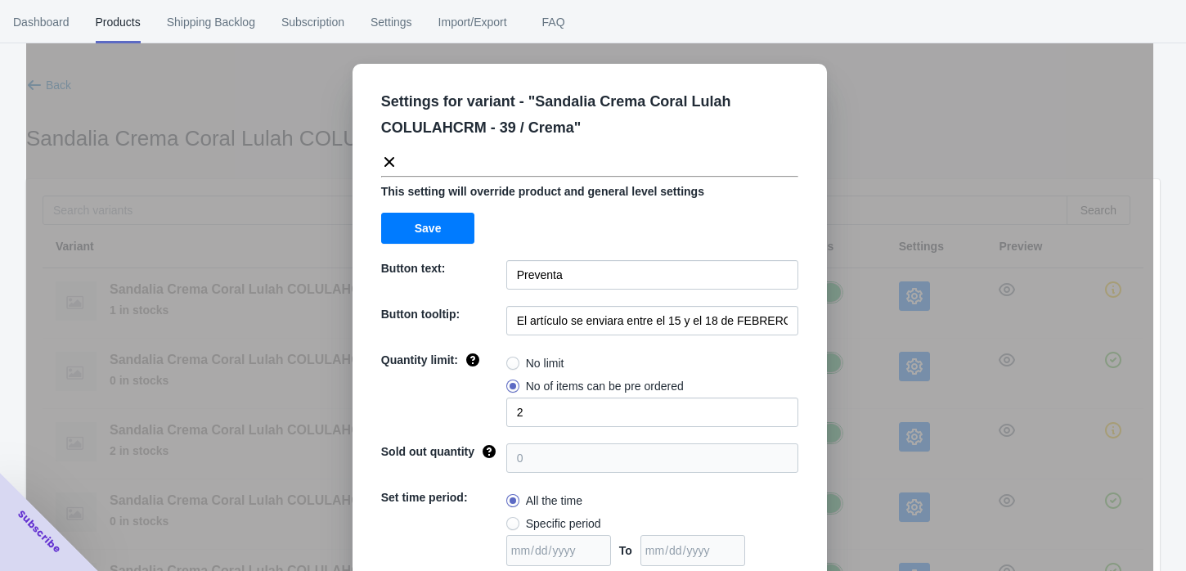
click at [913, 355] on div "Settings for variant - " Sandalia Crema Coral Lulah COLULAHCRM - 39 / Crema " T…" at bounding box center [589, 326] width 1127 height 571
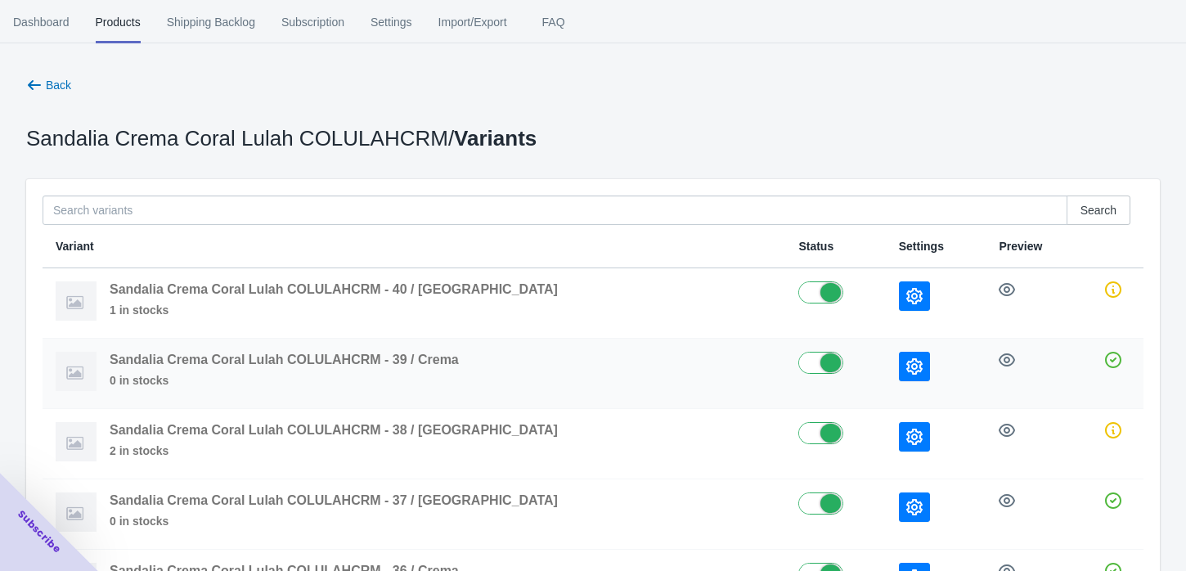
click at [906, 361] on icon "button" at bounding box center [914, 366] width 16 height 16
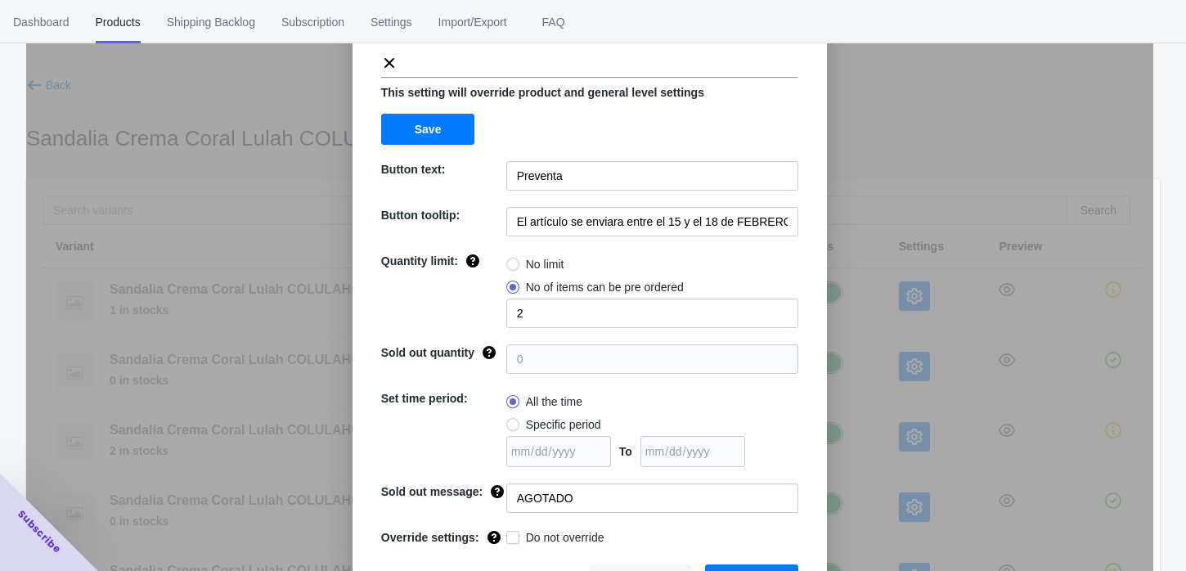
scroll to position [129, 0]
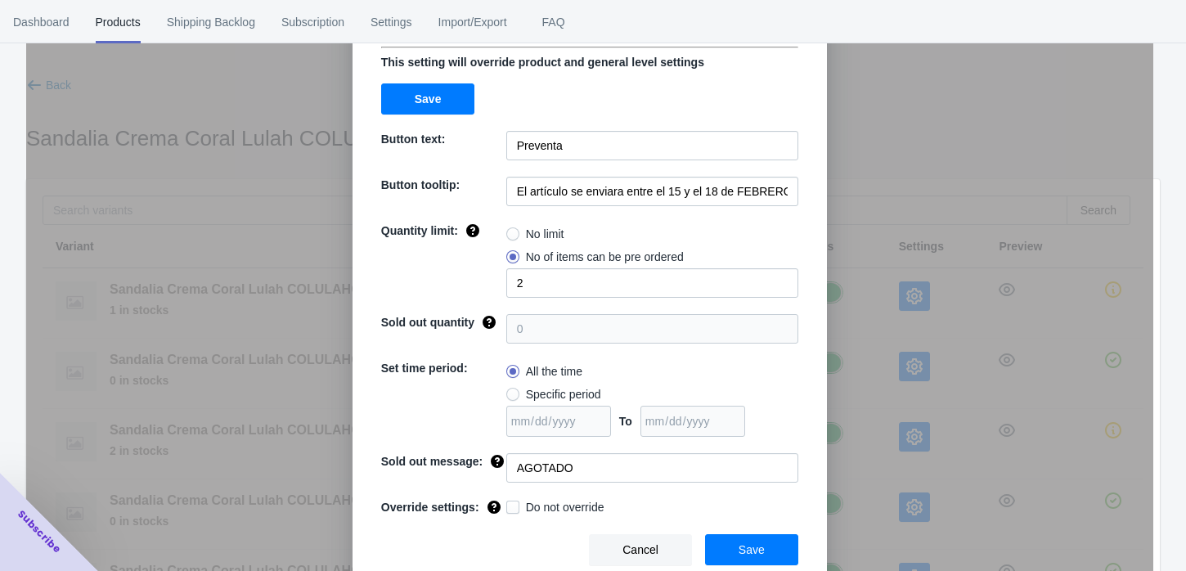
click at [638, 538] on button "Cancel" at bounding box center [640, 549] width 103 height 31
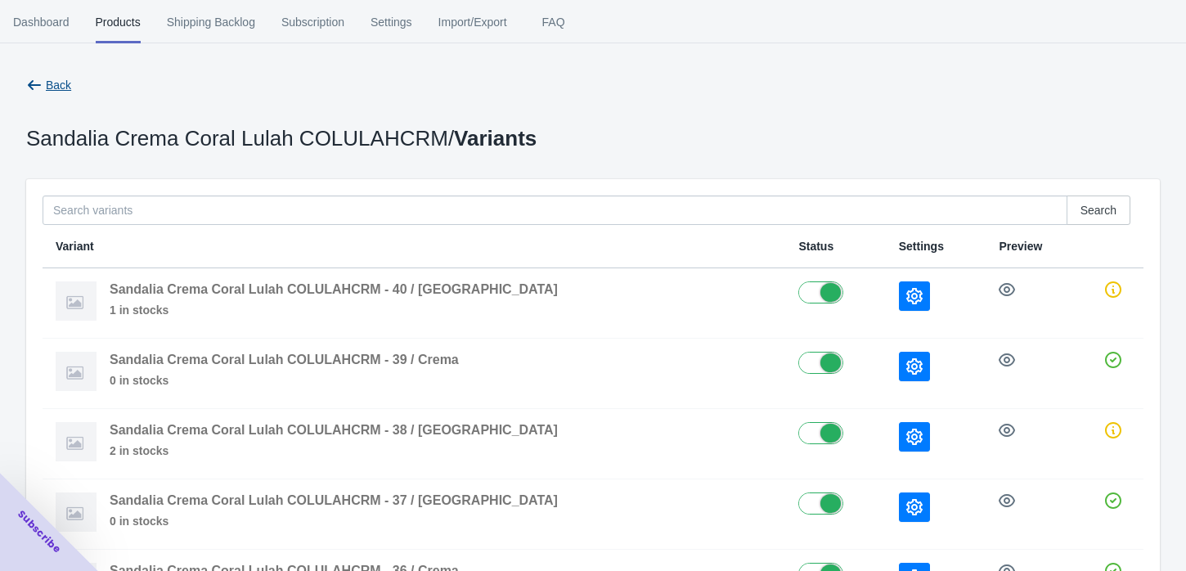
click at [34, 82] on icon "button" at bounding box center [34, 85] width 16 height 16
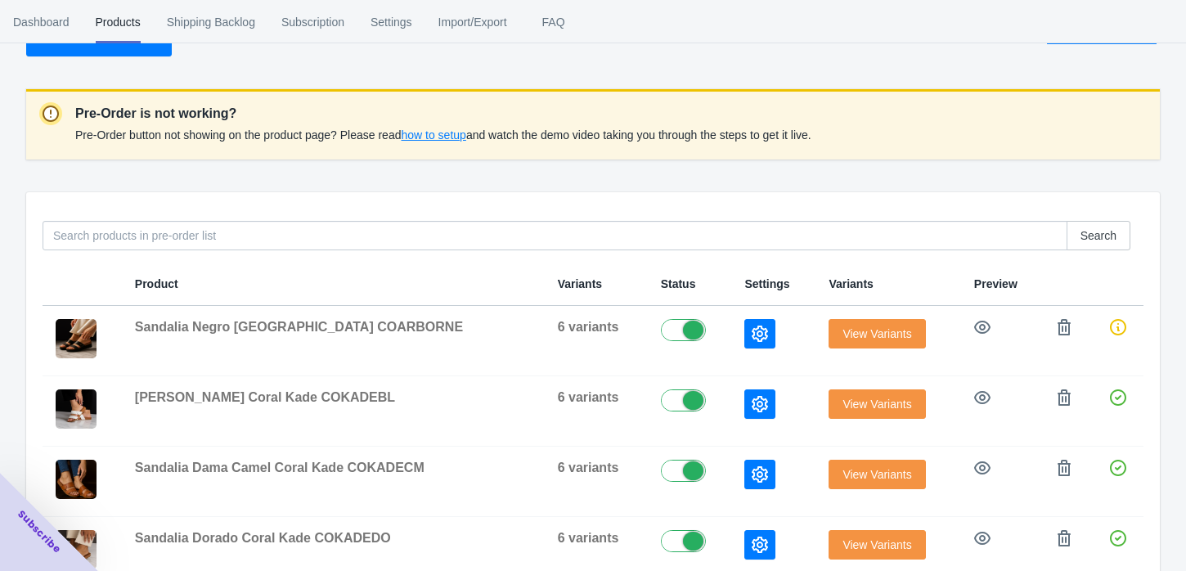
scroll to position [182, 0]
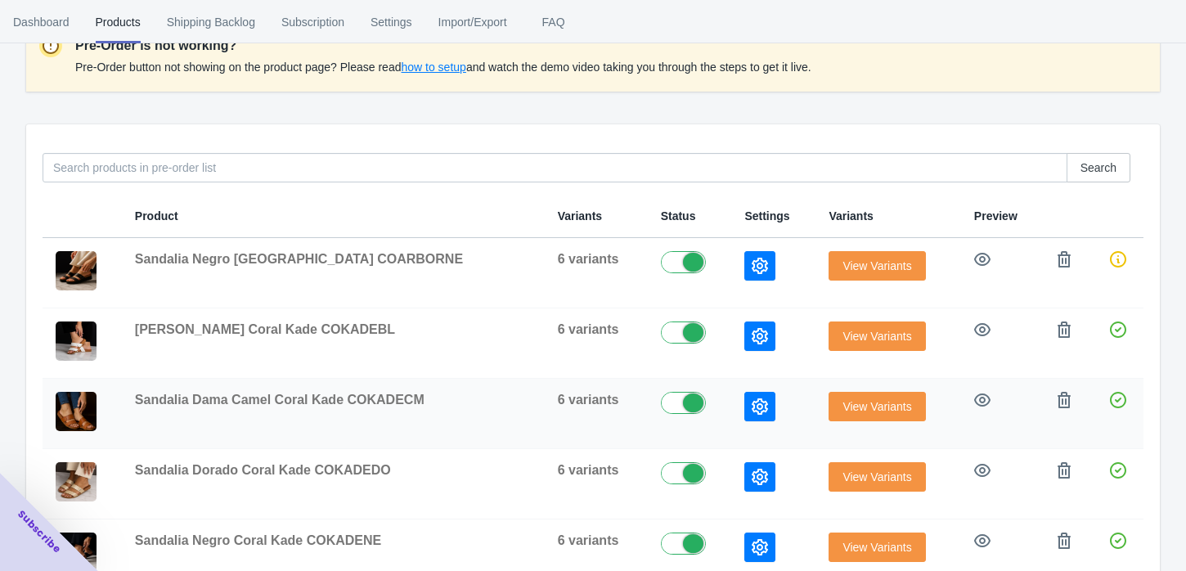
click at [752, 407] on icon "button" at bounding box center [760, 406] width 16 height 16
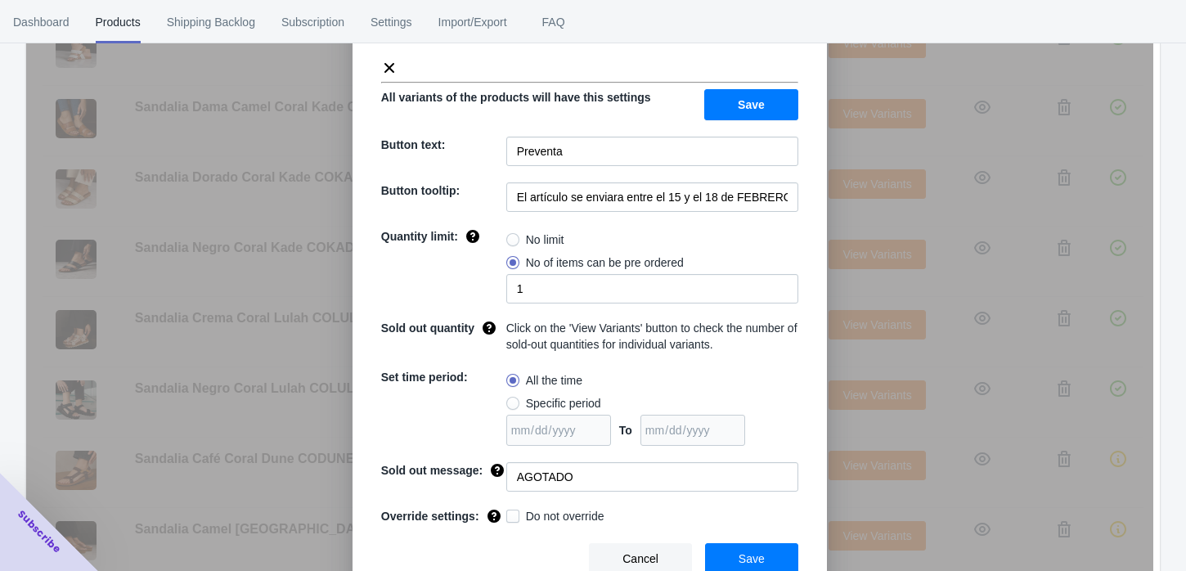
scroll to position [99, 0]
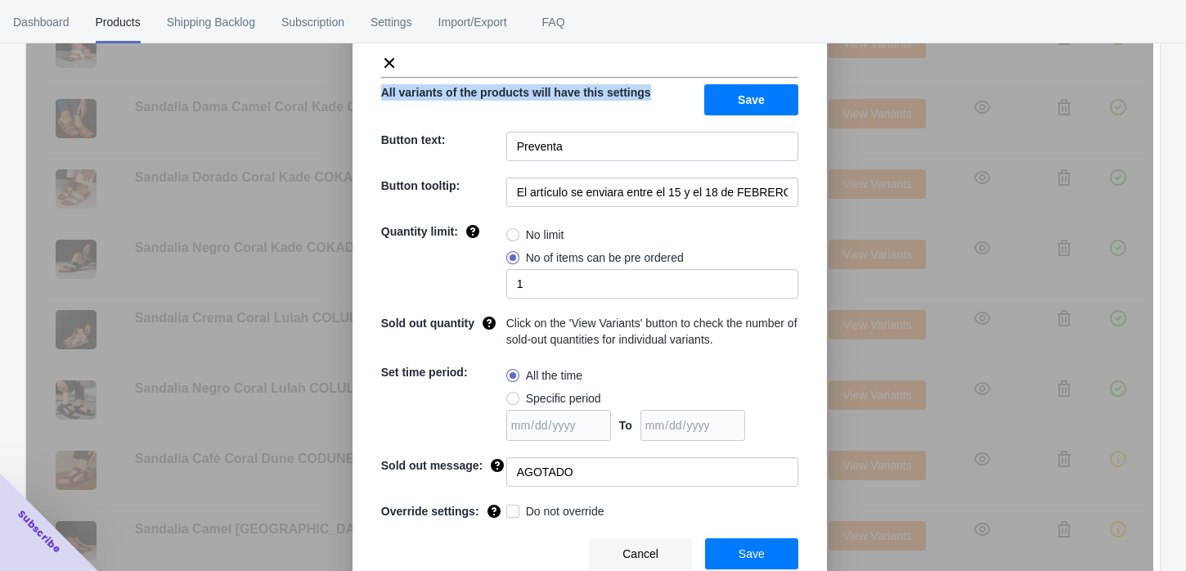
drag, startPoint x: 647, startPoint y: 90, endPoint x: 357, endPoint y: 105, distance: 290.7
click at [357, 105] on div "Settings for product - " Sandalia Dama Camel Coral Kade COKADECM " All variants…" at bounding box center [589, 279] width 474 height 629
click at [756, 342] on div "Click on the 'View Variants' button to check the number of sold-out quantities …" at bounding box center [652, 331] width 292 height 33
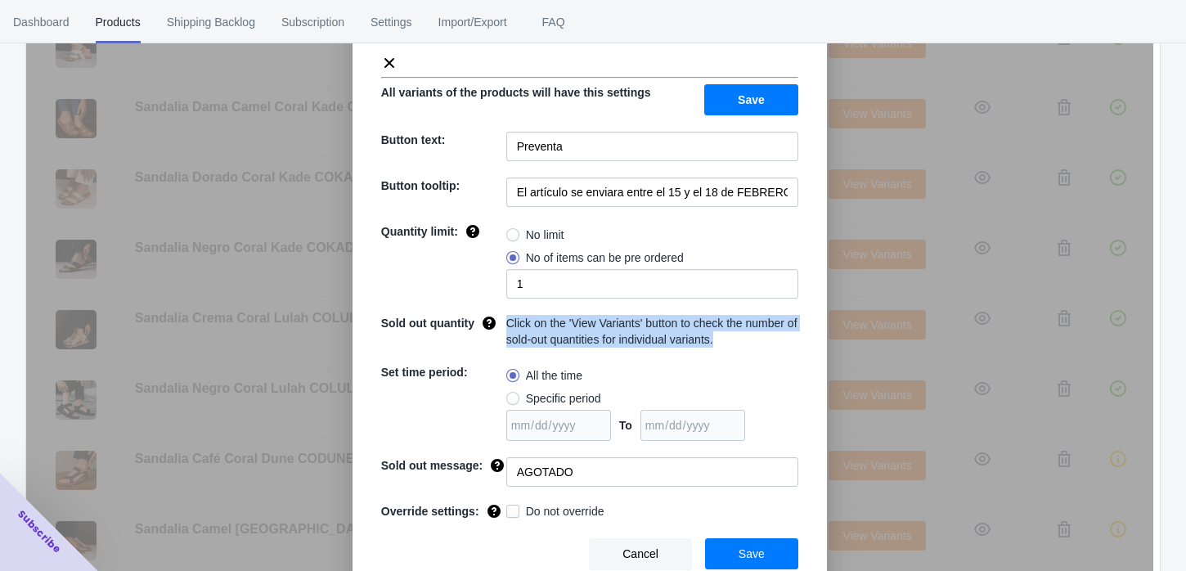
drag, startPoint x: 756, startPoint y: 342, endPoint x: 496, endPoint y: 316, distance: 262.1
click at [496, 316] on div "Sold out quantity Click on the 'View Variants' button to check the number of so…" at bounding box center [589, 331] width 417 height 33
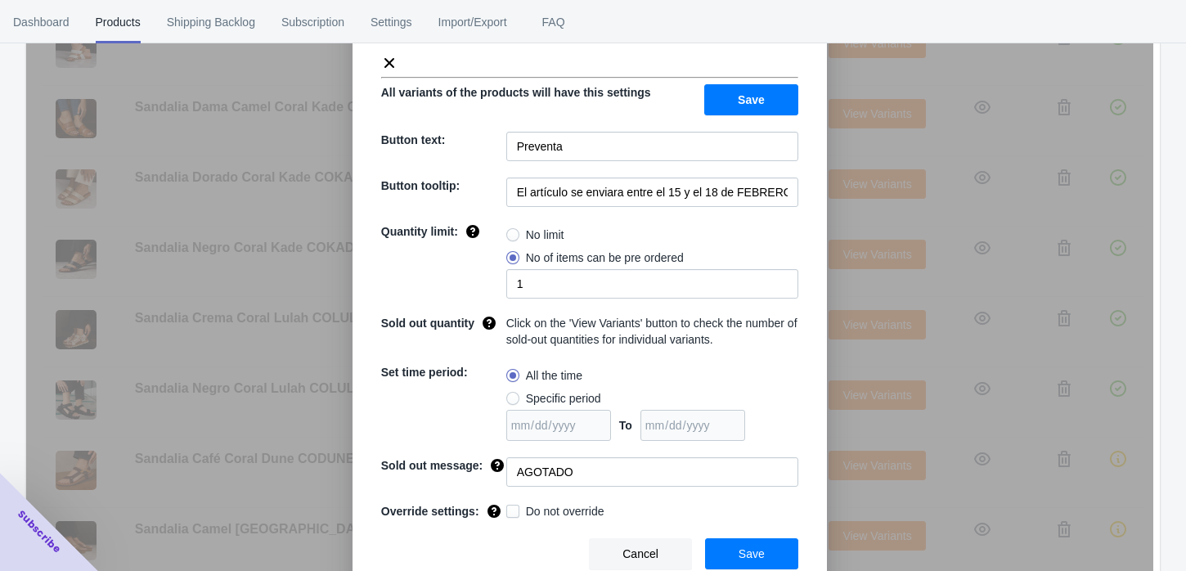
click at [400, 279] on div "Quantity limit:" at bounding box center [443, 260] width 125 height 75
drag, startPoint x: 509, startPoint y: 270, endPoint x: 393, endPoint y: 254, distance: 117.3
click at [393, 254] on div "Number of products available for pre-order per order" at bounding box center [467, 266] width 190 height 56
click at [362, 262] on div "Settings for product - " Sandalia Dama Camel Coral Kade COKADECM " All variants…" at bounding box center [589, 279] width 474 height 629
click at [506, 508] on span at bounding box center [512, 511] width 13 height 13
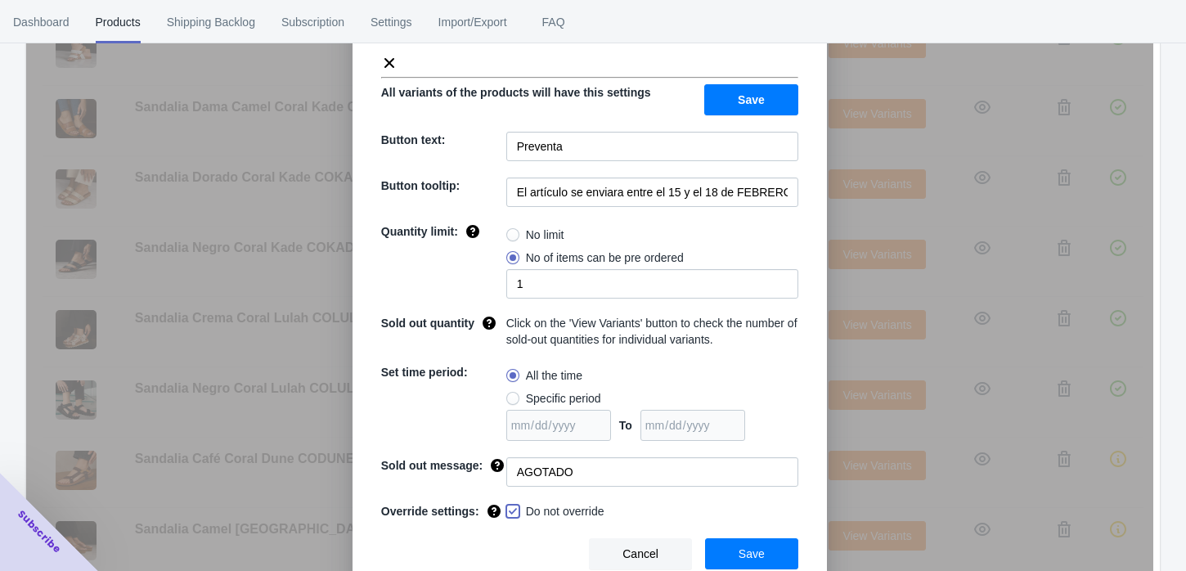
click at [509, 508] on input "Do not override" at bounding box center [509, 507] width 1 height 1
checkbox input "true"
click at [771, 544] on button "Save" at bounding box center [751, 553] width 93 height 31
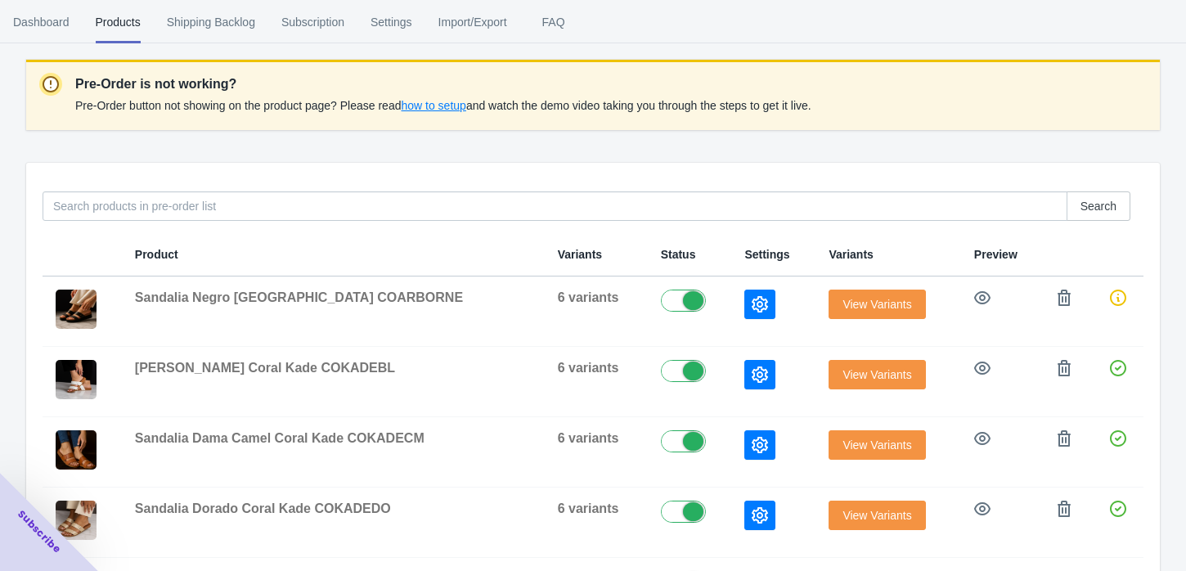
scroll to position [121, 0]
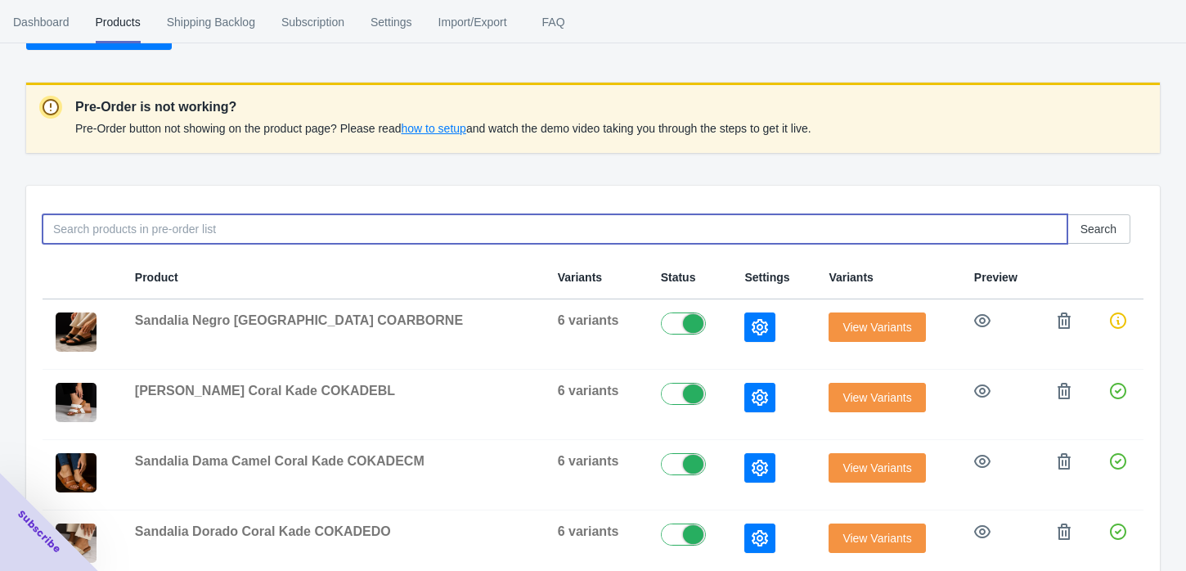
click at [409, 226] on input at bounding box center [555, 228] width 1025 height 29
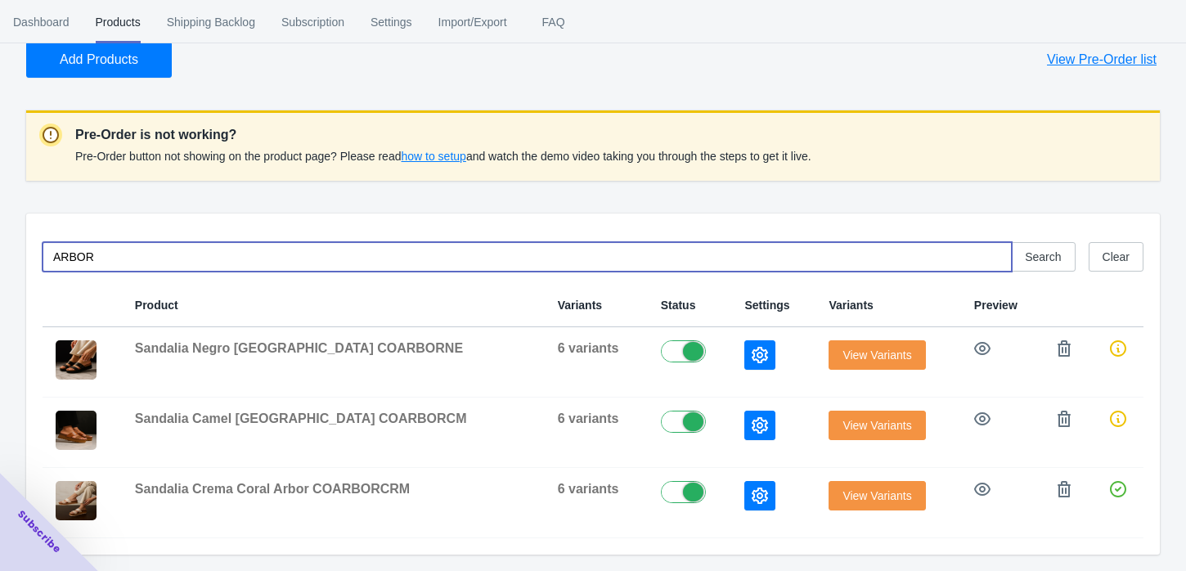
scroll to position [92, 0]
type input "ARBOR"
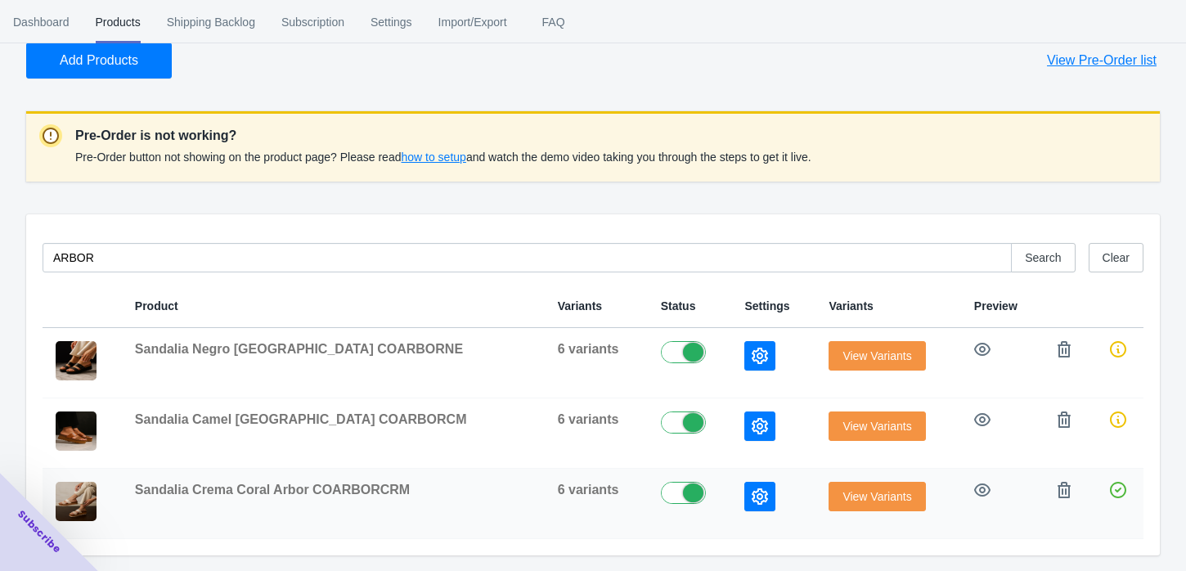
click at [752, 497] on icon "button" at bounding box center [760, 496] width 16 height 16
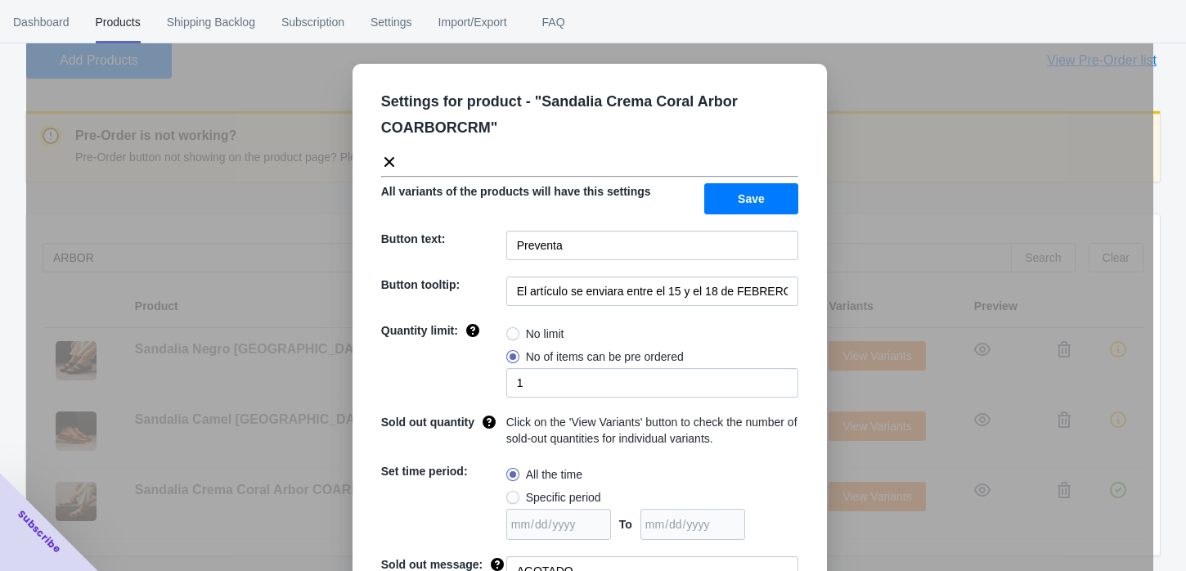
scroll to position [103, 0]
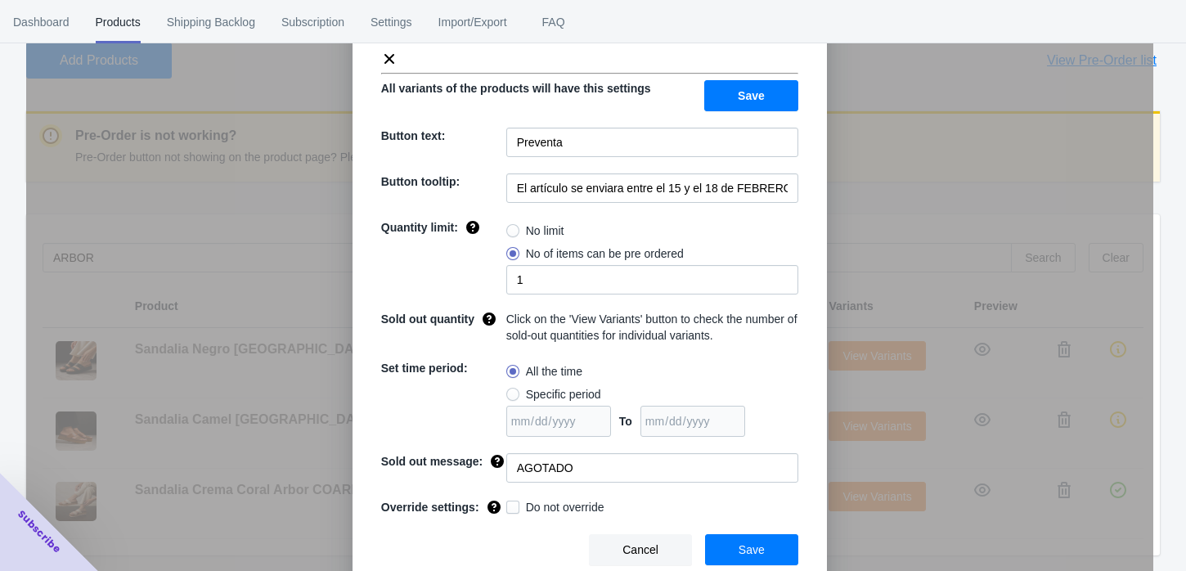
click at [506, 505] on span at bounding box center [512, 506] width 13 height 13
click at [509, 504] on input "Do not override" at bounding box center [509, 503] width 1 height 1
checkbox input "true"
click at [721, 540] on button "Save" at bounding box center [751, 549] width 93 height 31
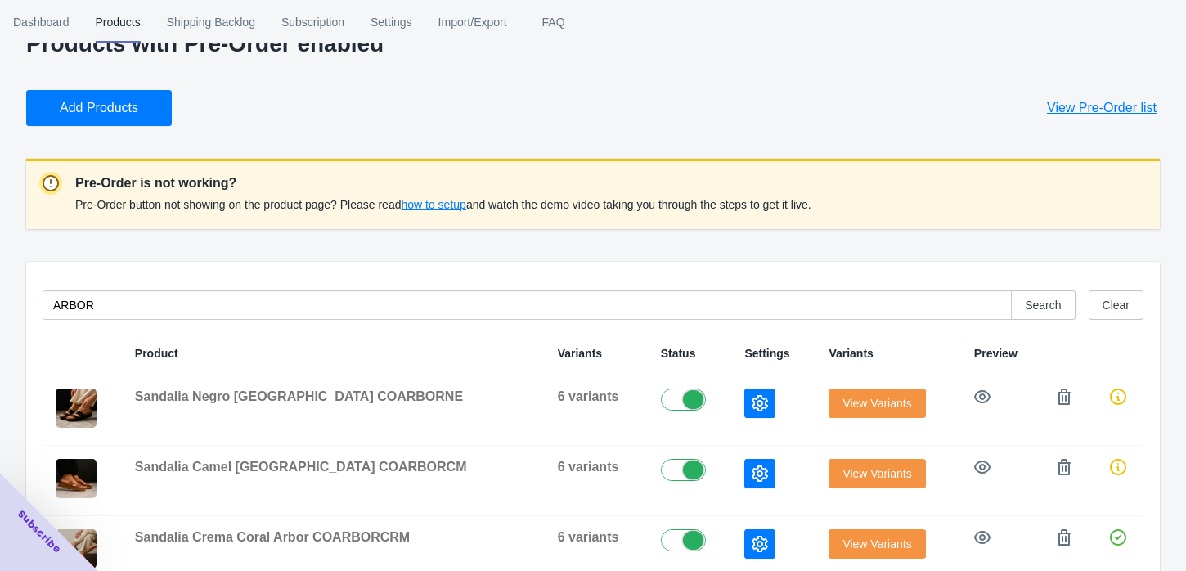
scroll to position [92, 0]
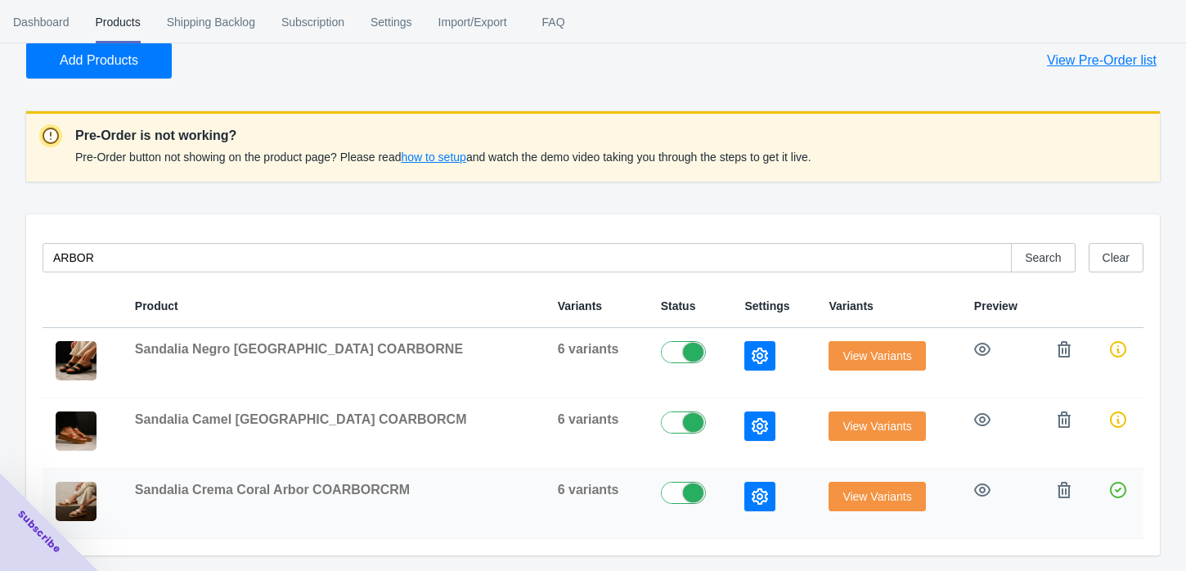
click at [752, 499] on icon "button" at bounding box center [760, 496] width 16 height 16
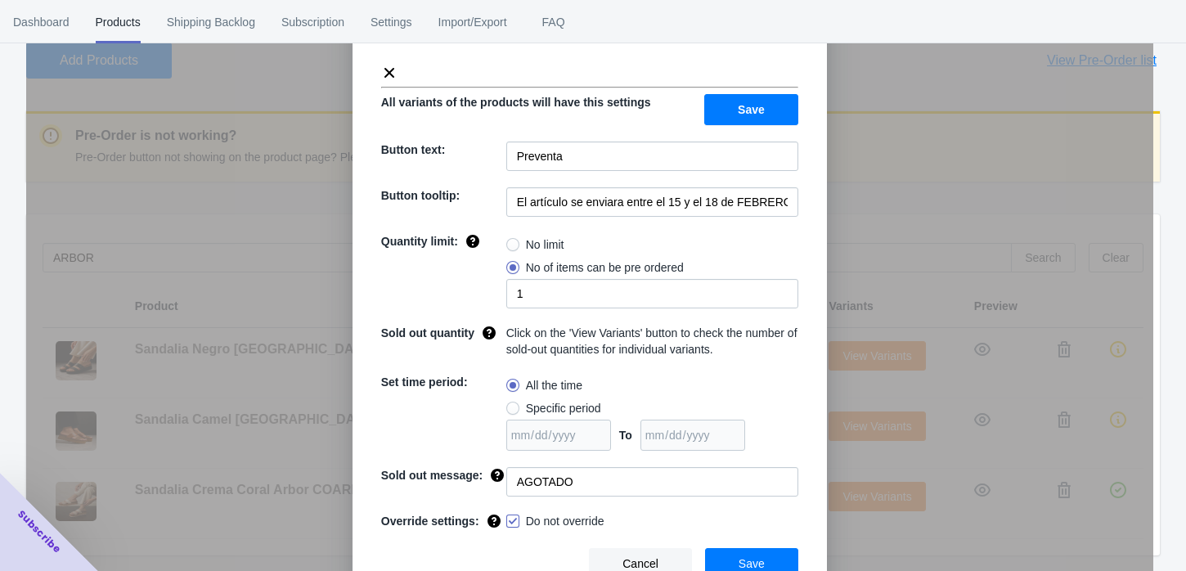
scroll to position [103, 0]
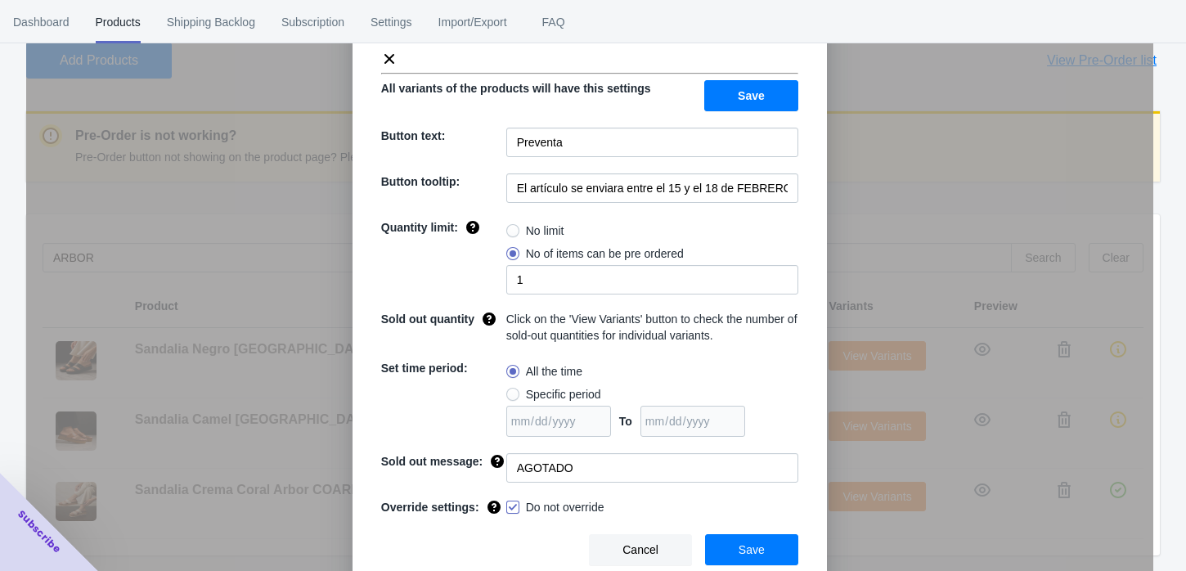
click at [990, 144] on div "Settings for product - " Sandalia Crema Coral Arbor COARBORCRM " All variants o…" at bounding box center [589, 326] width 1127 height 571
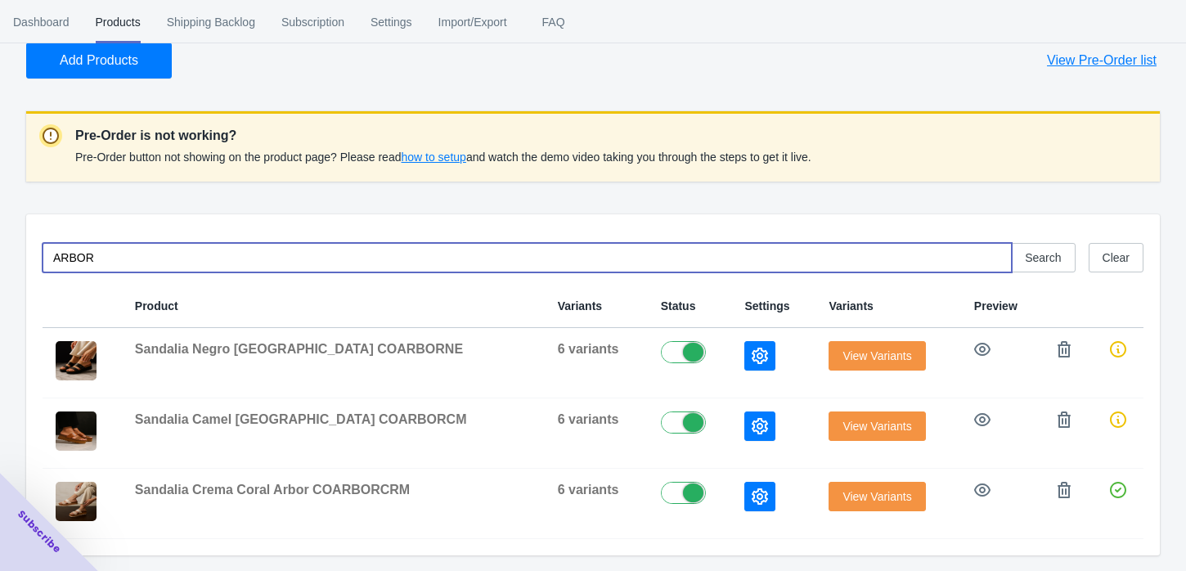
drag, startPoint x: 465, startPoint y: 250, endPoint x: -2, endPoint y: 236, distance: 466.4
click at [0, 236] on html "www-shopilovecr-com.myshopify.com 1 1 Skip to content Dashboard Products Shippi…" at bounding box center [593, 193] width 1186 height 571
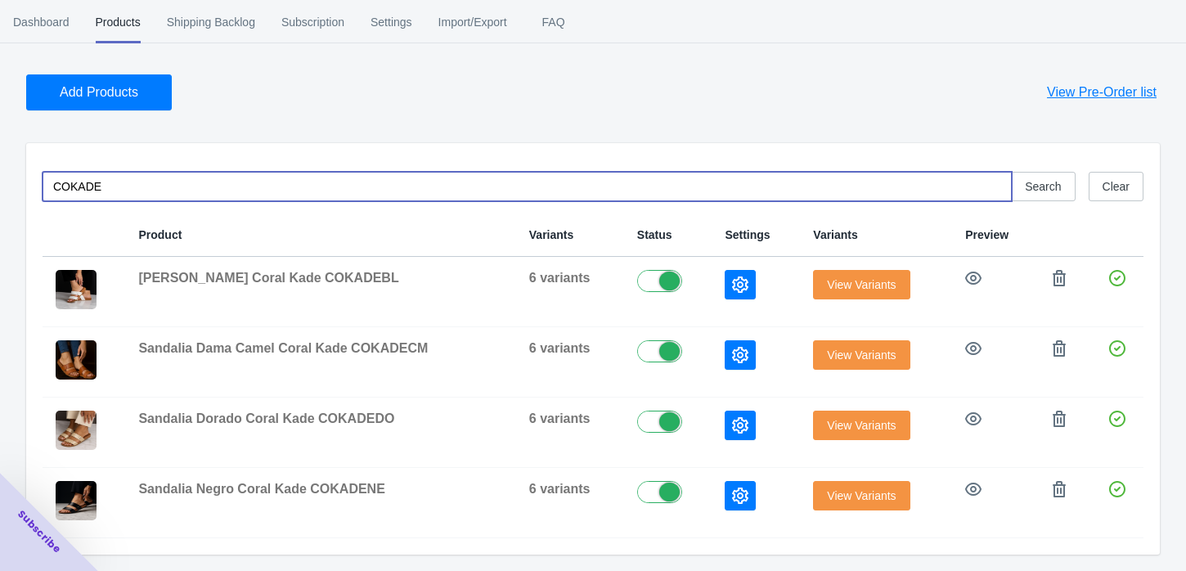
scroll to position [59, 0]
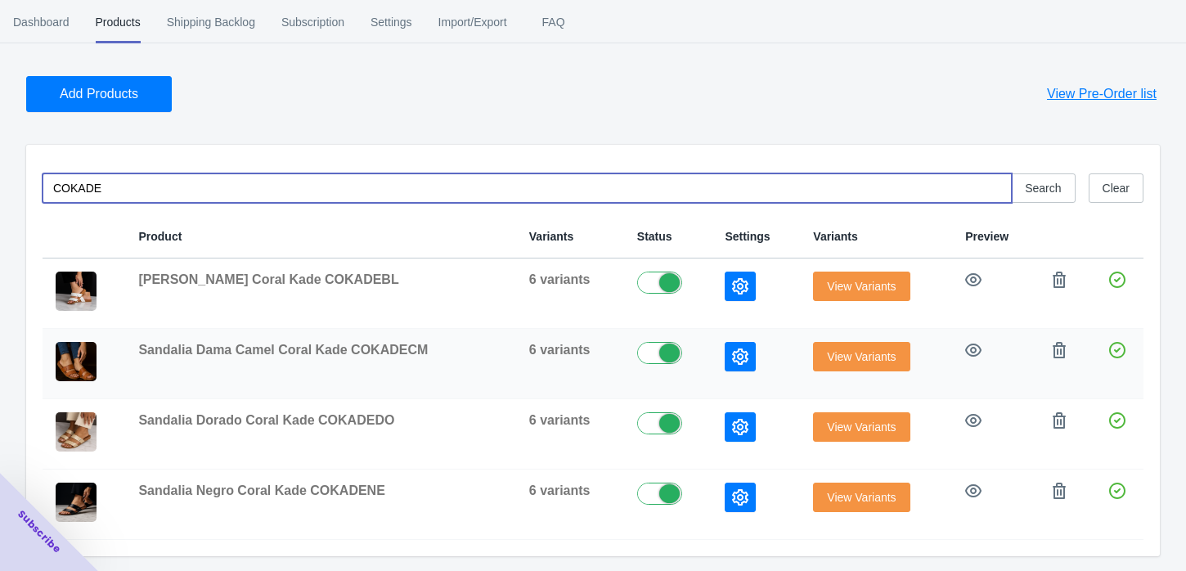
click at [733, 353] on icon "button" at bounding box center [740, 356] width 16 height 16
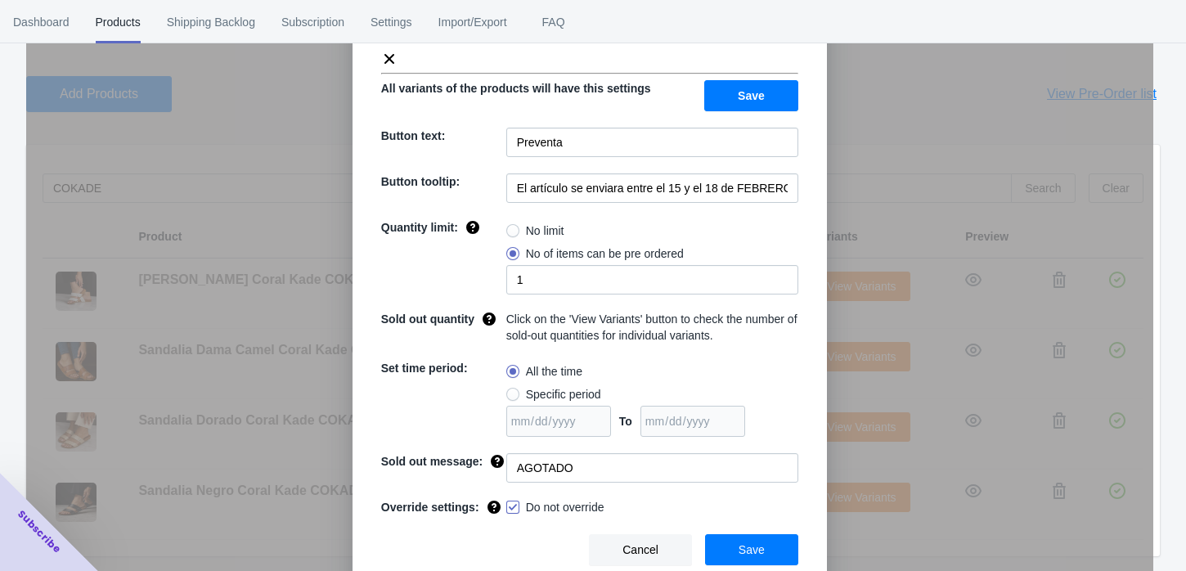
scroll to position [23, 0]
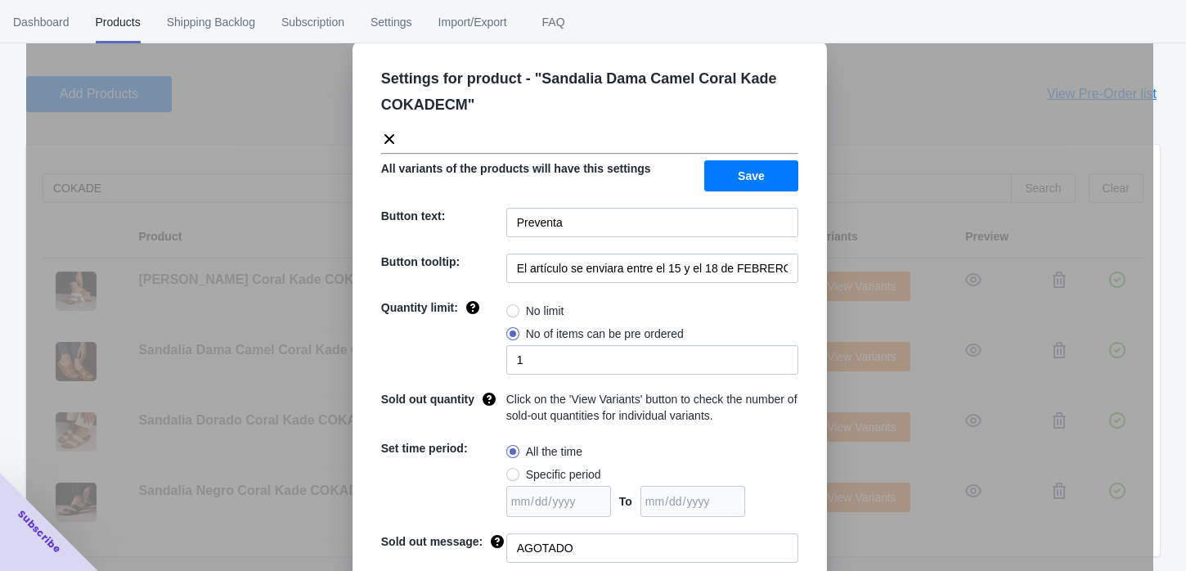
click at [990, 157] on div "Settings for product - " Sandalia Dama Camel Coral Kade COKADECM " All variants…" at bounding box center [589, 326] width 1127 height 571
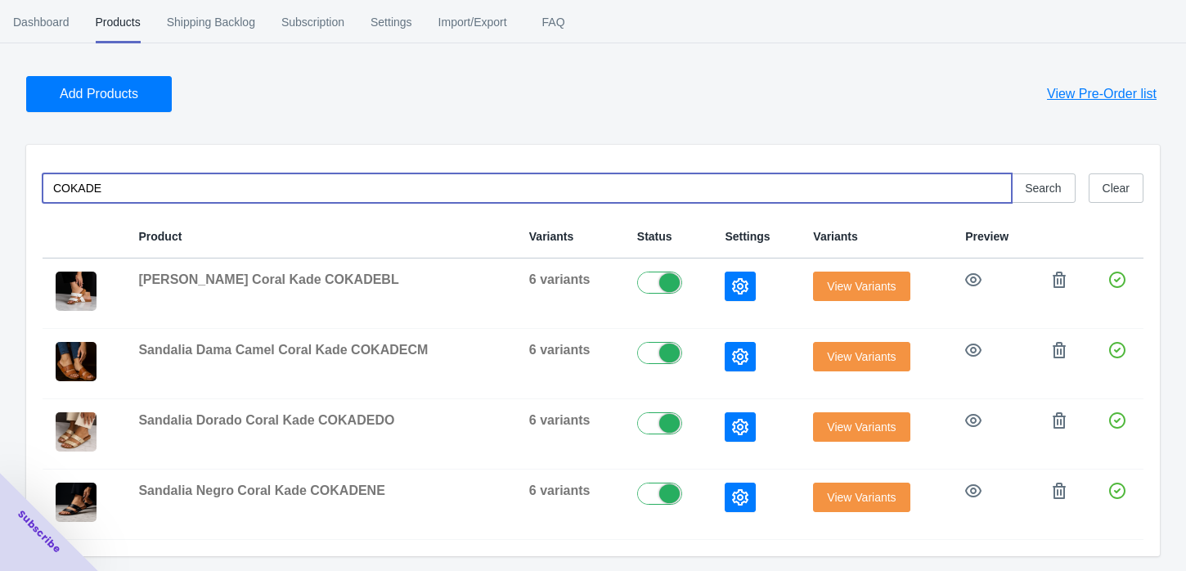
click at [617, 191] on input "COKADE" at bounding box center [527, 187] width 969 height 29
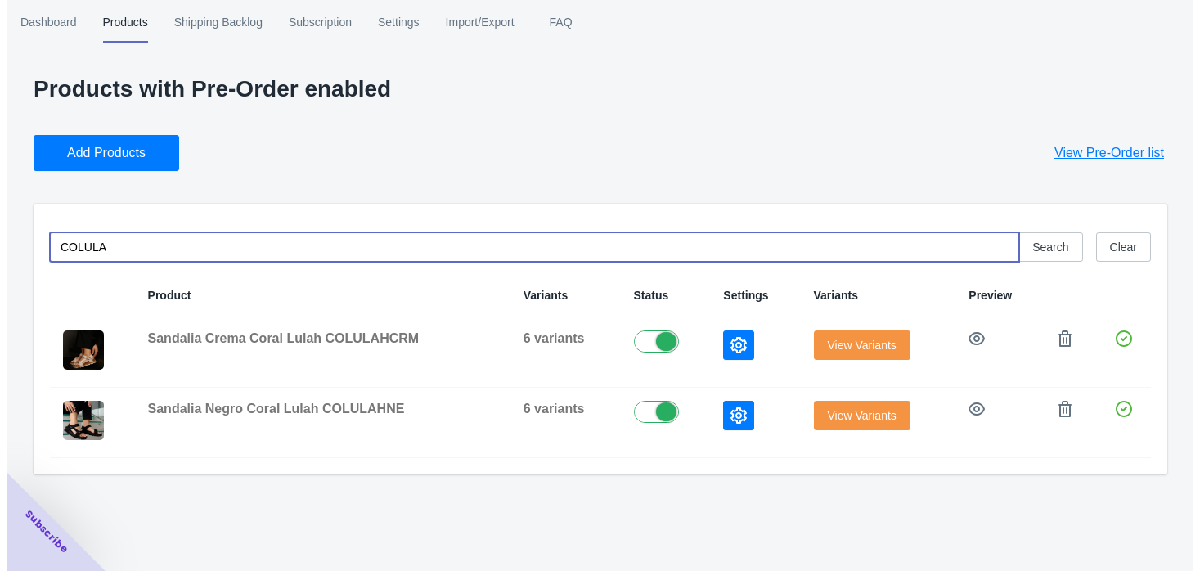
scroll to position [0, 0]
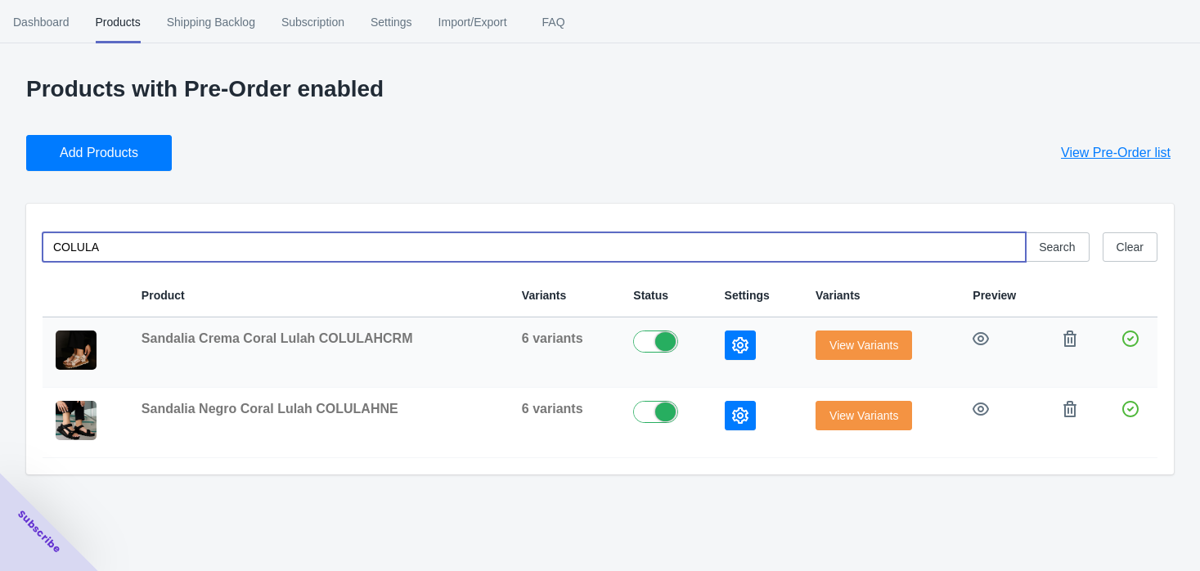
type input "COLULA"
click at [732, 341] on icon "button" at bounding box center [740, 345] width 16 height 16
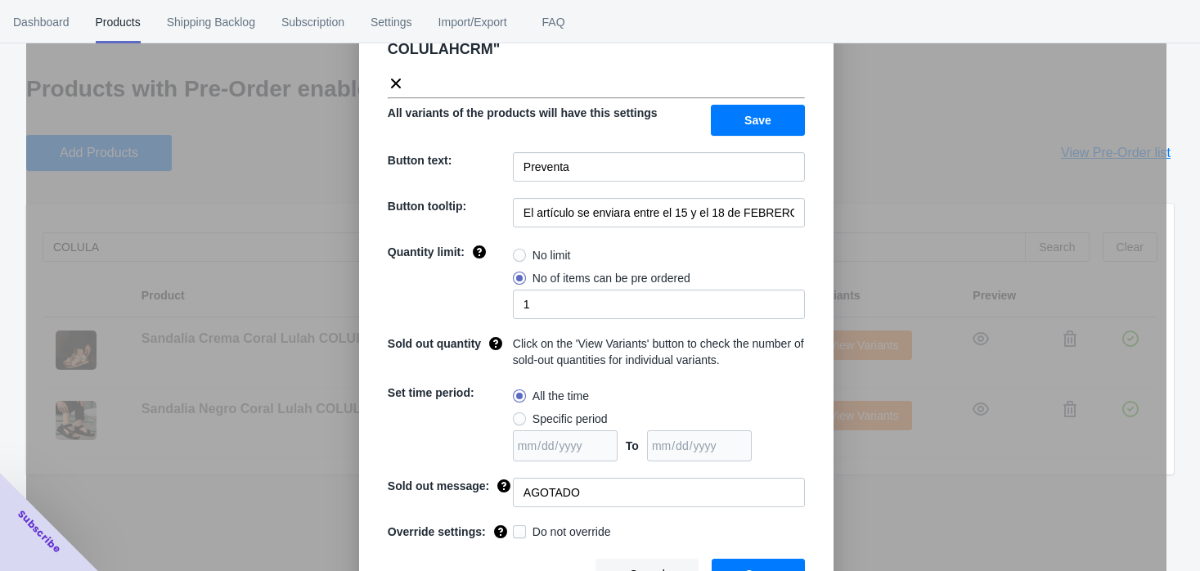
scroll to position [104, 0]
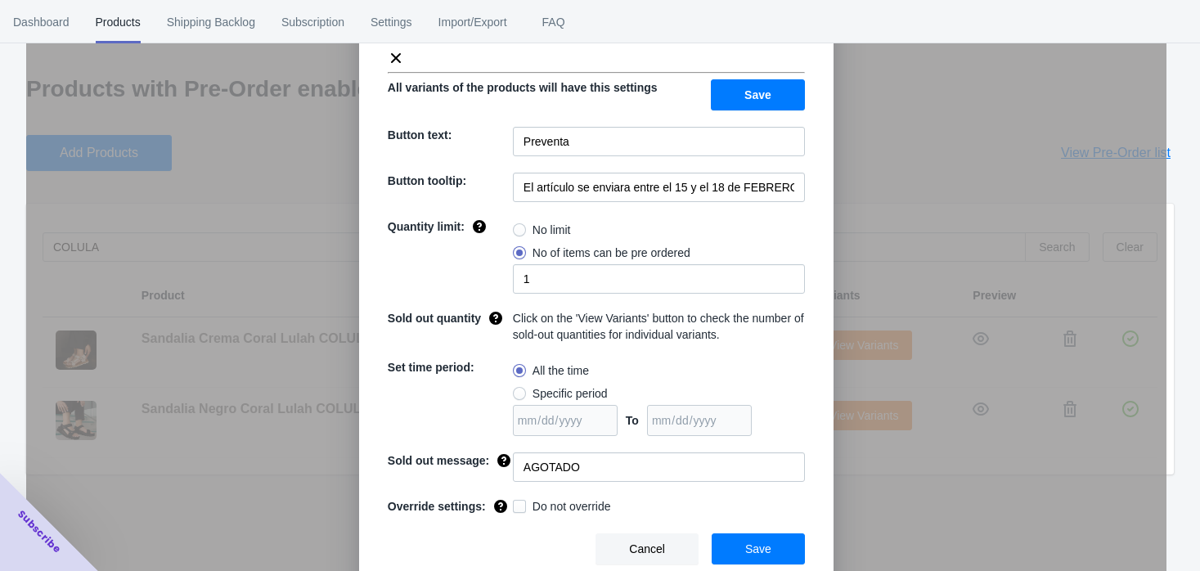
click at [513, 505] on span at bounding box center [519, 506] width 13 height 13
click at [516, 503] on input "Do not override" at bounding box center [516, 502] width 1 height 1
checkbox input "true"
click at [762, 551] on span "Save" at bounding box center [758, 548] width 26 height 13
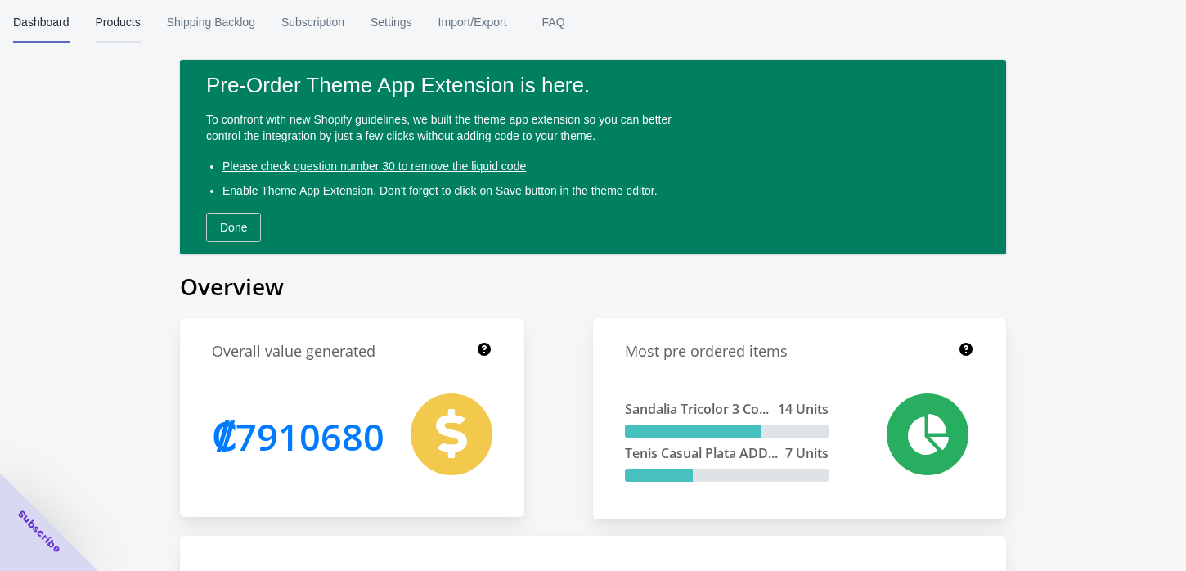
click at [132, 37] on span "Products" at bounding box center [118, 22] width 45 height 43
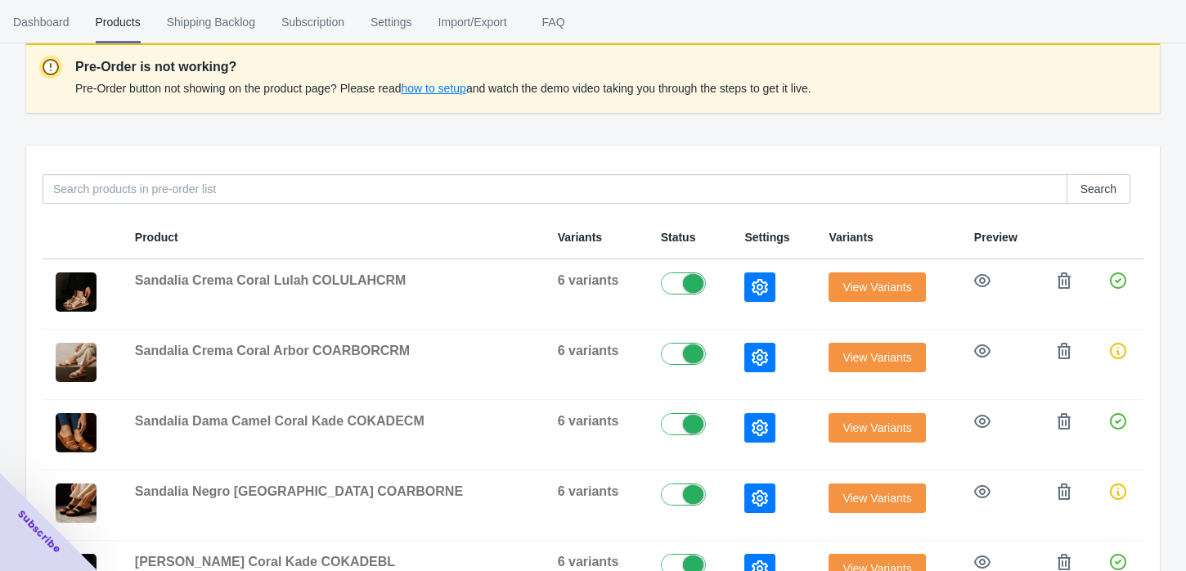
scroll to position [137, 0]
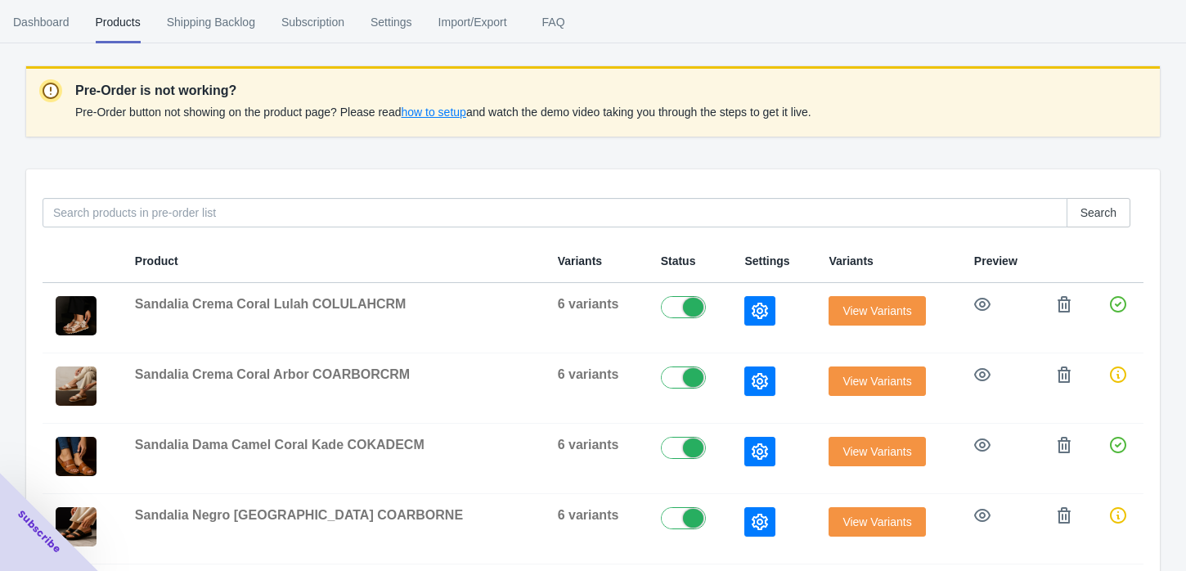
drag, startPoint x: 467, startPoint y: 141, endPoint x: 444, endPoint y: 178, distance: 43.3
click at [444, 178] on div "Products with Pre-Order enabled Add Products View Pre-Order list Pre-Order is n…" at bounding box center [592, 502] width 1133 height 1126
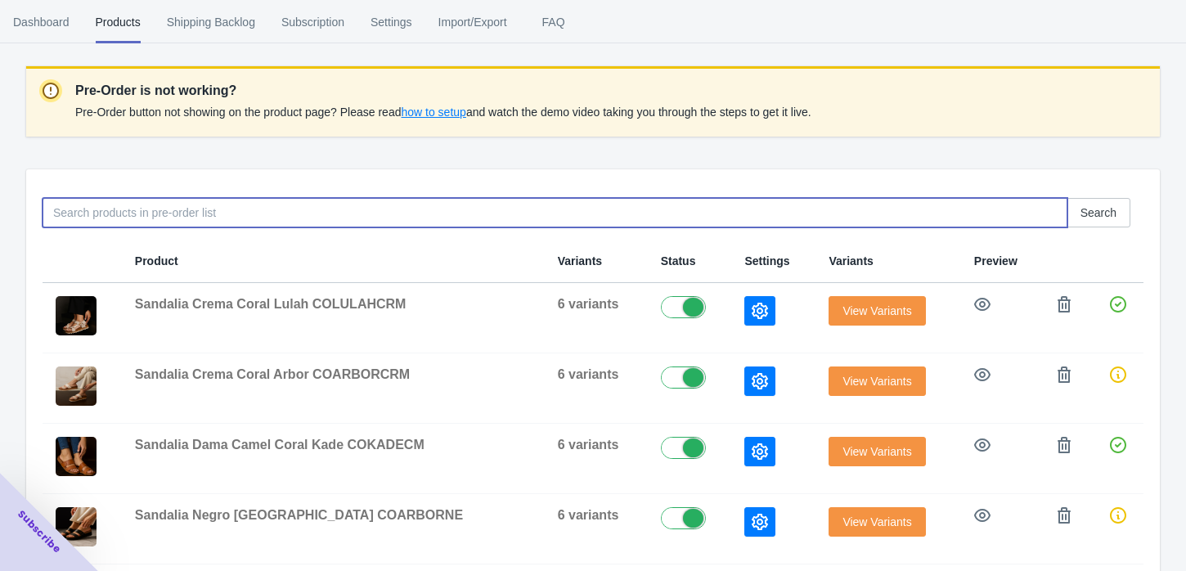
click at [155, 206] on input at bounding box center [555, 212] width 1025 height 29
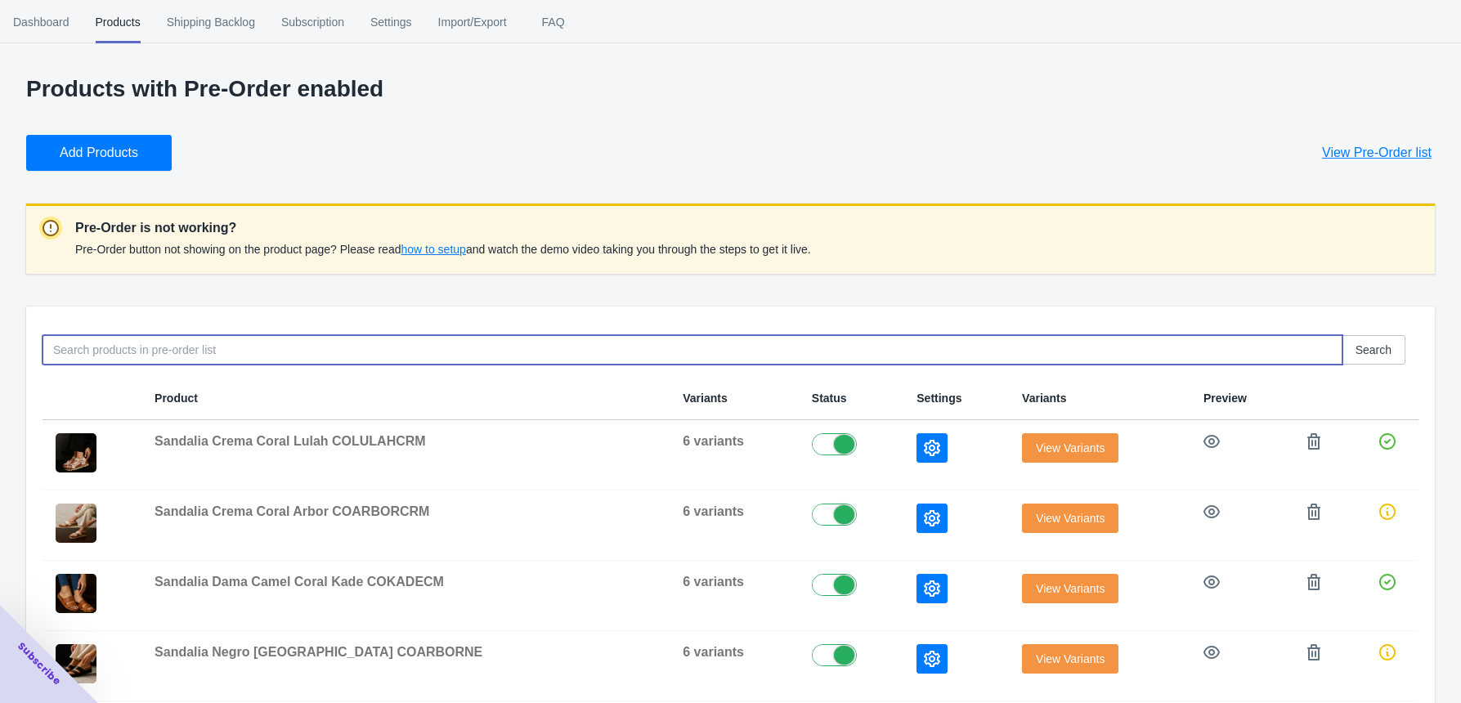
scroll to position [137, 0]
